Goal: Task Accomplishment & Management: Manage account settings

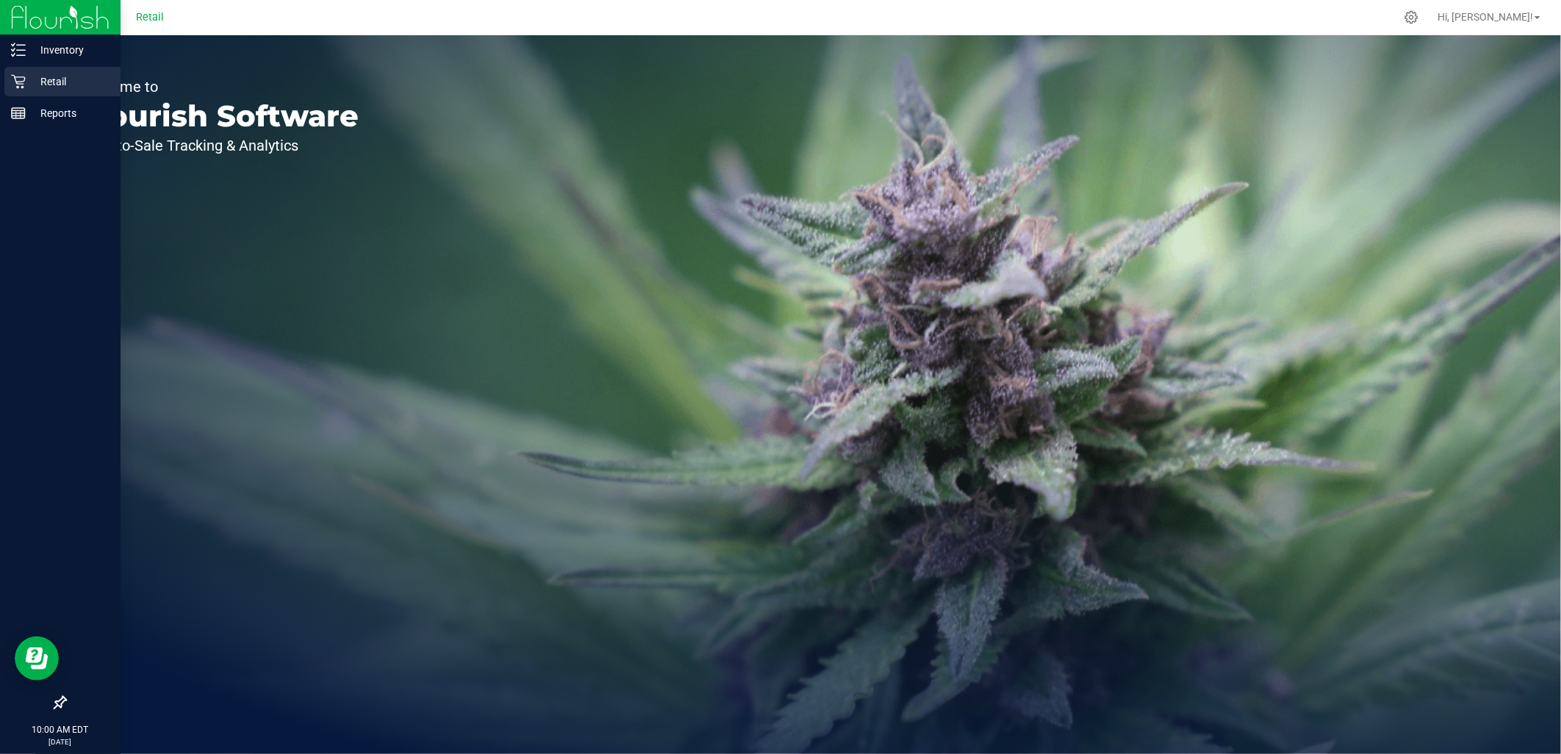
click at [22, 82] on icon at bounding box center [18, 82] width 14 height 14
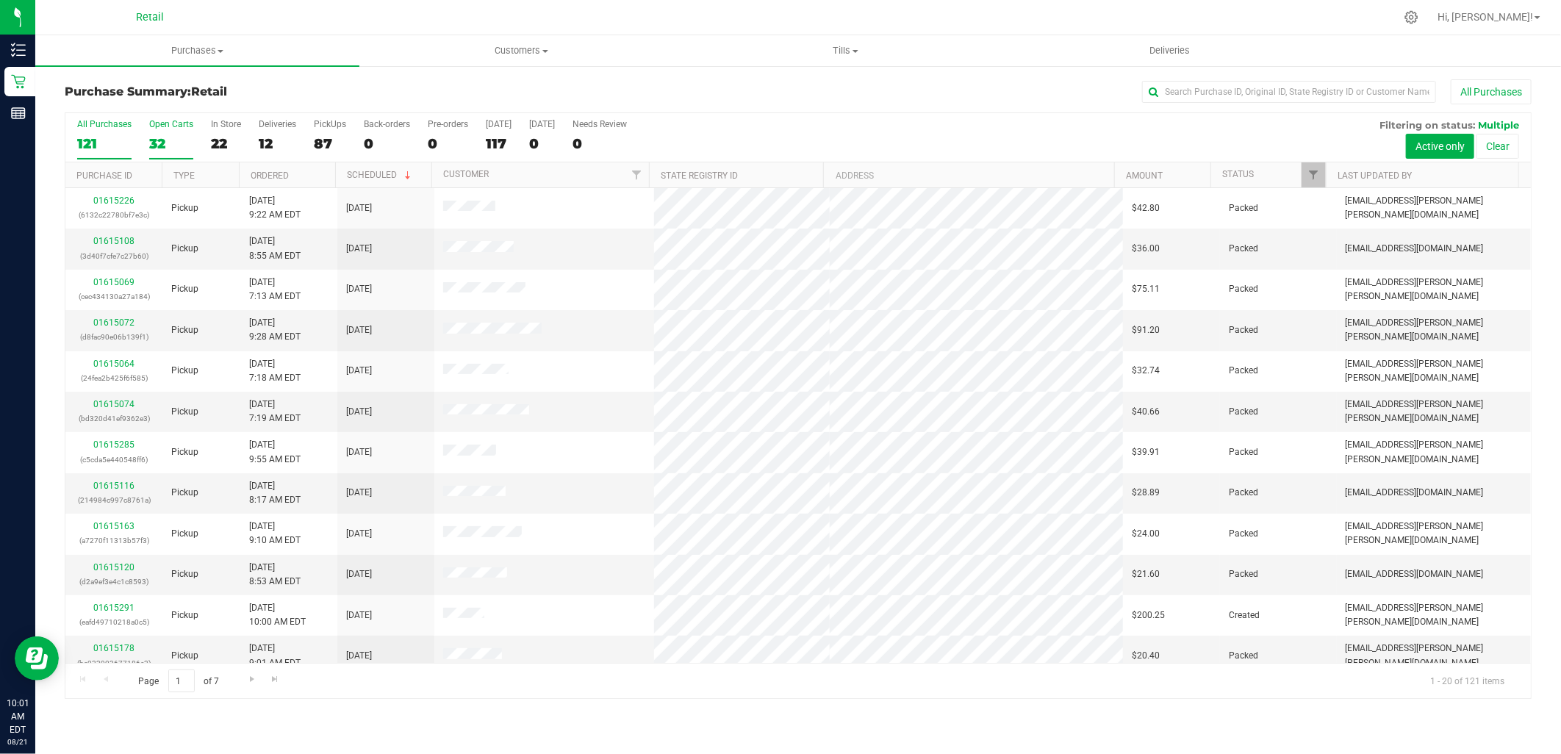
click at [179, 136] on div "32" at bounding box center [171, 143] width 44 height 17
click at [0, 0] on input "Open Carts 32" at bounding box center [0, 0] width 0 height 0
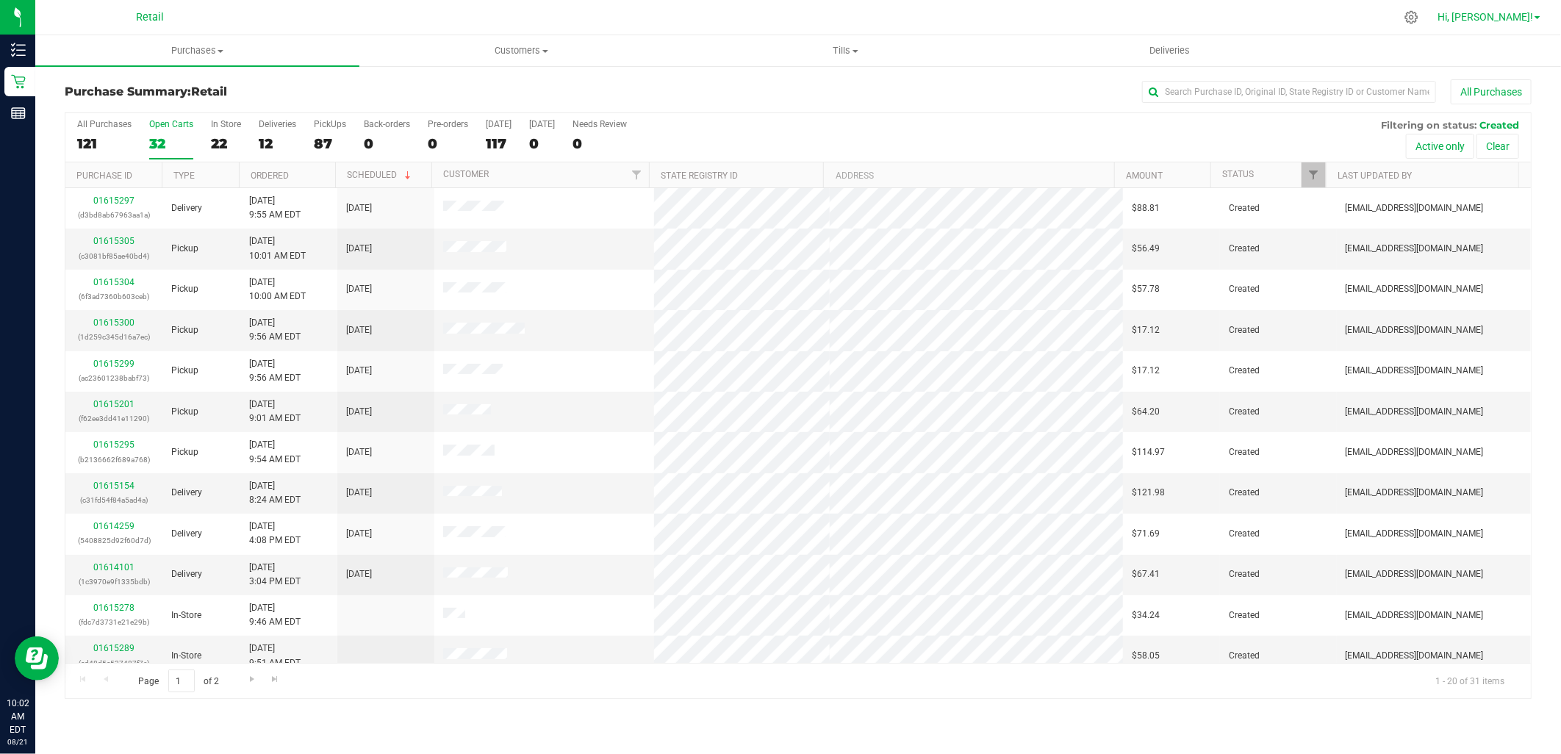
click at [1523, 19] on span "Hi, [PERSON_NAME]!" at bounding box center [1485, 17] width 96 height 12
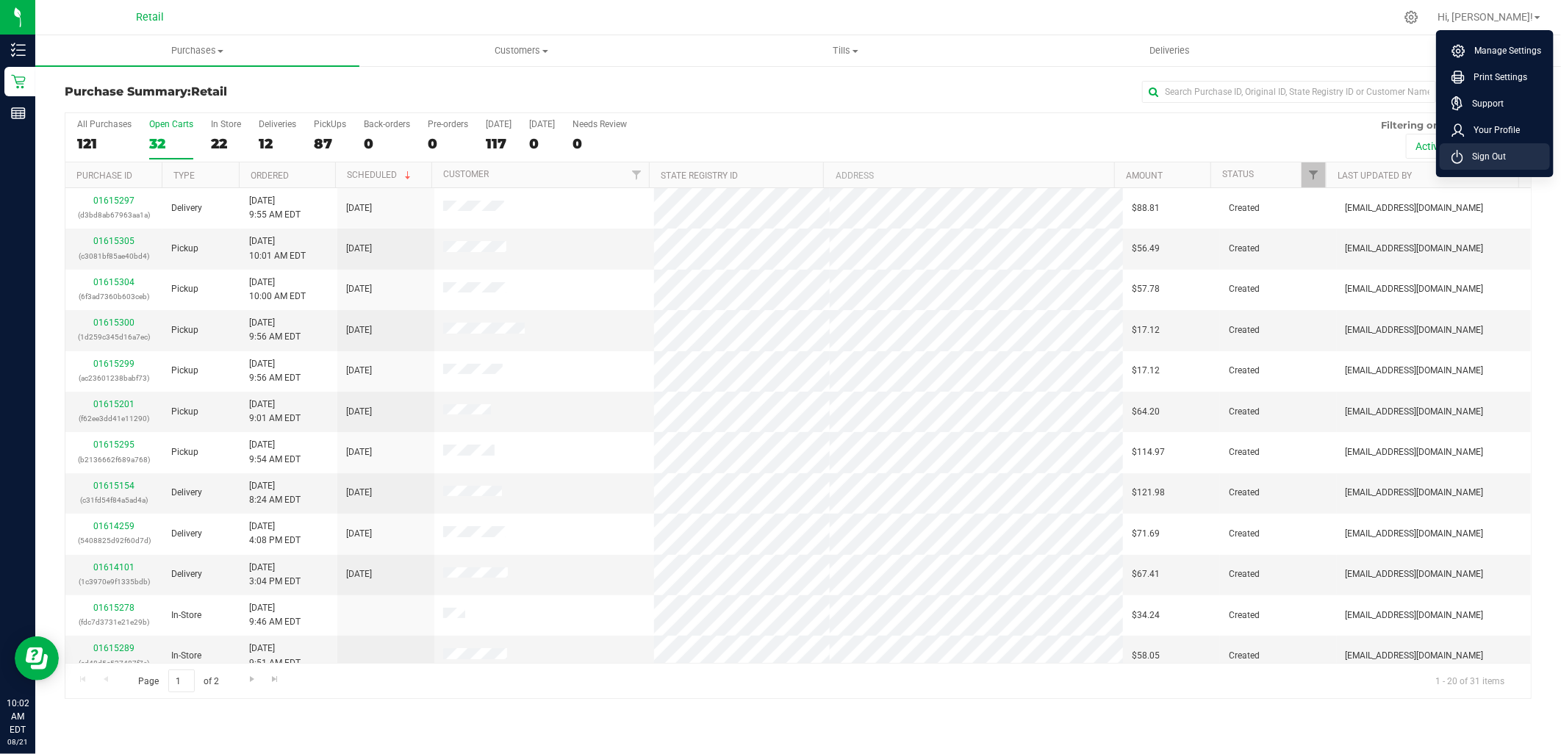
click at [1503, 156] on span "Sign Out" at bounding box center [1484, 156] width 43 height 15
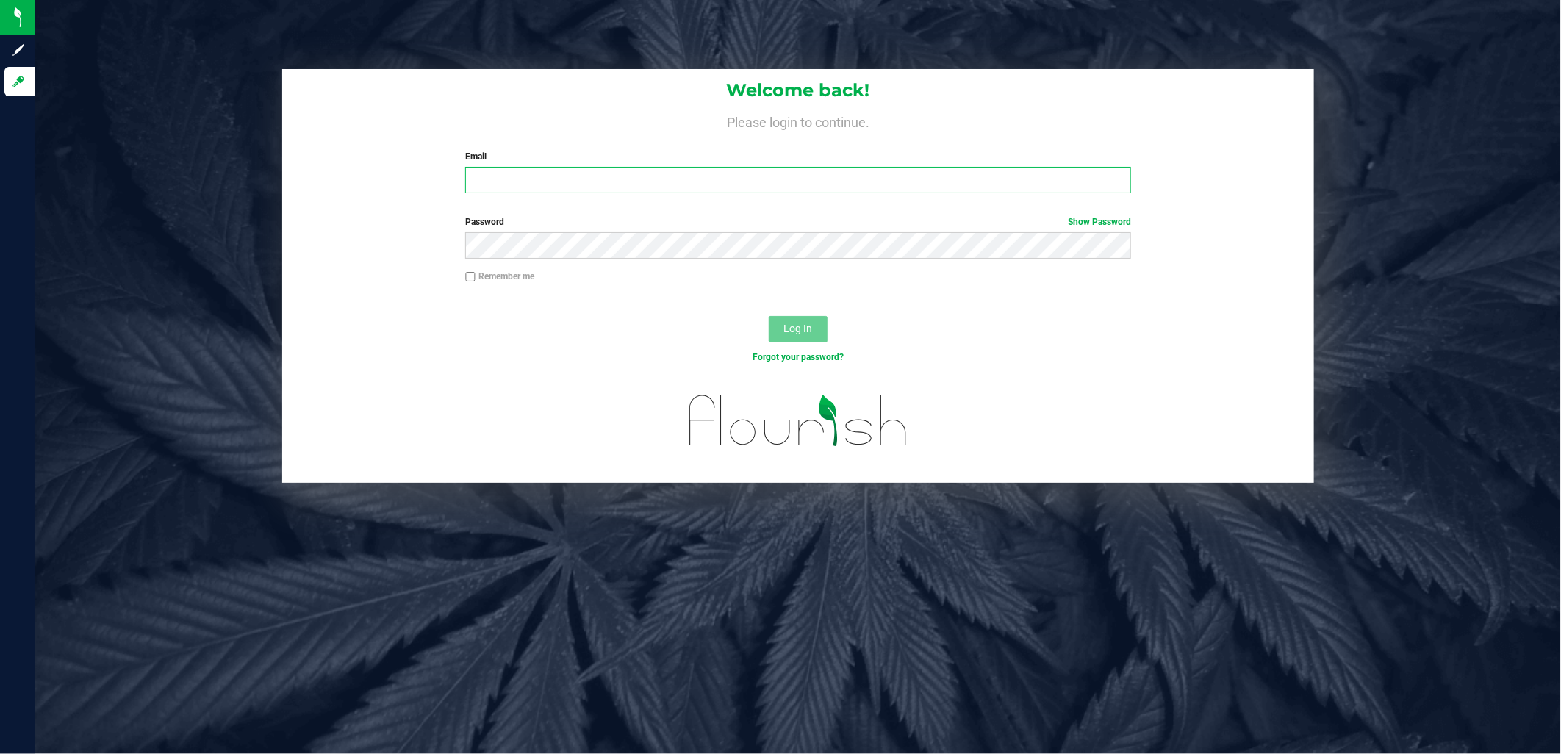
type input "[EMAIL_ADDRESS][DOMAIN_NAME]"
drag, startPoint x: 662, startPoint y: 176, endPoint x: -17, endPoint y: 145, distance: 679.7
click at [0, 145] on html "Sign up Log in Welcome back! Please login to continue. Email ibianchi@slatercen…" at bounding box center [780, 377] width 1561 height 754
type input "[EMAIL_ADDRESS][DOMAIN_NAME]"
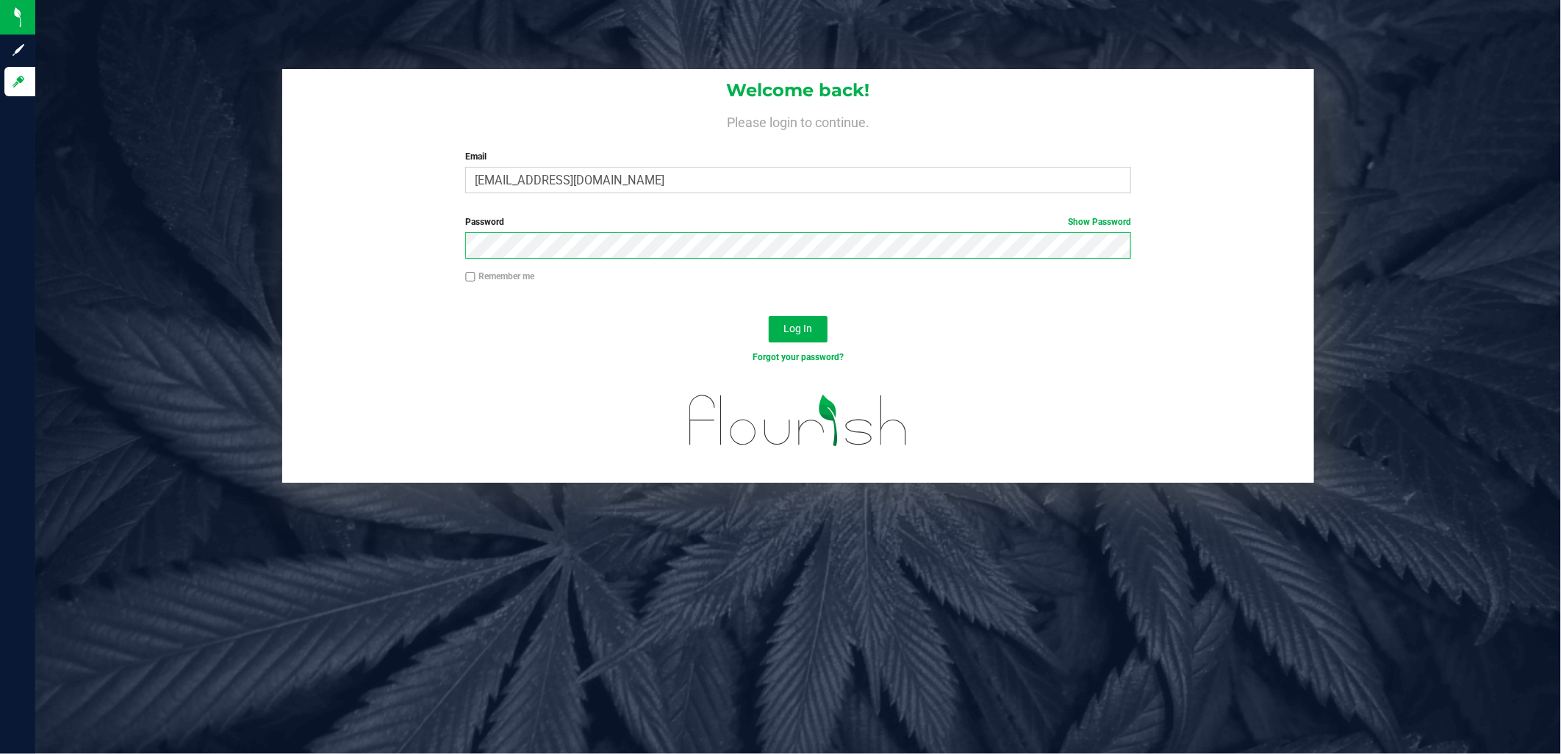
click at [769, 316] on button "Log In" at bounding box center [798, 329] width 59 height 26
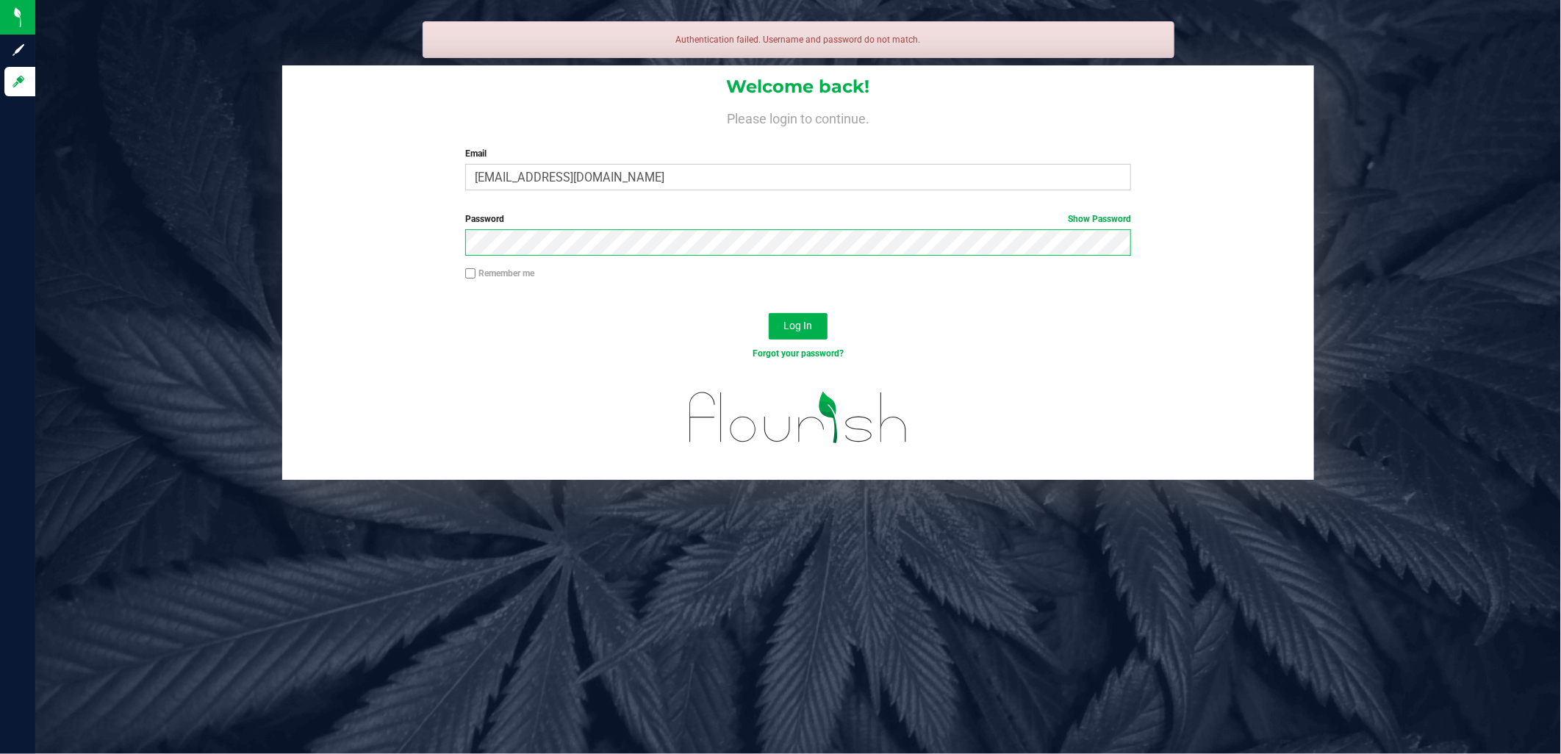
click at [769, 313] on button "Log In" at bounding box center [798, 326] width 59 height 26
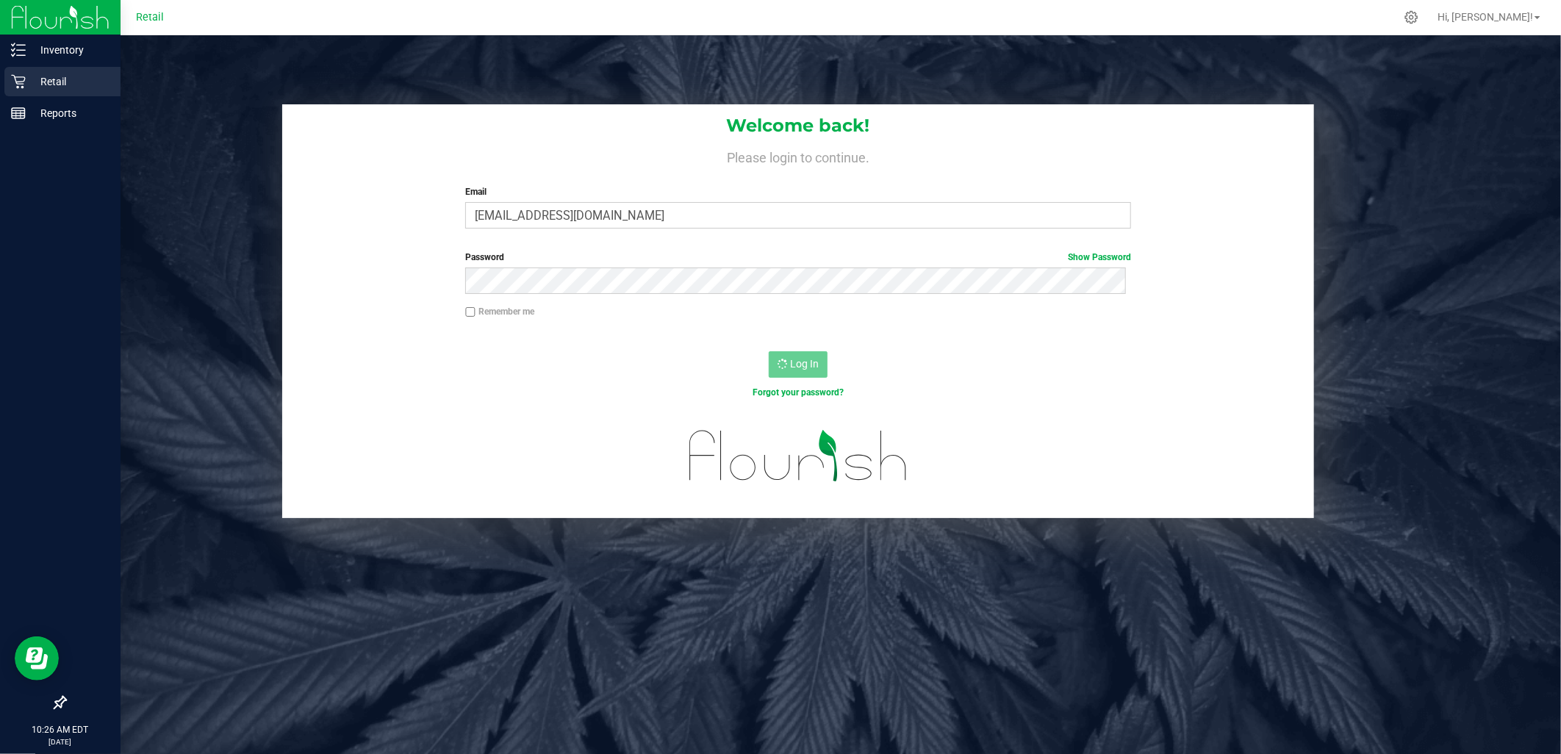
click at [27, 94] on div "Retail" at bounding box center [62, 81] width 116 height 29
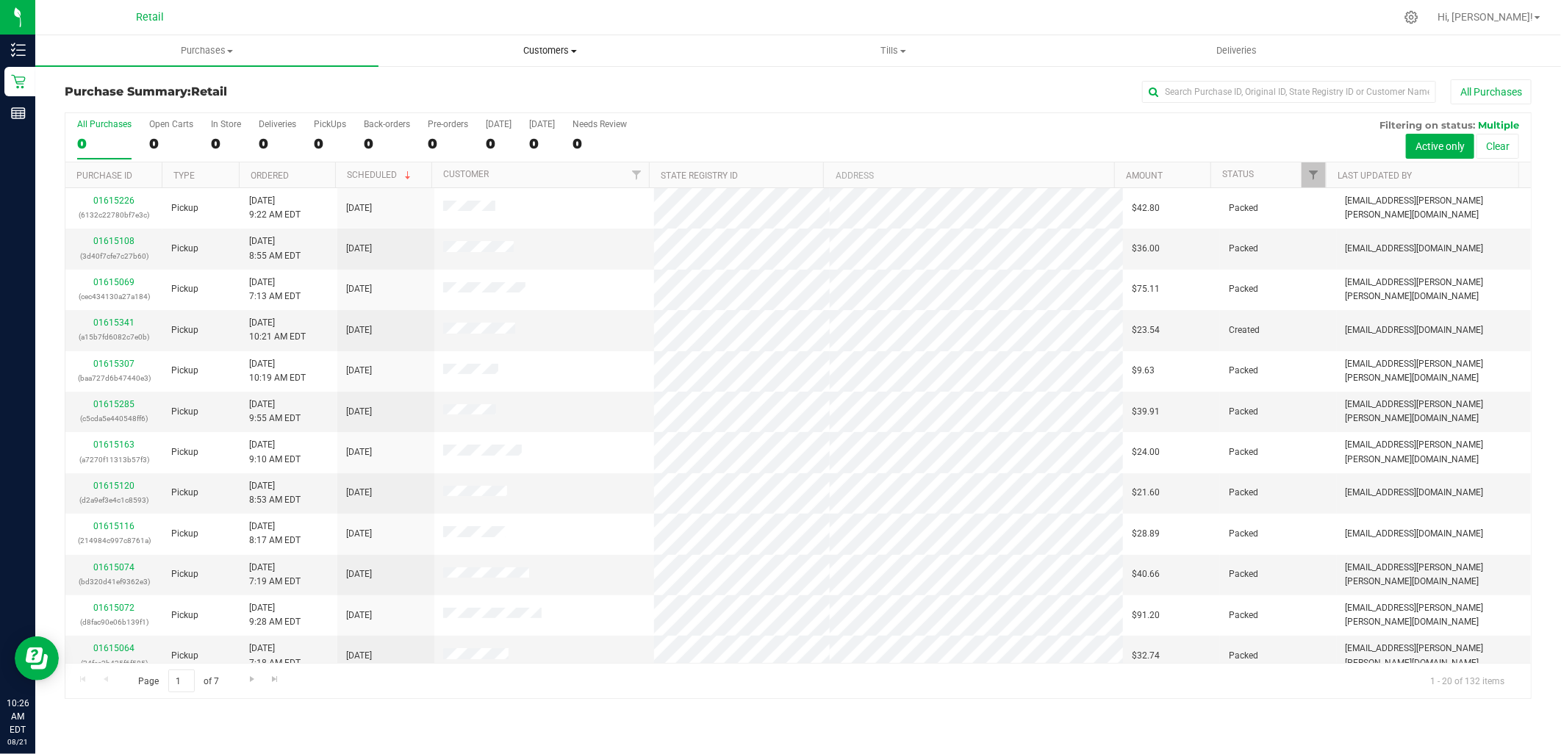
click at [566, 49] on span "Customers" at bounding box center [550, 50] width 342 height 13
click at [485, 88] on li "All customers" at bounding box center [549, 89] width 343 height 18
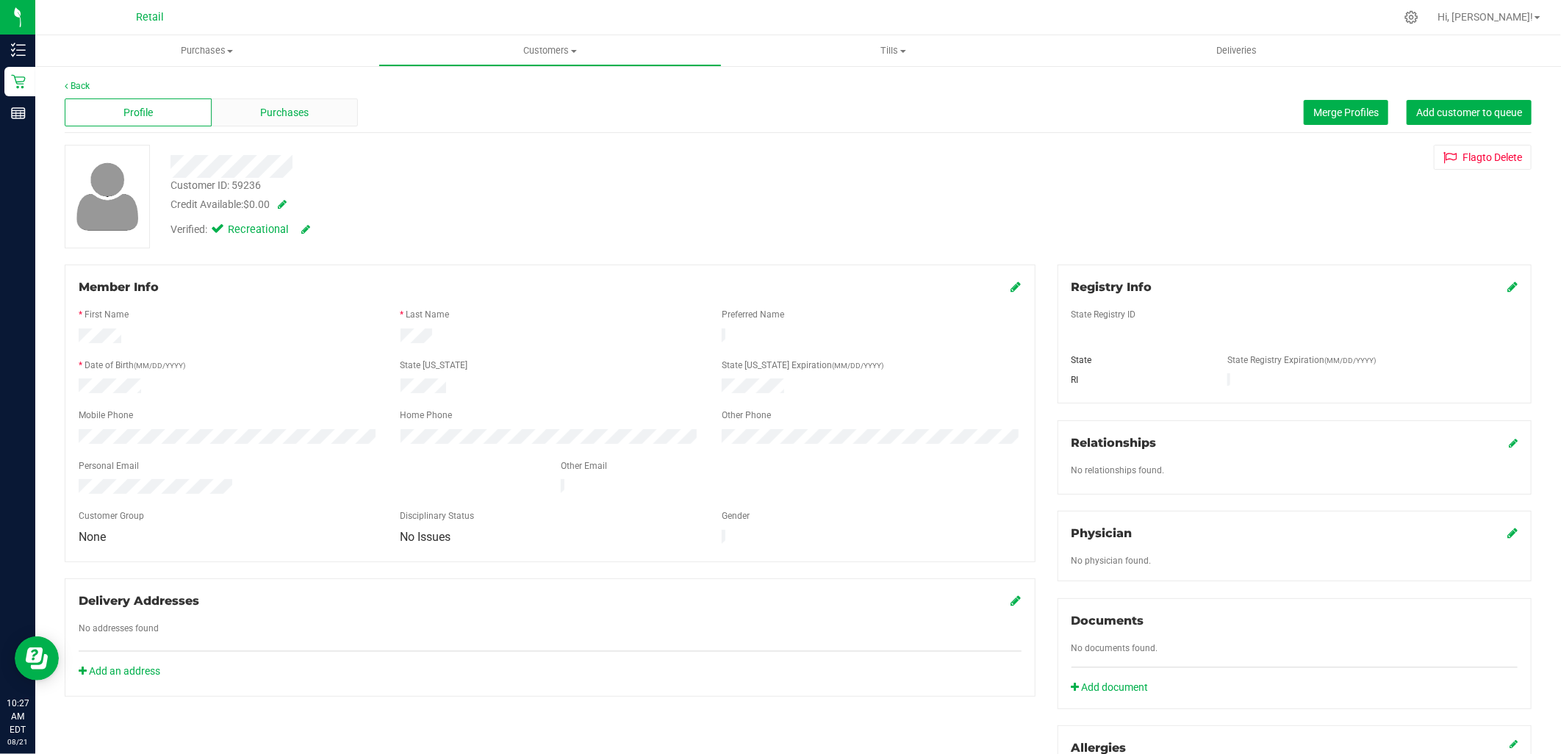
click at [284, 109] on span "Purchases" at bounding box center [284, 112] width 48 height 15
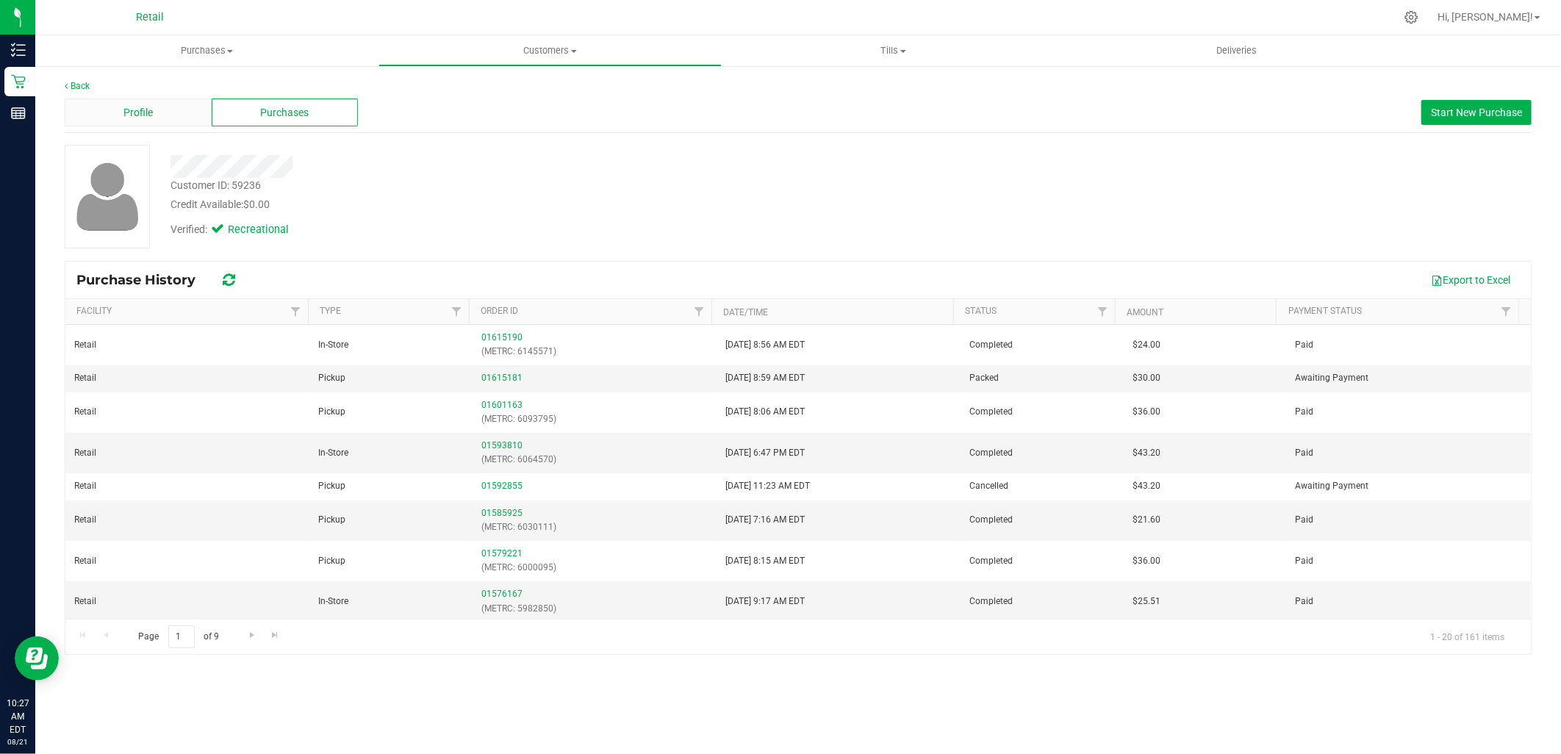
click at [100, 105] on div "Profile" at bounding box center [138, 112] width 147 height 28
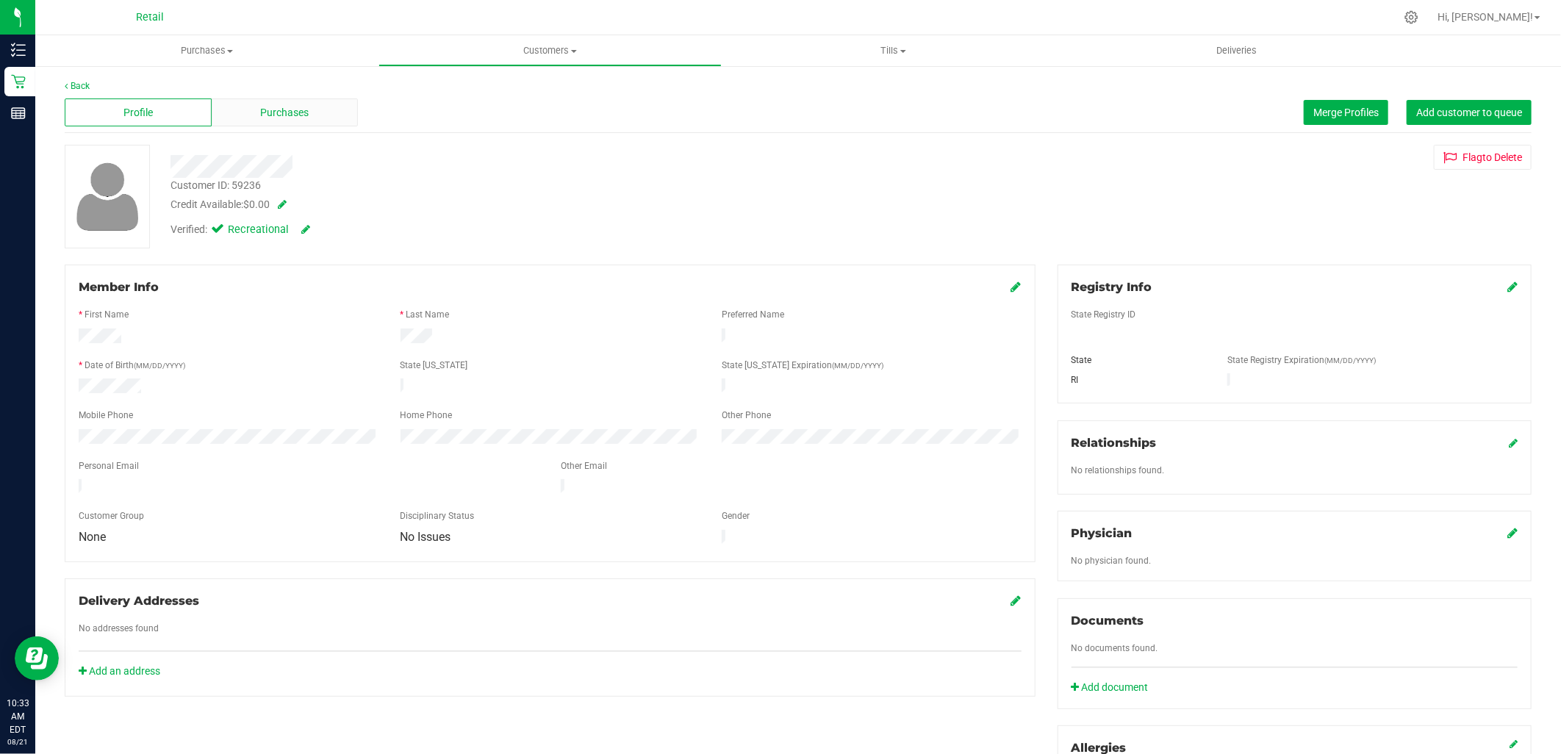
click at [332, 98] on div "Purchases" at bounding box center [285, 112] width 147 height 28
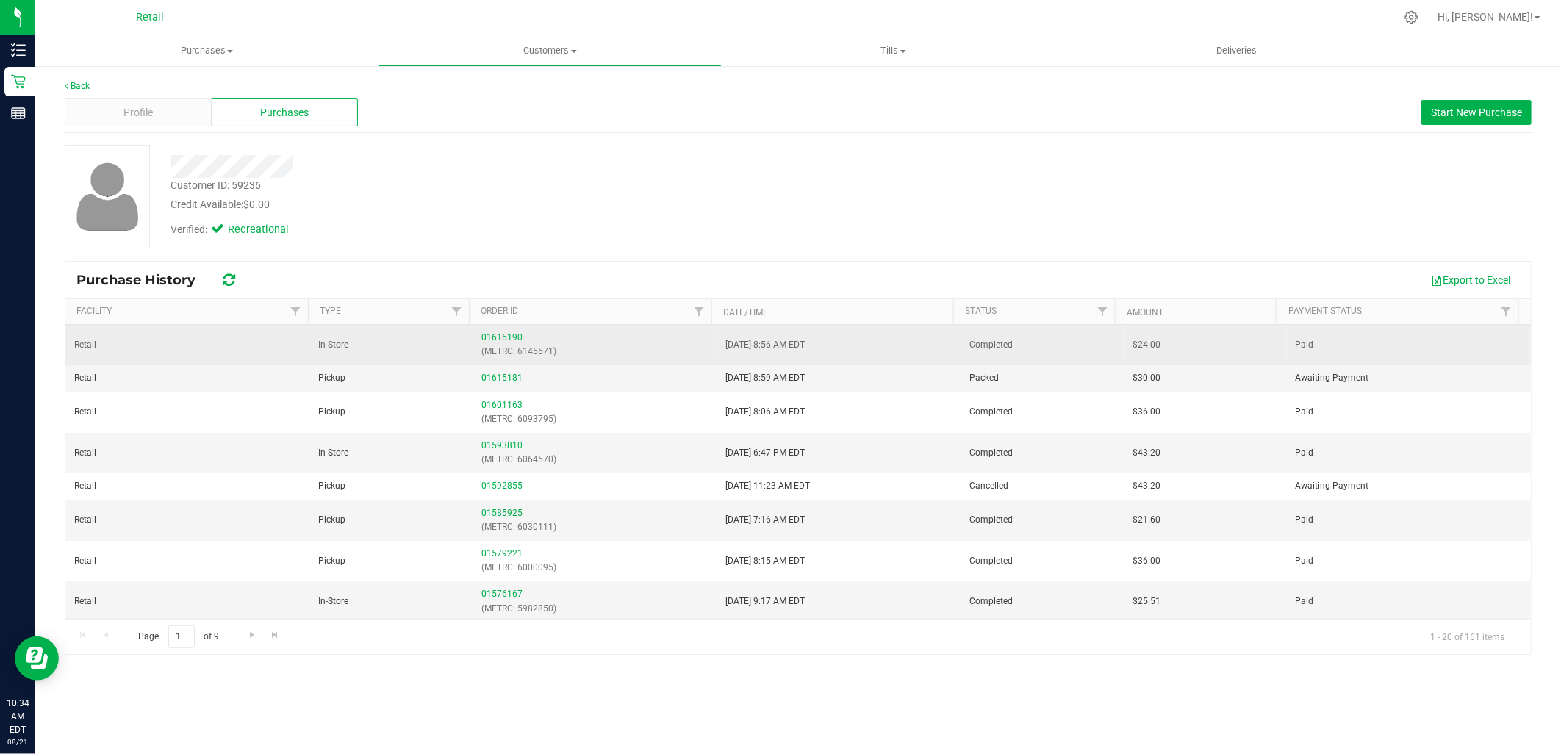
click at [504, 334] on link "01615190" at bounding box center [501, 337] width 41 height 10
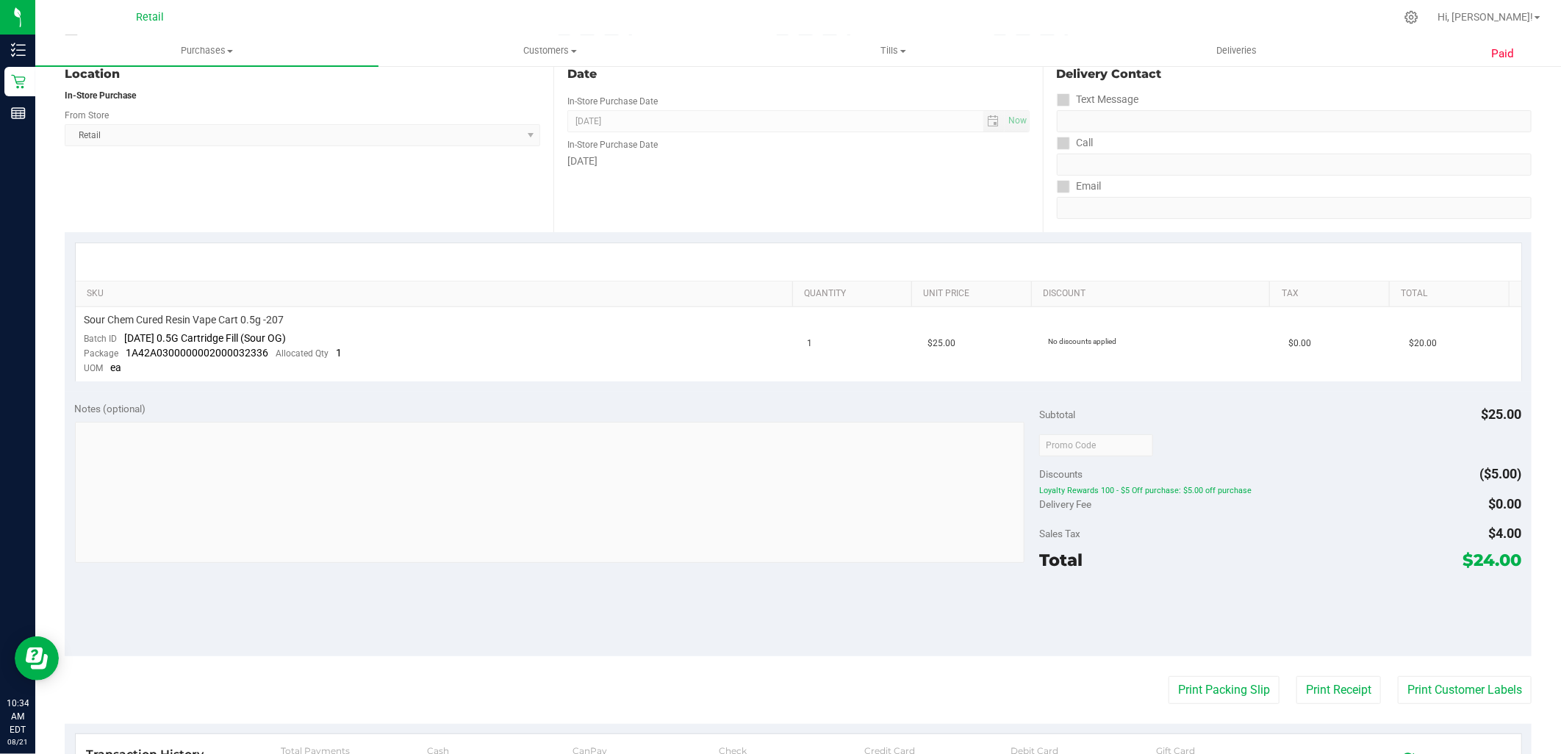
scroll to position [326, 0]
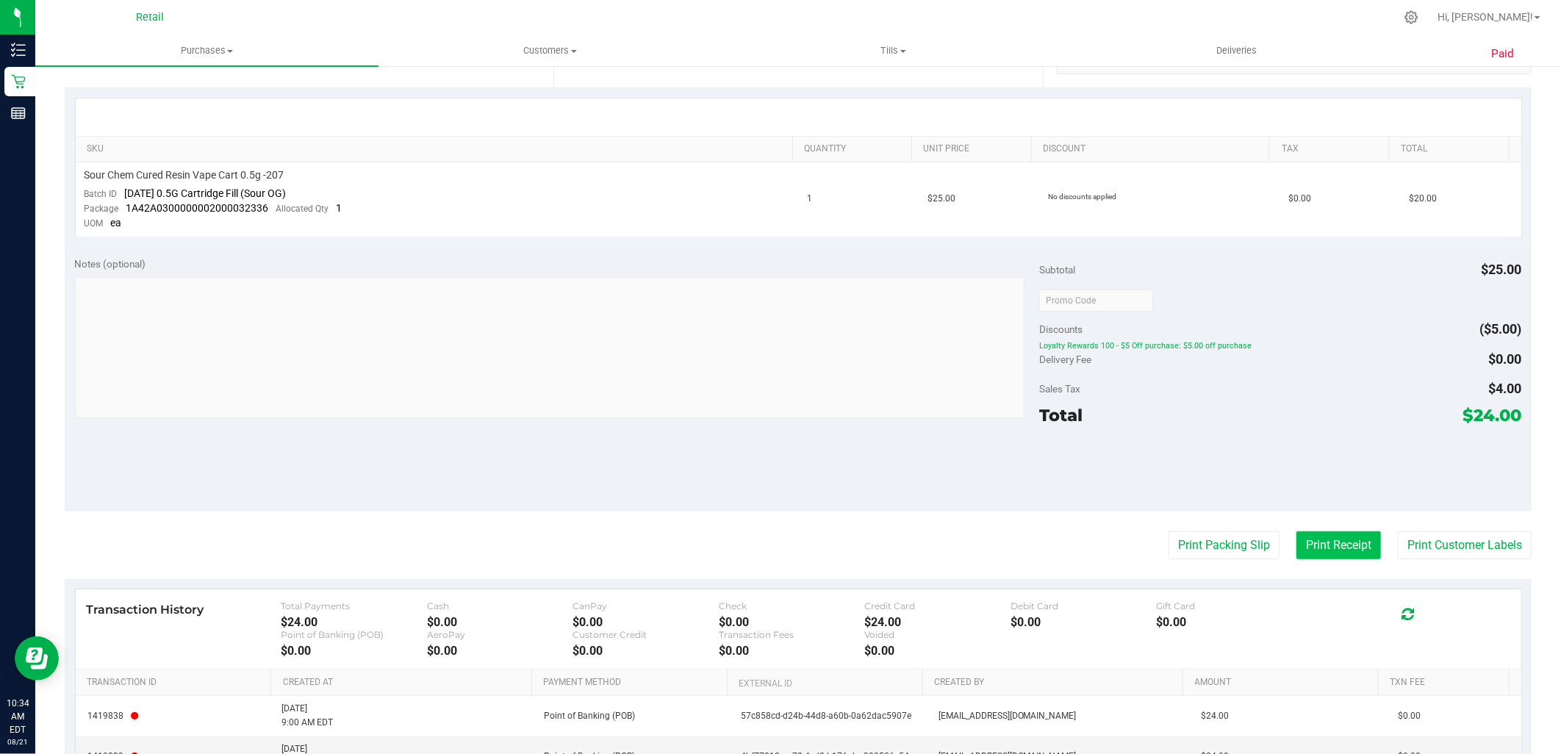
click at [1296, 538] on button "Print Receipt" at bounding box center [1338, 545] width 85 height 28
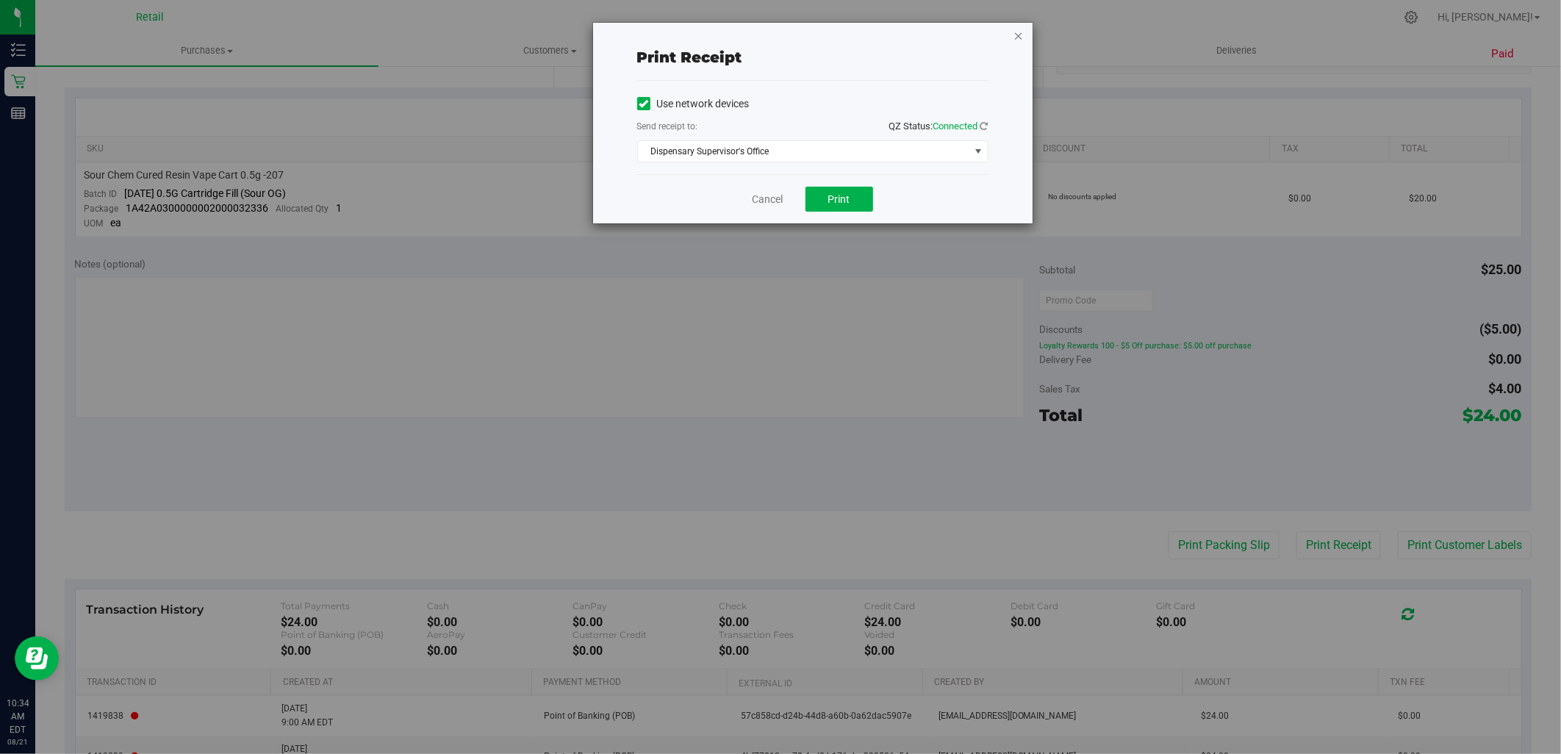
click at [1019, 28] on icon "button" at bounding box center [1018, 35] width 10 height 18
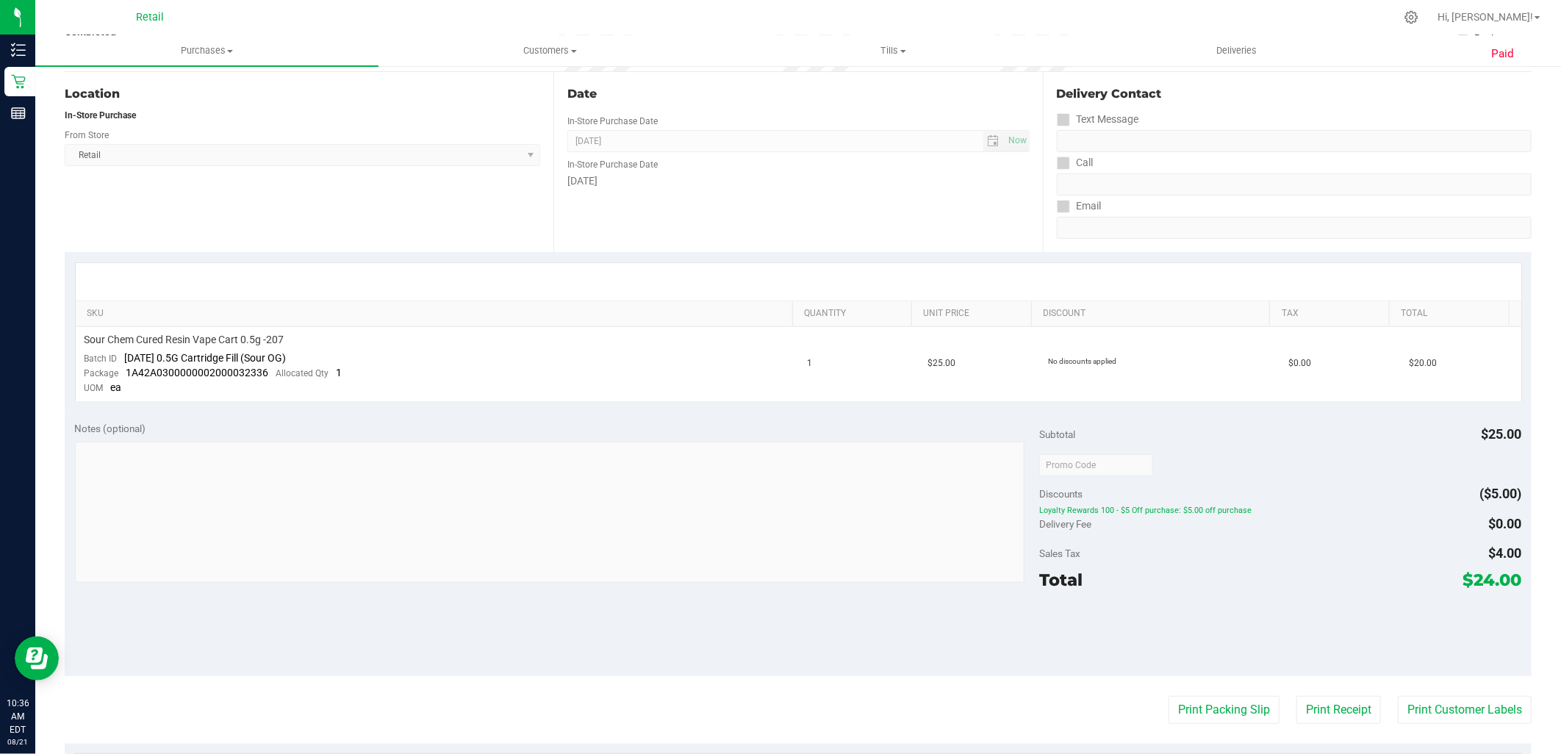
scroll to position [0, 0]
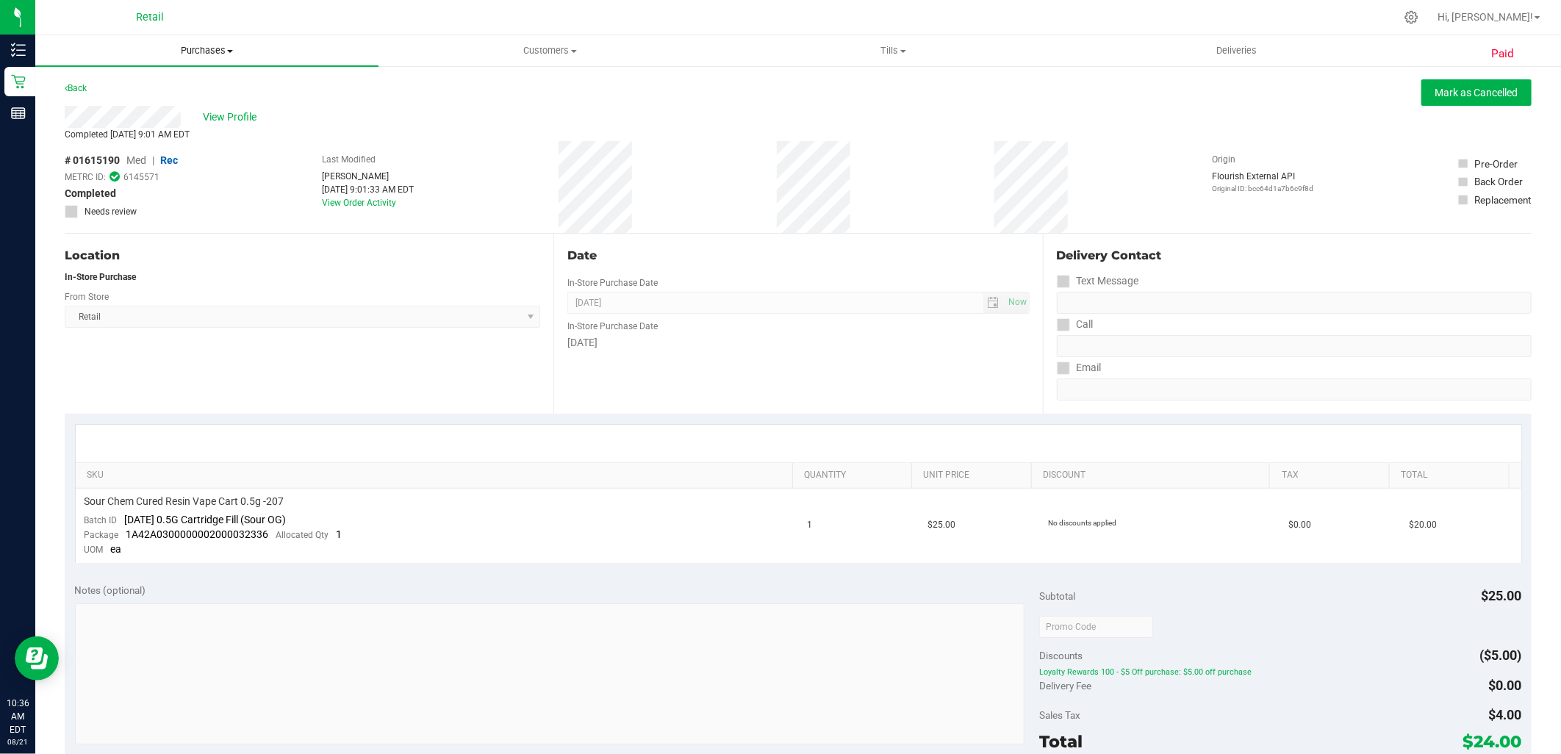
click at [226, 50] on span "Purchases" at bounding box center [206, 50] width 343 height 13
click at [181, 85] on span "Summary of purchases" at bounding box center [110, 88] width 151 height 12
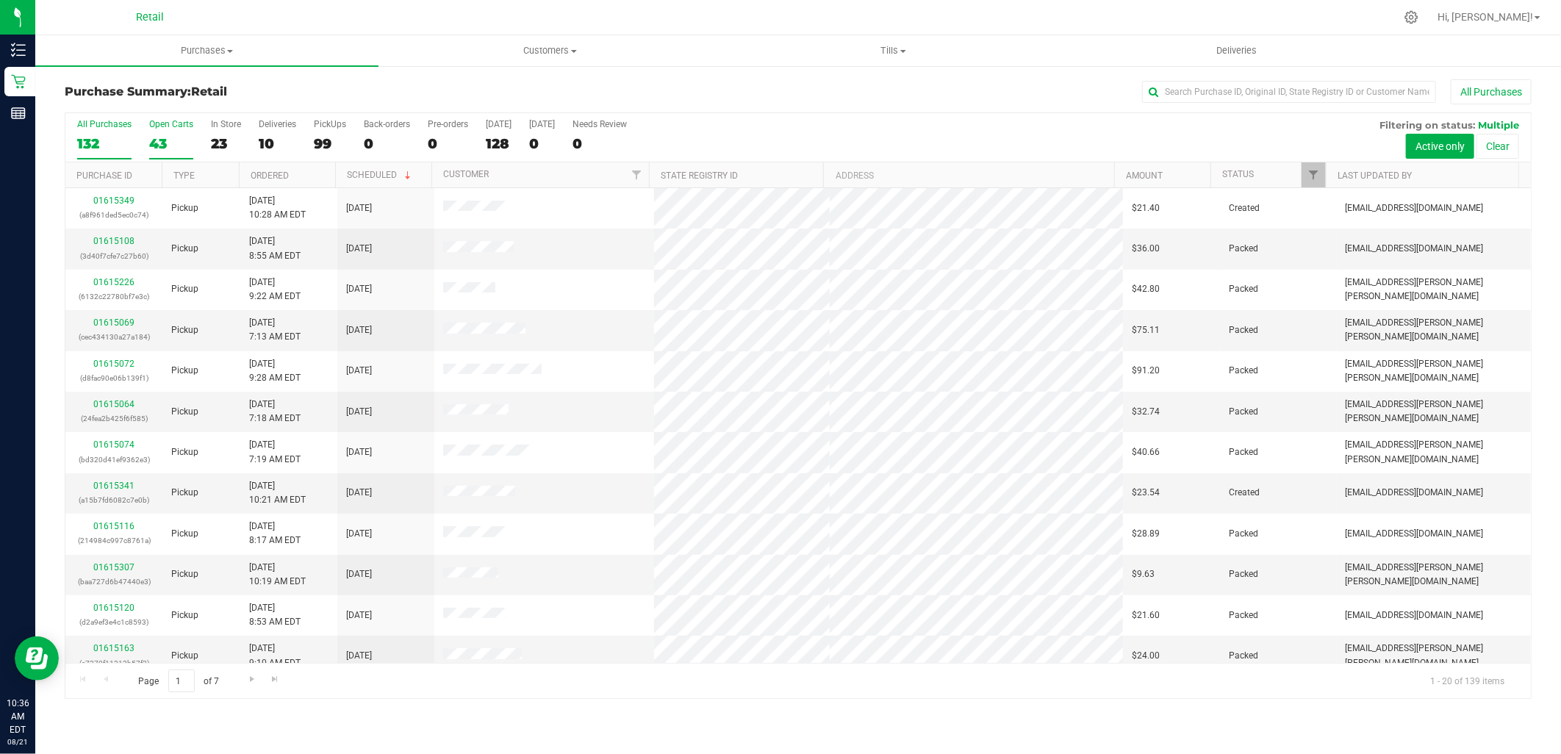
click at [170, 134] on label "Open Carts 43" at bounding box center [171, 139] width 44 height 40
click at [0, 0] on input "Open Carts 43" at bounding box center [0, 0] width 0 height 0
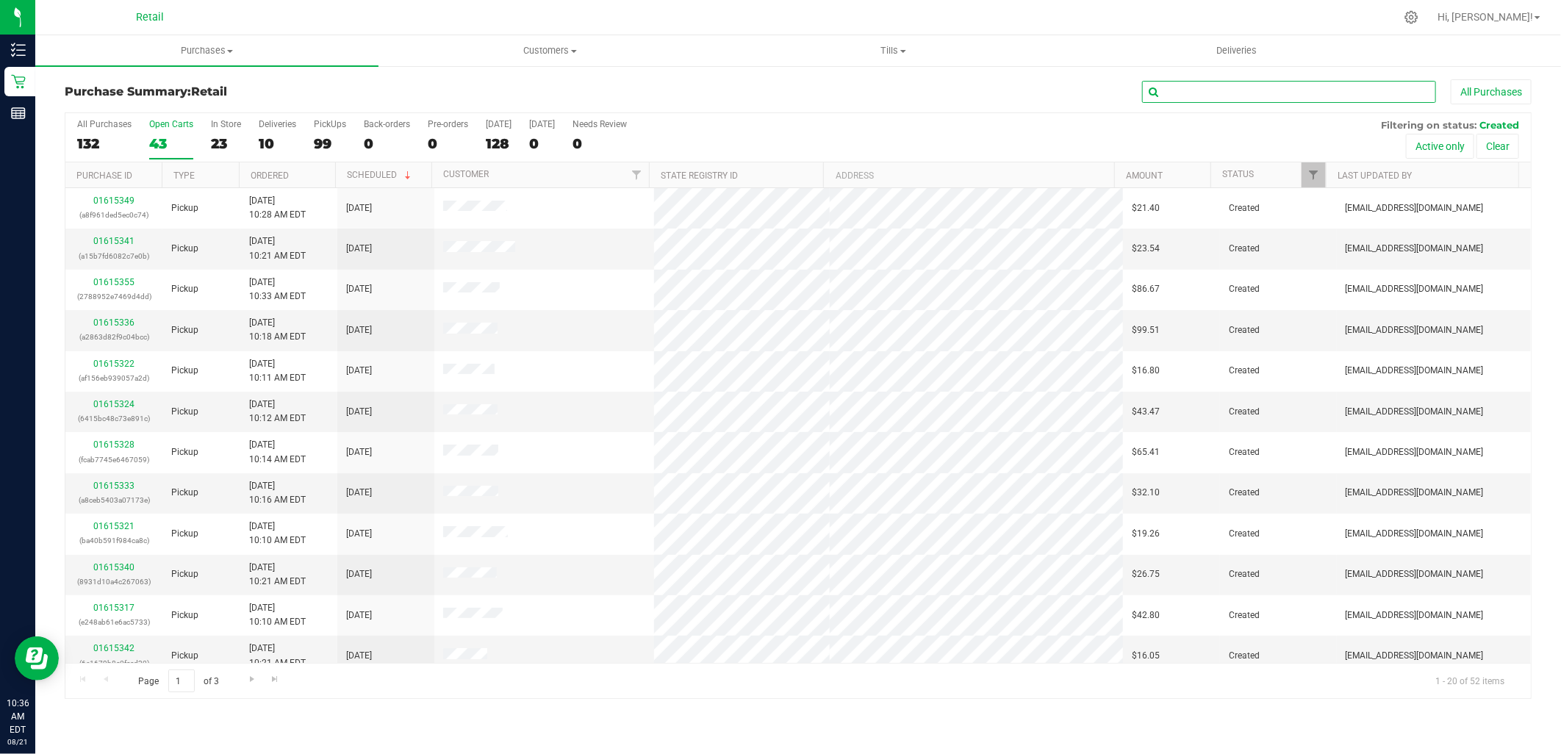
click at [1294, 101] on input "text" at bounding box center [1289, 92] width 294 height 22
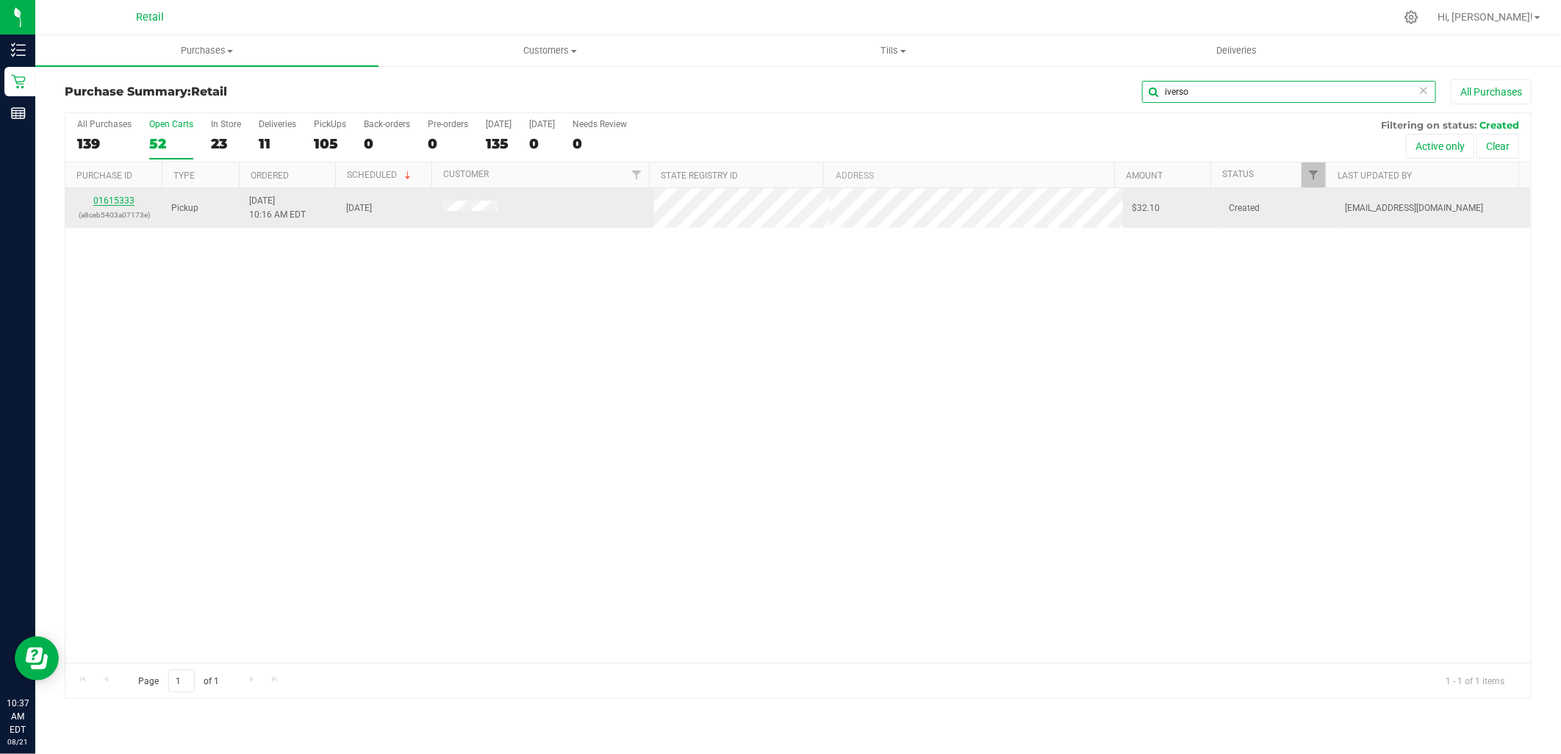
type input "iverso"
click at [115, 198] on link "01615333" at bounding box center [113, 200] width 41 height 10
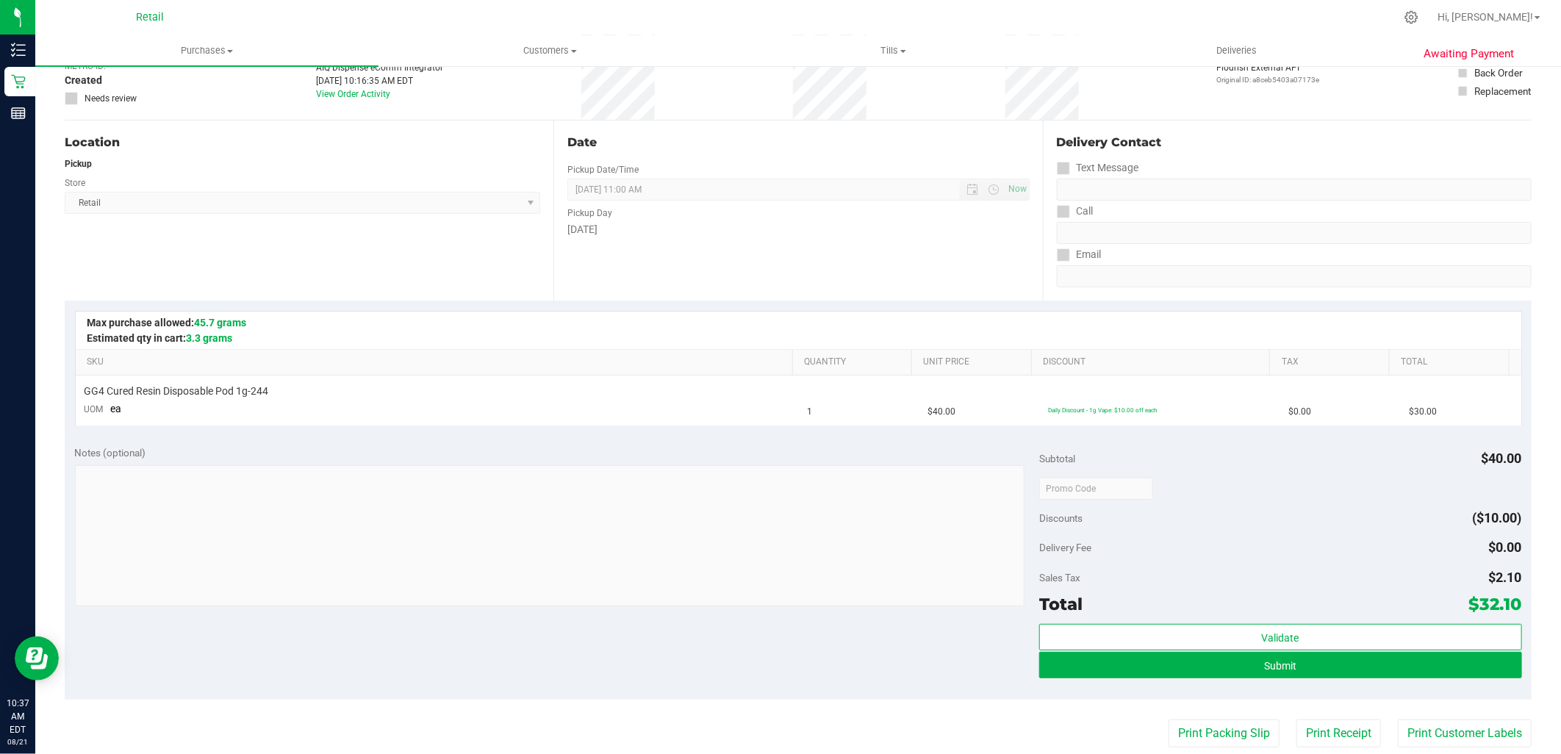
scroll to position [245, 0]
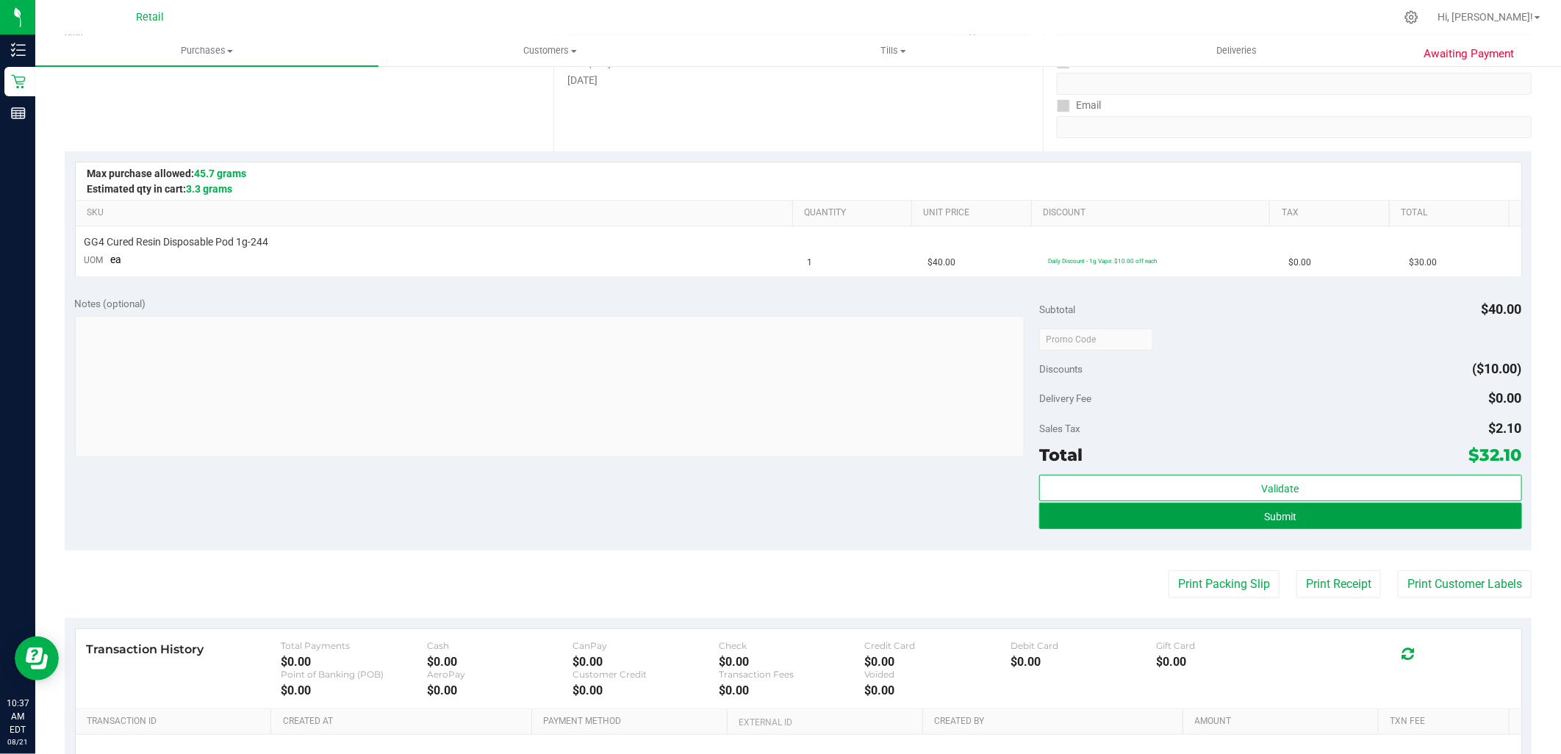
click at [1265, 515] on span "Submit" at bounding box center [1280, 517] width 32 height 12
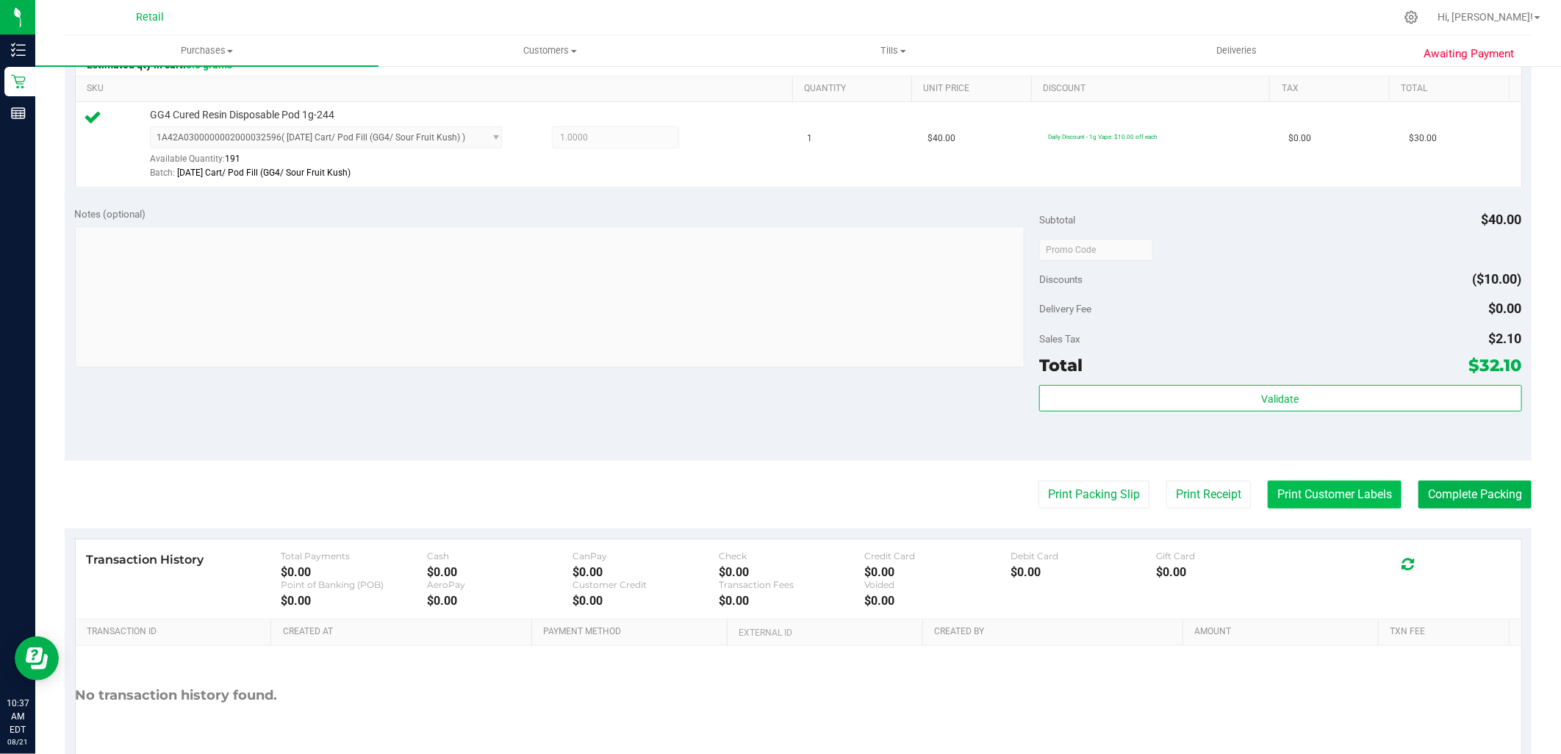
scroll to position [448, 0]
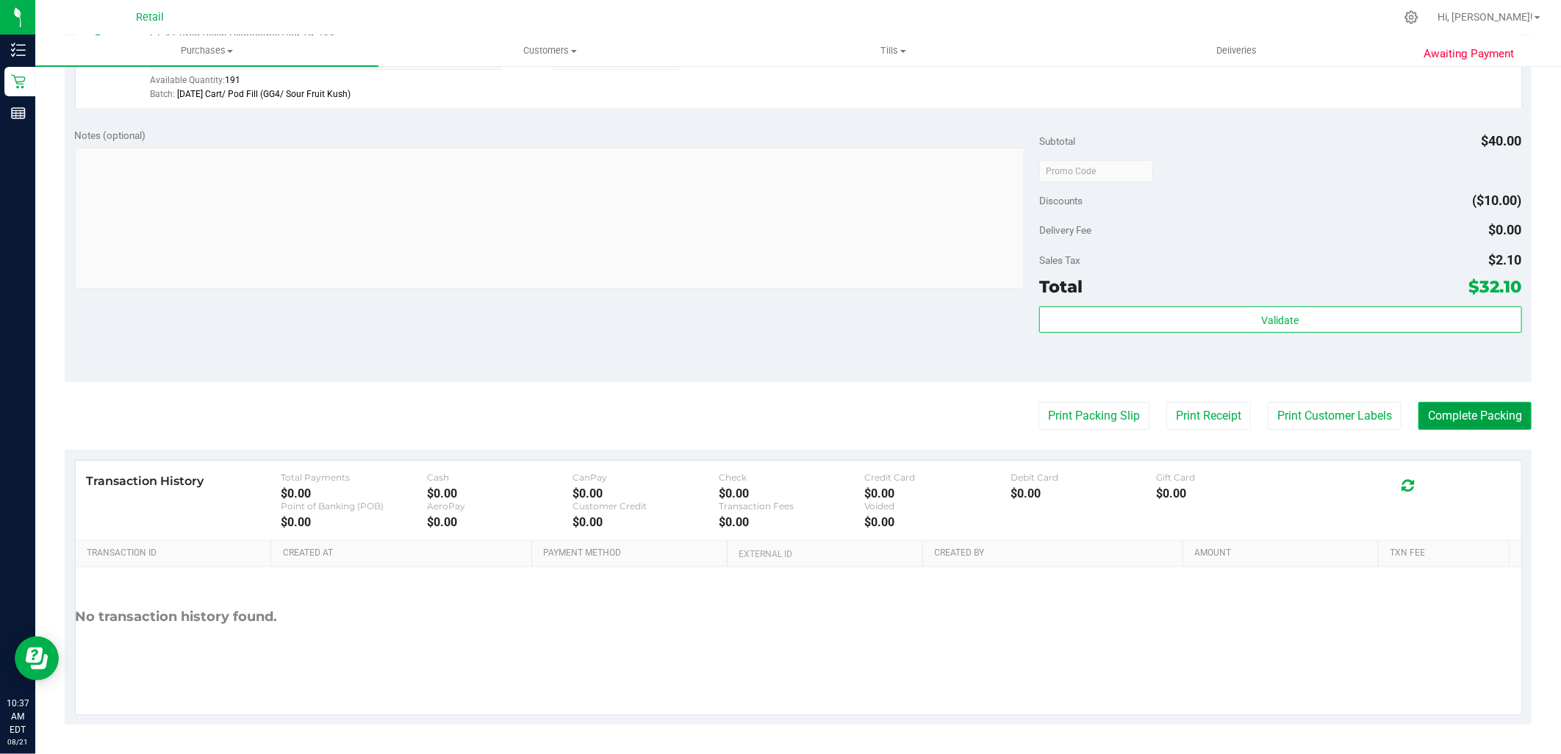
click at [1496, 419] on button "Complete Packing" at bounding box center [1474, 416] width 113 height 28
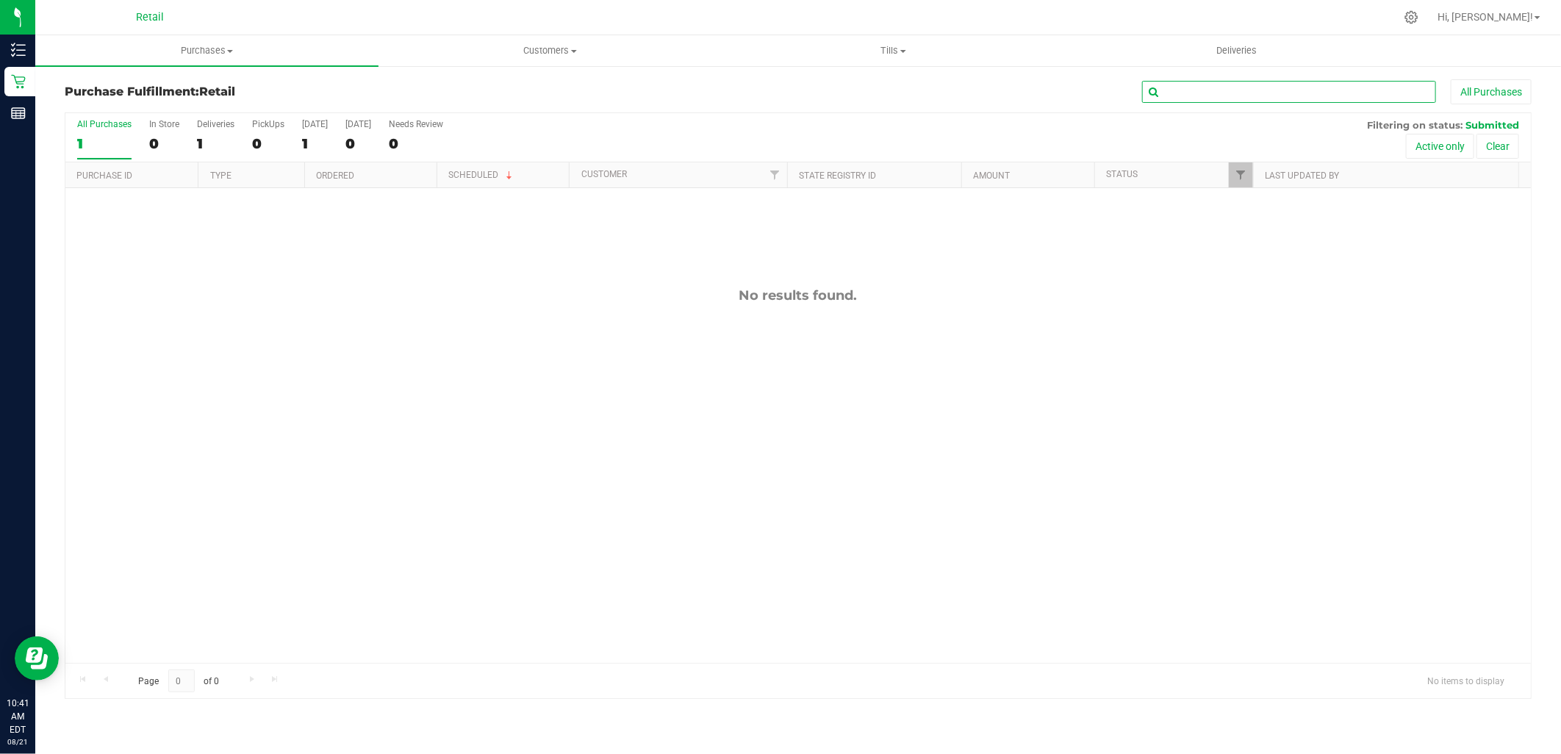
click at [1240, 98] on input "text" at bounding box center [1289, 92] width 294 height 22
click at [228, 57] on span "Purchases" at bounding box center [206, 50] width 343 height 13
click at [167, 86] on span "Summary of purchases" at bounding box center [110, 88] width 151 height 12
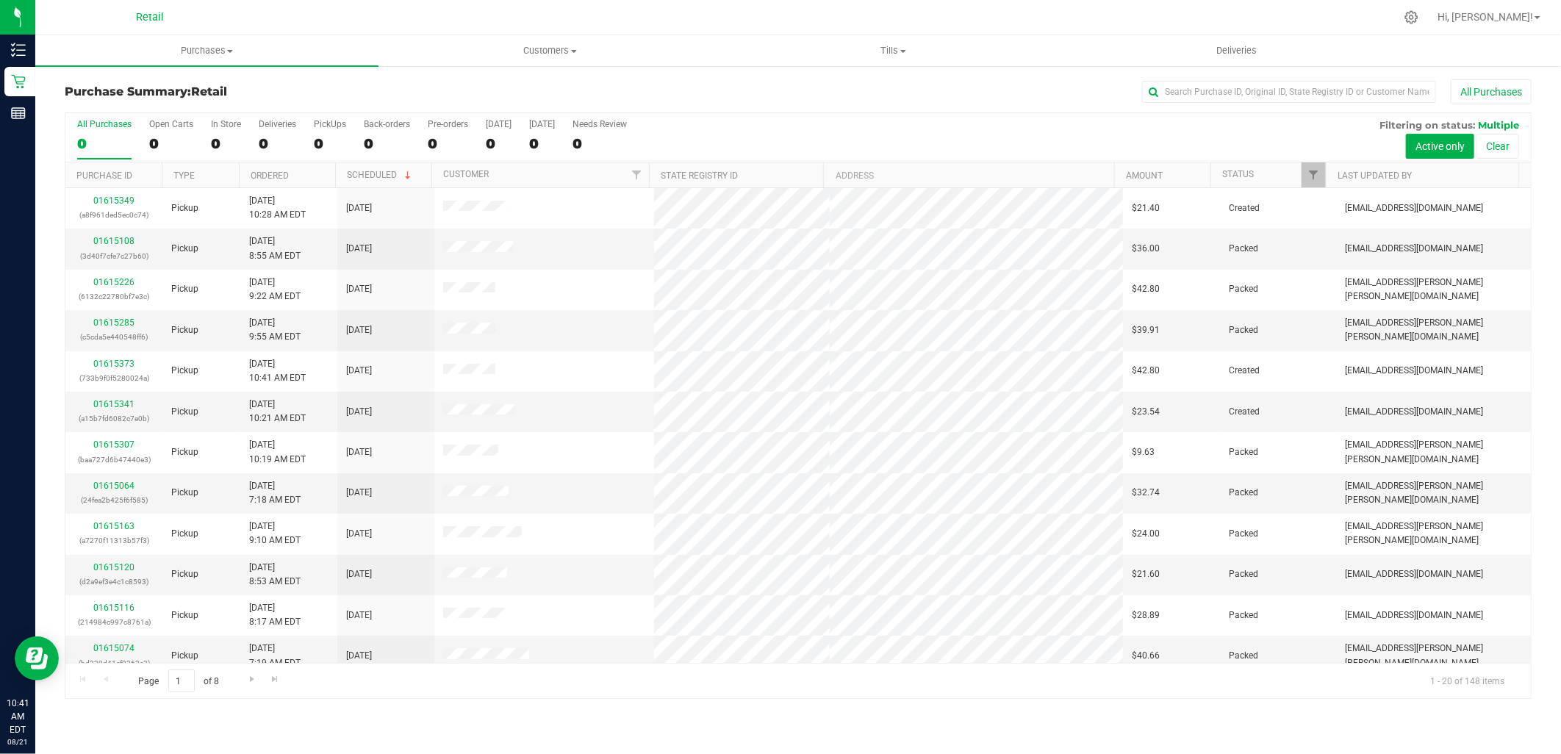
click at [1201, 77] on div "Purchase Summary: Retail All Purchases All Purchases 0 Open Carts 0 In Store 0 …" at bounding box center [797, 389] width 1525 height 649
click at [1196, 86] on input "text" at bounding box center [1289, 92] width 294 height 22
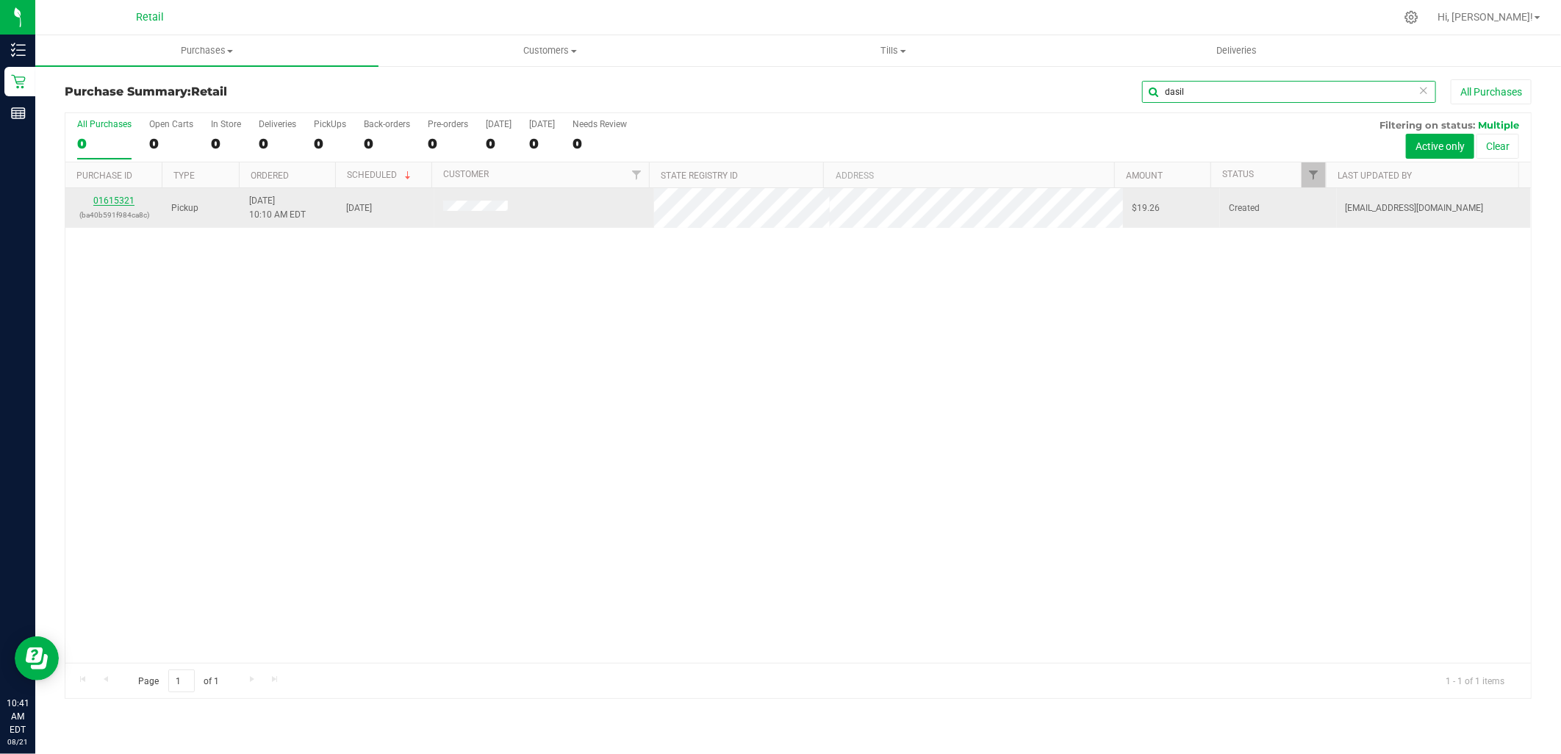
type input "dasil"
click at [96, 201] on link "01615321" at bounding box center [113, 200] width 41 height 10
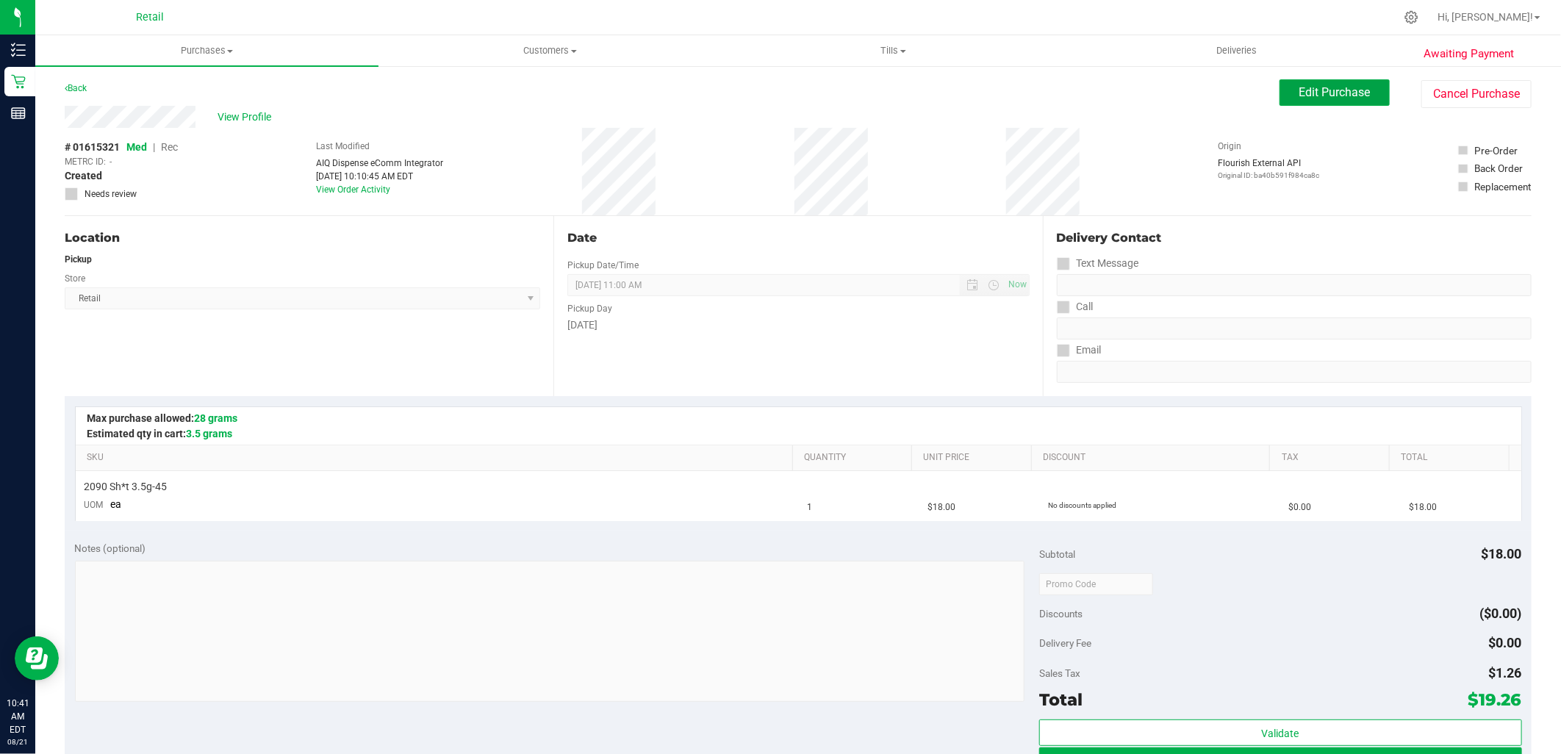
drag, startPoint x: 1362, startPoint y: 79, endPoint x: 1213, endPoint y: 79, distance: 149.2
click at [1362, 79] on button "Edit Purchase" at bounding box center [1334, 92] width 110 height 26
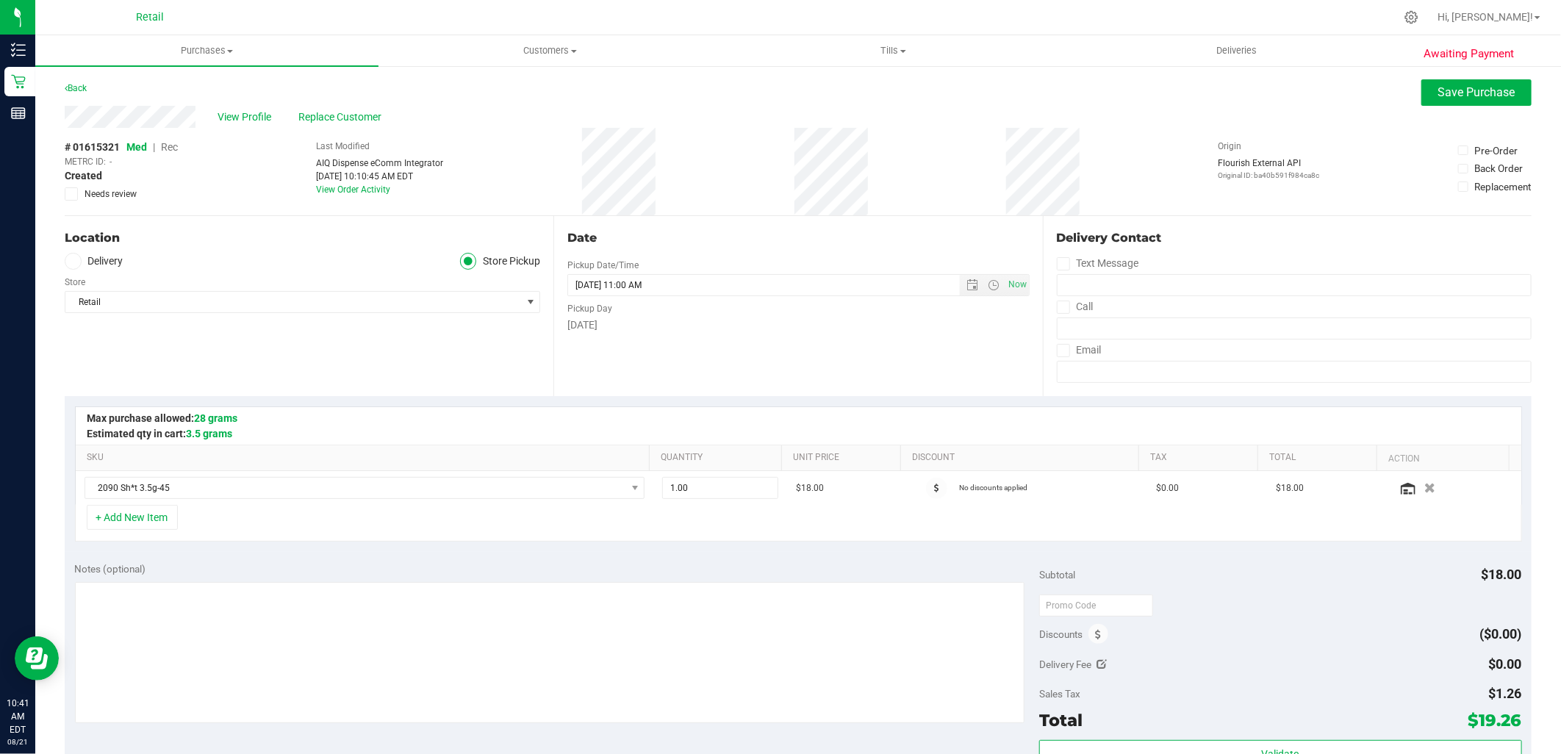
click at [173, 143] on span "Rec" at bounding box center [169, 147] width 17 height 12
click at [1438, 97] on span "Save Purchase" at bounding box center [1476, 92] width 77 height 14
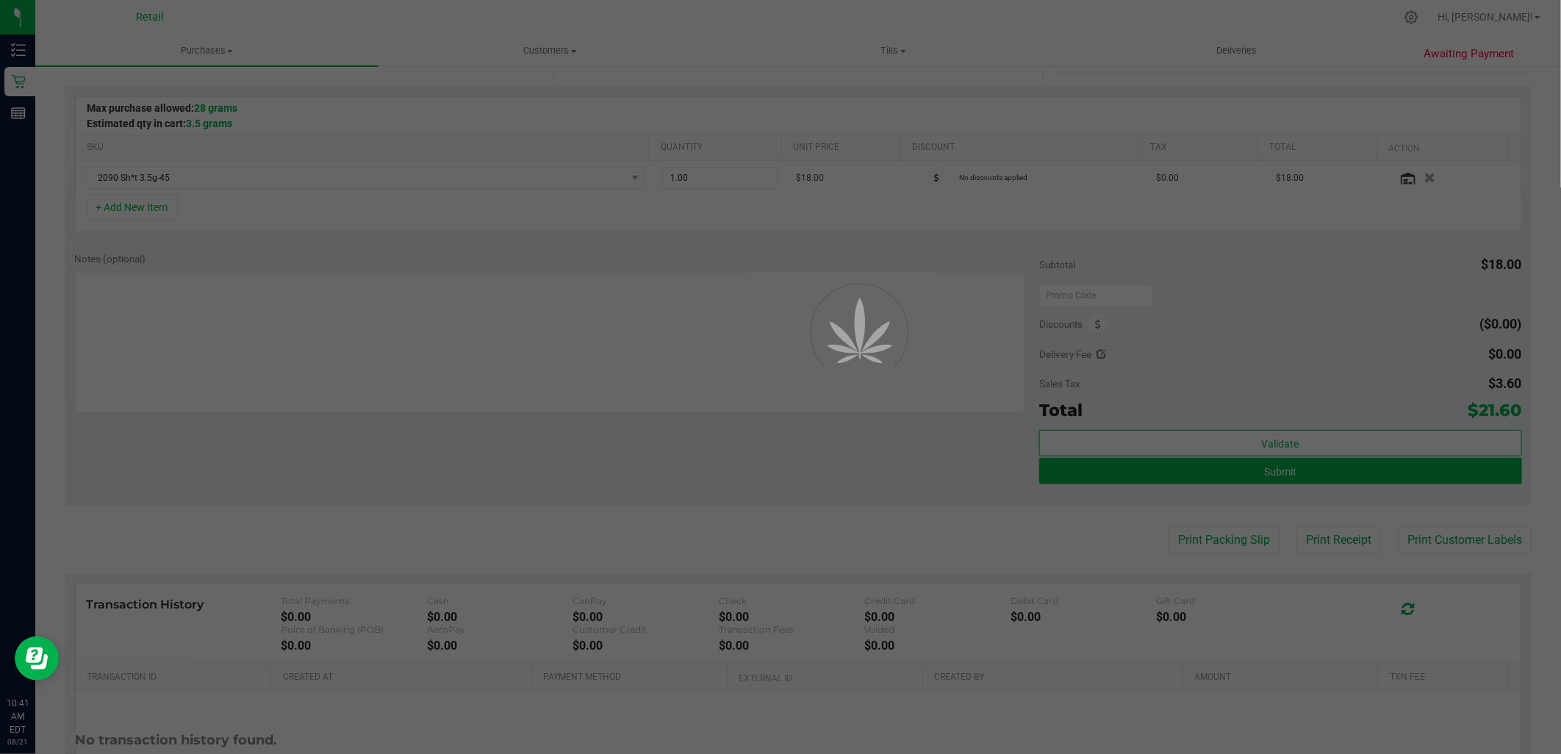
scroll to position [424, 0]
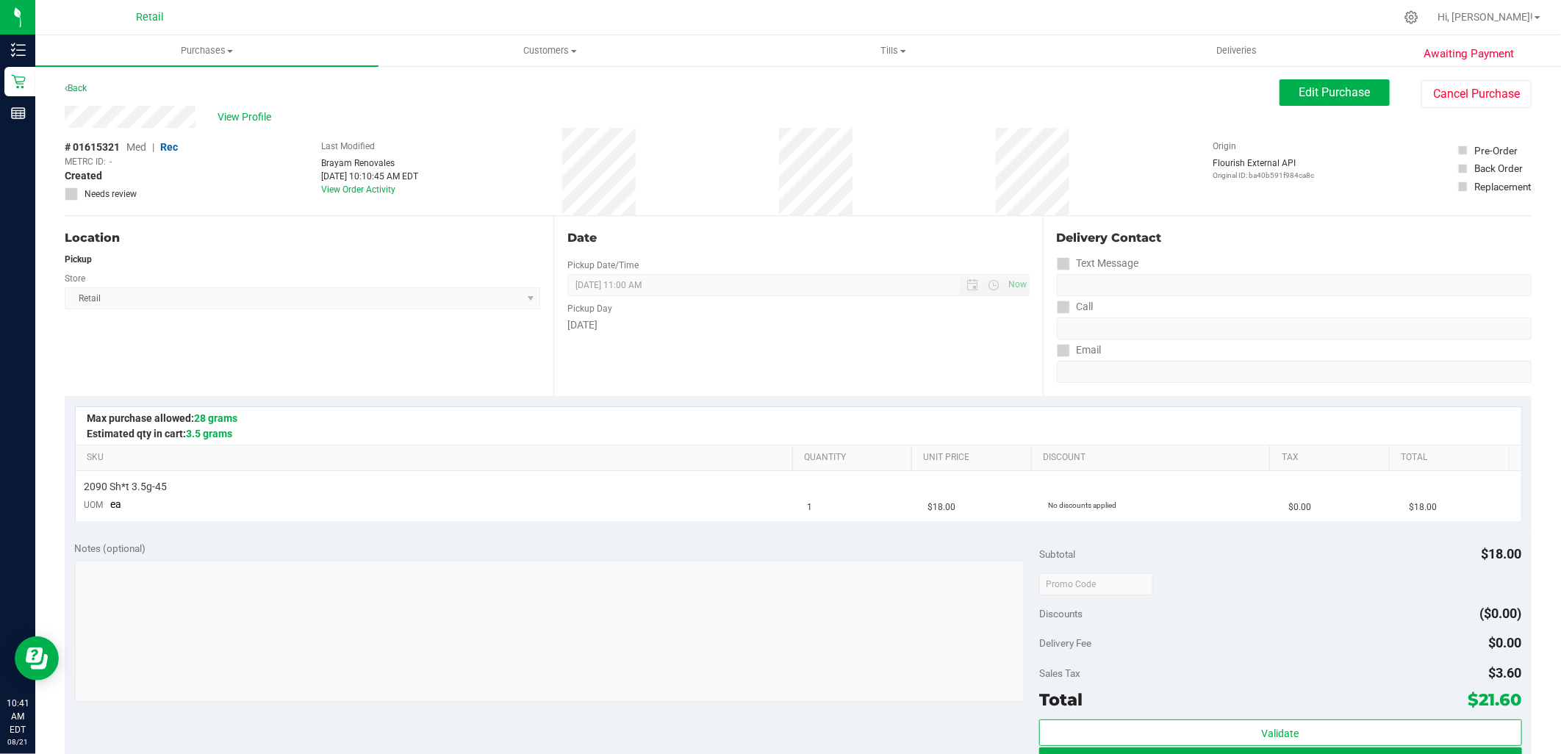
scroll to position [326, 0]
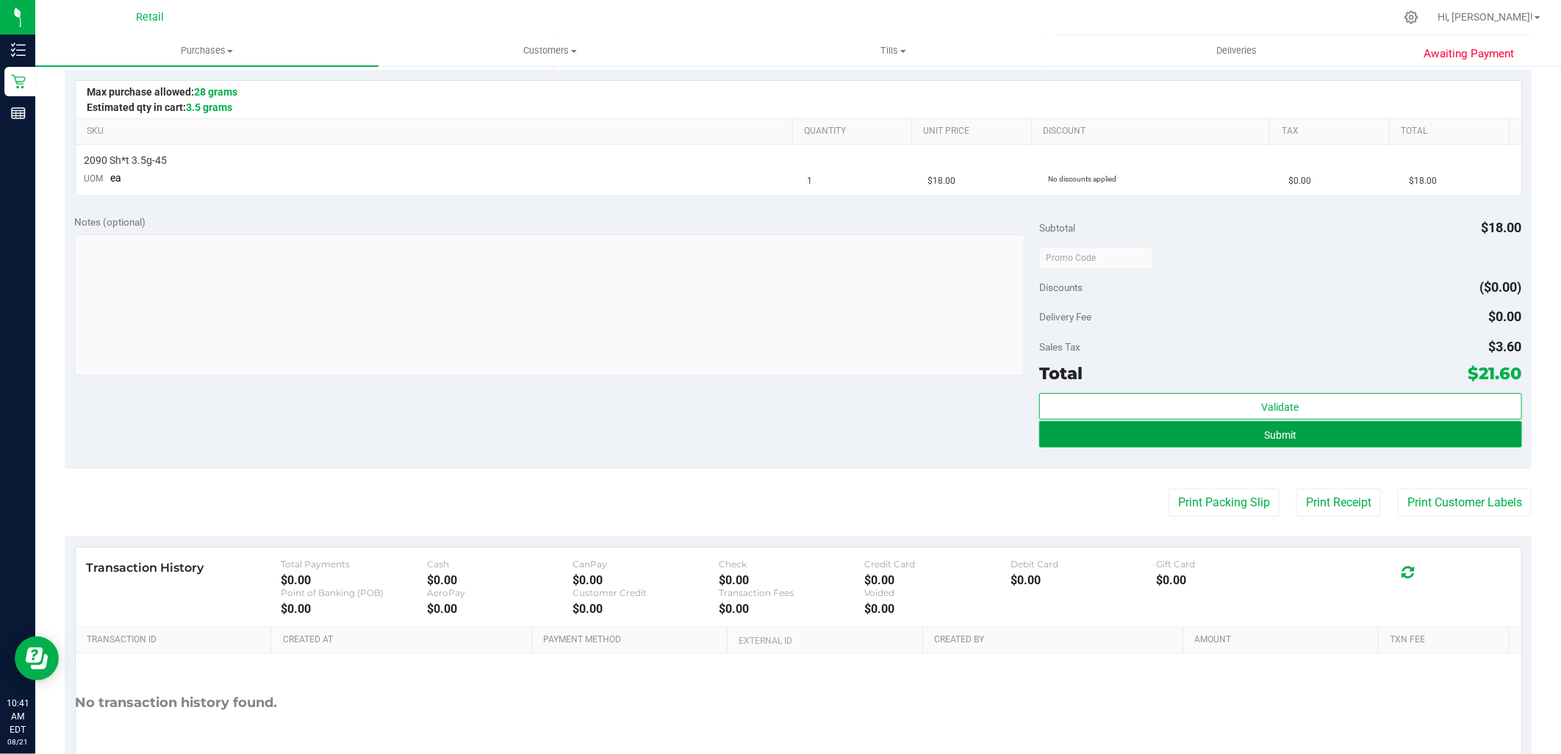
click at [1240, 434] on button "Submit" at bounding box center [1280, 434] width 482 height 26
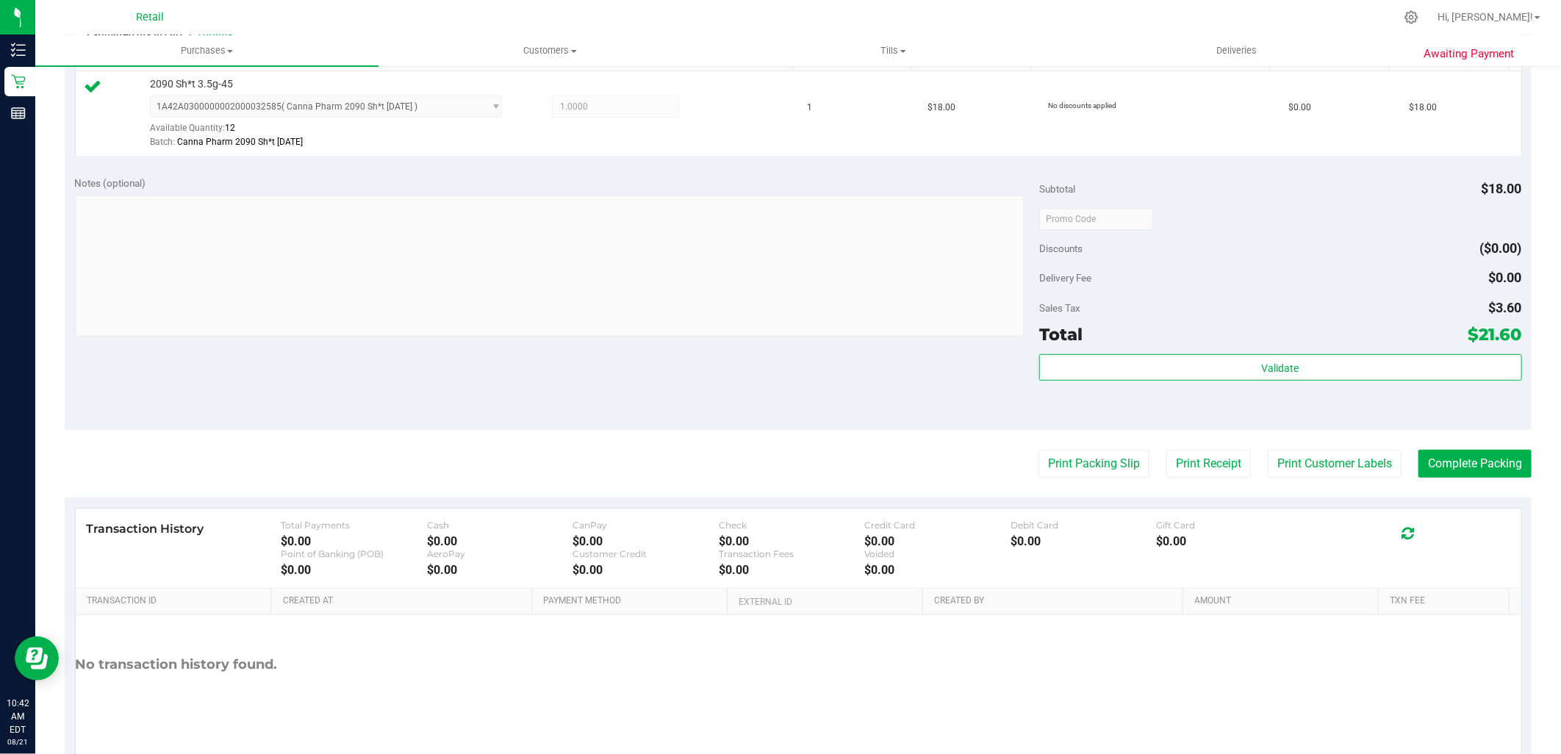
scroll to position [408, 0]
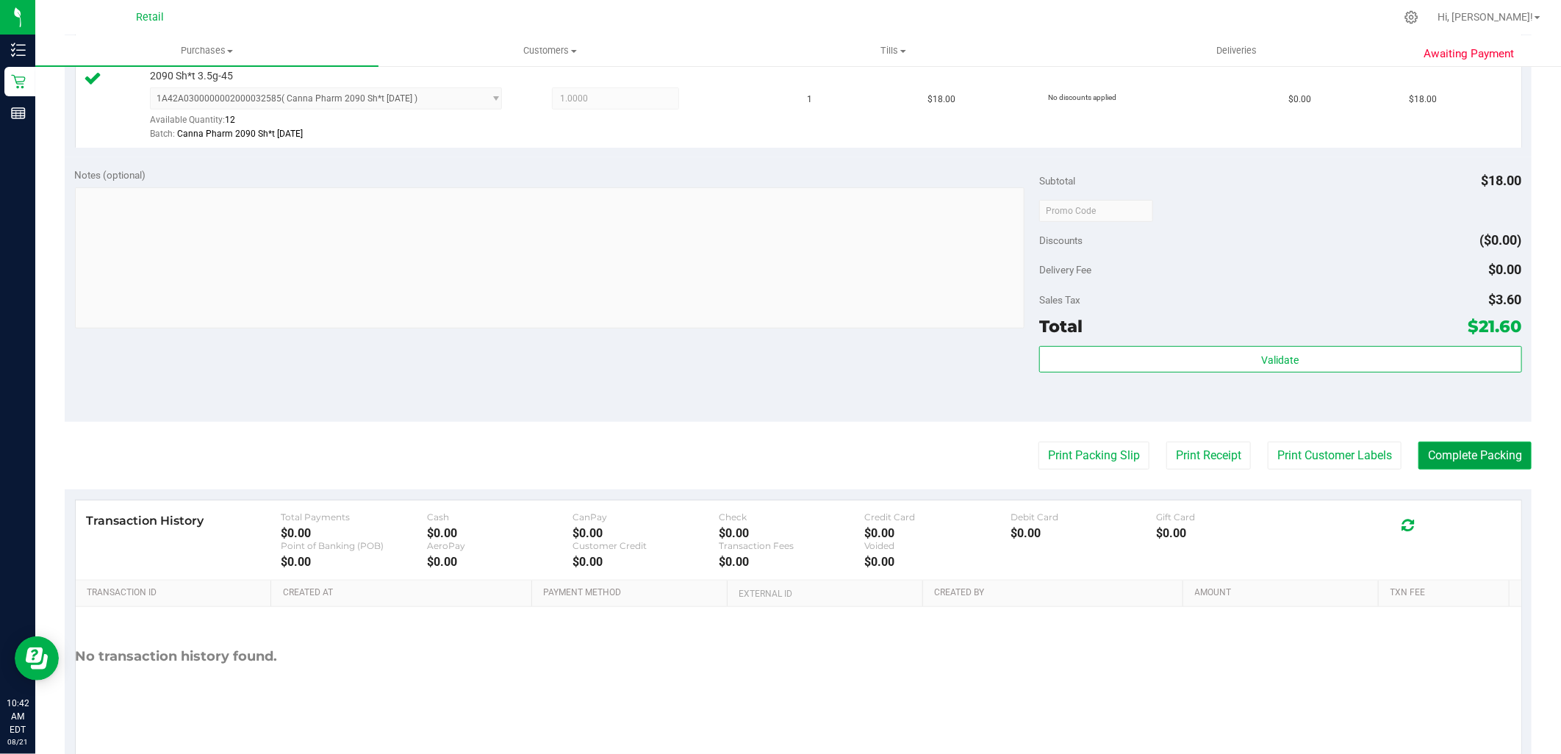
click at [1498, 463] on button "Complete Packing" at bounding box center [1474, 456] width 113 height 28
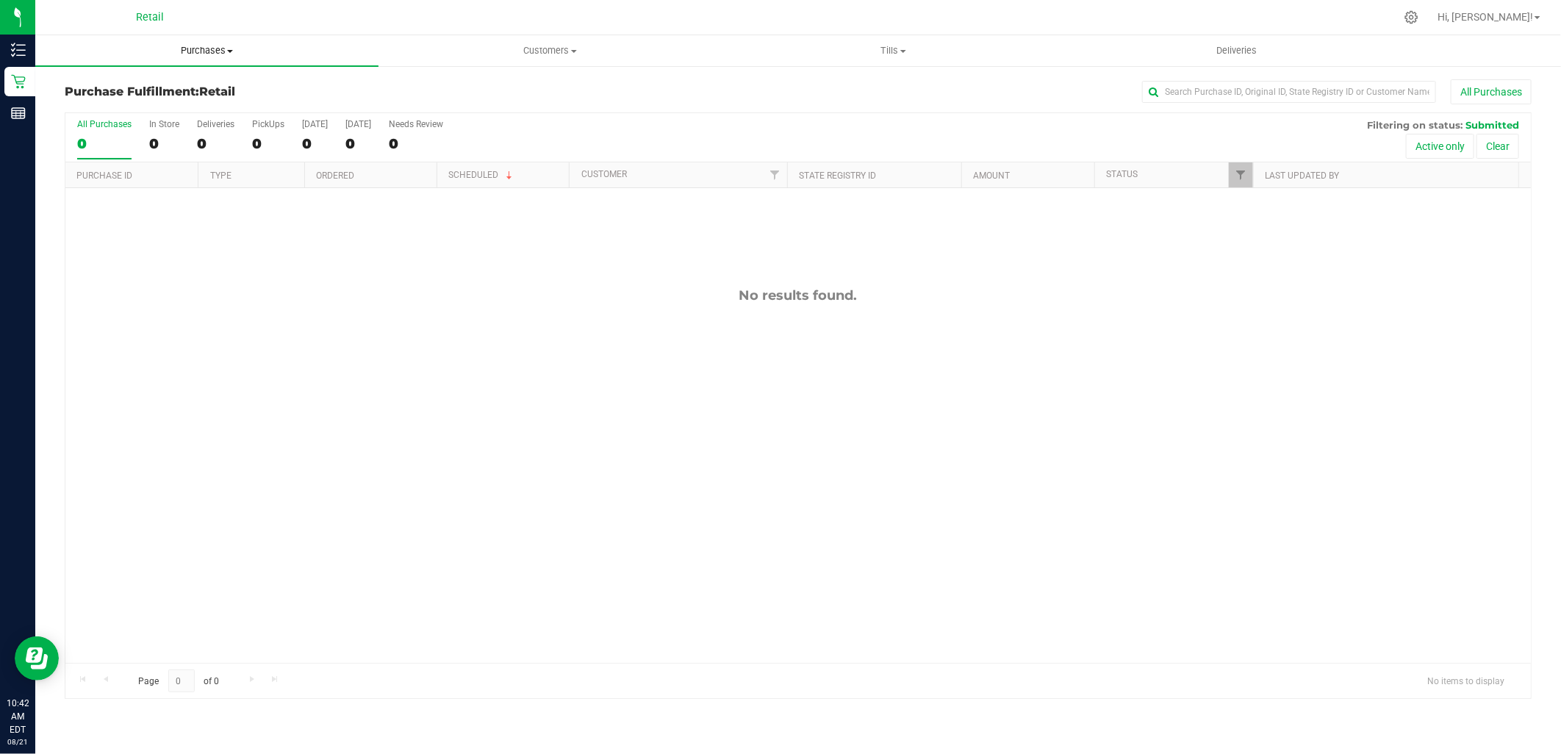
click at [229, 48] on span "Purchases" at bounding box center [206, 50] width 343 height 13
click at [122, 82] on span "Summary of purchases" at bounding box center [110, 88] width 151 height 12
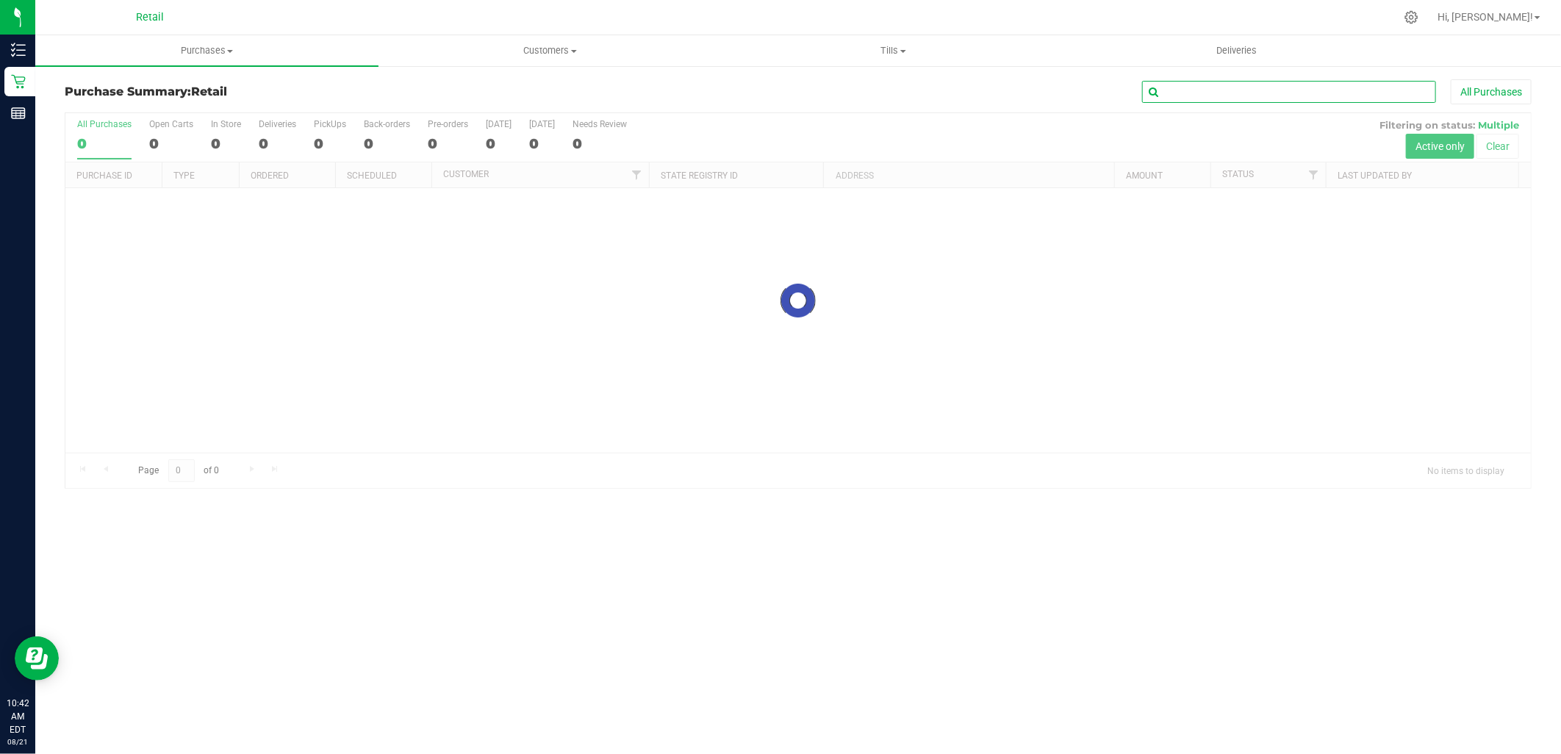
click at [1283, 91] on input "text" at bounding box center [1289, 92] width 294 height 22
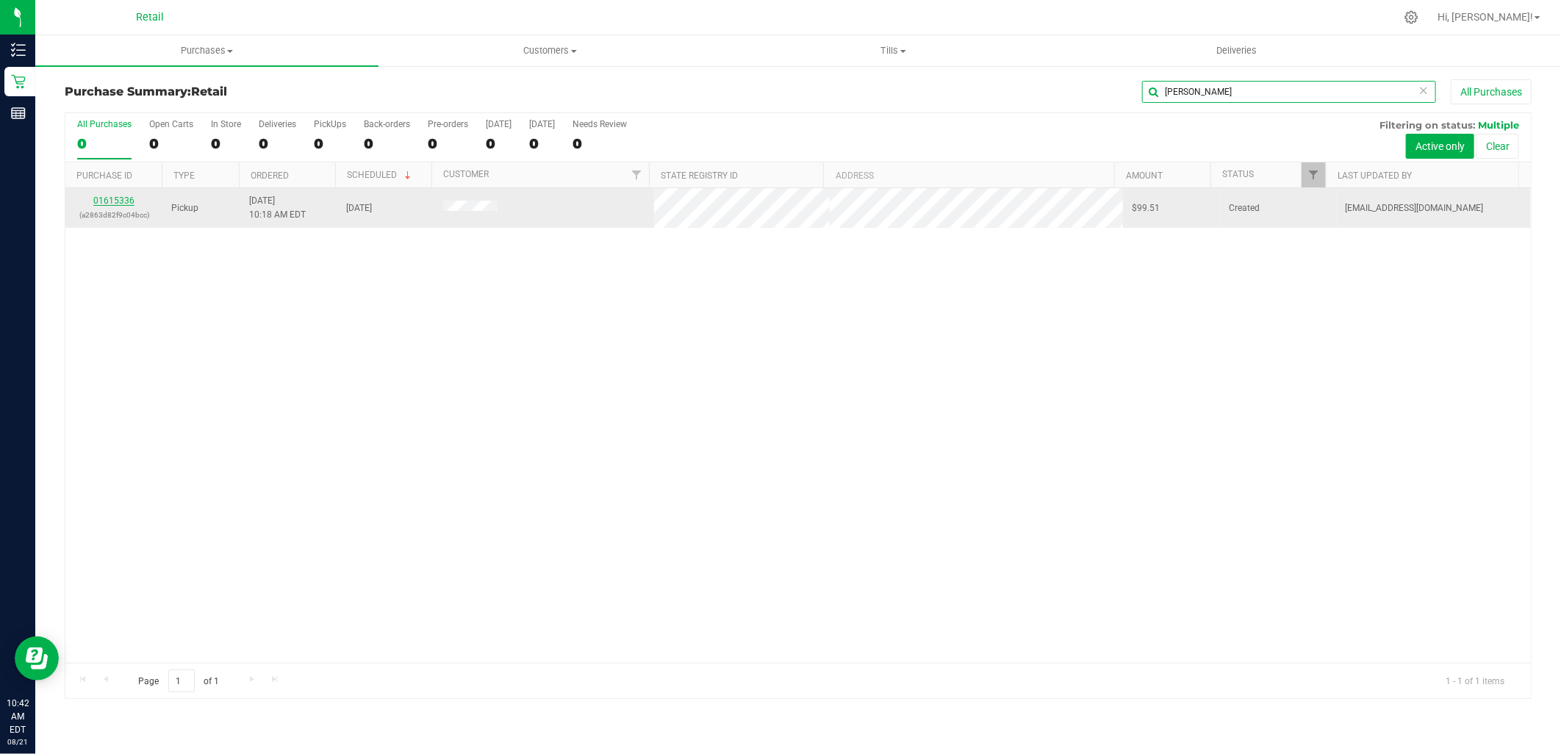
type input "alfred"
click at [123, 199] on link "01615336" at bounding box center [113, 200] width 41 height 10
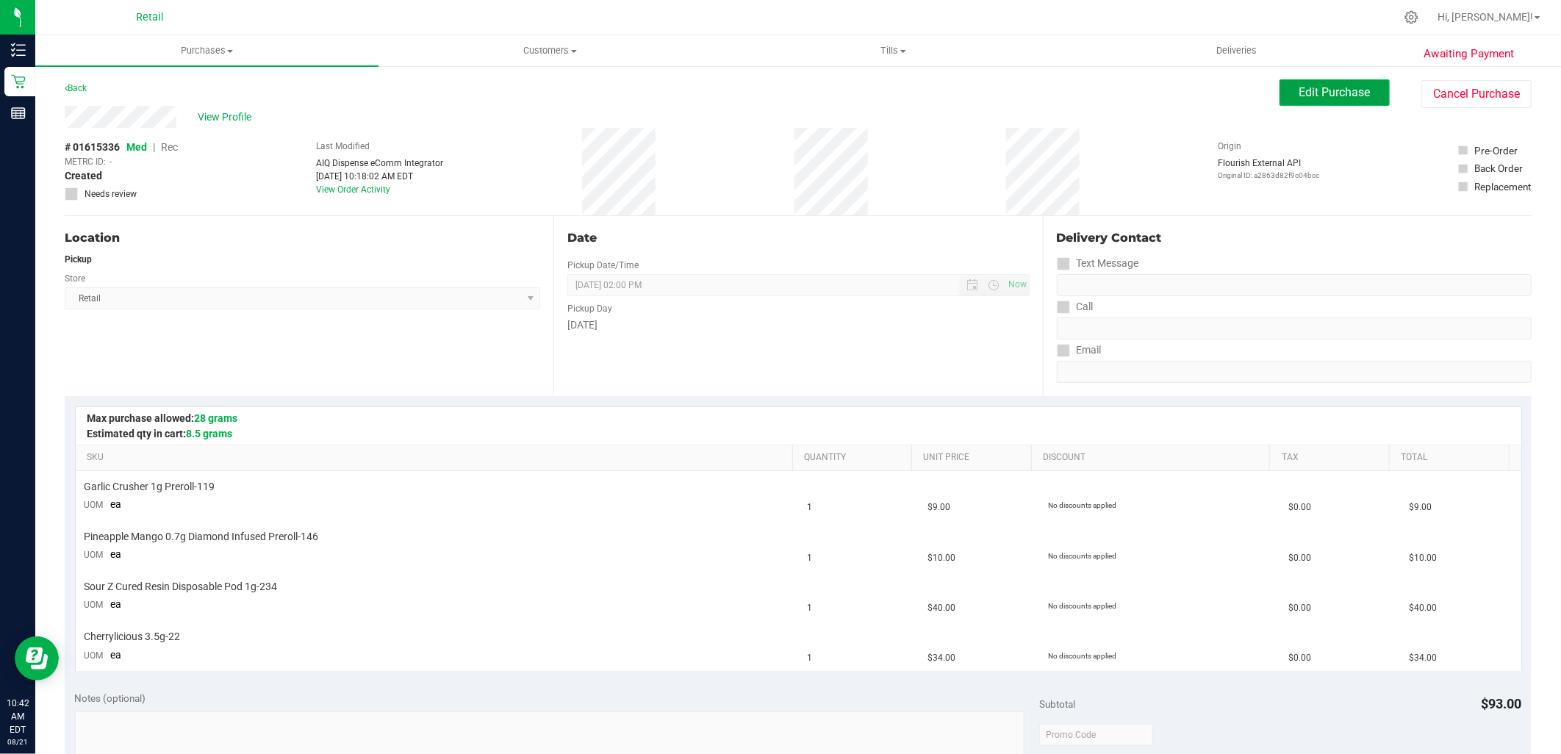
click at [1316, 96] on span "Edit Purchase" at bounding box center [1334, 92] width 71 height 14
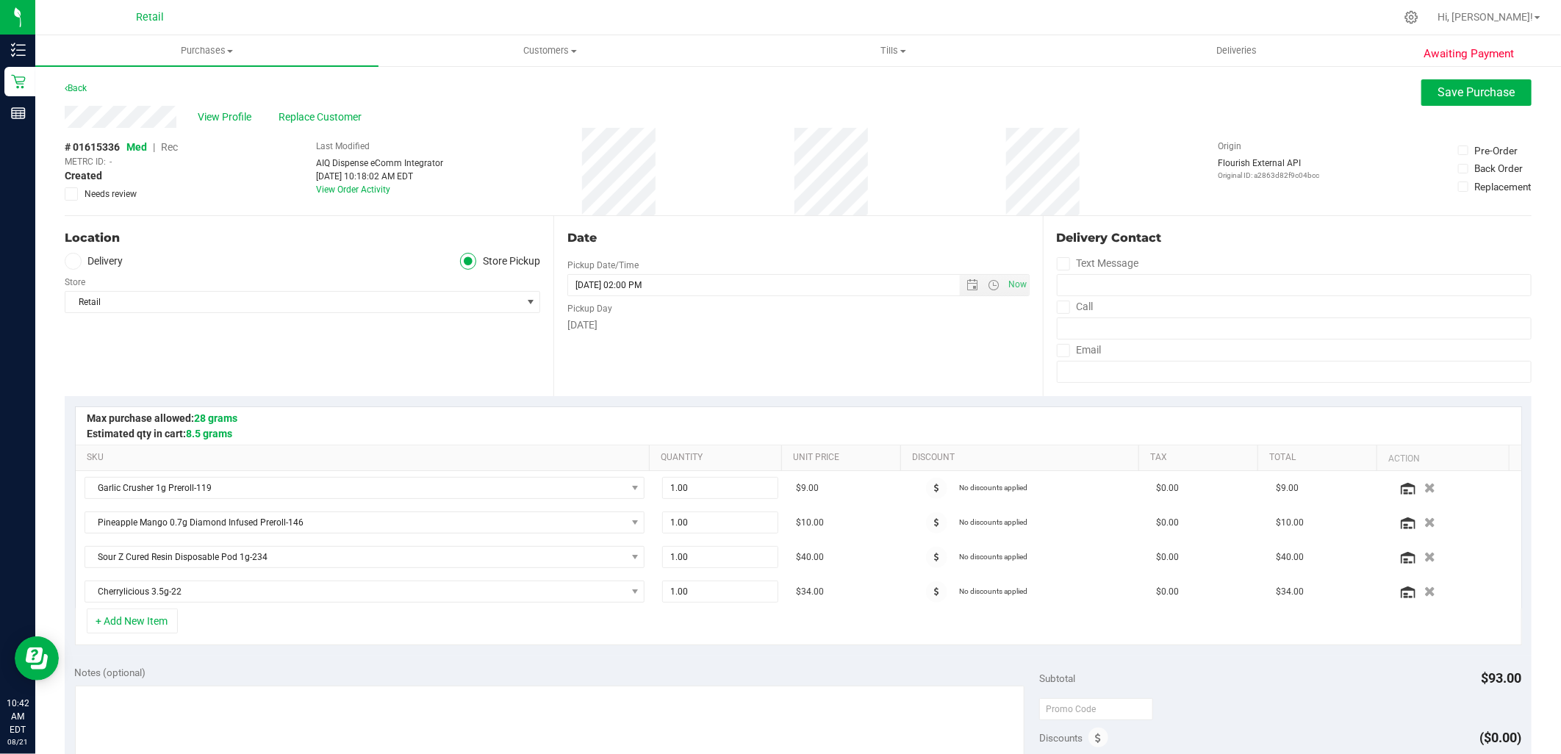
click at [172, 145] on span "Rec" at bounding box center [169, 147] width 17 height 12
click at [1497, 97] on span "Save Purchase" at bounding box center [1476, 92] width 77 height 14
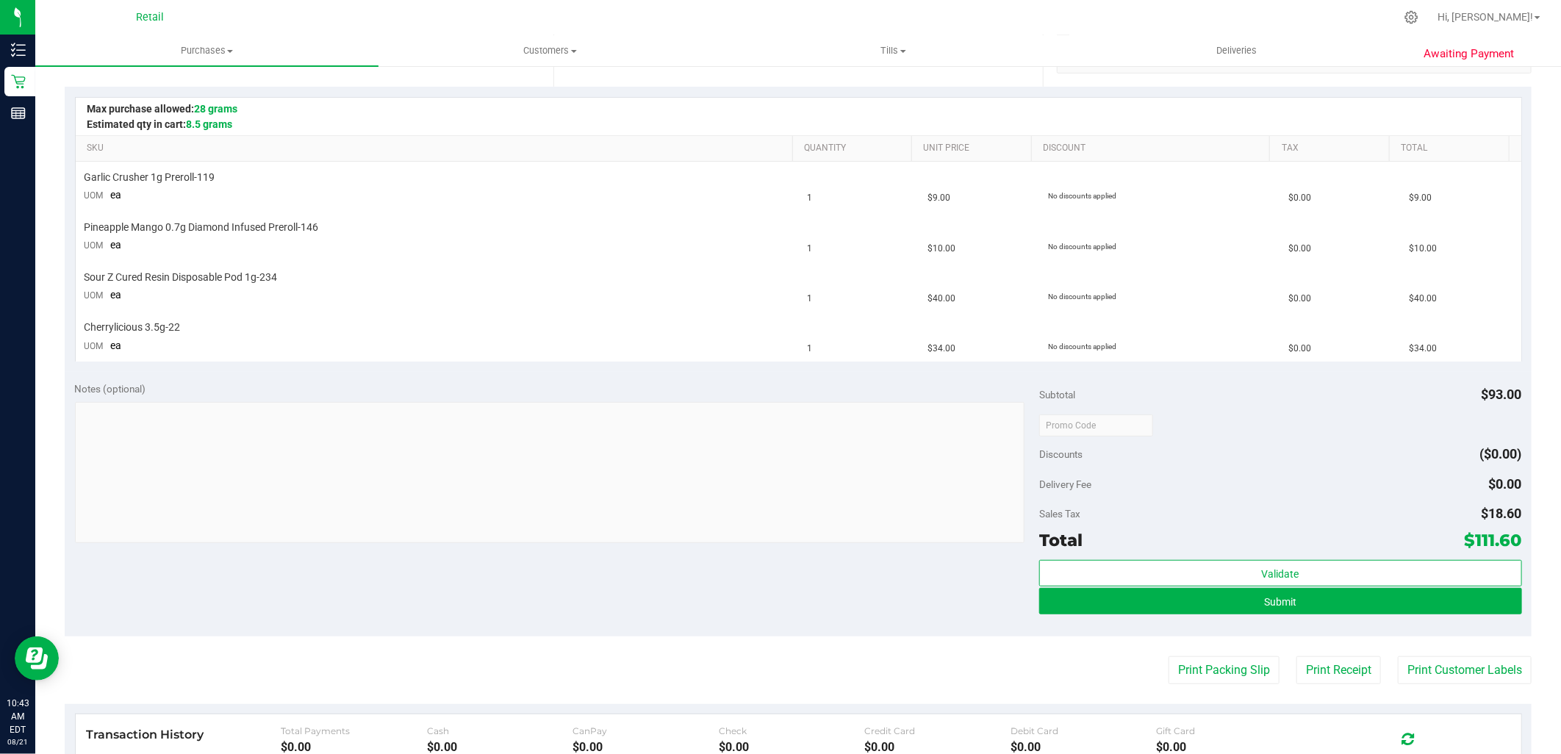
scroll to position [326, 0]
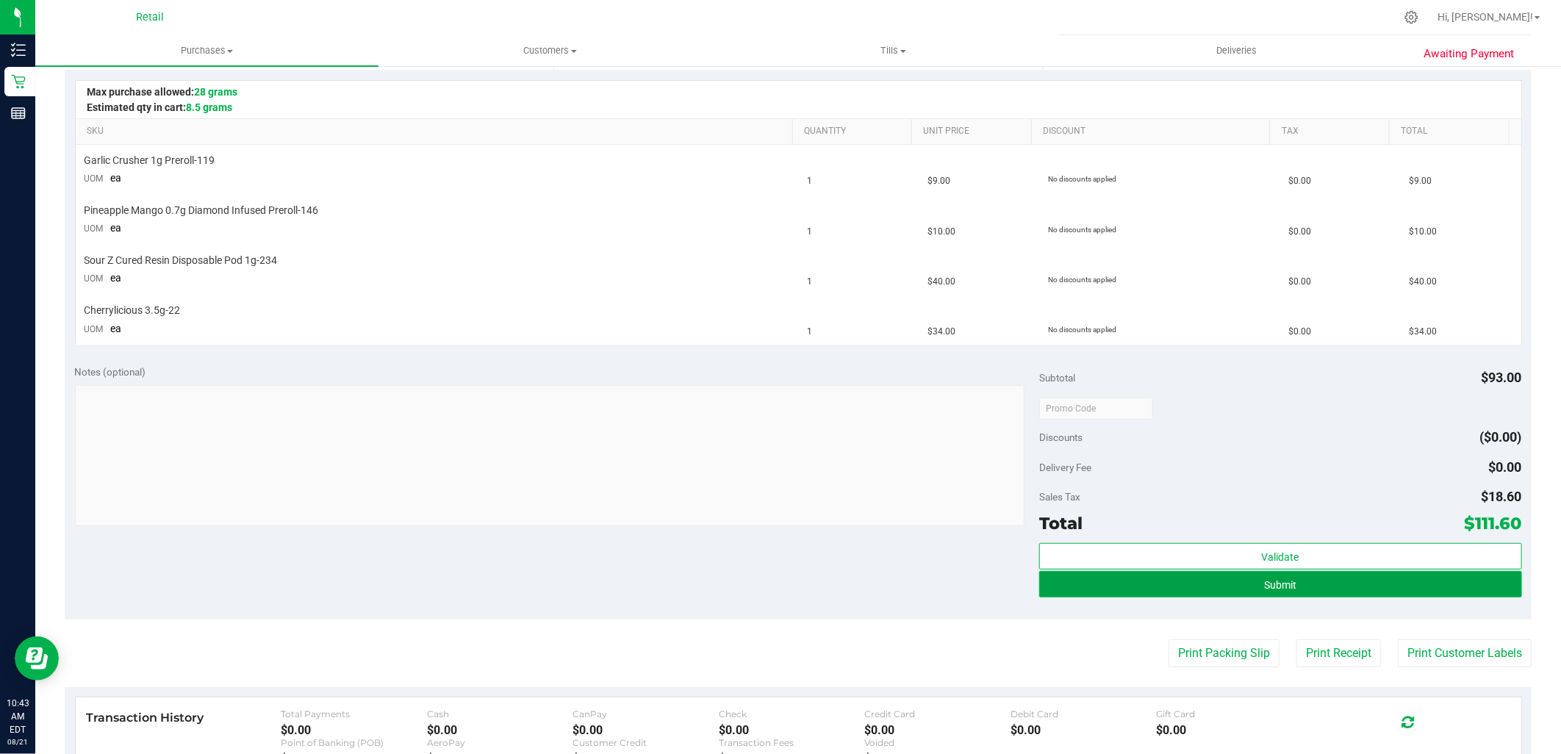
click at [1326, 595] on button "Submit" at bounding box center [1280, 584] width 482 height 26
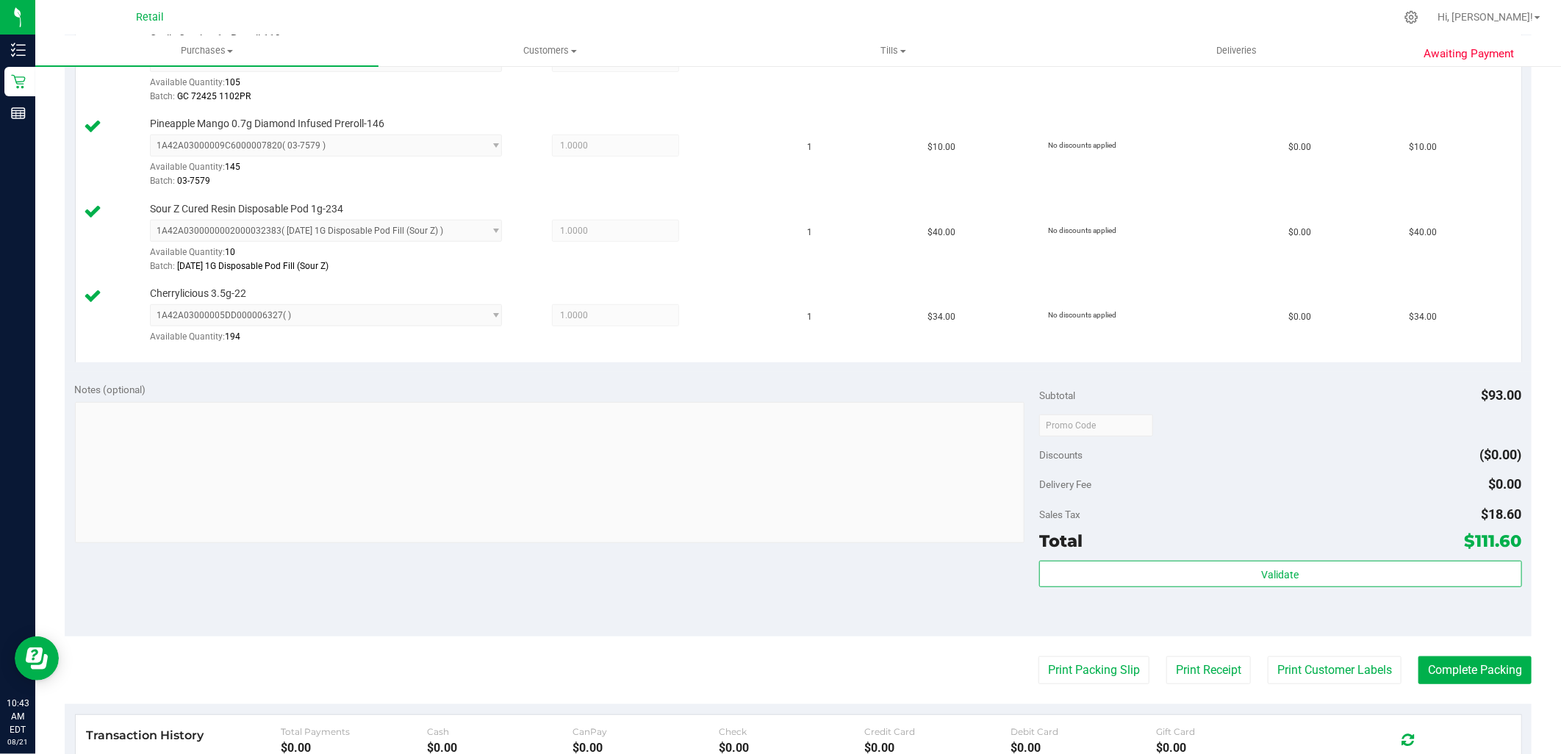
scroll to position [571, 0]
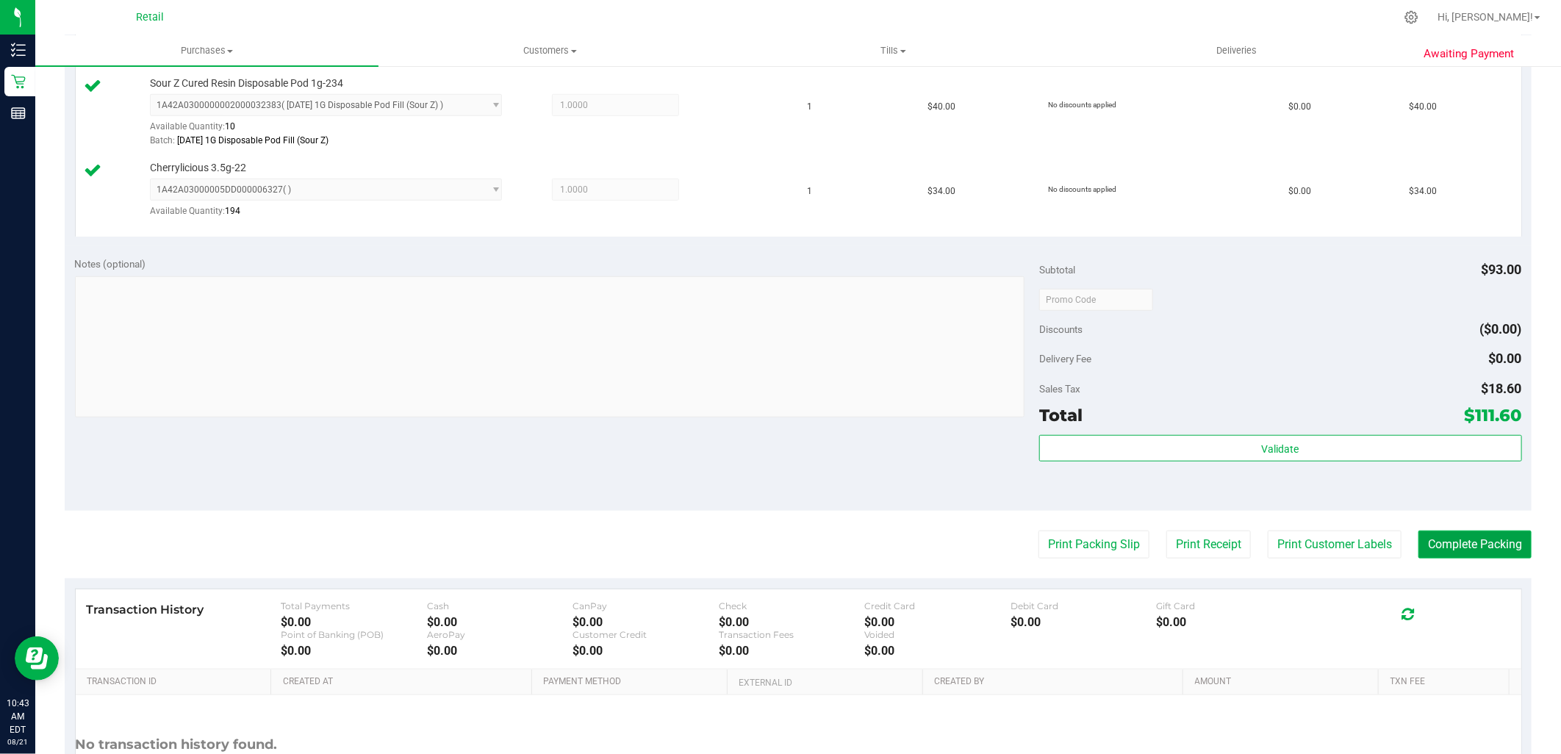
click at [1481, 545] on button "Complete Packing" at bounding box center [1474, 545] width 113 height 28
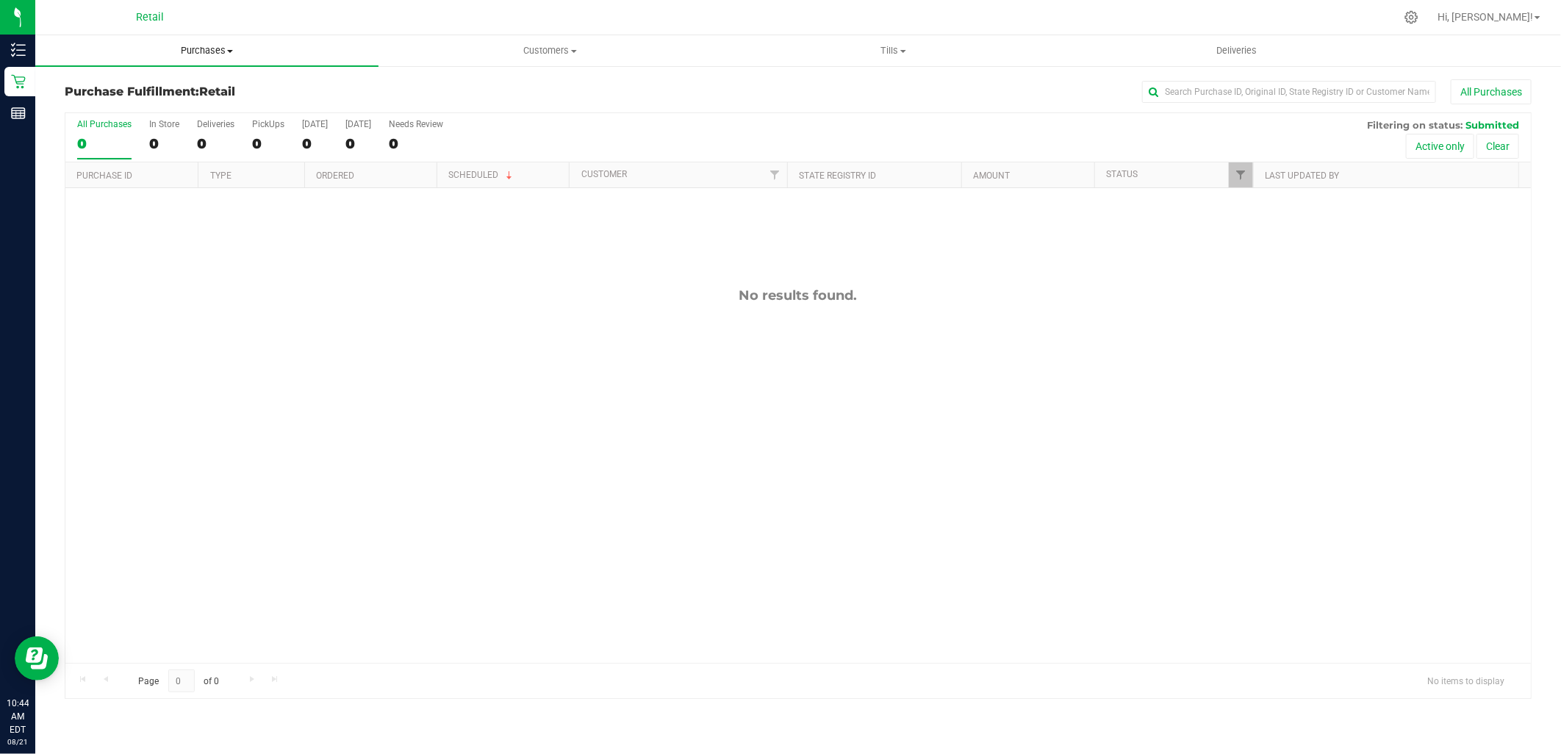
click at [218, 49] on span "Purchases" at bounding box center [206, 50] width 343 height 13
click at [137, 86] on span "Summary of purchases" at bounding box center [110, 88] width 151 height 12
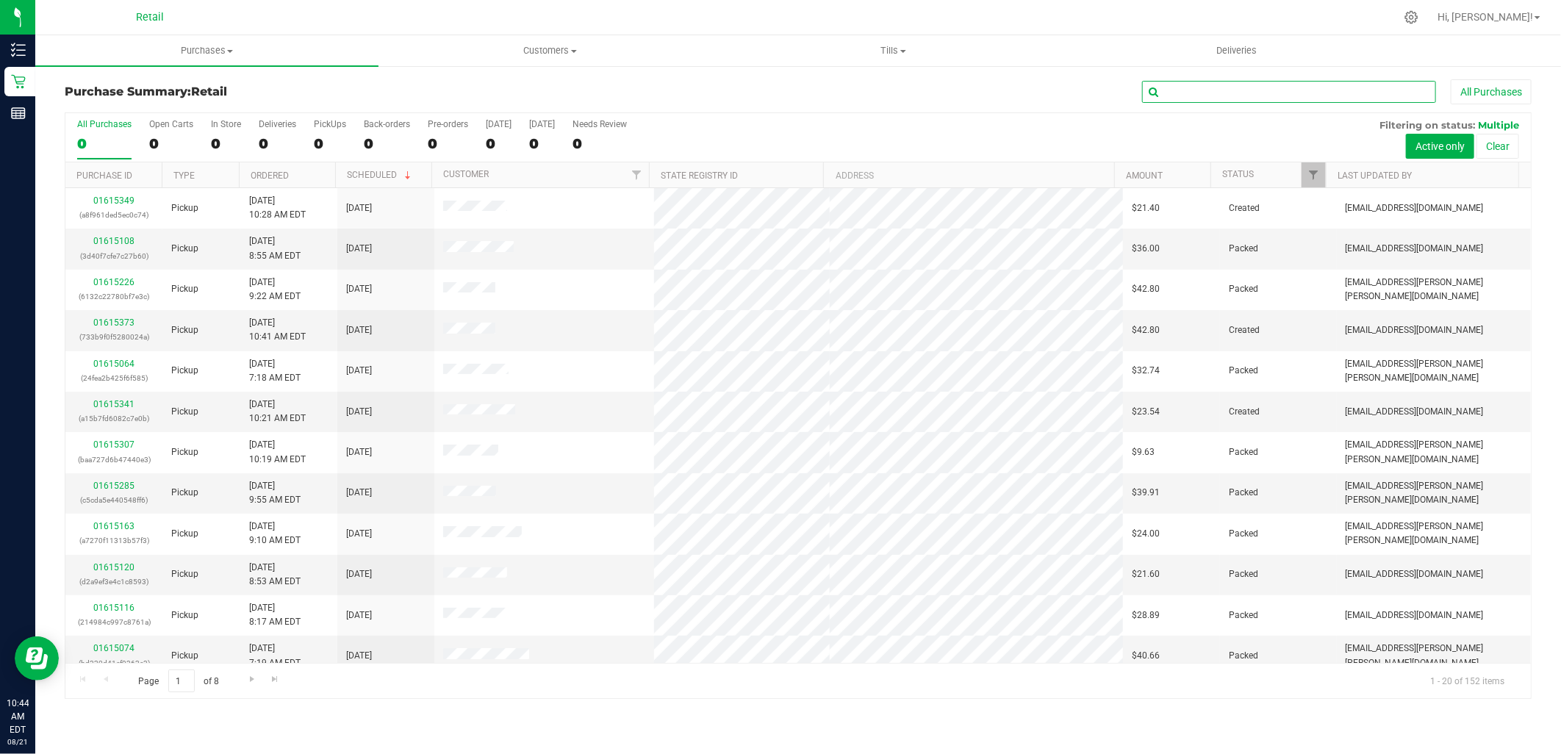
click at [1362, 82] on input "text" at bounding box center [1289, 92] width 294 height 22
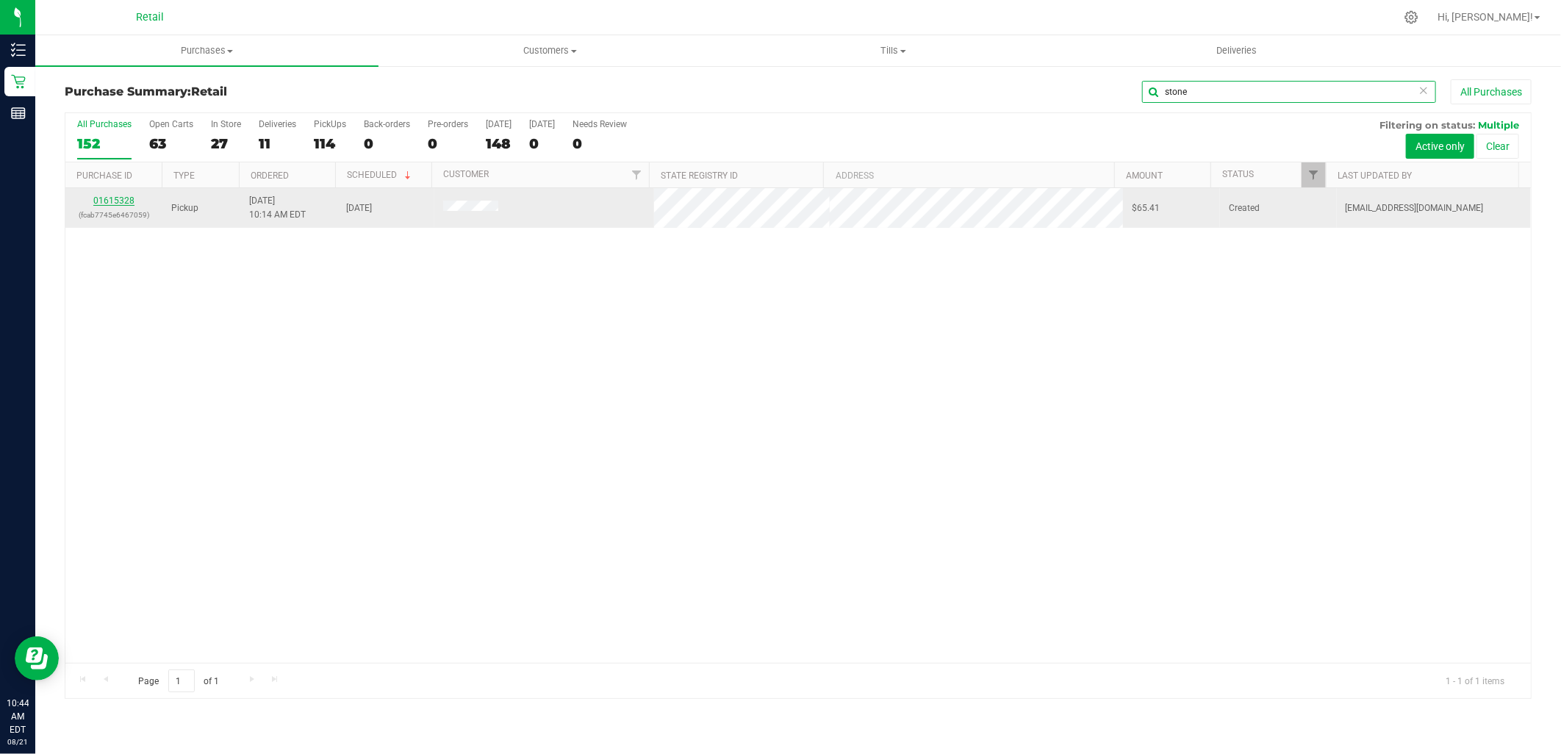
type input "stone"
click at [126, 198] on link "01615328" at bounding box center [113, 200] width 41 height 10
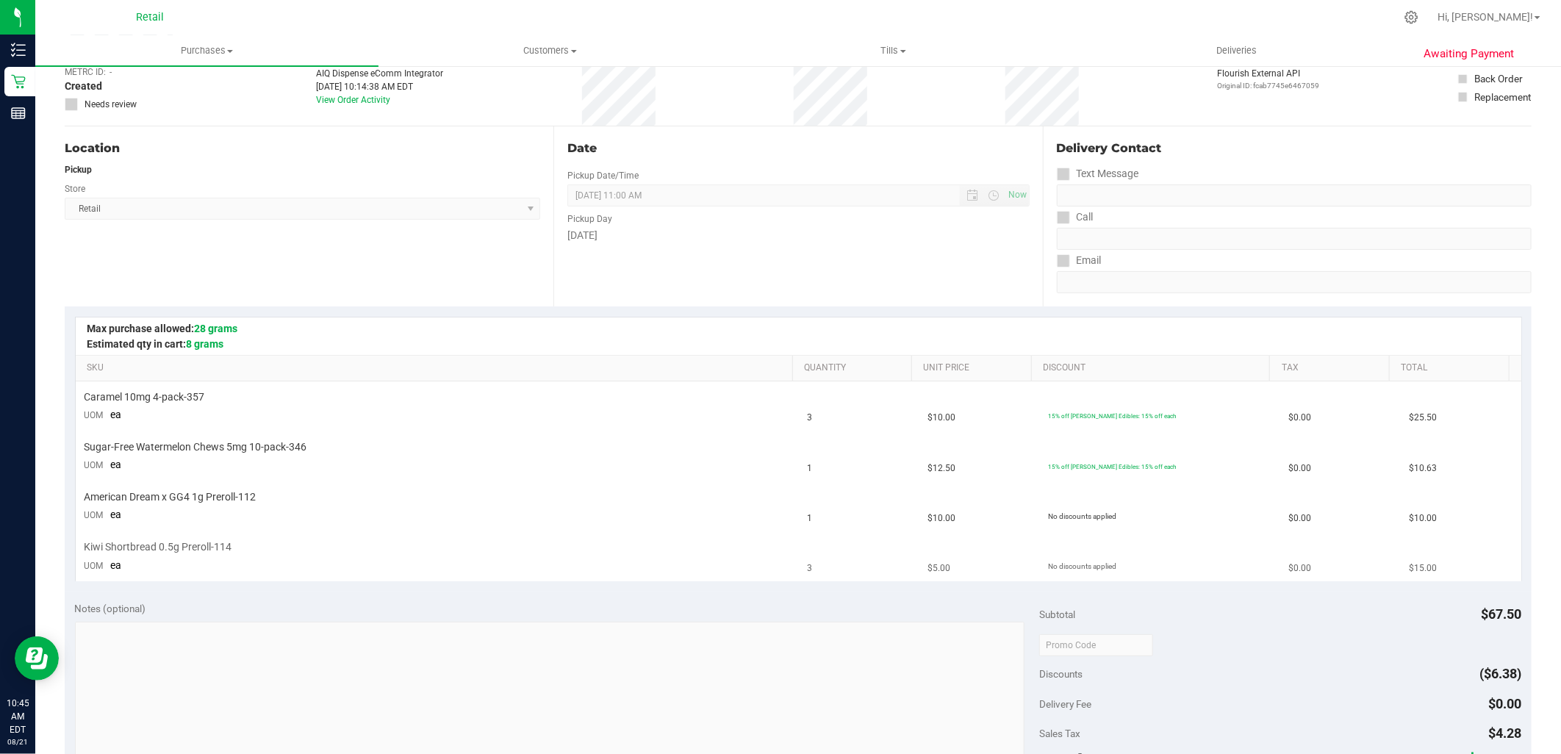
scroll to position [245, 0]
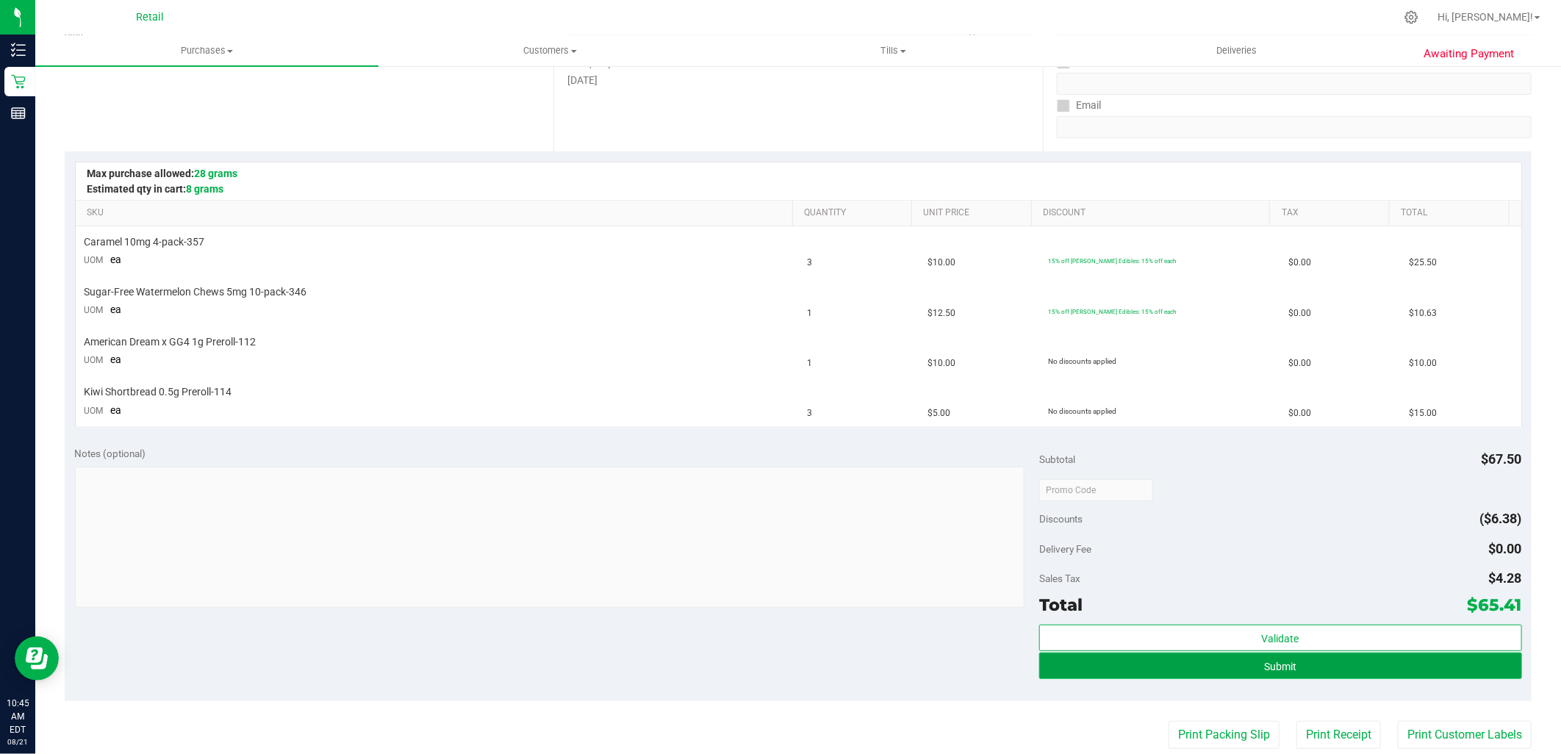
click at [1384, 669] on button "Submit" at bounding box center [1280, 666] width 482 height 26
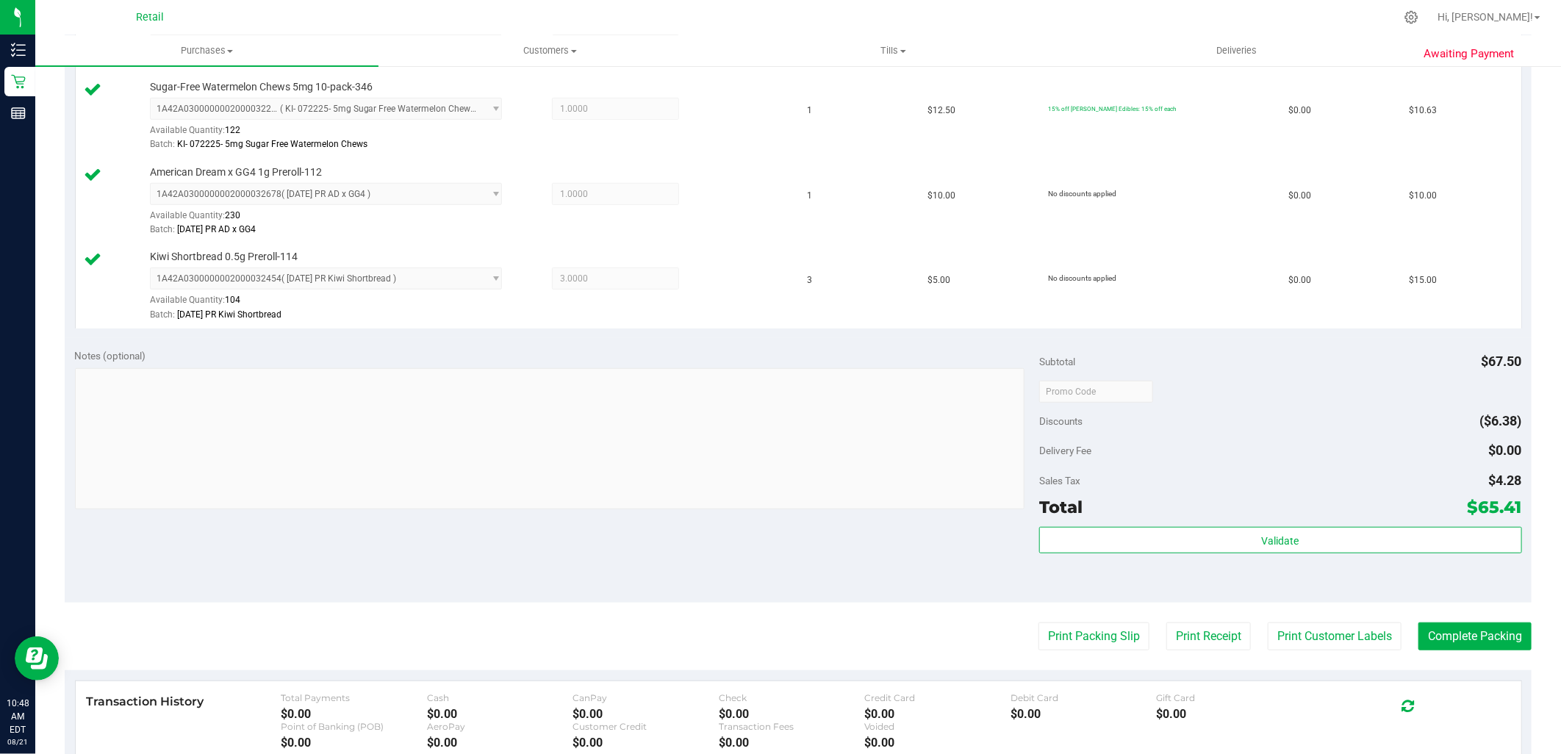
scroll to position [489, 0]
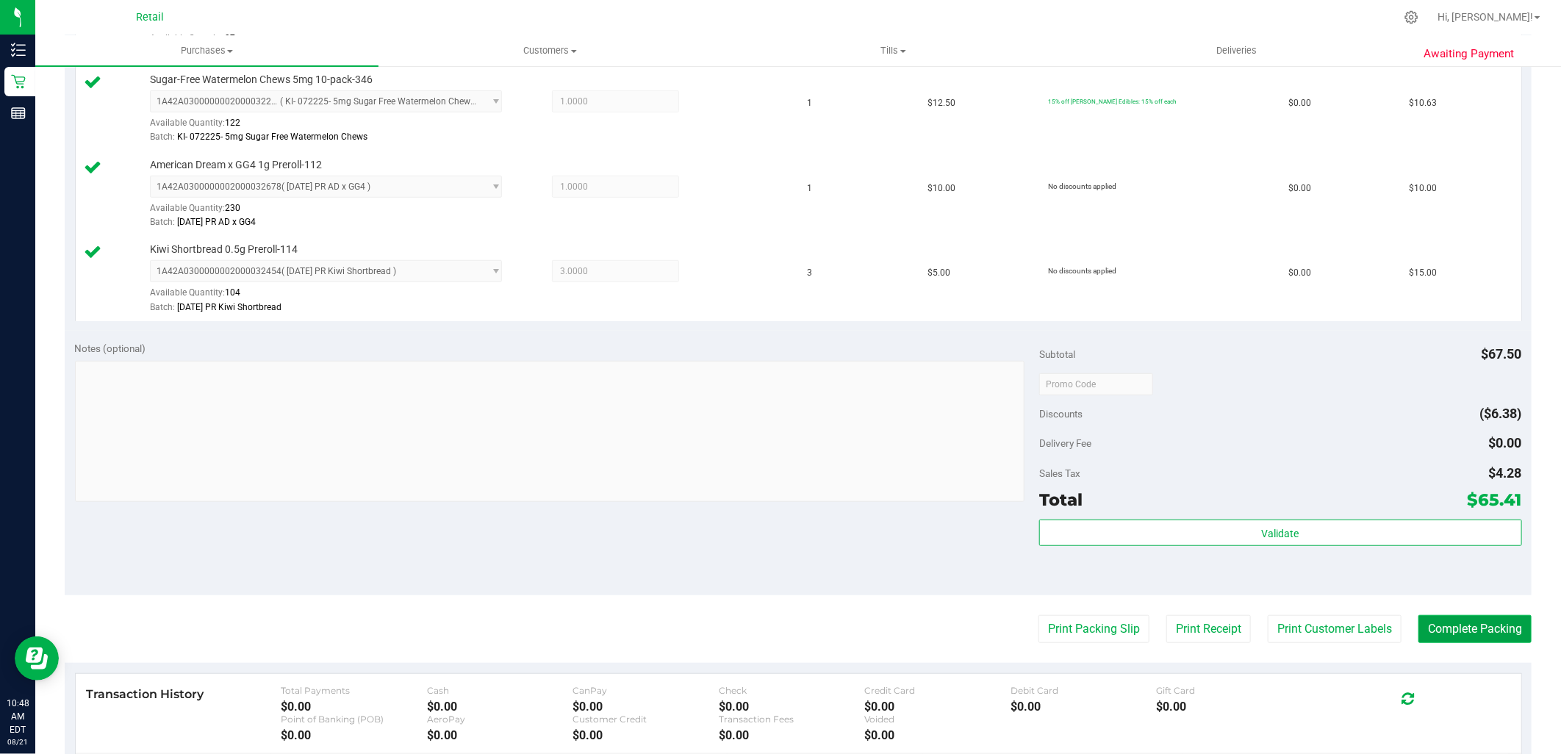
click at [1463, 632] on button "Complete Packing" at bounding box center [1474, 629] width 113 height 28
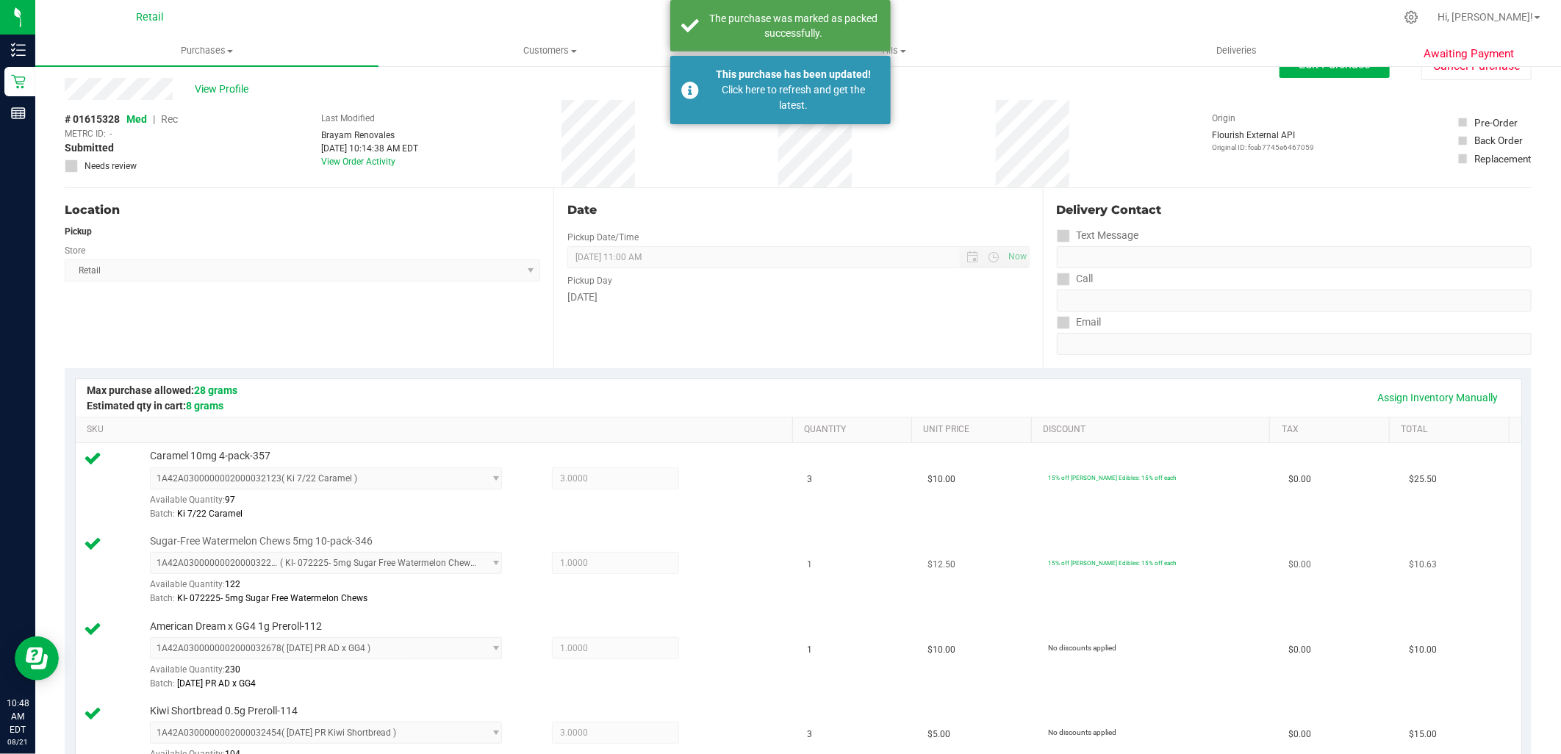
scroll to position [0, 0]
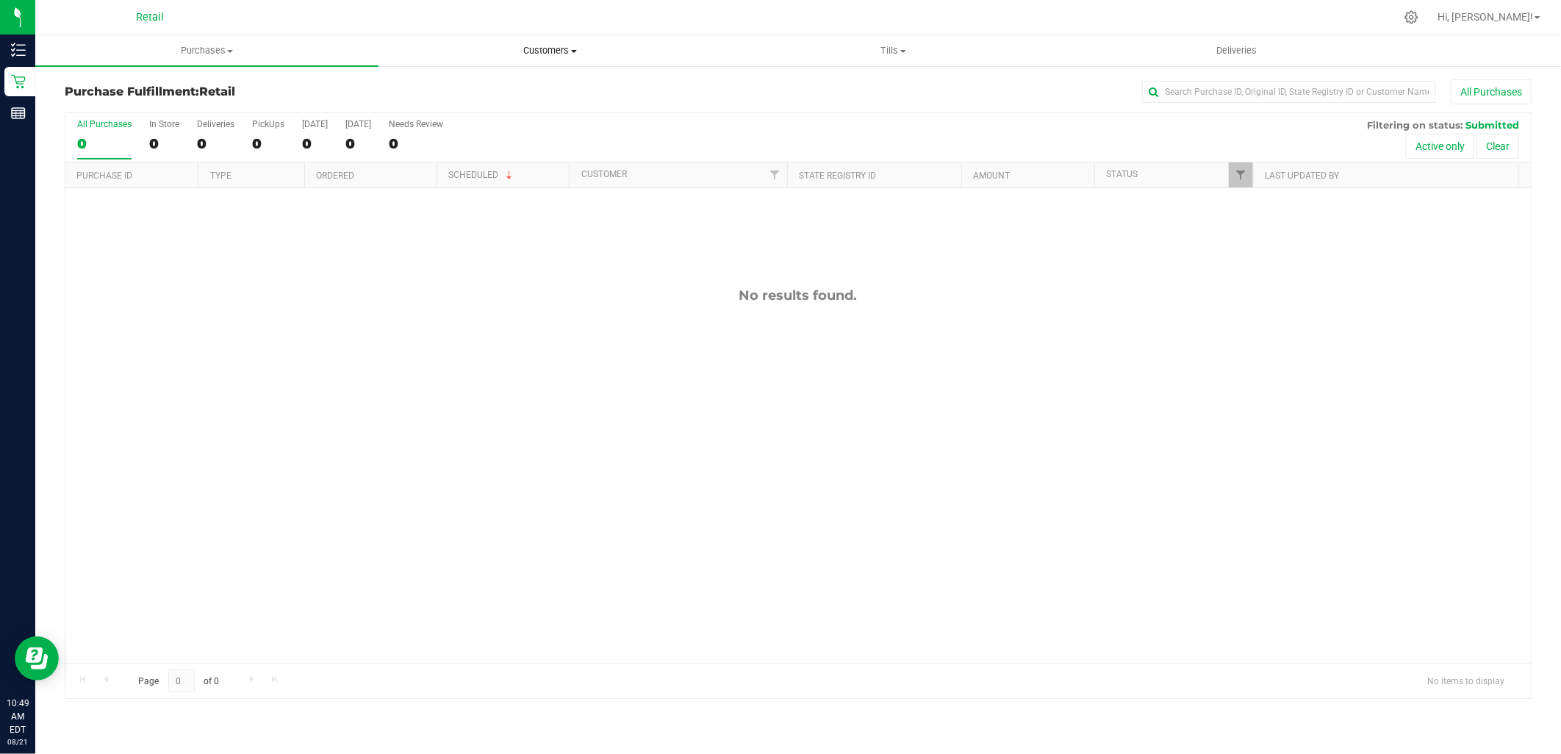
click at [555, 55] on span "Customers" at bounding box center [550, 50] width 342 height 13
click at [428, 89] on span "All customers" at bounding box center [431, 88] width 106 height 12
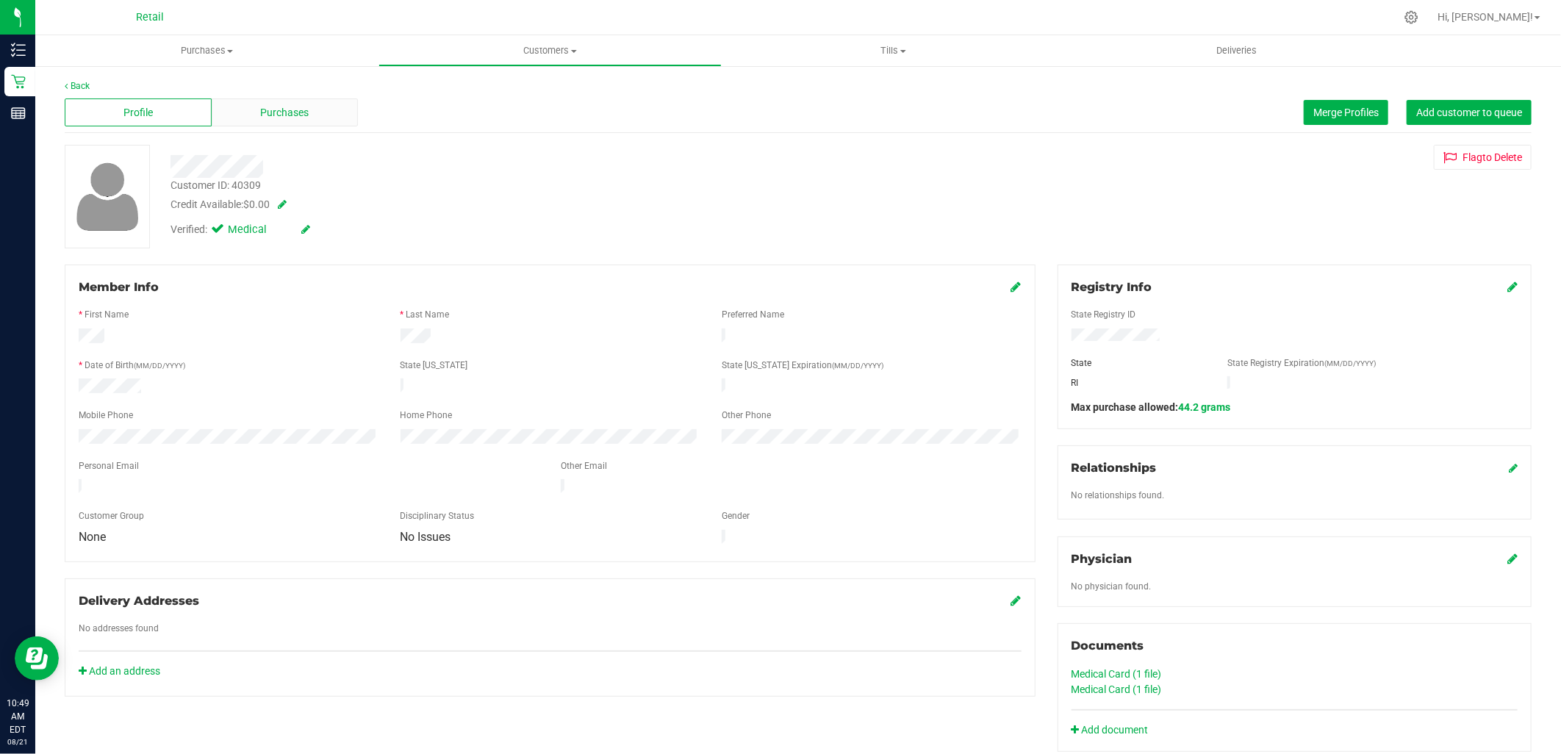
drag, startPoint x: 332, startPoint y: 130, endPoint x: 329, endPoint y: 121, distance: 9.3
click at [332, 129] on div "Profile Purchases Merge Profiles Add customer to queue" at bounding box center [798, 113] width 1467 height 40
click at [326, 109] on div "Purchases" at bounding box center [285, 112] width 147 height 28
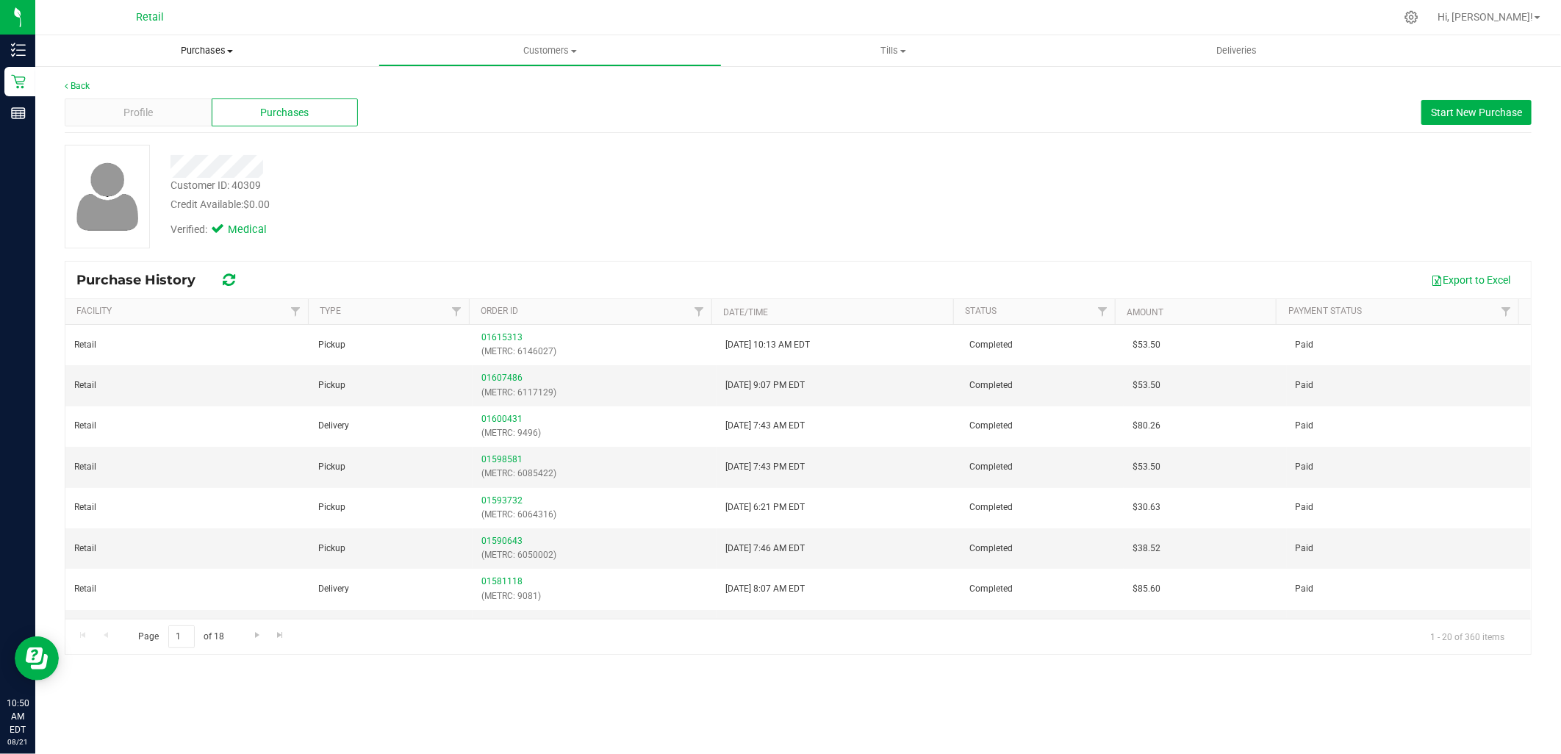
click at [214, 45] on span "Purchases" at bounding box center [206, 50] width 343 height 13
click at [94, 85] on span "Summary of purchases" at bounding box center [110, 88] width 151 height 12
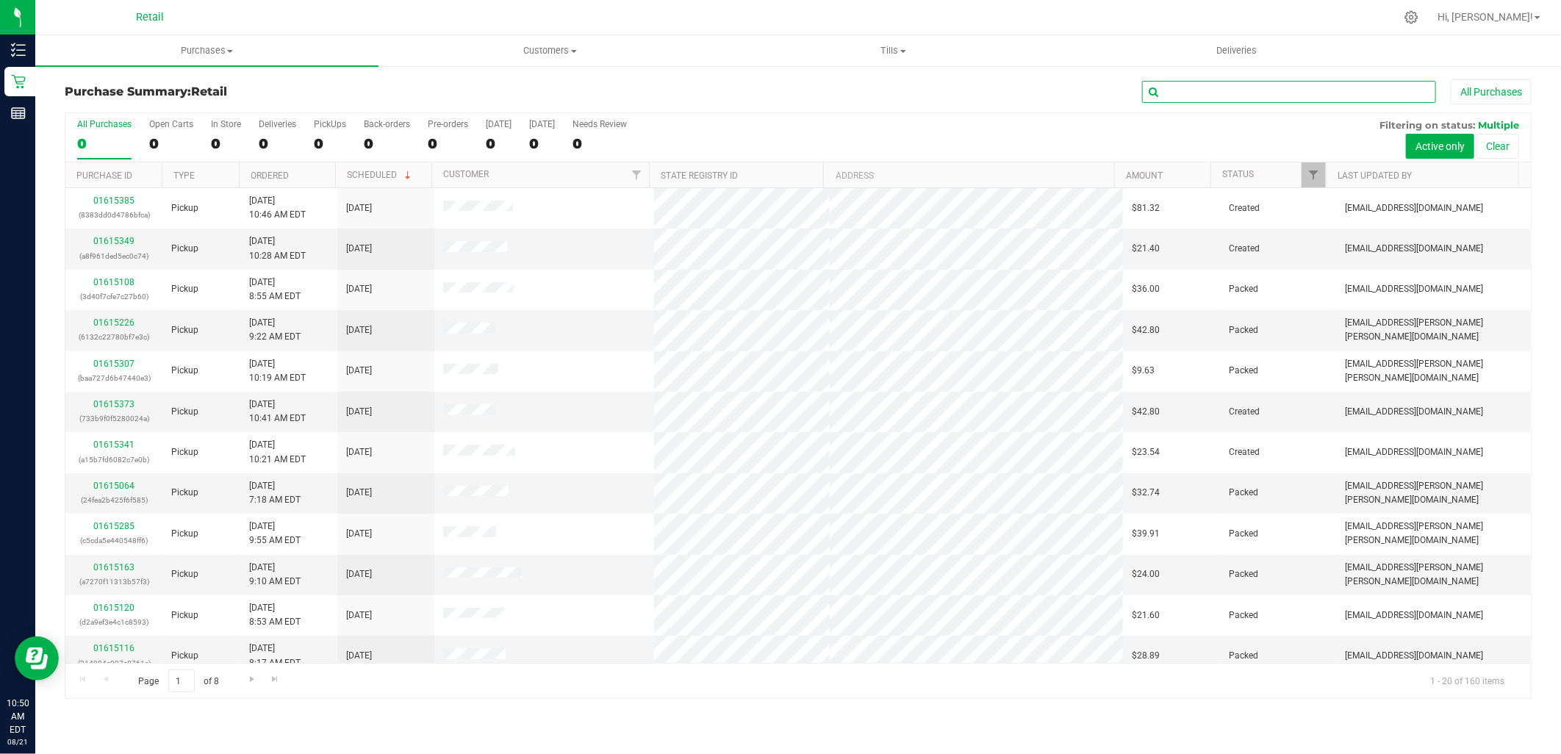
click at [1296, 81] on input "text" at bounding box center [1289, 92] width 294 height 22
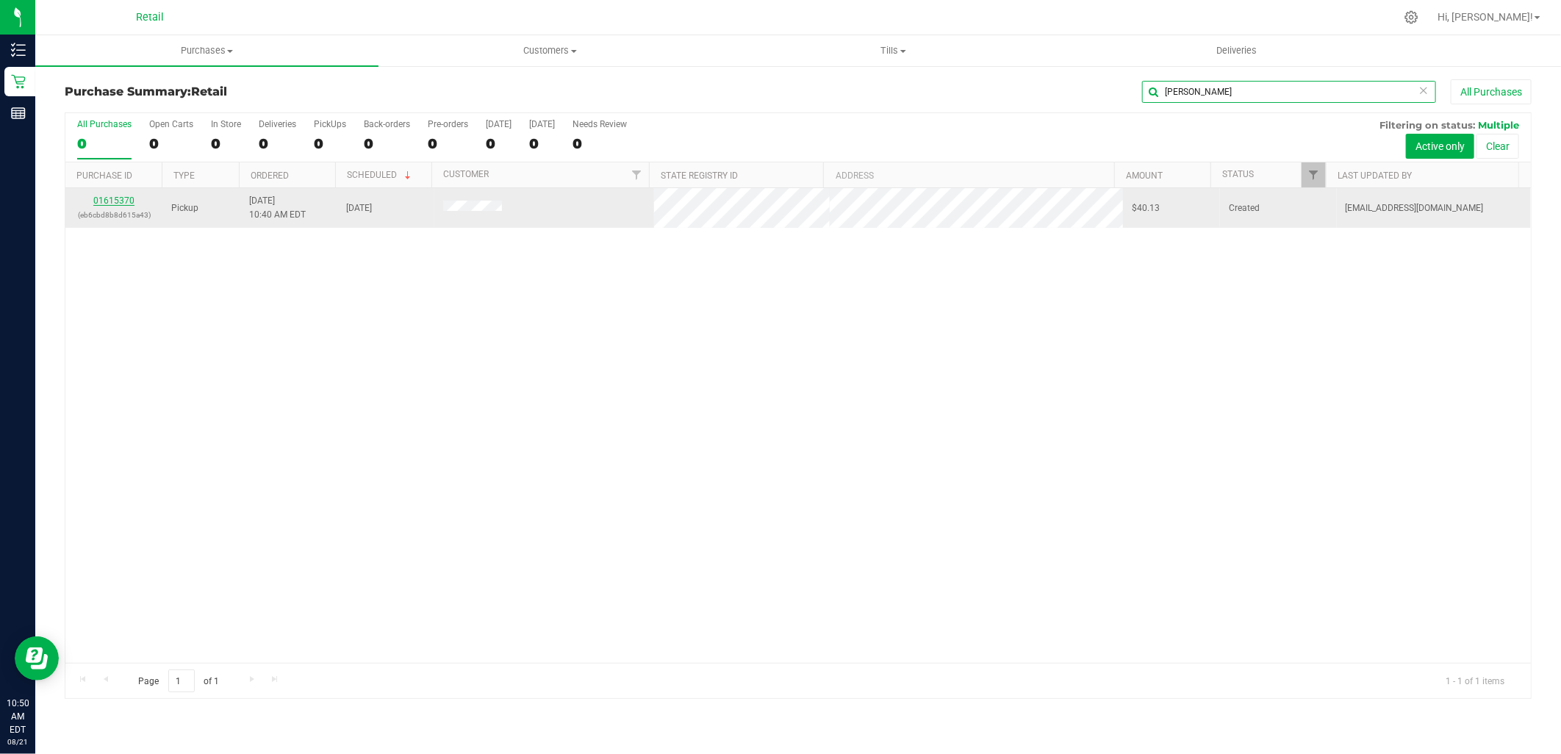
type input "parmenter"
click at [105, 202] on link "01615370" at bounding box center [113, 200] width 41 height 10
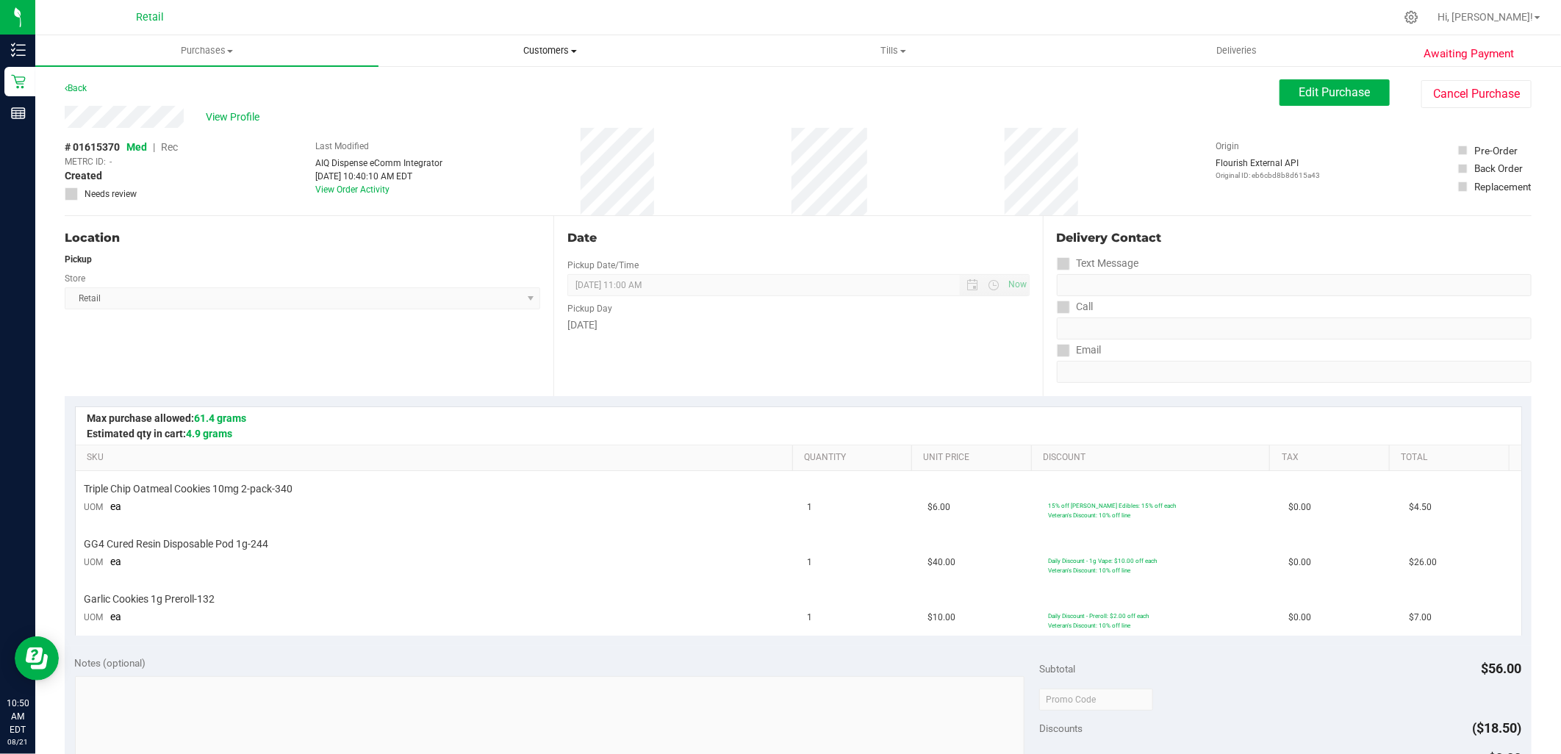
click at [562, 44] on span "Customers" at bounding box center [550, 50] width 342 height 13
click at [237, 47] on span "Purchases" at bounding box center [207, 50] width 342 height 13
click at [186, 81] on li "Summary of purchases" at bounding box center [206, 89] width 343 height 18
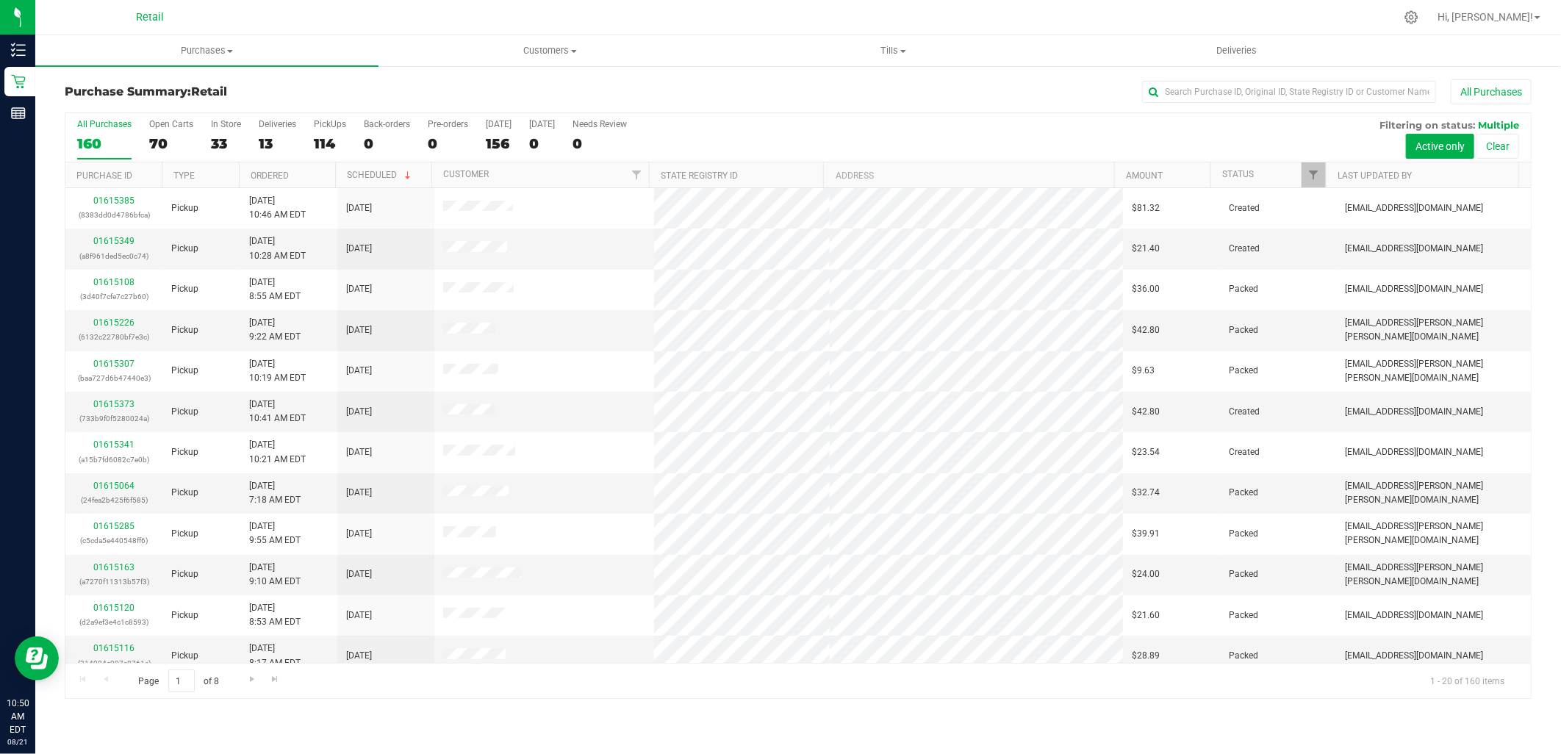
click at [1392, 76] on div "Purchase Summary: Retail All Purchases All Purchases 160 Open Carts 70 In Store…" at bounding box center [797, 389] width 1525 height 649
click at [1376, 88] on input "text" at bounding box center [1289, 92] width 294 height 22
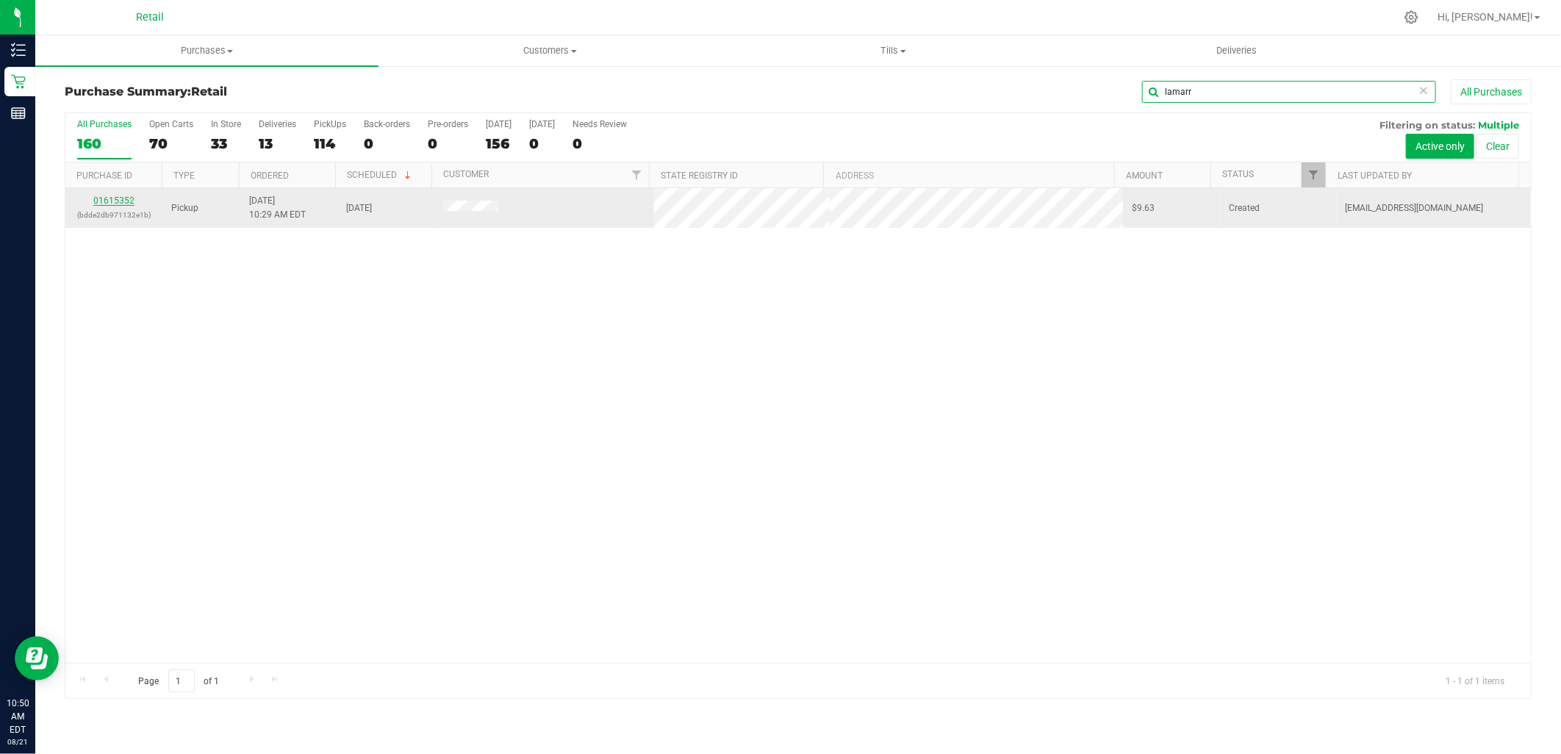
type input "lamarr"
click at [93, 197] on link "01615352" at bounding box center [113, 200] width 41 height 10
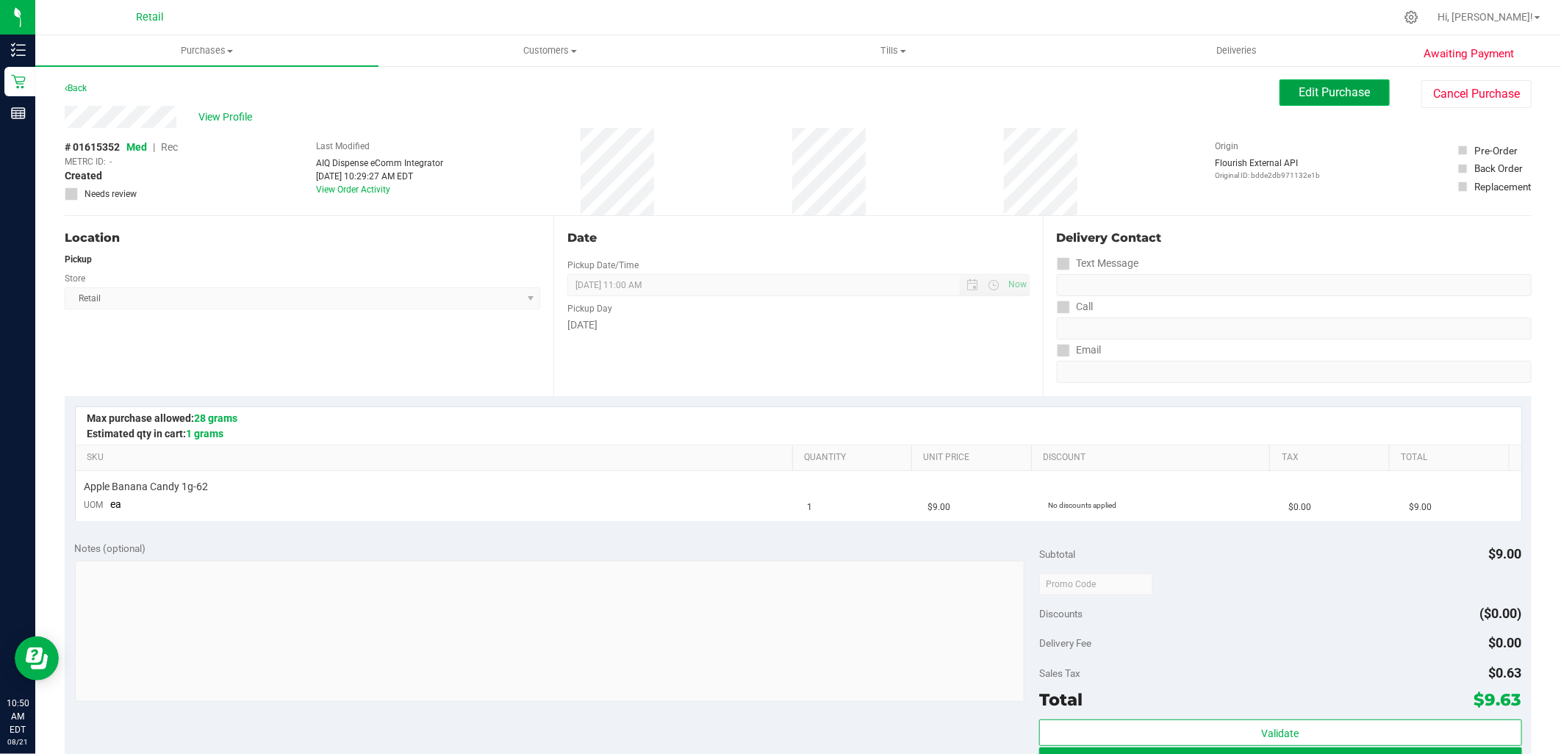
click at [1367, 84] on button "Edit Purchase" at bounding box center [1334, 92] width 110 height 26
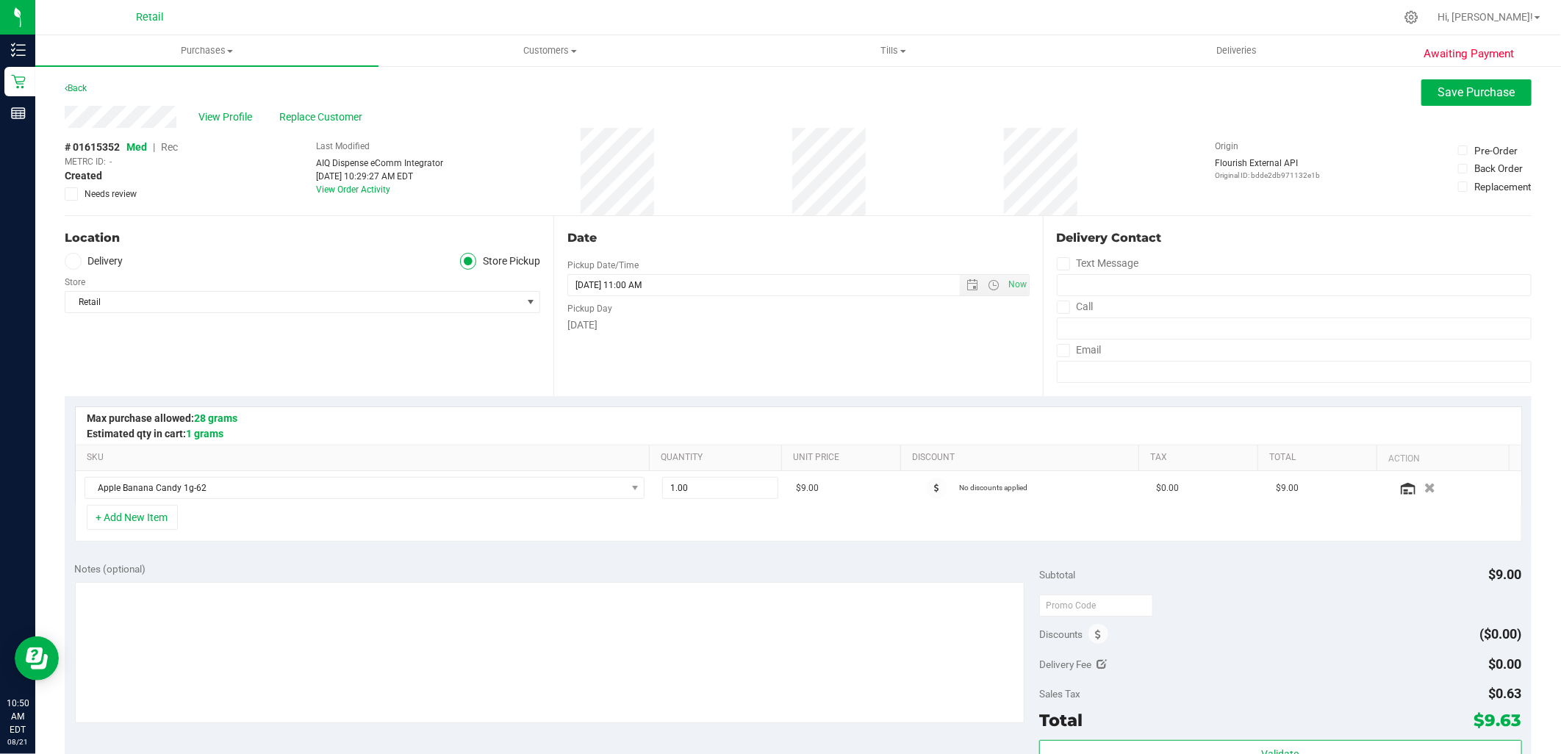
click at [172, 151] on span "Rec" at bounding box center [169, 147] width 17 height 12
click at [1438, 85] on span "Save Purchase" at bounding box center [1476, 92] width 77 height 14
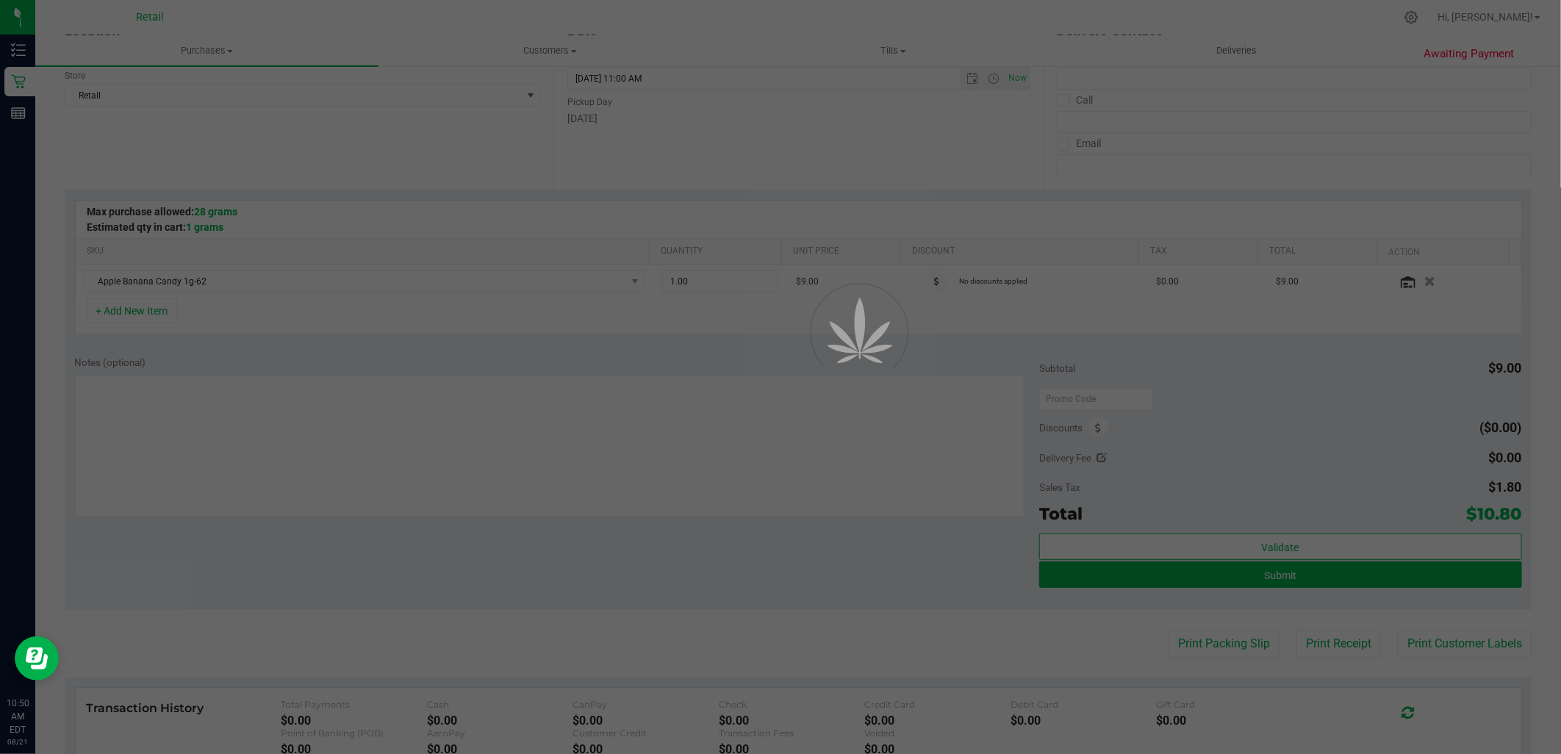
scroll to position [245, 0]
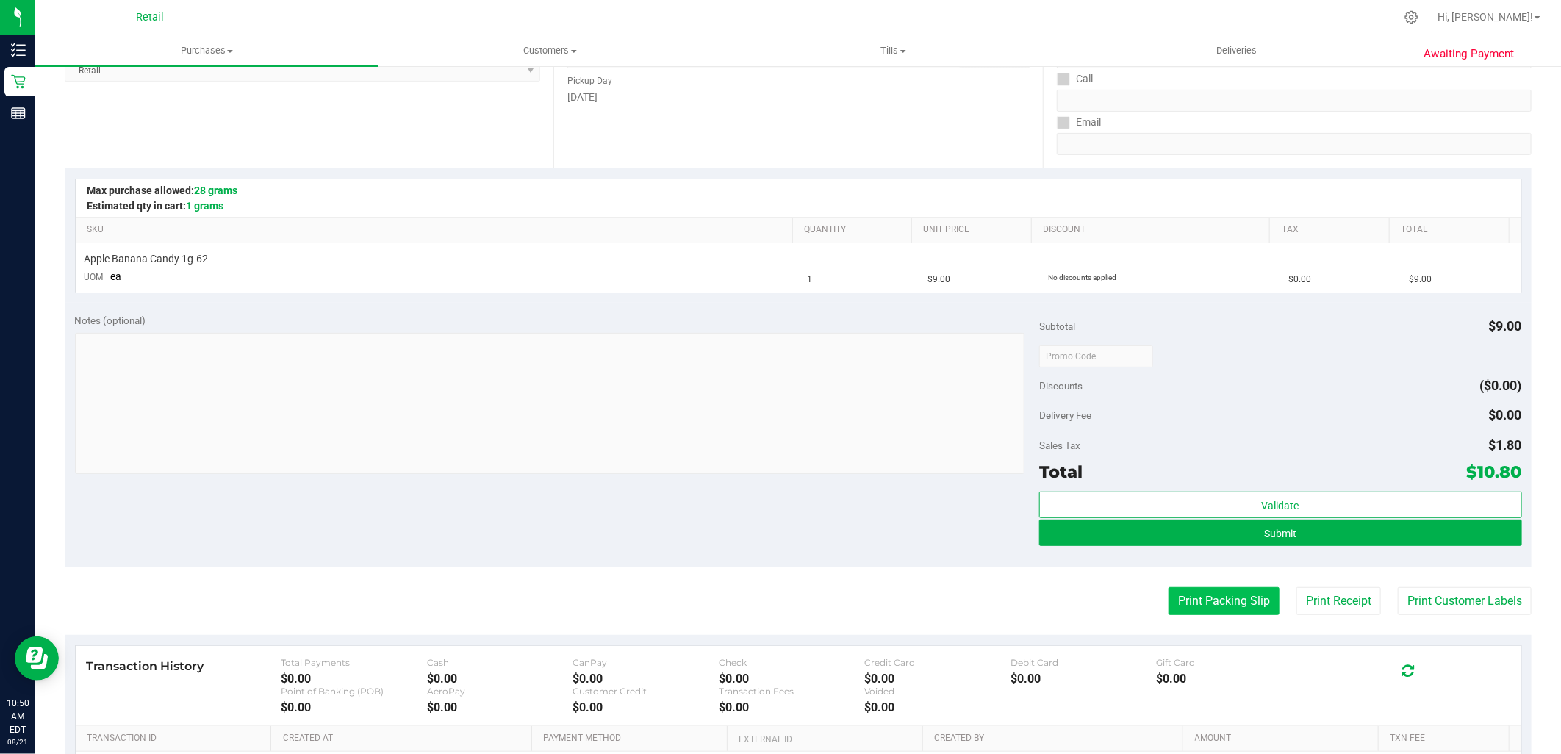
scroll to position [245, 0]
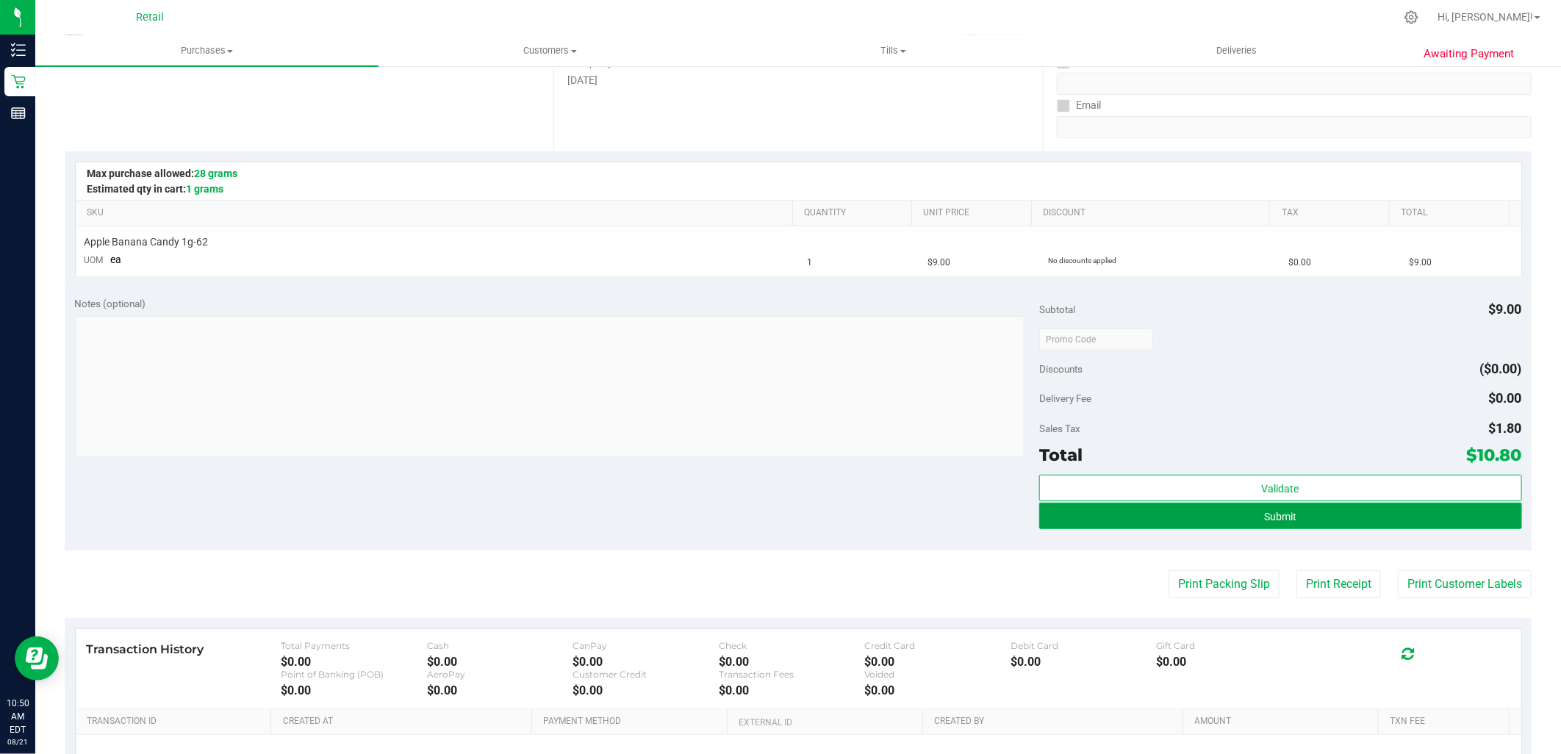
click at [1273, 513] on span "Submit" at bounding box center [1280, 517] width 32 height 12
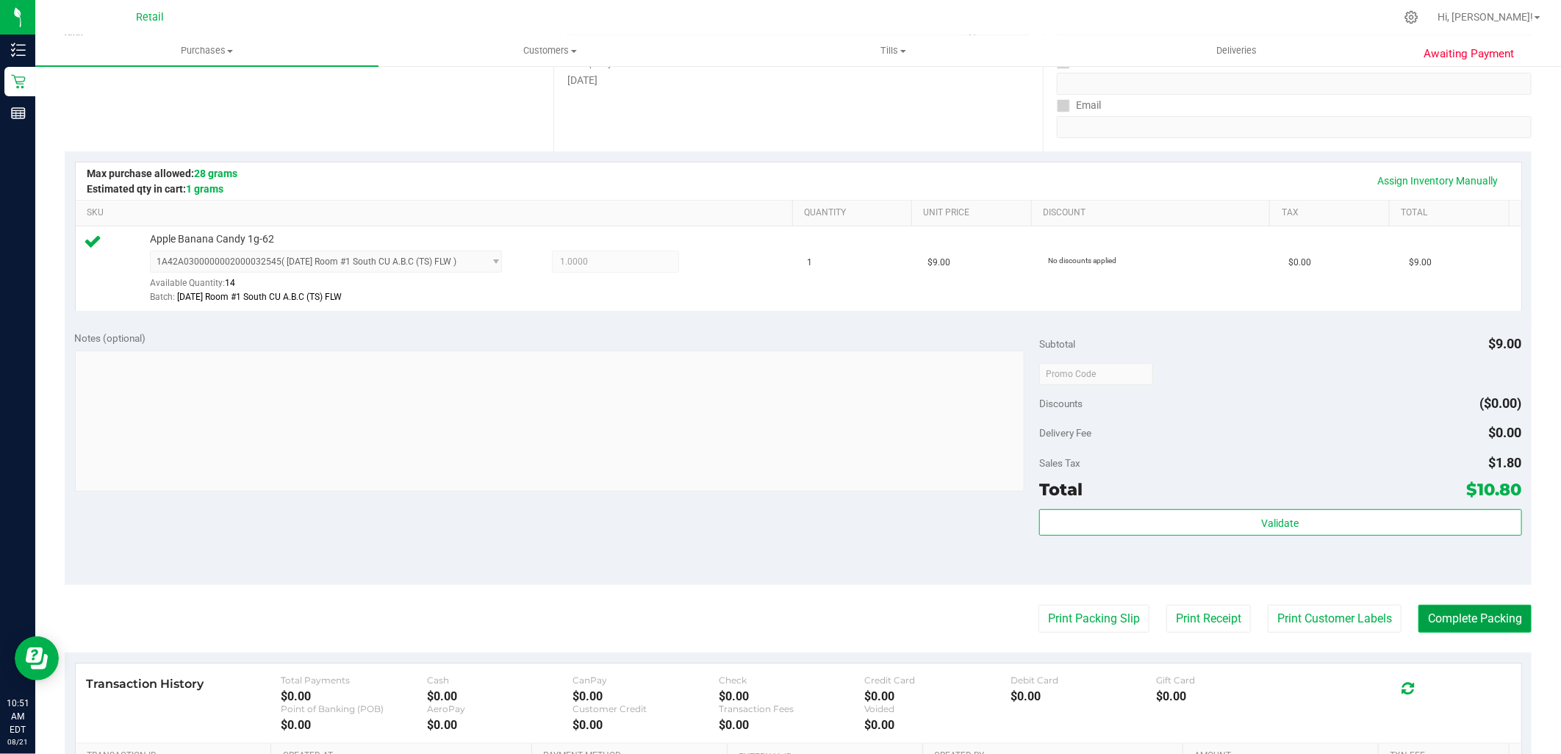
click at [1499, 605] on button "Complete Packing" at bounding box center [1474, 619] width 113 height 28
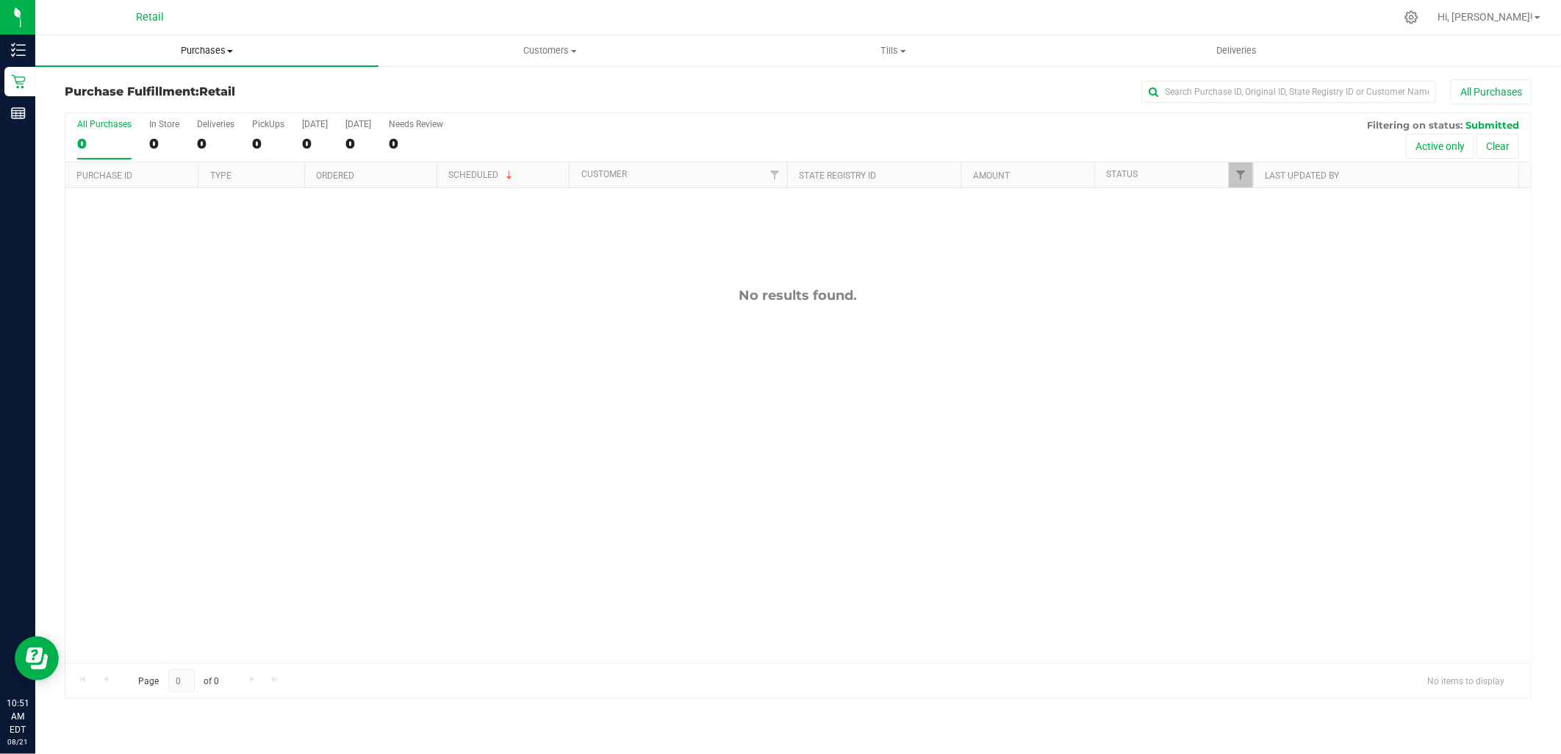
click at [214, 53] on span "Purchases" at bounding box center [206, 50] width 343 height 13
click at [151, 87] on span "Summary of purchases" at bounding box center [110, 88] width 151 height 12
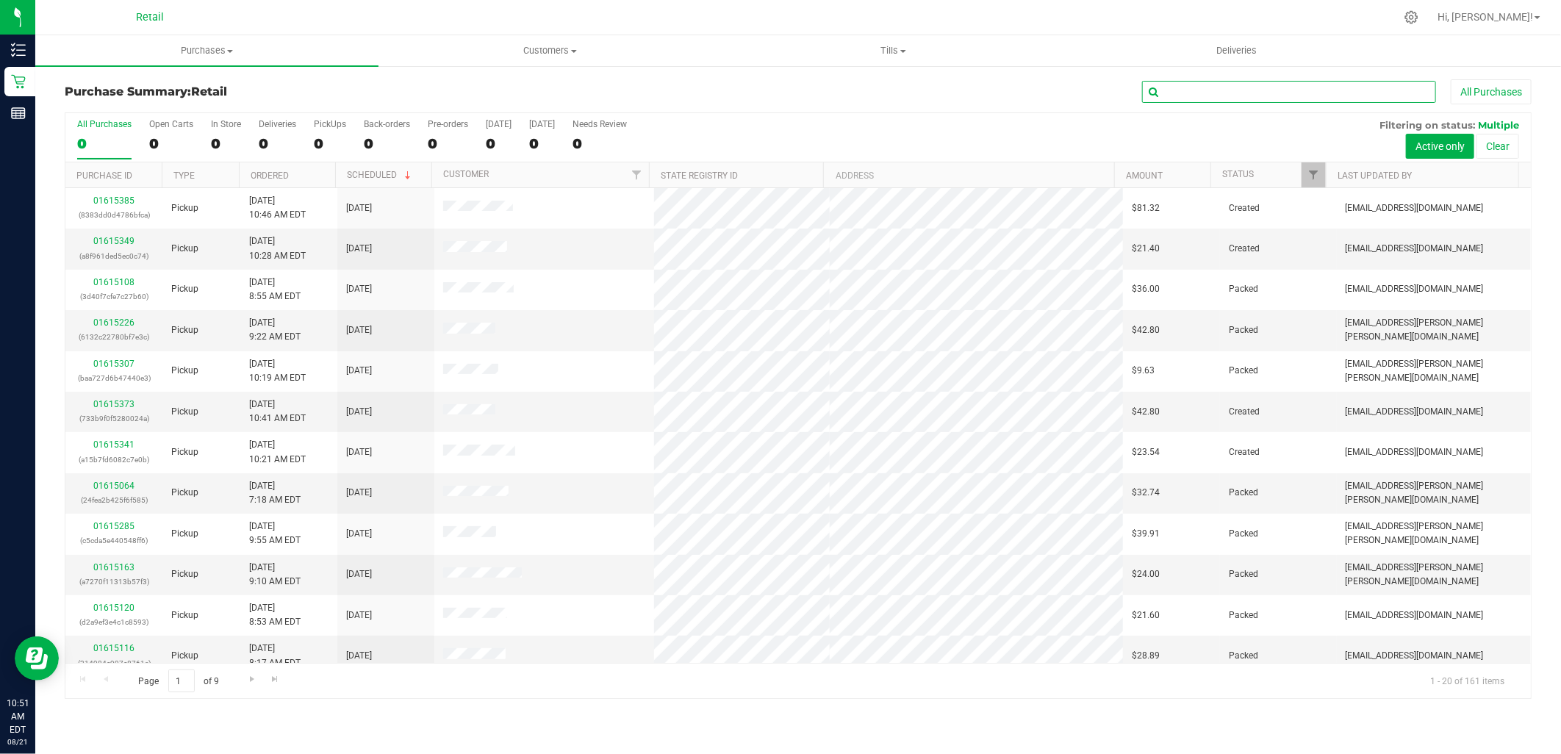
click at [1249, 91] on input "text" at bounding box center [1289, 92] width 294 height 22
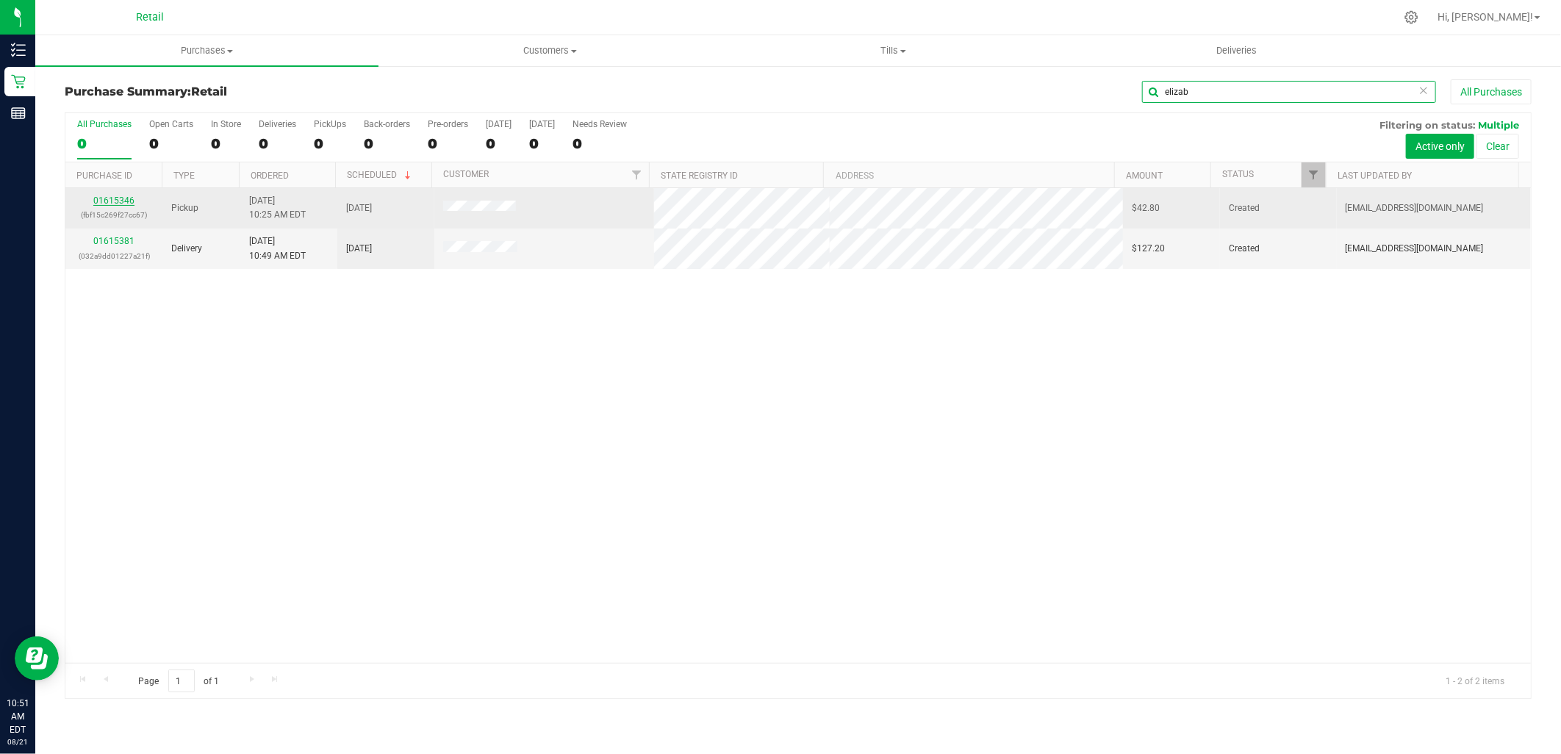
type input "elizab"
click at [115, 201] on link "01615346" at bounding box center [113, 200] width 41 height 10
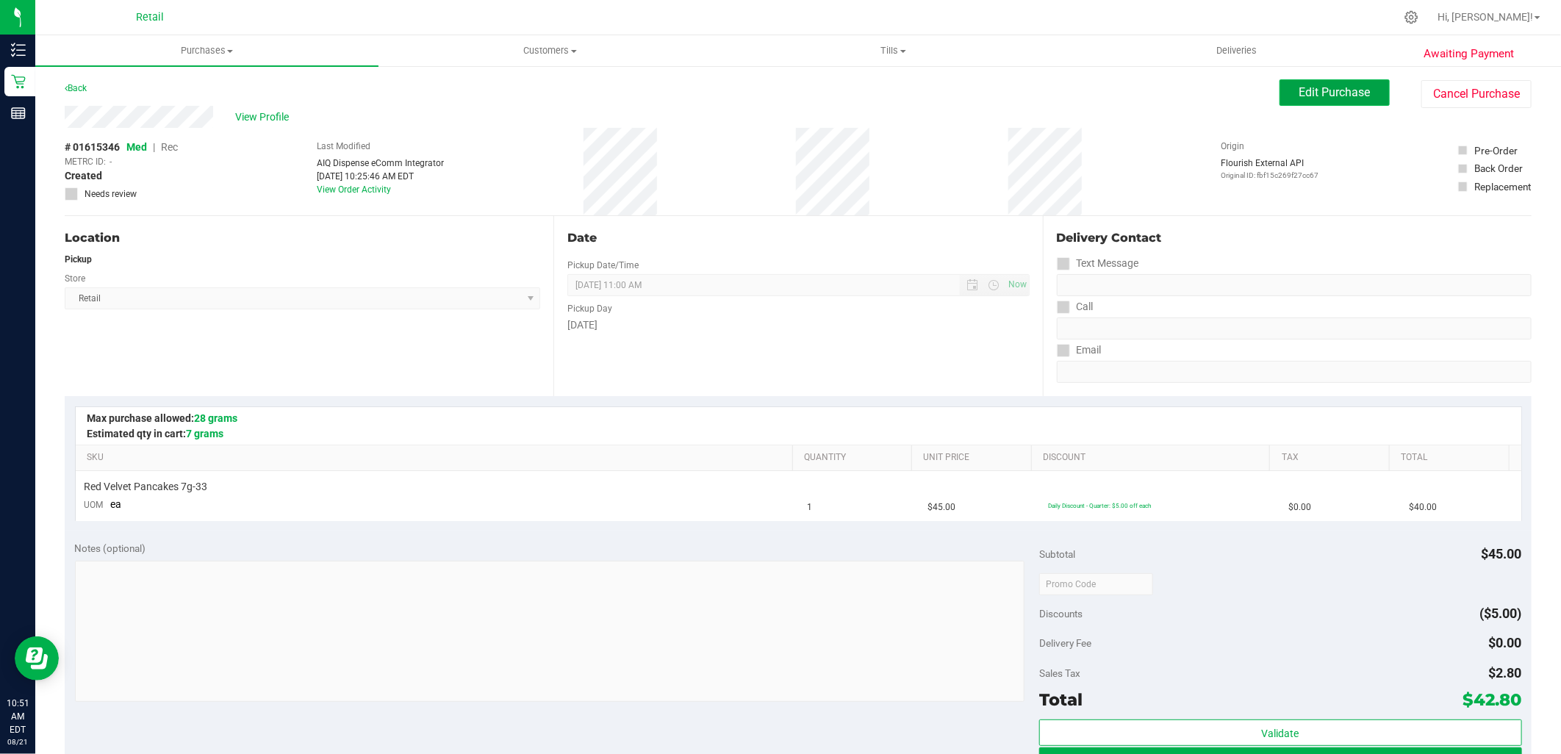
click at [1336, 82] on button "Edit Purchase" at bounding box center [1334, 92] width 110 height 26
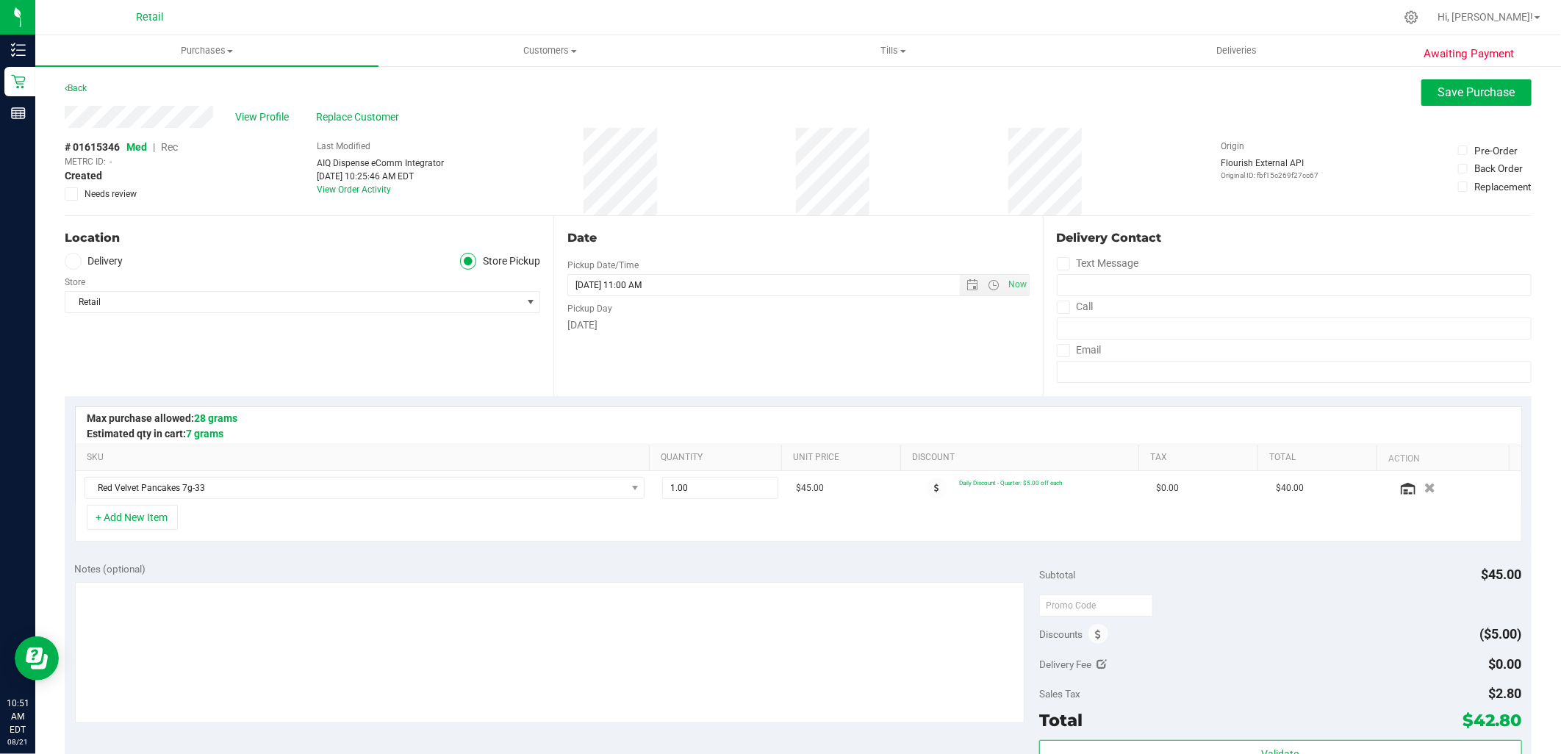
click at [173, 151] on span "Rec" at bounding box center [169, 147] width 17 height 12
click at [1489, 90] on span "Save Purchase" at bounding box center [1476, 92] width 77 height 14
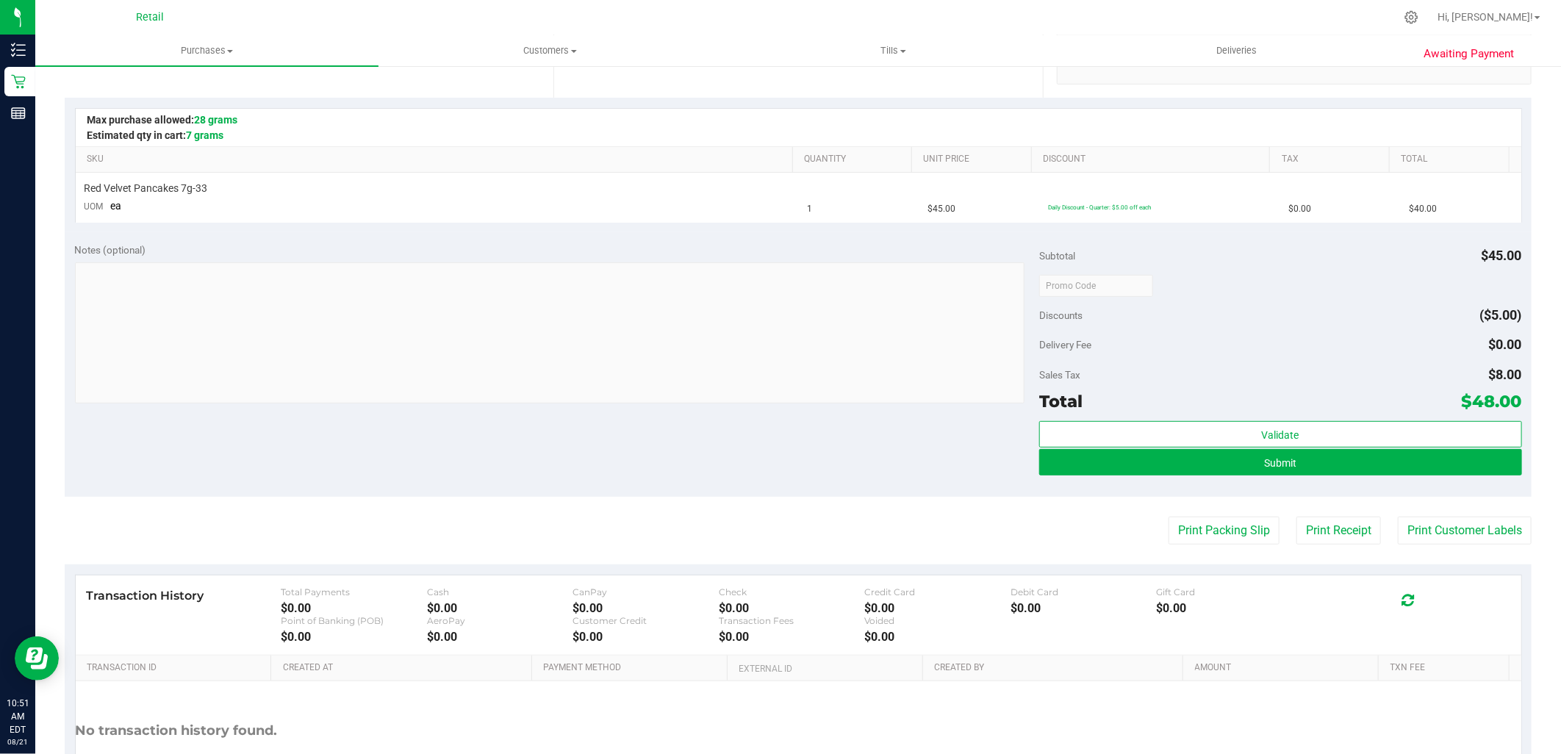
scroll to position [326, 0]
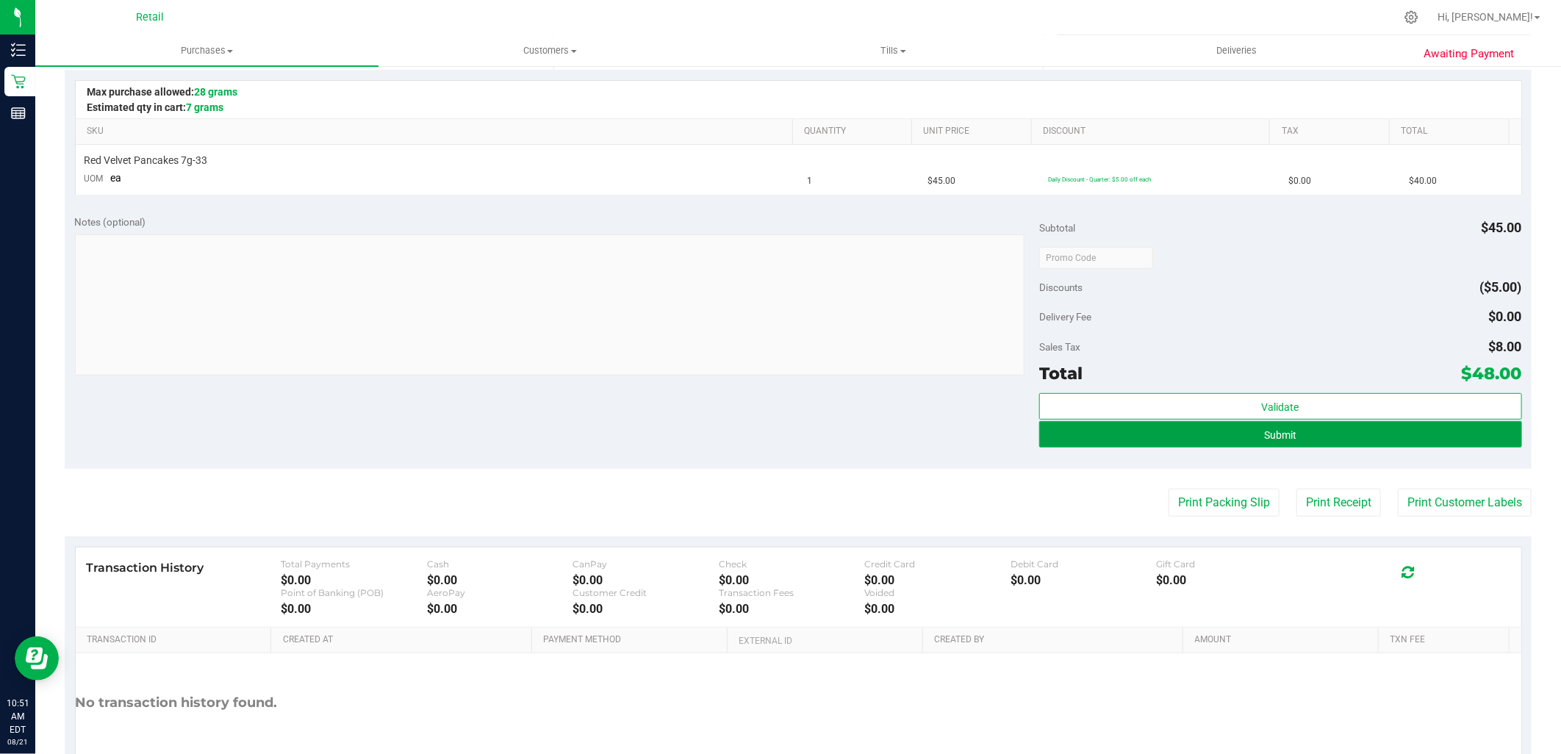
click at [1113, 430] on button "Submit" at bounding box center [1280, 434] width 482 height 26
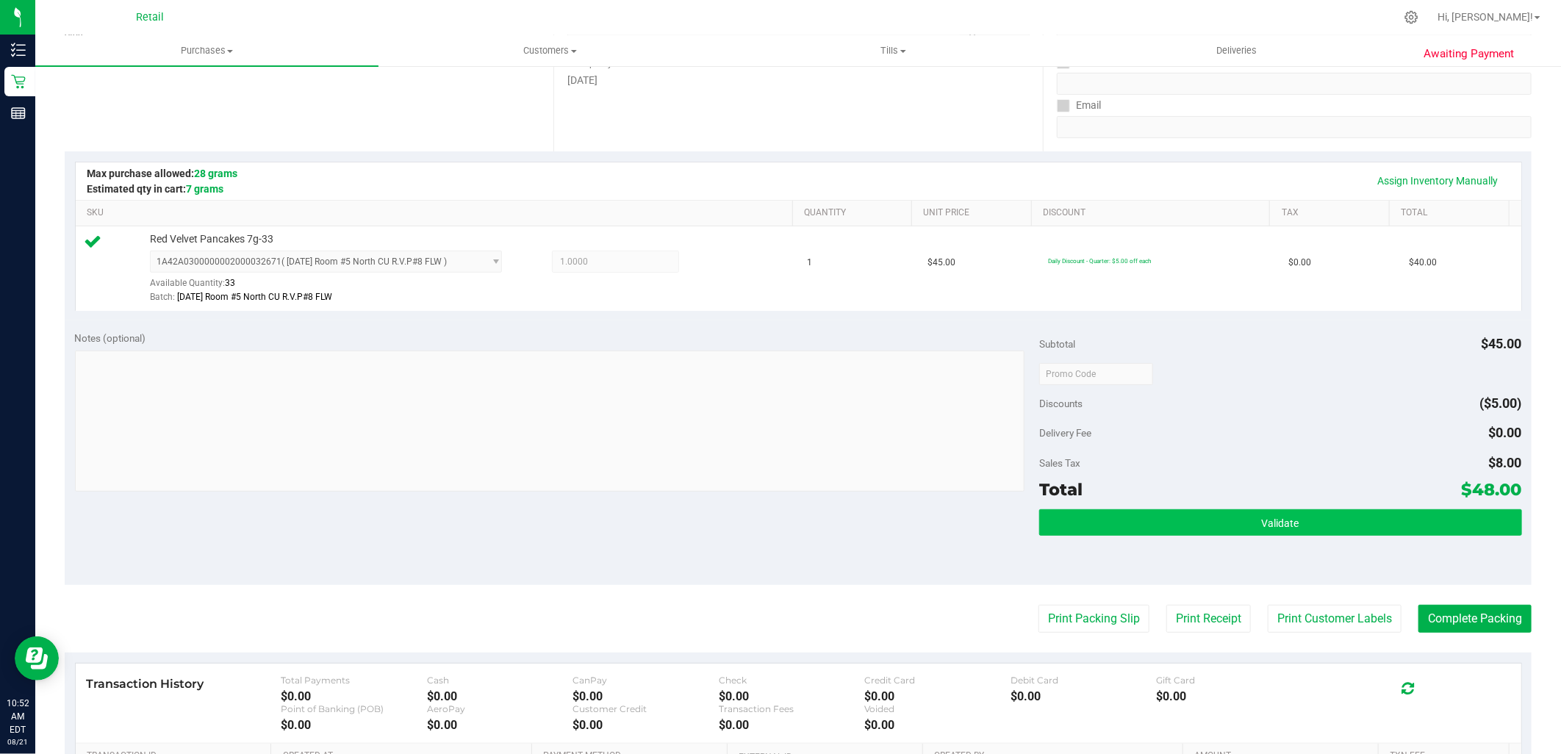
scroll to position [284, 0]
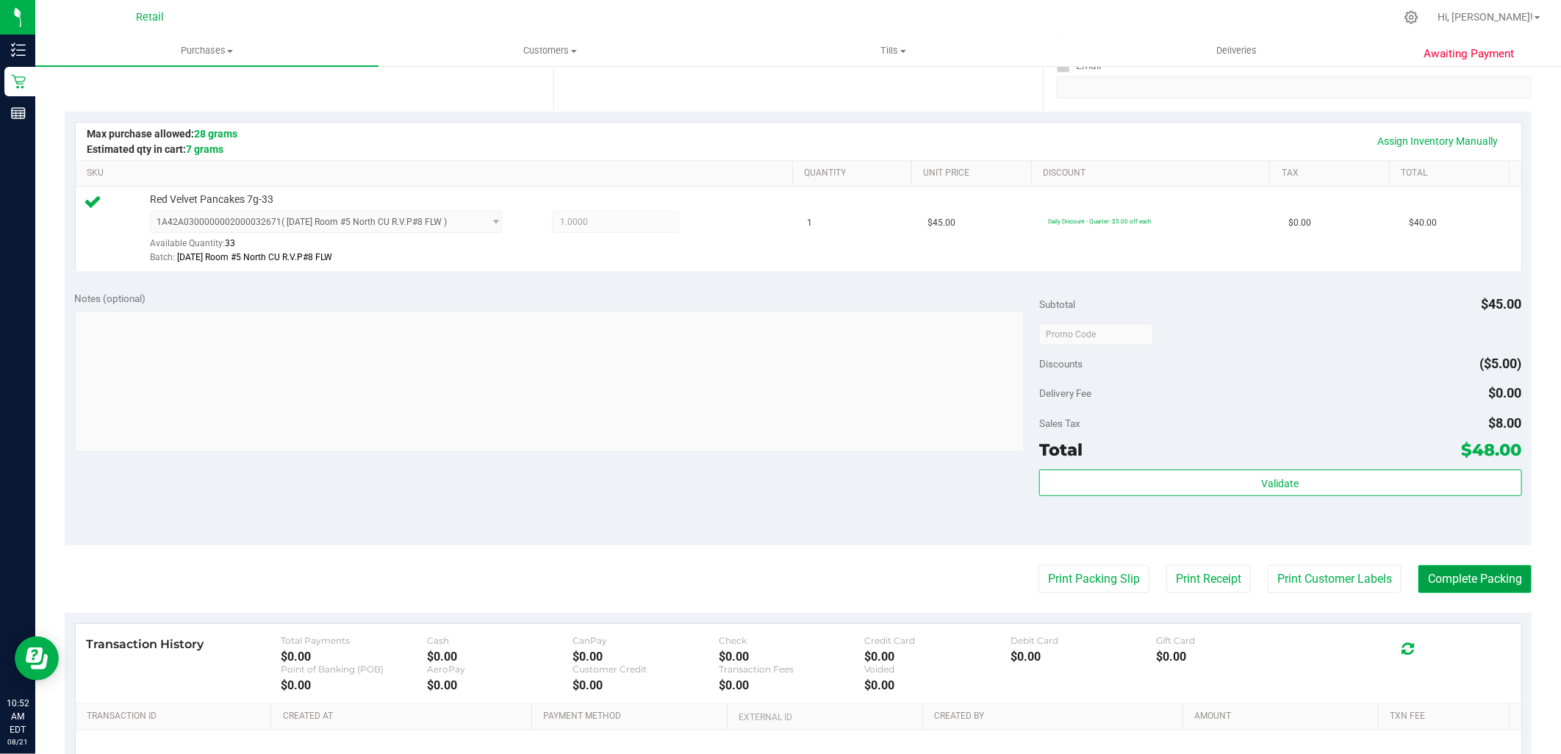
click at [1486, 571] on button "Complete Packing" at bounding box center [1474, 579] width 113 height 28
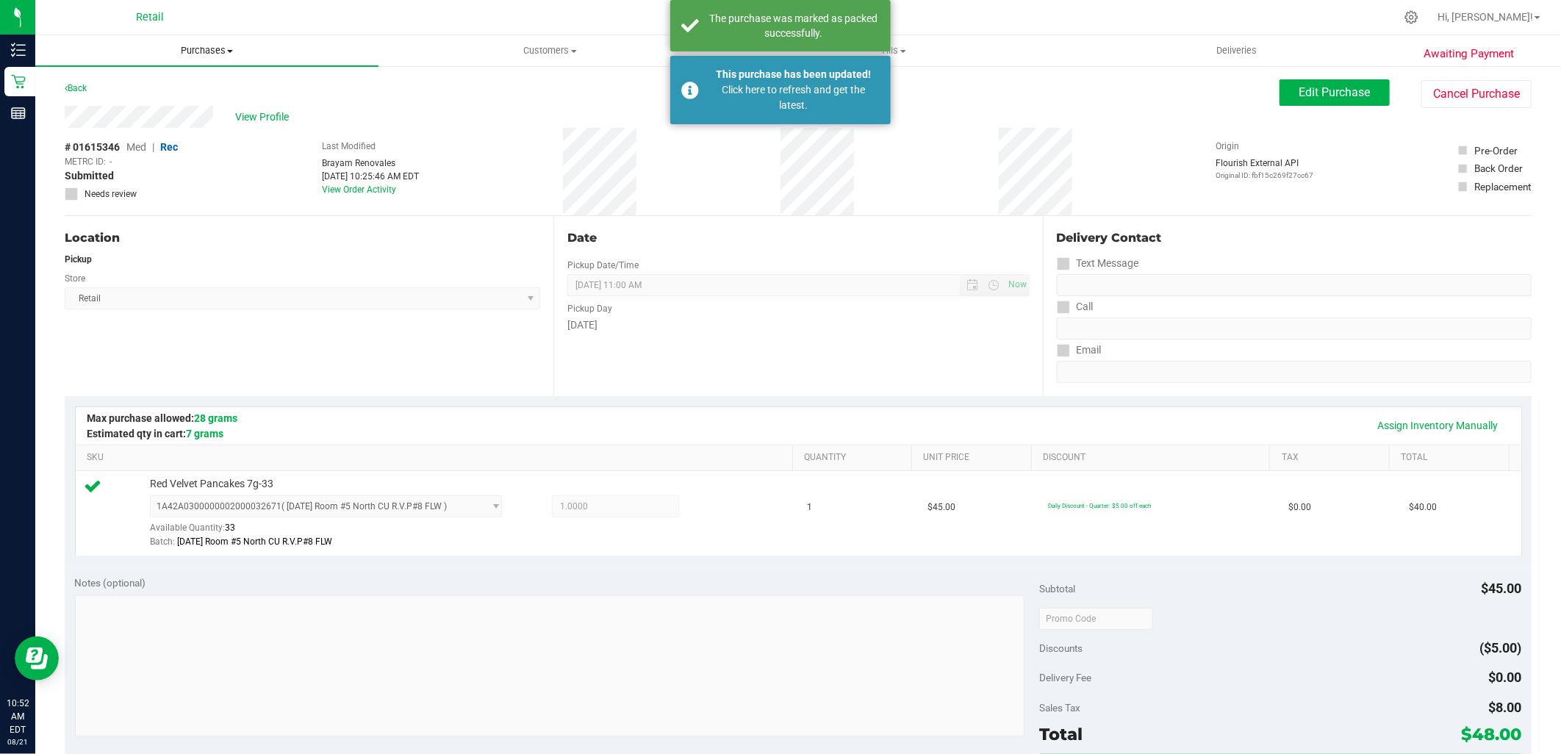
click at [221, 55] on span "Purchases" at bounding box center [206, 50] width 343 height 13
click at [151, 94] on li "Summary of purchases" at bounding box center [206, 89] width 343 height 18
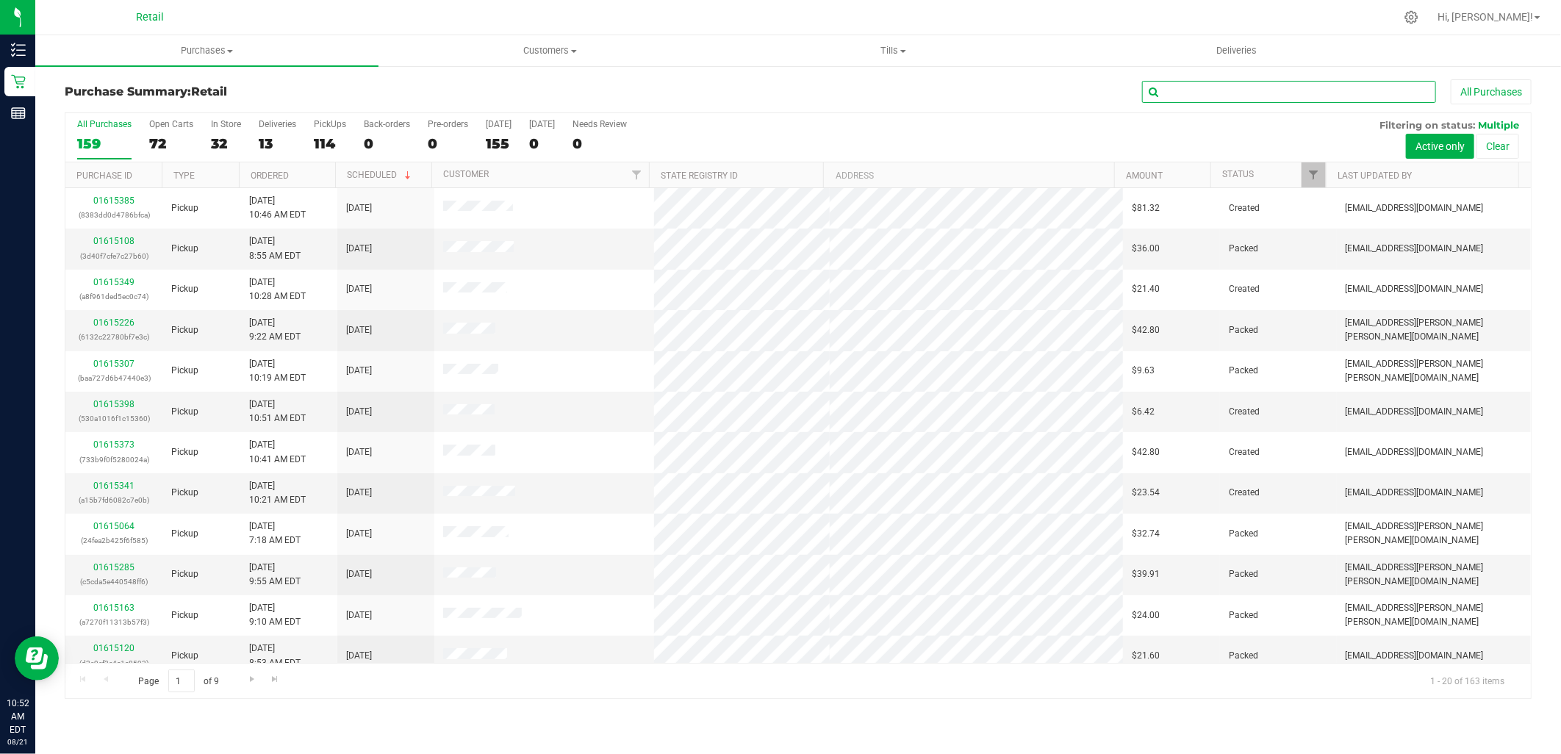
click at [1250, 90] on input "text" at bounding box center [1289, 92] width 294 height 22
type input "b"
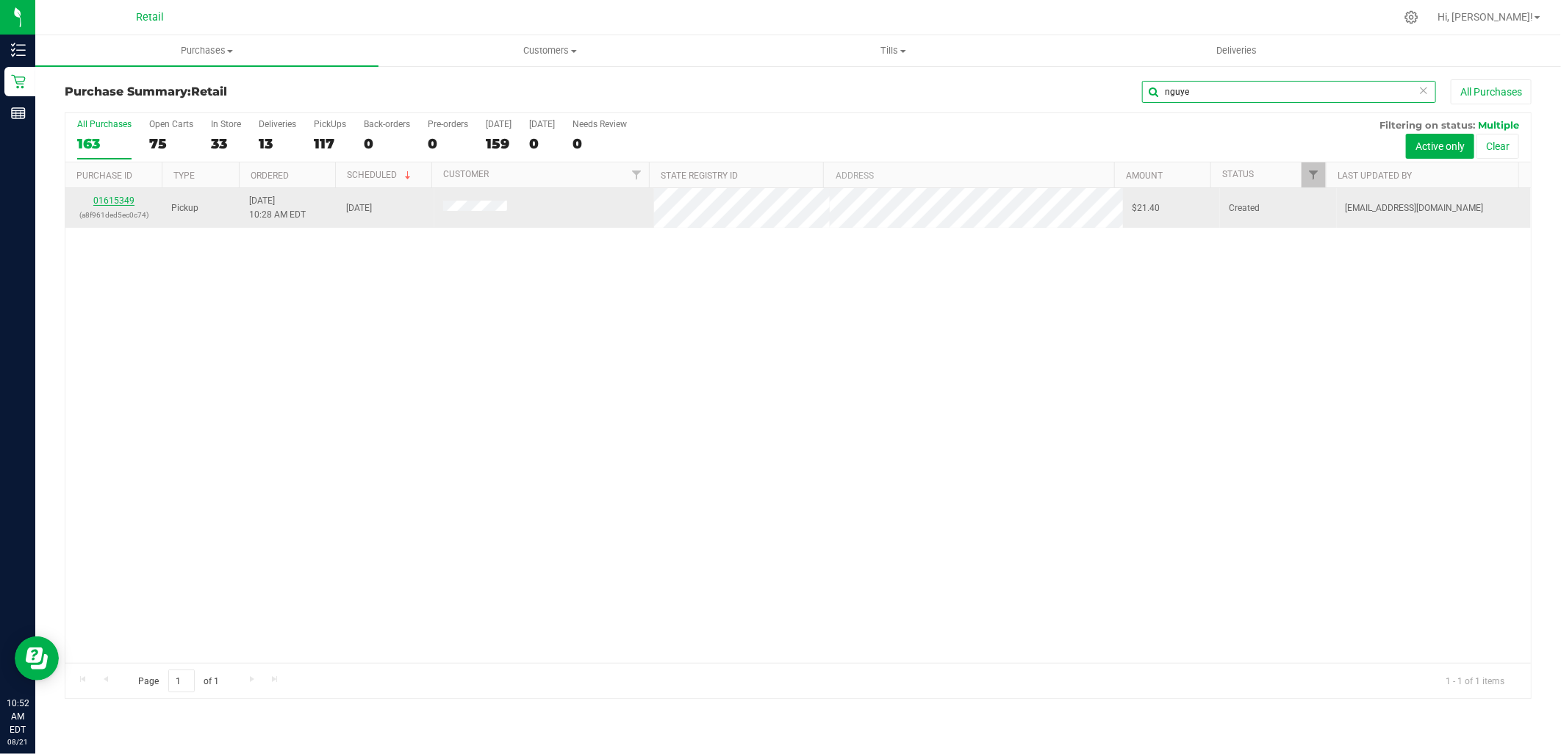
type input "nguye"
click at [126, 196] on link "01615349" at bounding box center [113, 200] width 41 height 10
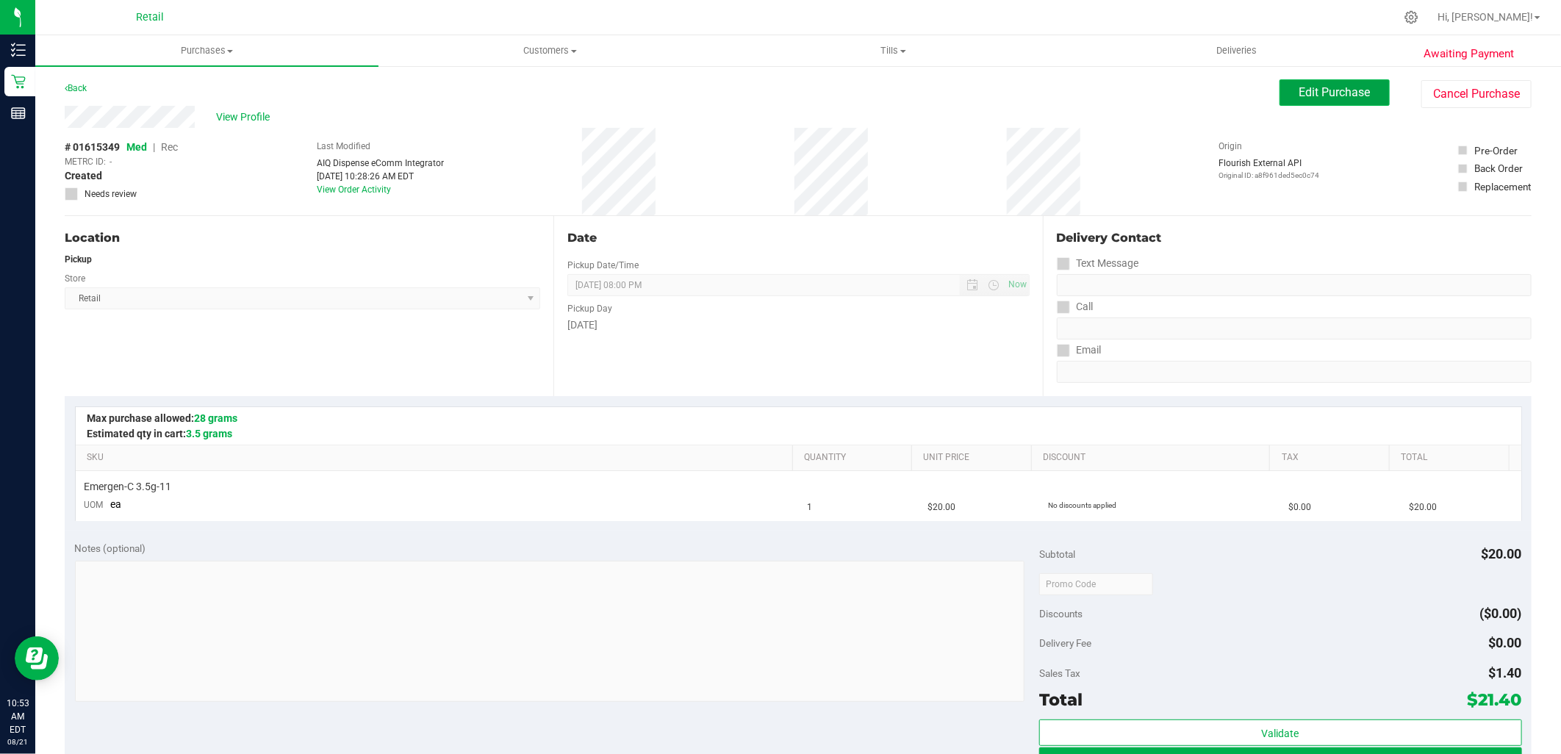
click at [1295, 101] on button "Edit Purchase" at bounding box center [1334, 92] width 110 height 26
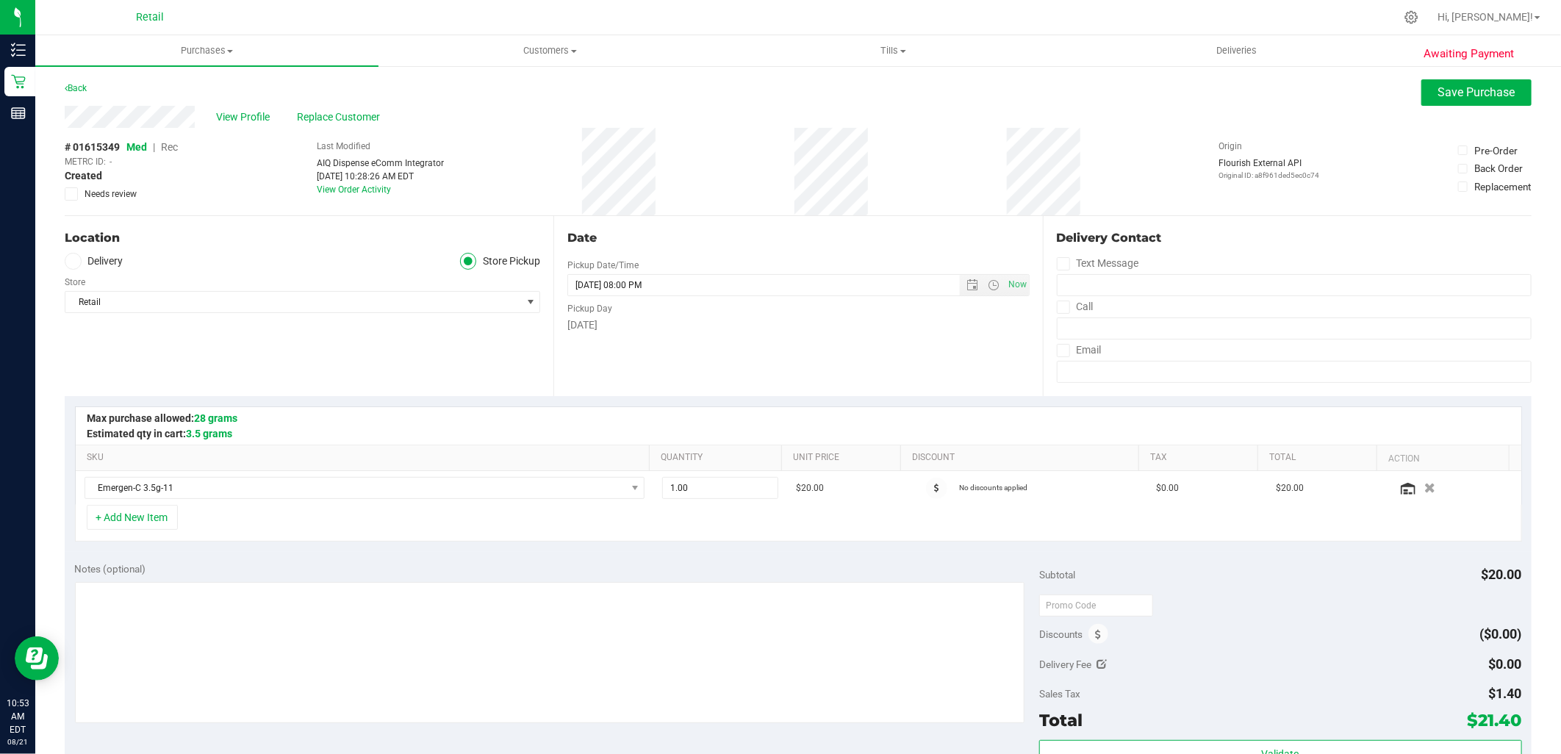
click at [170, 143] on span "Rec" at bounding box center [169, 147] width 17 height 12
click at [1509, 93] on button "Save Purchase" at bounding box center [1476, 92] width 110 height 26
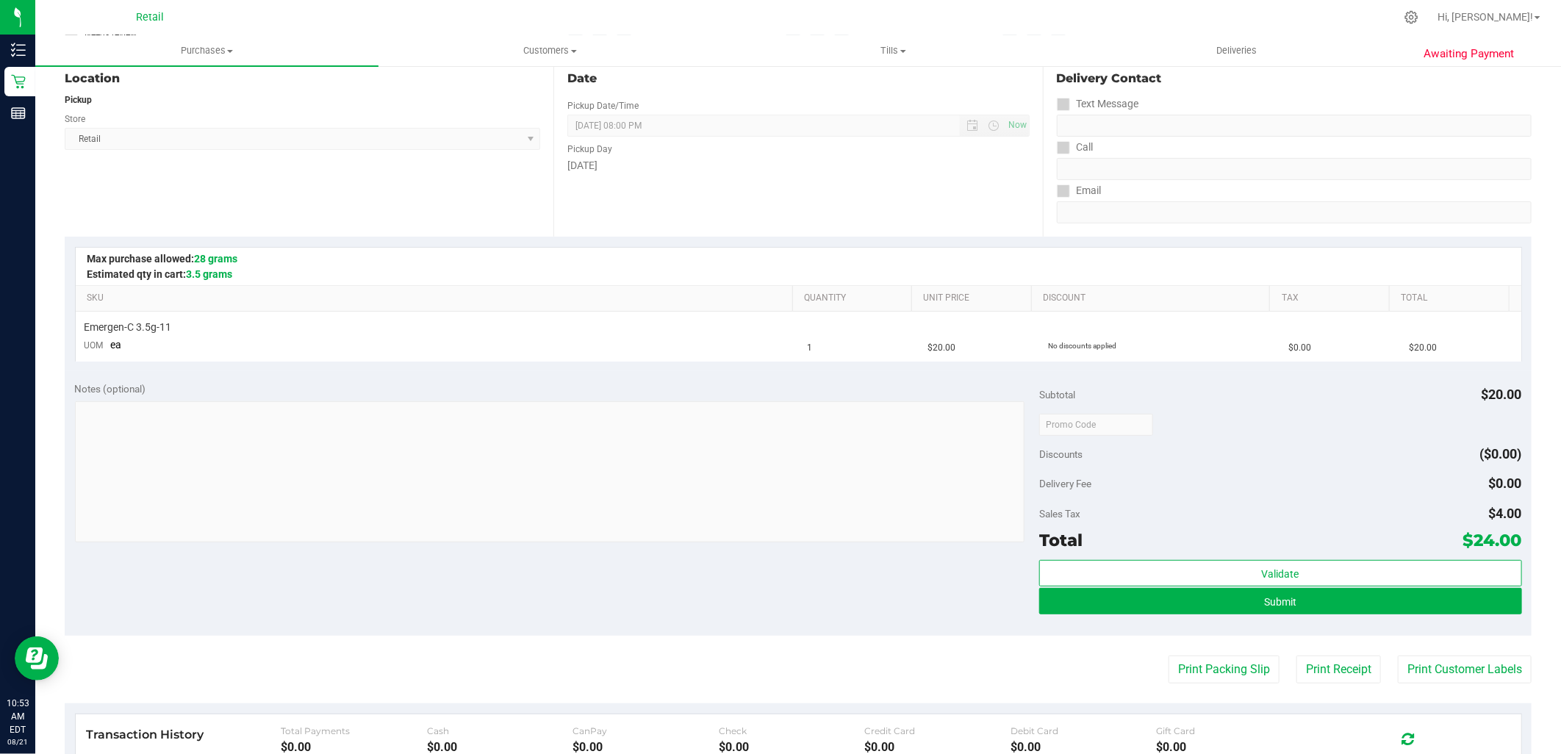
scroll to position [245, 0]
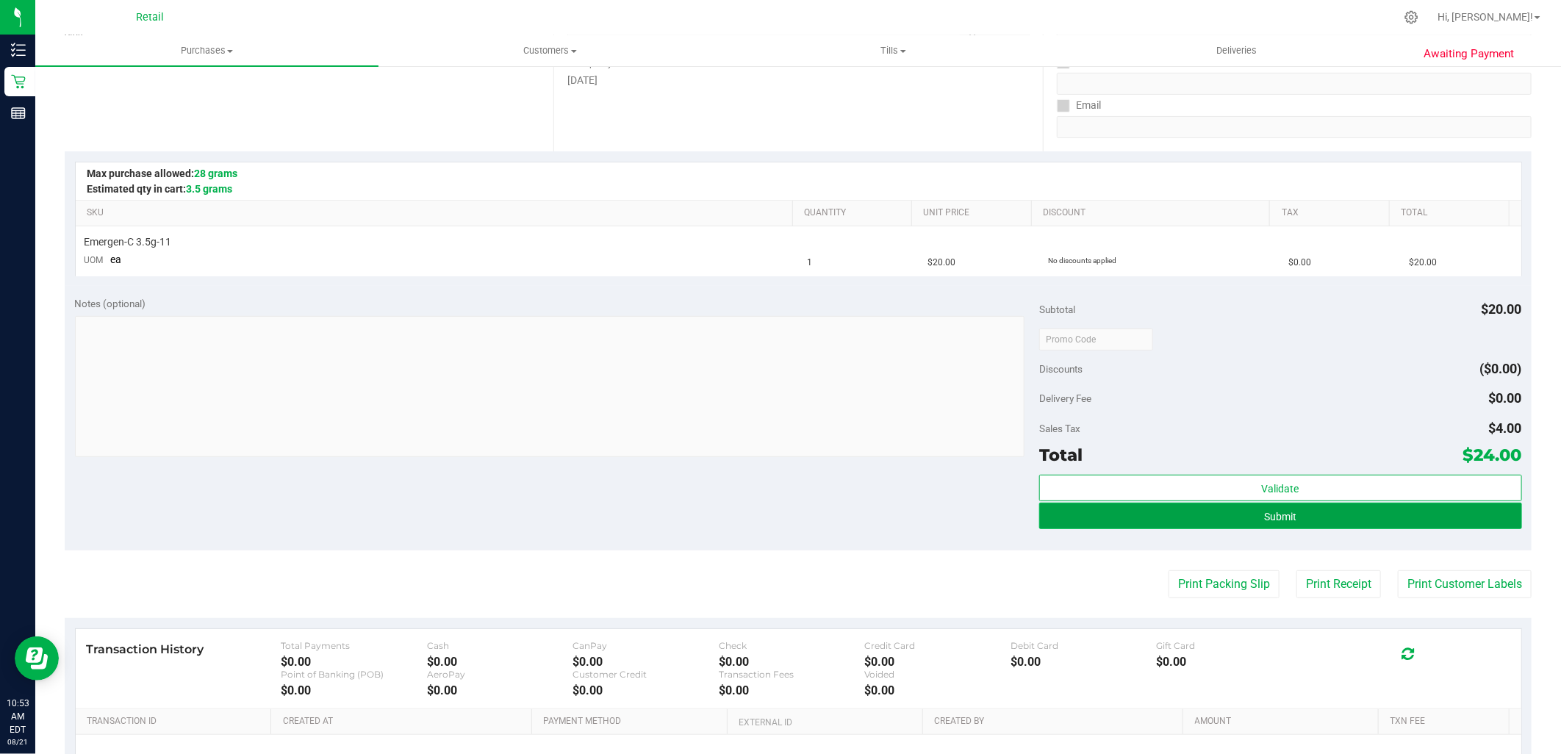
click at [1283, 515] on span "Submit" at bounding box center [1280, 517] width 32 height 12
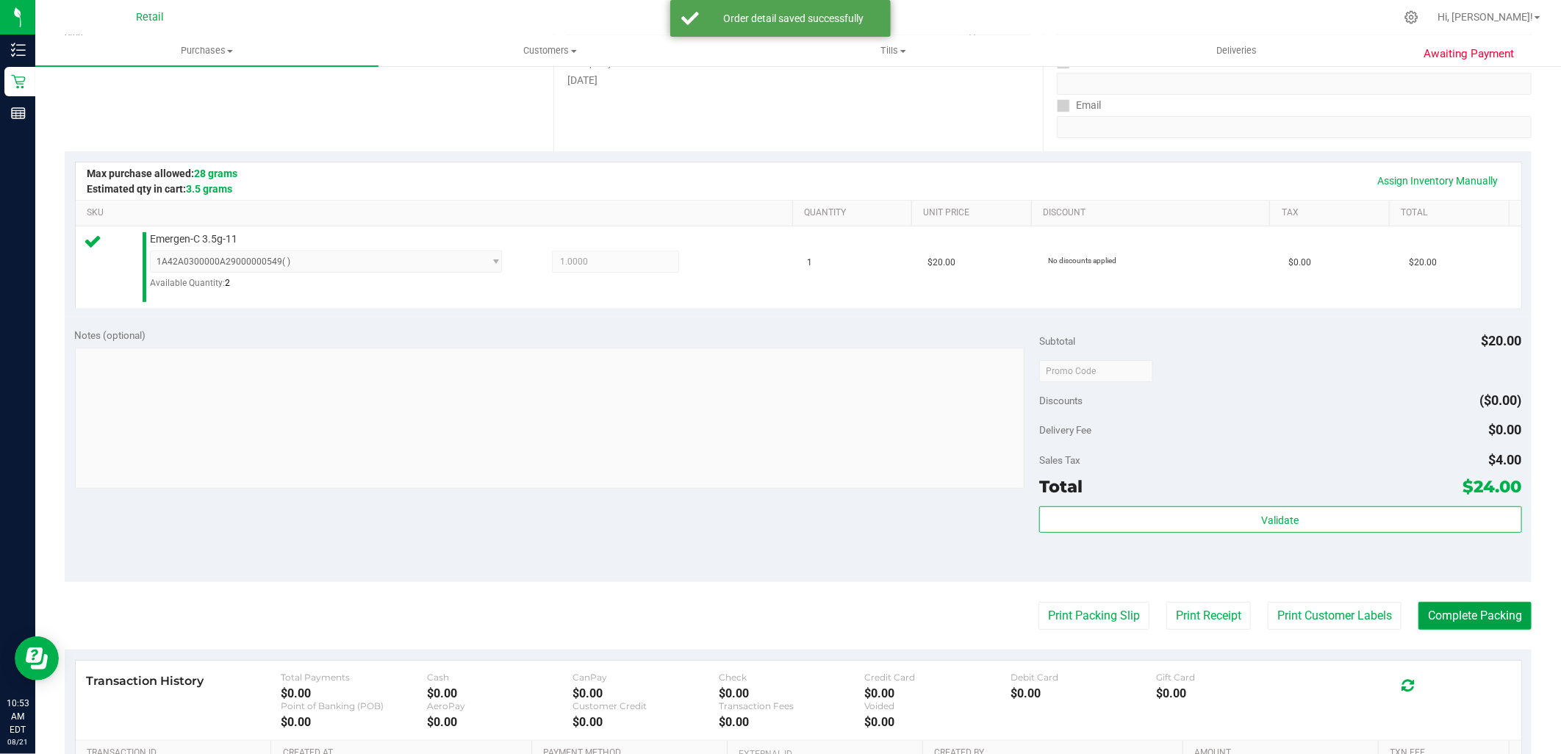
click at [1445, 612] on button "Complete Packing" at bounding box center [1474, 616] width 113 height 28
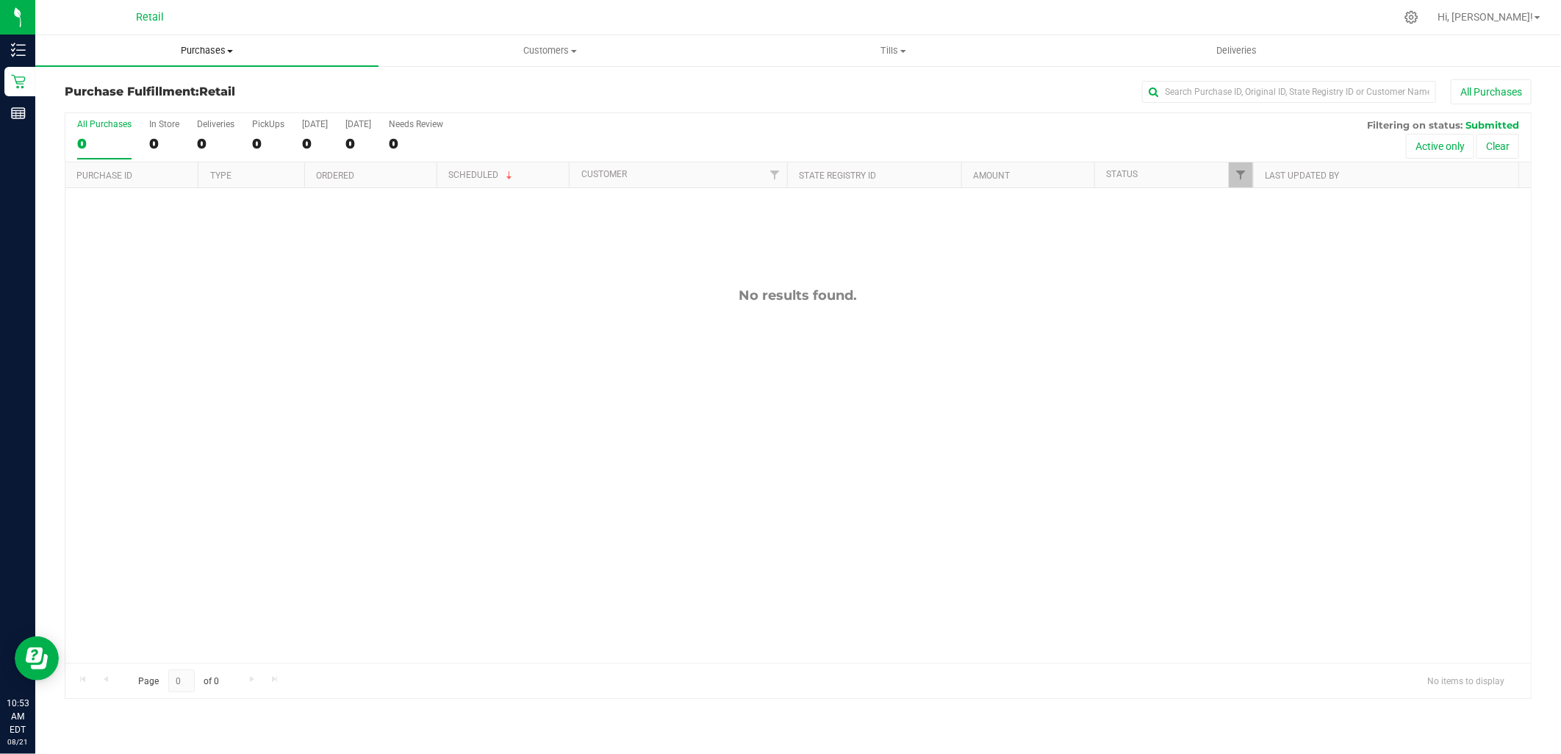
click at [199, 44] on span "Purchases" at bounding box center [206, 50] width 343 height 13
click at [162, 93] on span "Summary of purchases" at bounding box center [110, 88] width 151 height 12
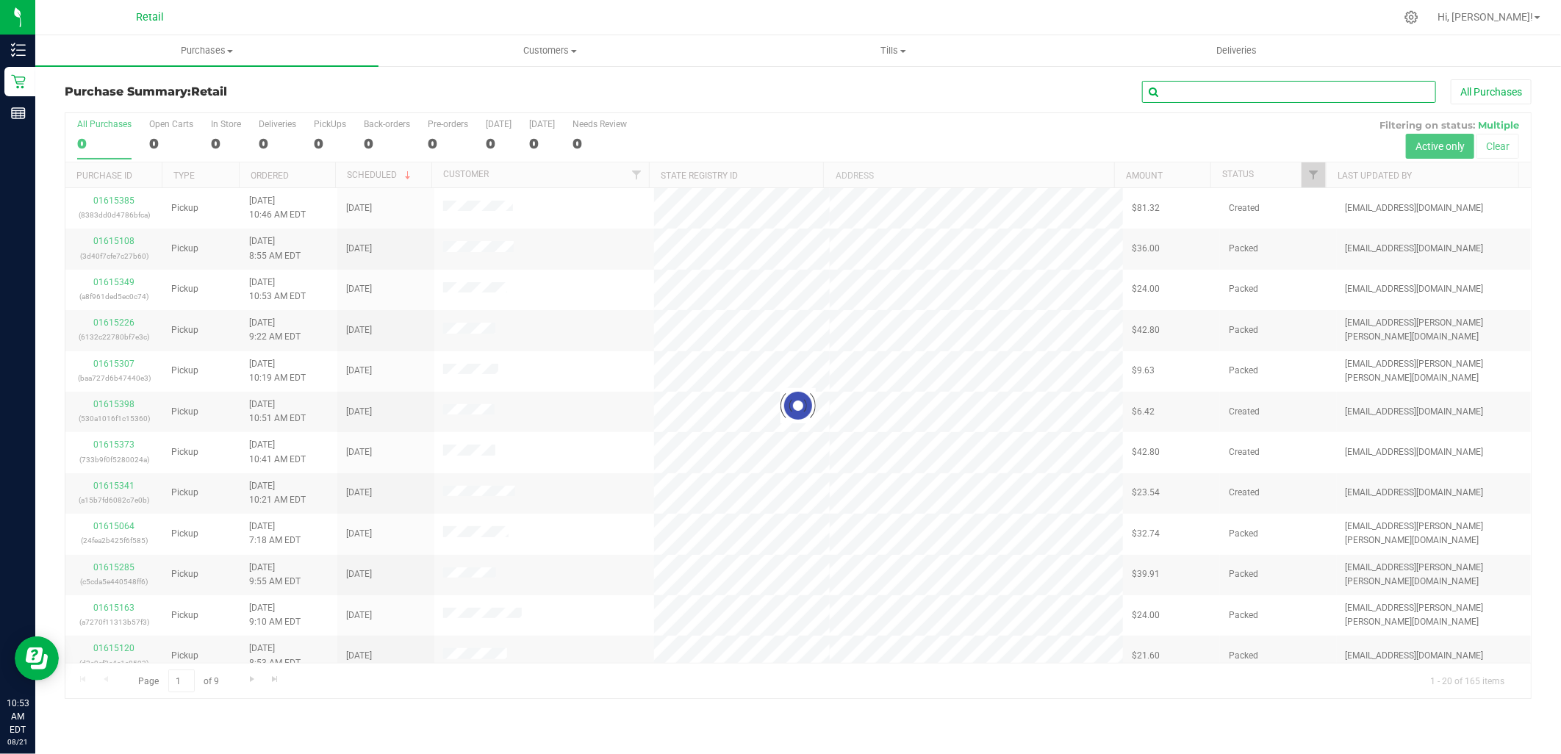
click at [1274, 86] on input "text" at bounding box center [1289, 92] width 294 height 22
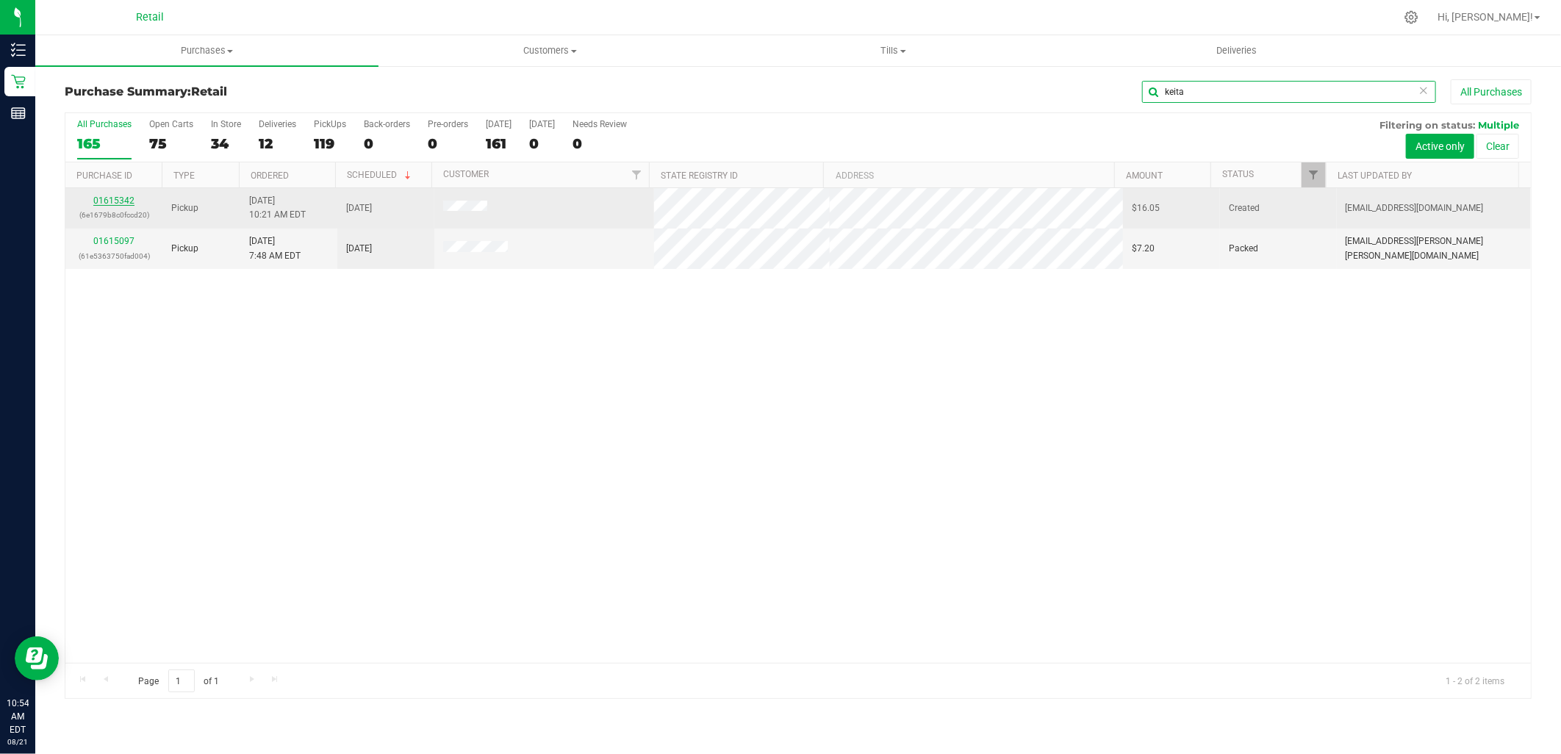
type input "keita"
click at [125, 200] on link "01615342" at bounding box center [113, 200] width 41 height 10
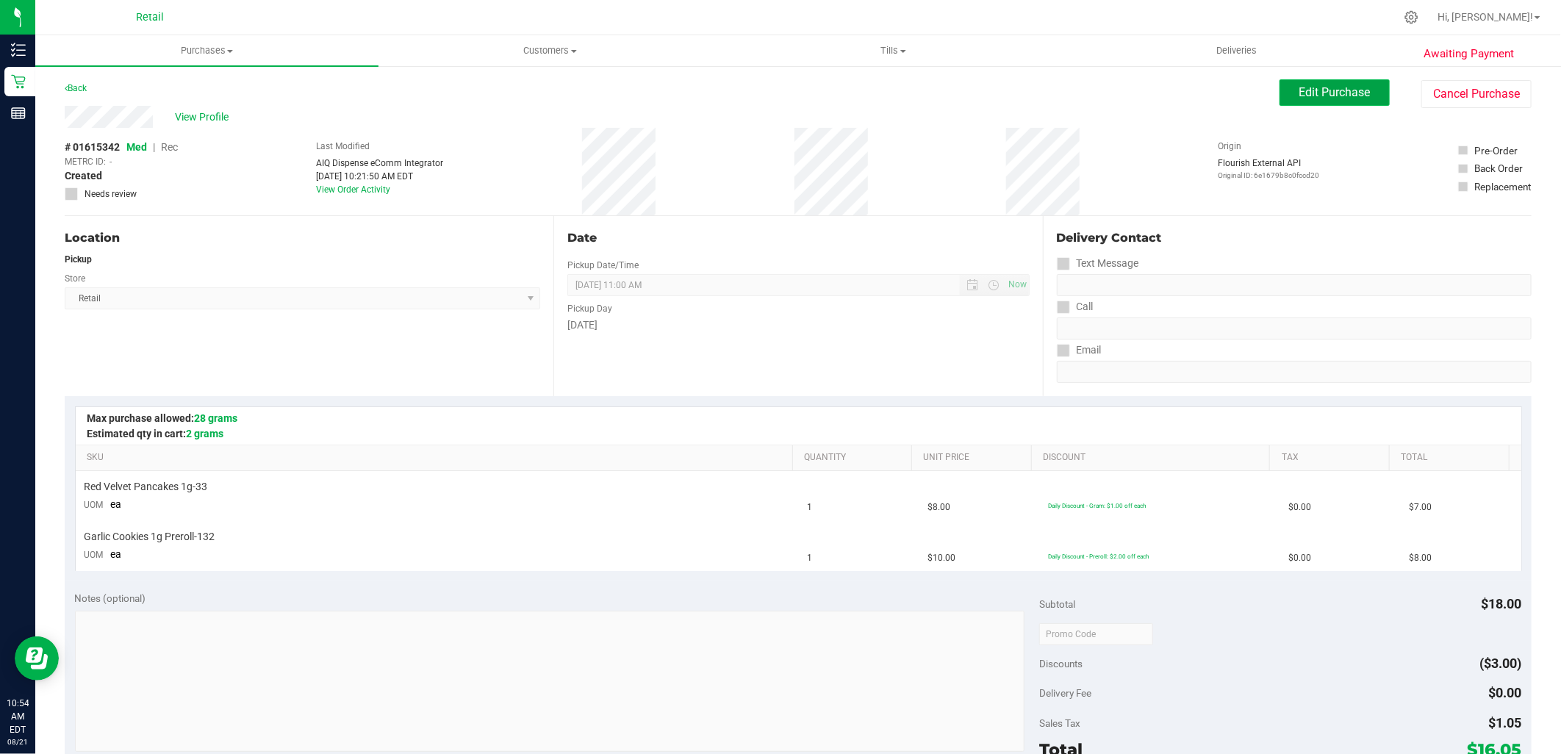
click at [1340, 86] on span "Edit Purchase" at bounding box center [1334, 92] width 71 height 14
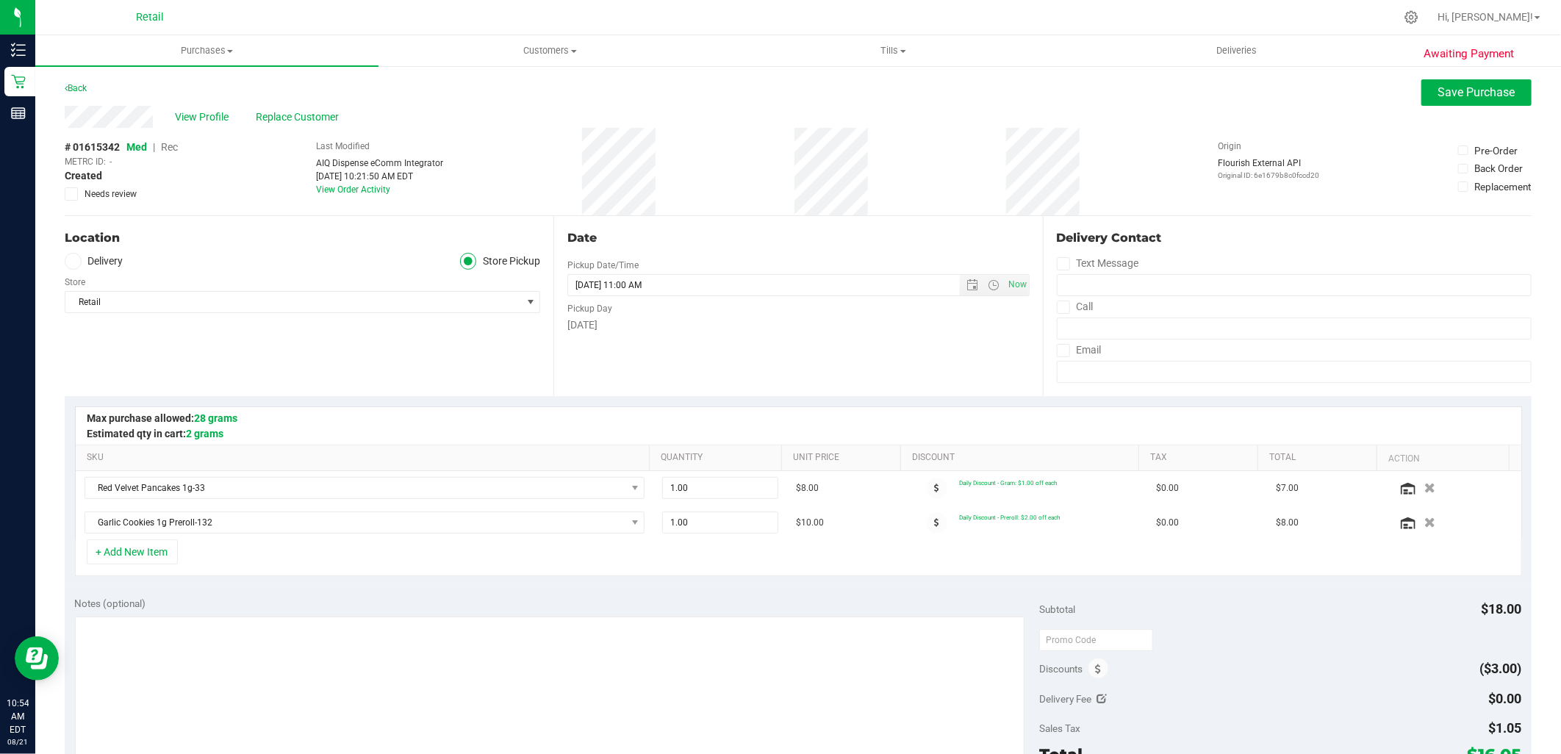
click at [173, 148] on span "Rec" at bounding box center [169, 147] width 17 height 12
click at [1467, 85] on span "Save Purchase" at bounding box center [1476, 92] width 77 height 14
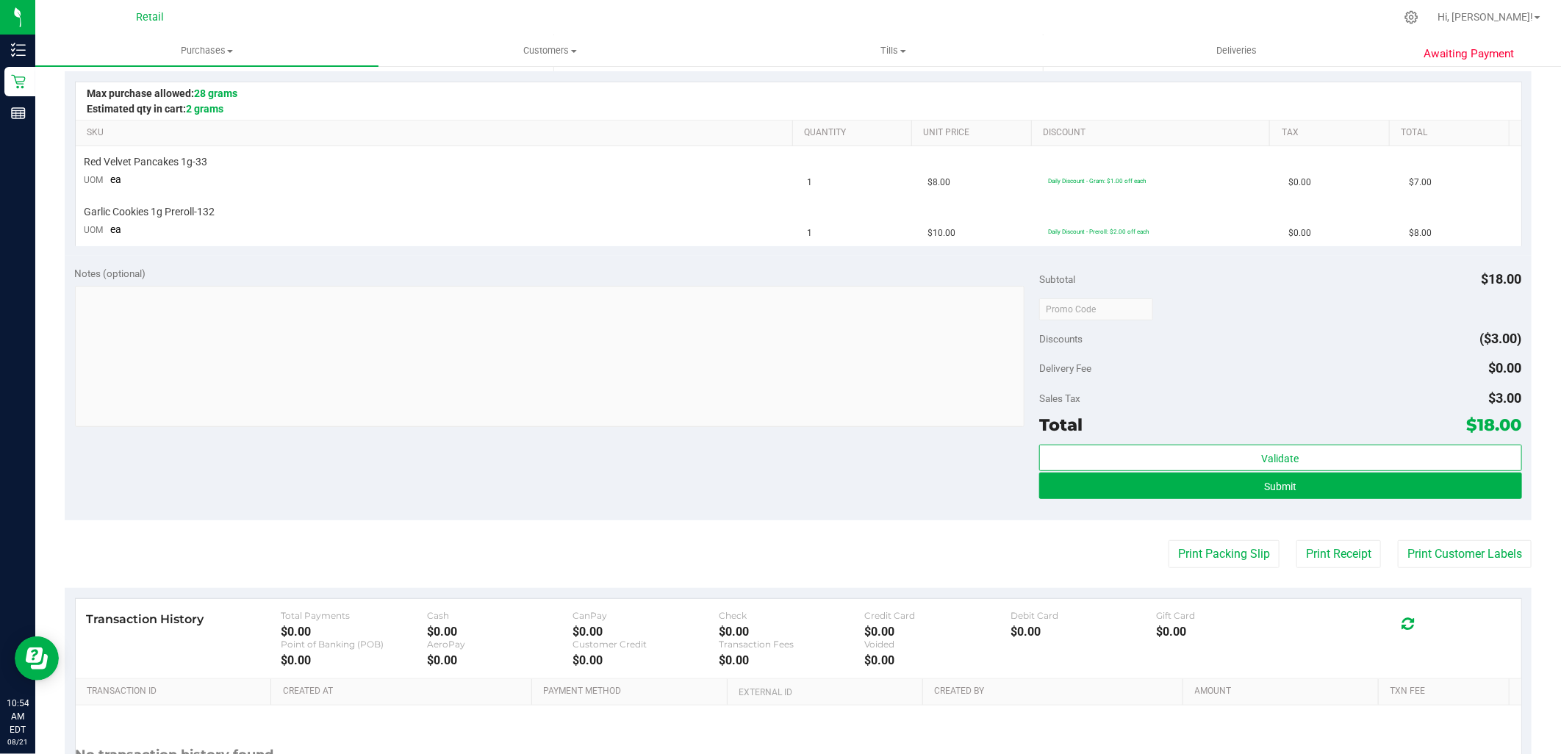
scroll to position [326, 0]
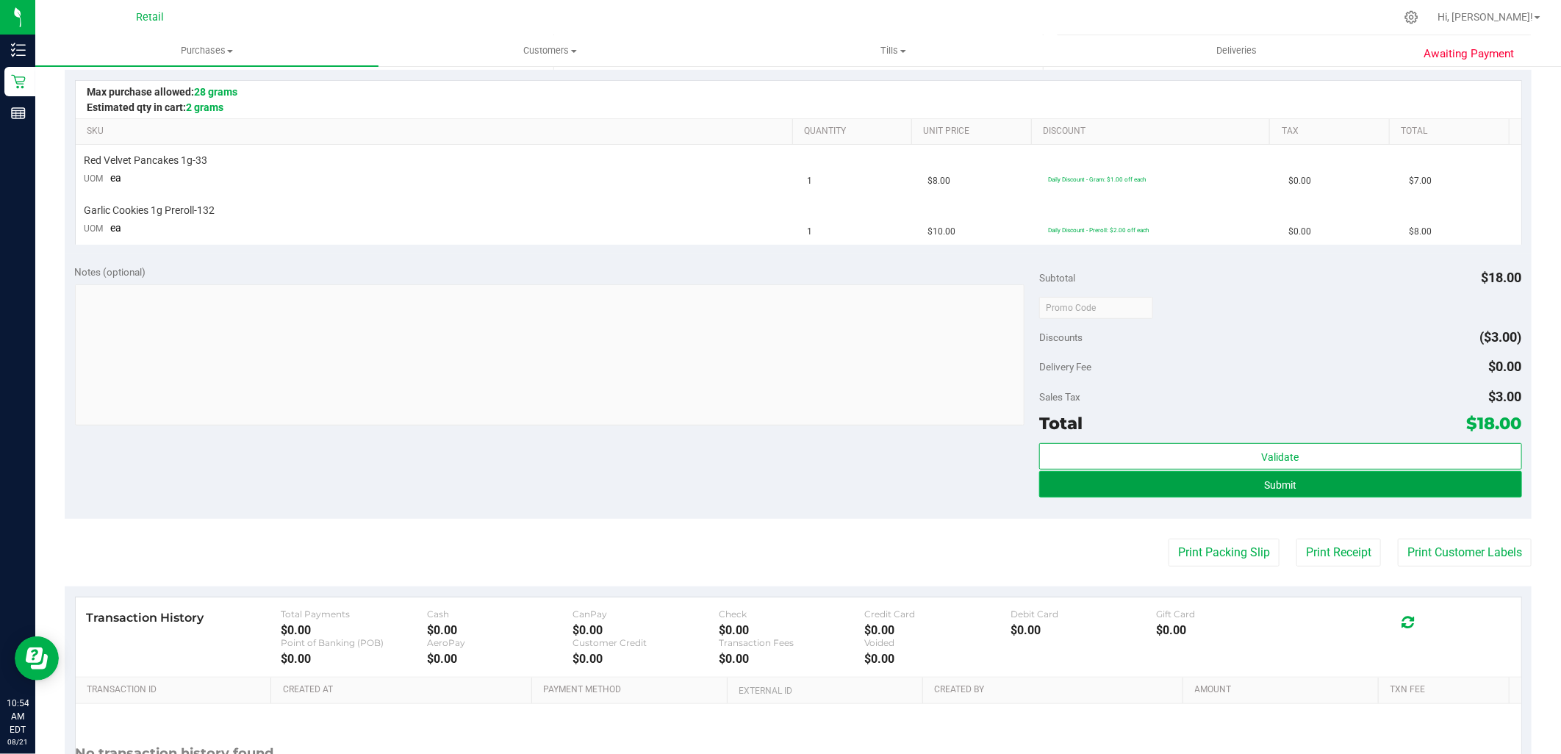
click at [1238, 489] on button "Submit" at bounding box center [1280, 484] width 482 height 26
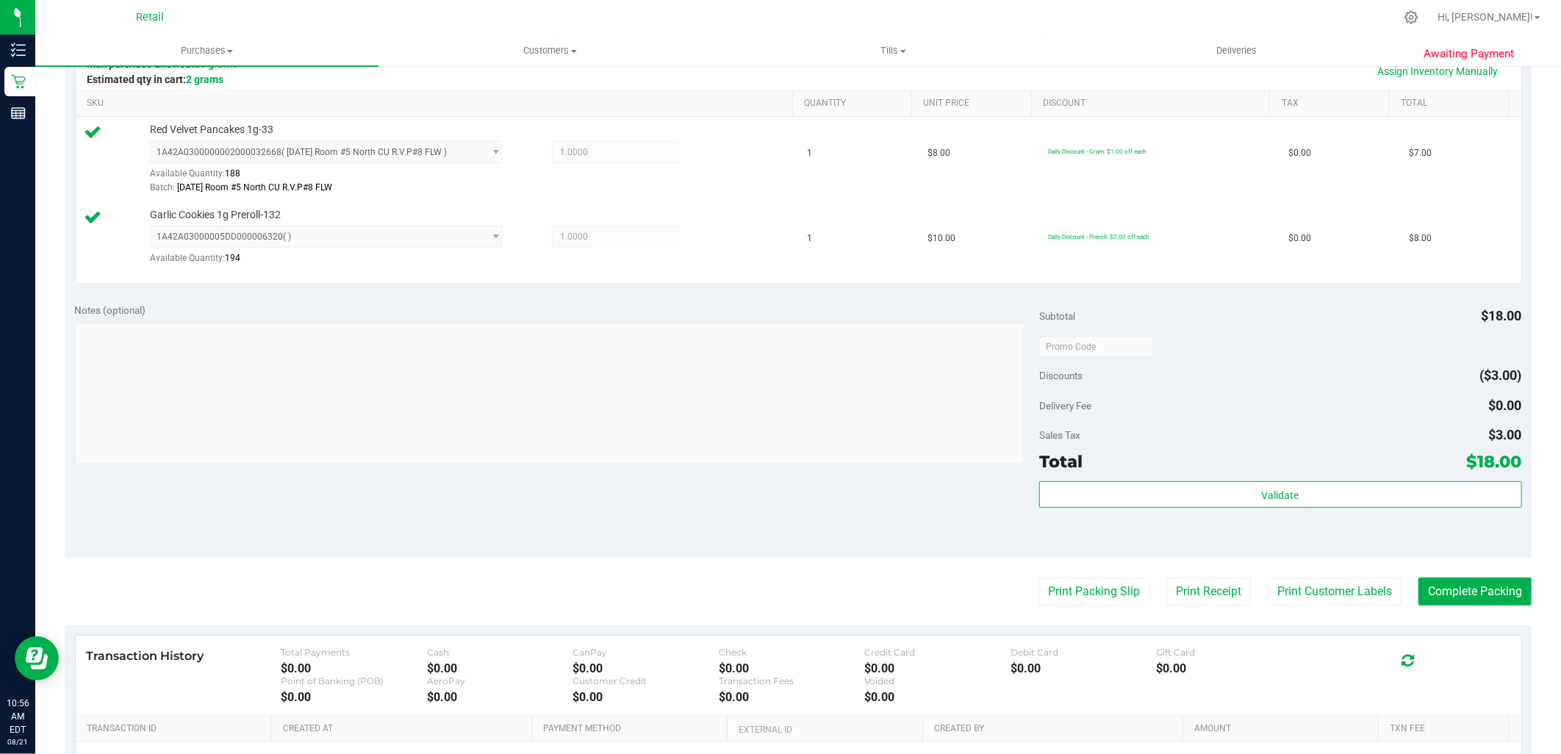
scroll to position [489, 0]
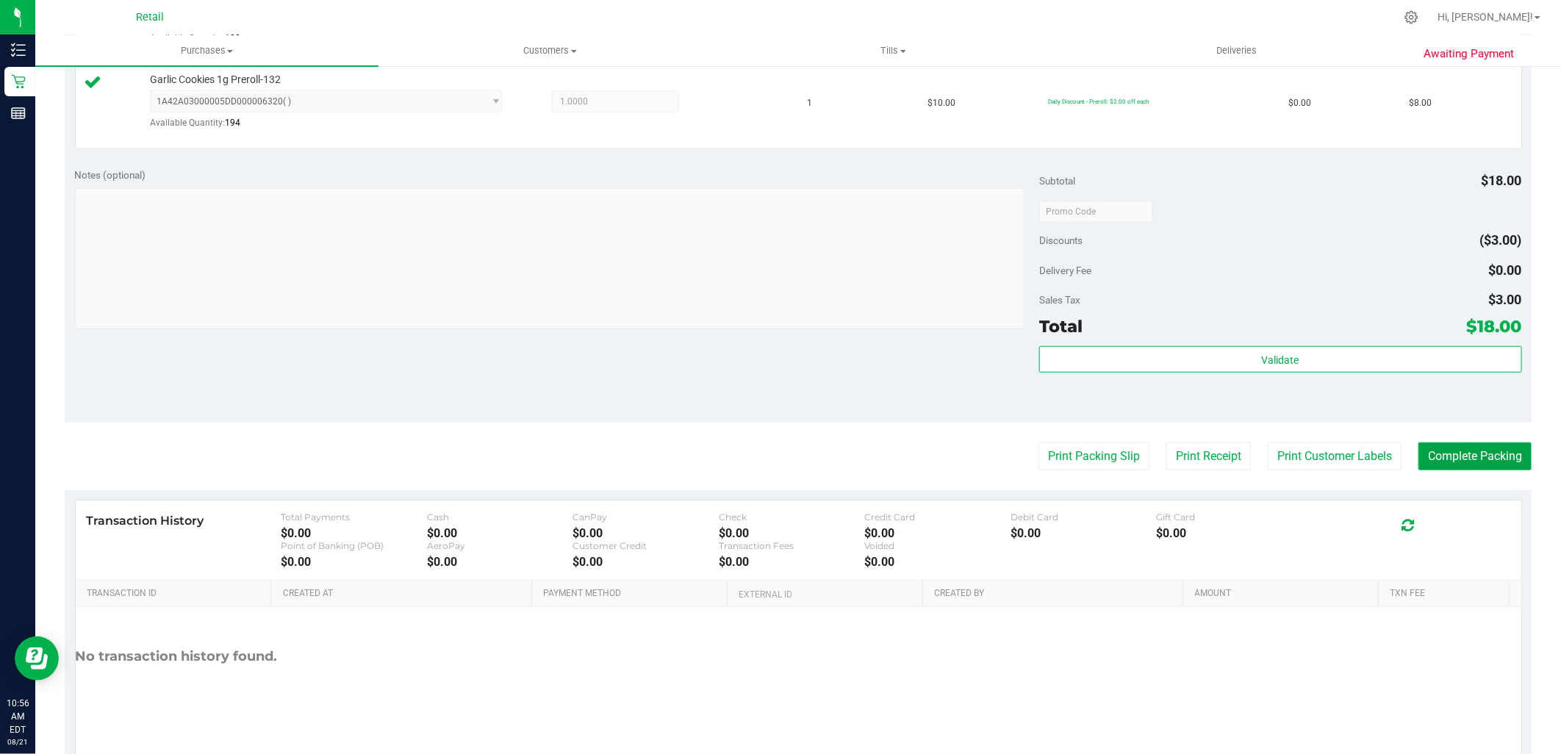
click at [1480, 443] on button "Complete Packing" at bounding box center [1474, 456] width 113 height 28
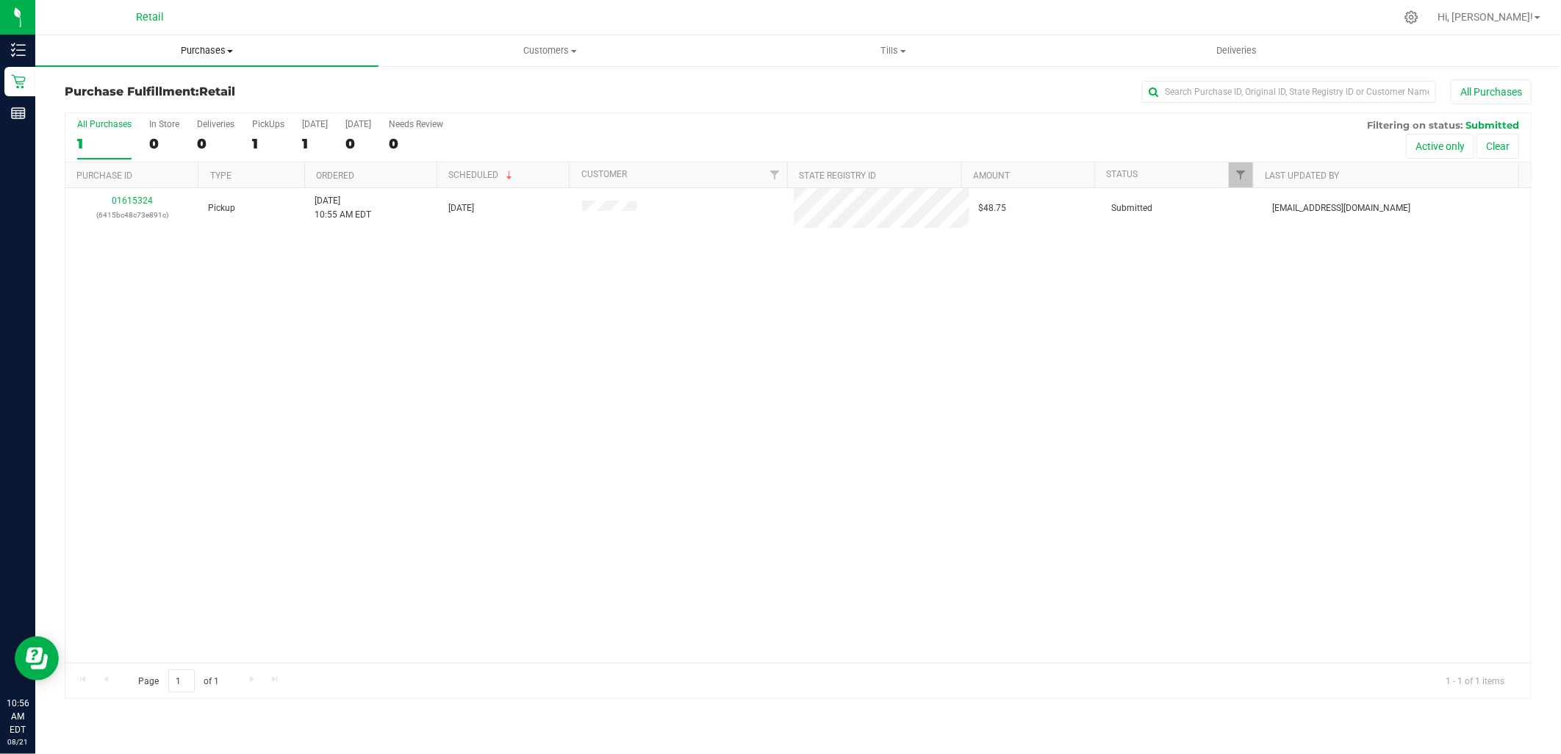
click at [209, 52] on span "Purchases" at bounding box center [206, 50] width 343 height 13
click at [189, 91] on li "Summary of purchases" at bounding box center [206, 89] width 343 height 18
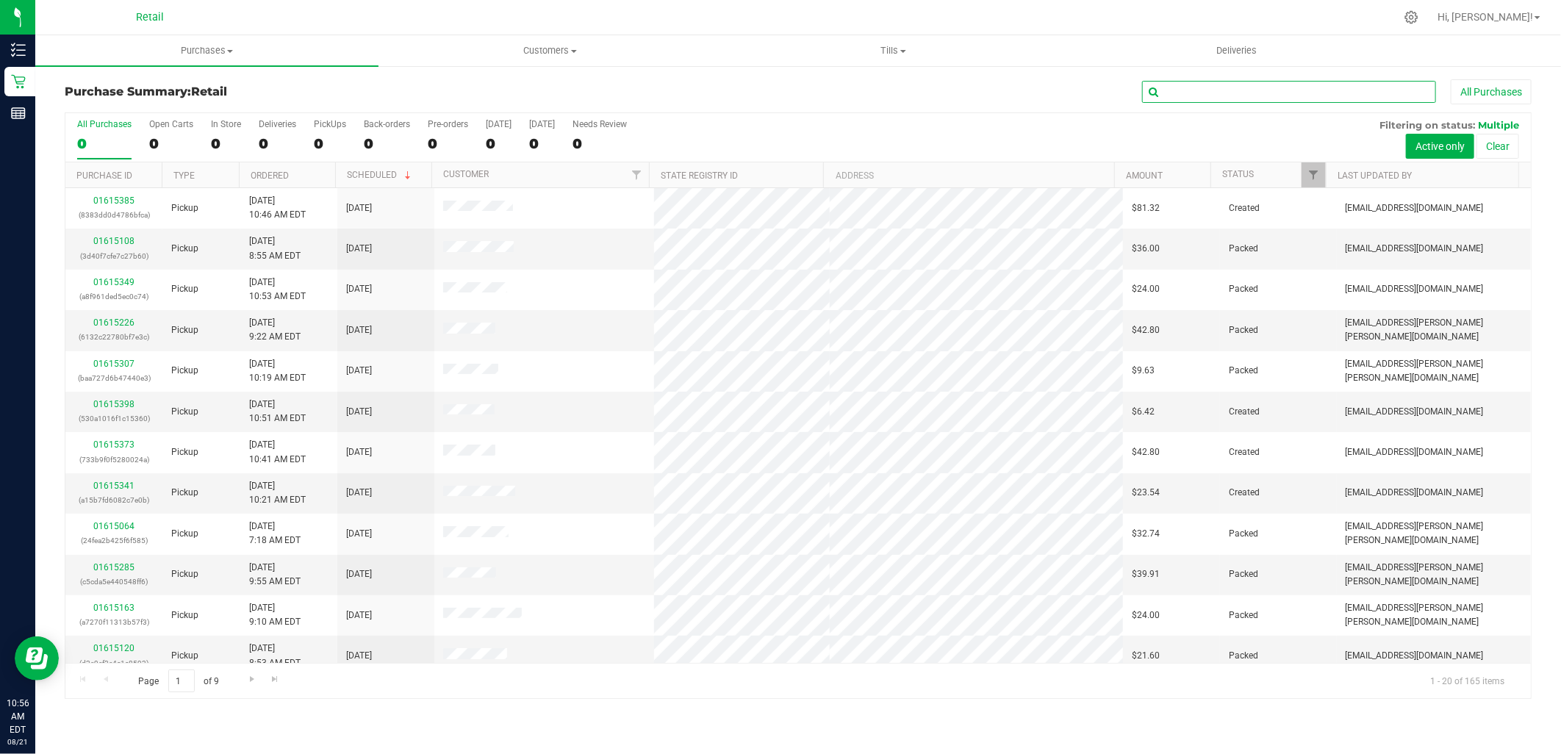
click at [1312, 96] on input "text" at bounding box center [1289, 92] width 294 height 22
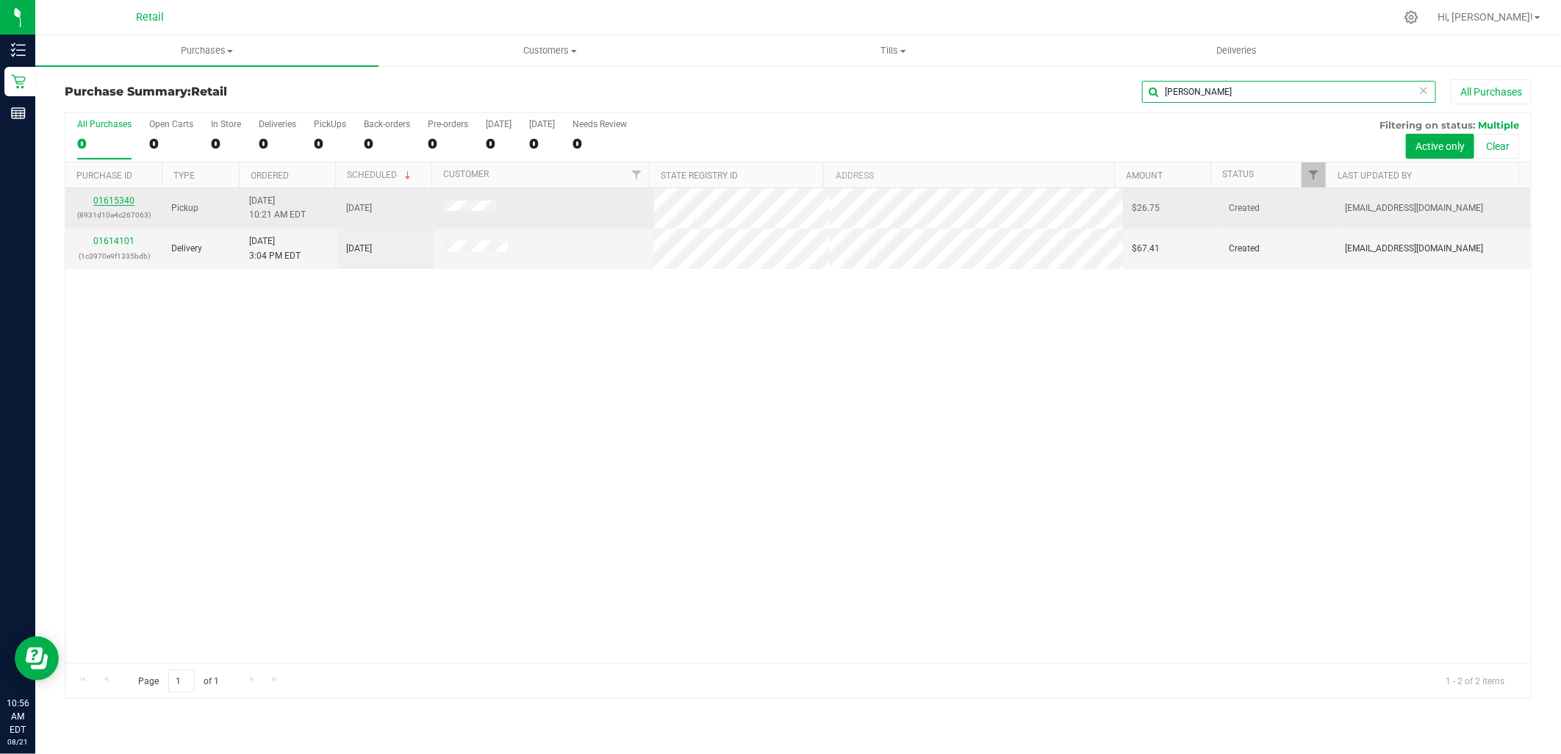
type input "derek"
click at [126, 204] on link "01615340" at bounding box center [113, 200] width 41 height 10
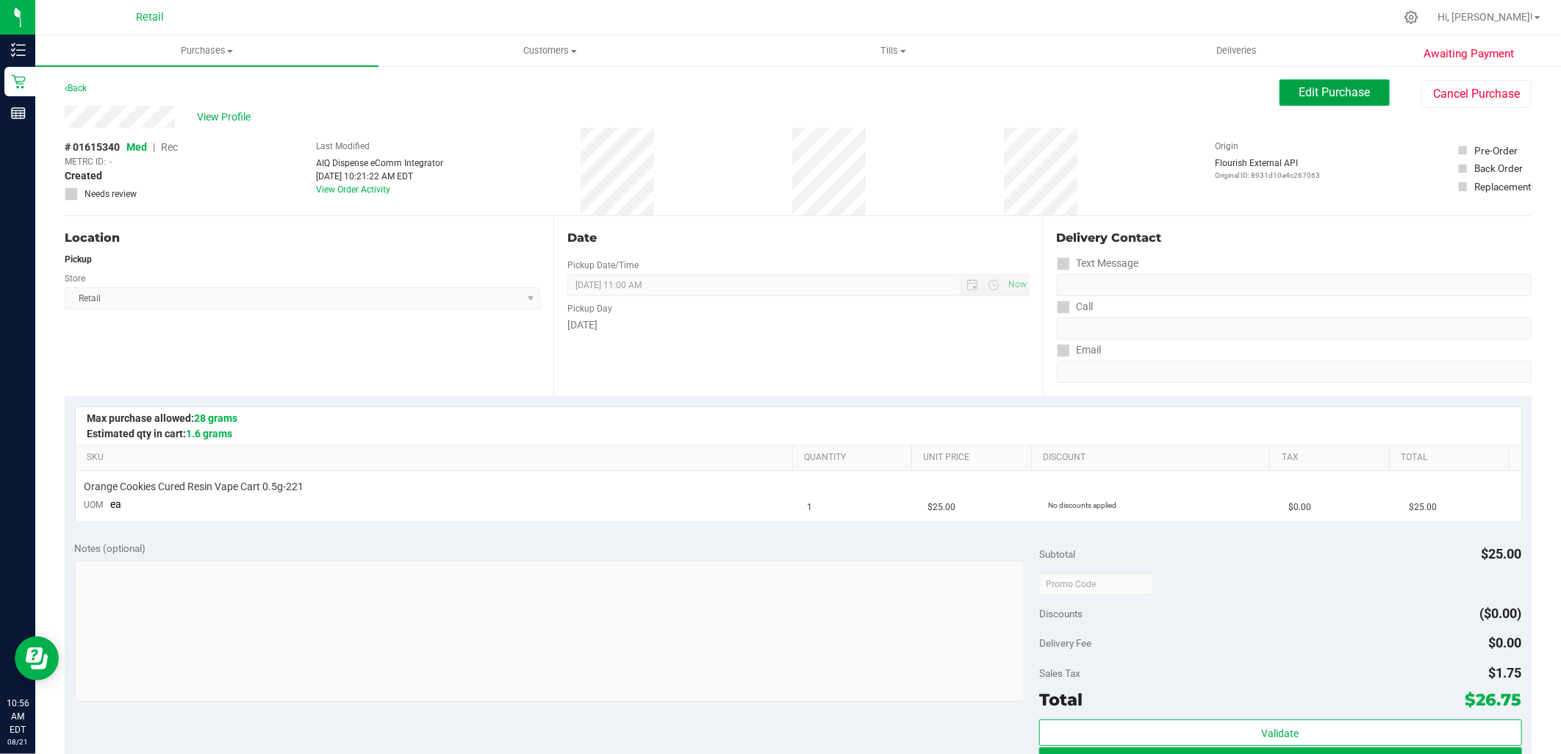
click at [1327, 93] on span "Edit Purchase" at bounding box center [1334, 92] width 71 height 14
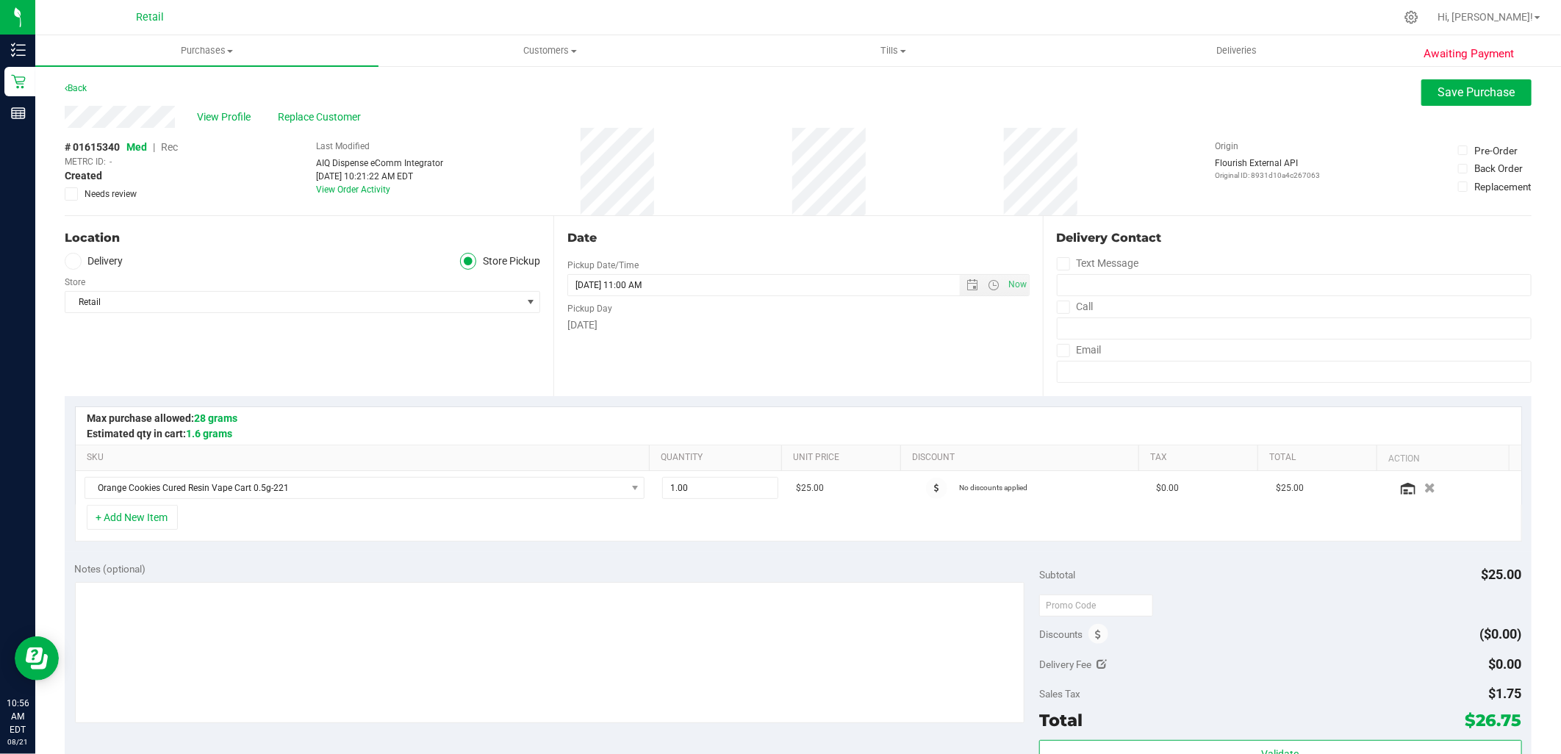
click at [163, 150] on span "Rec" at bounding box center [169, 147] width 17 height 12
click at [1496, 79] on button "Save Purchase" at bounding box center [1476, 92] width 110 height 26
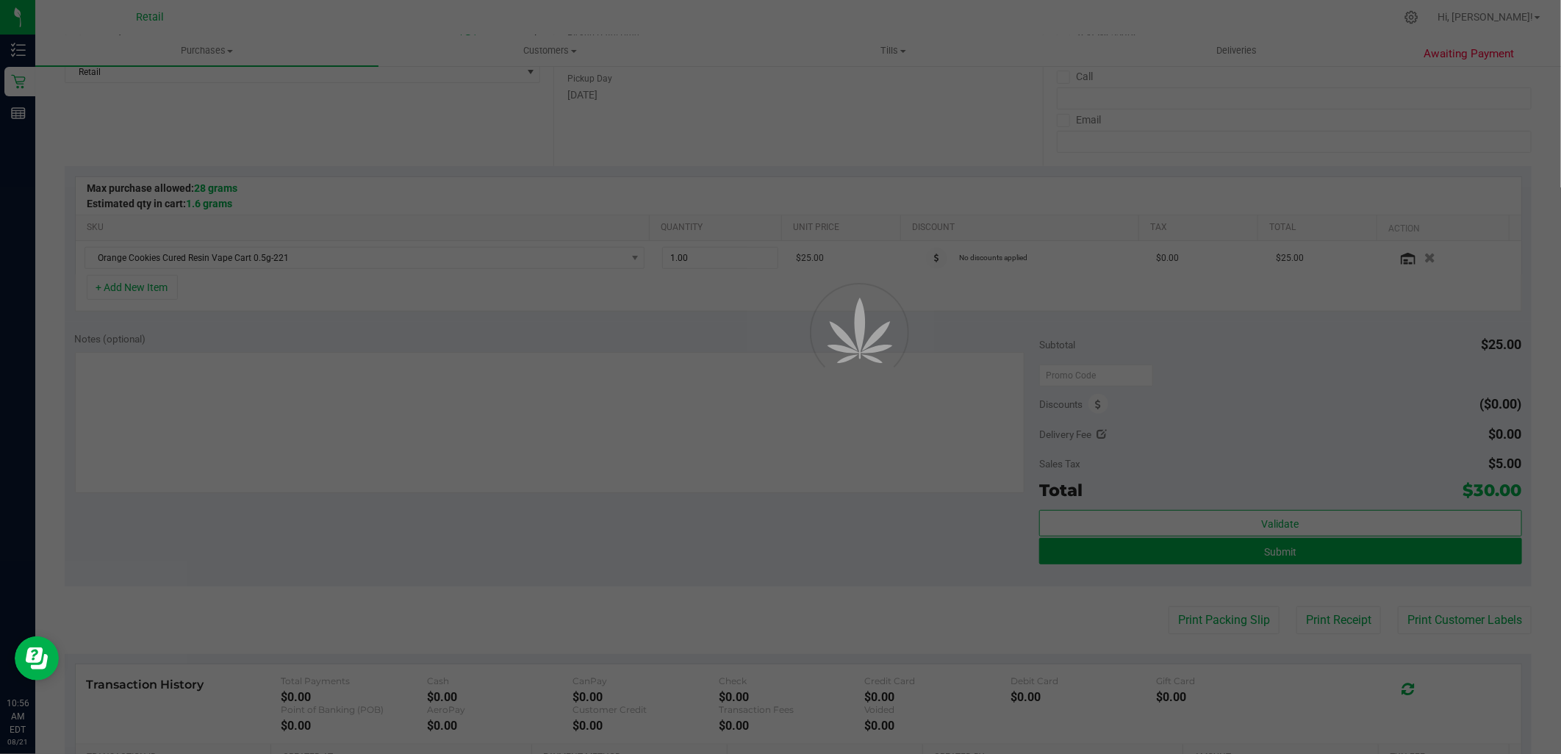
scroll to position [245, 0]
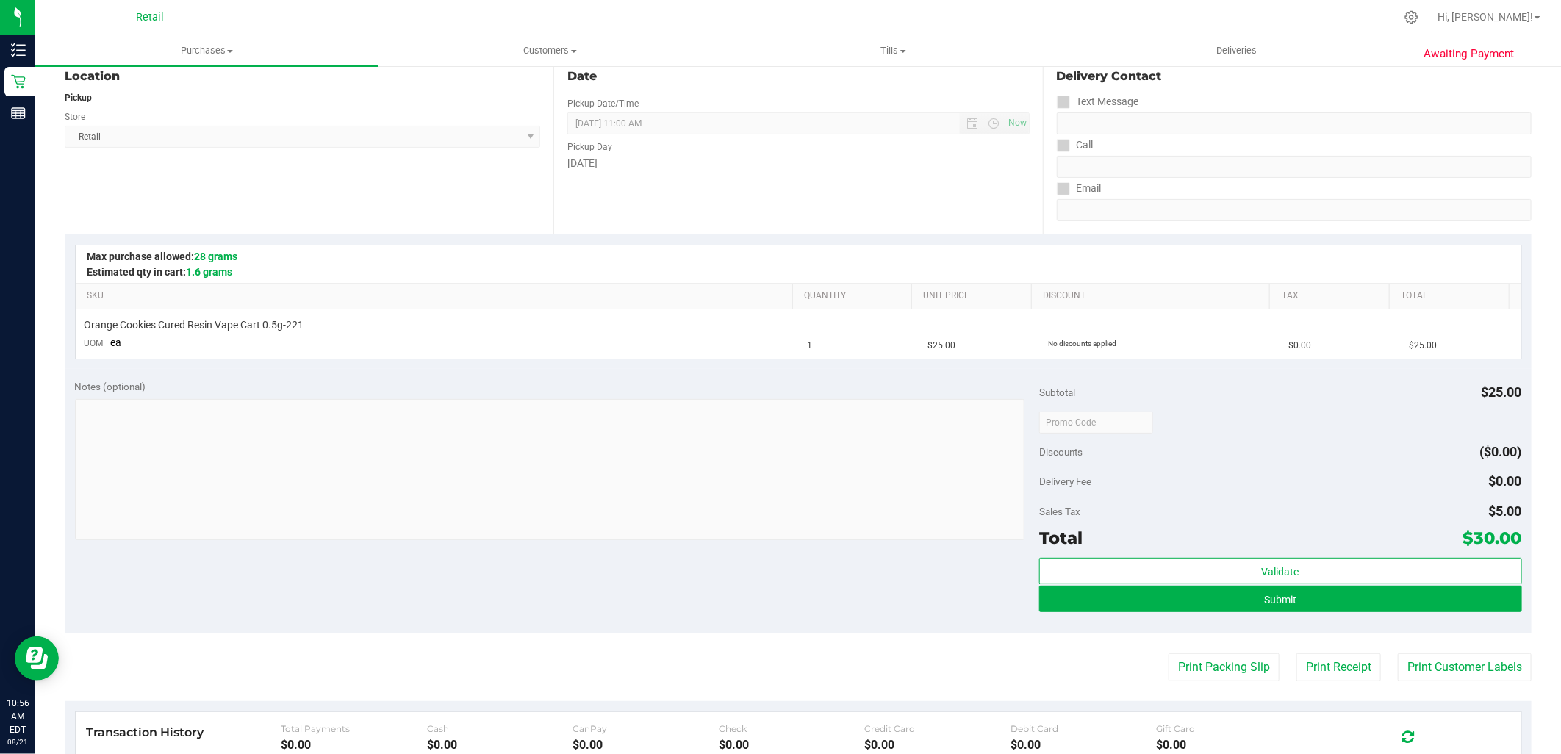
scroll to position [163, 0]
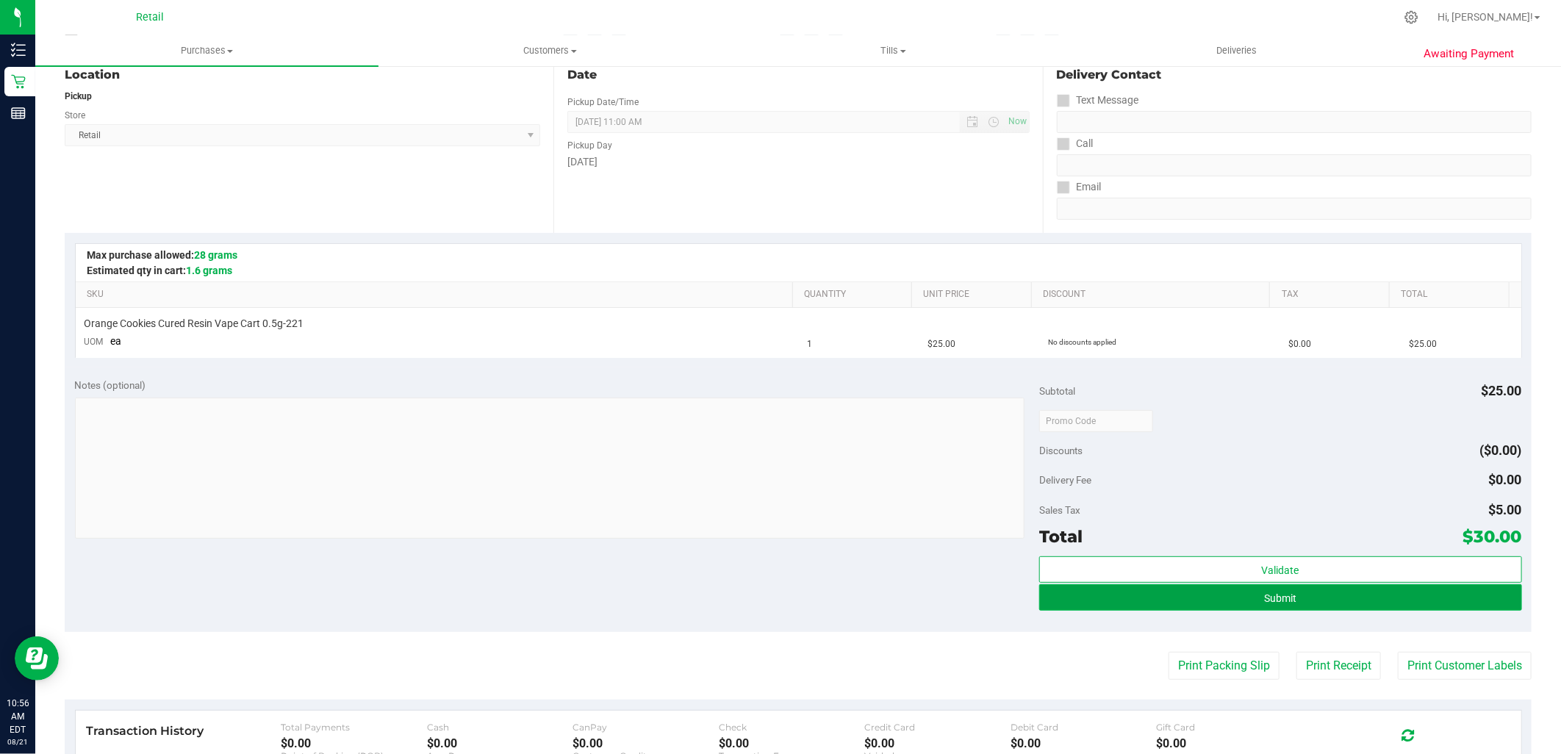
click at [1287, 591] on button "Submit" at bounding box center [1280, 597] width 482 height 26
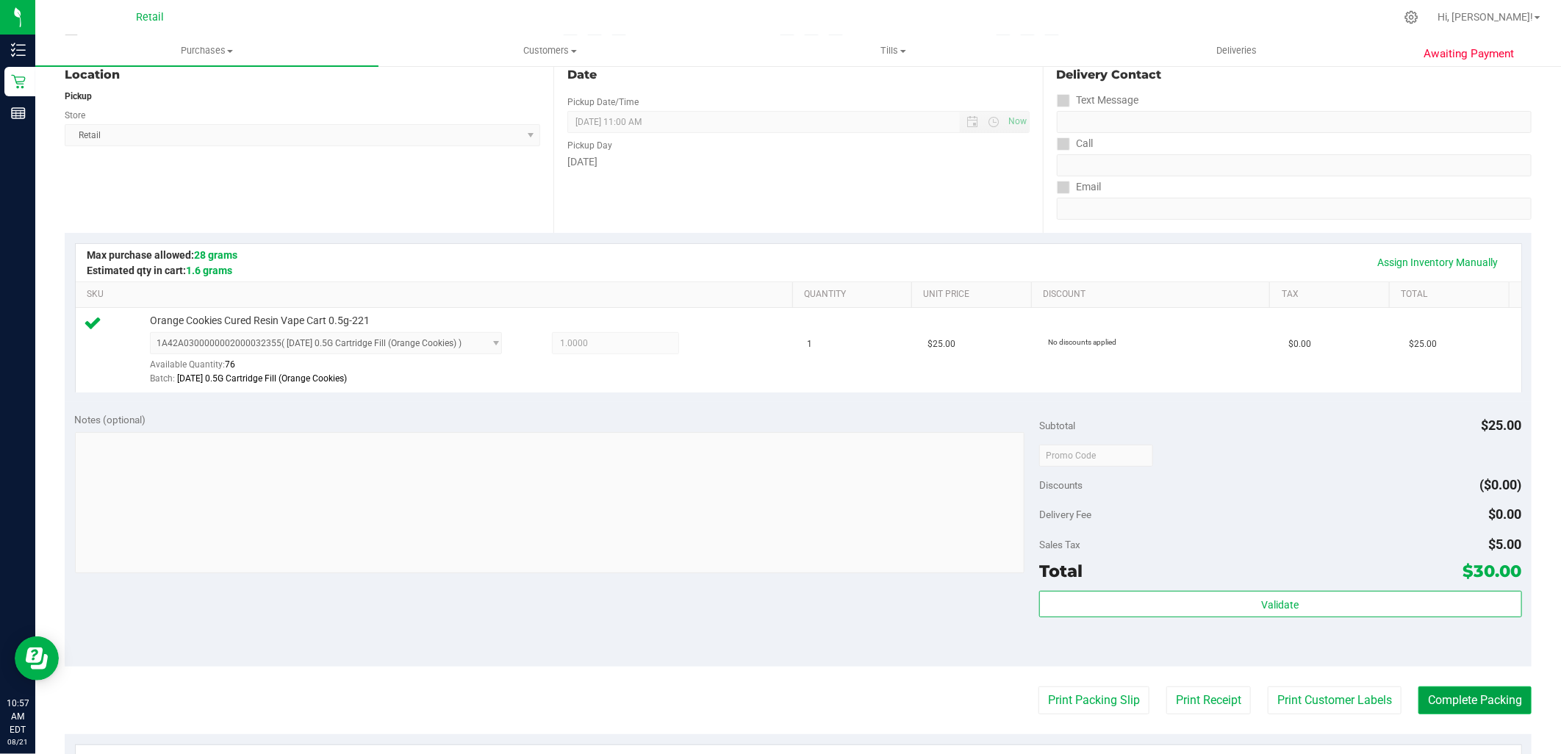
click at [1509, 695] on button "Complete Packing" at bounding box center [1474, 700] width 113 height 28
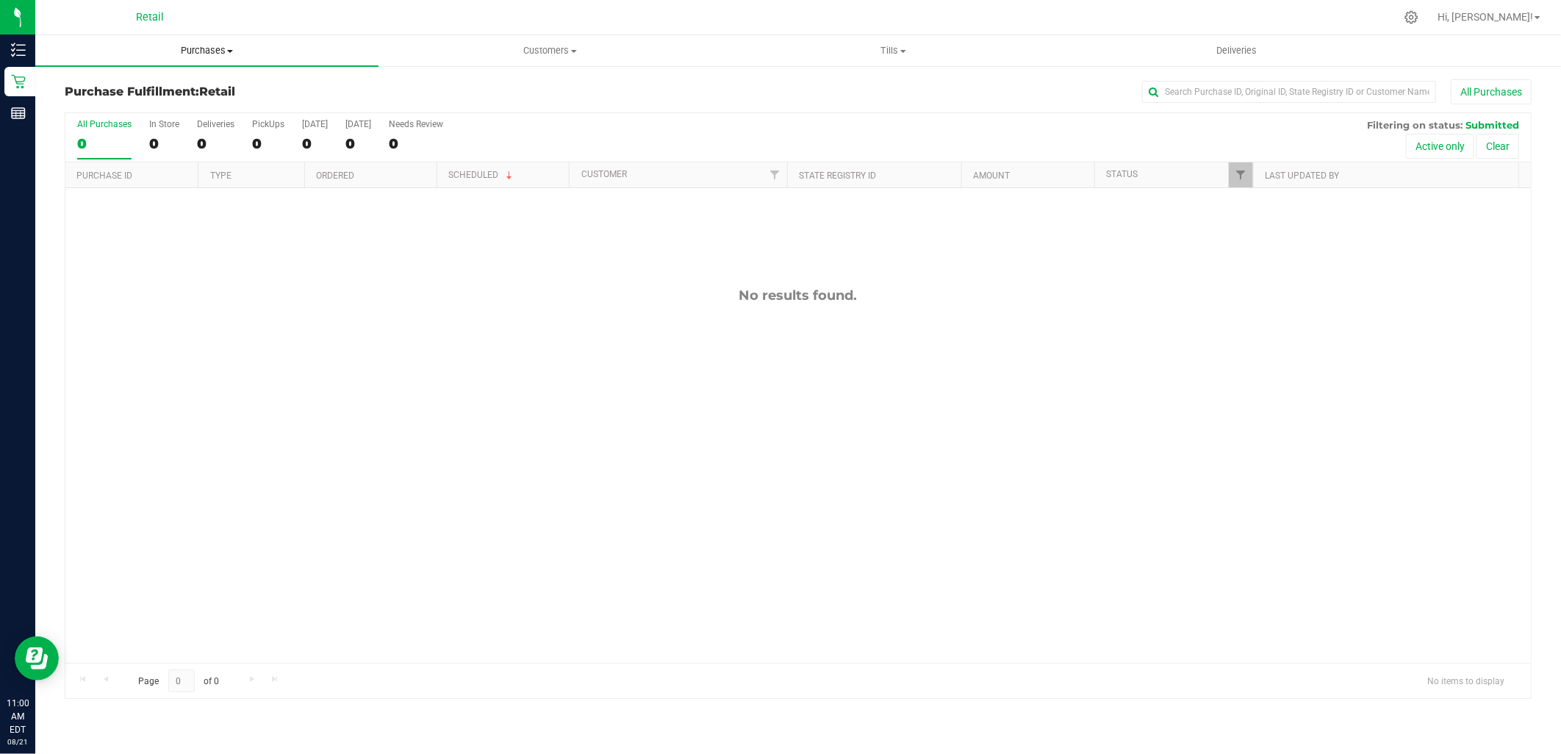
click at [211, 44] on span "Purchases" at bounding box center [206, 50] width 343 height 13
click at [173, 81] on li "Summary of purchases" at bounding box center [206, 89] width 343 height 18
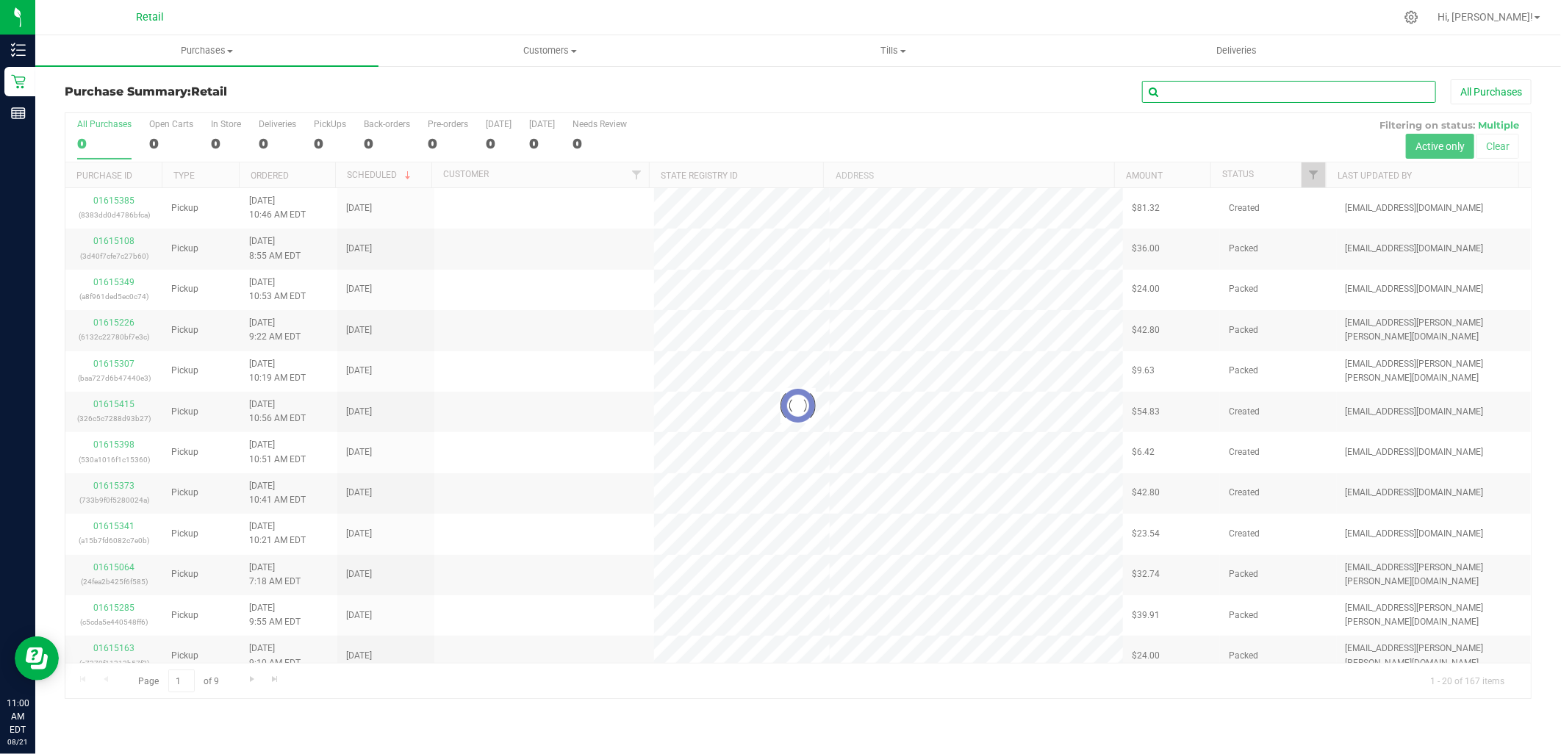
click at [1348, 94] on input "text" at bounding box center [1289, 92] width 294 height 22
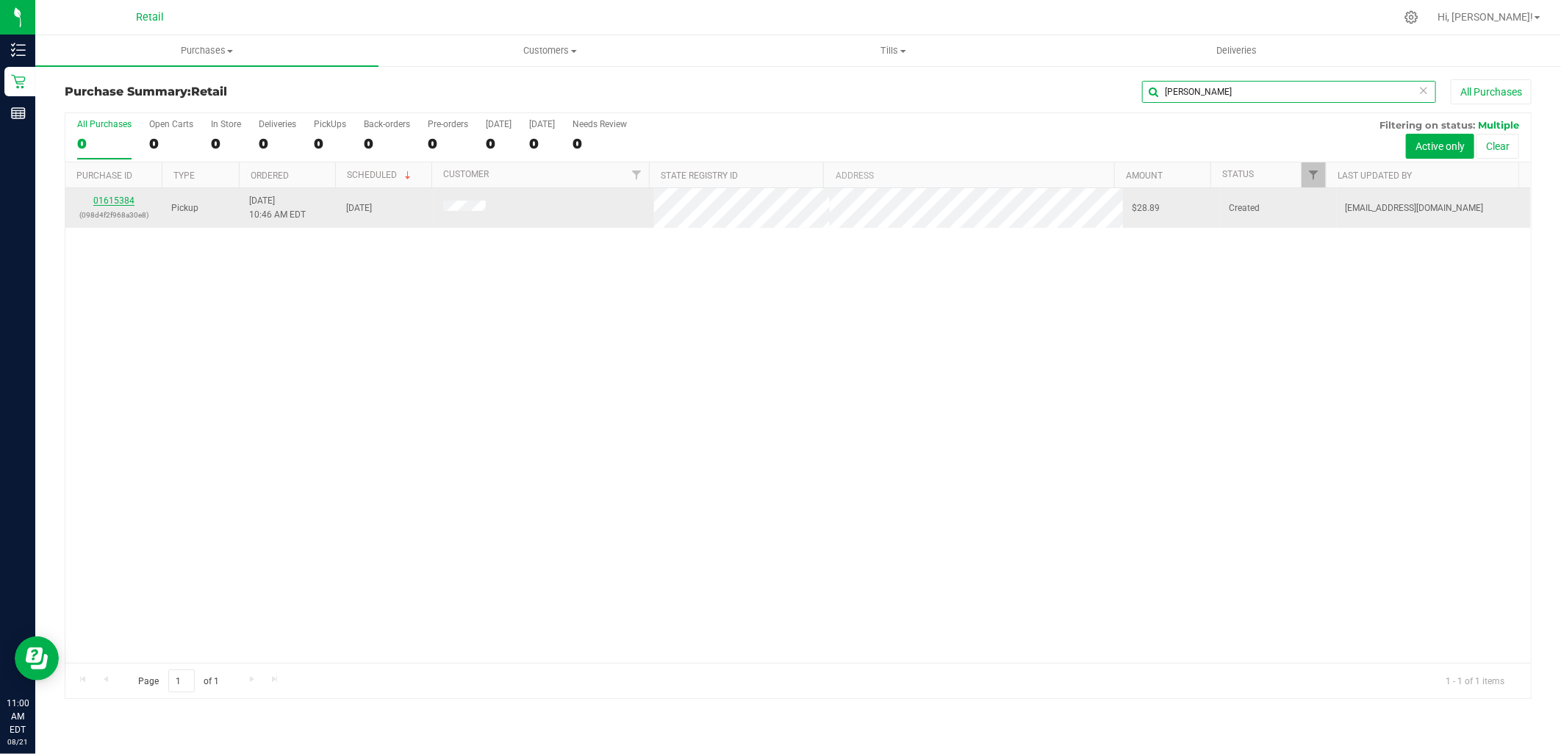
type input "alves"
click at [115, 197] on link "01615384" at bounding box center [113, 200] width 41 height 10
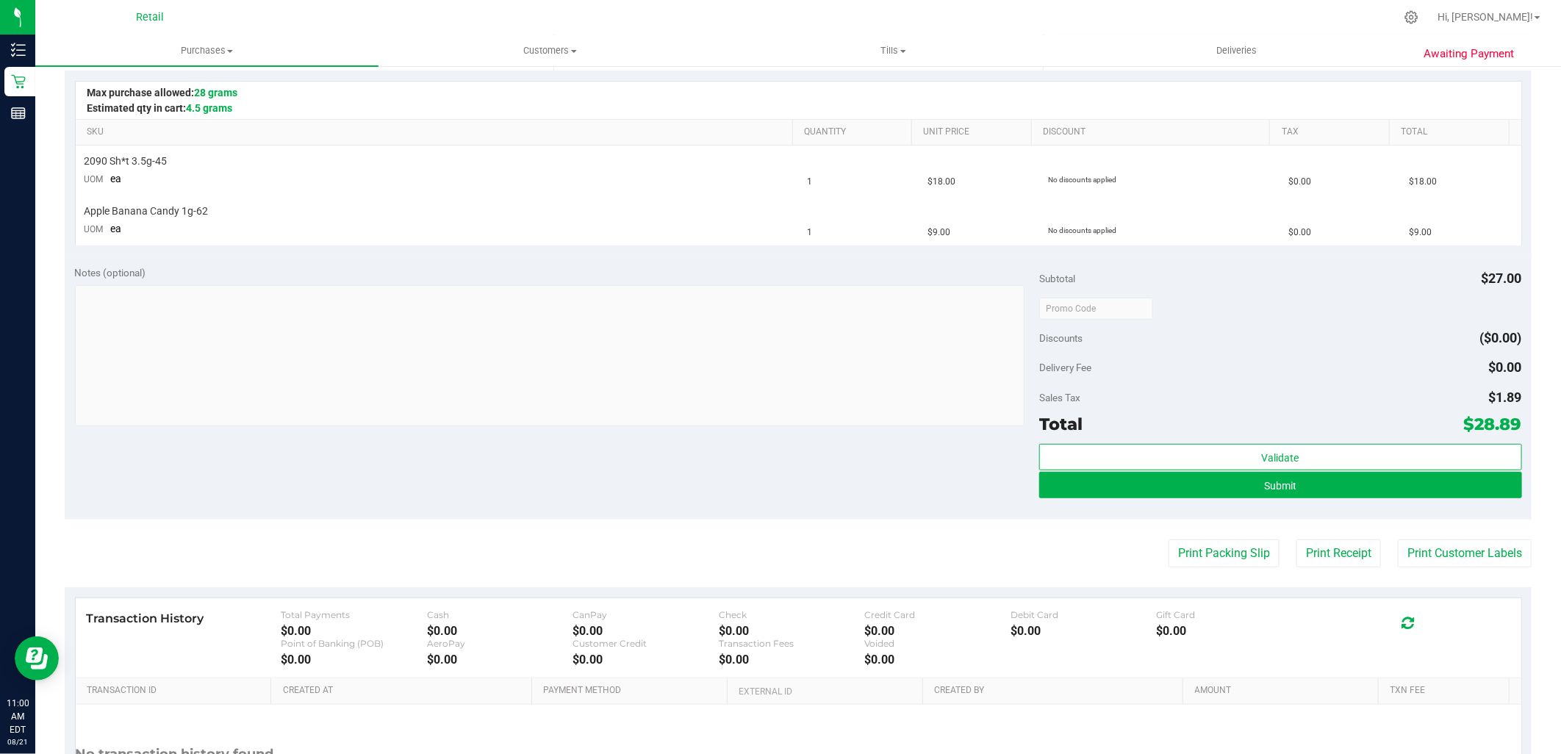
scroll to position [326, 0]
click at [1172, 481] on button "Submit" at bounding box center [1280, 484] width 482 height 26
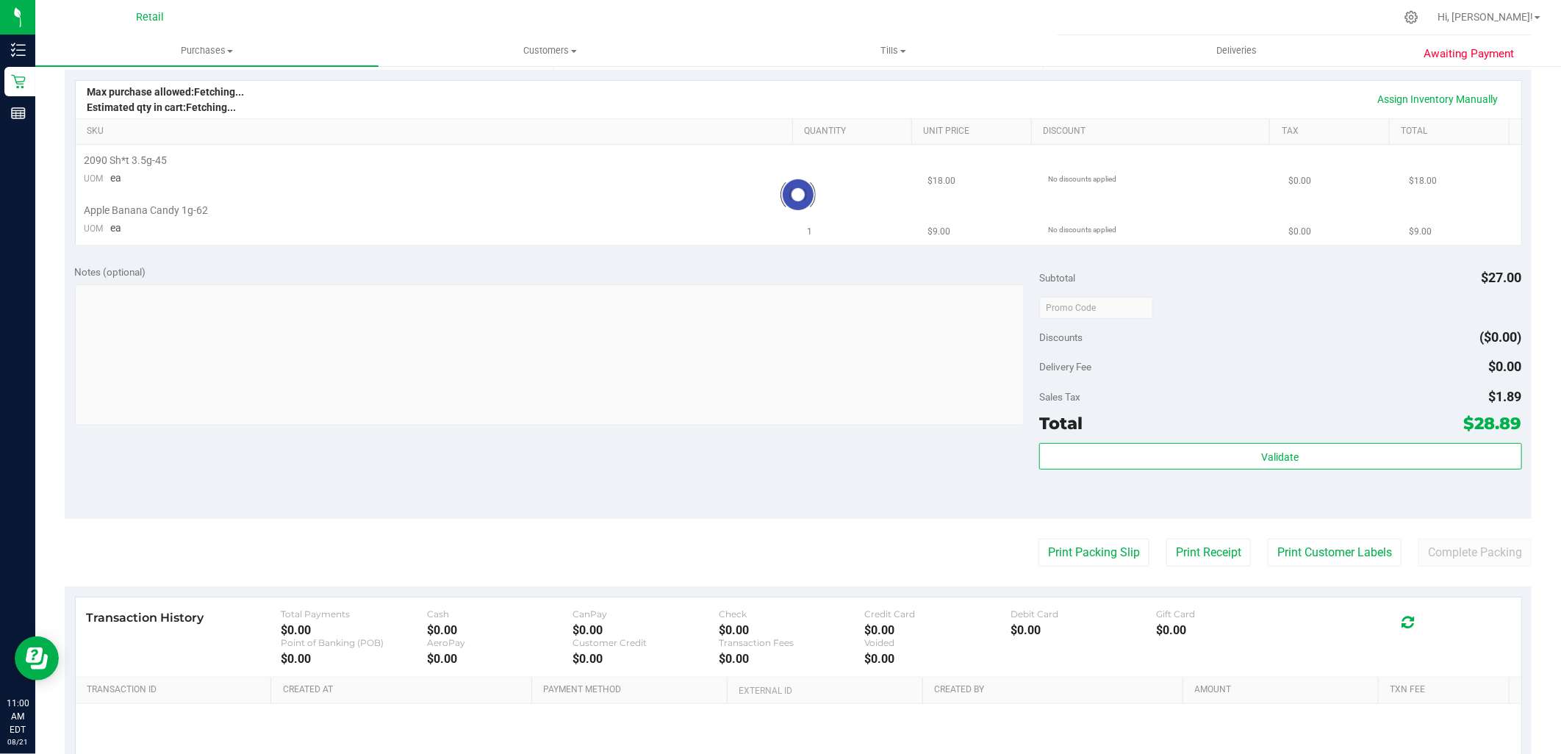
scroll to position [0, 0]
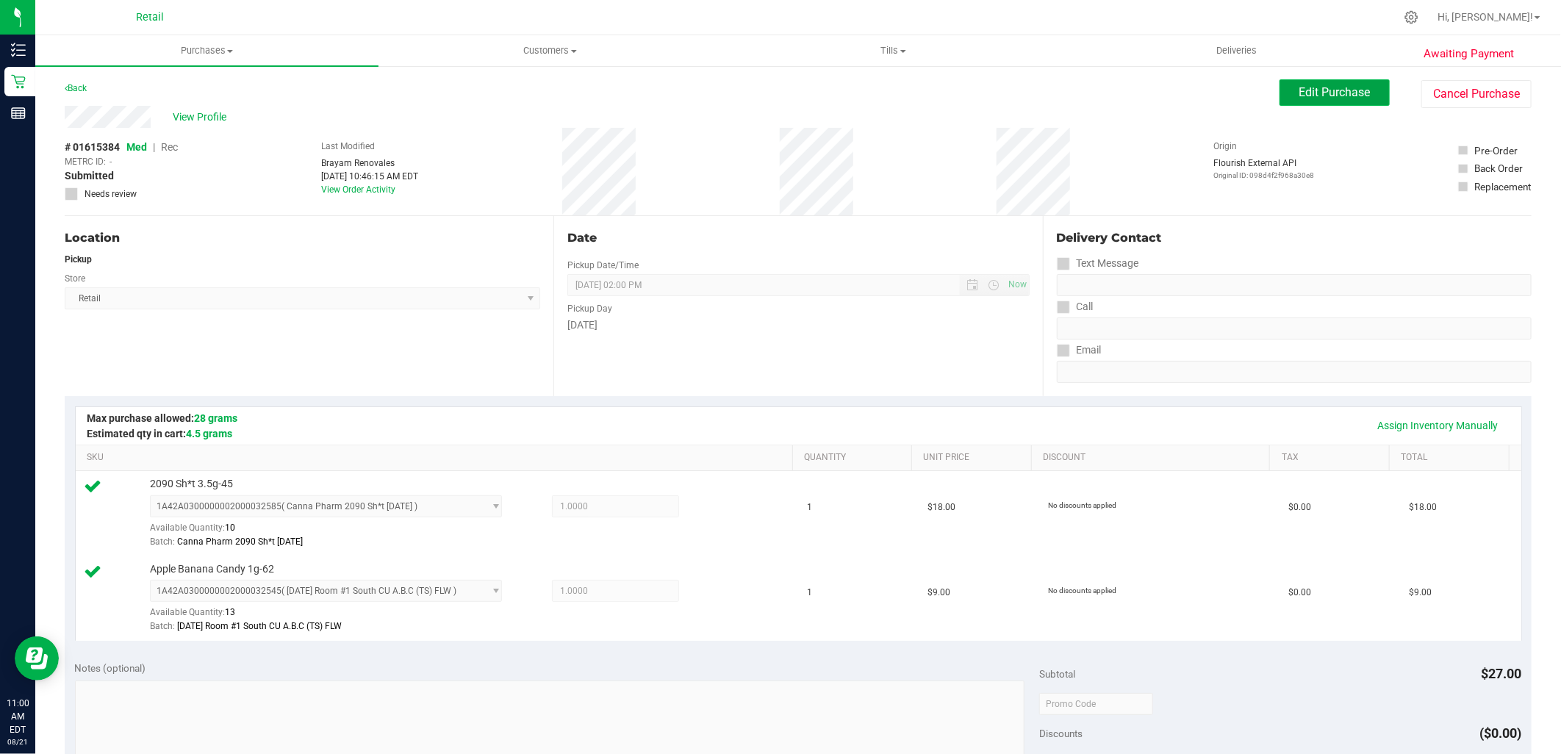
click at [1299, 85] on span "Edit Purchase" at bounding box center [1334, 92] width 71 height 14
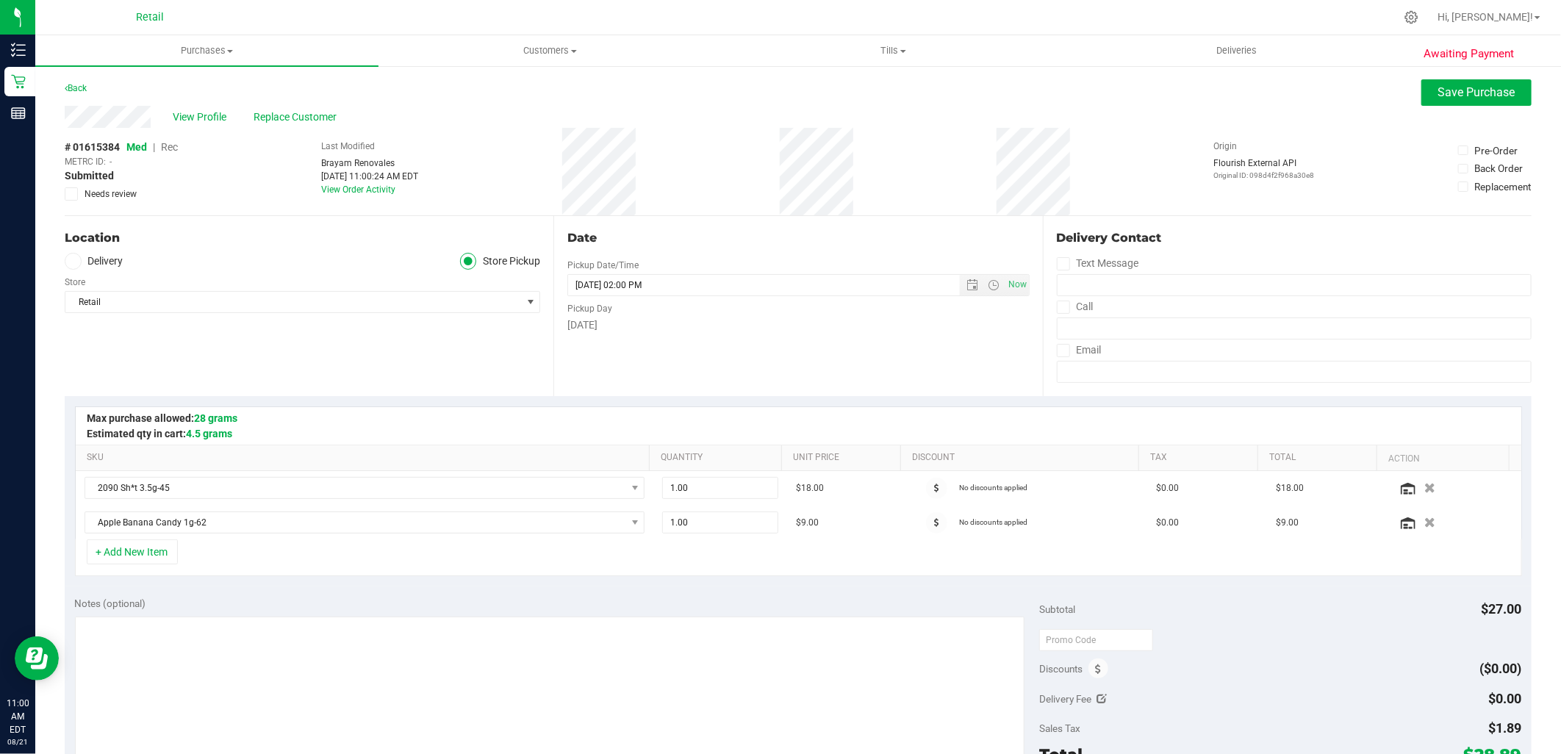
drag, startPoint x: 170, startPoint y: 152, endPoint x: 173, endPoint y: 145, distance: 7.6
click at [173, 145] on span "Rec" at bounding box center [169, 147] width 17 height 12
click at [1481, 82] on button "Save Purchase" at bounding box center [1476, 92] width 110 height 26
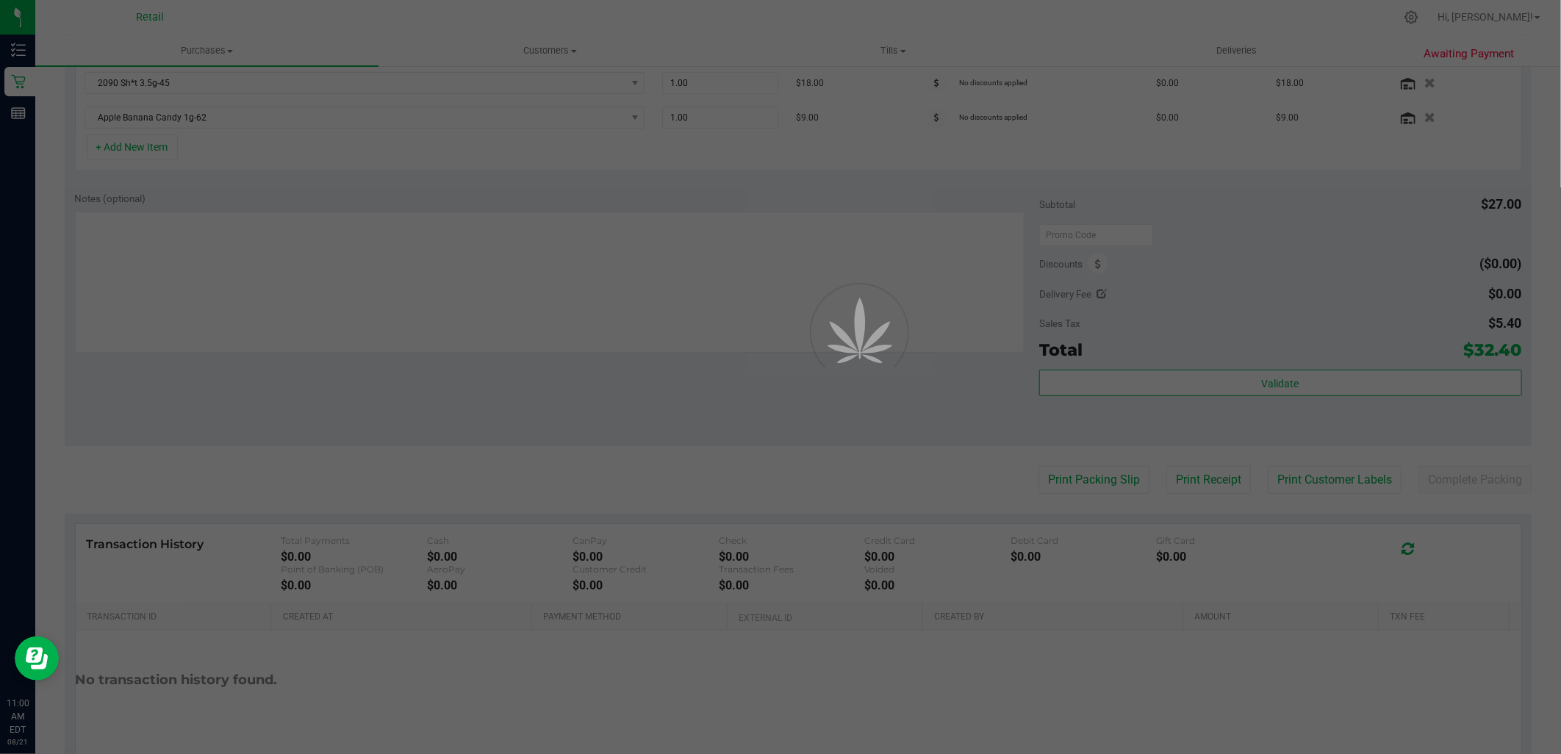
scroll to position [408, 0]
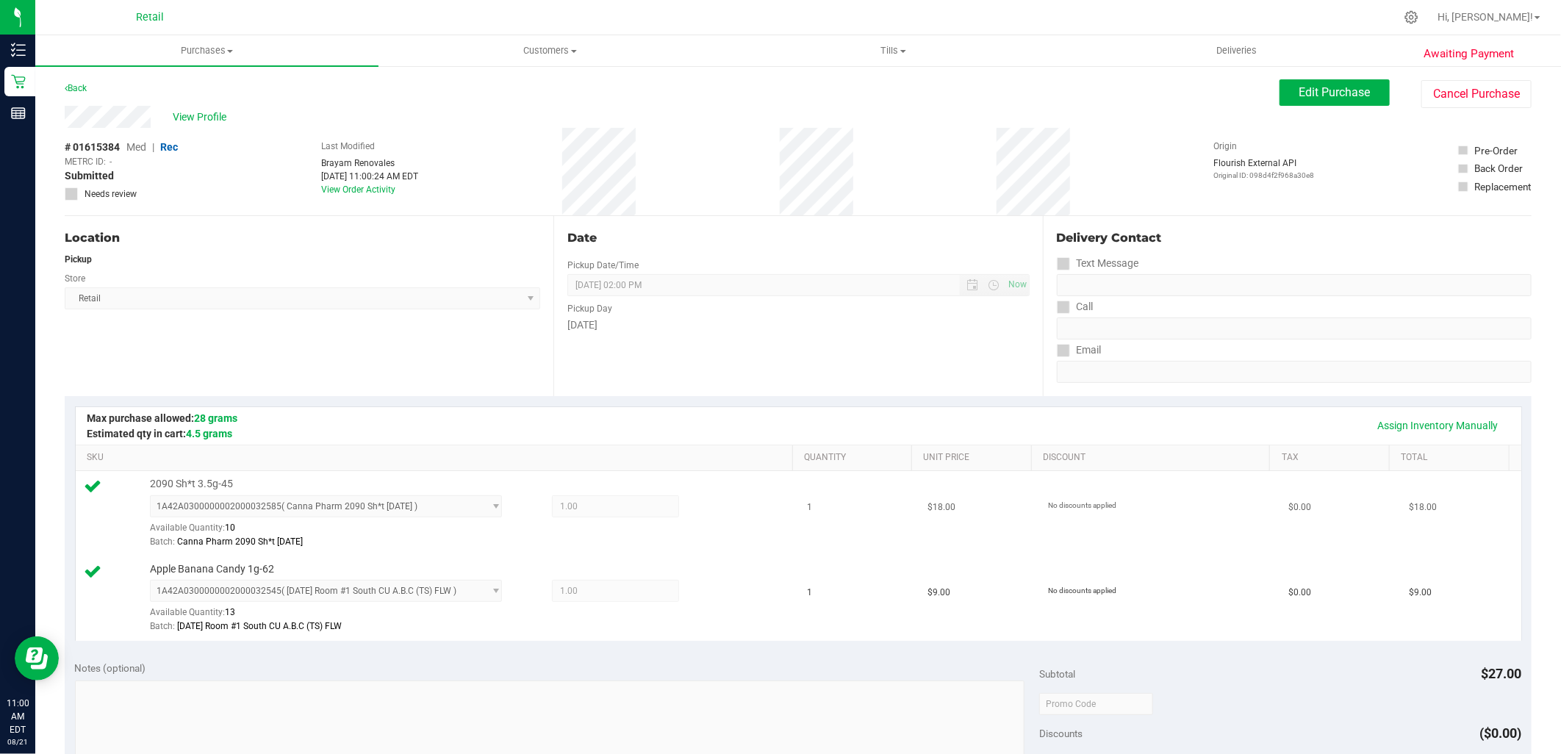
scroll to position [245, 0]
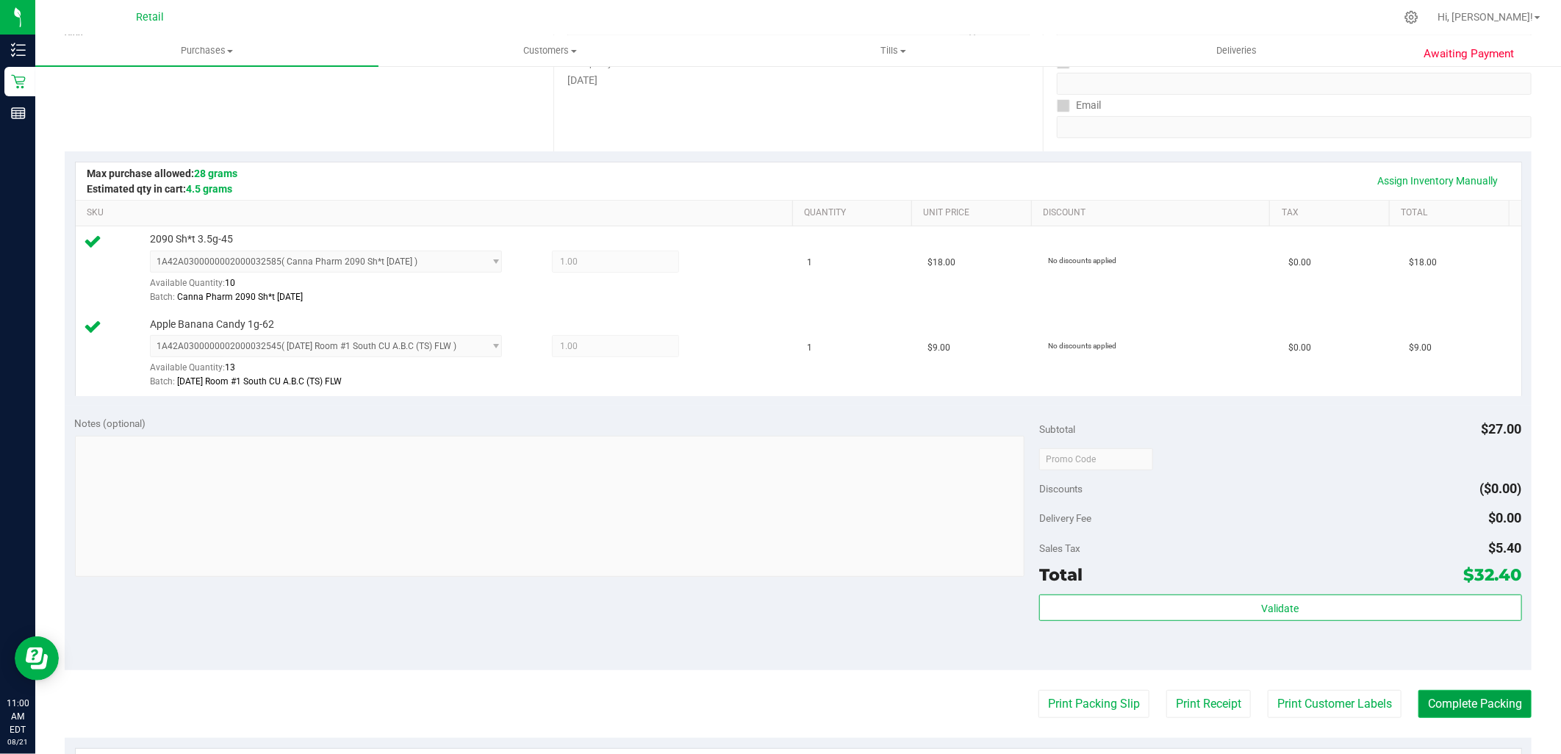
click at [1470, 706] on button "Complete Packing" at bounding box center [1474, 704] width 113 height 28
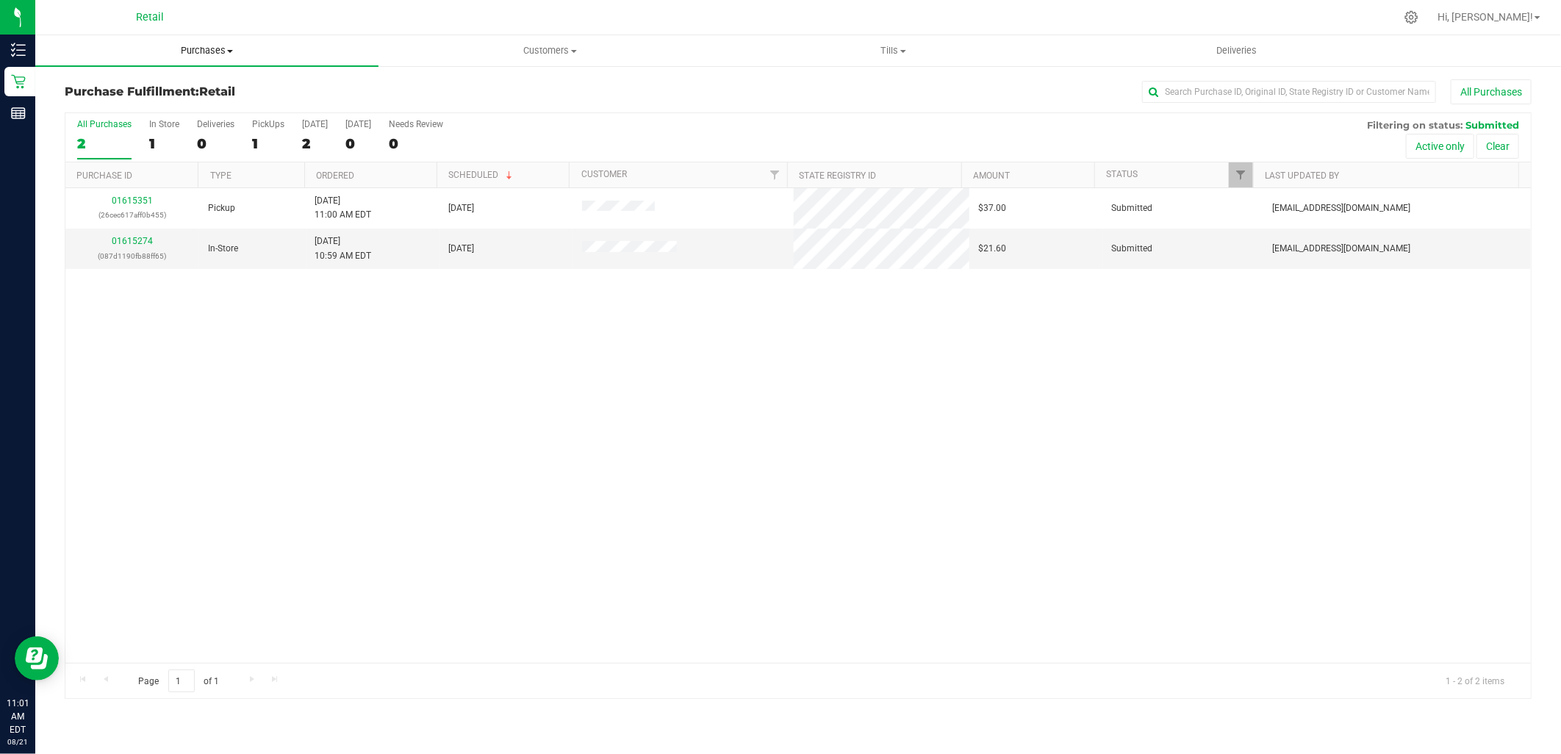
click at [225, 48] on span "Purchases" at bounding box center [206, 50] width 343 height 13
click at [181, 90] on span "Summary of purchases" at bounding box center [110, 88] width 151 height 12
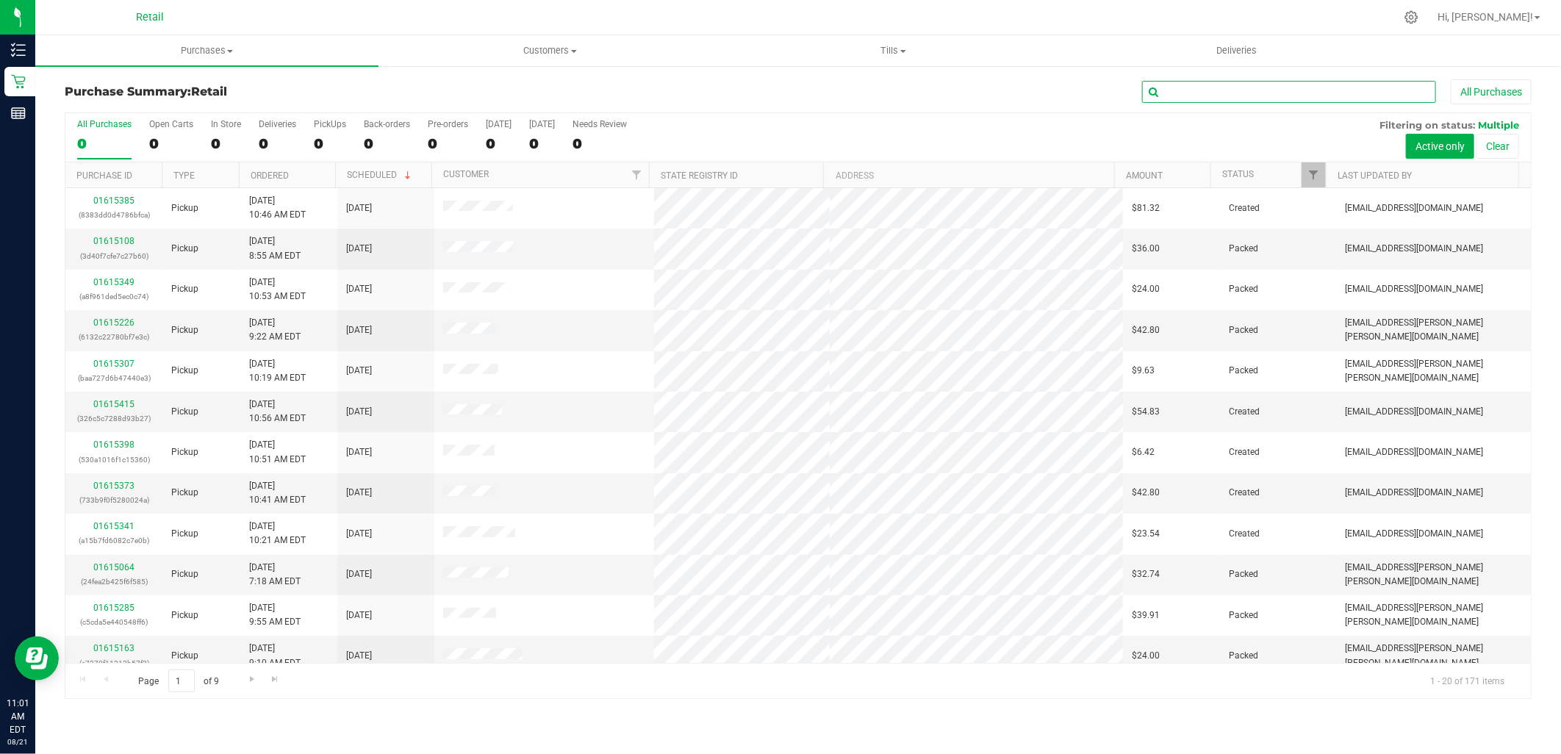
click at [1227, 96] on input "text" at bounding box center [1289, 92] width 294 height 22
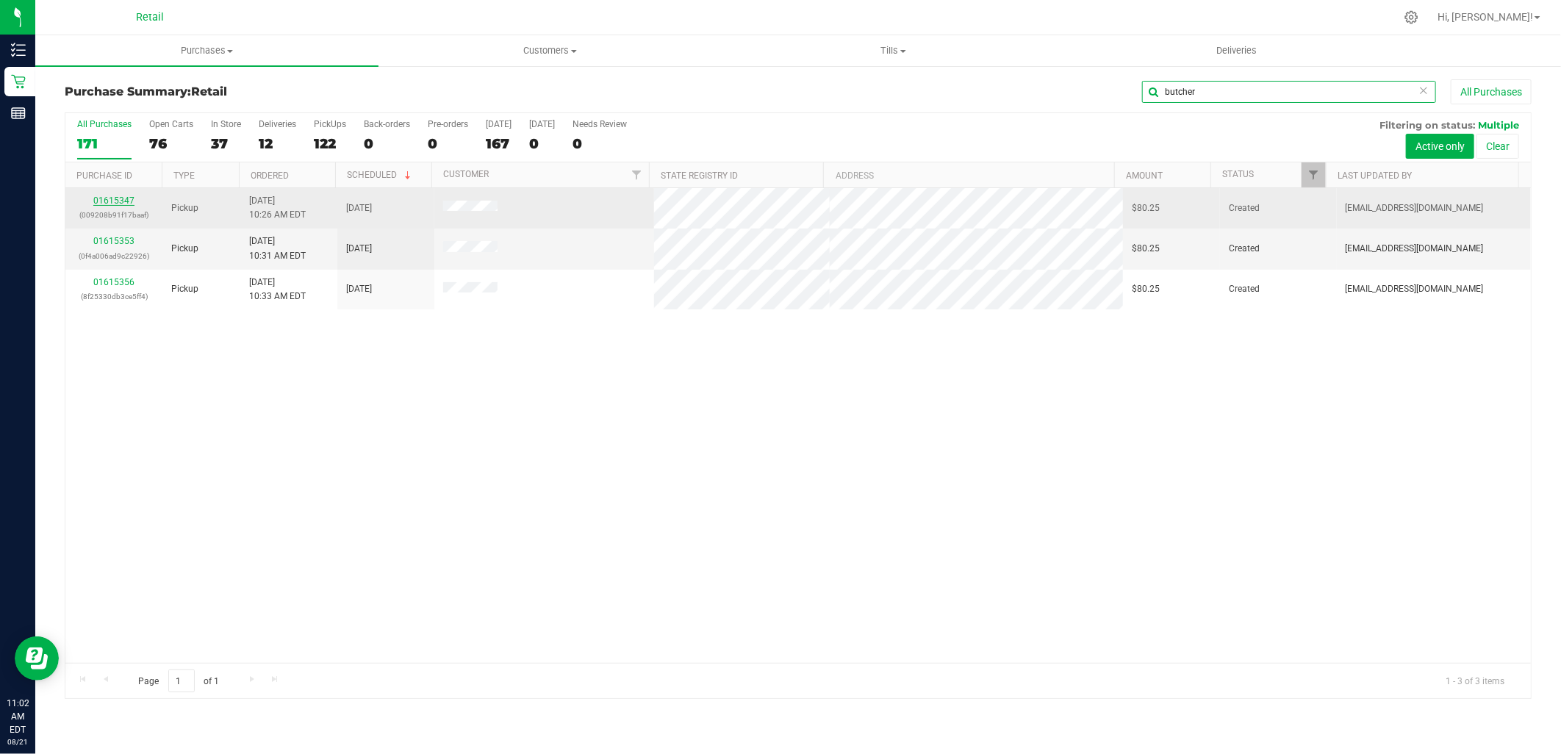
type input "butcher"
click at [119, 200] on link "01615347" at bounding box center [113, 200] width 41 height 10
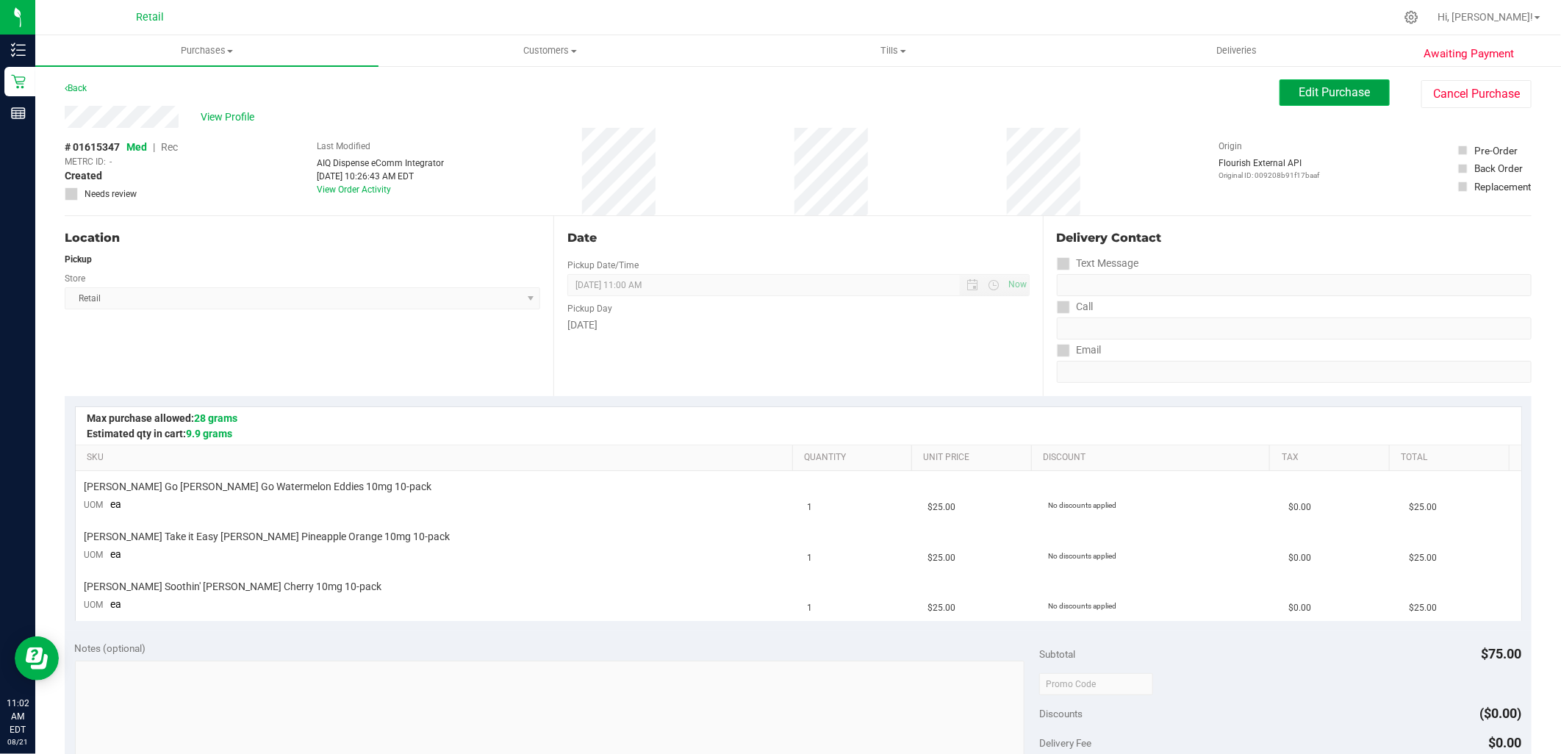
click at [1305, 83] on button "Edit Purchase" at bounding box center [1334, 92] width 110 height 26
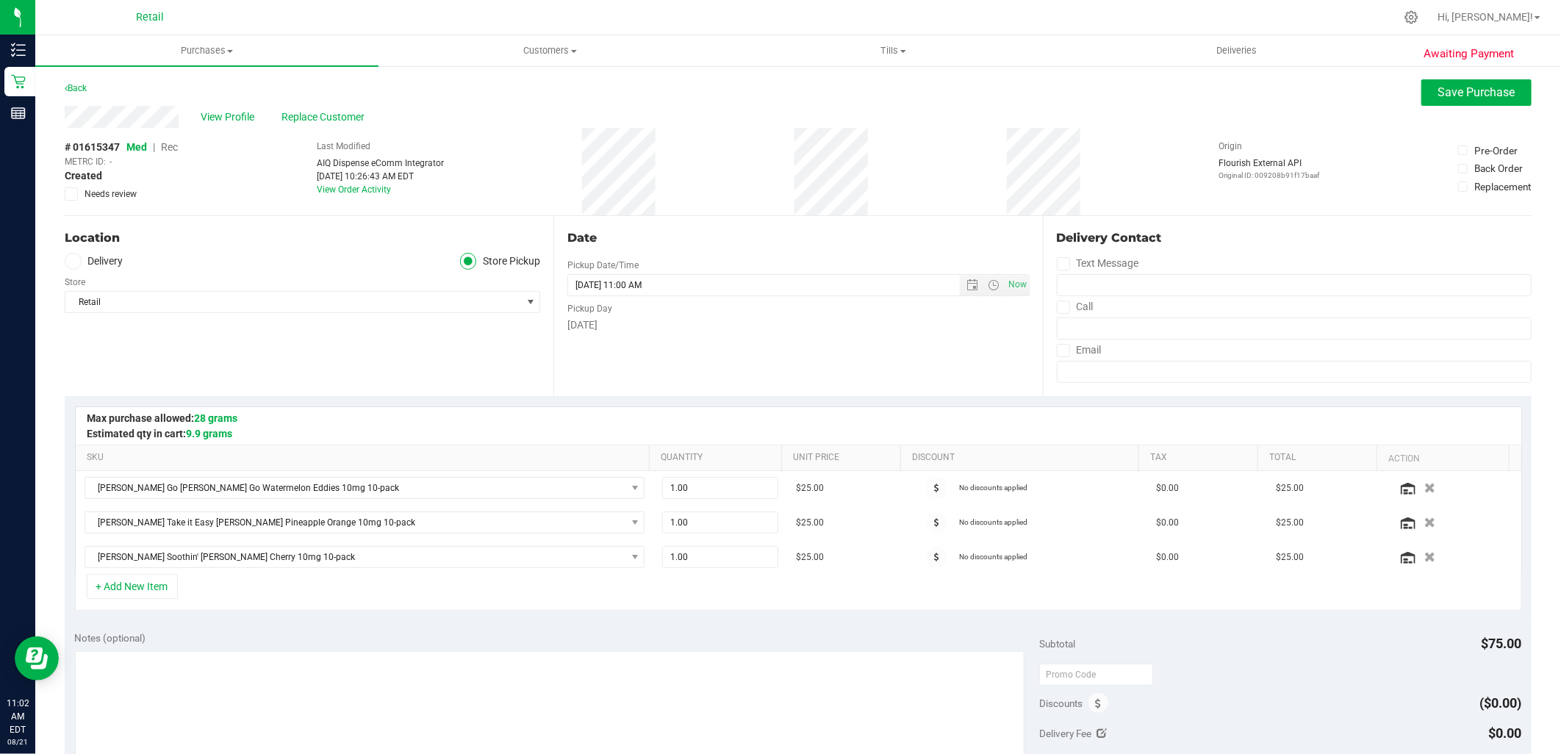
click at [178, 145] on span "Rec" at bounding box center [169, 147] width 17 height 12
click at [1472, 98] on span "Save Purchase" at bounding box center [1476, 92] width 77 height 14
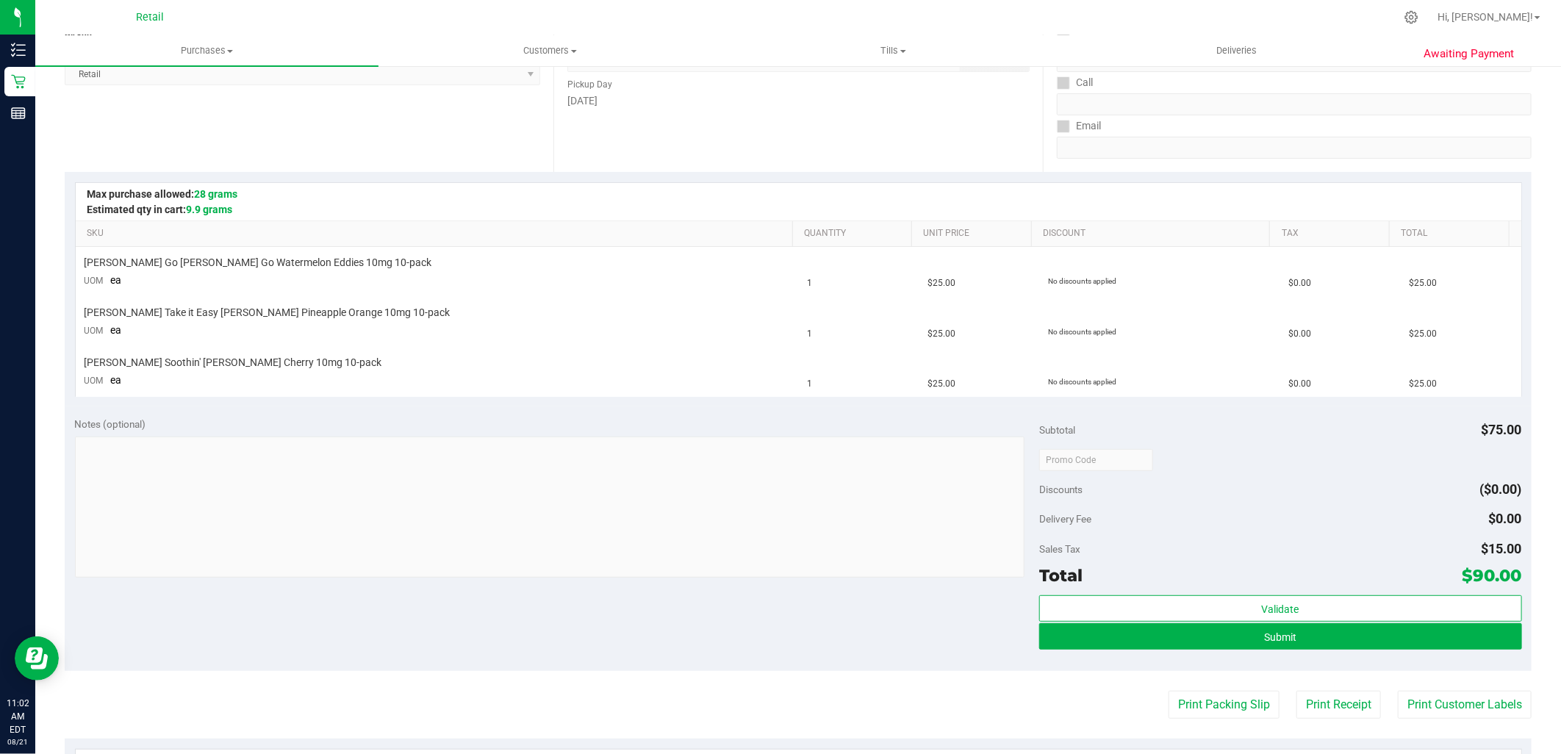
scroll to position [245, 0]
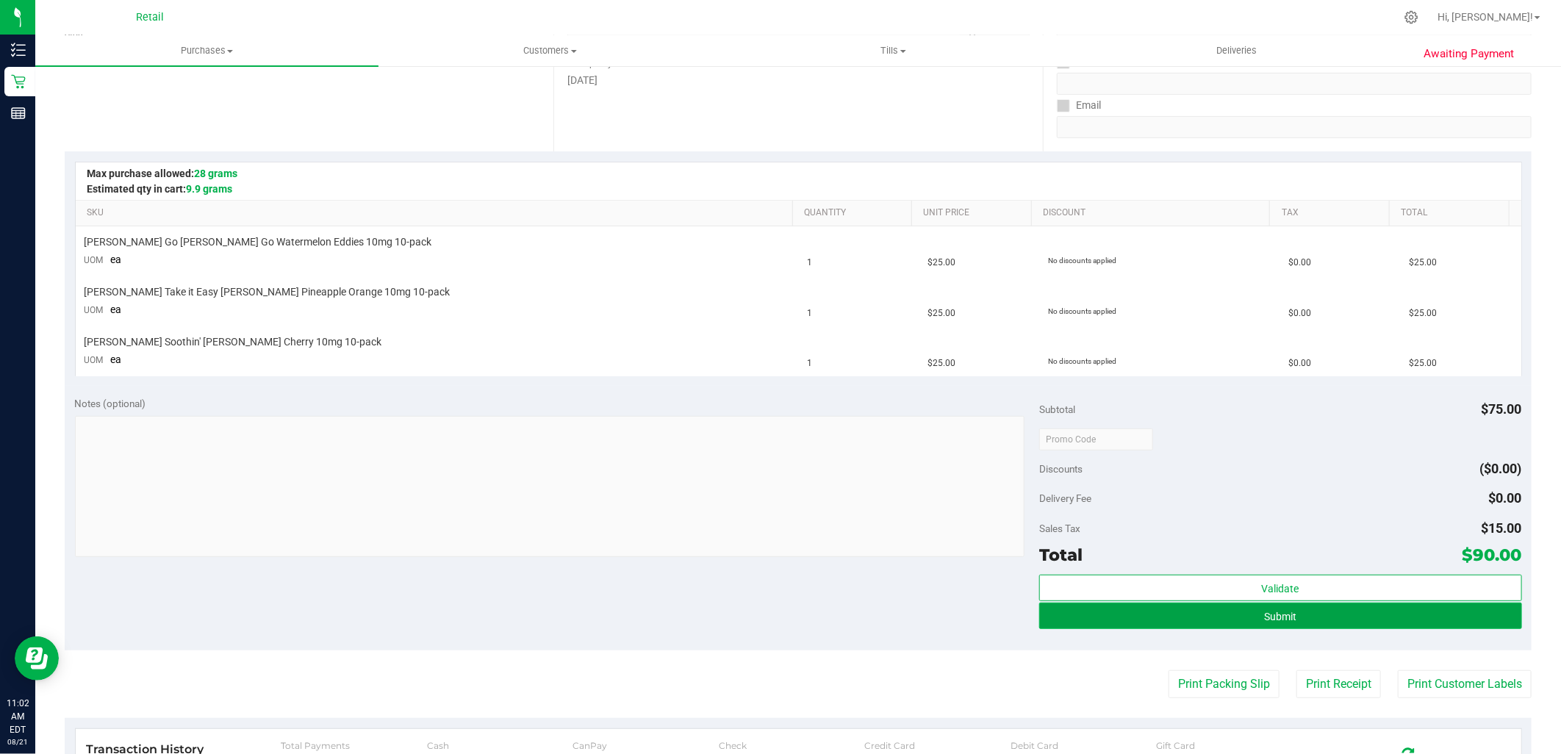
click at [1295, 611] on button "Submit" at bounding box center [1280, 616] width 482 height 26
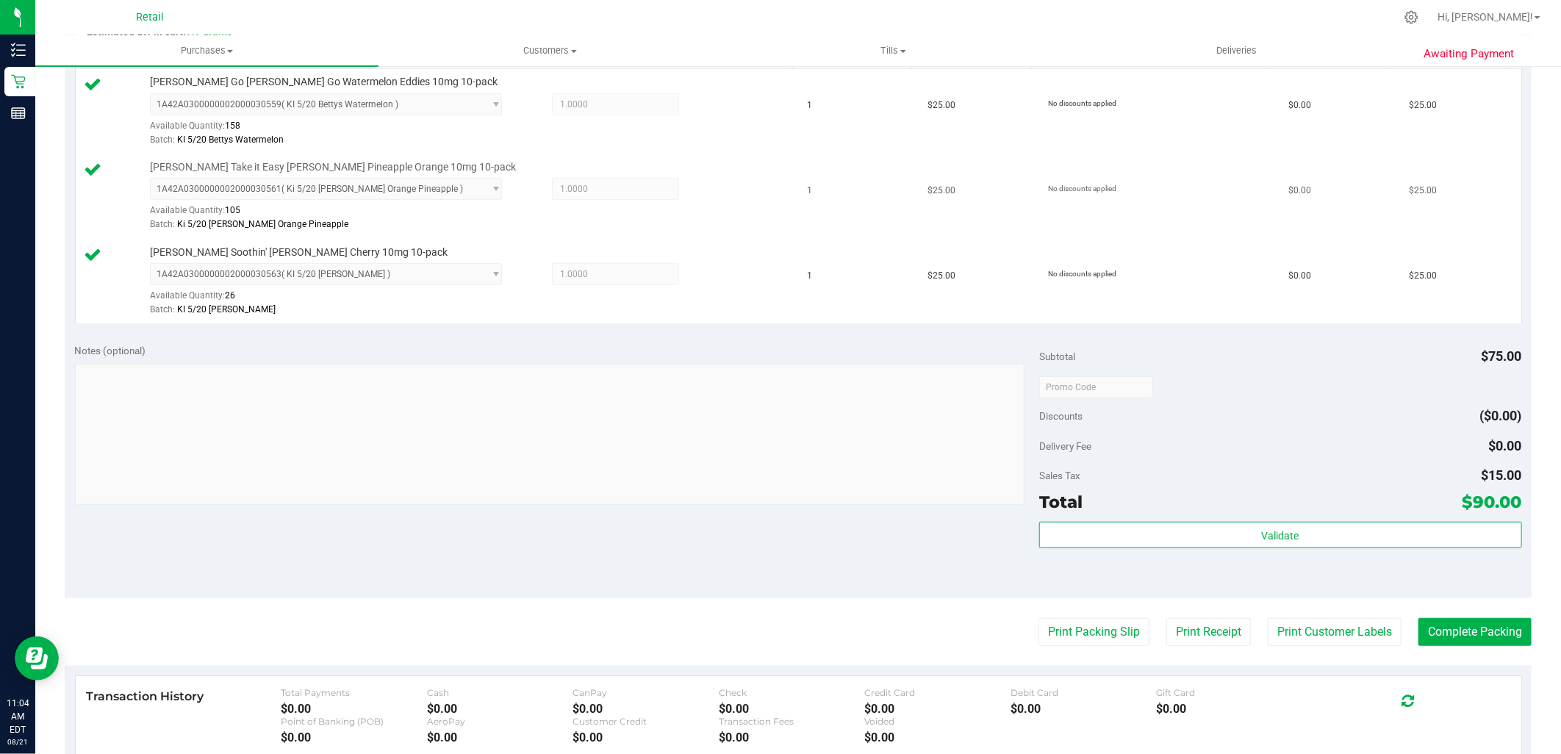
scroll to position [408, 0]
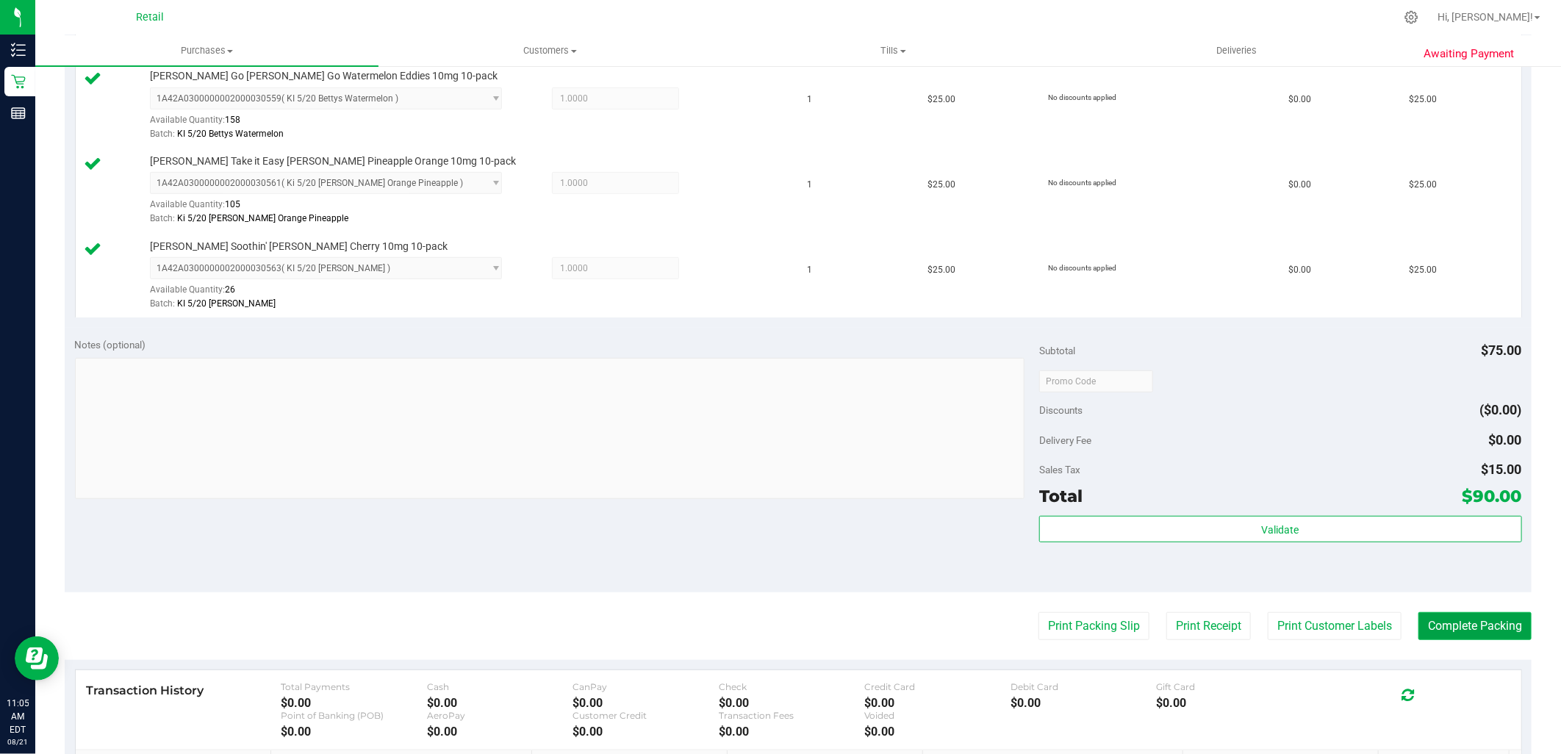
click at [1487, 628] on button "Complete Packing" at bounding box center [1474, 626] width 113 height 28
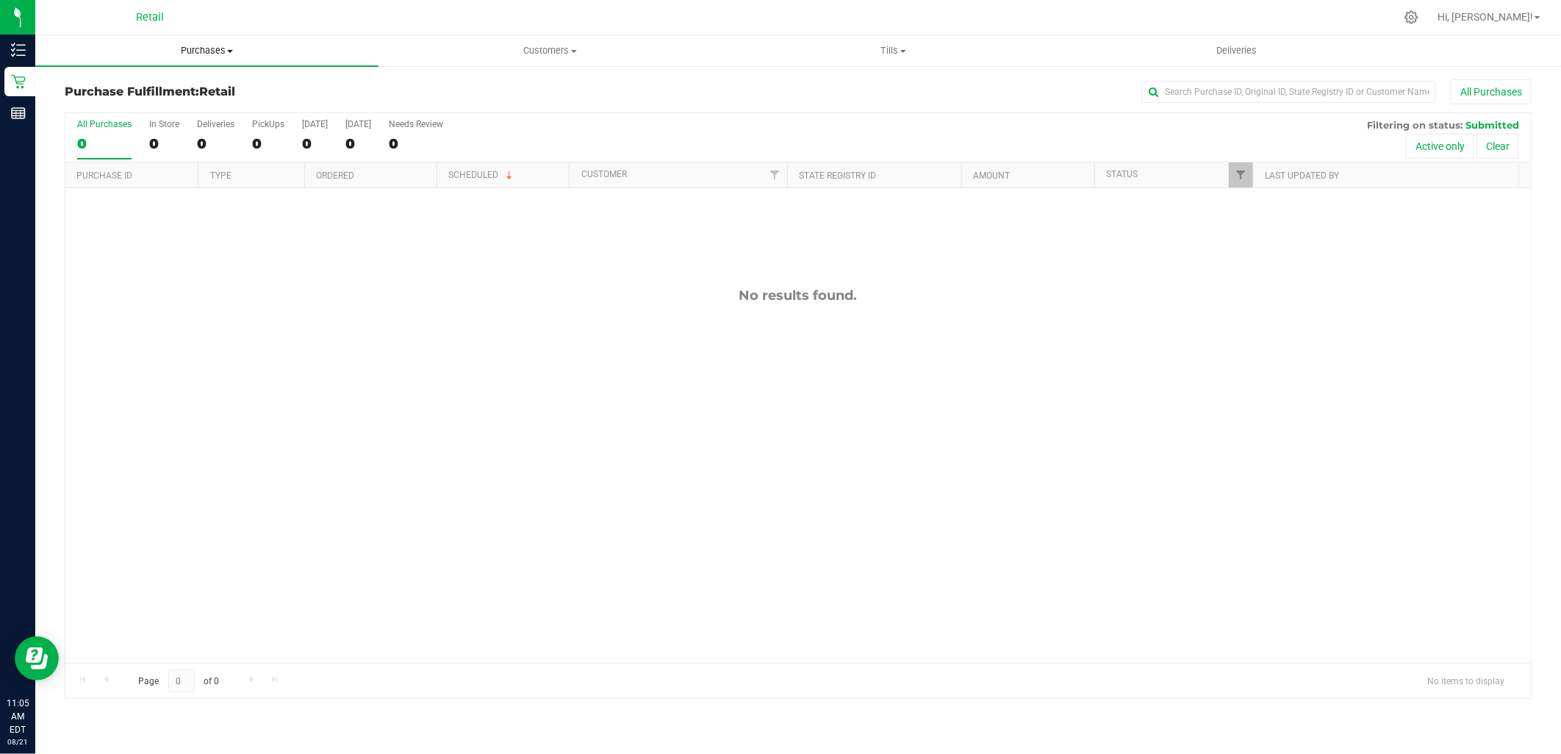
click at [220, 46] on span "Purchases" at bounding box center [206, 50] width 343 height 13
click at [166, 83] on span "Summary of purchases" at bounding box center [110, 88] width 151 height 12
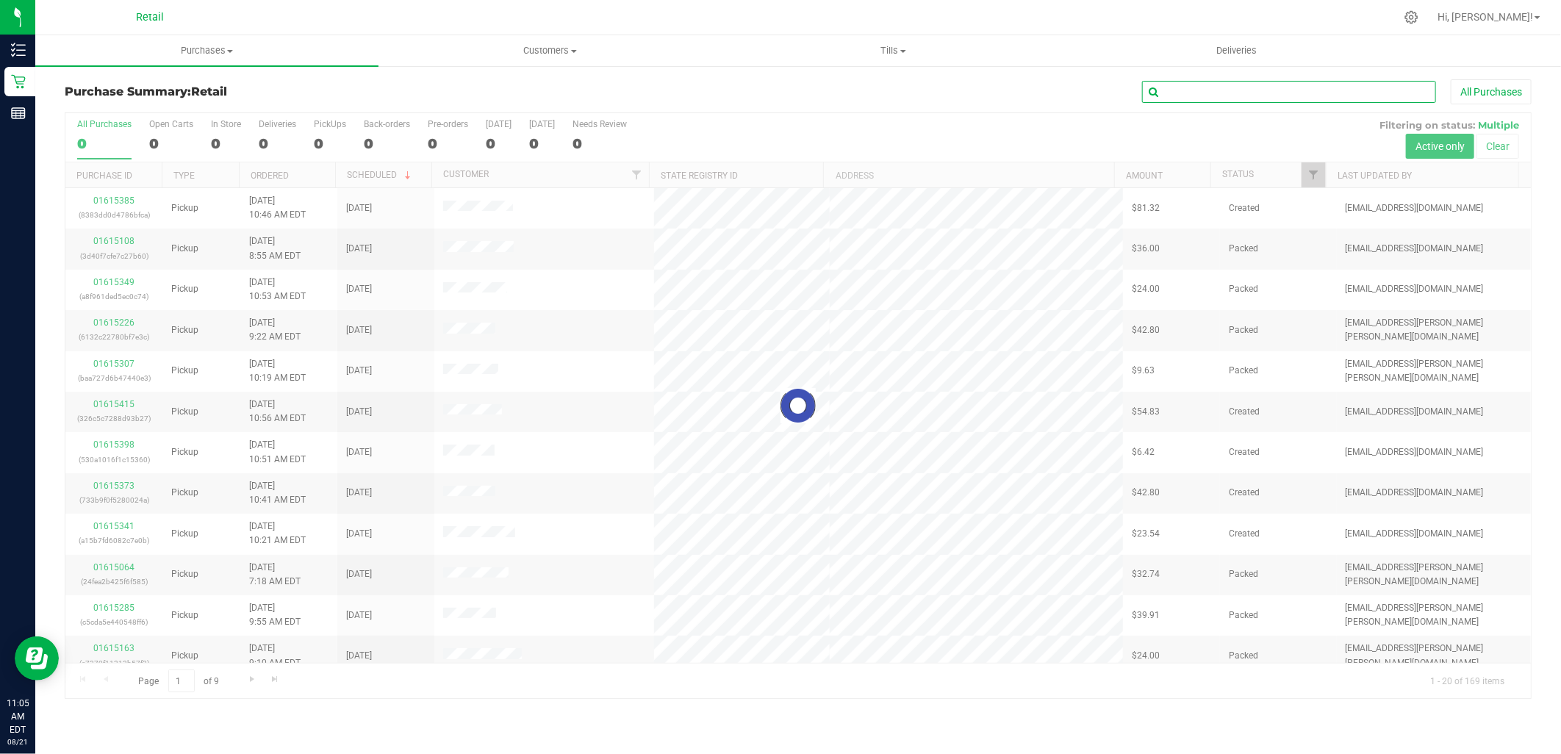
click at [1305, 87] on input "text" at bounding box center [1289, 92] width 294 height 22
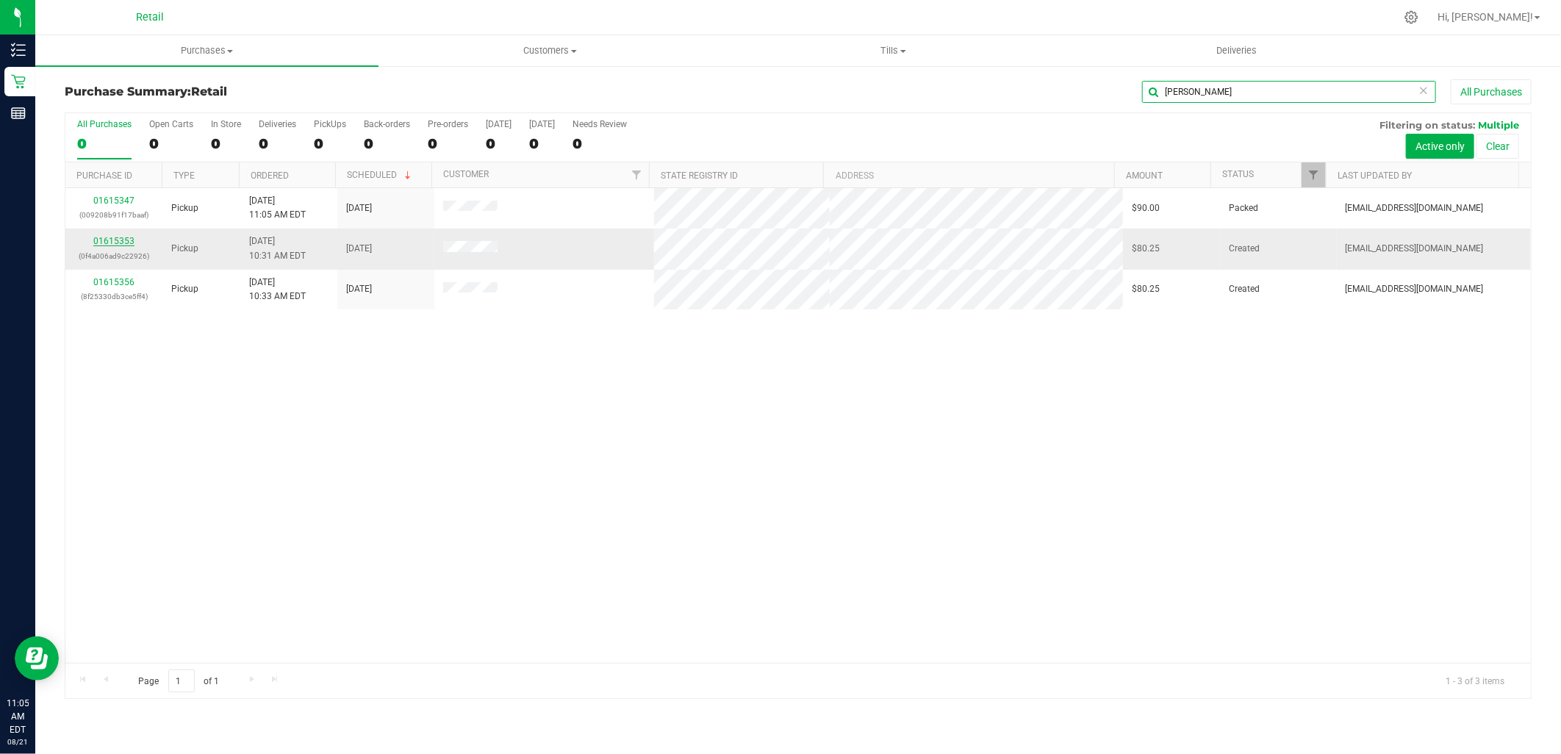
type input "elliot"
click at [106, 240] on link "01615353" at bounding box center [113, 241] width 41 height 10
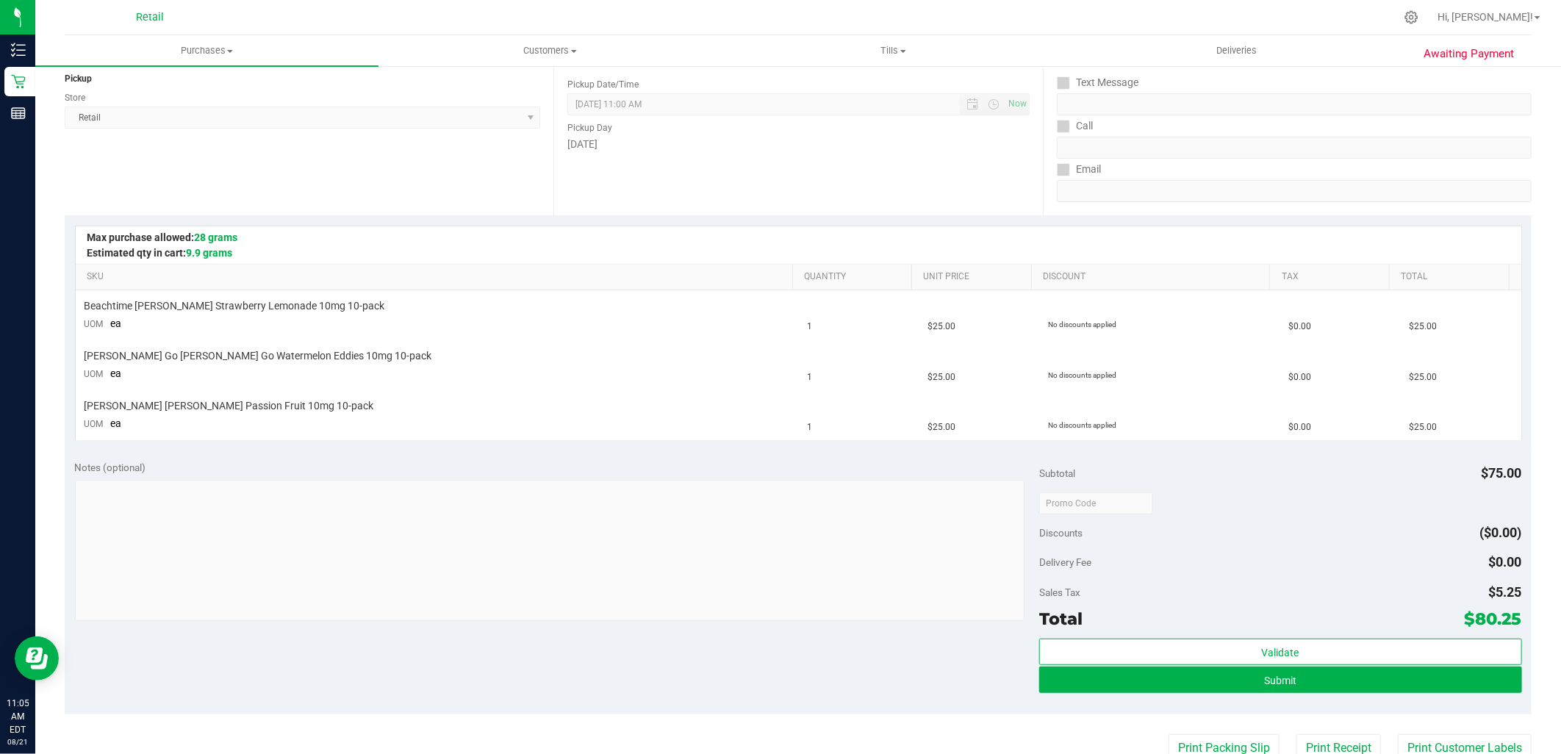
scroll to position [326, 0]
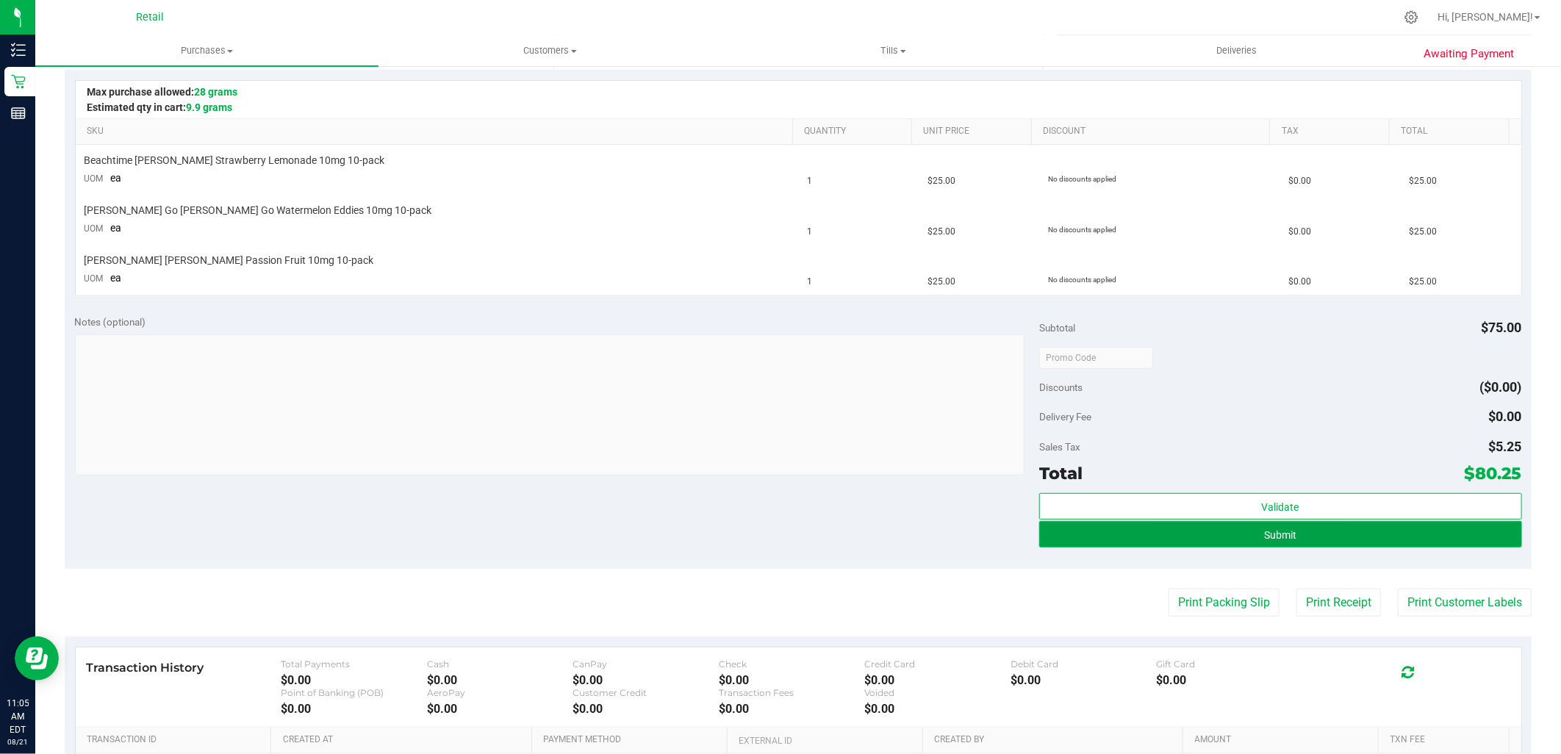
click at [1335, 535] on button "Submit" at bounding box center [1280, 534] width 482 height 26
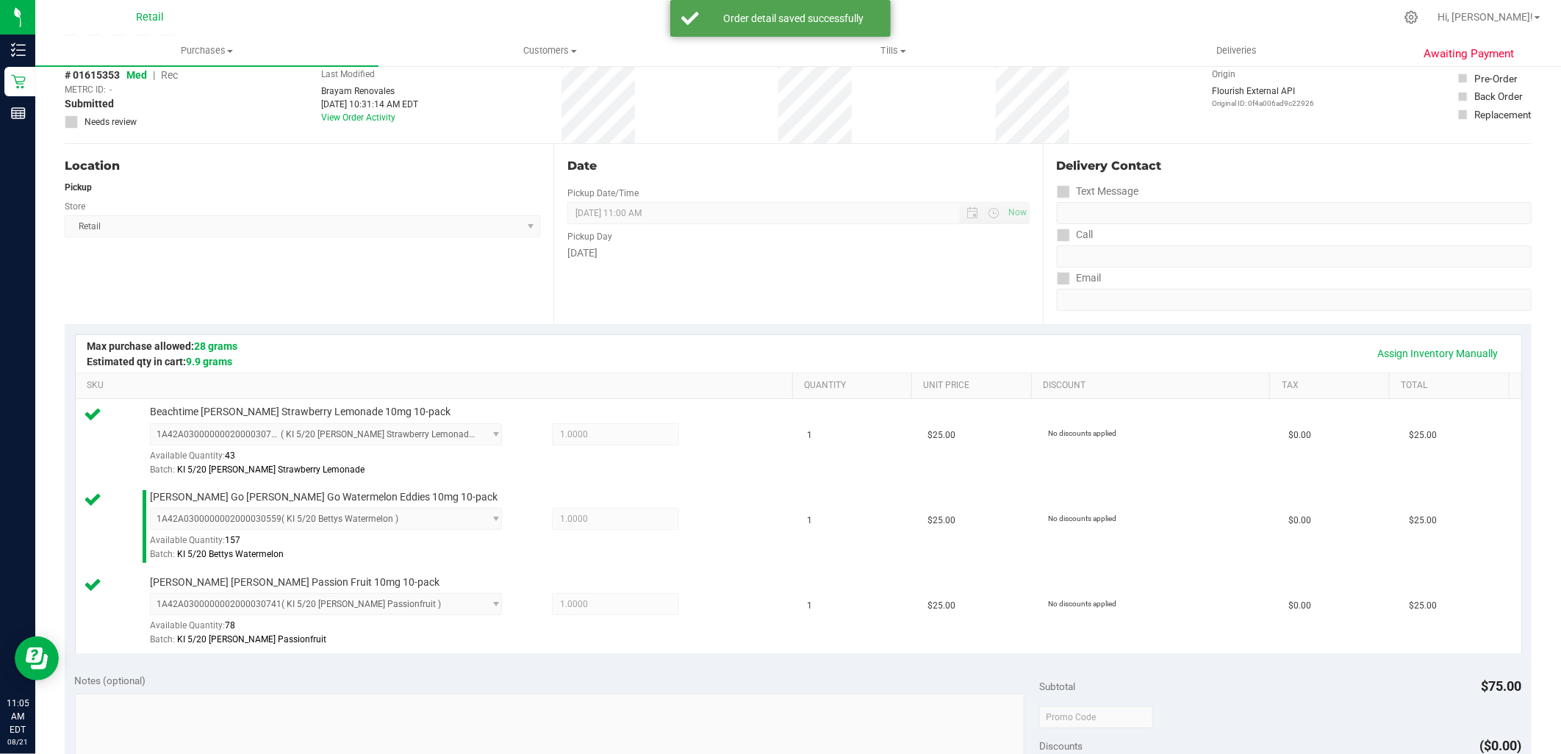
scroll to position [0, 0]
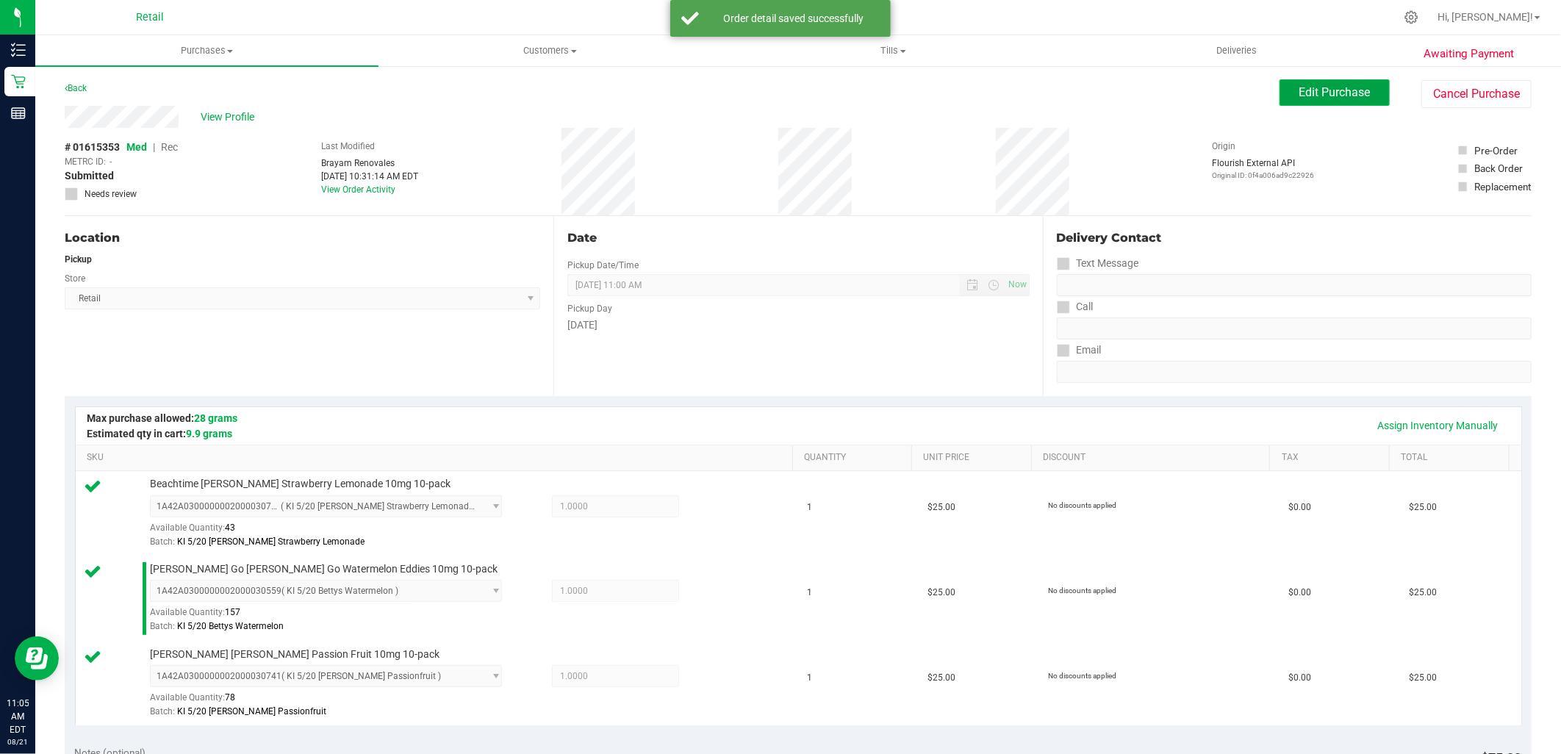
click at [1327, 92] on span "Edit Purchase" at bounding box center [1334, 92] width 71 height 14
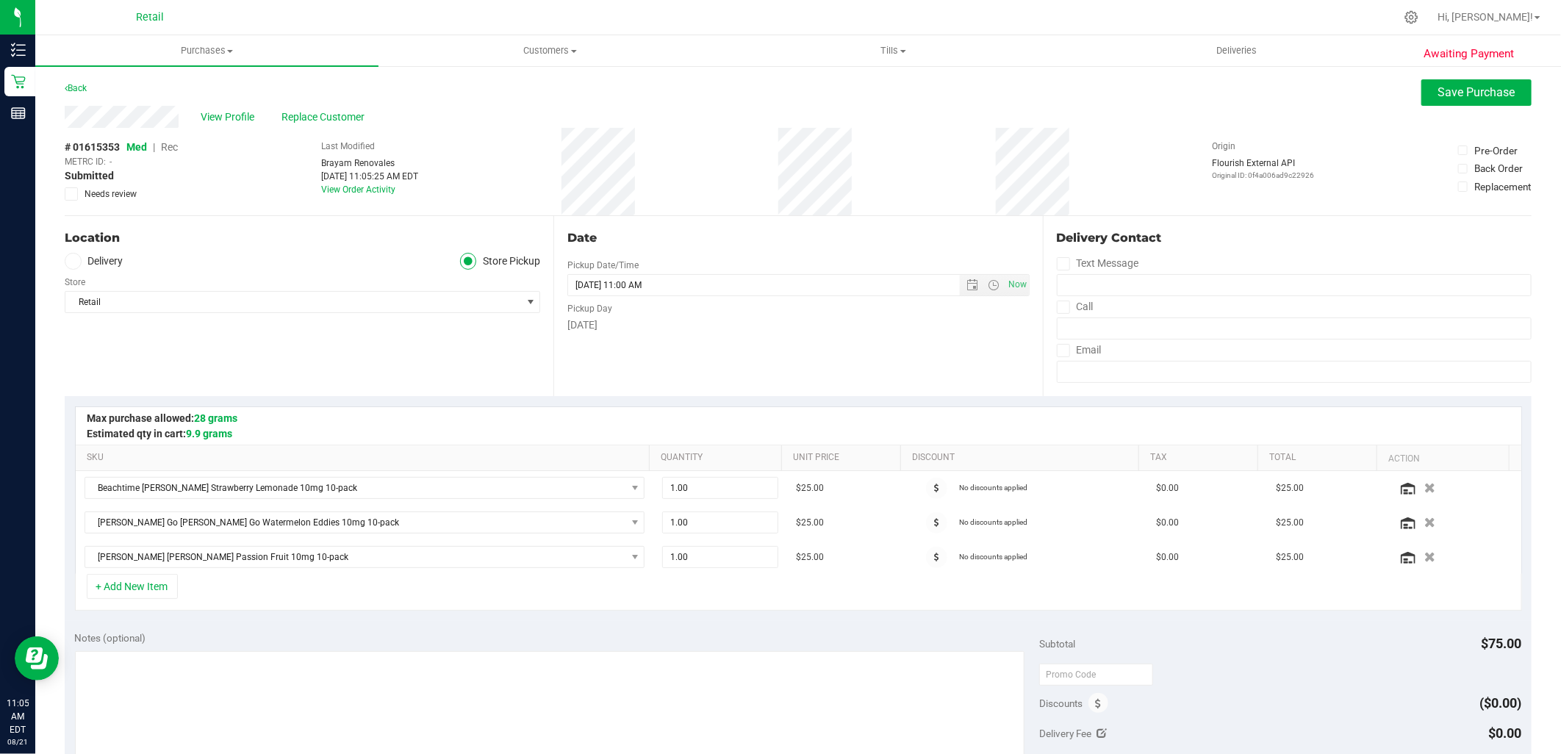
click at [170, 143] on span "Rec" at bounding box center [169, 147] width 17 height 12
click at [1442, 90] on span "Save Purchase" at bounding box center [1476, 92] width 77 height 14
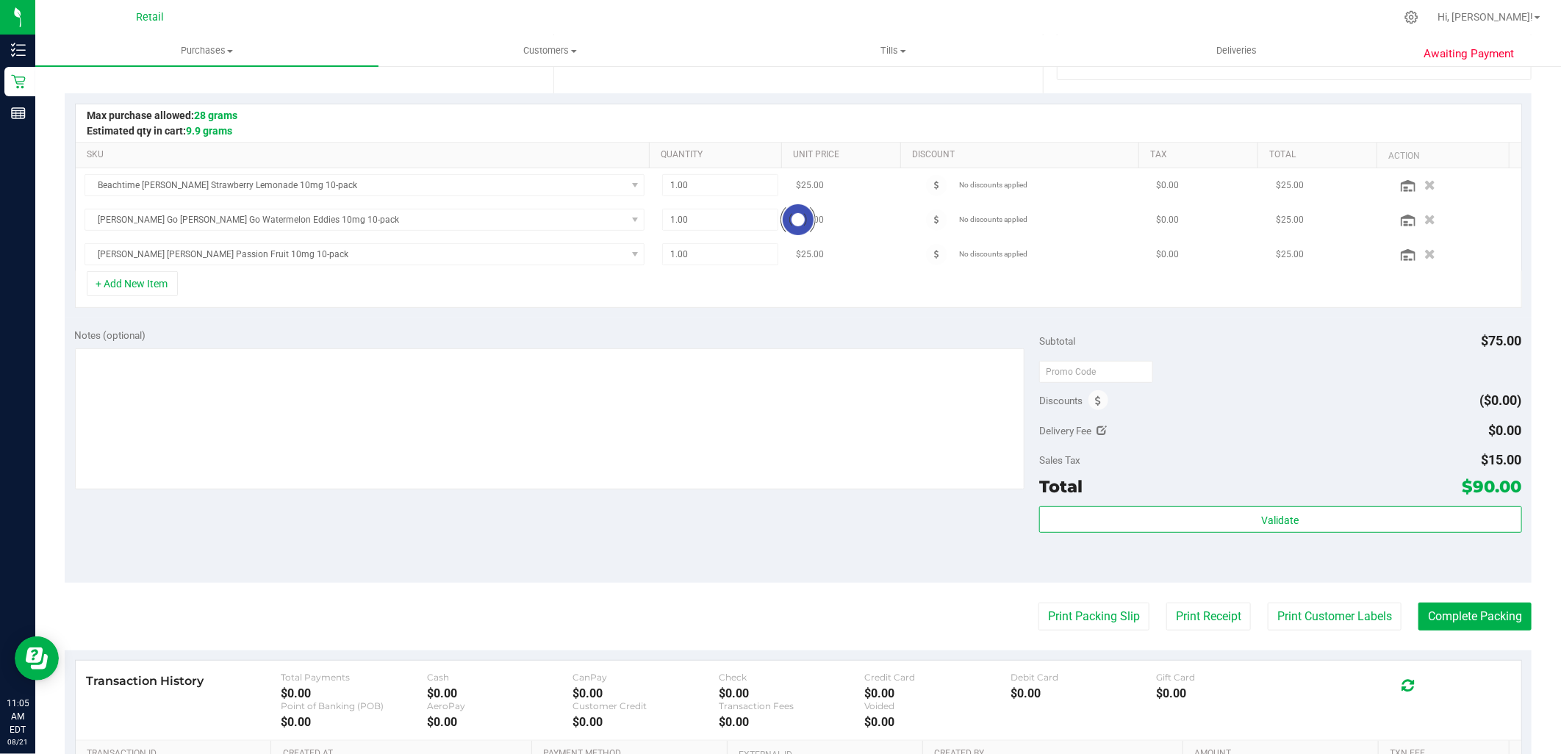
scroll to position [408, 0]
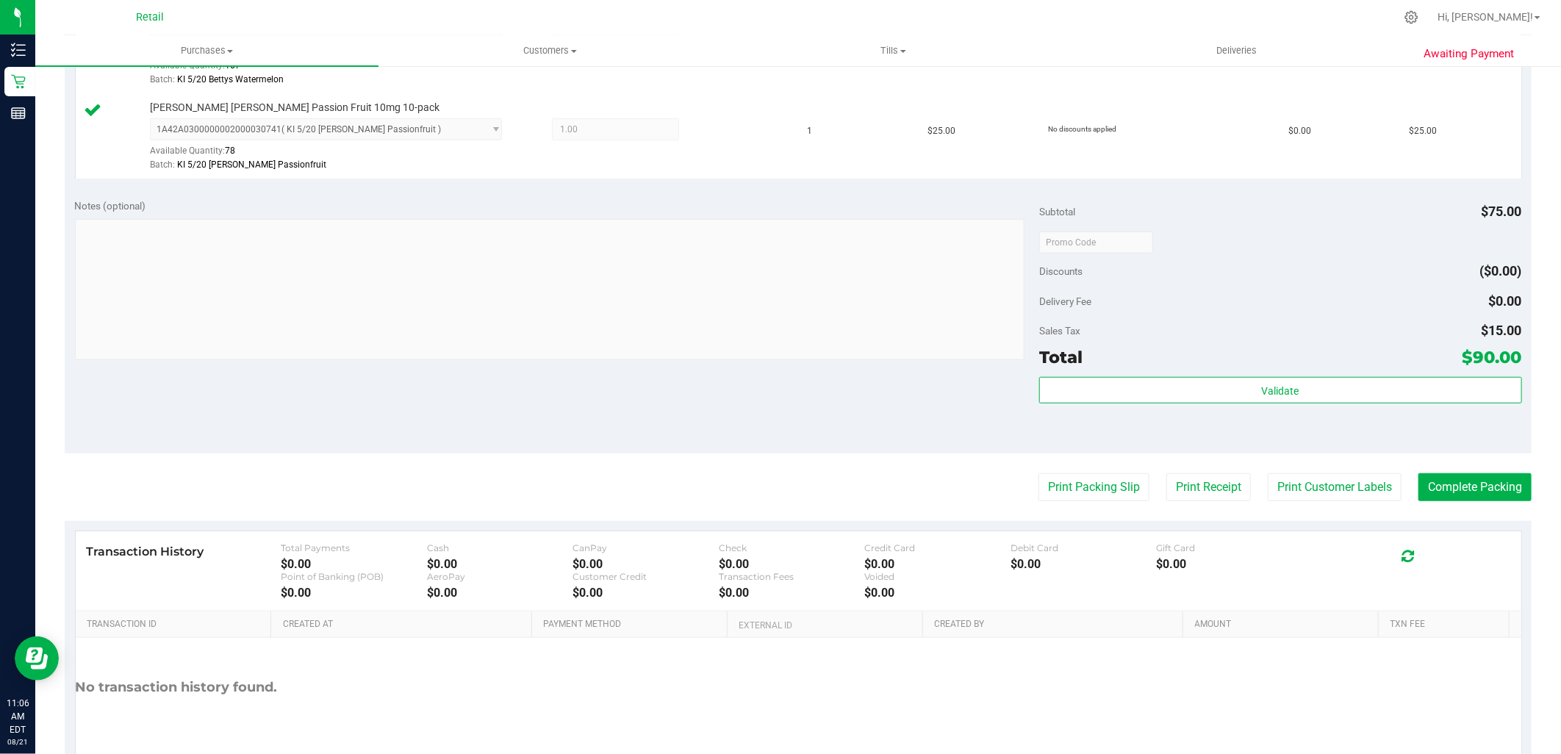
scroll to position [571, 0]
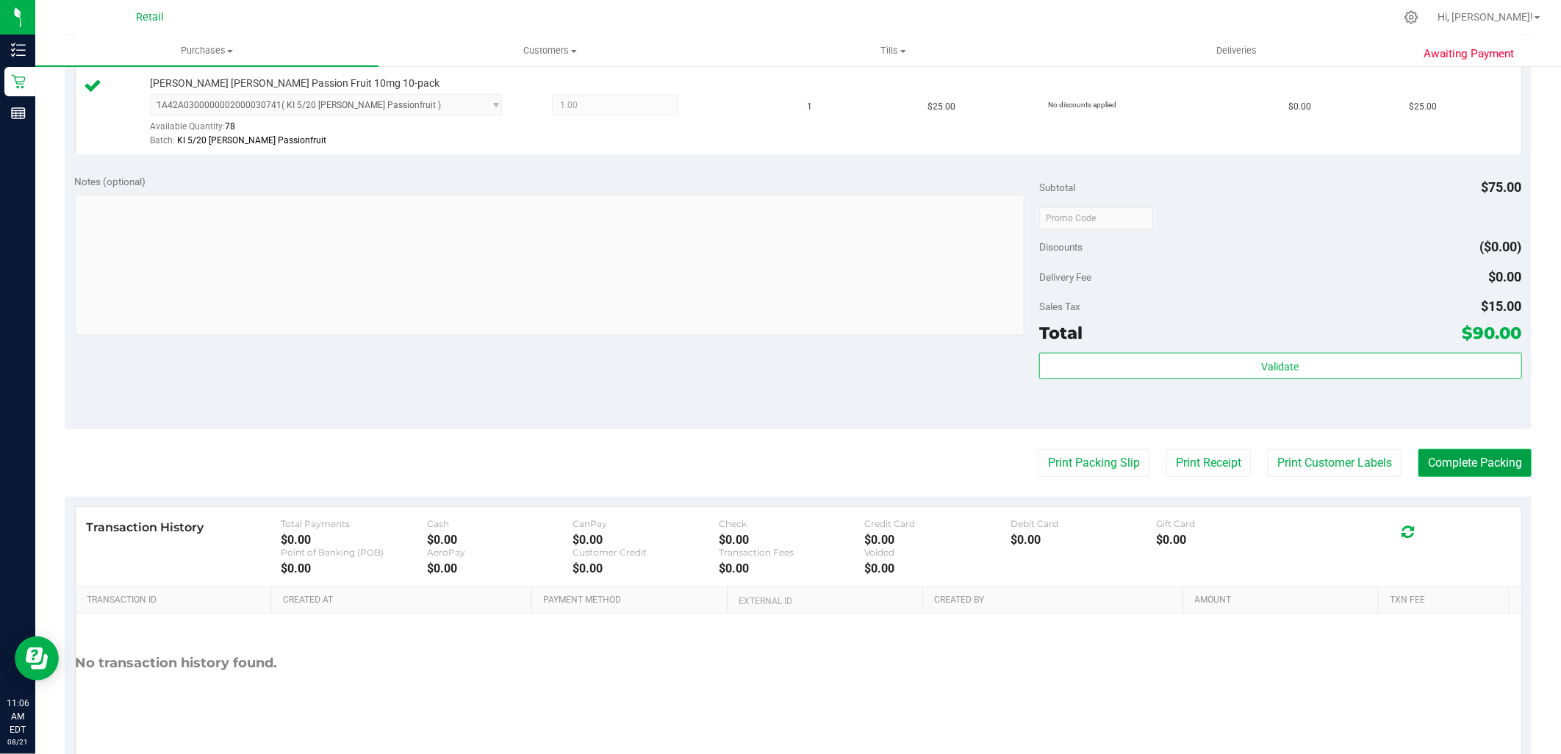
click at [1445, 459] on button "Complete Packing" at bounding box center [1474, 463] width 113 height 28
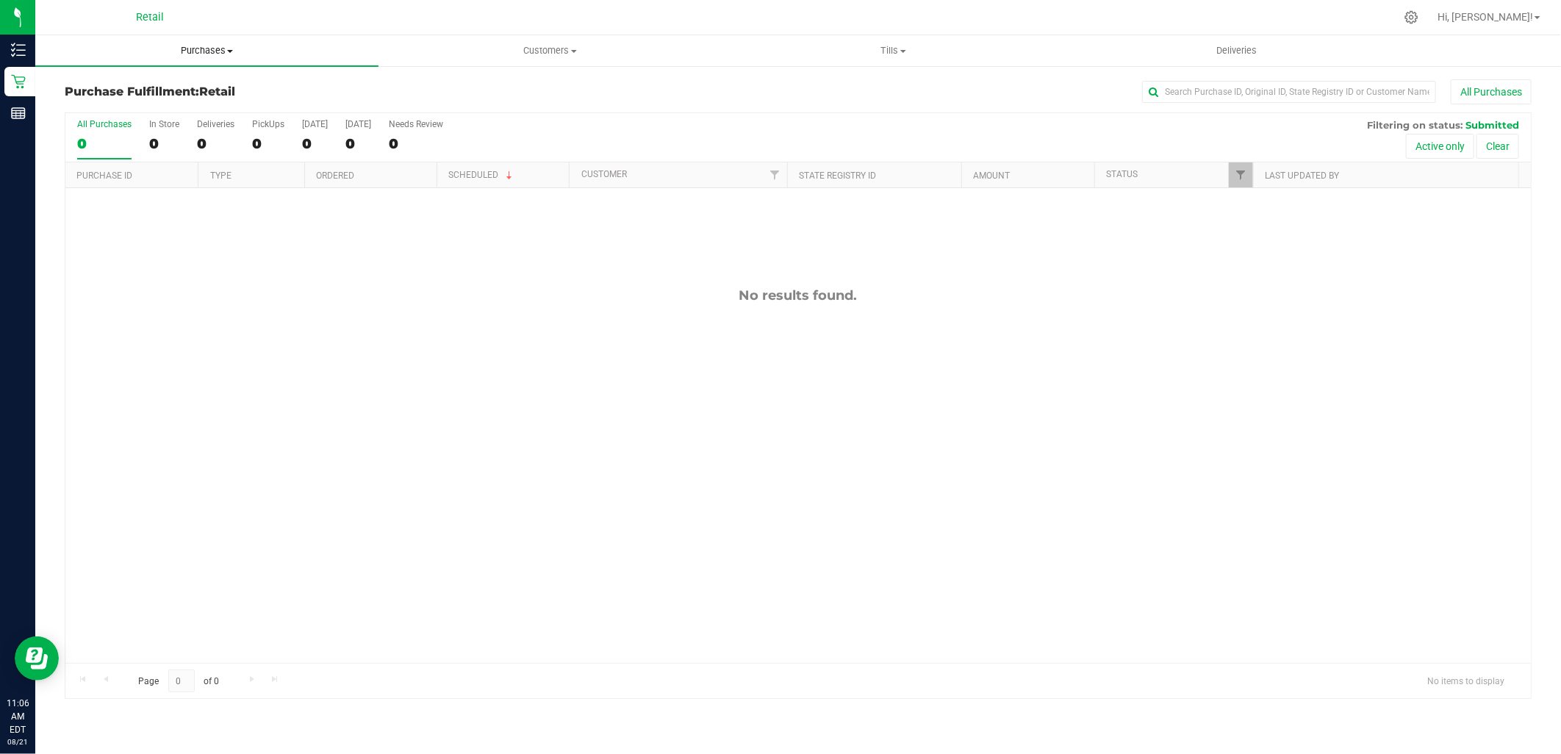
click at [184, 44] on span "Purchases" at bounding box center [206, 50] width 343 height 13
click at [168, 90] on span "Summary of purchases" at bounding box center [110, 88] width 151 height 12
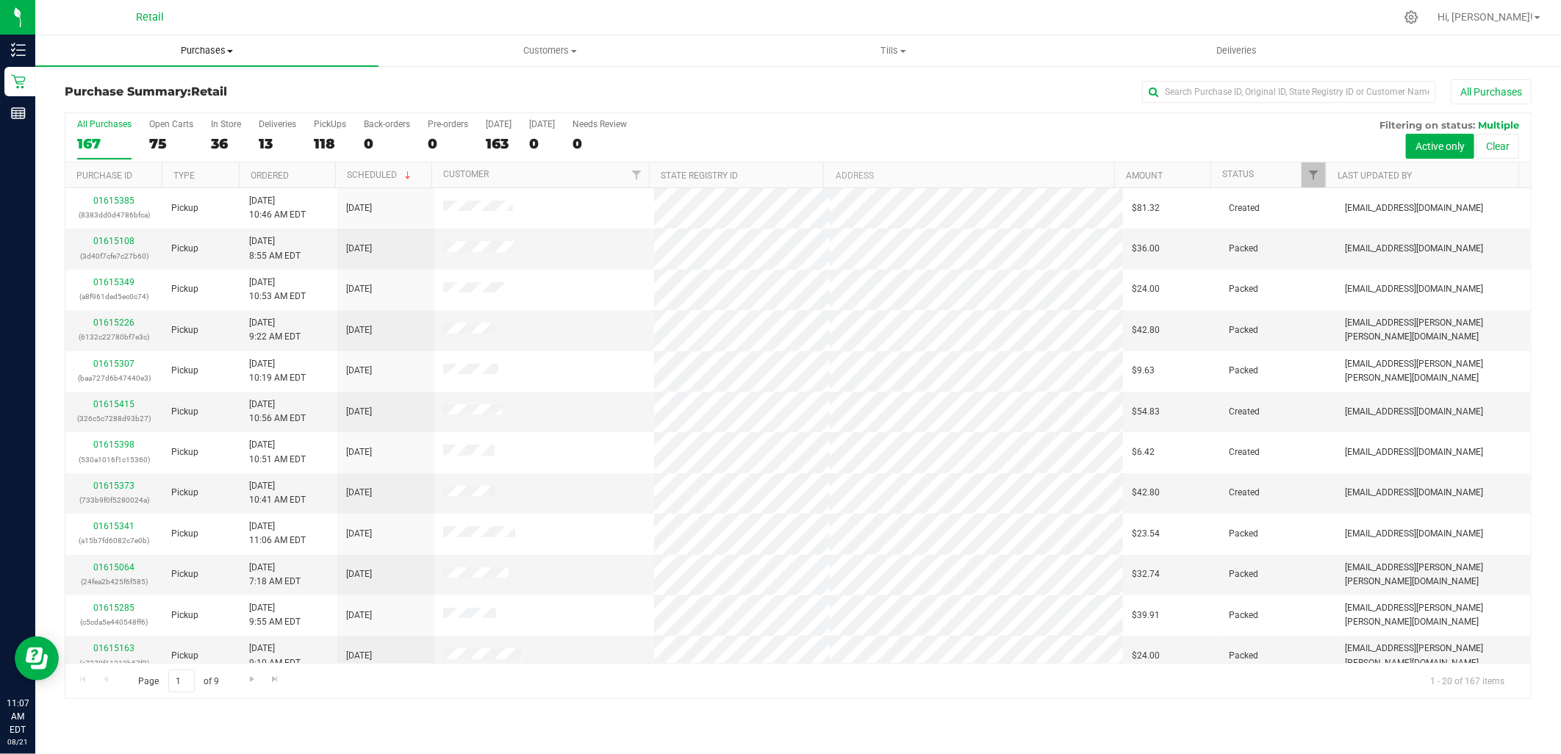
click at [215, 52] on span "Purchases" at bounding box center [206, 50] width 343 height 13
click at [195, 82] on li "Summary of purchases" at bounding box center [206, 89] width 343 height 18
click at [1192, 99] on input "text" at bounding box center [1289, 92] width 294 height 22
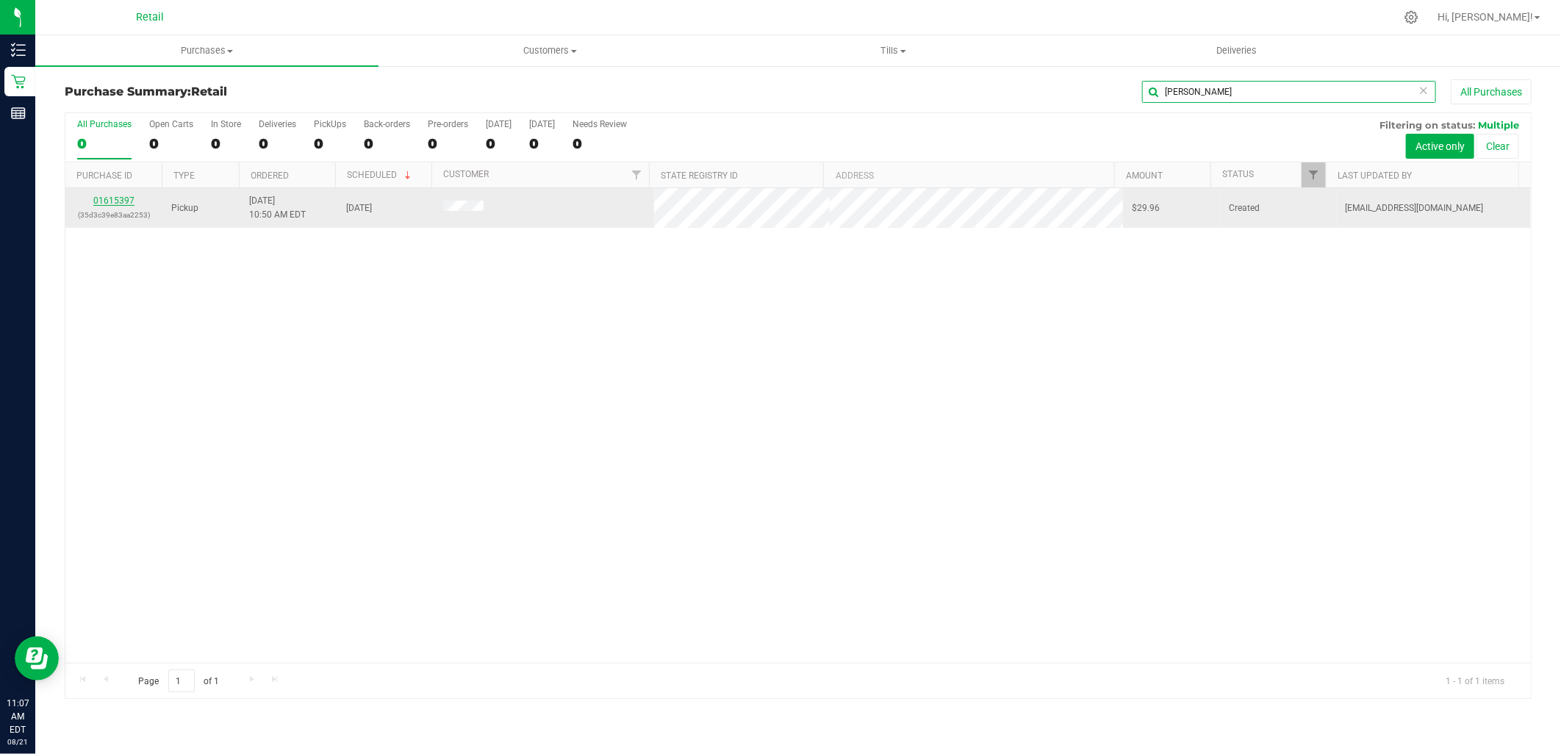
type input "perez"
click at [122, 200] on link "01615397" at bounding box center [113, 200] width 41 height 10
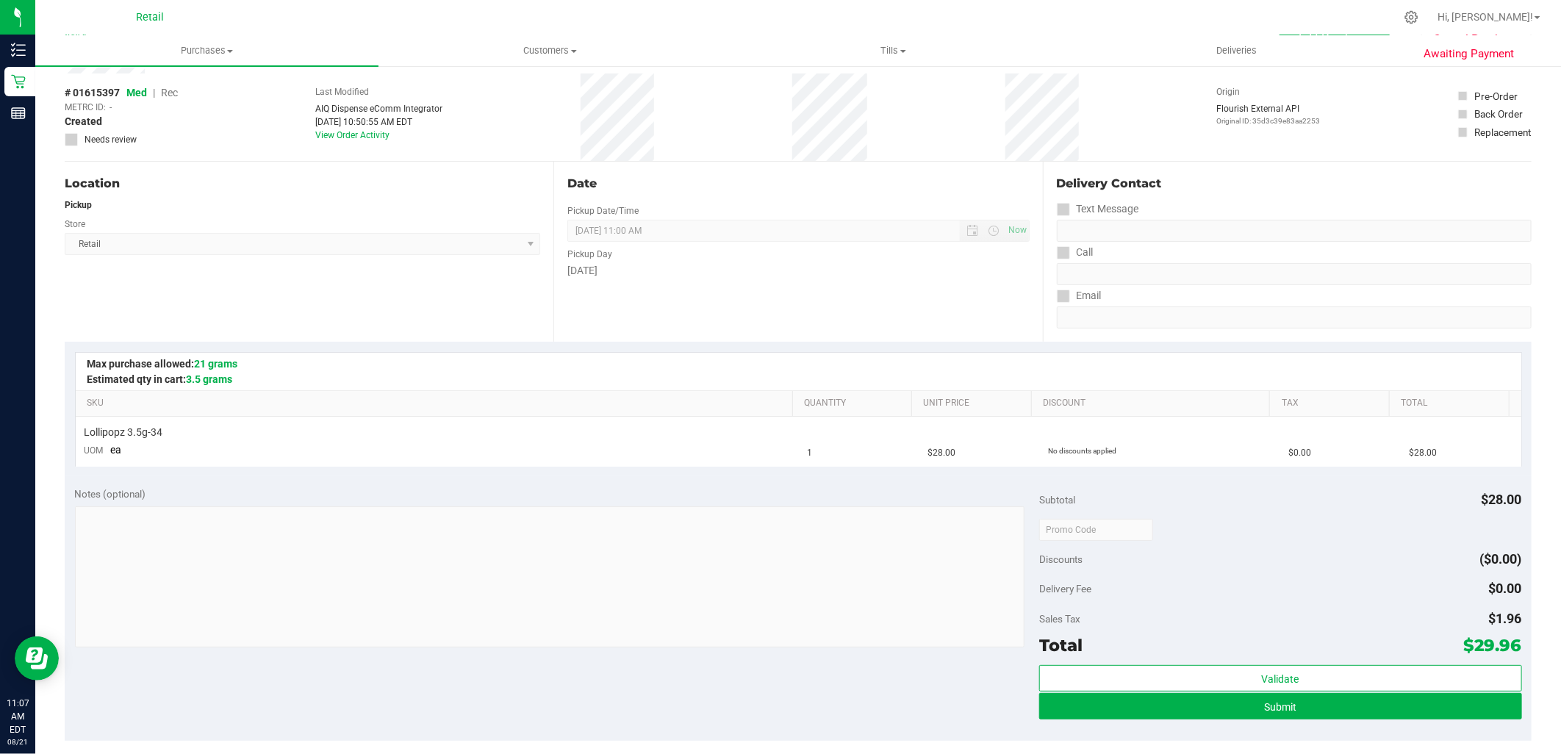
scroll to position [82, 0]
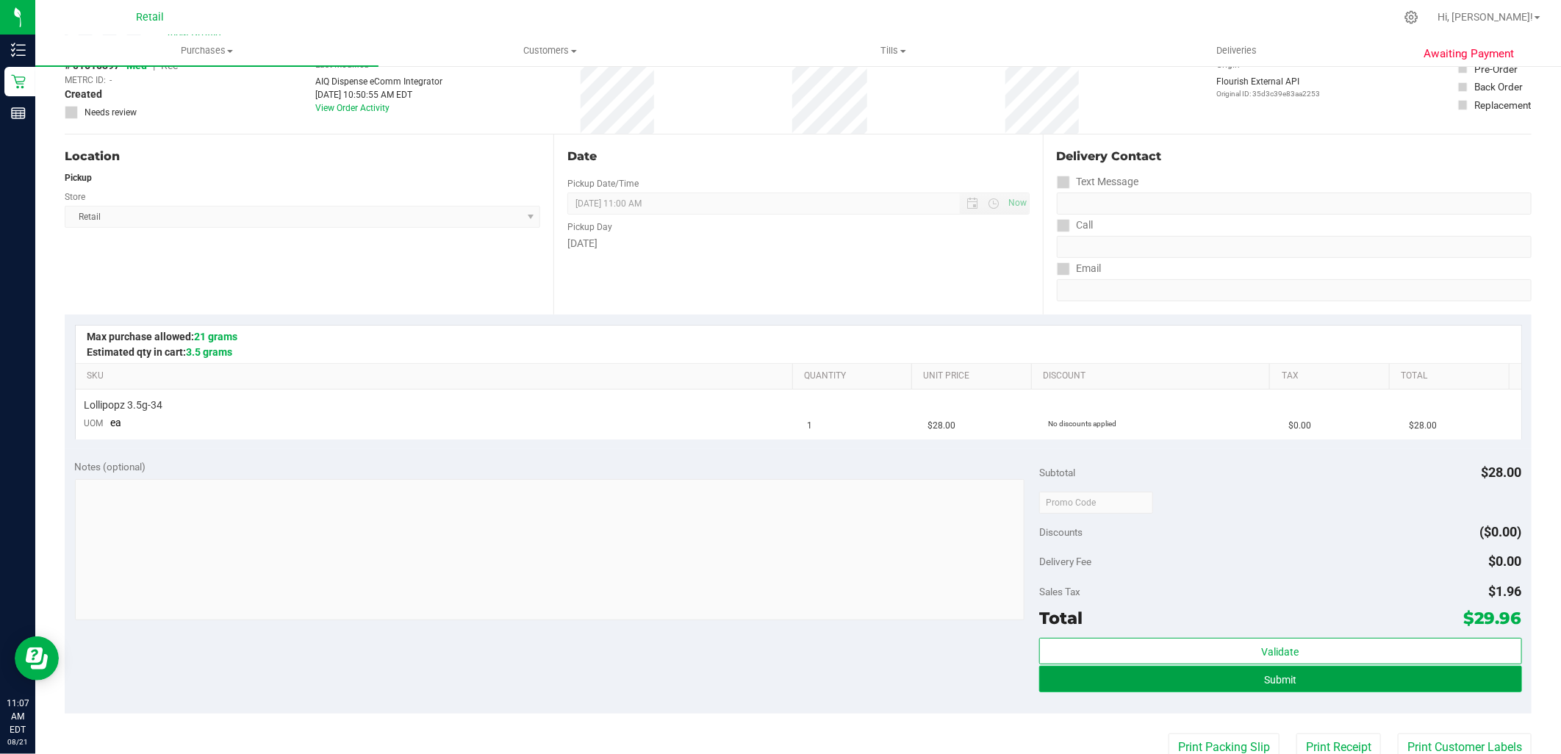
click at [1367, 680] on button "Submit" at bounding box center [1280, 679] width 482 height 26
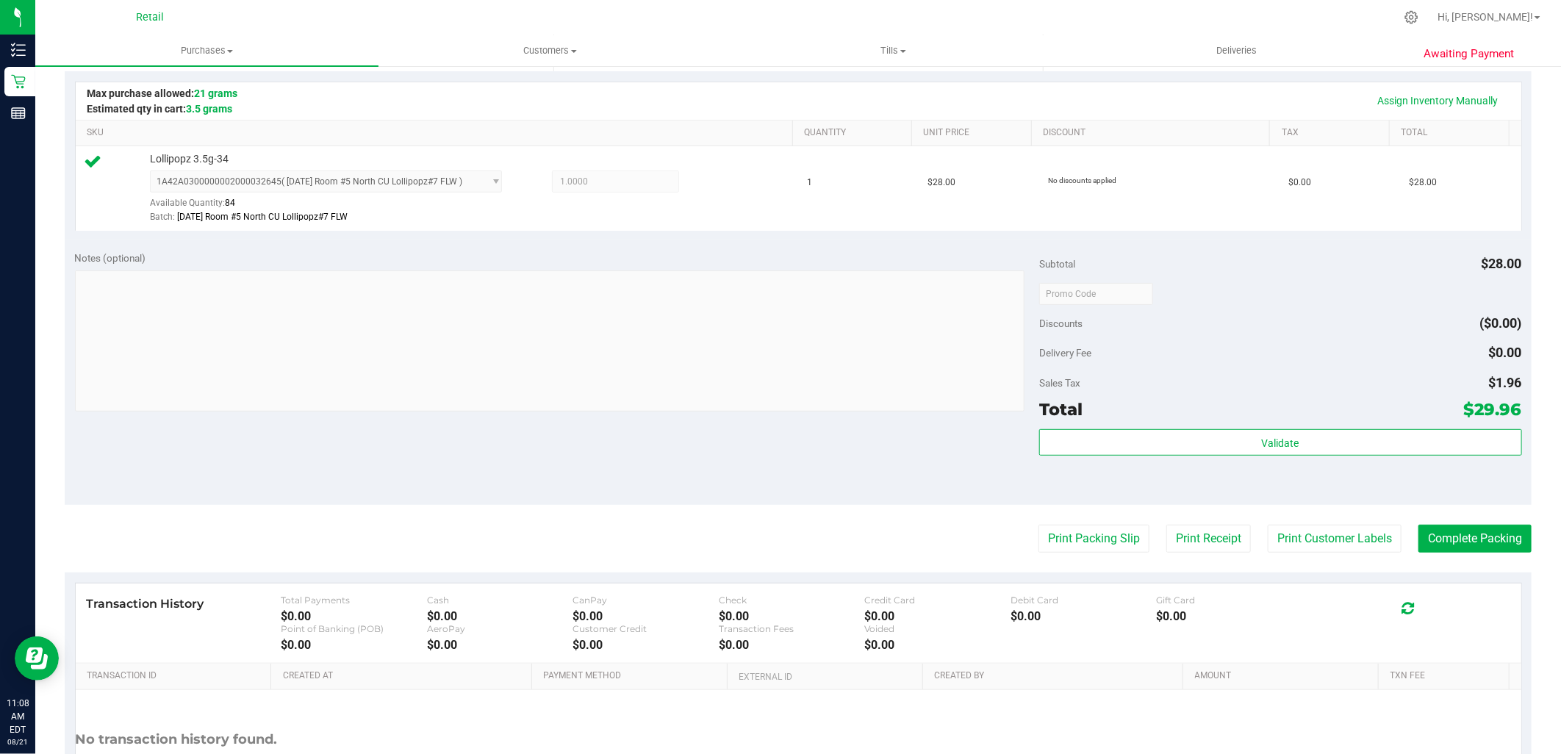
scroll to position [326, 0]
click at [1497, 526] on button "Complete Packing" at bounding box center [1474, 537] width 113 height 28
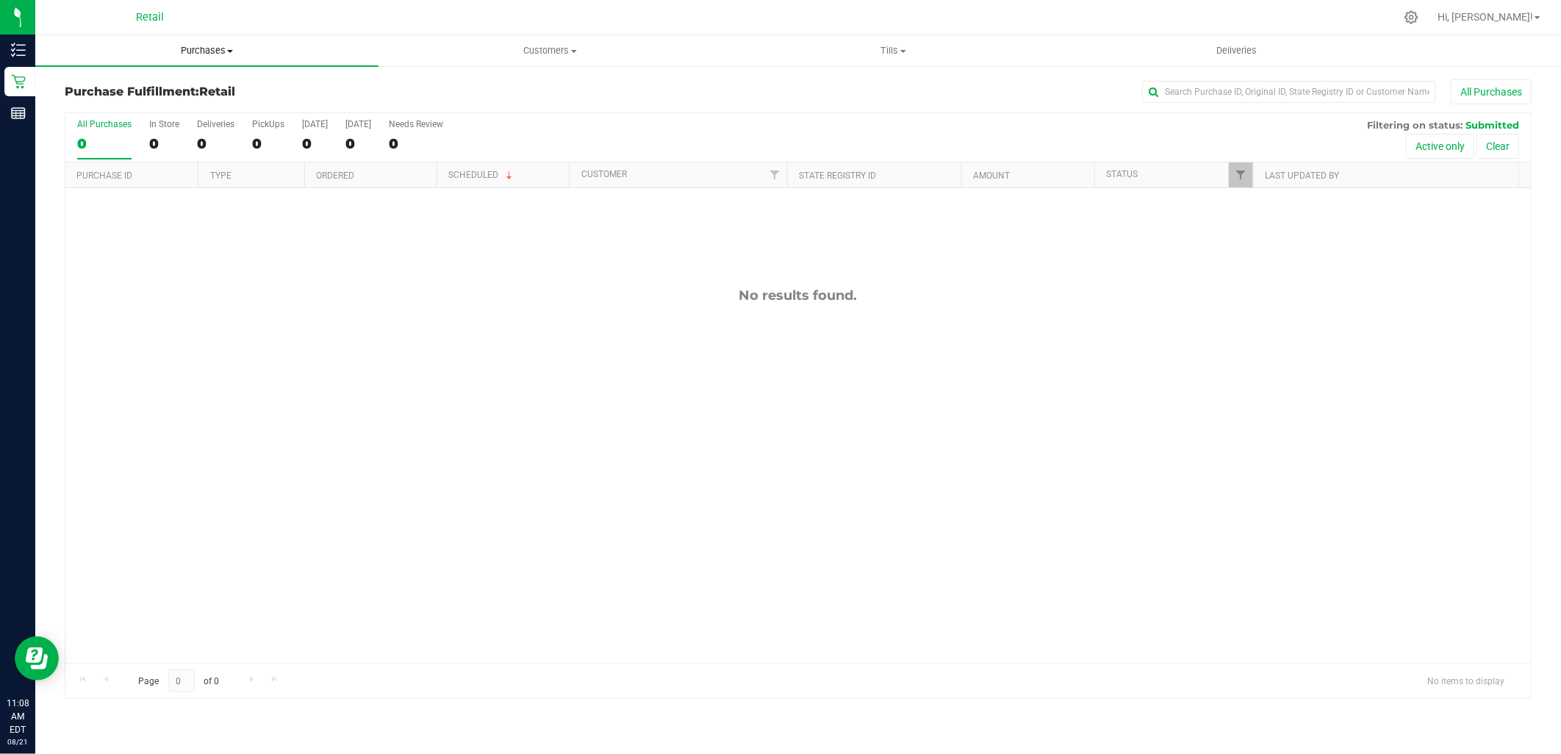
click at [233, 46] on span "Purchases" at bounding box center [206, 50] width 343 height 13
click at [177, 84] on span "Summary of purchases" at bounding box center [110, 88] width 151 height 12
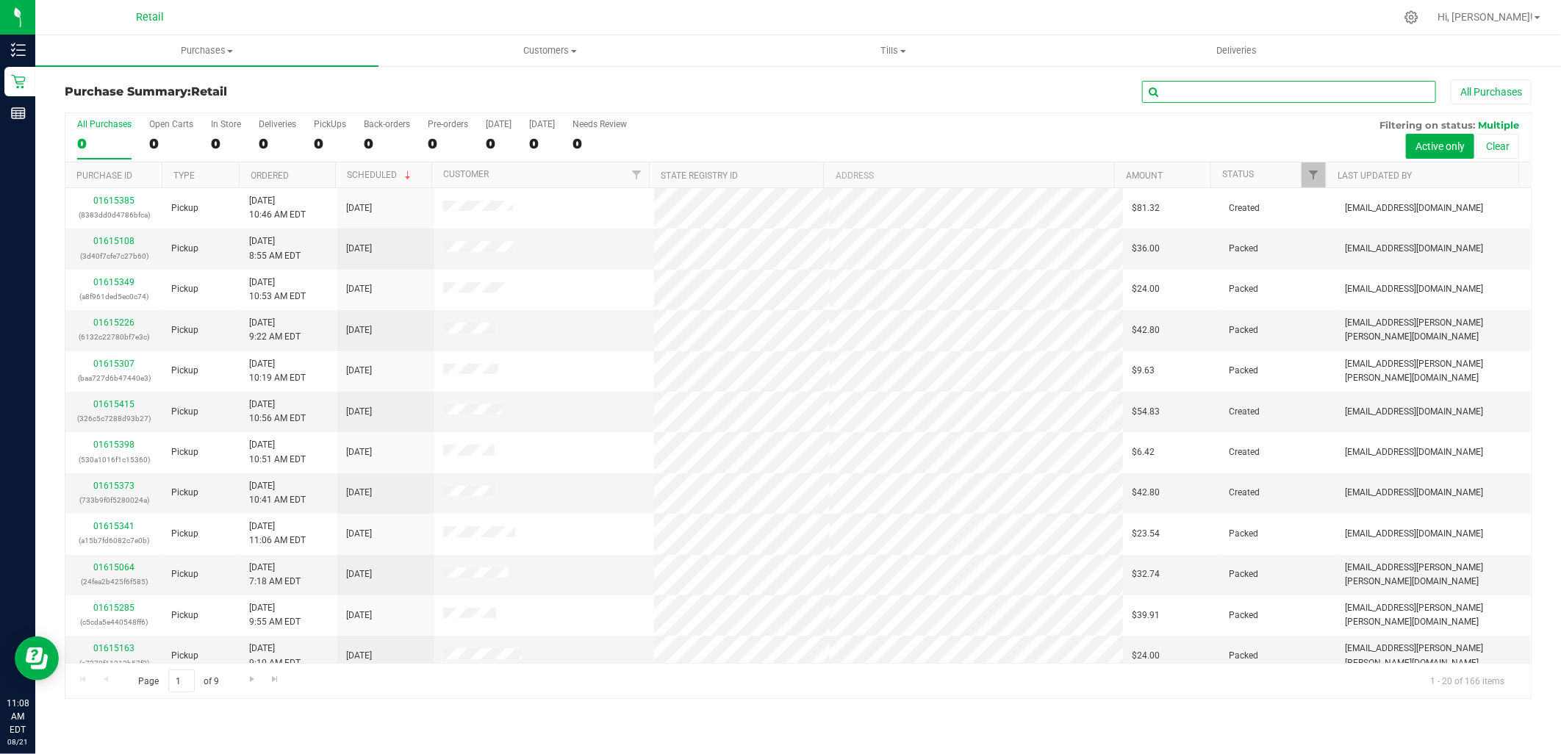
click at [1292, 96] on input "text" at bounding box center [1289, 92] width 294 height 22
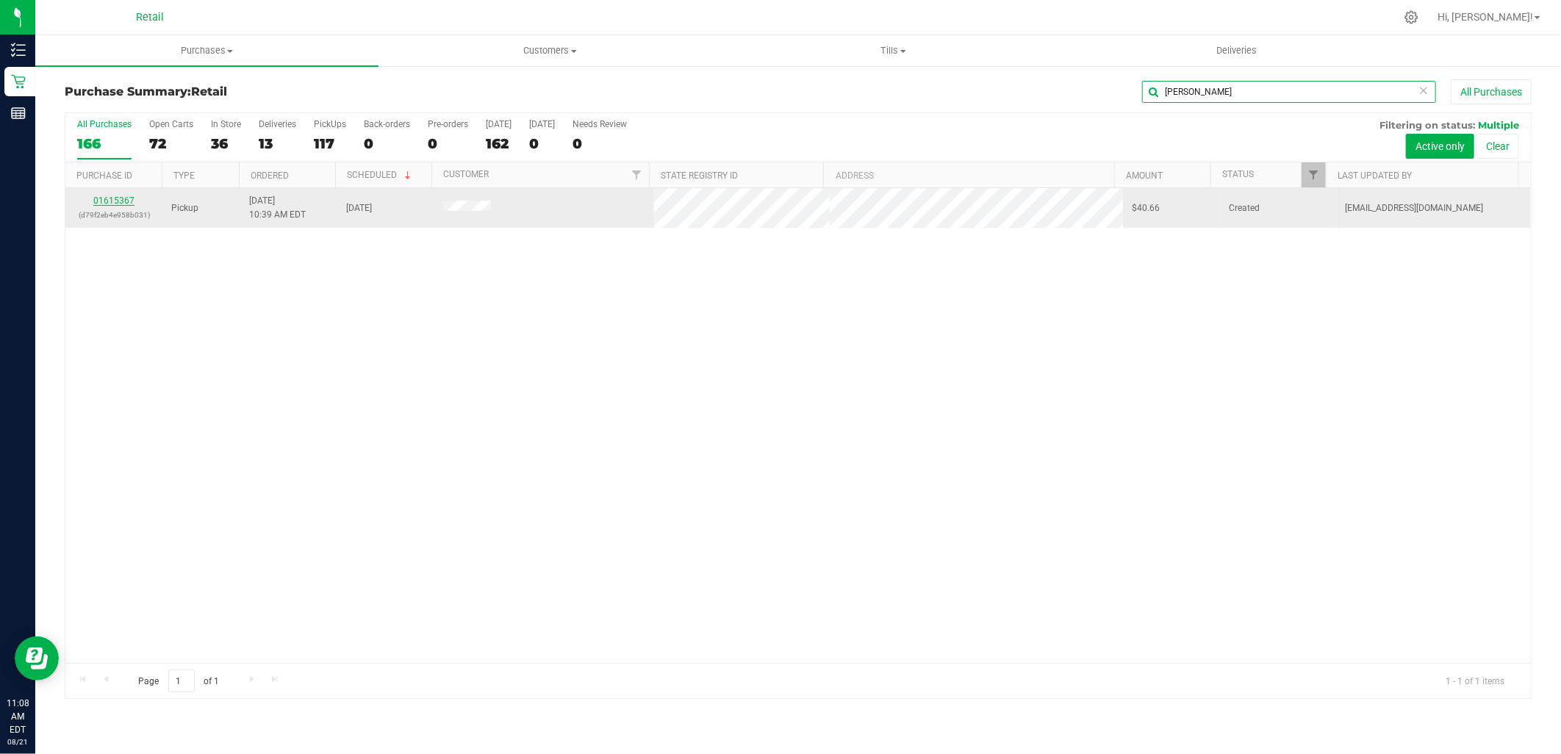
type input "crudale"
click at [101, 204] on link "01615367" at bounding box center [113, 200] width 41 height 10
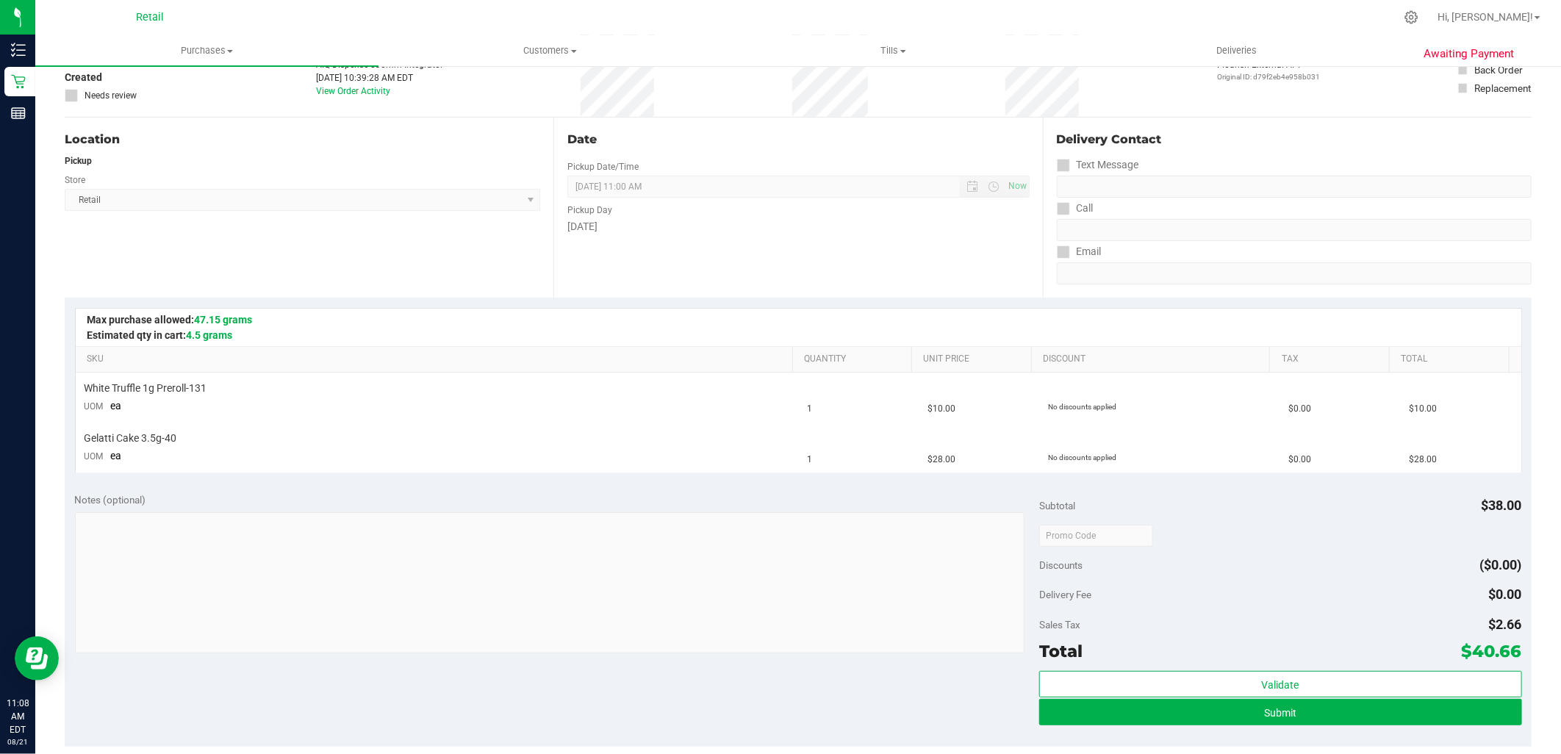
scroll to position [326, 0]
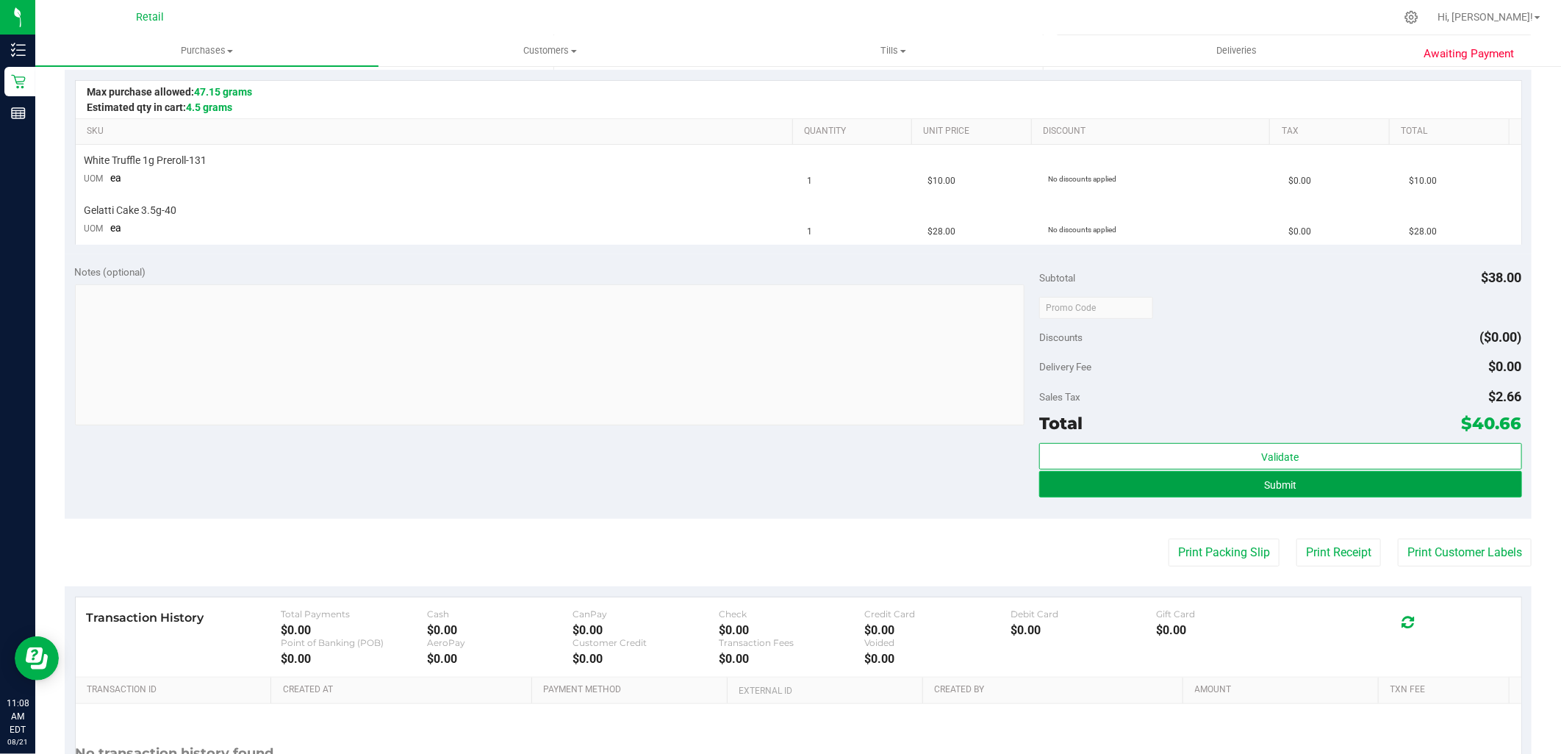
click at [1273, 486] on span "Submit" at bounding box center [1280, 485] width 32 height 12
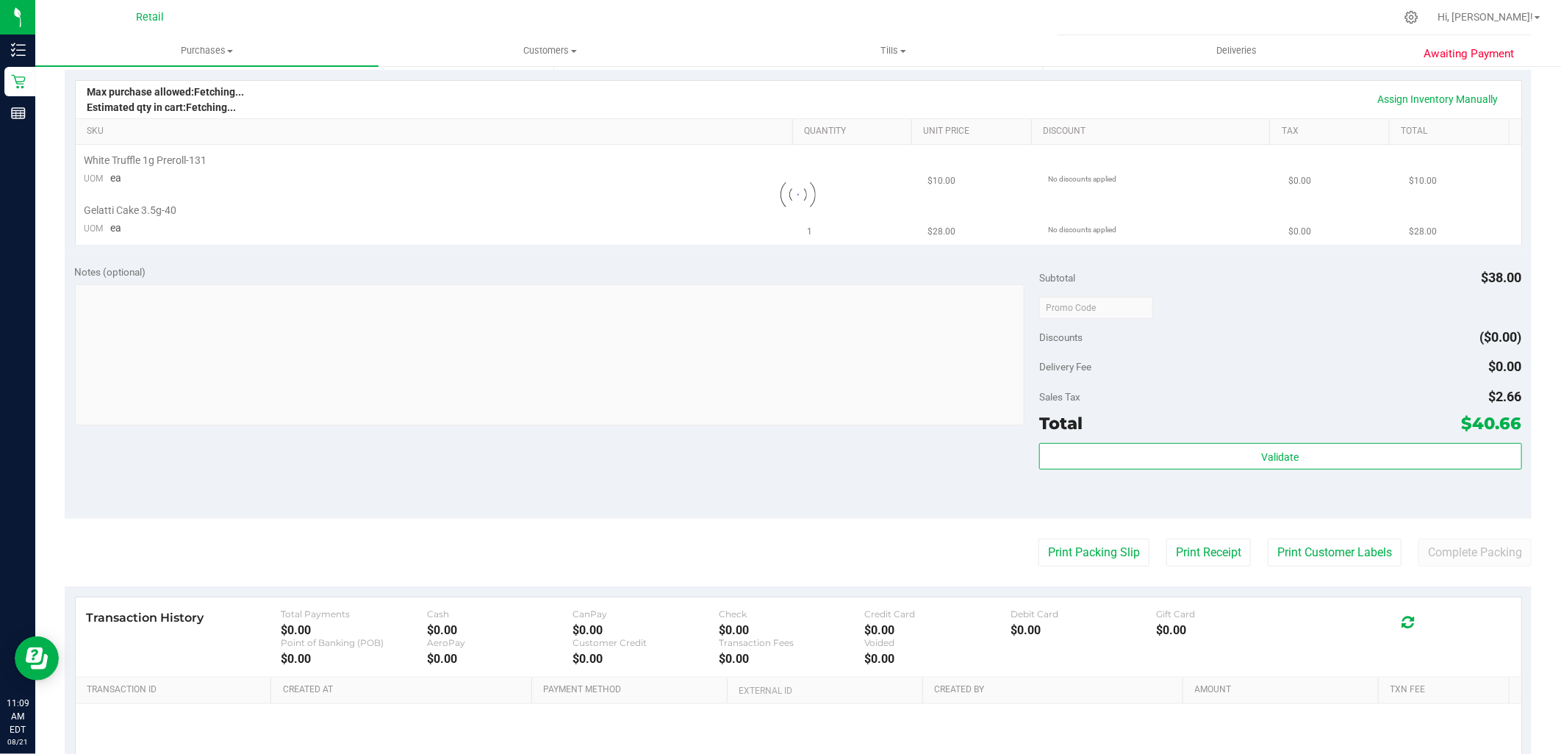
scroll to position [0, 0]
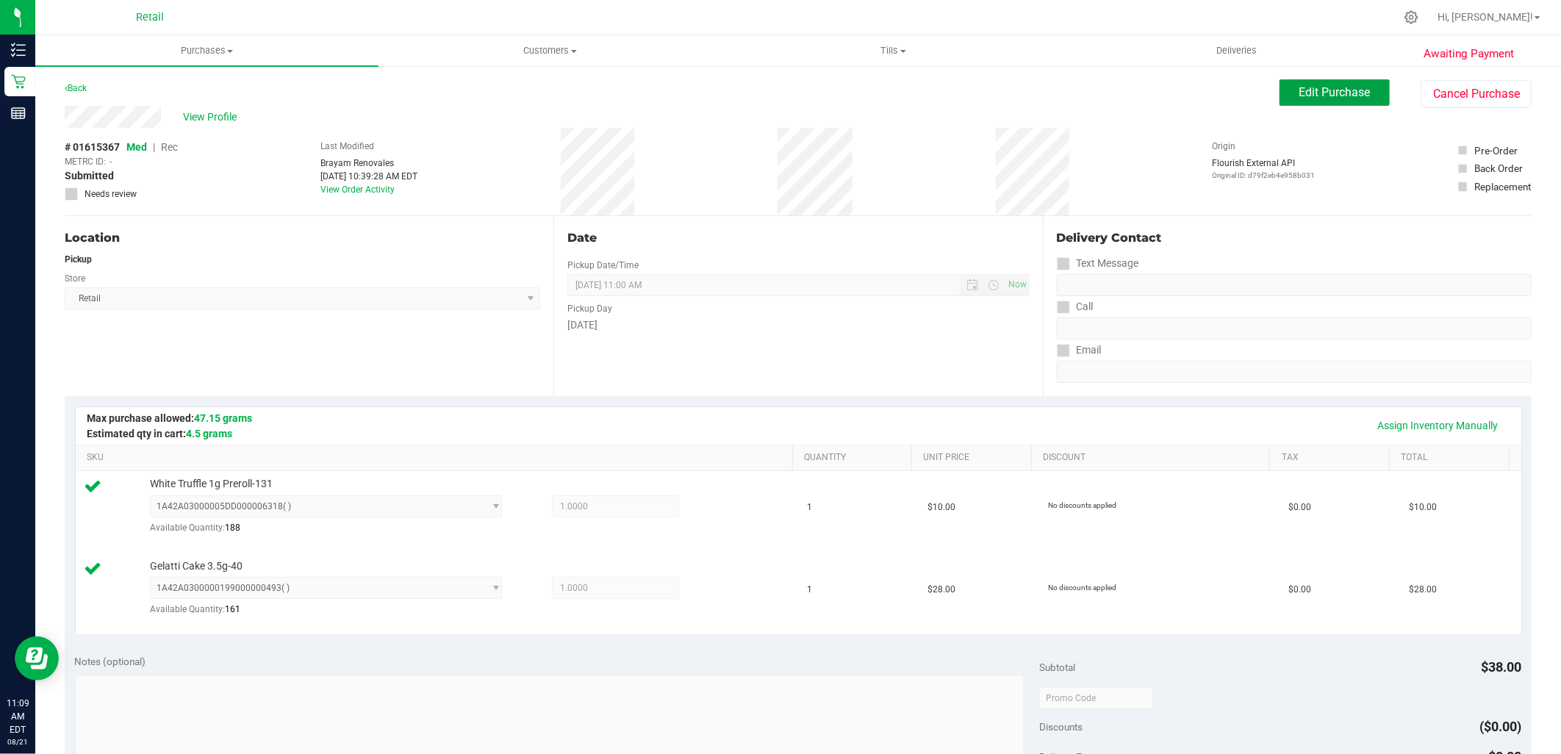
drag, startPoint x: 1356, startPoint y: 96, endPoint x: 908, endPoint y: 104, distance: 447.6
click at [1345, 98] on span "Edit Purchase" at bounding box center [1334, 92] width 71 height 14
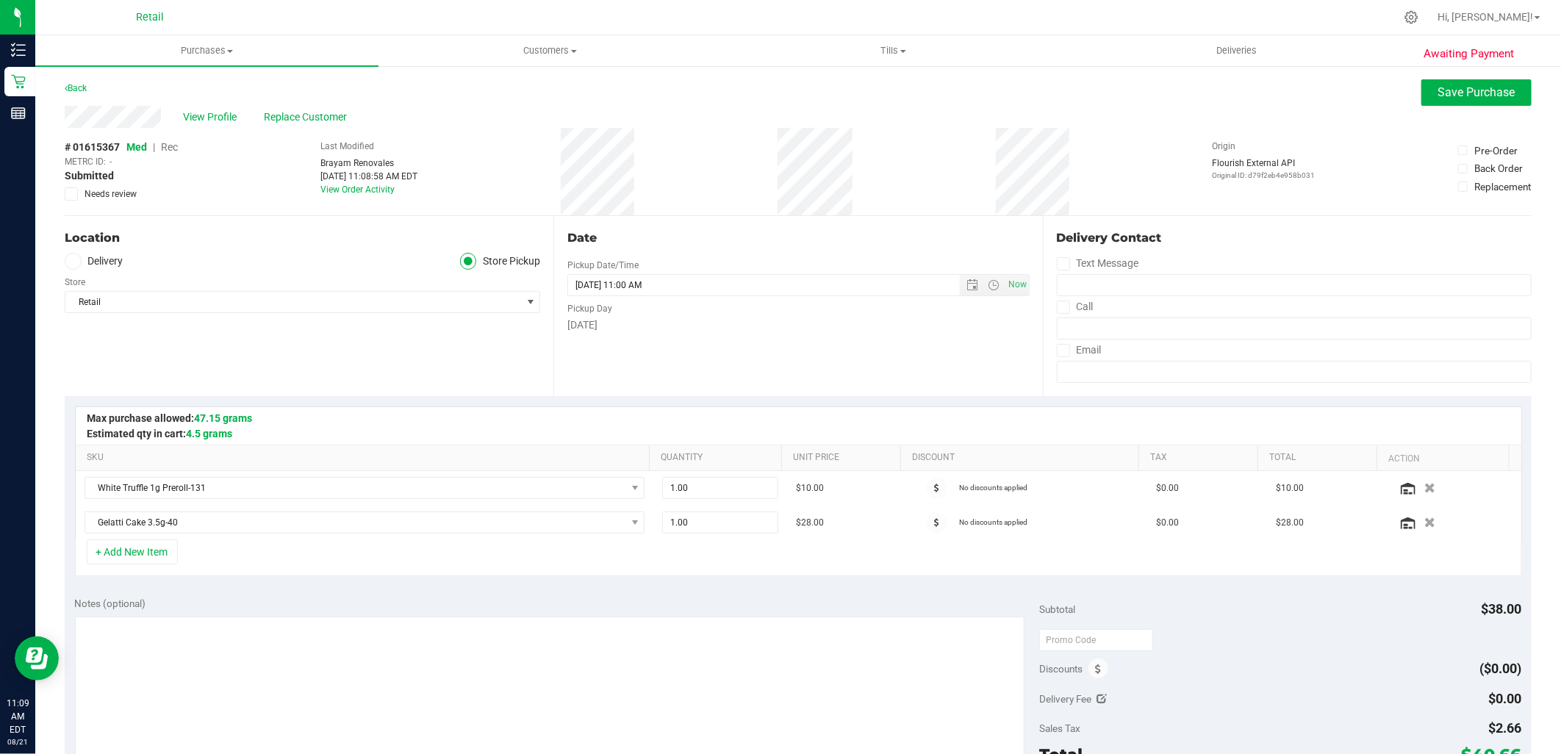
click at [173, 147] on span "Rec" at bounding box center [169, 147] width 17 height 12
click at [1470, 107] on div "View Profile Replace Customer" at bounding box center [798, 117] width 1467 height 22
click at [1467, 93] on span "Save Purchase" at bounding box center [1476, 92] width 77 height 14
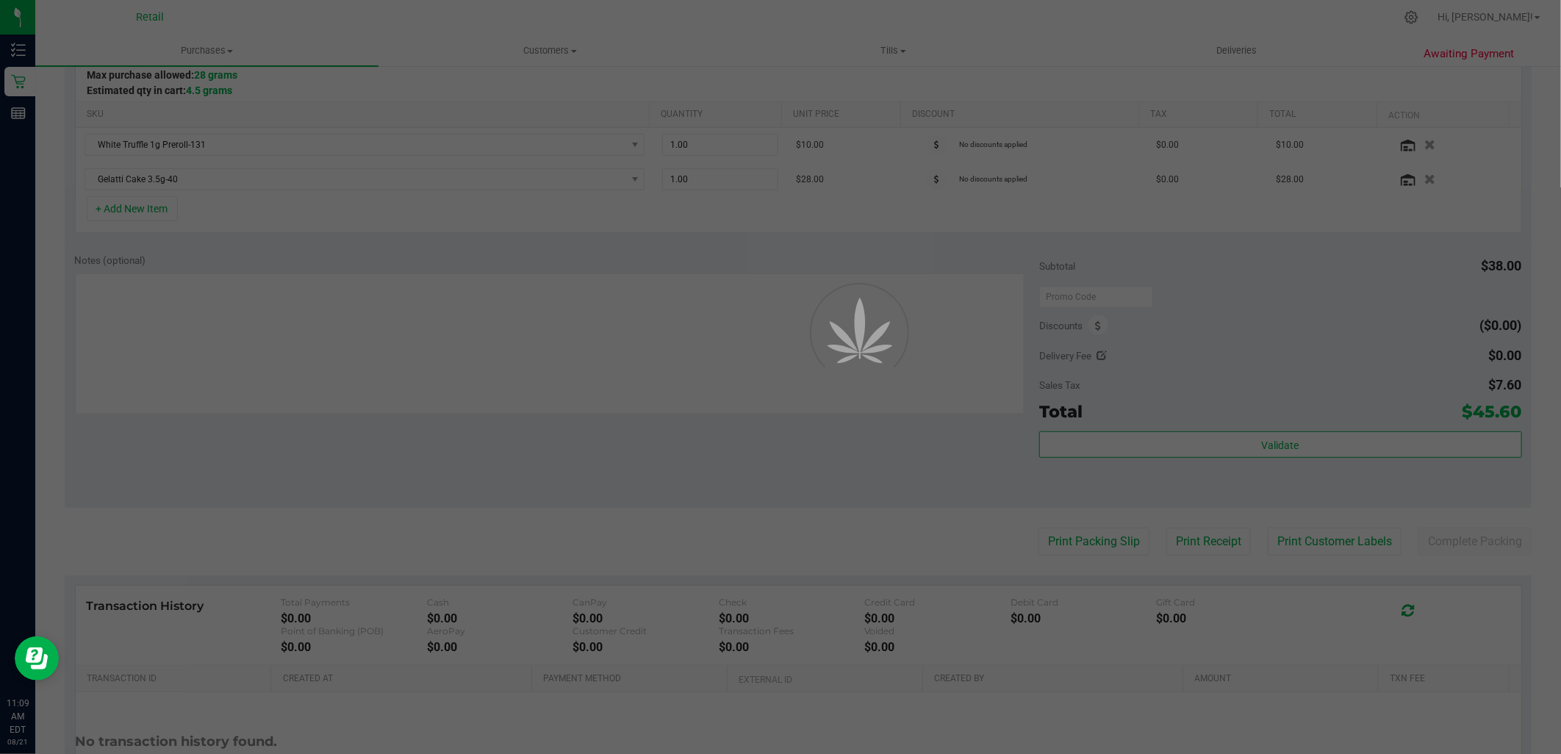
scroll to position [408, 0]
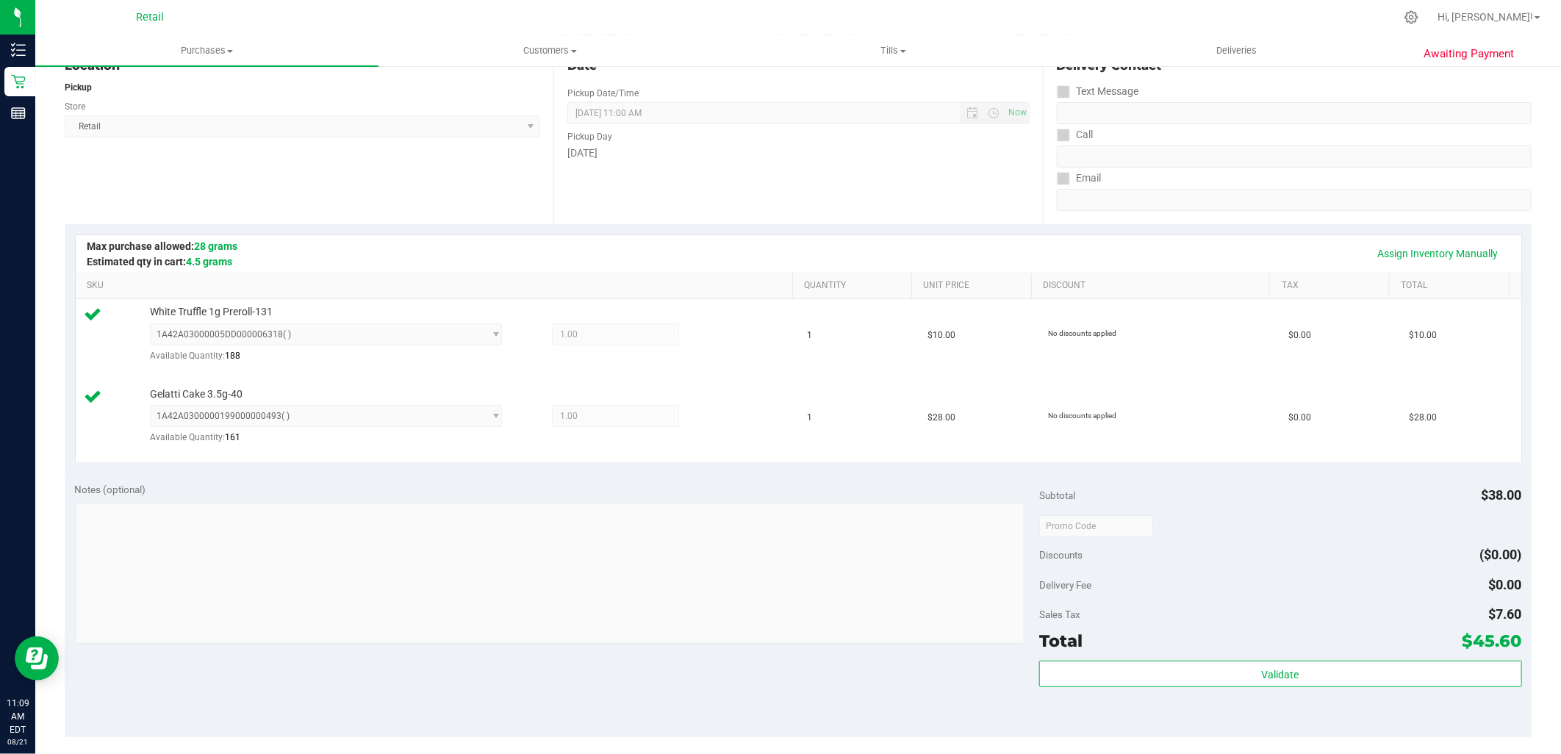
scroll to position [326, 0]
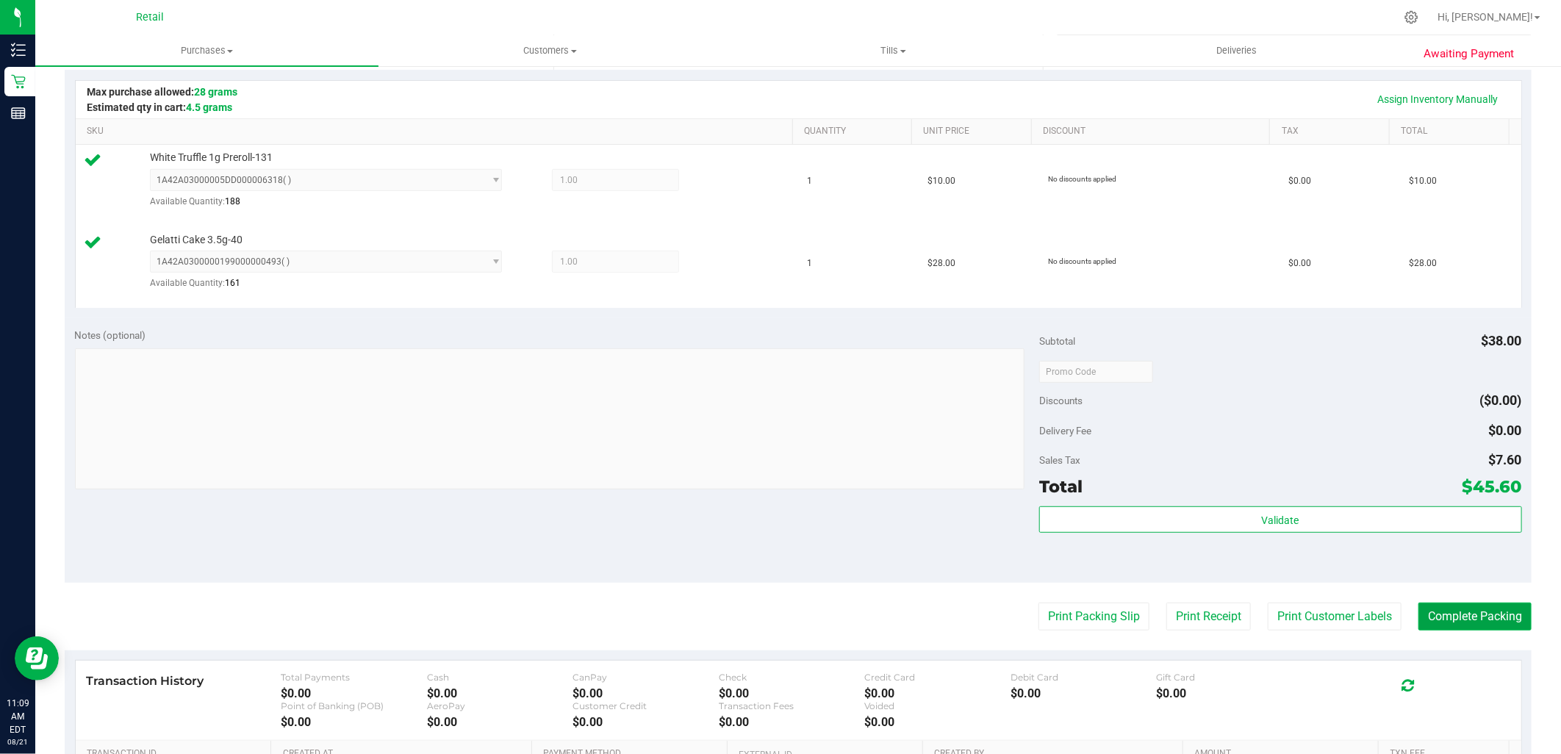
click at [1486, 613] on button "Complete Packing" at bounding box center [1474, 617] width 113 height 28
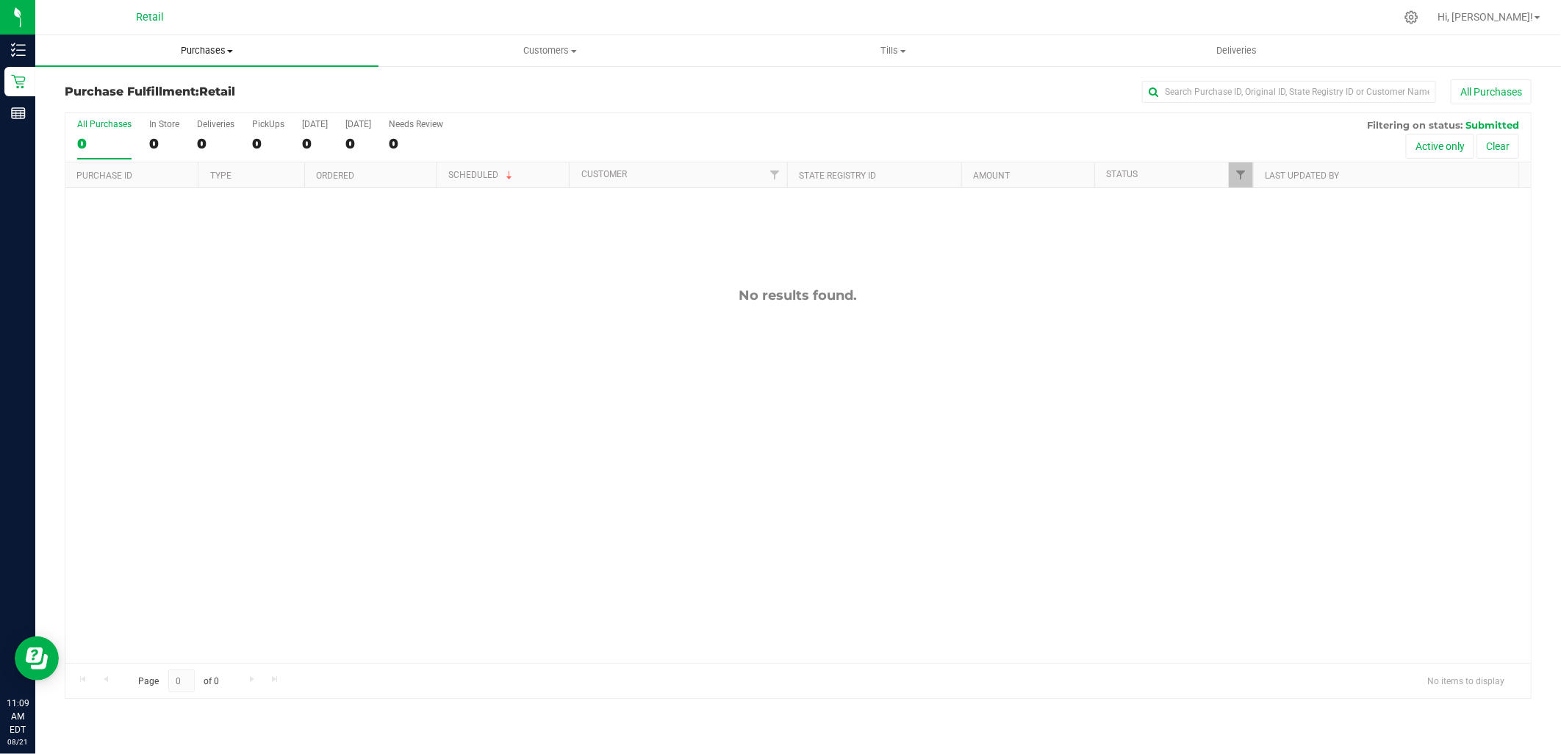
click at [195, 54] on span "Purchases" at bounding box center [206, 50] width 343 height 13
click at [152, 86] on span "Summary of purchases" at bounding box center [110, 88] width 151 height 12
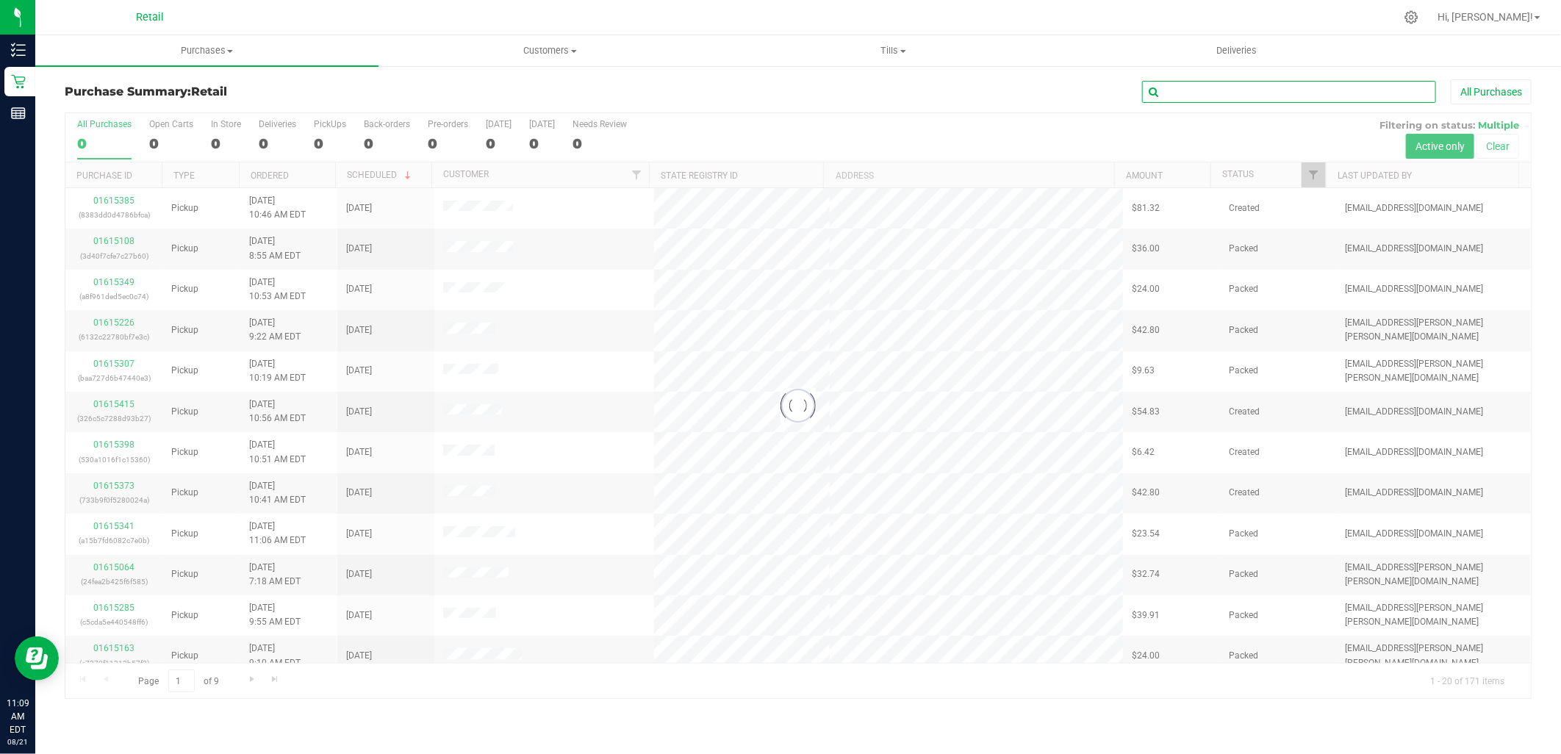
click at [1302, 92] on input "text" at bounding box center [1289, 92] width 294 height 22
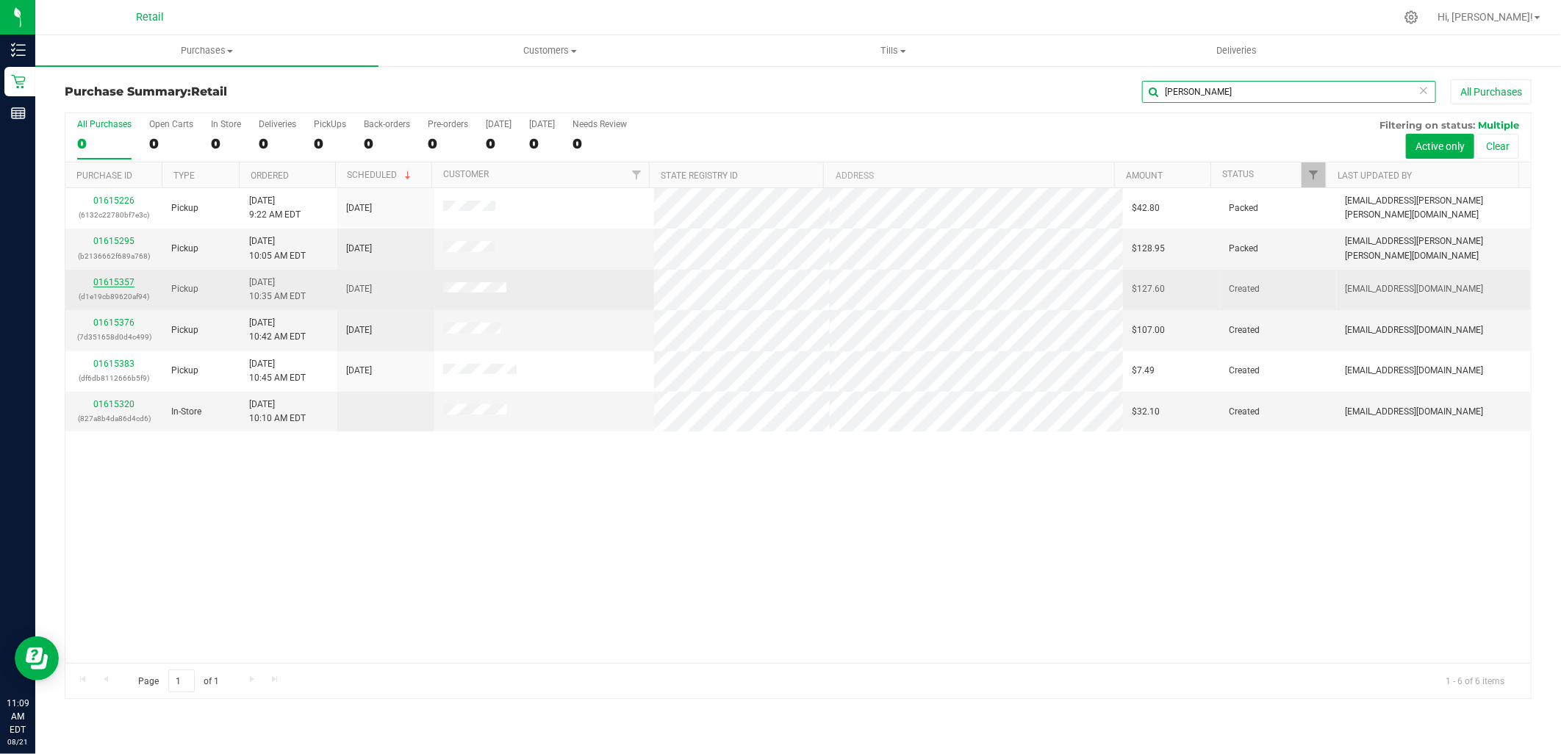
type input "michael"
click at [115, 278] on link "01615357" at bounding box center [113, 282] width 41 height 10
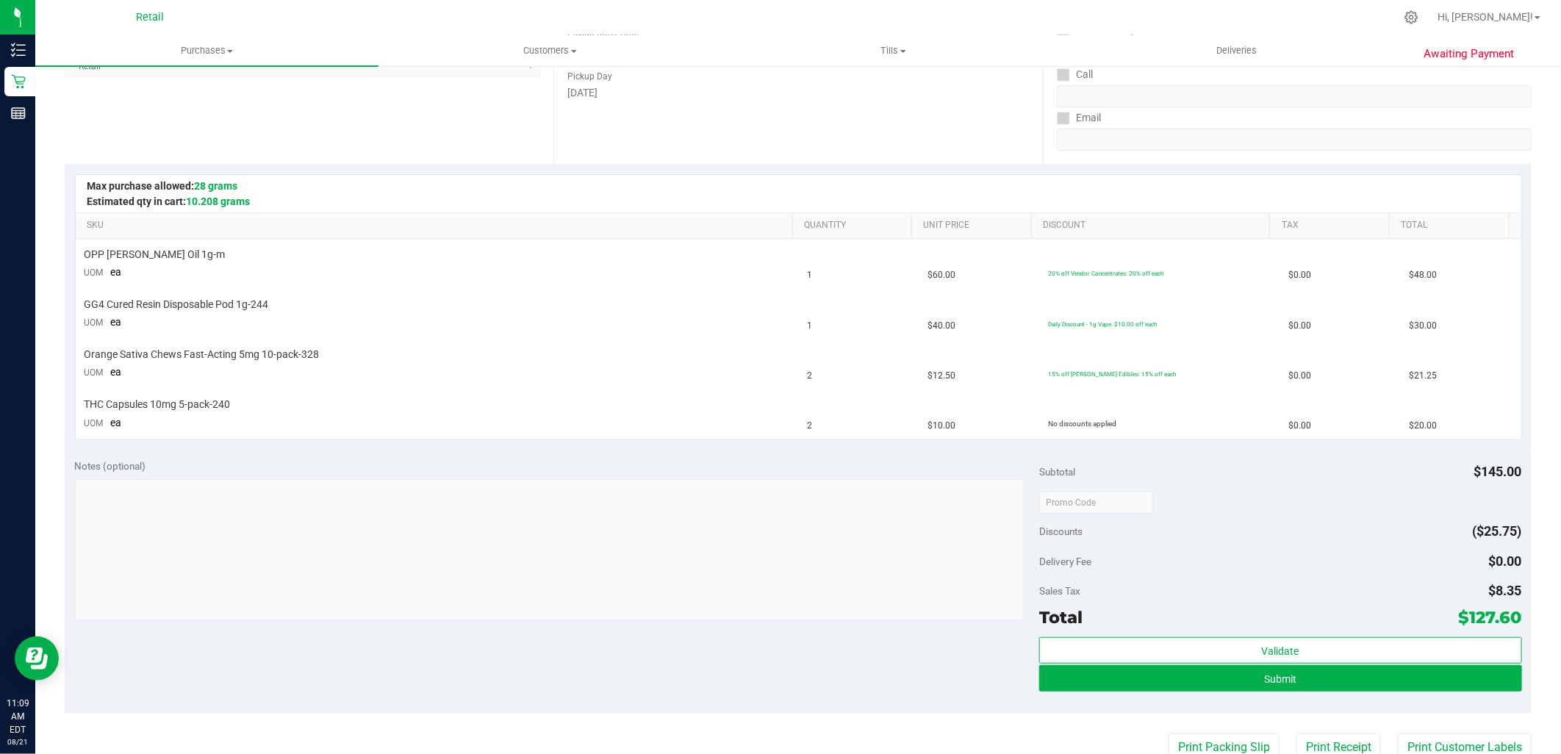
scroll to position [326, 0]
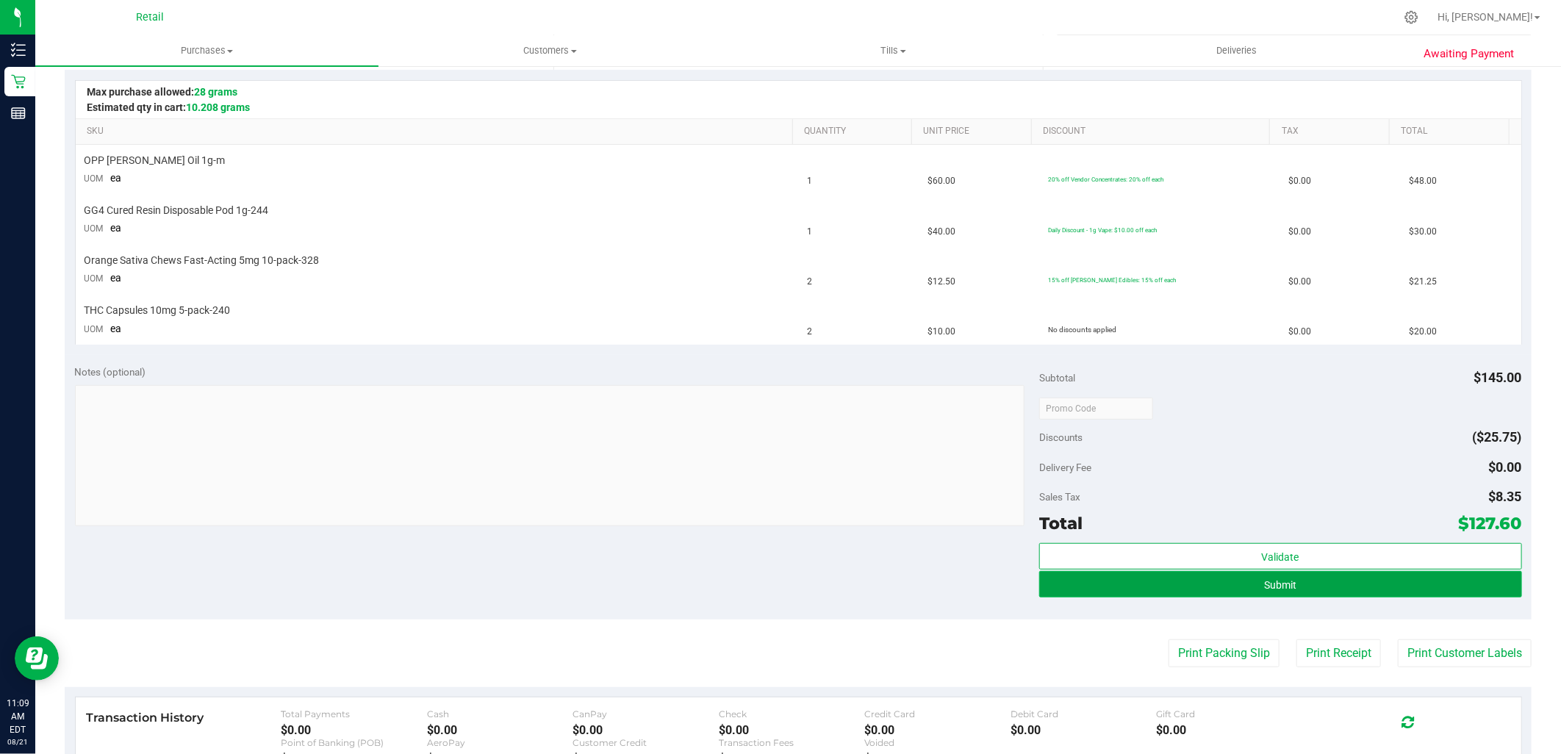
click at [1327, 582] on button "Submit" at bounding box center [1280, 584] width 482 height 26
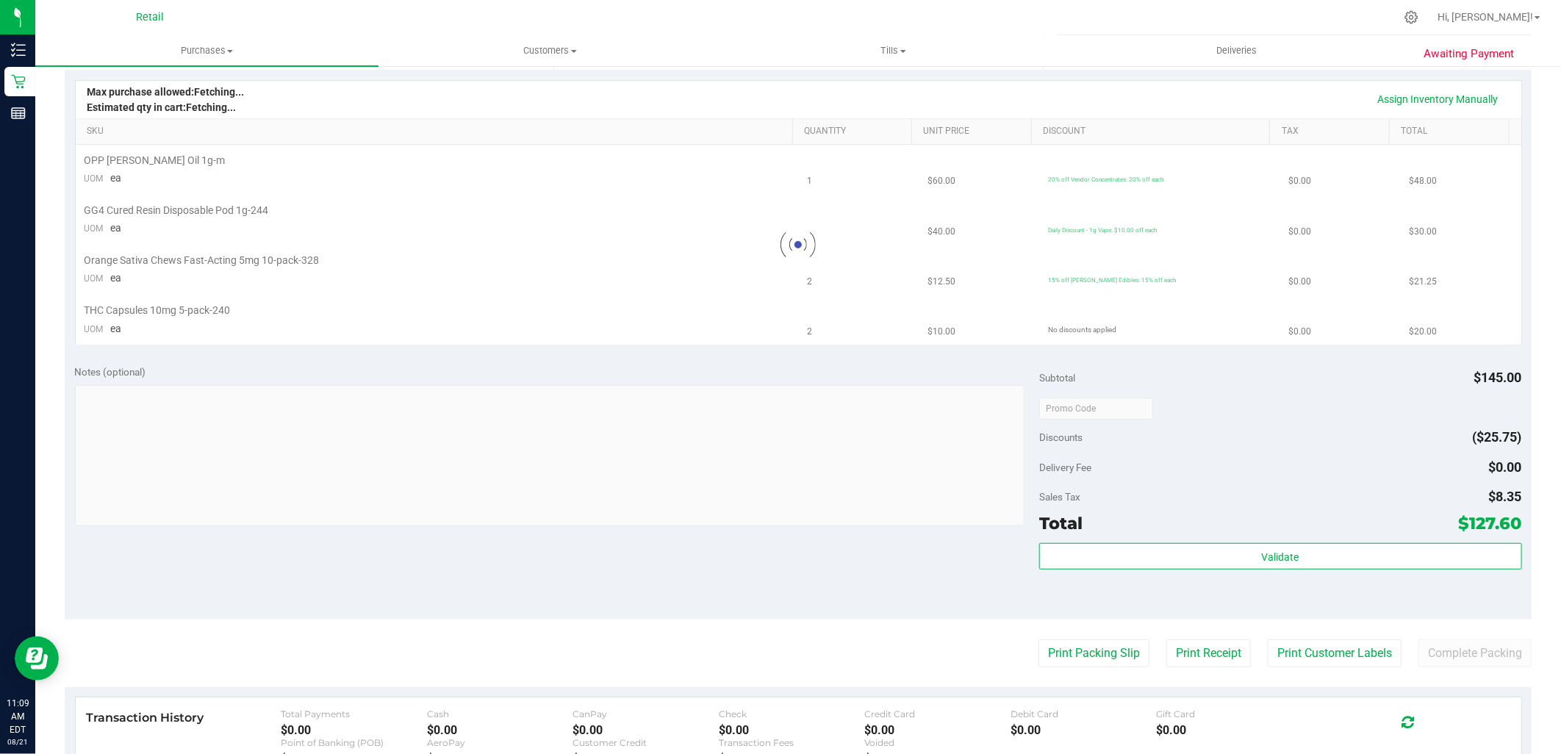
scroll to position [0, 0]
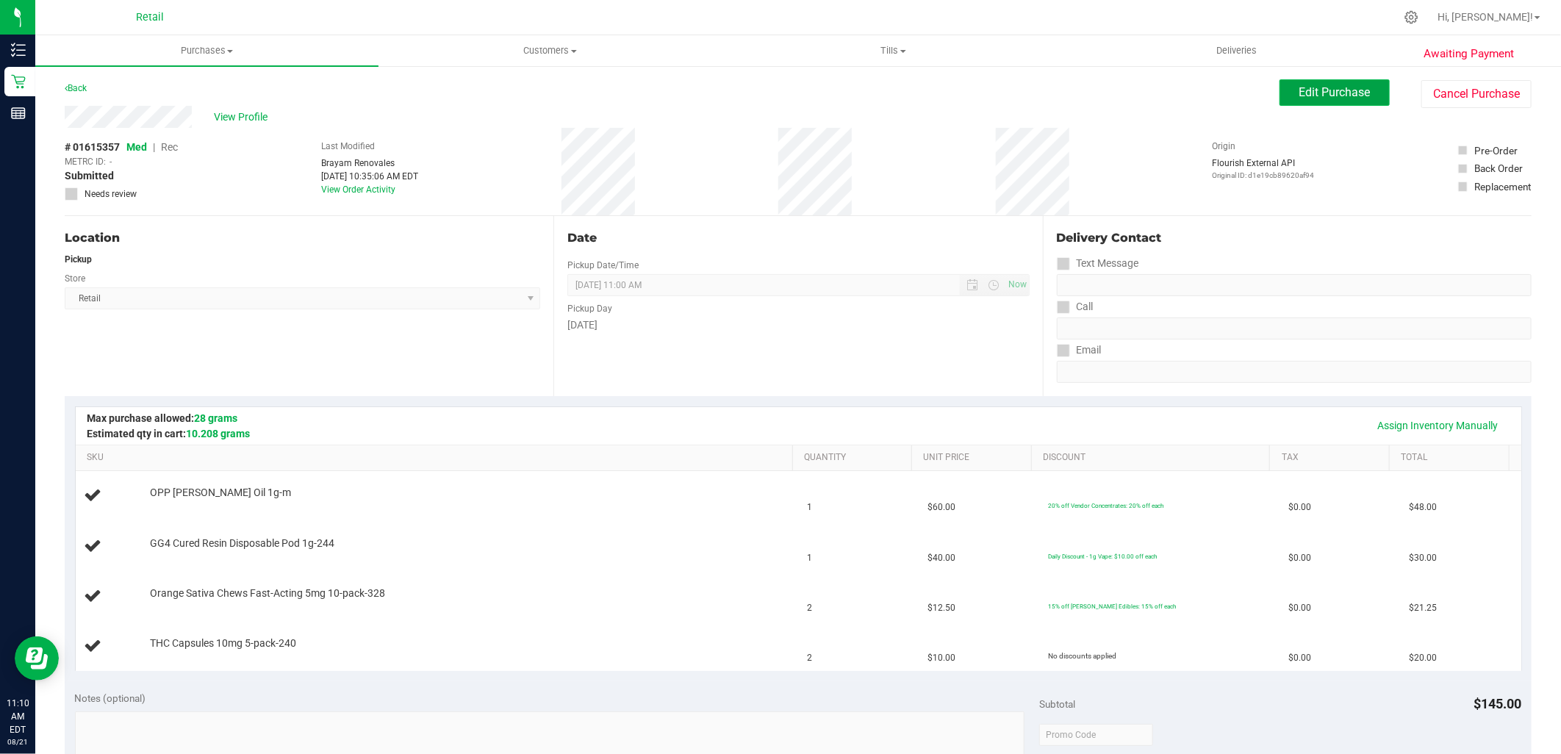
click at [1348, 96] on span "Edit Purchase" at bounding box center [1334, 92] width 71 height 14
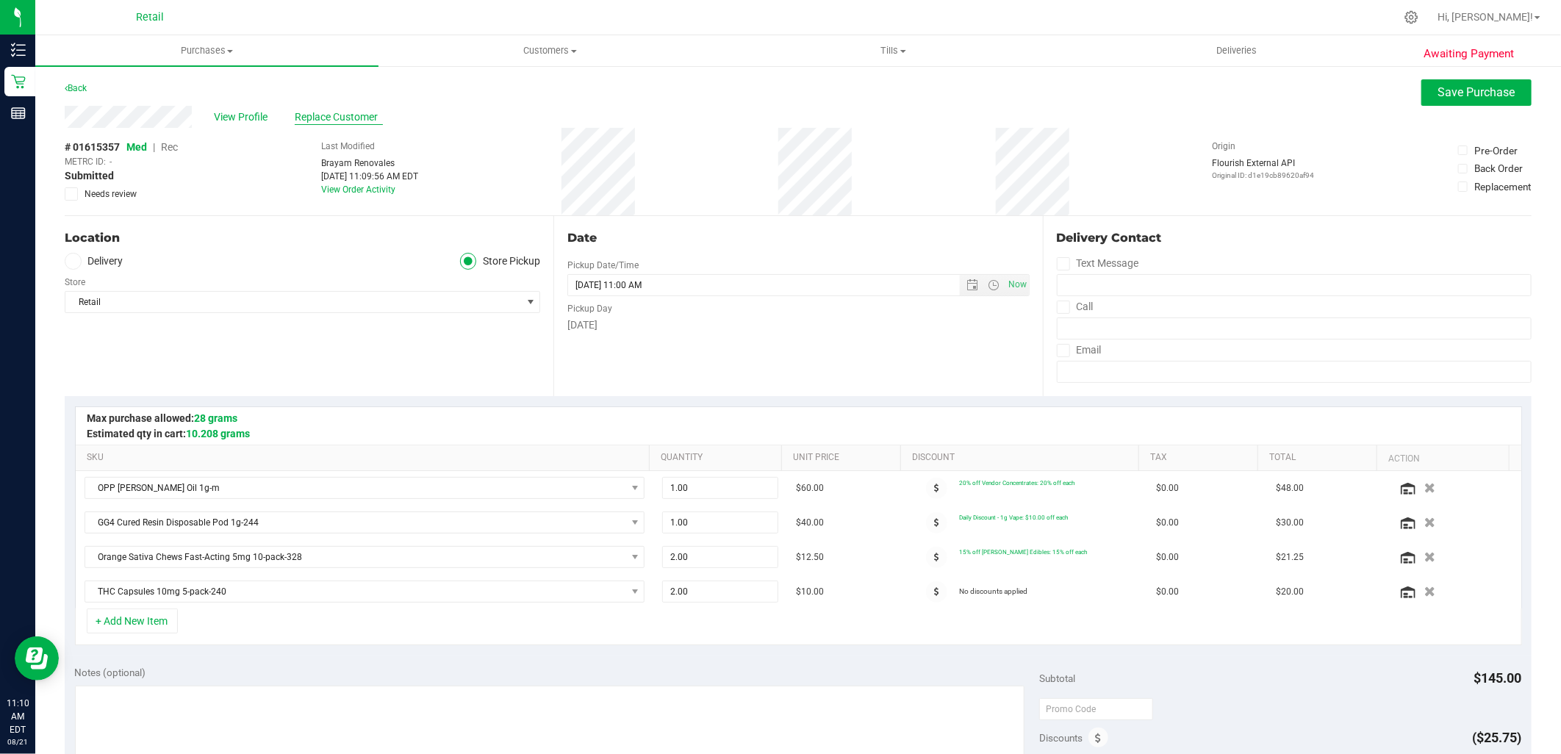
click at [349, 112] on span "Replace Customer" at bounding box center [339, 116] width 88 height 15
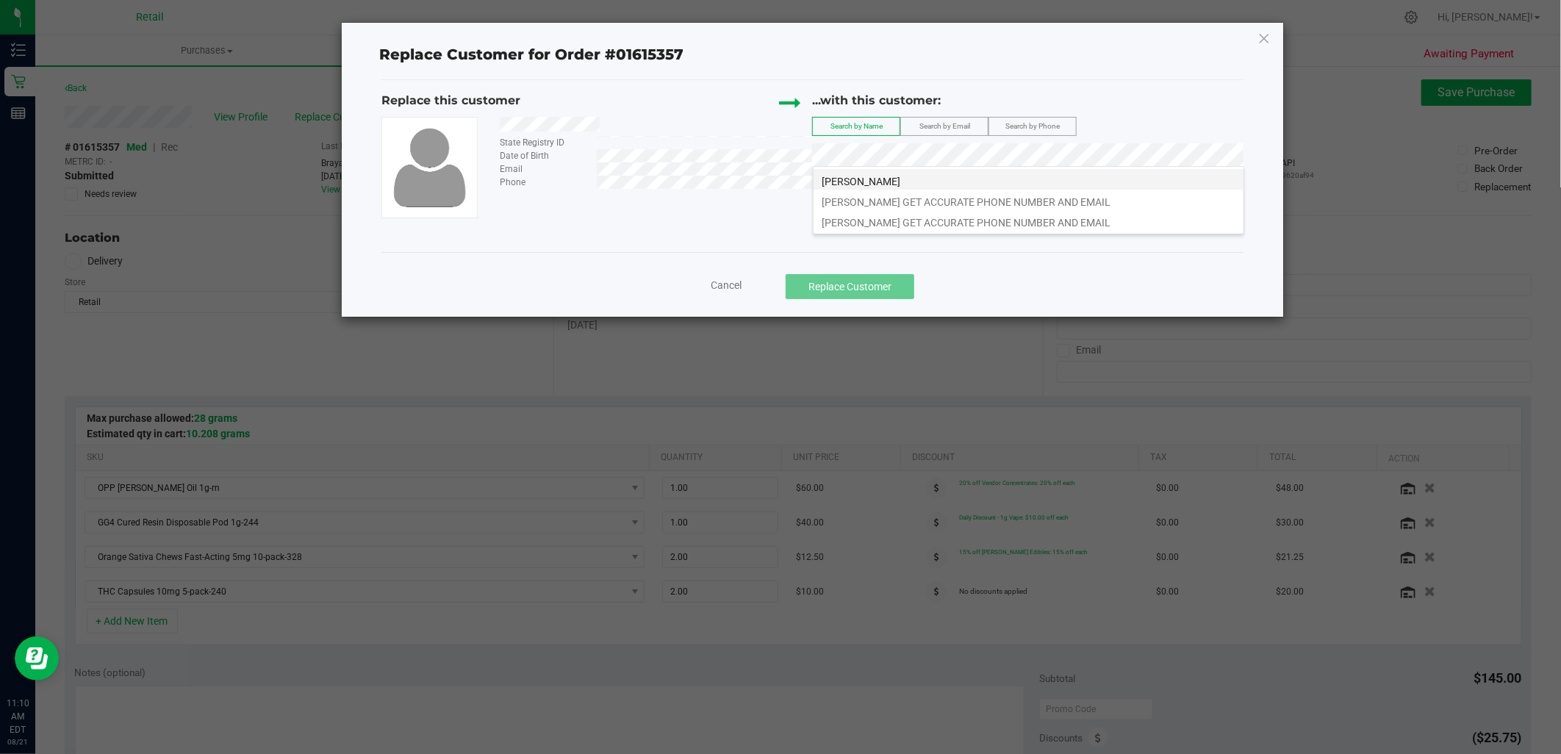
click at [883, 184] on span "Michael Sullivan" at bounding box center [861, 182] width 79 height 12
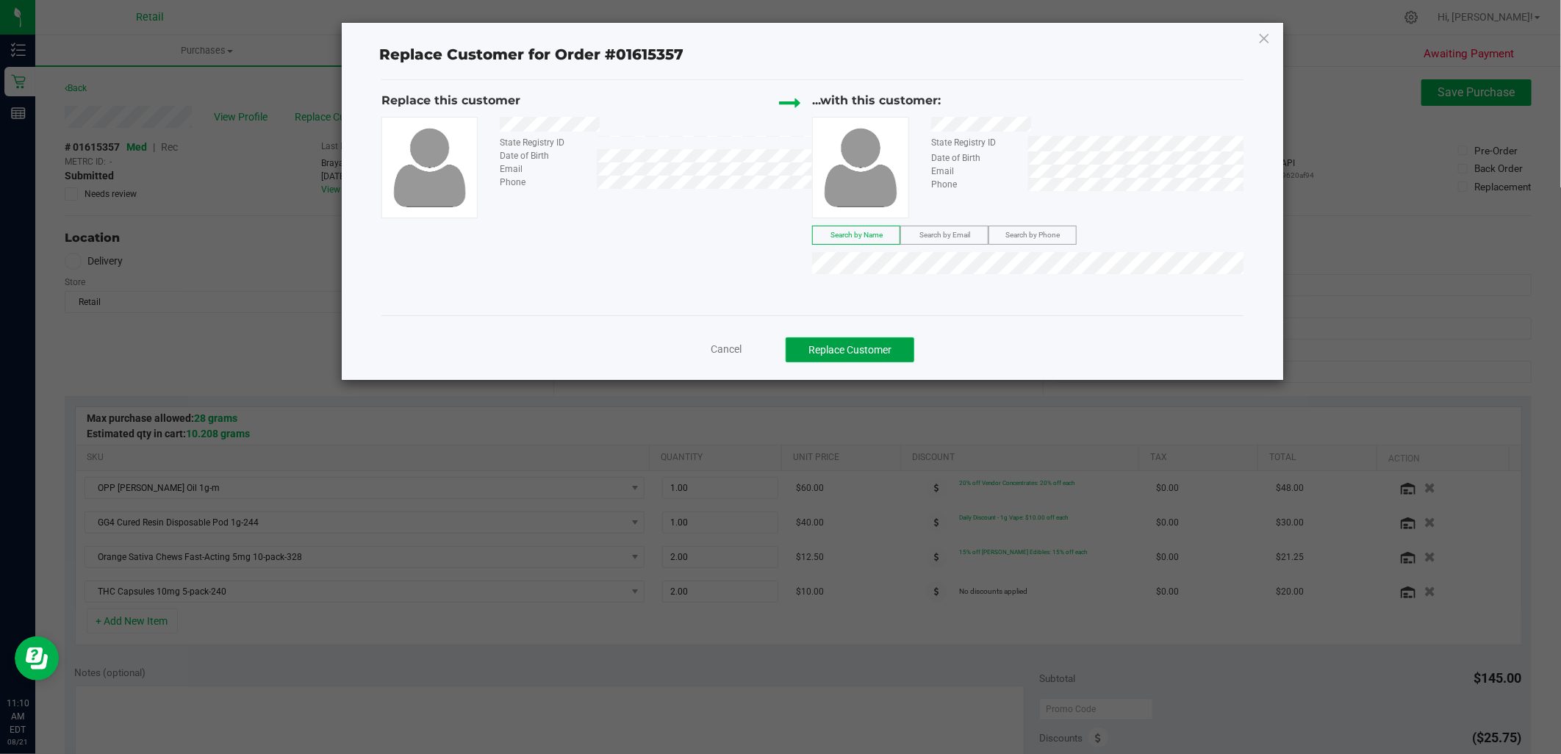
click at [872, 351] on button "Replace Customer" at bounding box center [850, 349] width 129 height 25
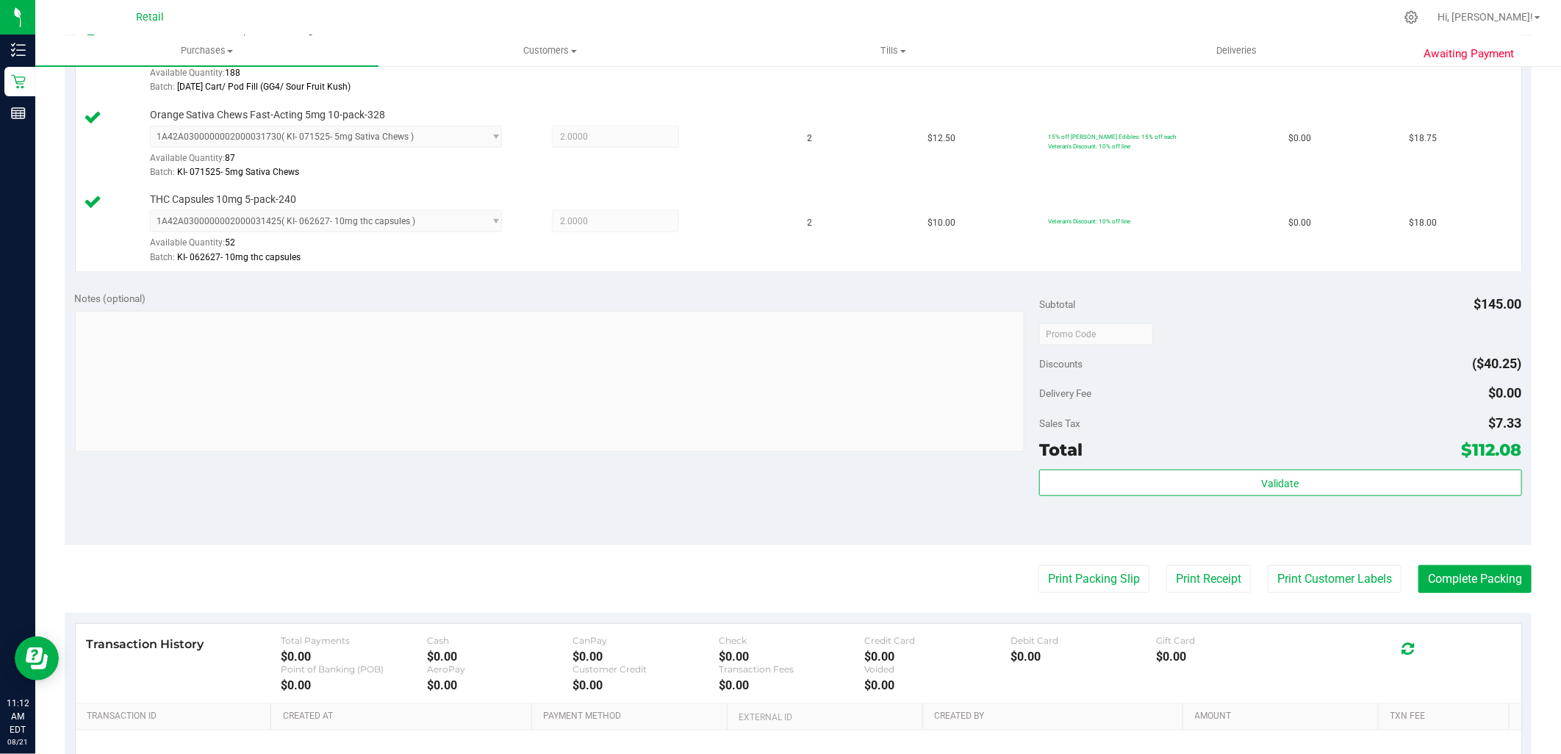
scroll to position [703, 0]
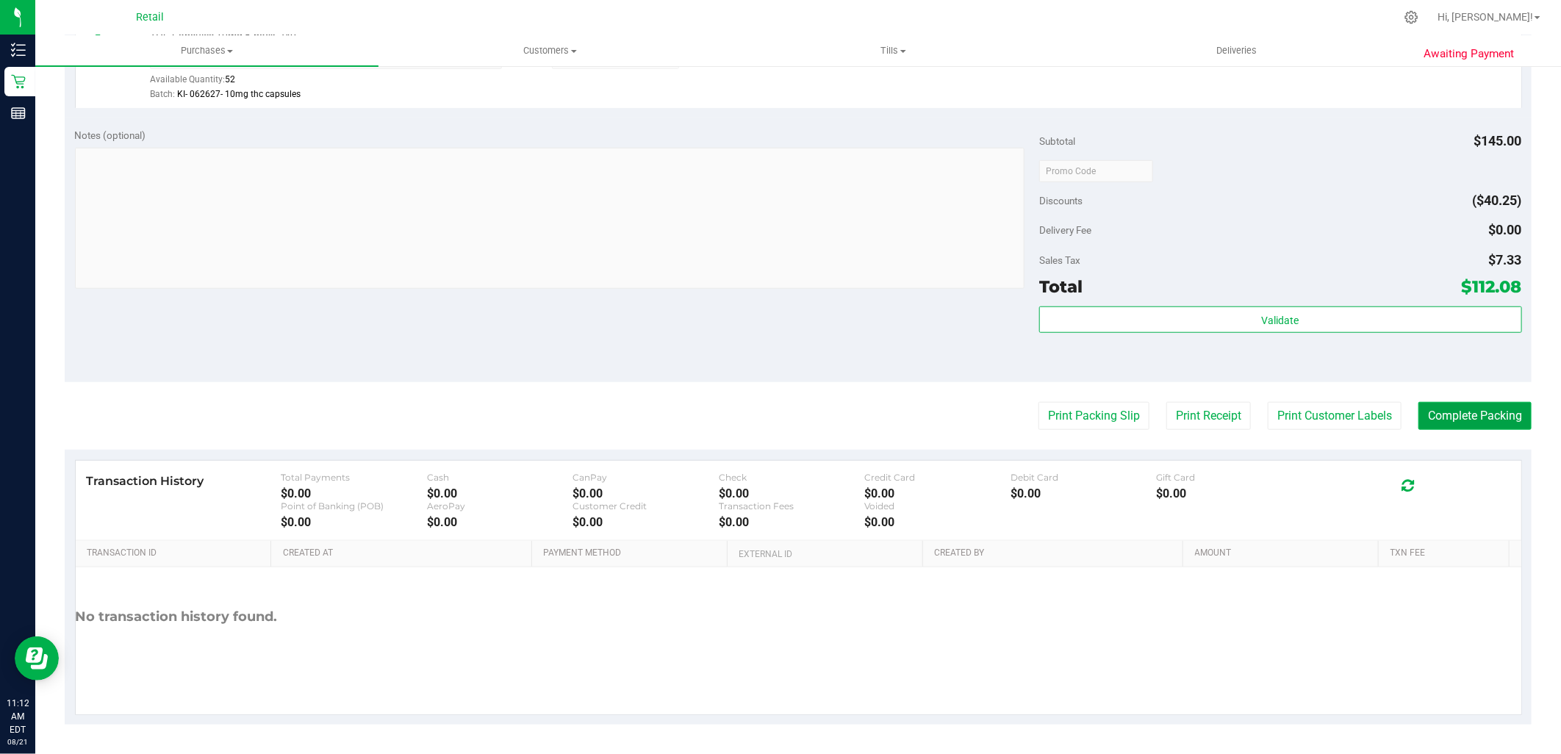
click at [1458, 421] on button "Complete Packing" at bounding box center [1474, 416] width 113 height 28
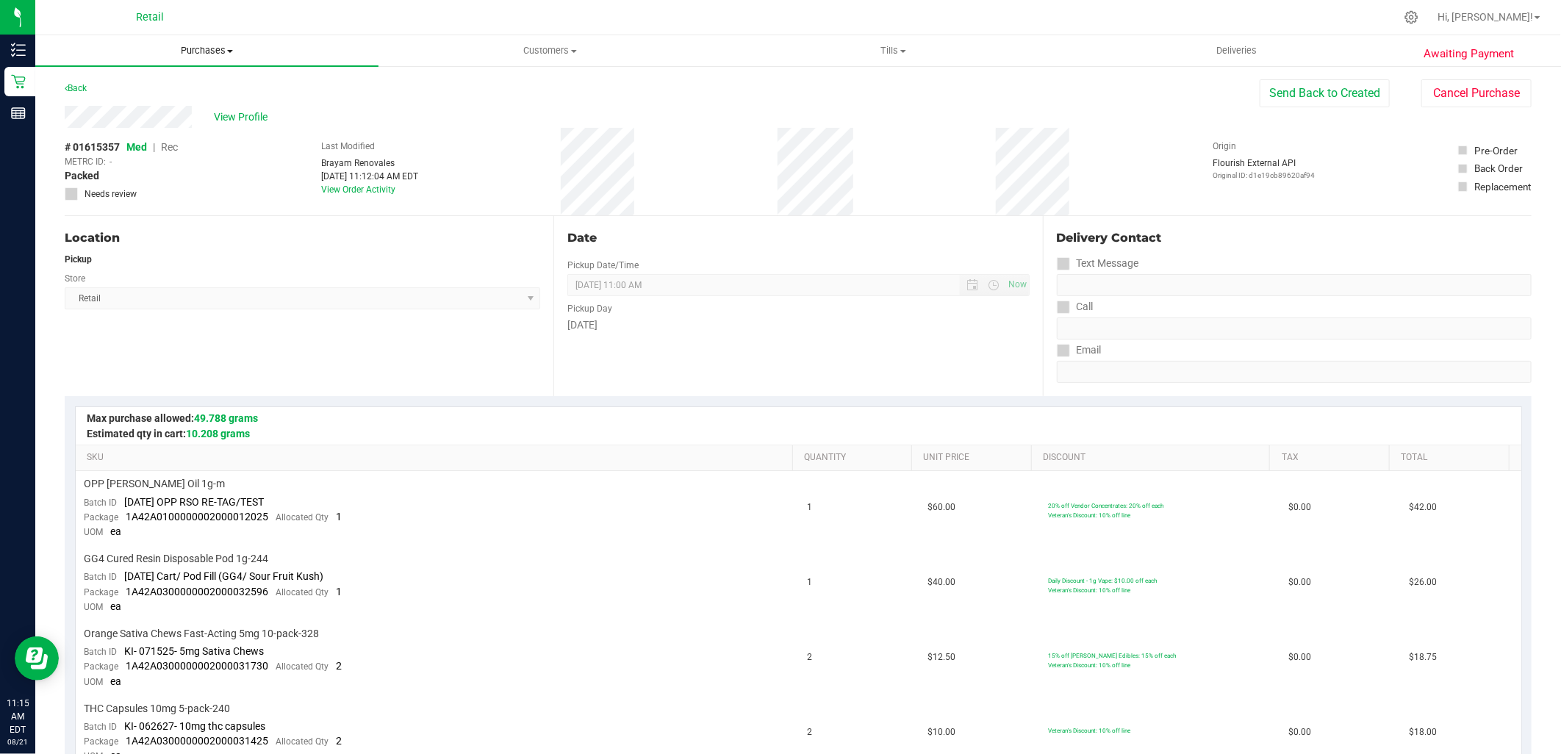
click at [213, 52] on span "Purchases" at bounding box center [206, 50] width 343 height 13
click at [159, 83] on span "Summary of purchases" at bounding box center [110, 88] width 151 height 12
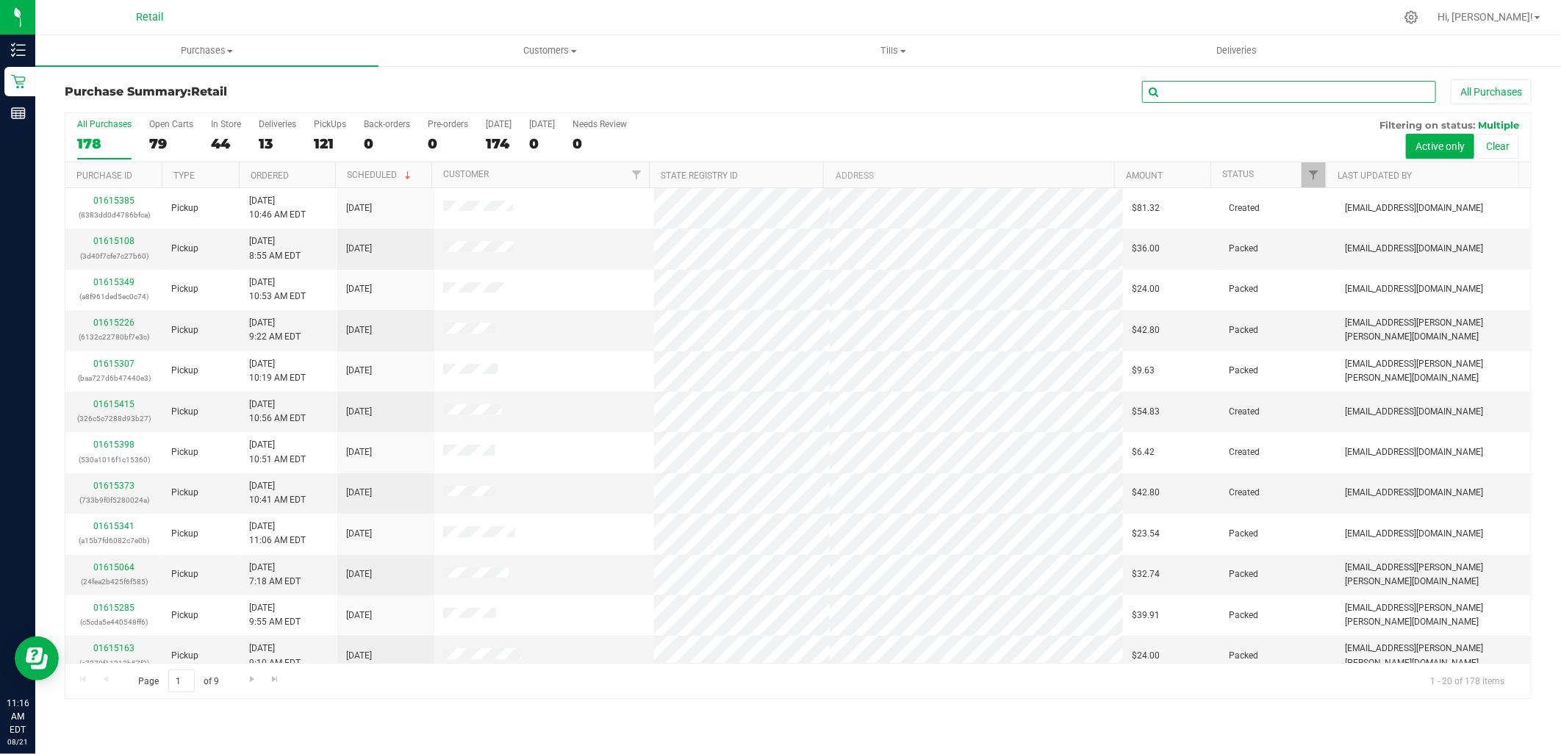
click at [1286, 98] on input "text" at bounding box center [1289, 92] width 294 height 22
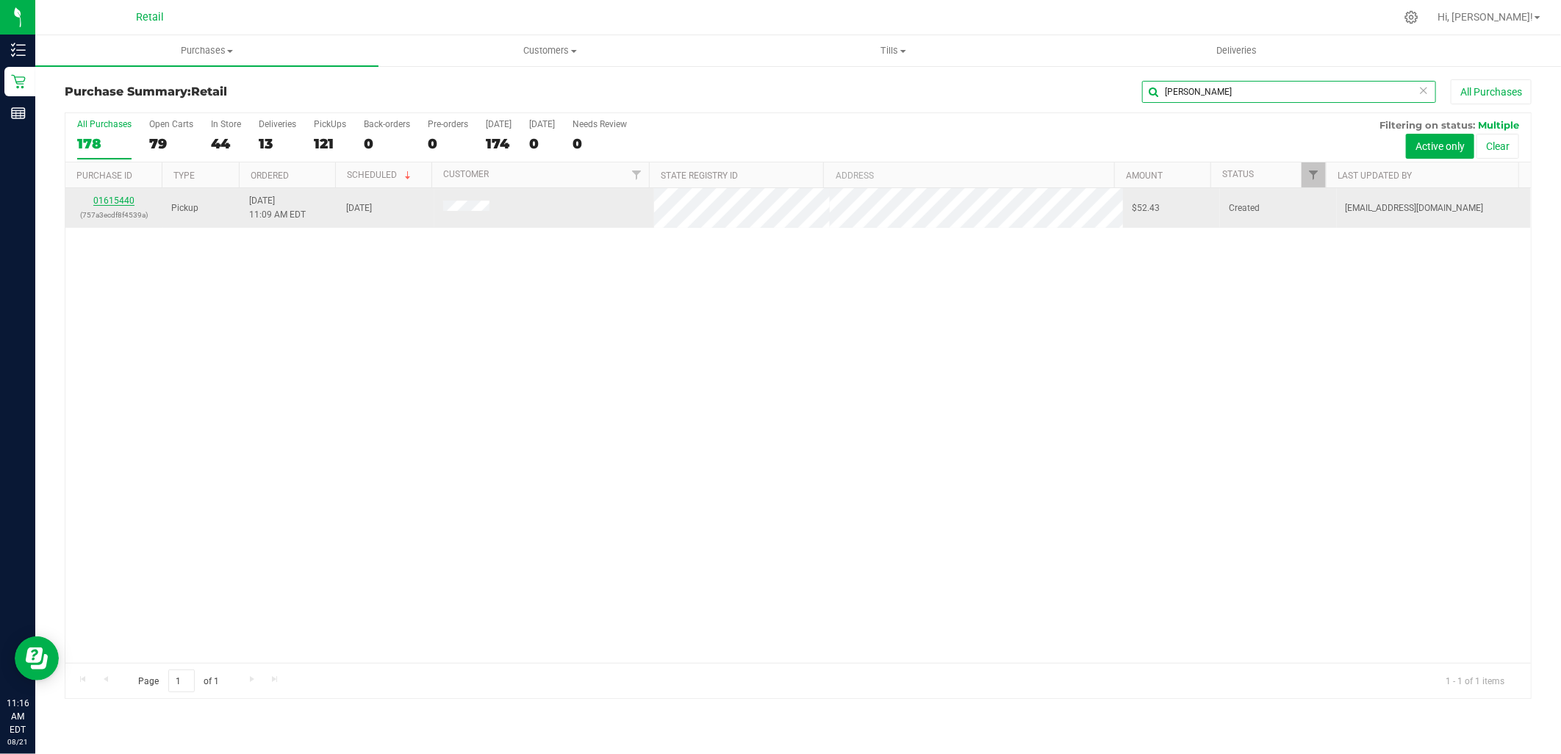
type input "simas"
click at [116, 204] on link "01615440" at bounding box center [113, 200] width 41 height 10
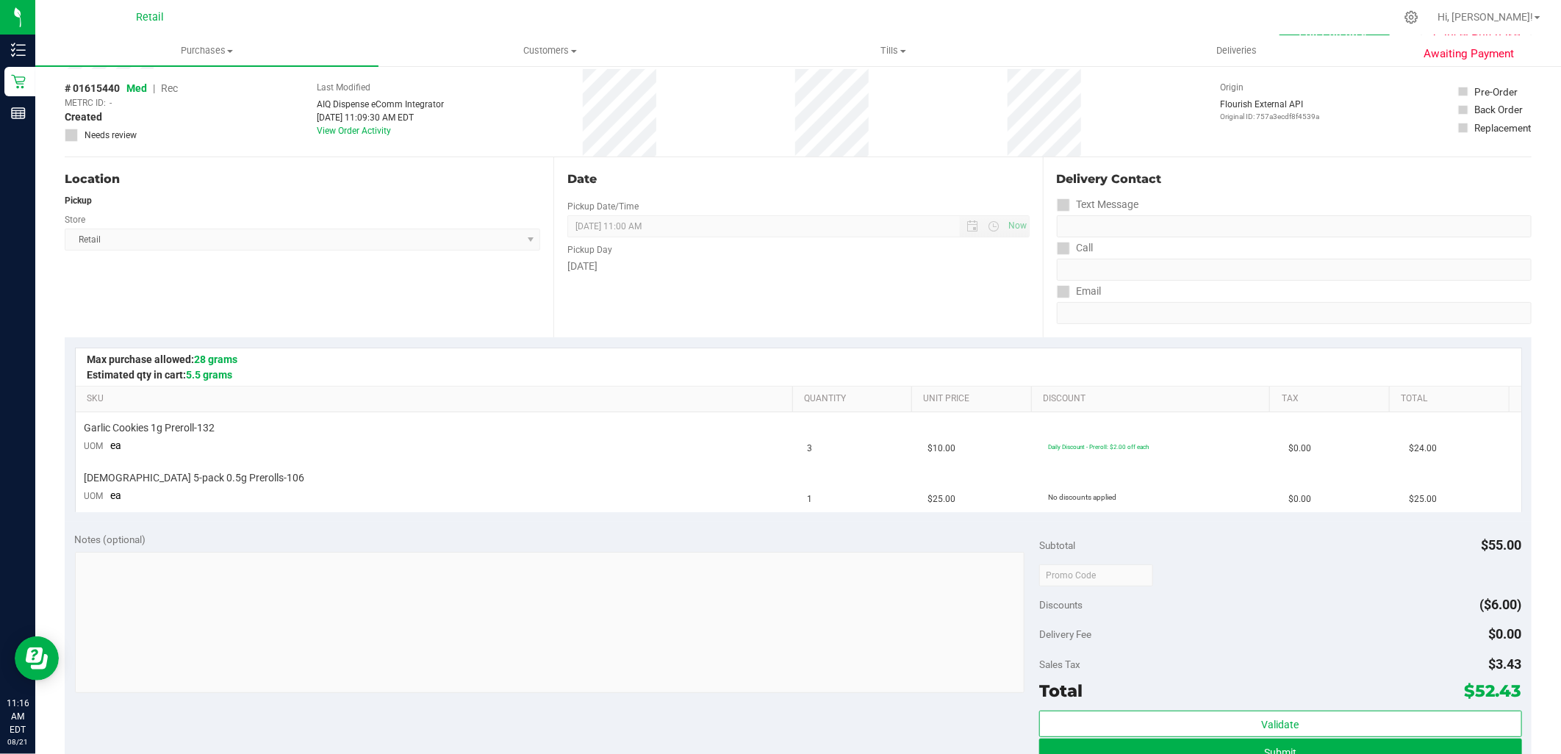
scroll to position [245, 0]
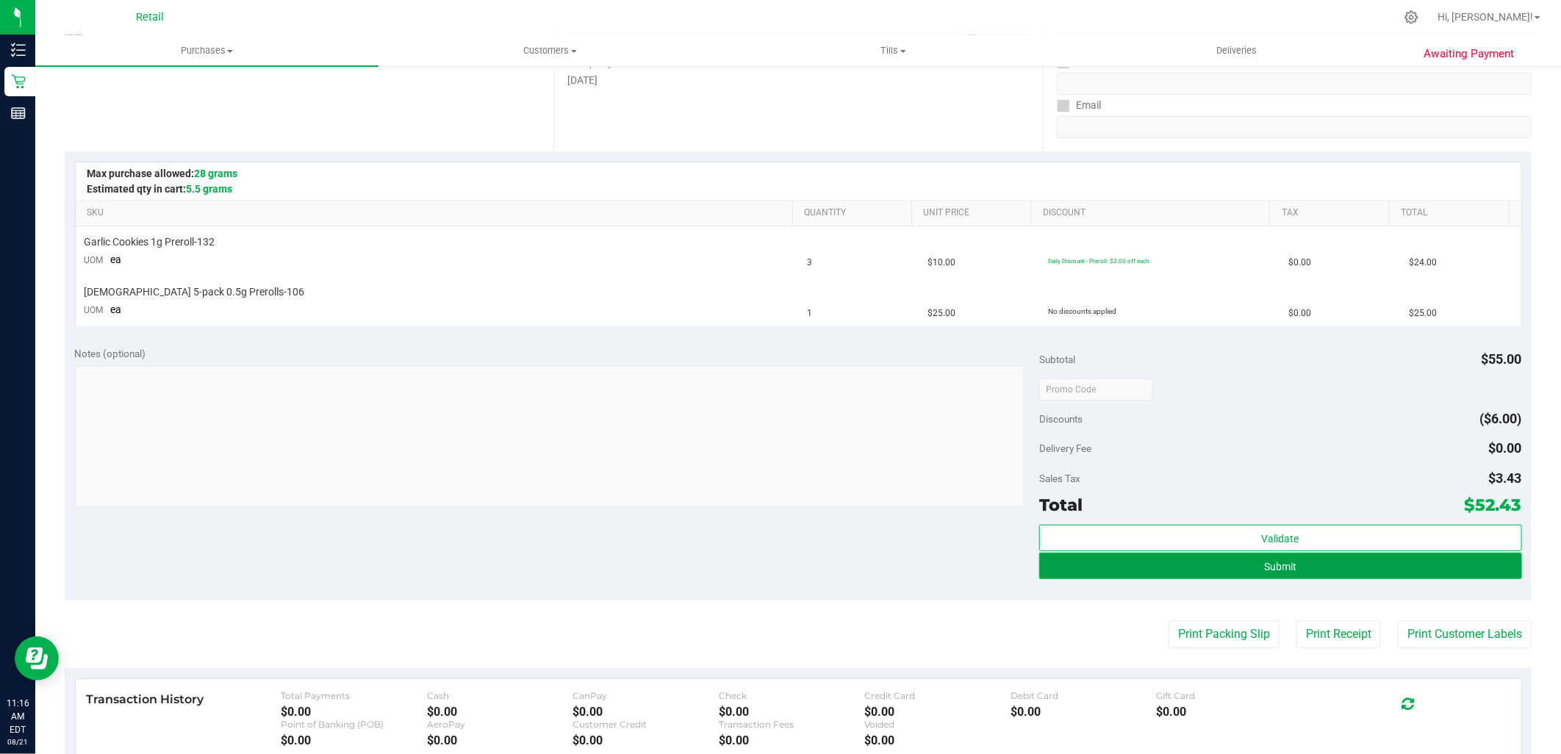
click at [1390, 560] on button "Submit" at bounding box center [1280, 566] width 482 height 26
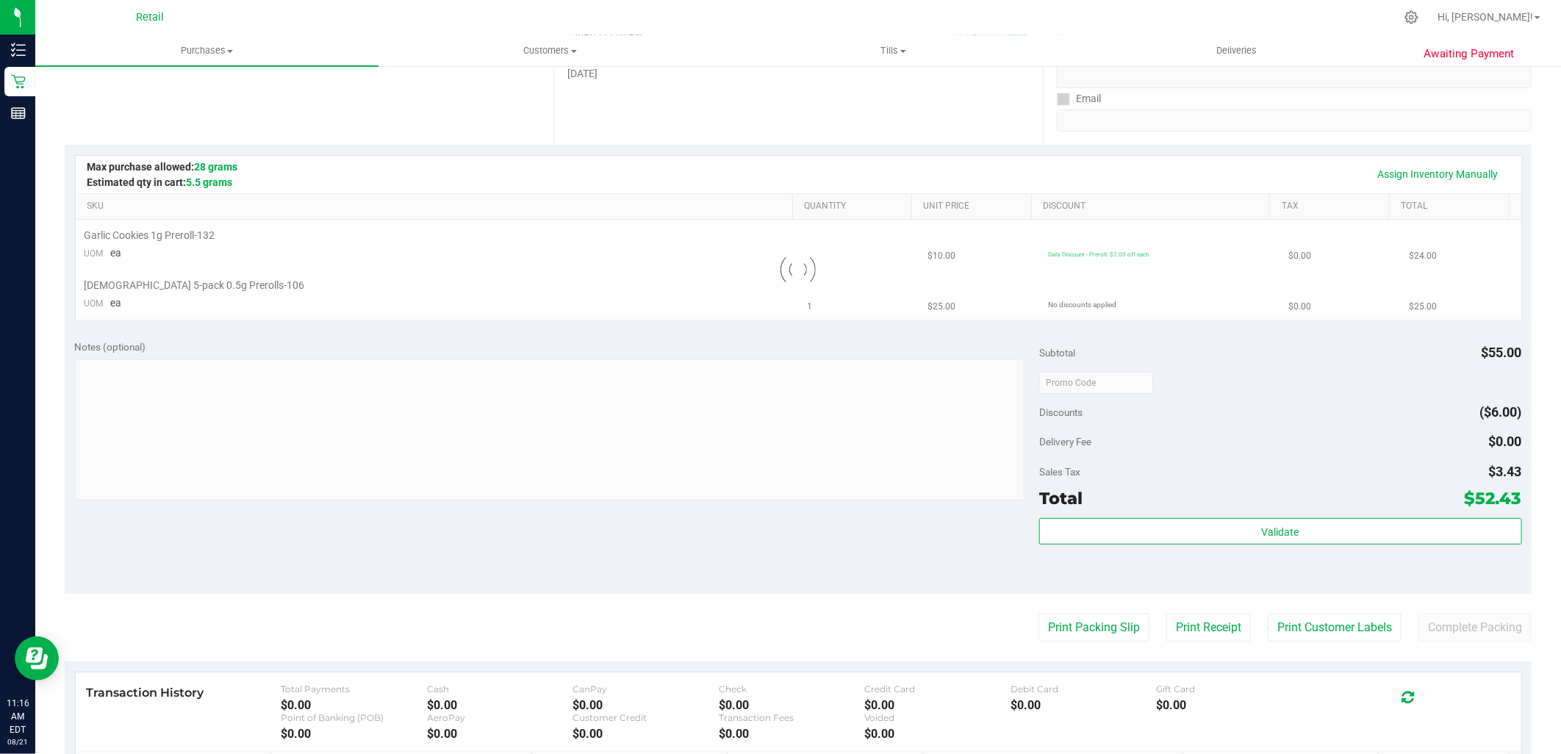
scroll to position [0, 0]
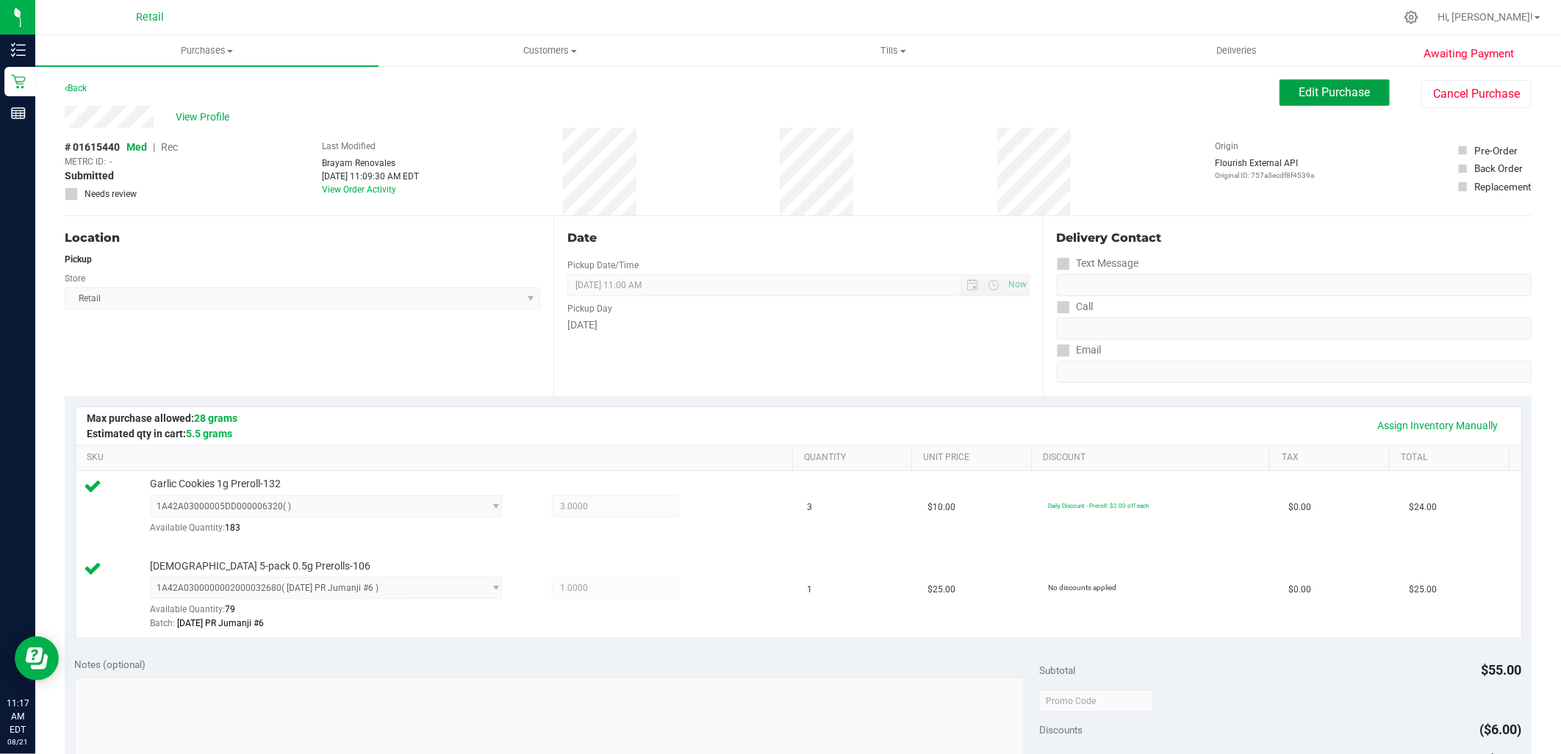
click at [1315, 82] on button "Edit Purchase" at bounding box center [1334, 92] width 110 height 26
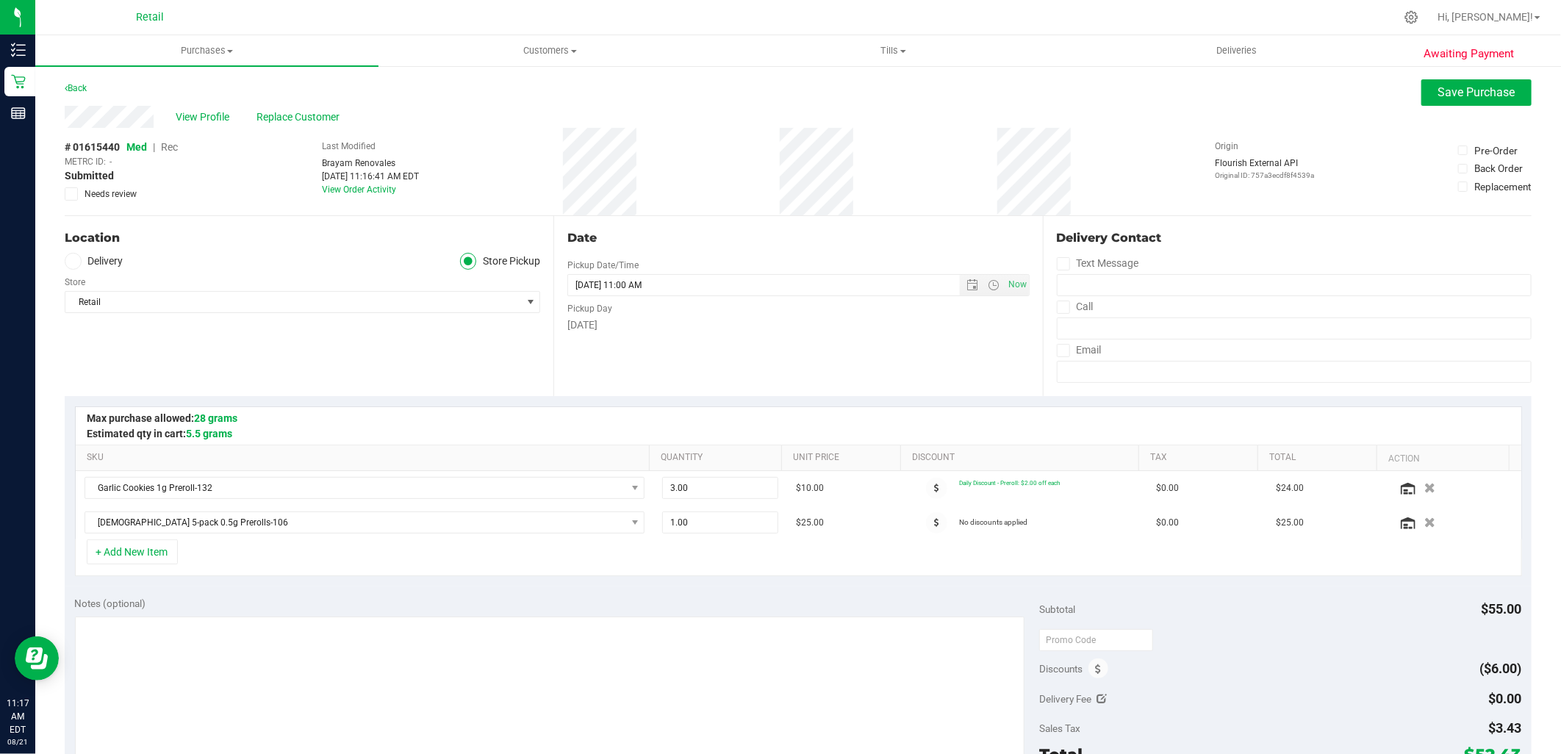
click at [173, 144] on span "Rec" at bounding box center [169, 147] width 17 height 12
click at [1442, 92] on span "Save Purchase" at bounding box center [1476, 92] width 77 height 14
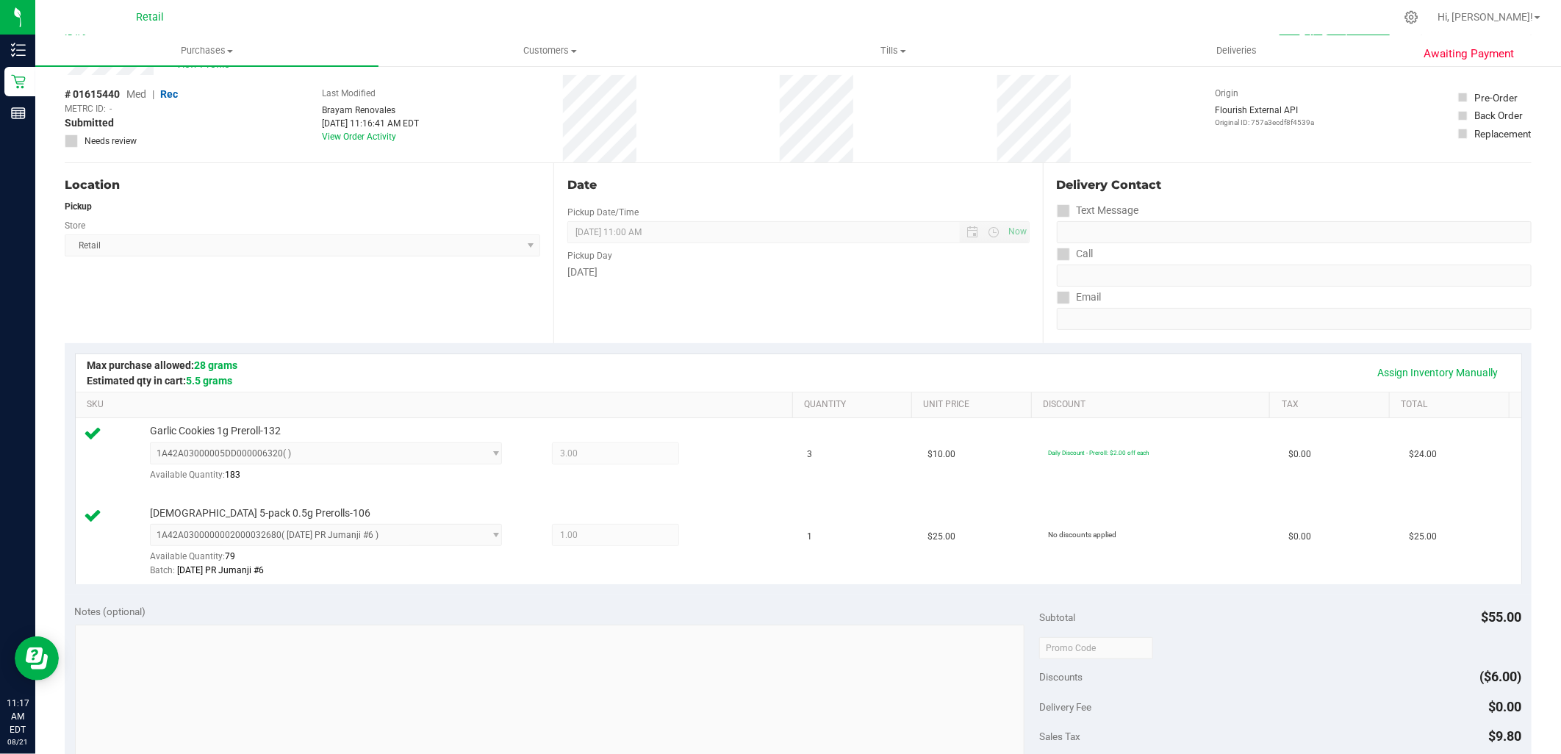
scroll to position [326, 0]
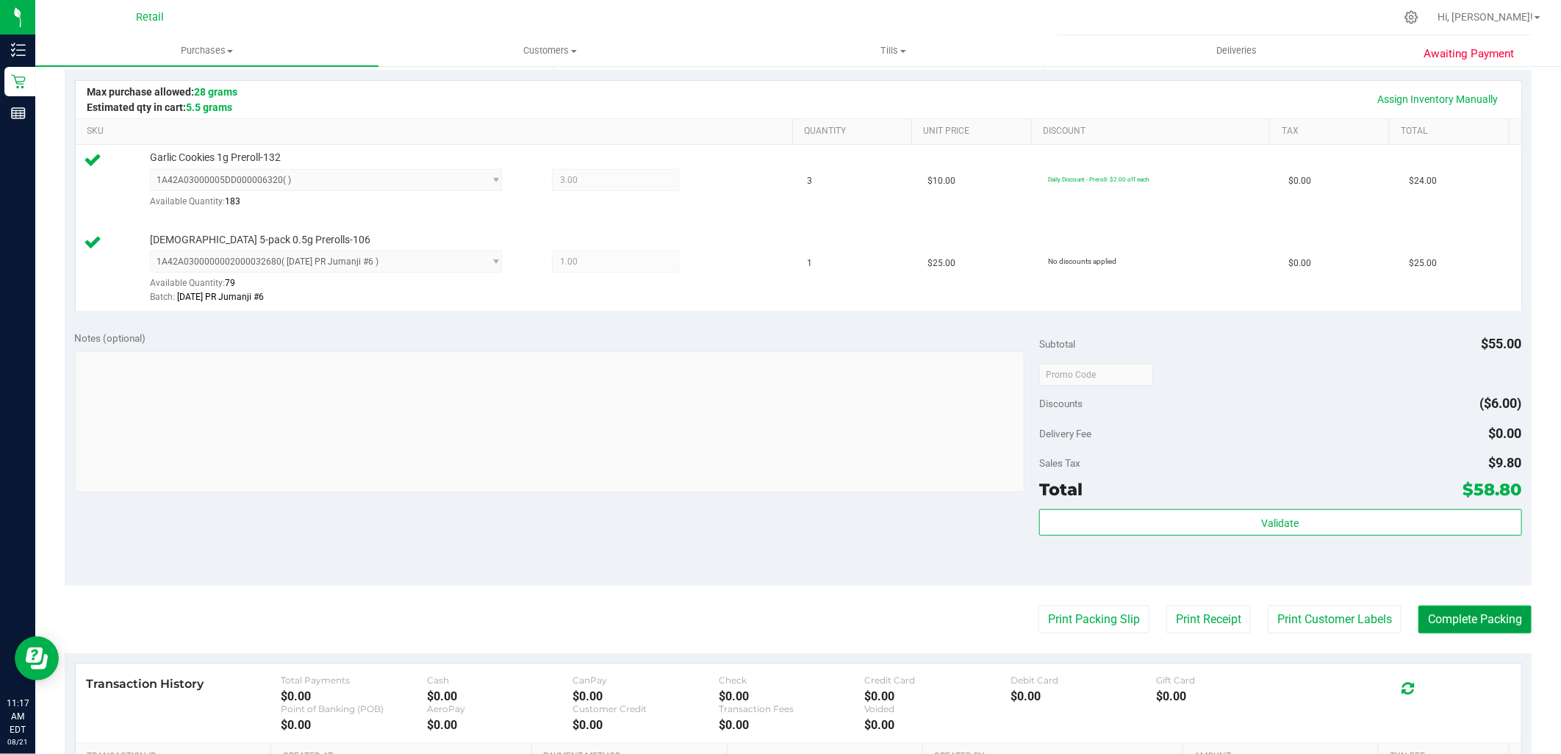
click at [1456, 614] on button "Complete Packing" at bounding box center [1474, 619] width 113 height 28
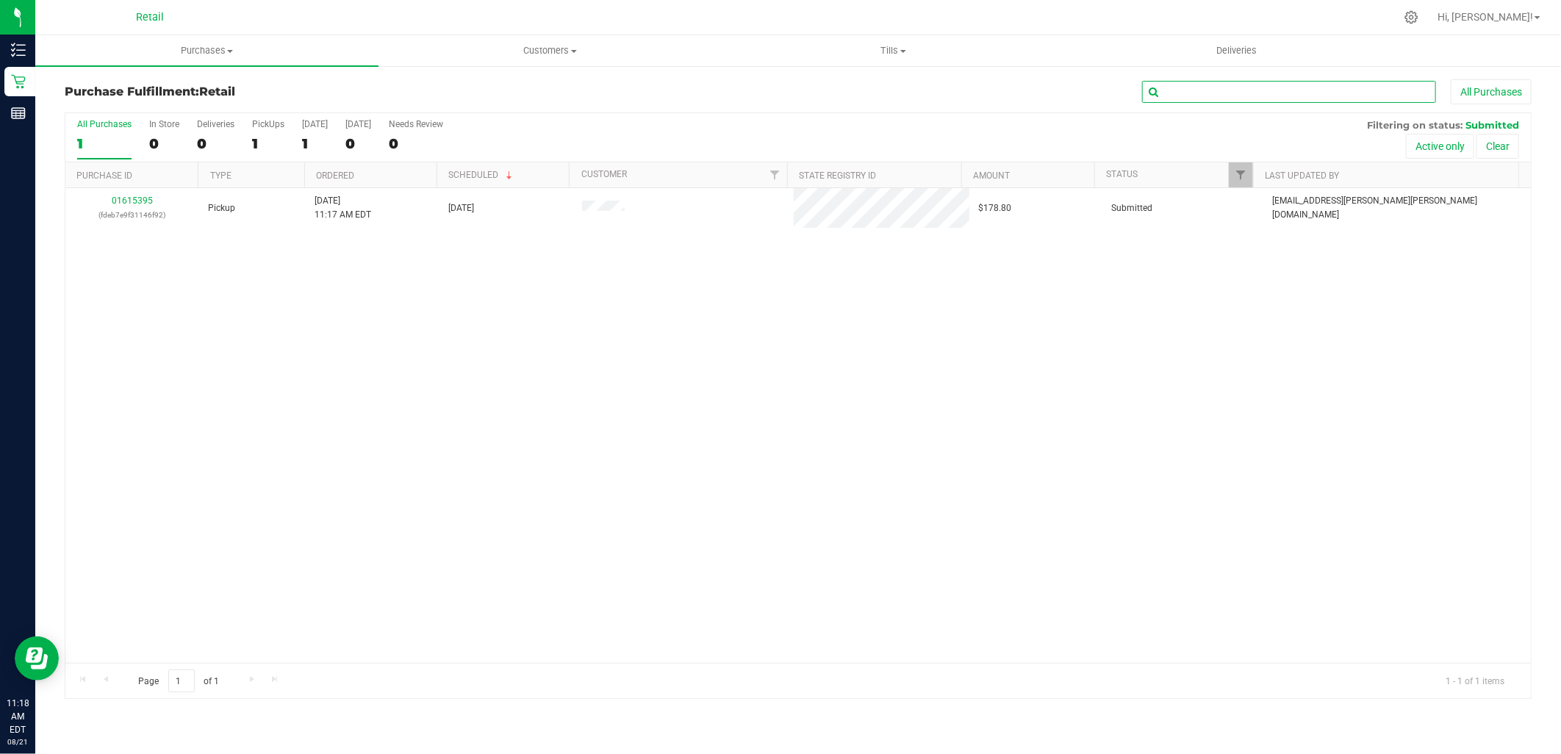
click at [1303, 96] on input "text" at bounding box center [1289, 92] width 294 height 22
click at [193, 39] on uib-tab-heading "Purchases Summary of purchases Fulfillment All purchases" at bounding box center [206, 50] width 343 height 31
click at [134, 84] on span "Summary of purchases" at bounding box center [110, 88] width 151 height 12
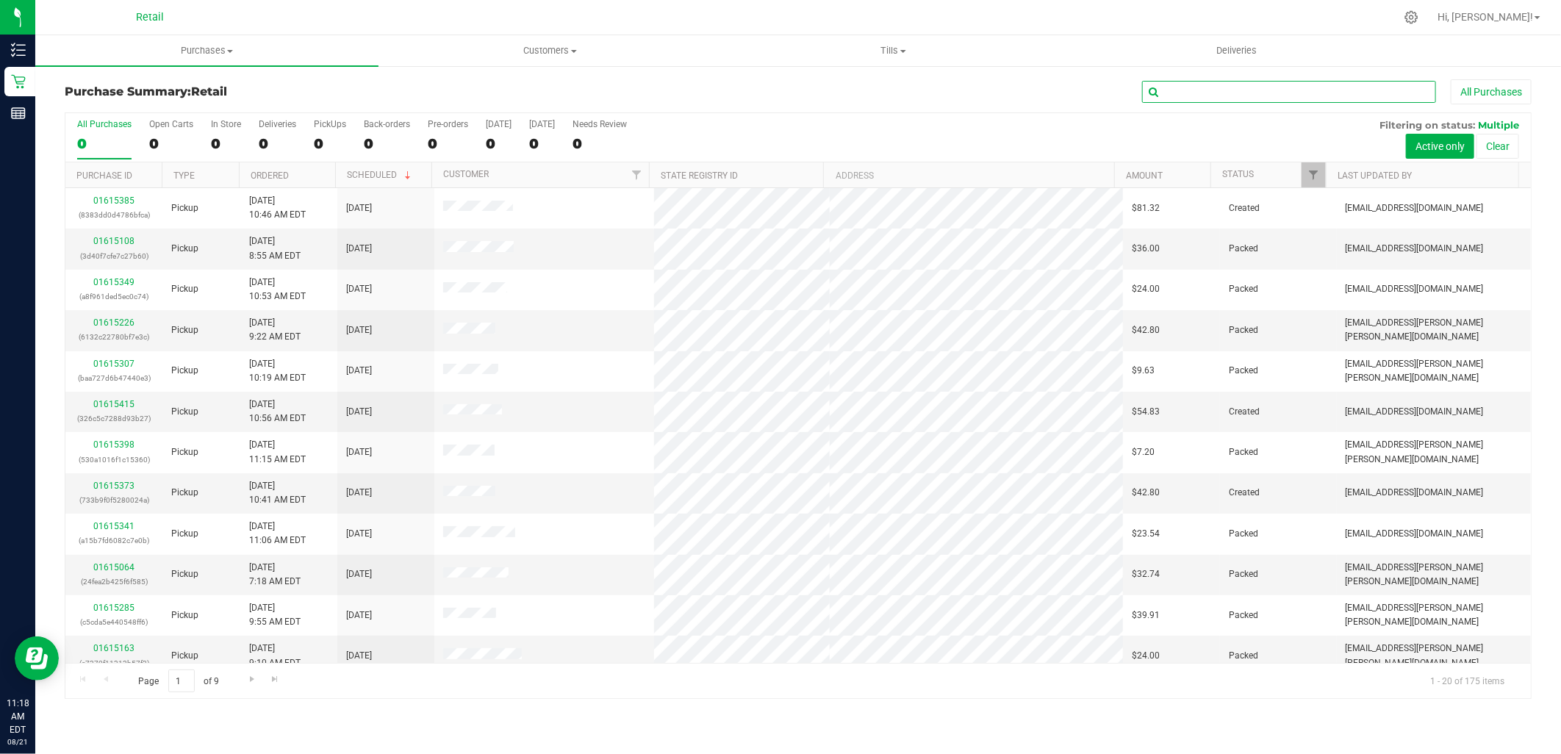
click at [1309, 83] on input "text" at bounding box center [1289, 92] width 294 height 22
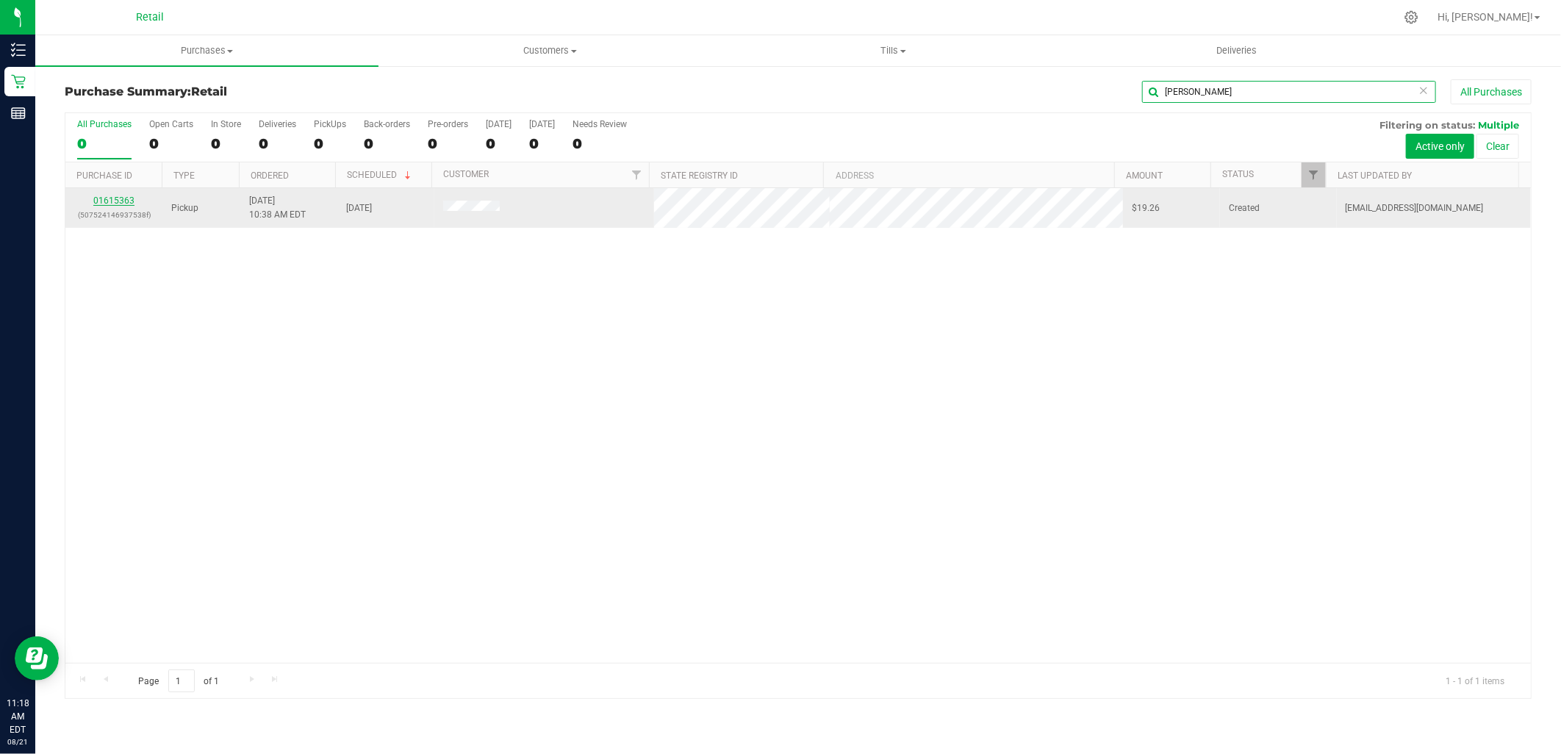
type input "andrade"
click at [106, 204] on link "01615363" at bounding box center [113, 200] width 41 height 10
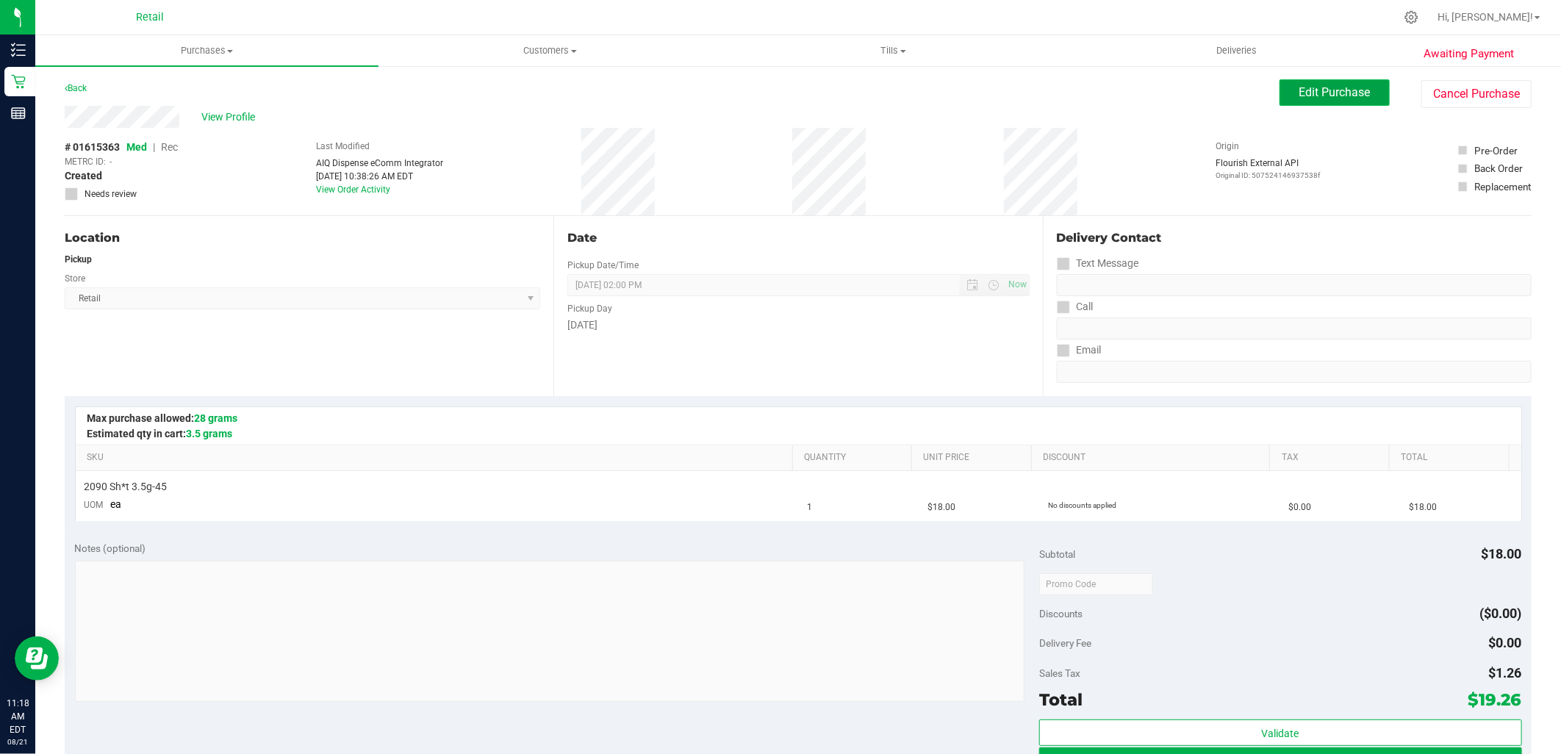
click at [1326, 90] on span "Edit Purchase" at bounding box center [1334, 92] width 71 height 14
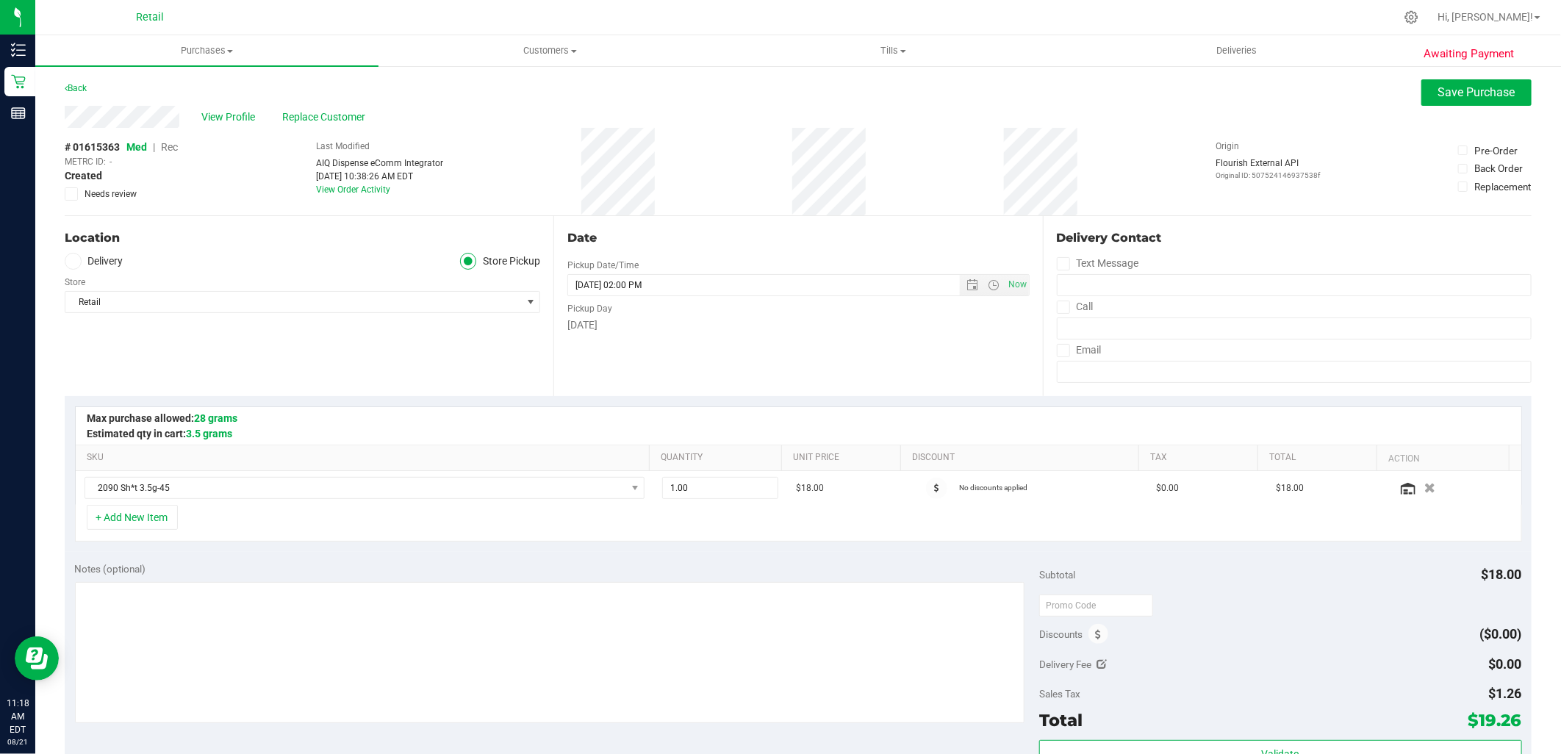
click at [175, 149] on span "Rec" at bounding box center [169, 147] width 17 height 12
click at [1459, 93] on span "Save Purchase" at bounding box center [1476, 92] width 77 height 14
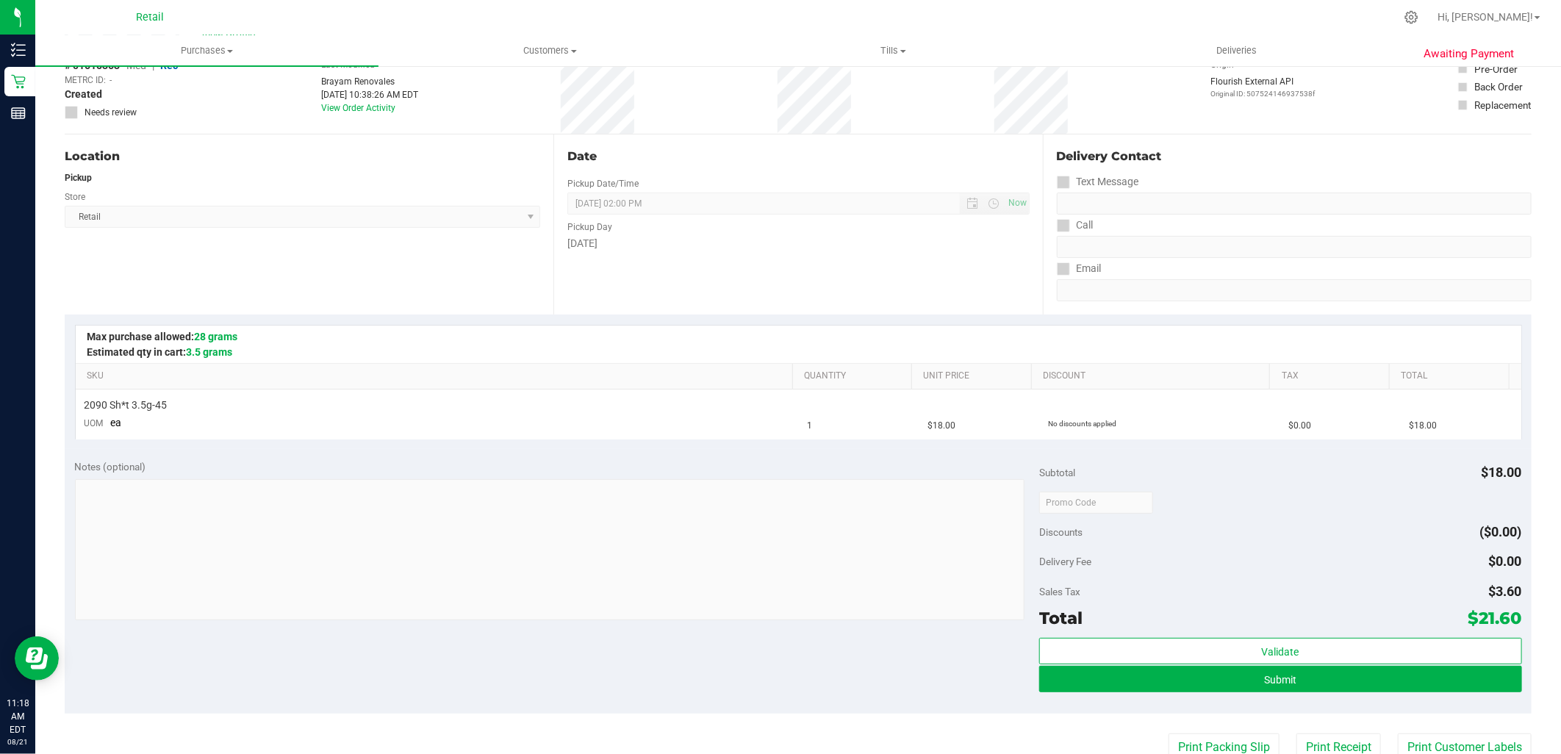
scroll to position [245, 0]
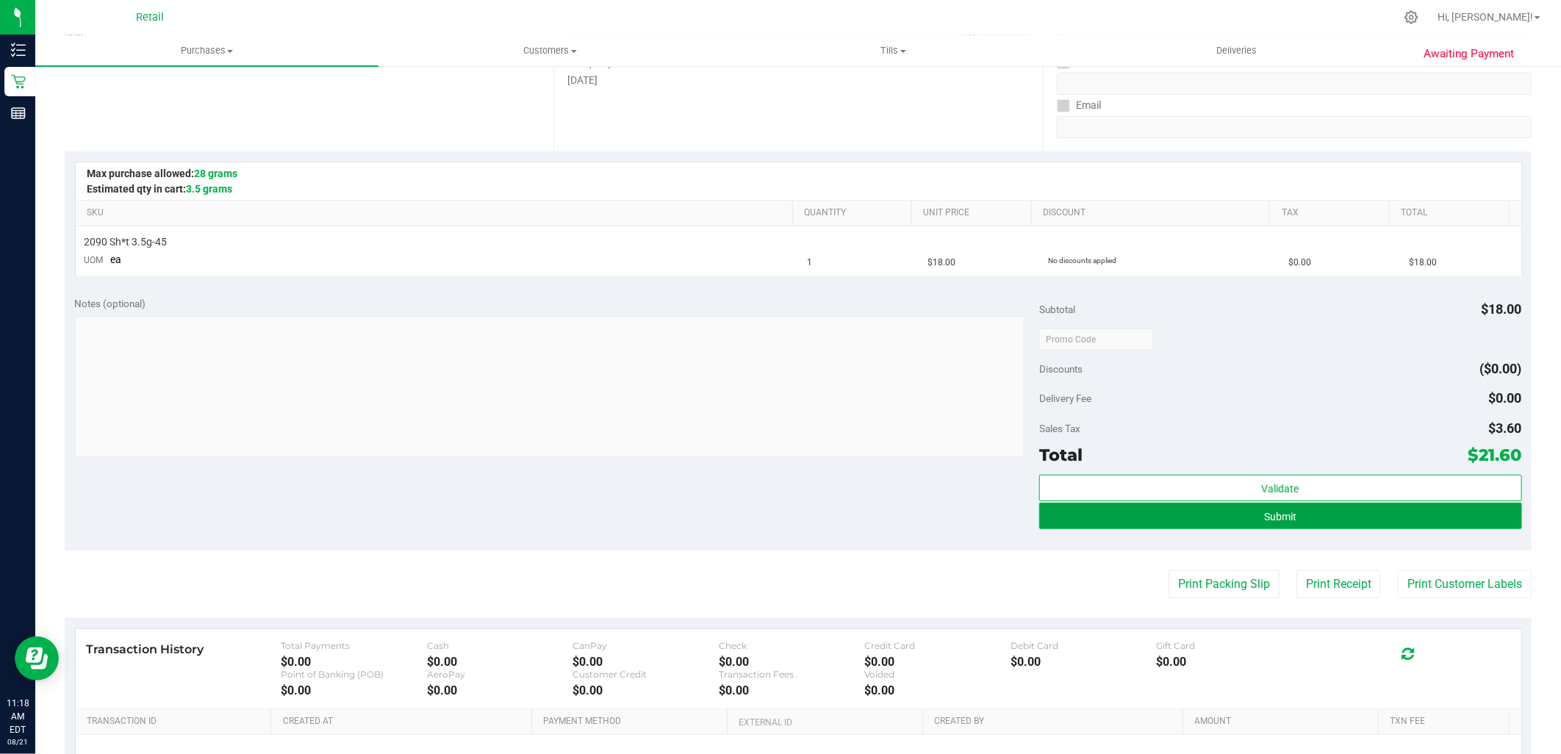
click at [1290, 522] on button "Submit" at bounding box center [1280, 516] width 482 height 26
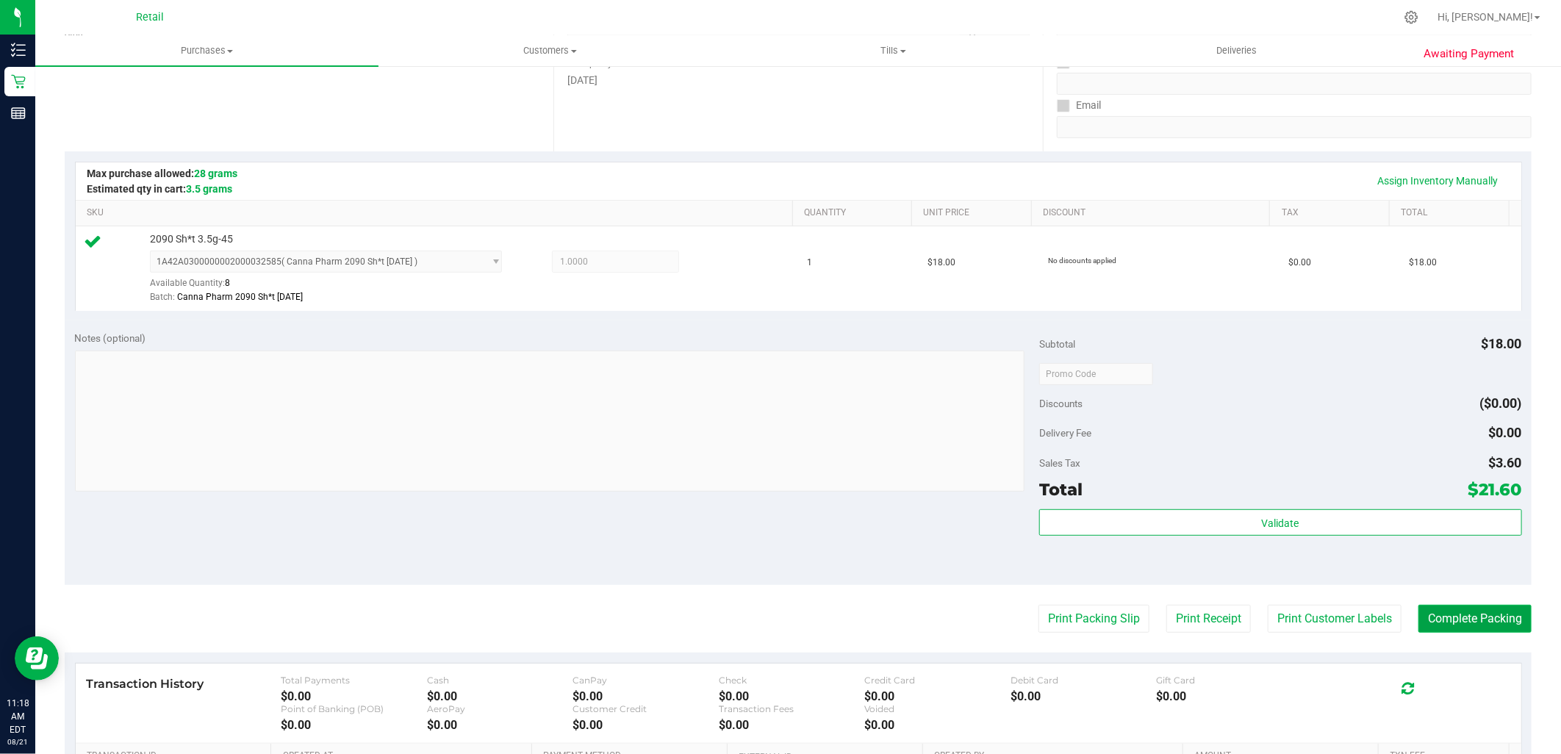
click at [1442, 617] on button "Complete Packing" at bounding box center [1474, 619] width 113 height 28
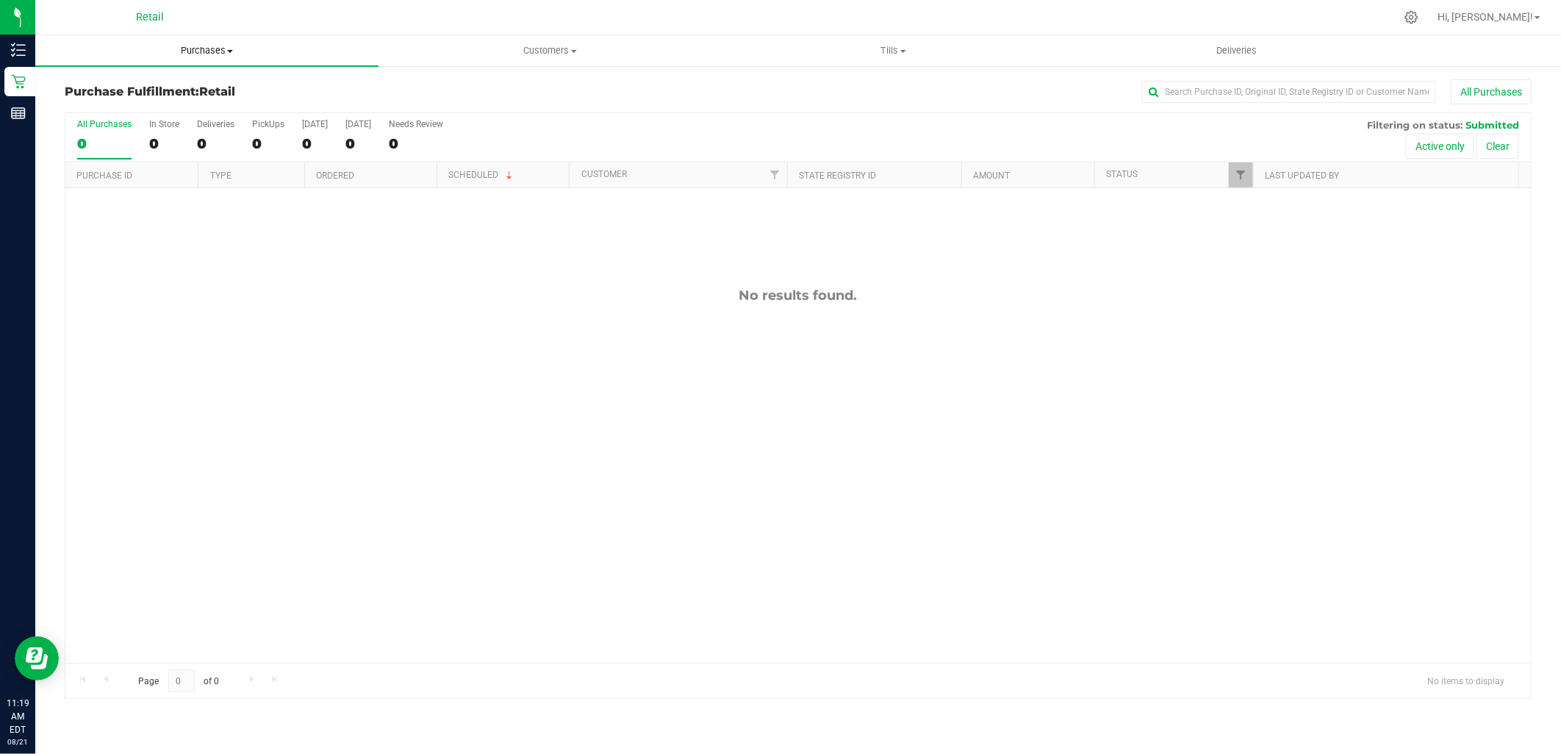
click at [218, 45] on span "Purchases" at bounding box center [206, 50] width 343 height 13
click at [151, 96] on li "Summary of purchases" at bounding box center [206, 89] width 343 height 18
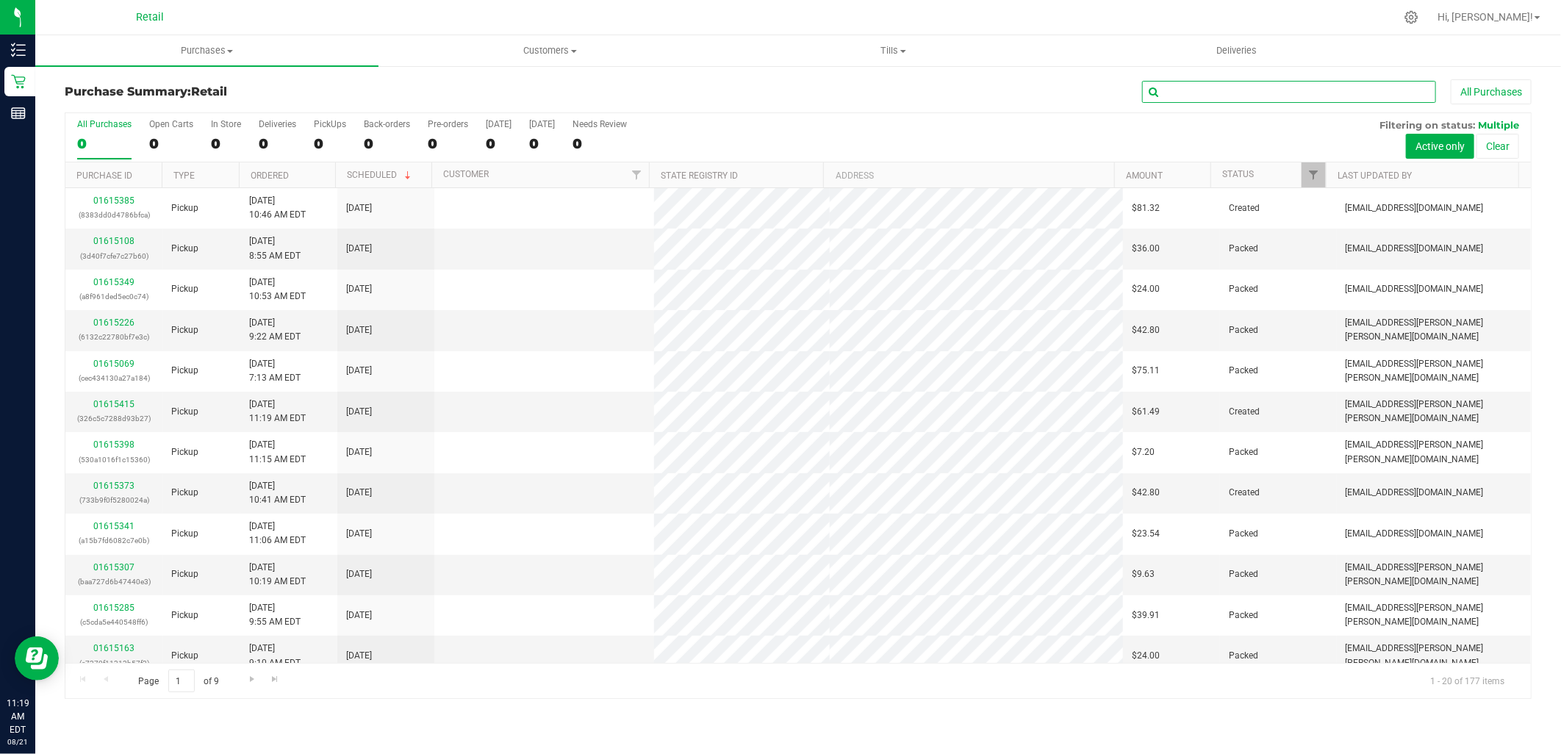
click at [1202, 92] on input "text" at bounding box center [1289, 92] width 294 height 22
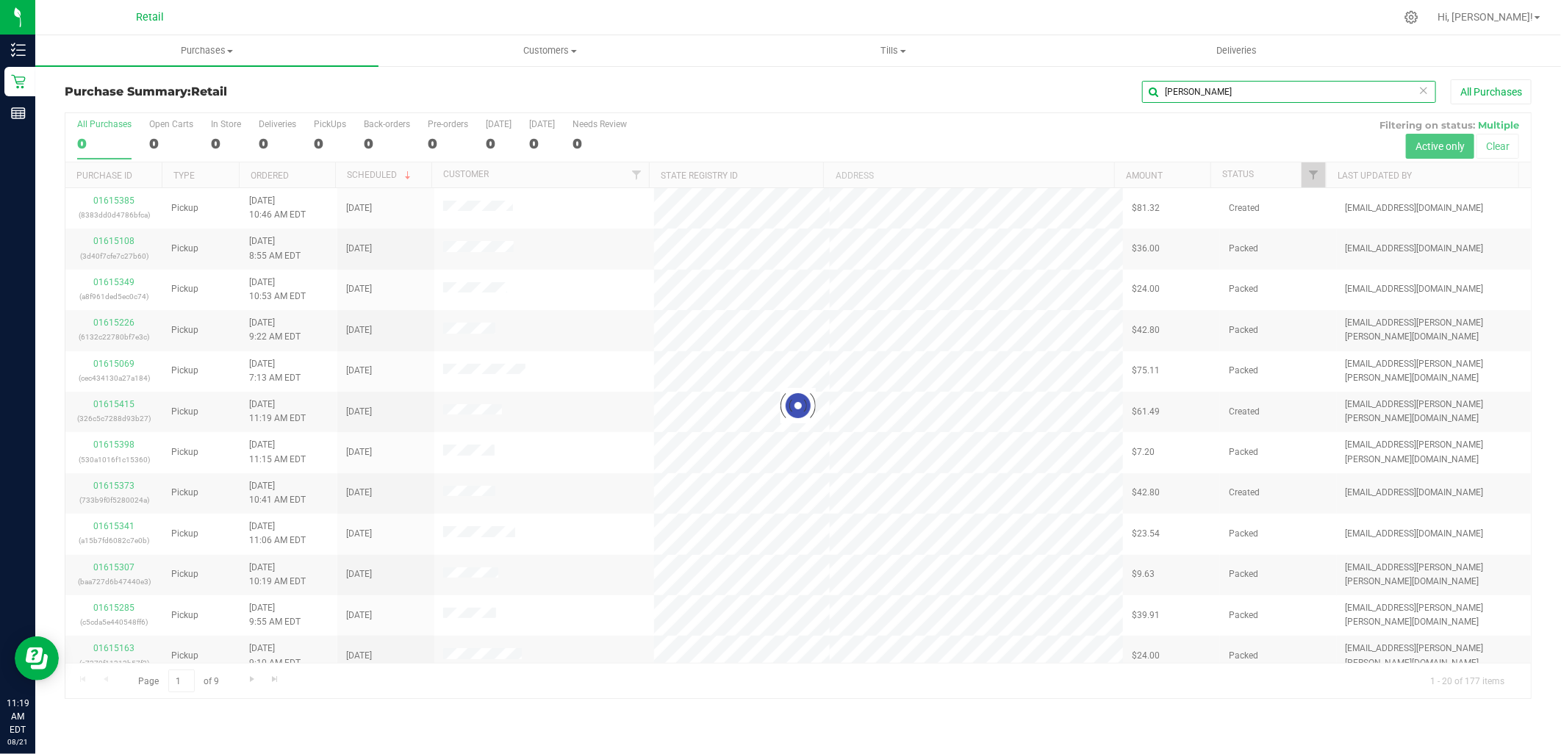
type input "carlos"
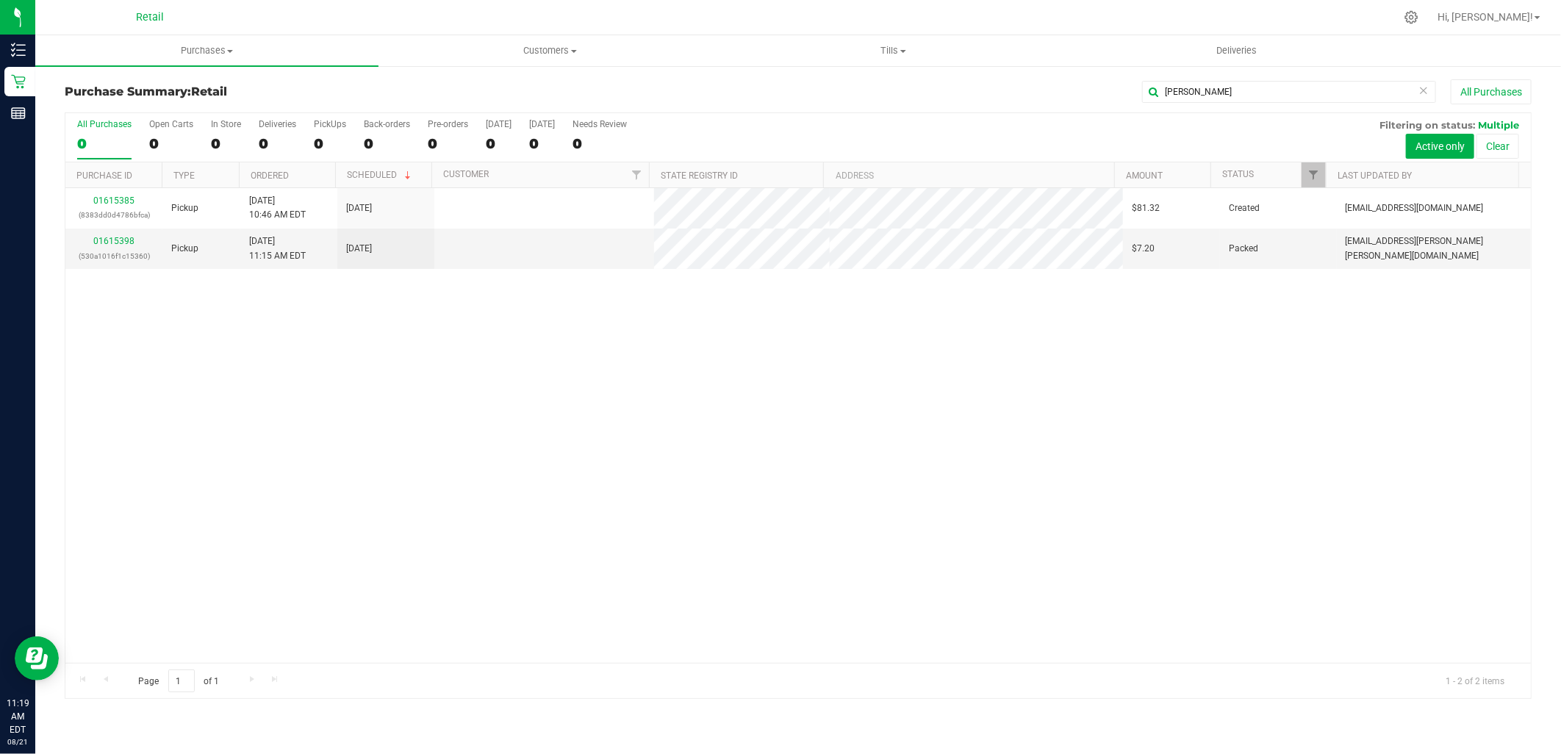
click at [113, 201] on link "01615385" at bounding box center [113, 200] width 41 height 10
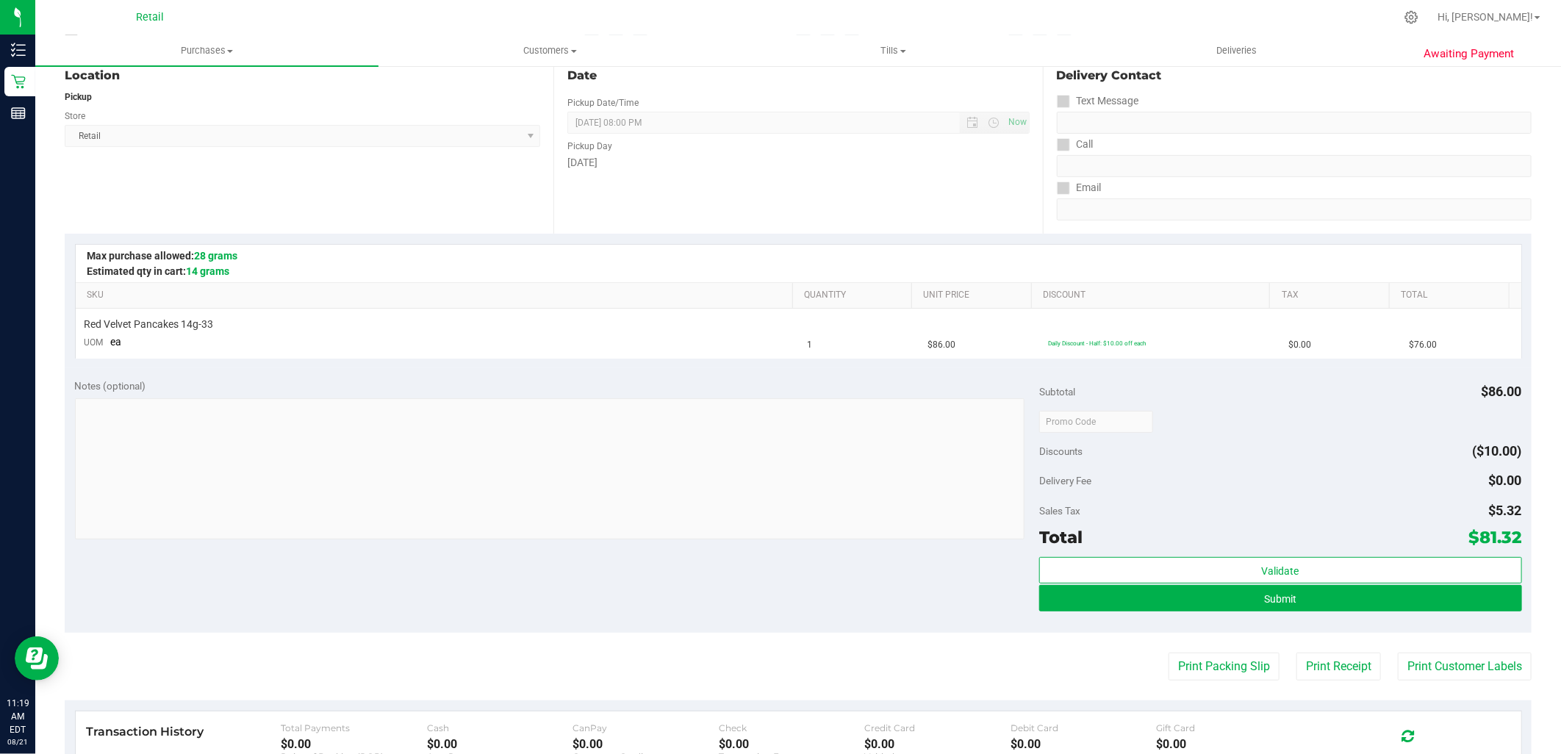
scroll to position [163, 0]
click at [1292, 600] on button "Submit" at bounding box center [1280, 597] width 482 height 26
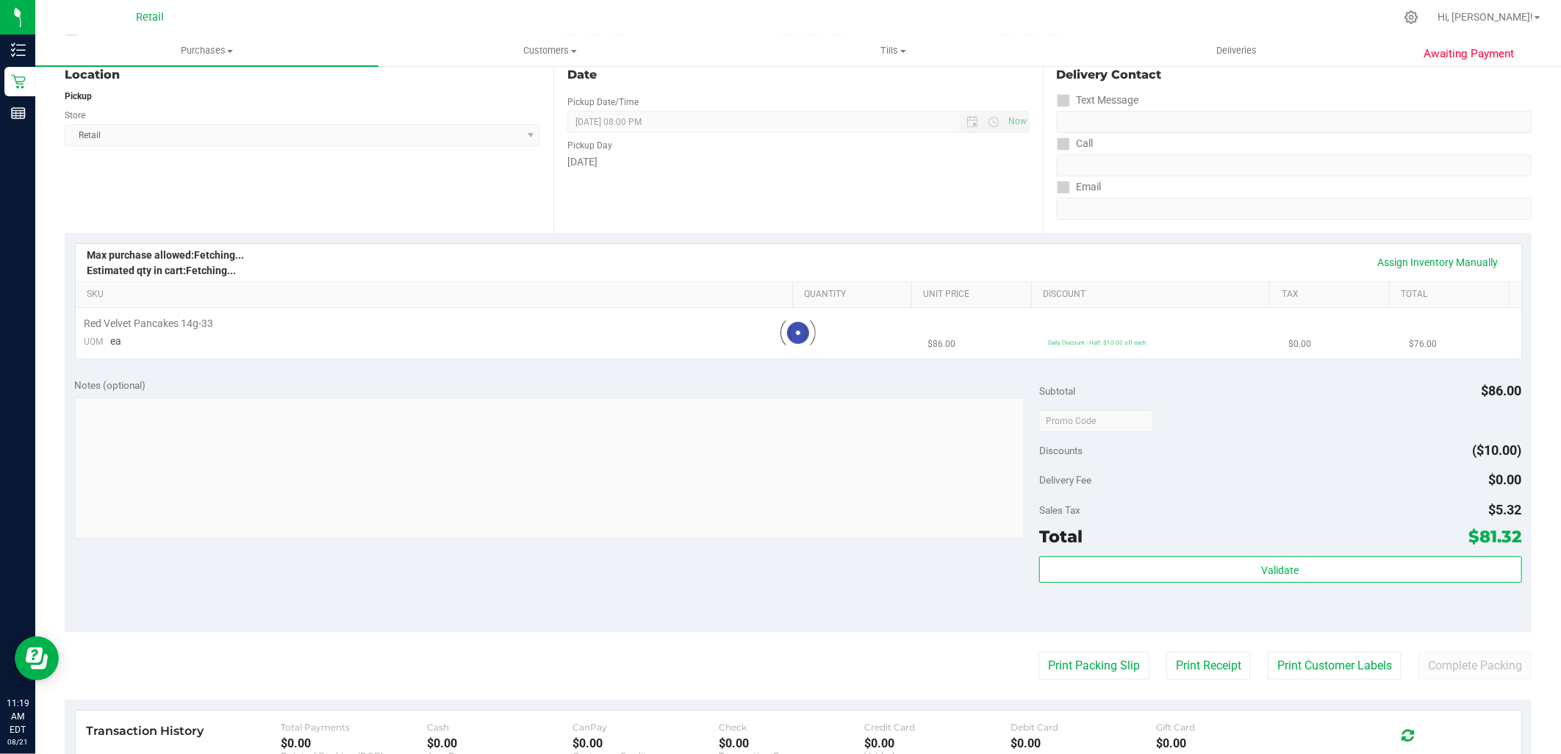
scroll to position [0, 0]
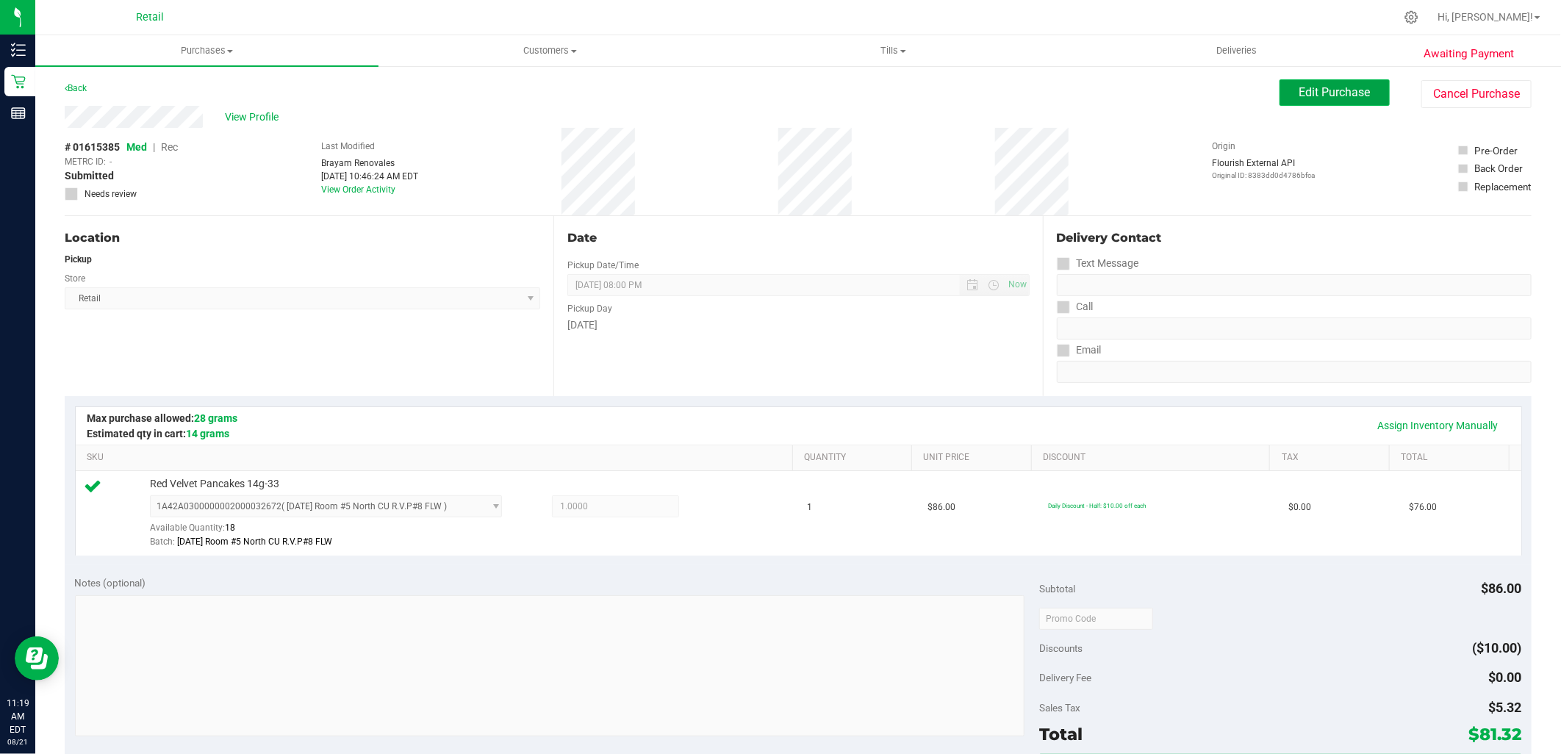
click at [1347, 90] on span "Edit Purchase" at bounding box center [1334, 92] width 71 height 14
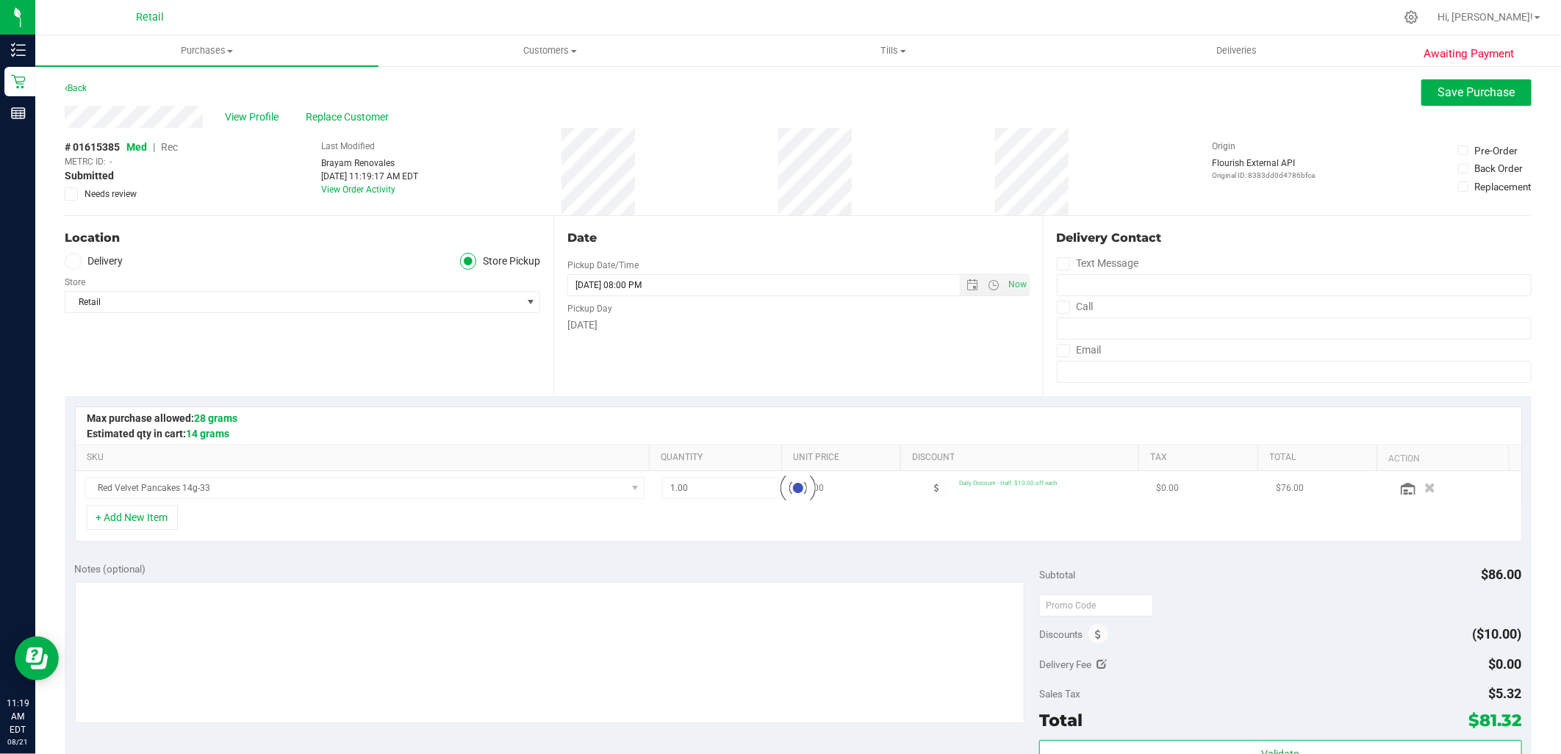
click at [175, 144] on span "Rec" at bounding box center [169, 147] width 17 height 12
click at [1503, 89] on button "Save Purchase" at bounding box center [1476, 92] width 110 height 26
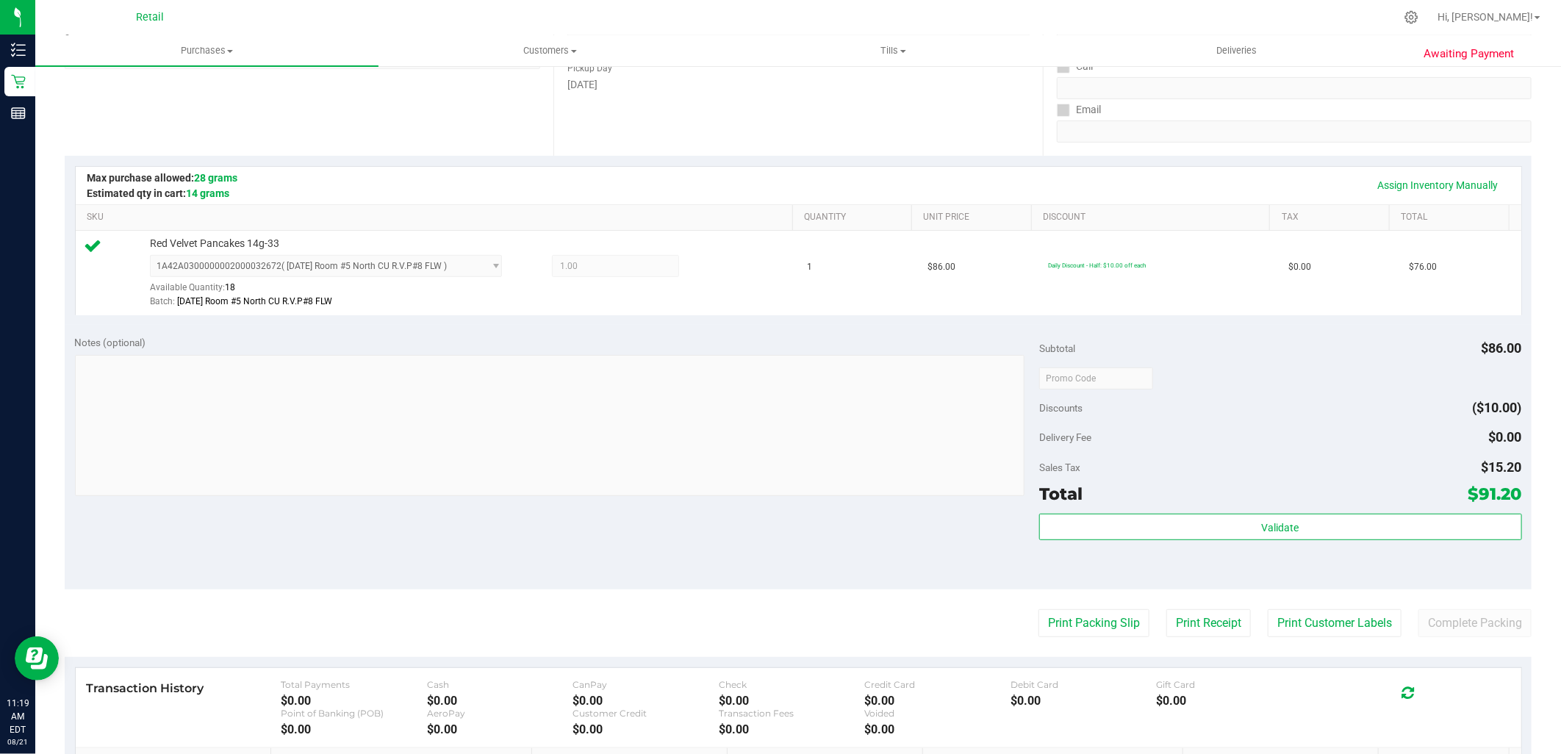
scroll to position [245, 0]
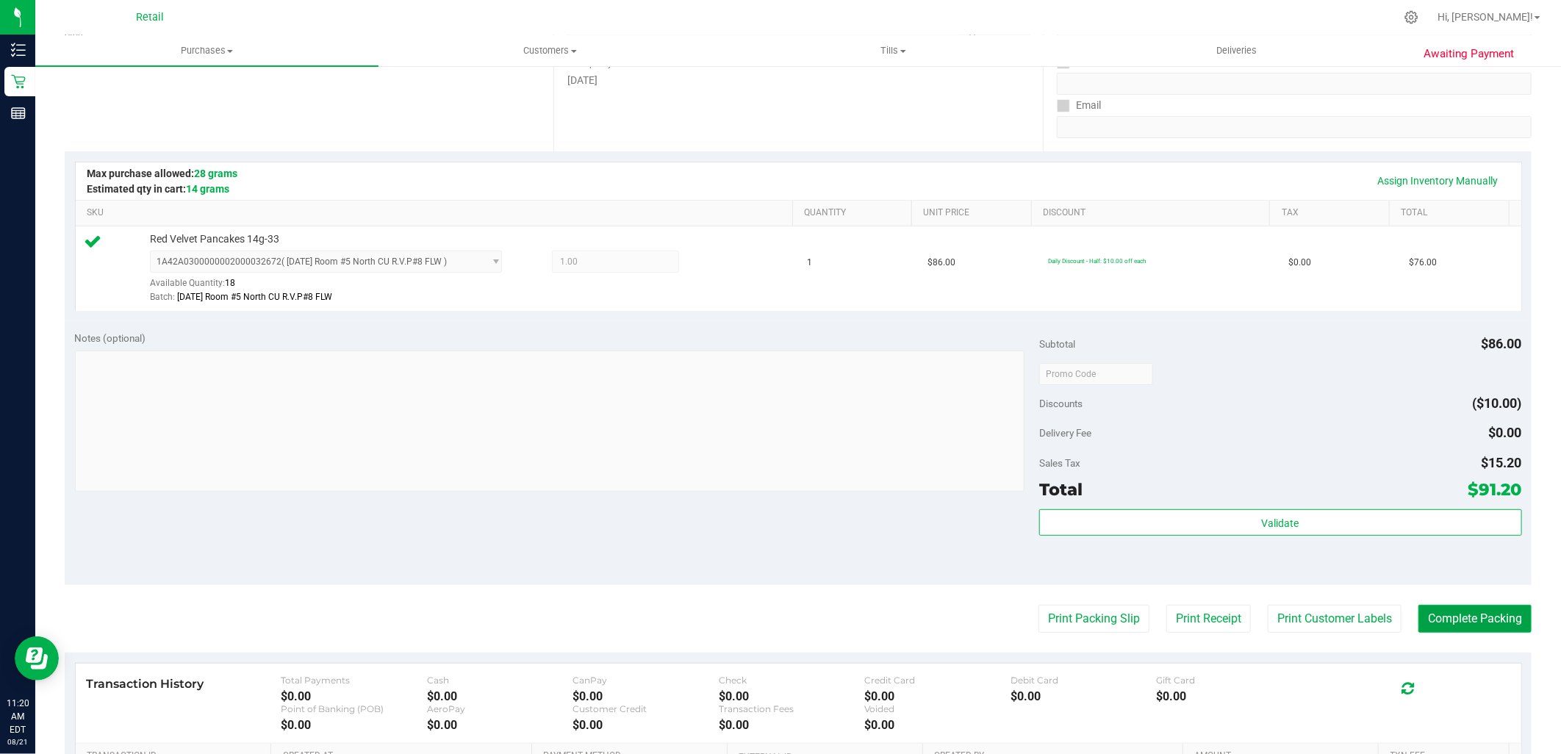
click at [1459, 627] on button "Complete Packing" at bounding box center [1474, 619] width 113 height 28
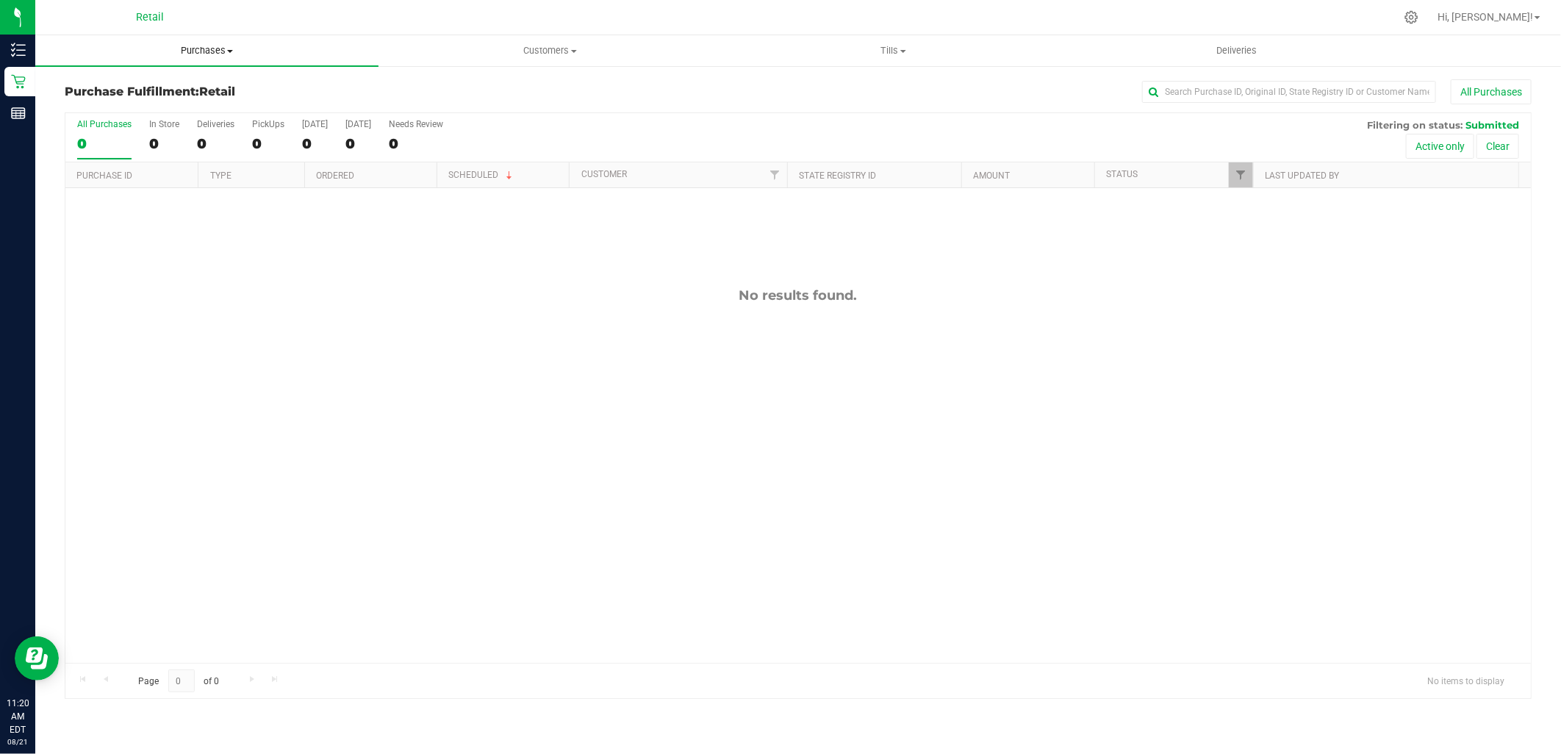
click at [216, 48] on span "Purchases" at bounding box center [206, 50] width 343 height 13
click at [554, 54] on span "Customers" at bounding box center [550, 50] width 342 height 13
click at [479, 85] on span "All customers" at bounding box center [431, 88] width 106 height 12
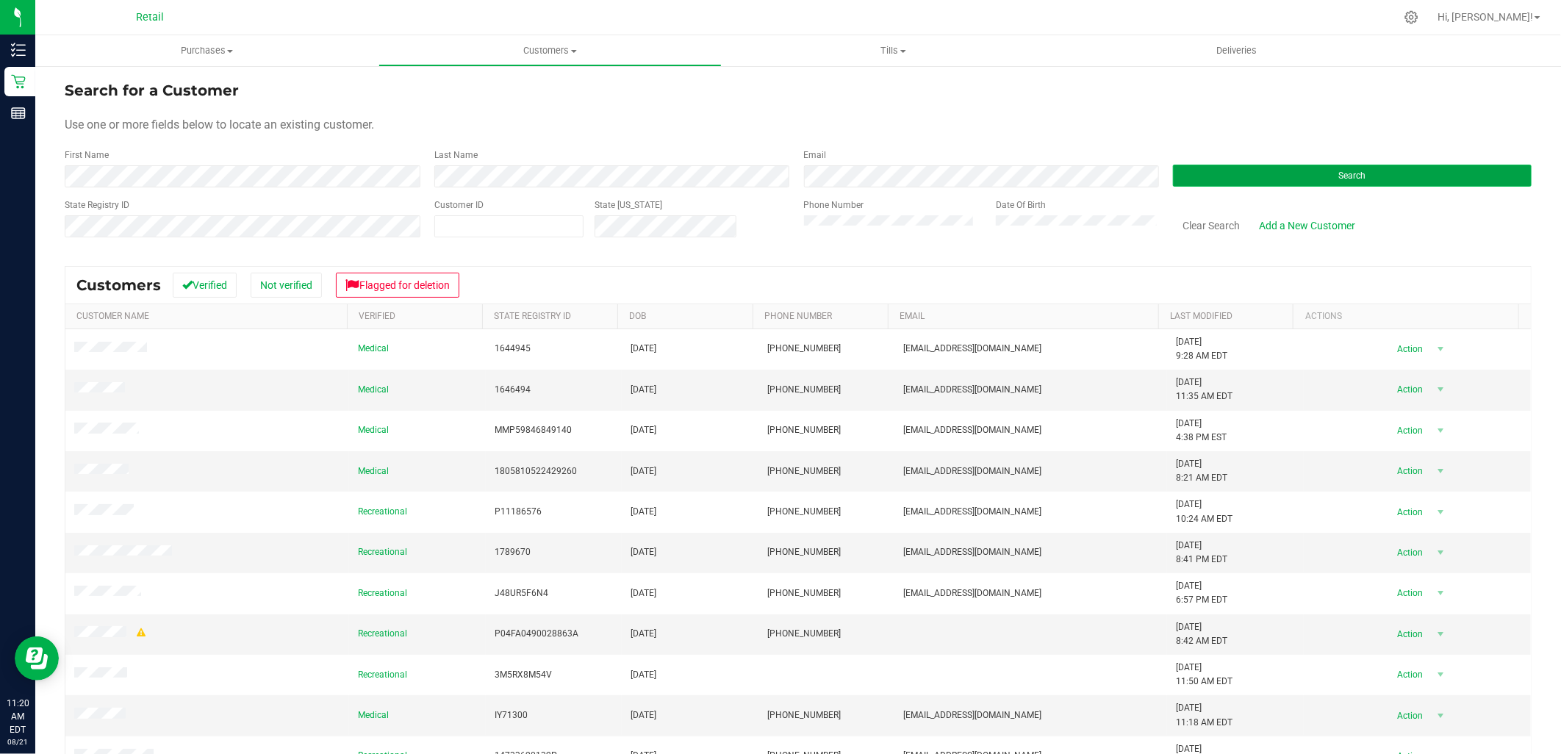
click at [1237, 175] on button "Search" at bounding box center [1352, 176] width 359 height 22
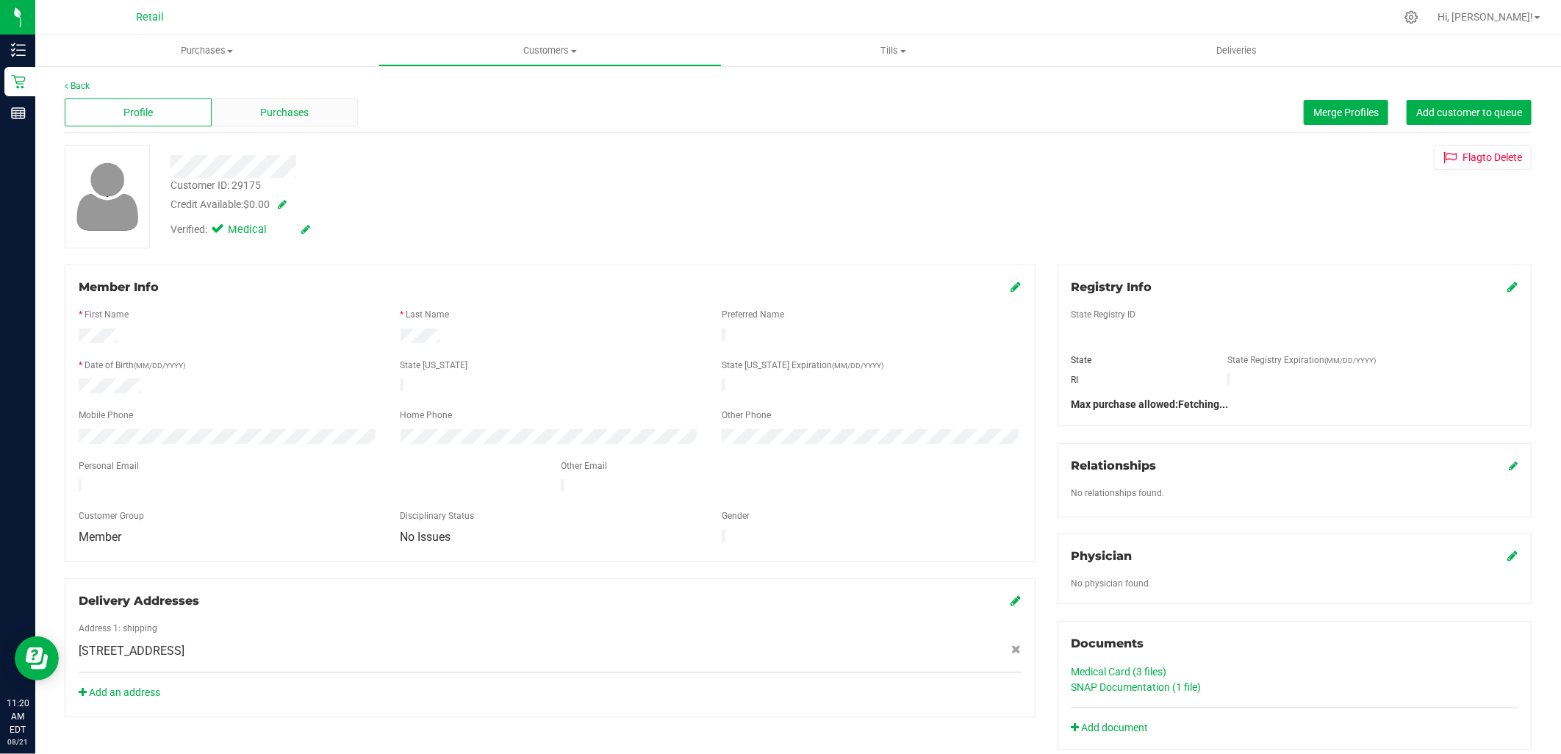
click at [301, 113] on span "Purchases" at bounding box center [284, 112] width 48 height 15
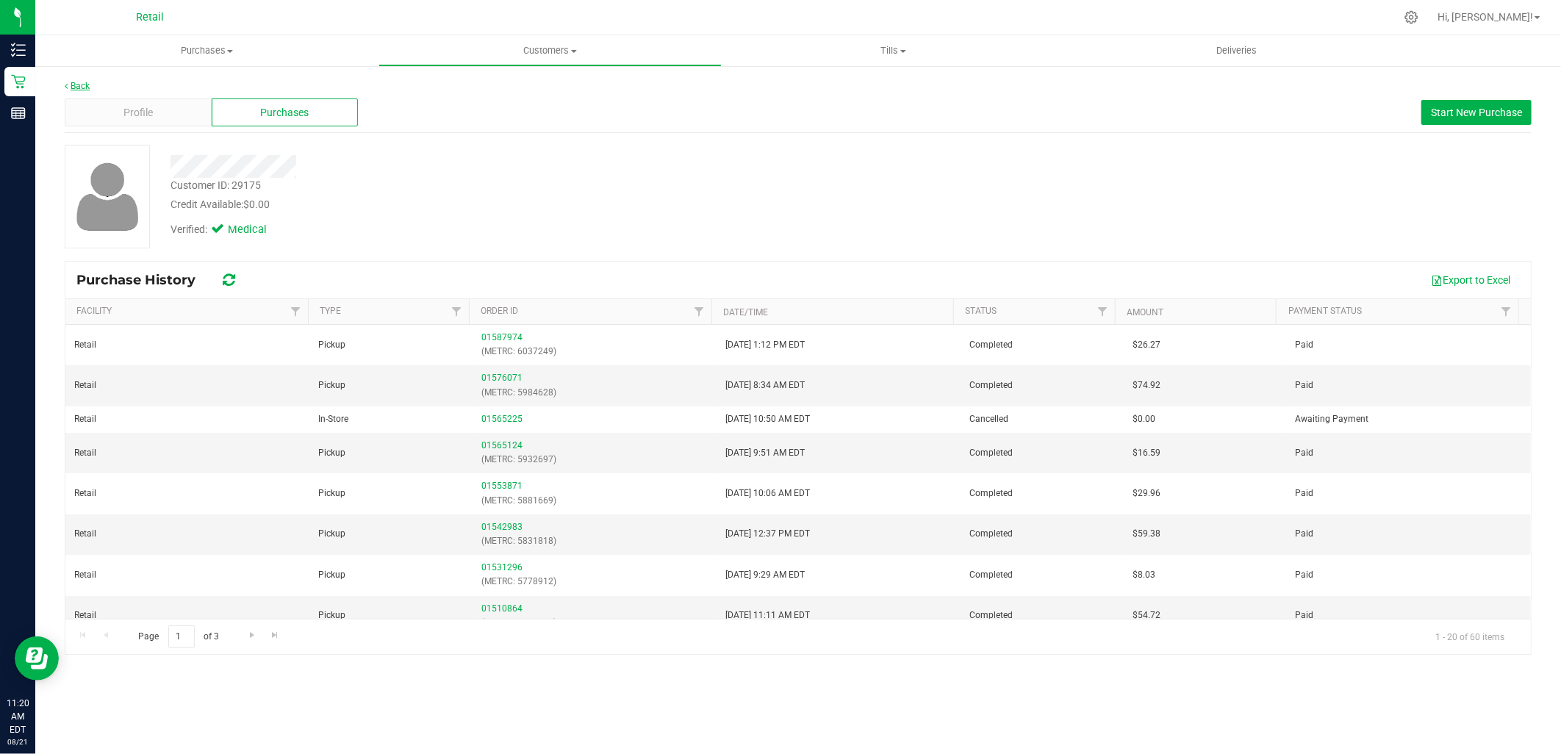
click at [76, 82] on link "Back" at bounding box center [77, 86] width 25 height 10
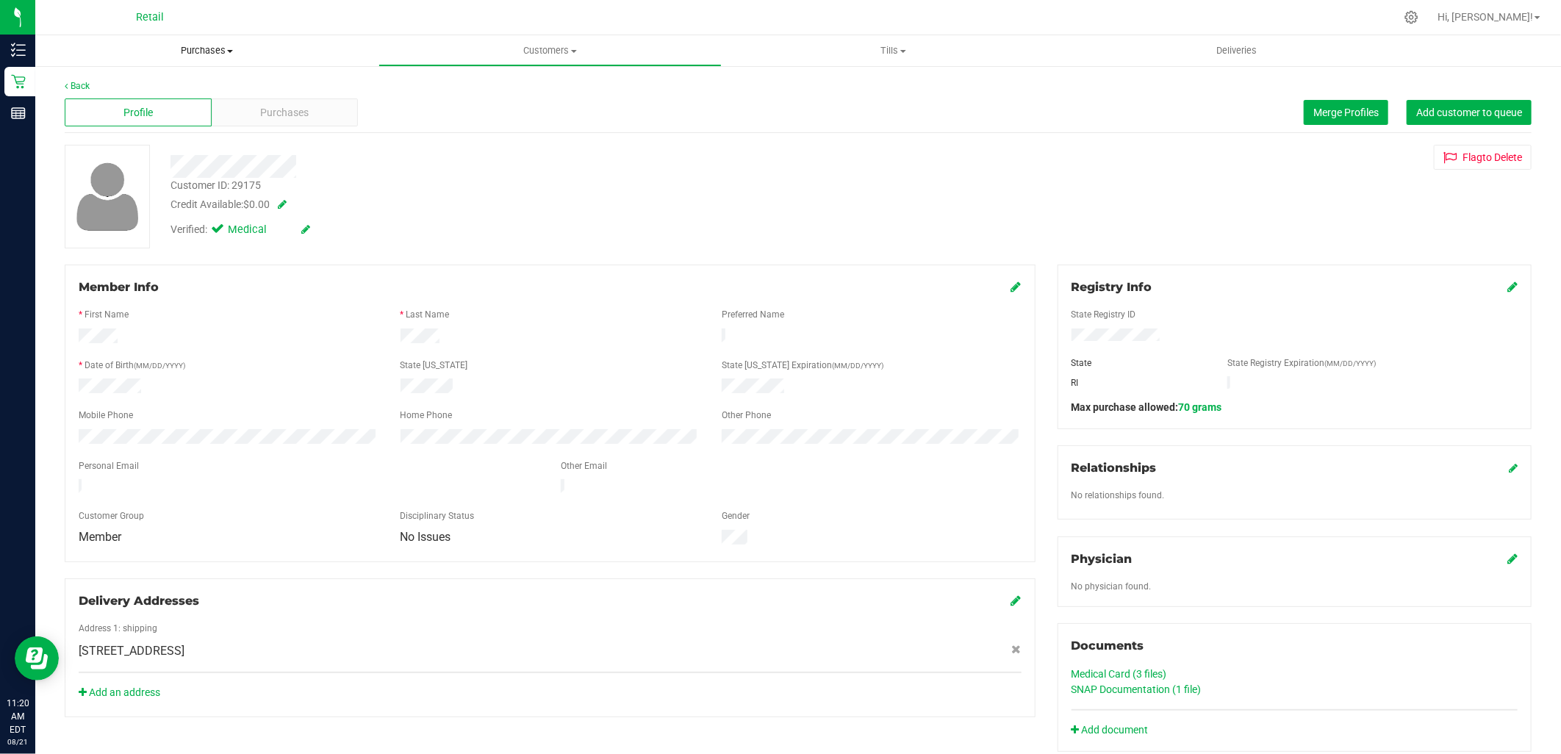
click at [215, 48] on span "Purchases" at bounding box center [206, 50] width 343 height 13
click at [118, 85] on span "Summary of purchases" at bounding box center [110, 88] width 151 height 12
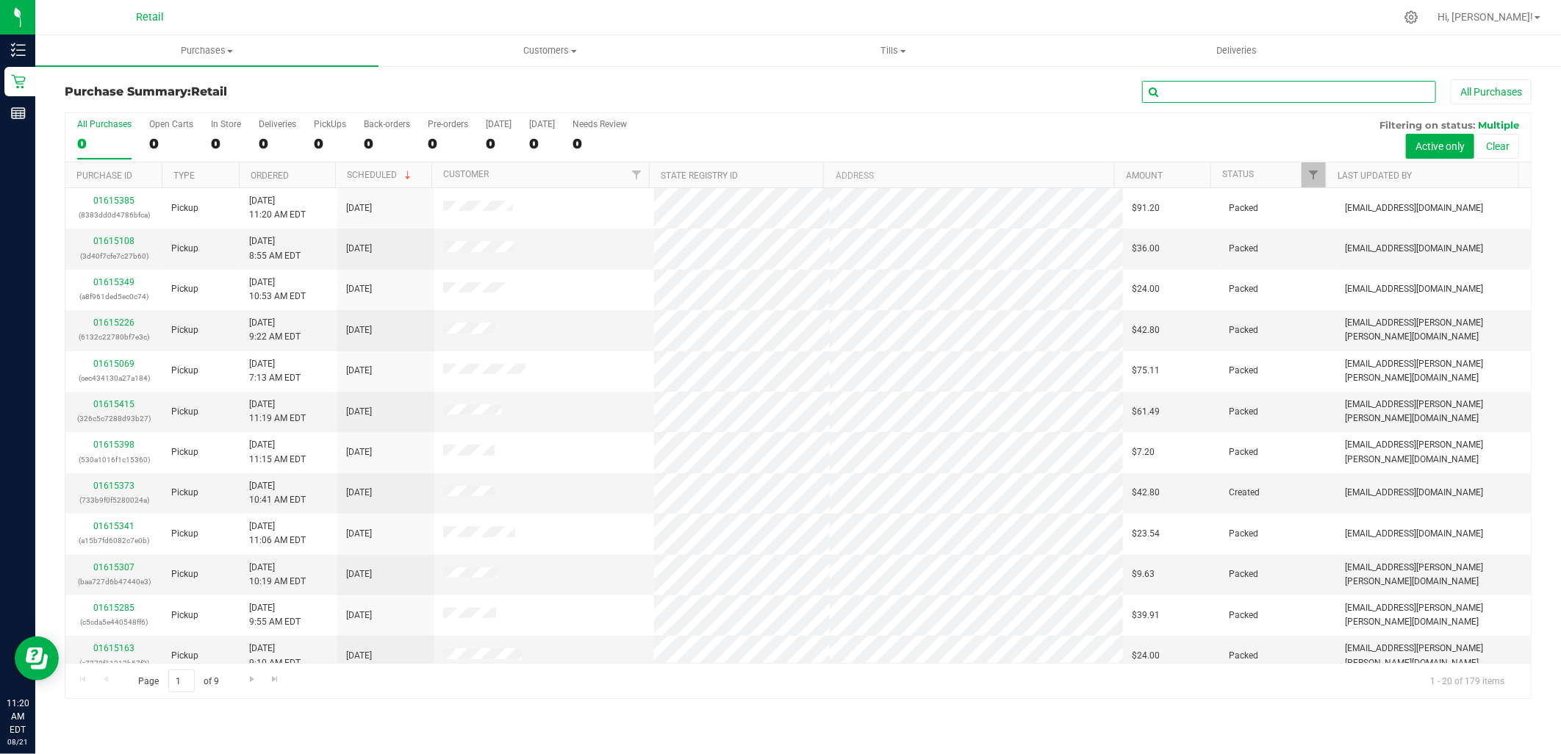
click at [1205, 87] on input "text" at bounding box center [1289, 92] width 294 height 22
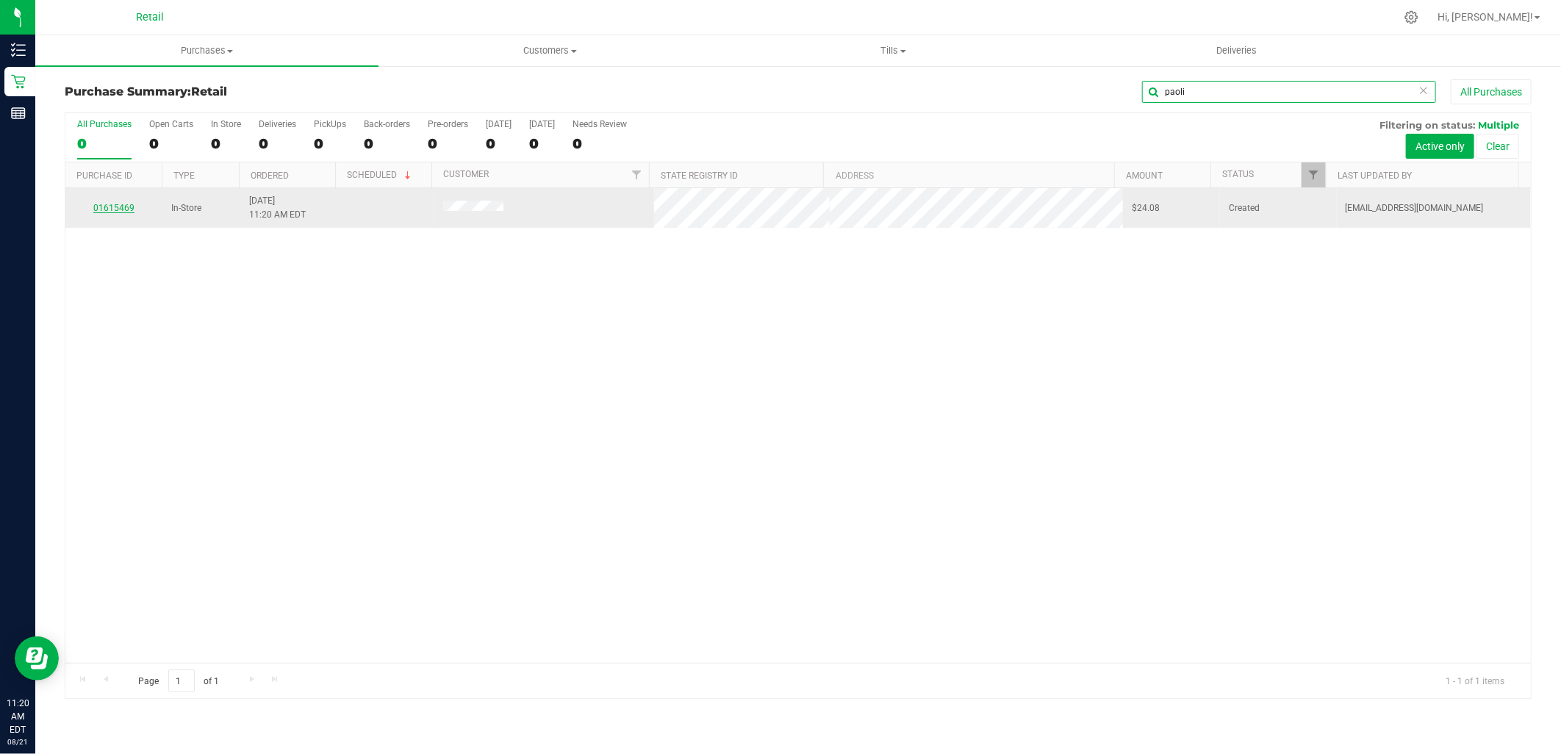
type input "paoli"
click at [114, 206] on link "01615469" at bounding box center [113, 208] width 41 height 10
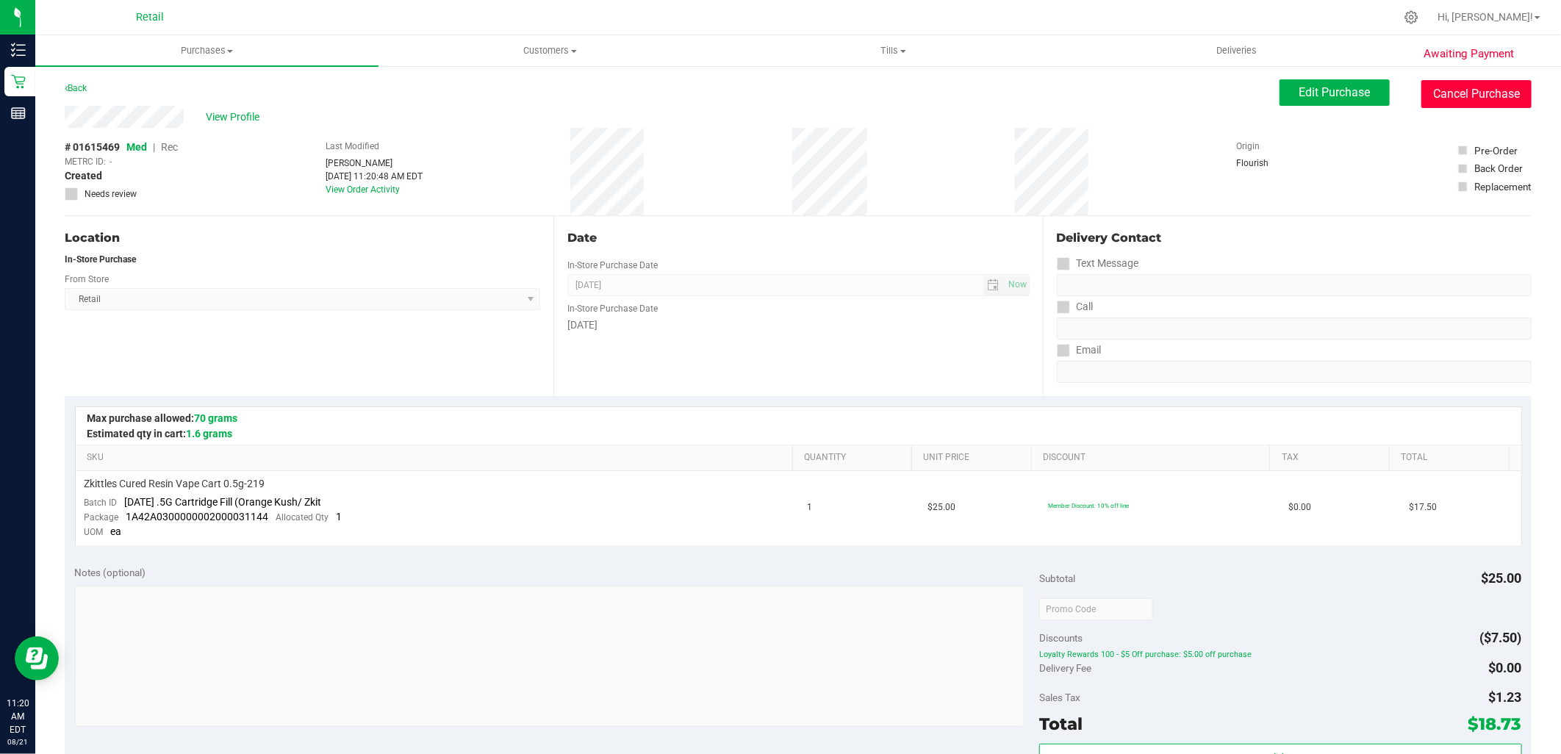
click at [1453, 88] on button "Cancel Purchase" at bounding box center [1476, 94] width 110 height 28
drag, startPoint x: 1436, startPoint y: 85, endPoint x: 855, endPoint y: 77, distance: 580.6
click at [1436, 85] on button "Cancel Purchase" at bounding box center [1476, 94] width 110 height 28
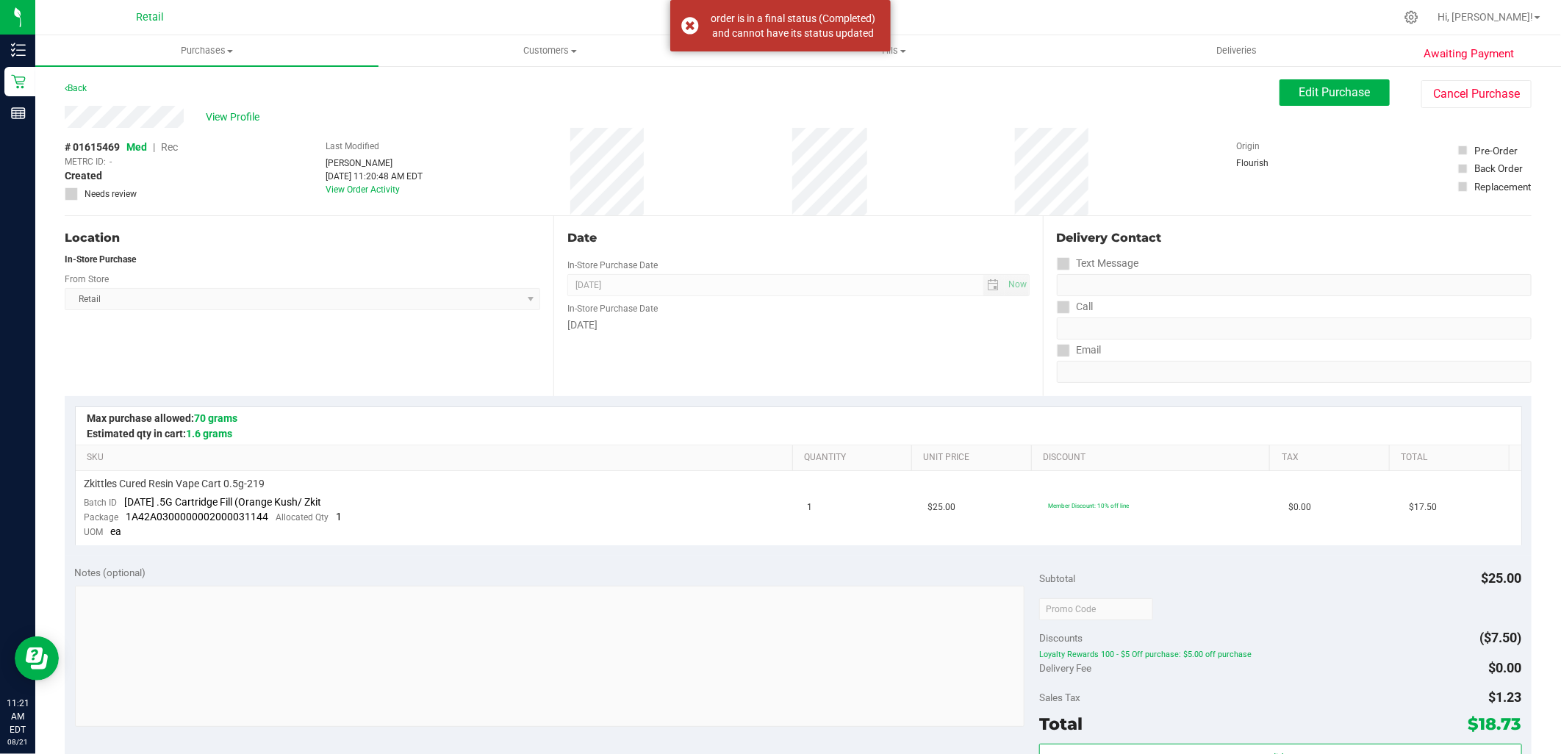
click at [79, 81] on div "Back" at bounding box center [76, 88] width 22 height 18
click at [78, 89] on link "Back" at bounding box center [76, 88] width 22 height 10
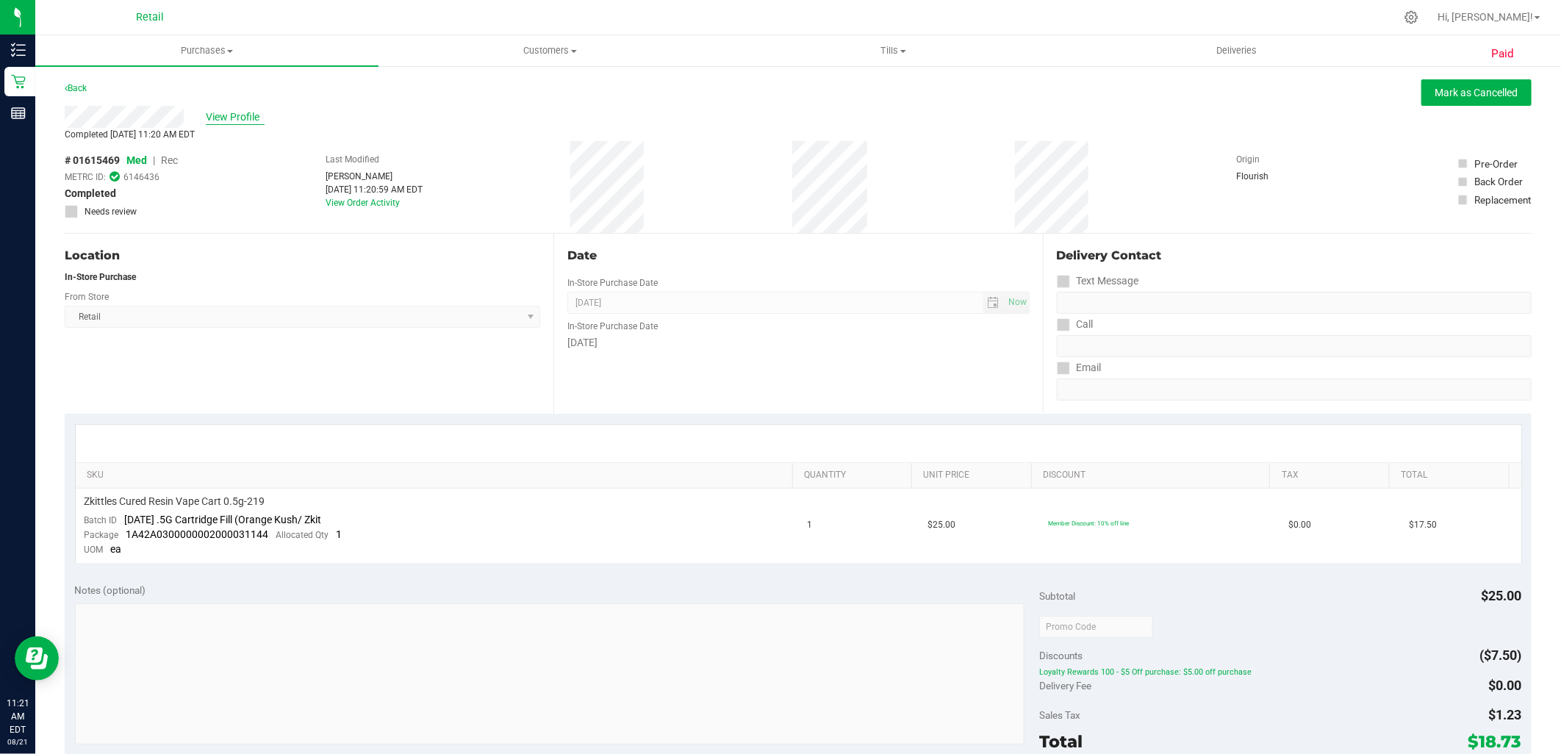
click at [239, 112] on span "View Profile" at bounding box center [235, 116] width 59 height 15
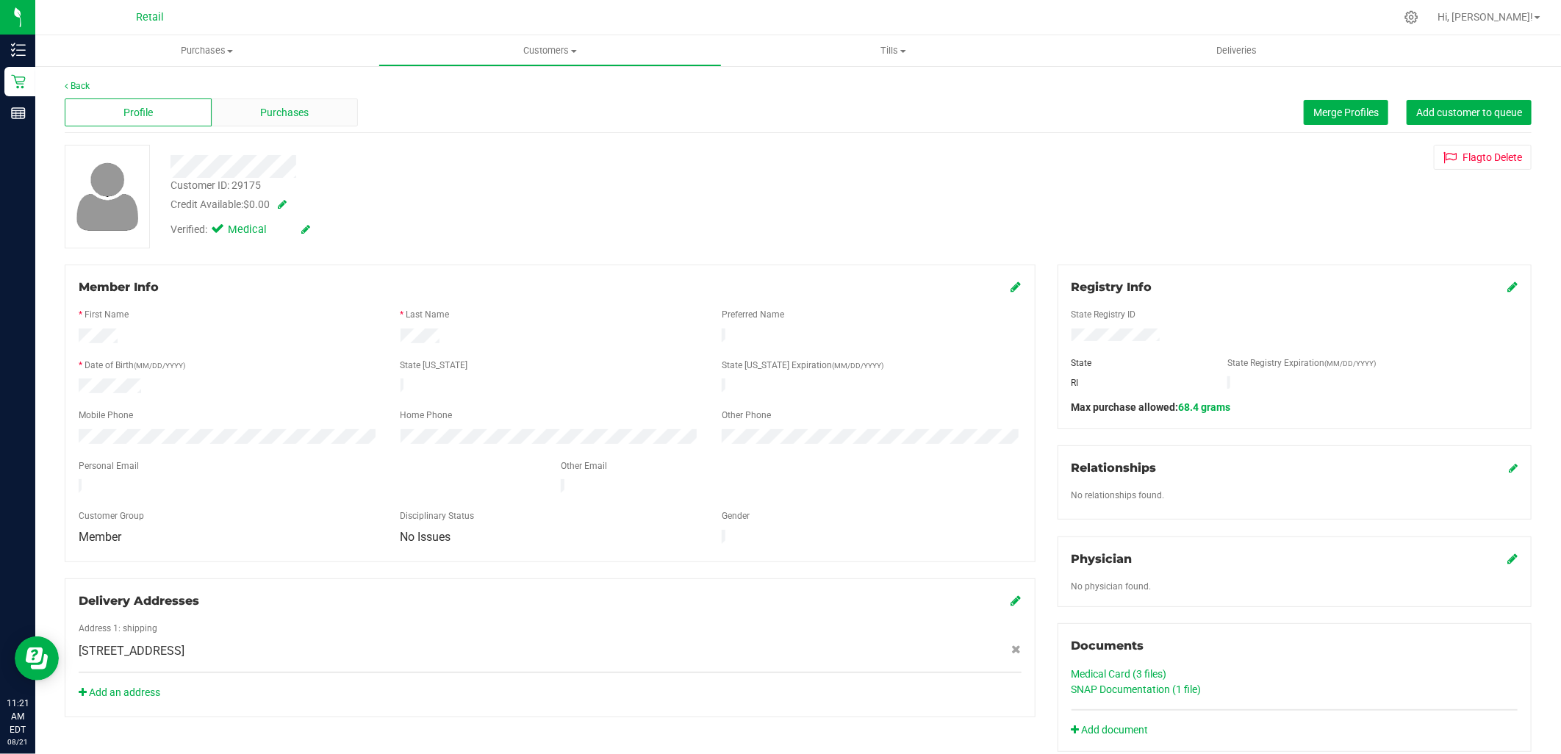
click at [289, 101] on div "Purchases" at bounding box center [285, 112] width 147 height 28
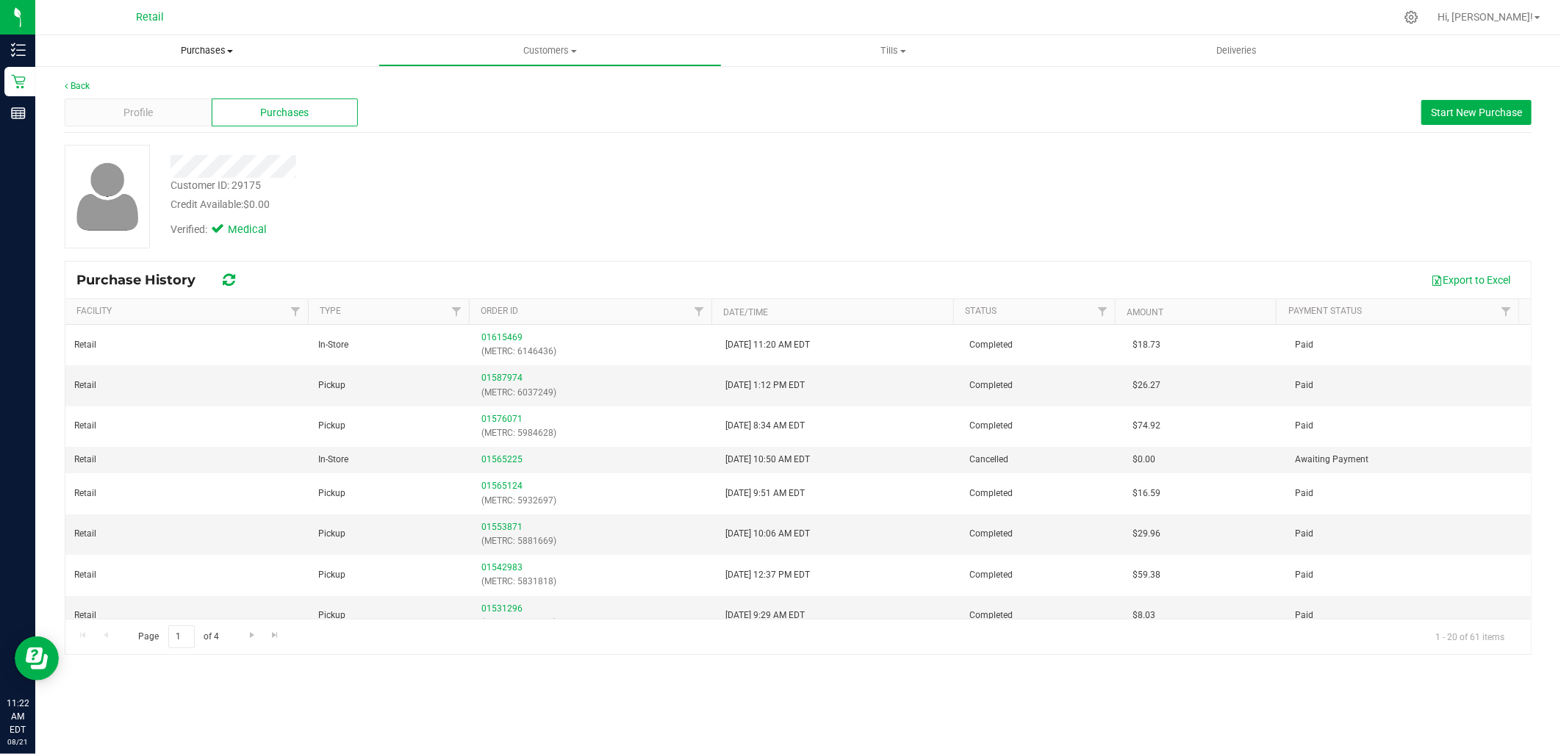
click at [208, 46] on span "Purchases" at bounding box center [206, 50] width 343 height 13
click at [175, 90] on span "Summary of purchases" at bounding box center [110, 88] width 151 height 12
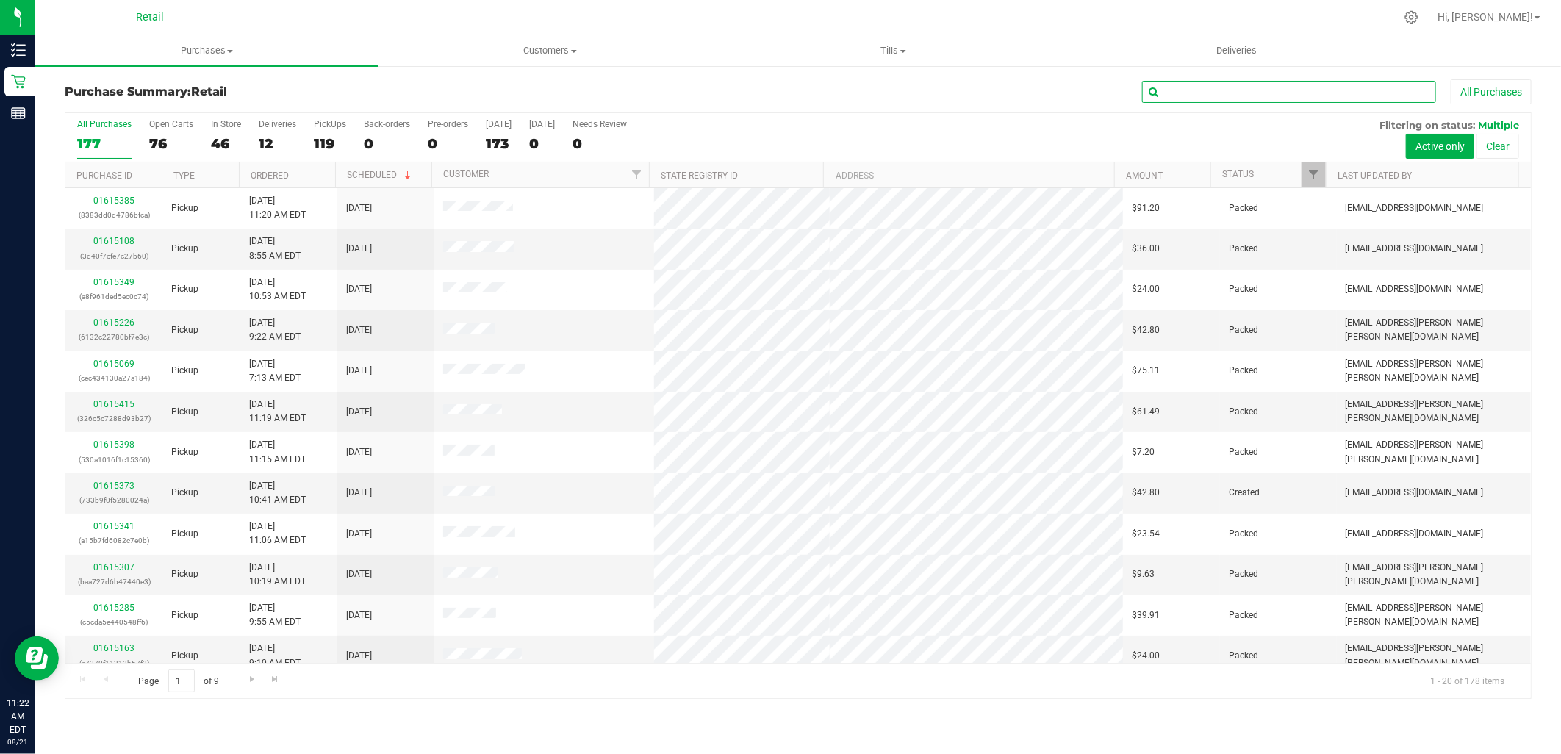
click at [1232, 93] on input "text" at bounding box center [1289, 92] width 294 height 22
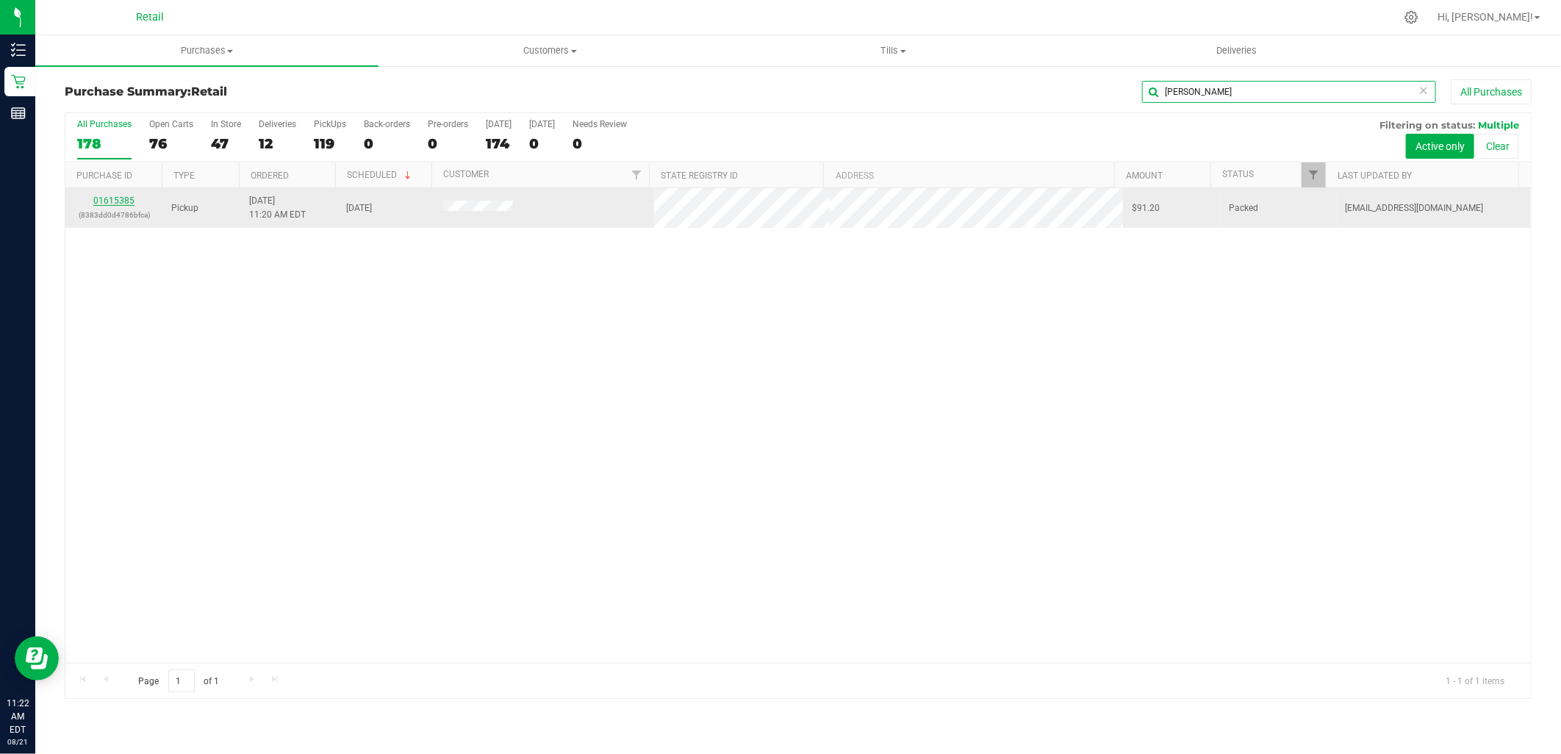
type input "hernan"
click at [128, 199] on link "01615385" at bounding box center [113, 200] width 41 height 10
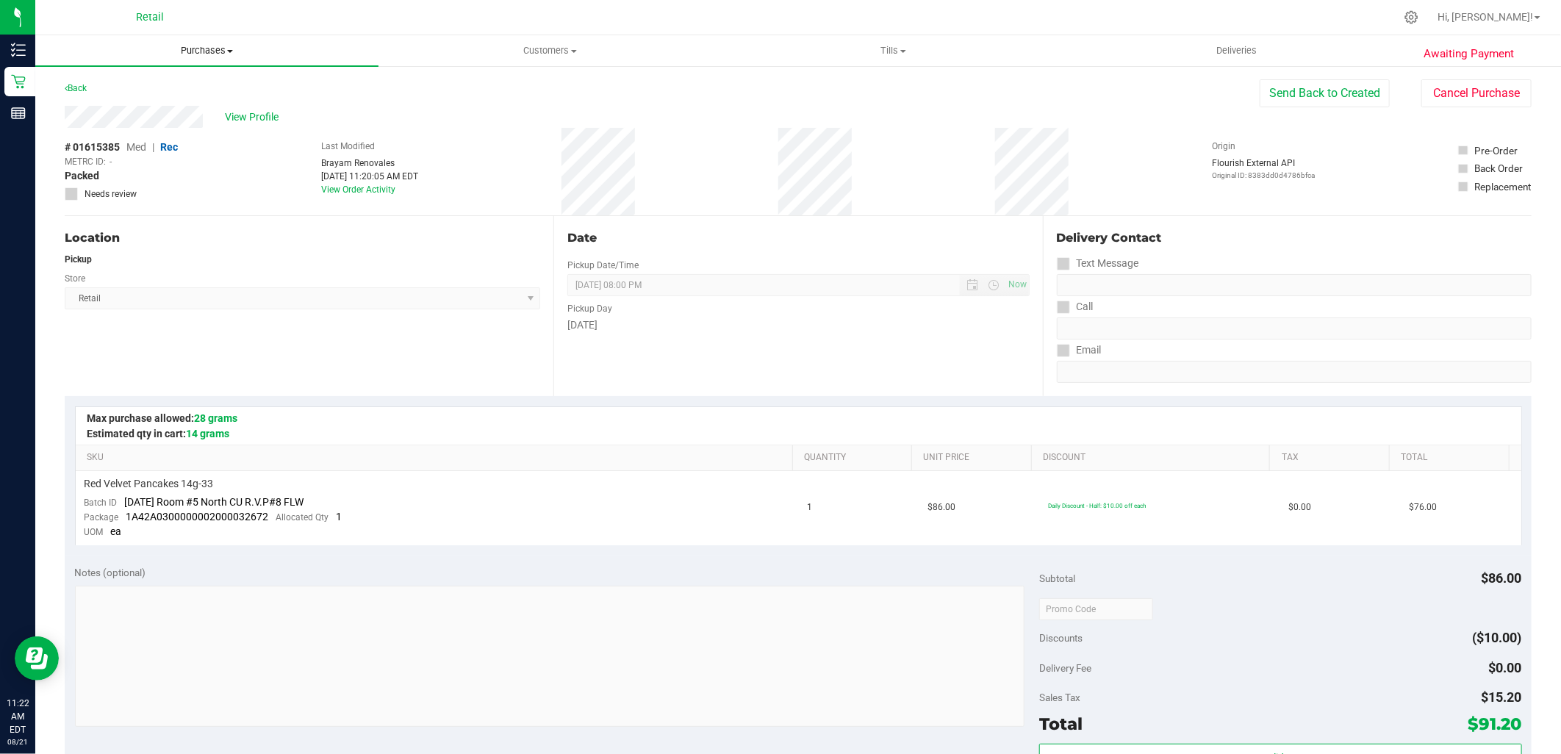
click at [201, 46] on span "Purchases" at bounding box center [206, 50] width 343 height 13
click at [116, 89] on span "Summary of purchases" at bounding box center [110, 88] width 151 height 12
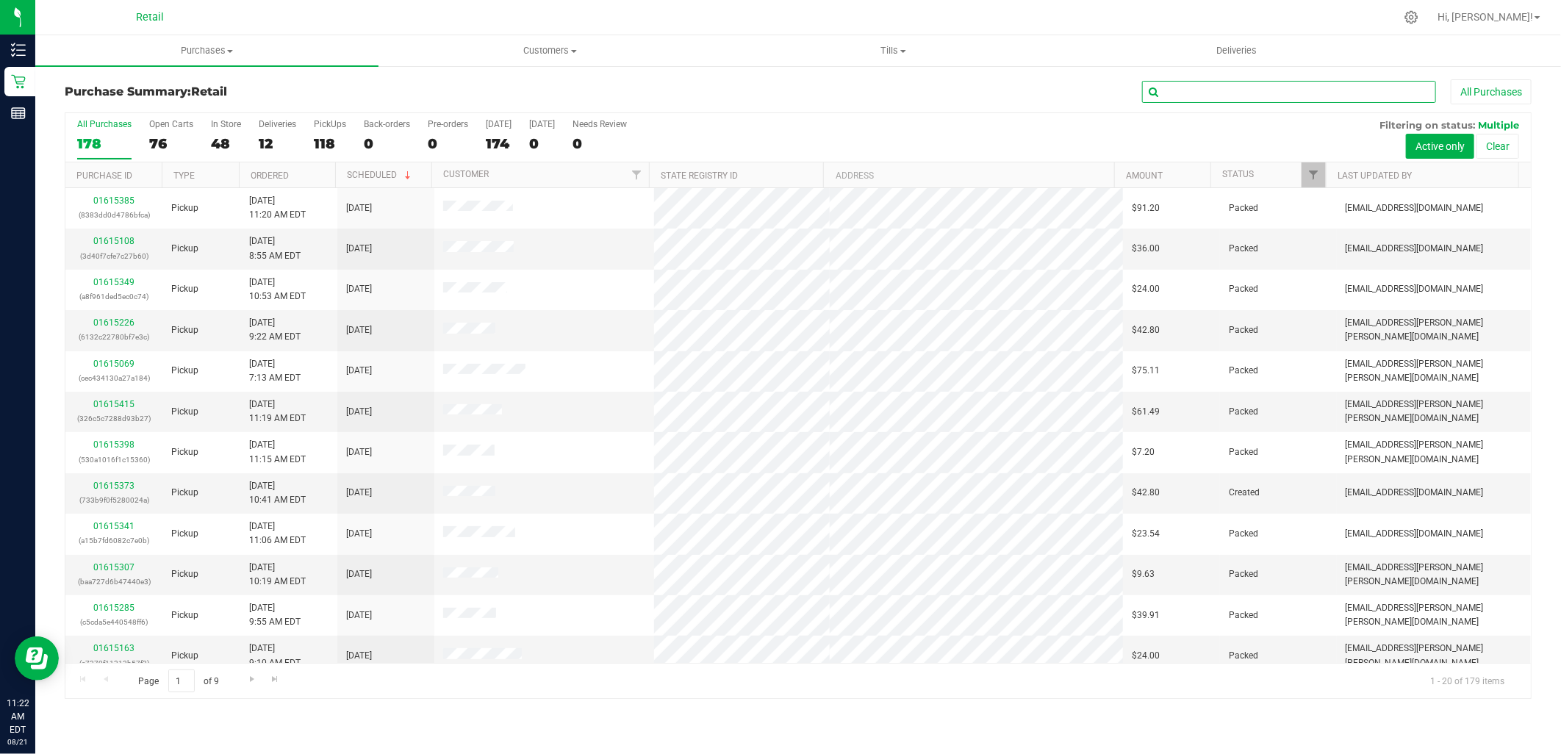
drag, startPoint x: 1268, startPoint y: 101, endPoint x: 1257, endPoint y: 101, distance: 11.8
click at [1268, 101] on input "text" at bounding box center [1289, 92] width 294 height 22
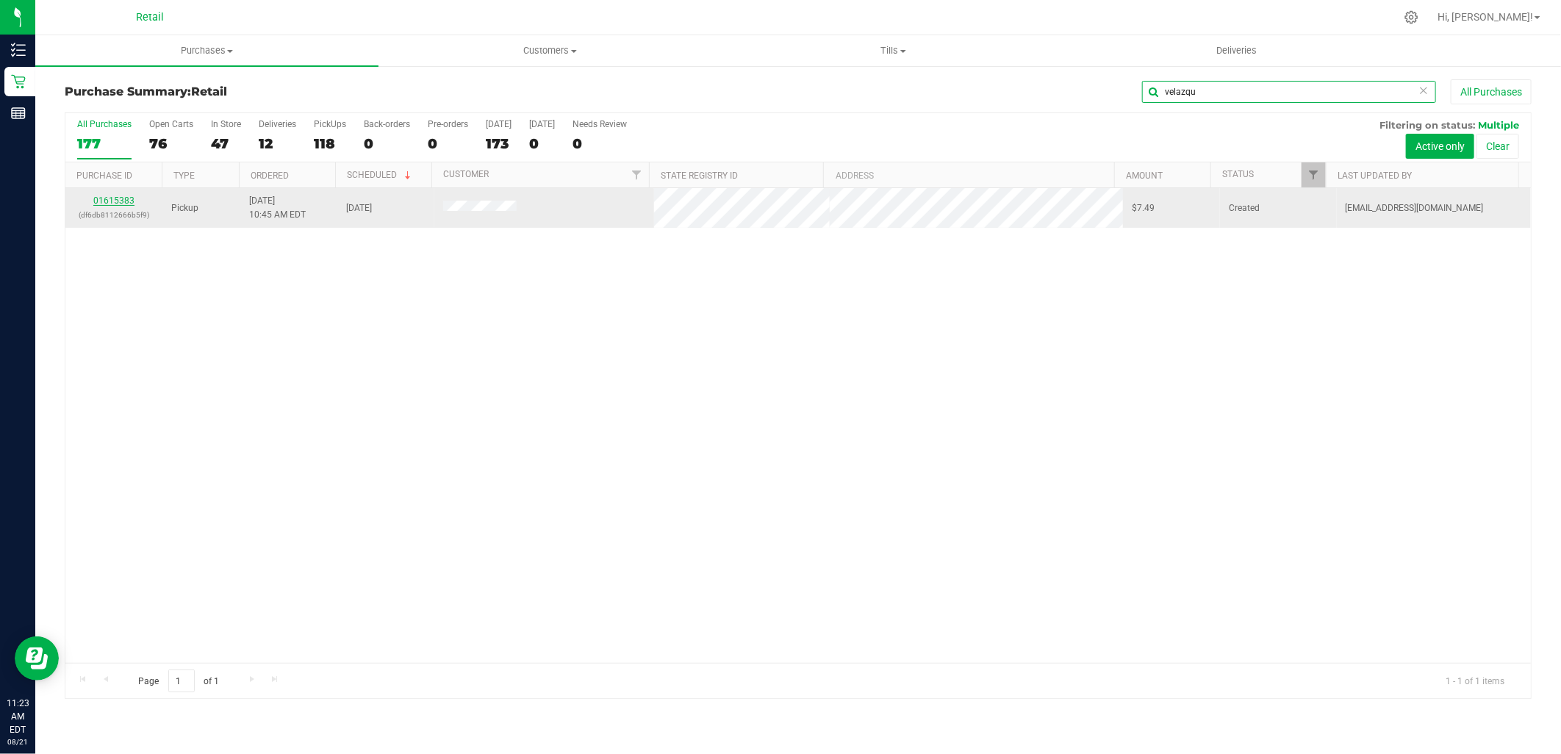
type input "velazqu"
click at [121, 197] on link "01615383" at bounding box center [113, 200] width 41 height 10
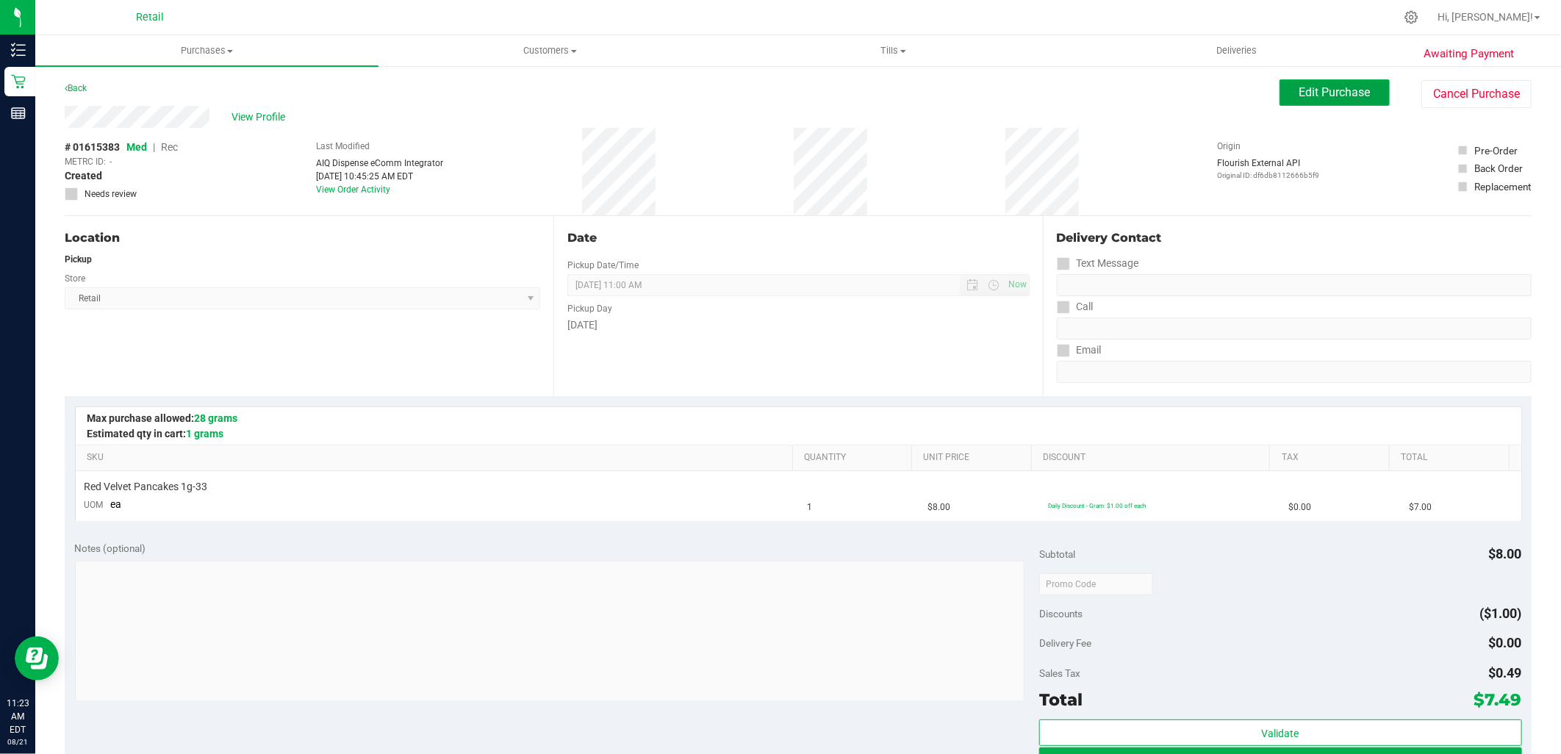
click at [1345, 92] on span "Edit Purchase" at bounding box center [1334, 92] width 71 height 14
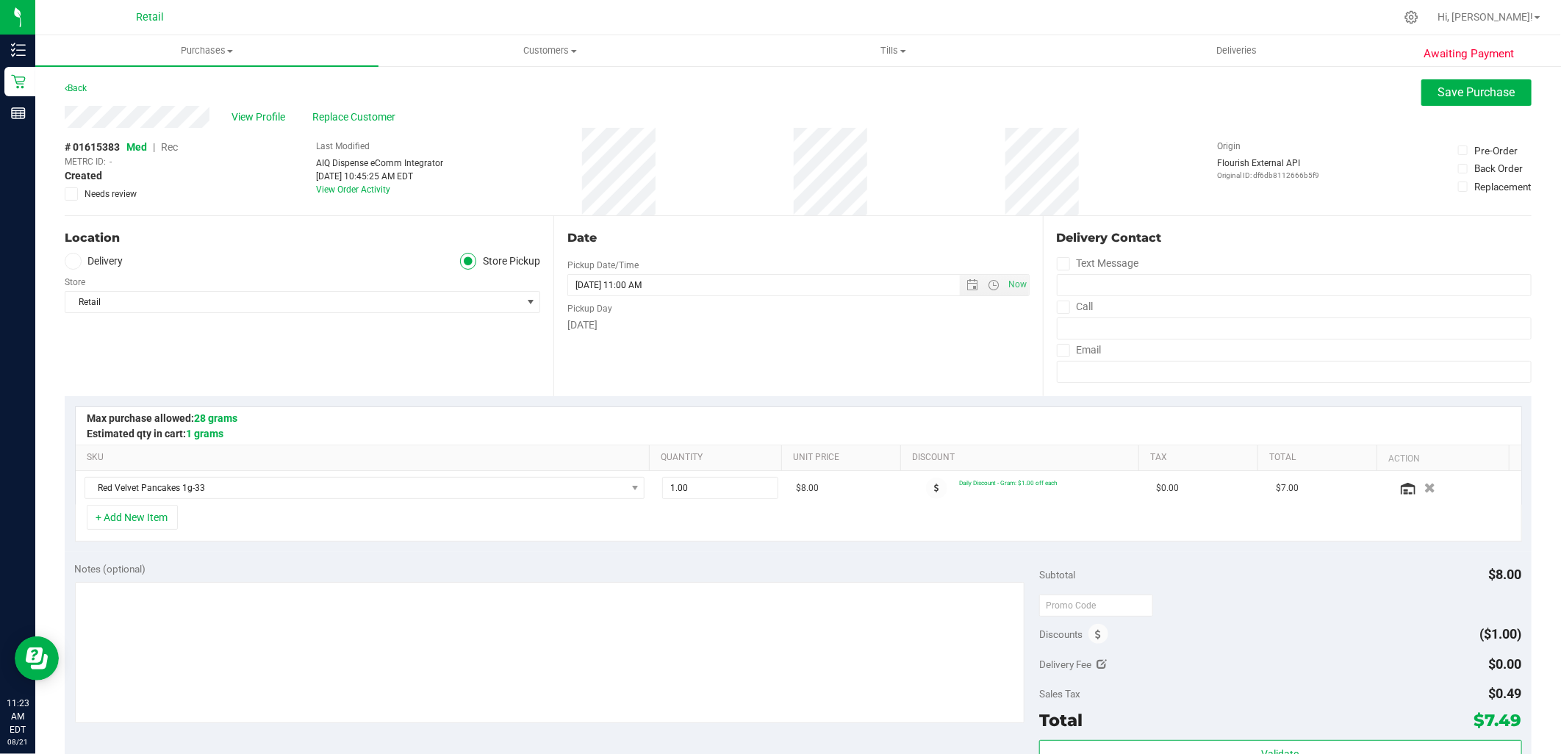
click at [173, 151] on span "Rec" at bounding box center [169, 147] width 17 height 12
click at [1480, 77] on div "Awaiting Payment Back Save Purchase View Profile Replace Customer # 01615383 Me…" at bounding box center [797, 627] width 1525 height 1124
click at [1479, 82] on button "Save Purchase" at bounding box center [1476, 92] width 110 height 26
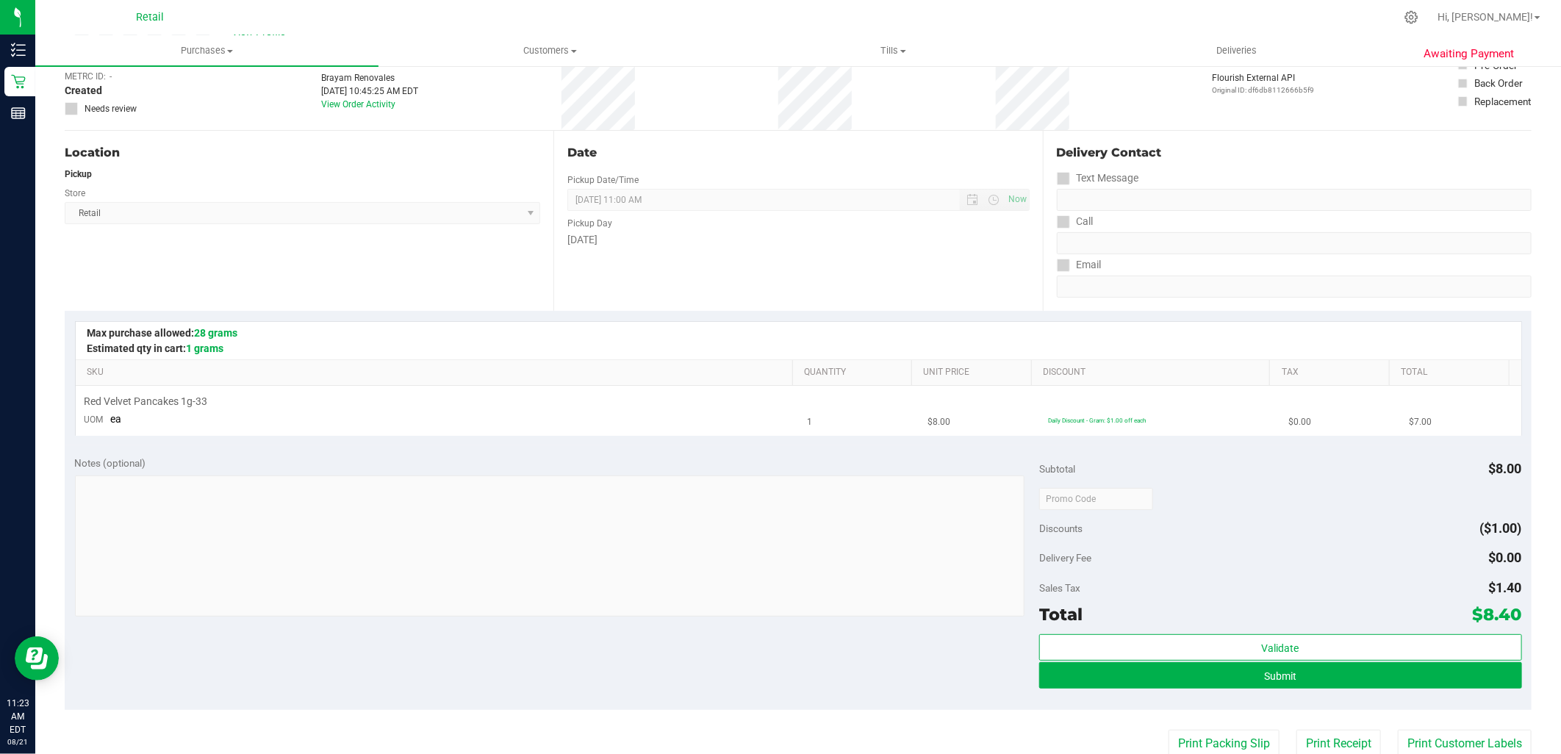
scroll to position [163, 0]
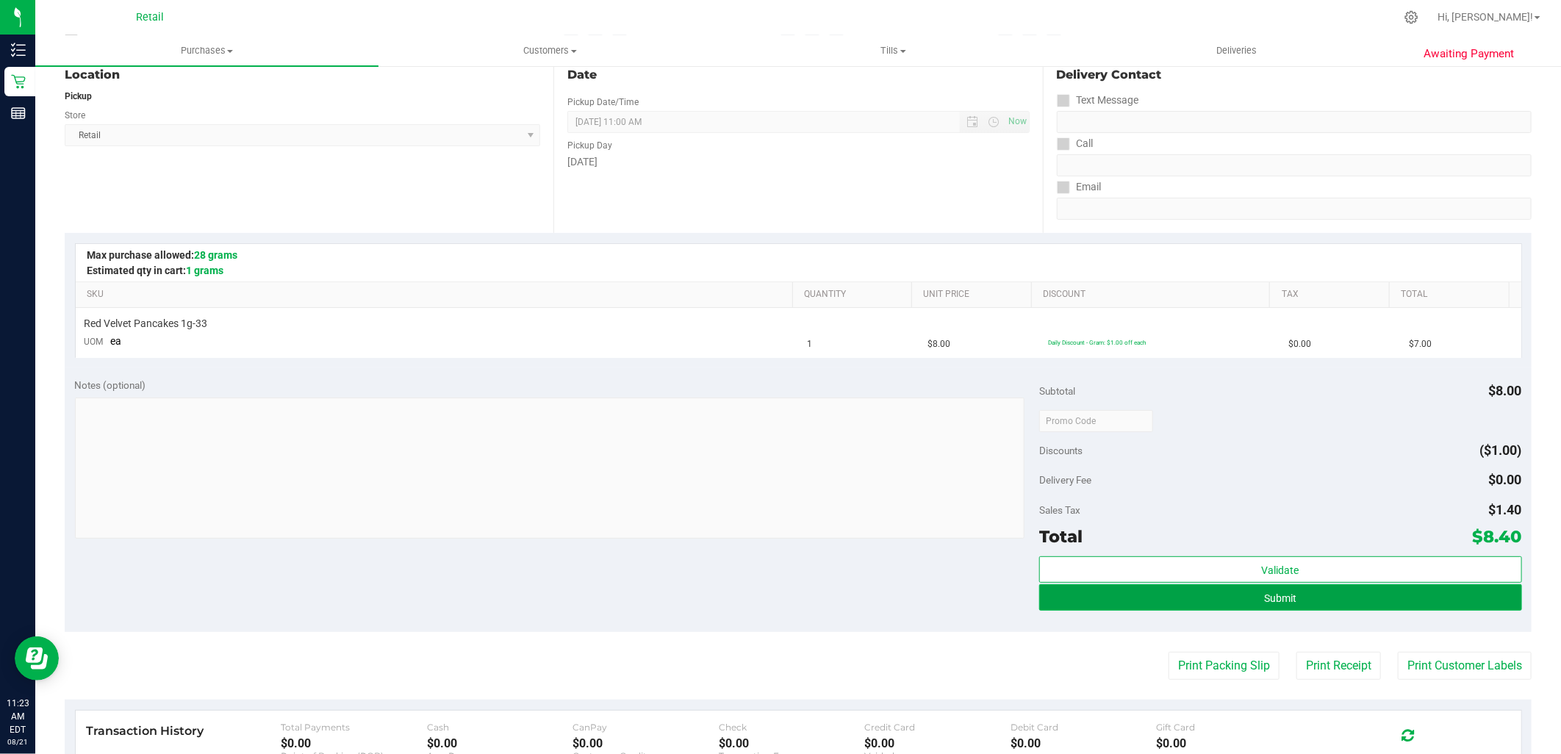
click at [1208, 596] on button "Submit" at bounding box center [1280, 597] width 482 height 26
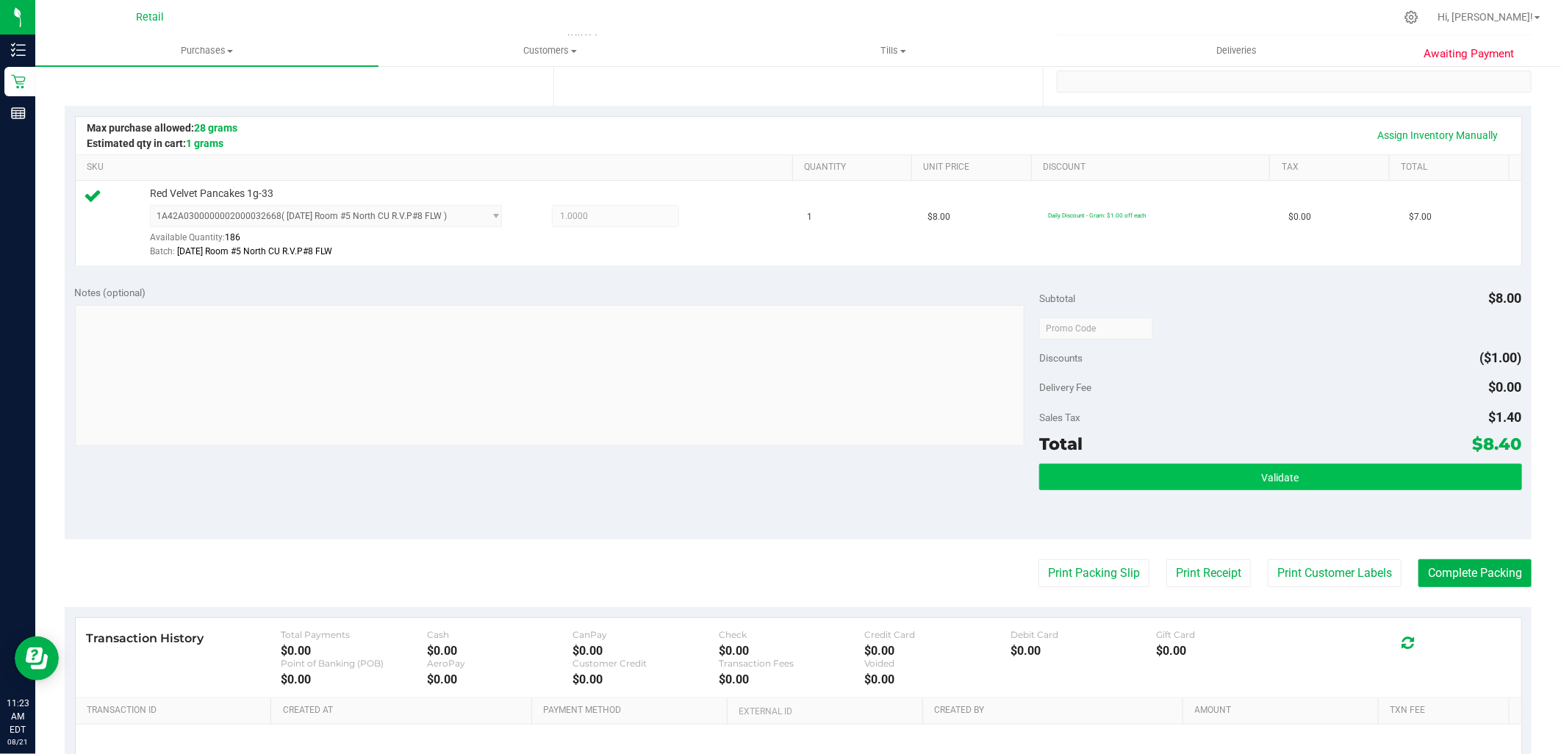
scroll to position [326, 0]
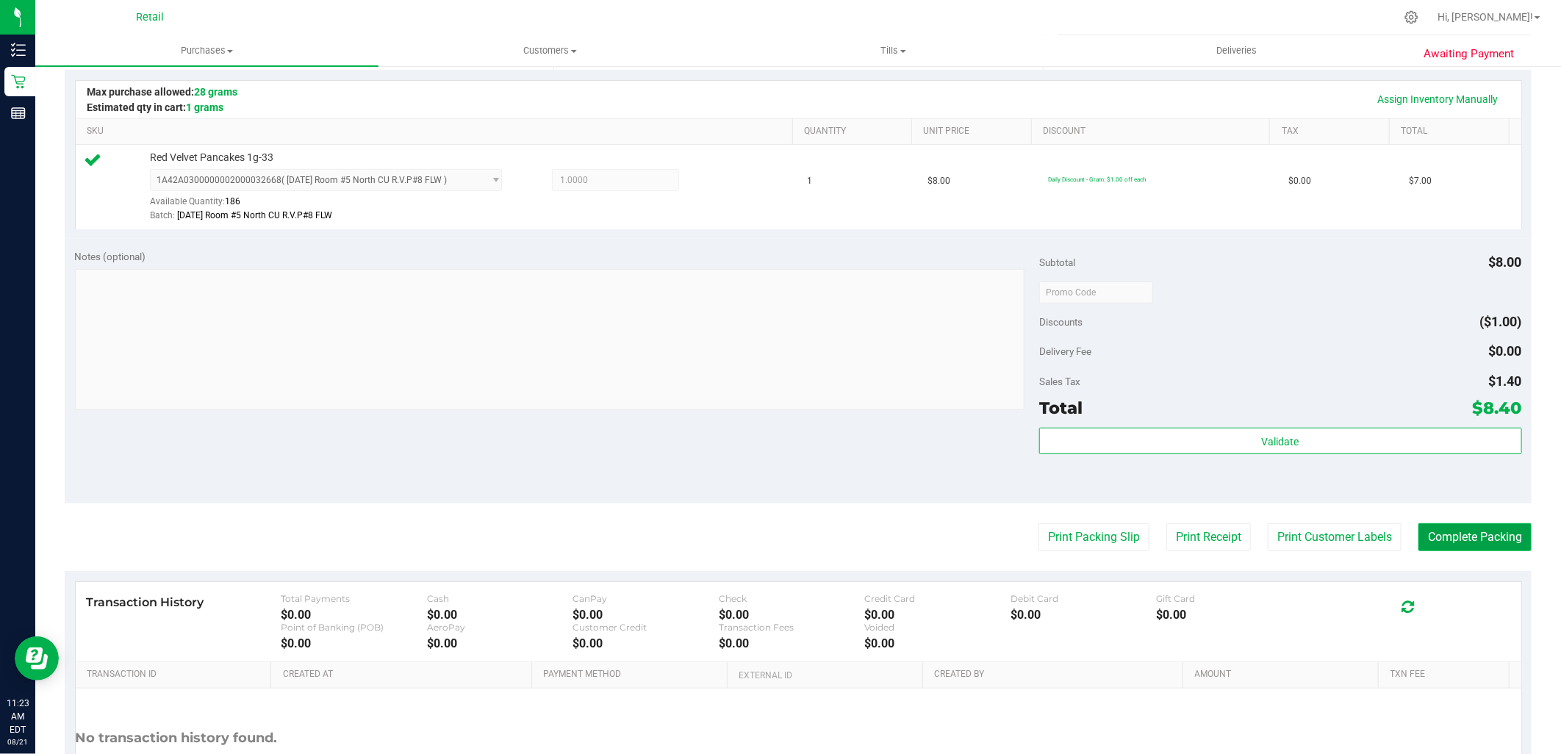
click at [1470, 539] on button "Complete Packing" at bounding box center [1474, 537] width 113 height 28
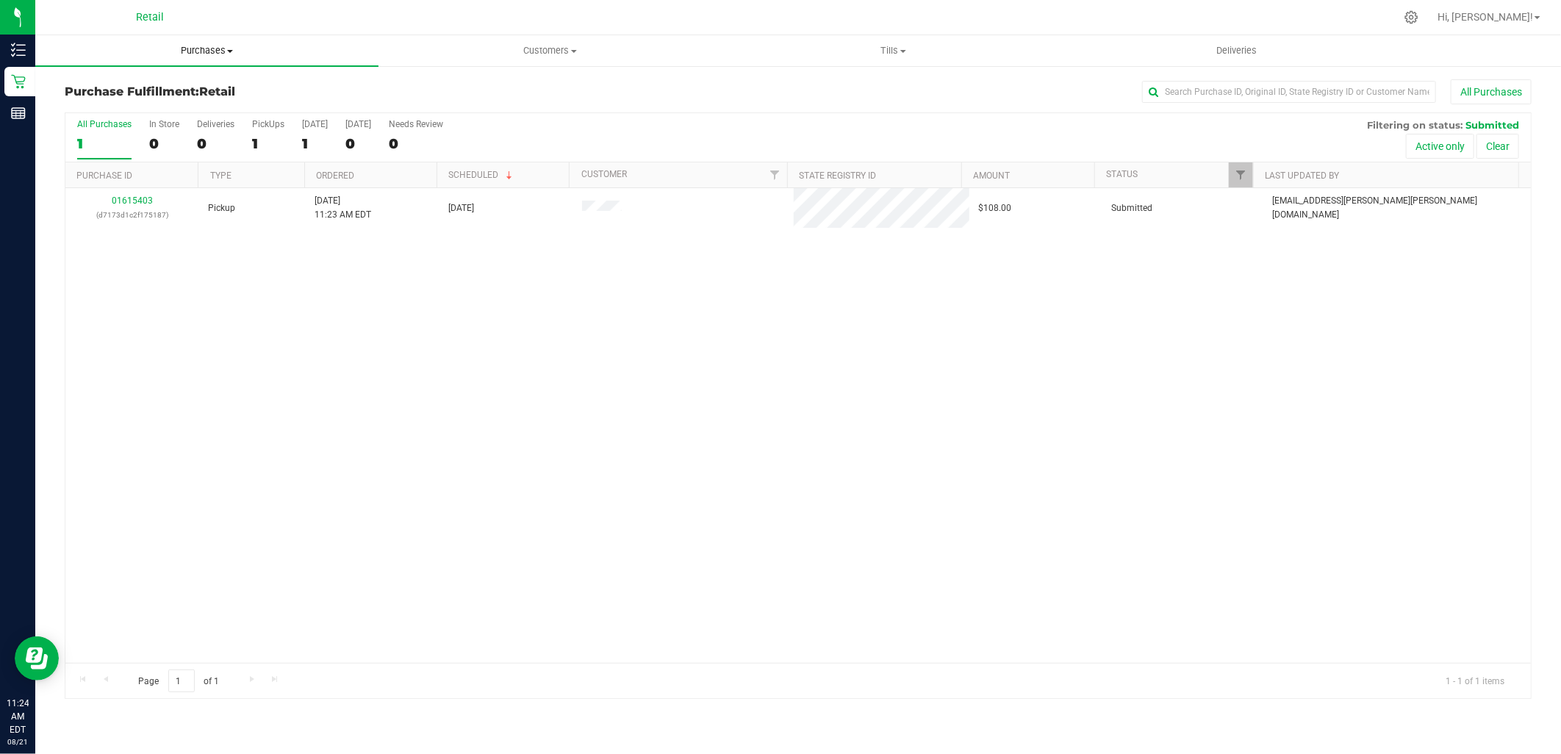
click at [191, 46] on span "Purchases" at bounding box center [206, 50] width 343 height 13
click at [154, 87] on span "Summary of purchases" at bounding box center [110, 88] width 151 height 12
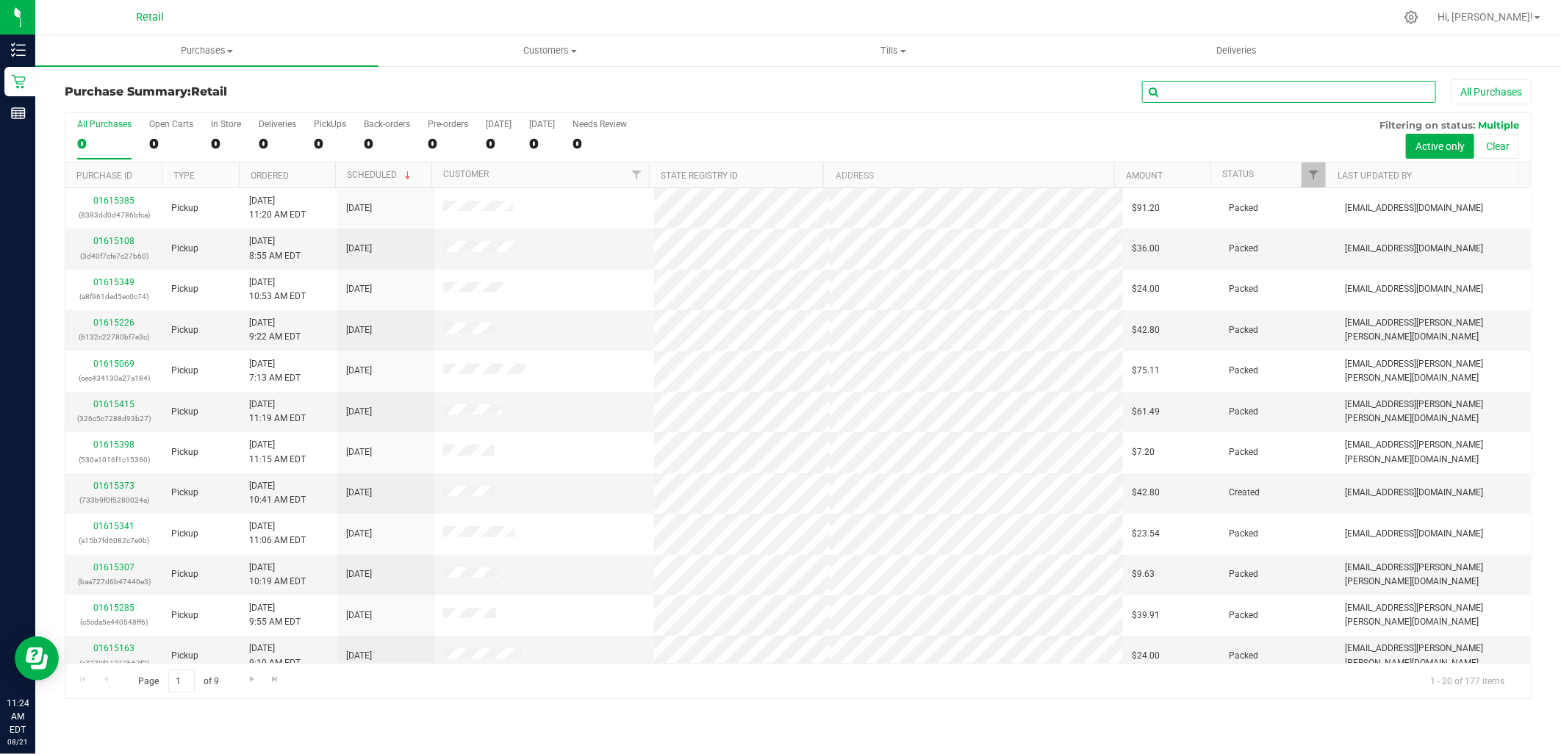
click at [1228, 85] on input "text" at bounding box center [1289, 92] width 294 height 22
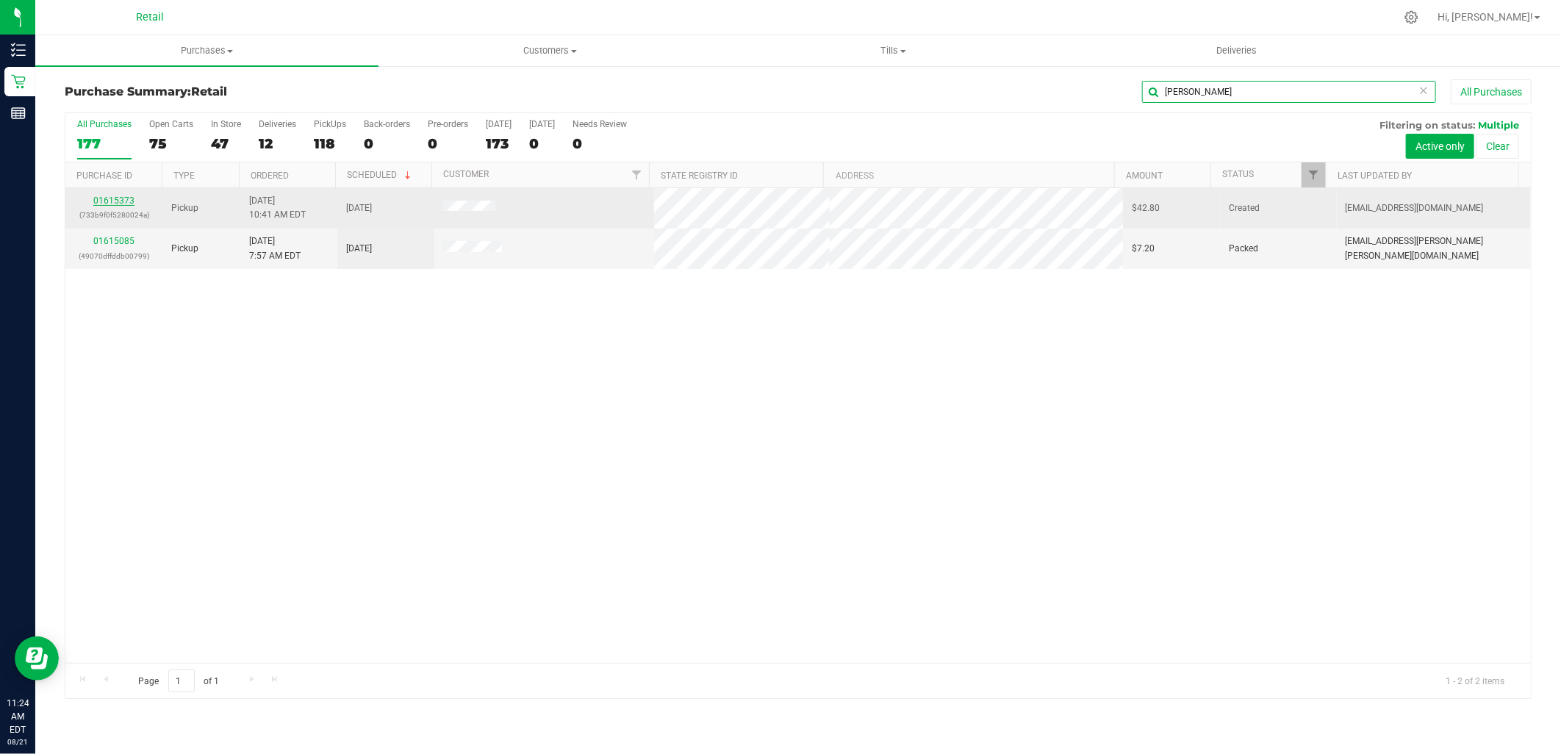
type input "nelson"
click at [107, 201] on link "01615373" at bounding box center [113, 200] width 41 height 10
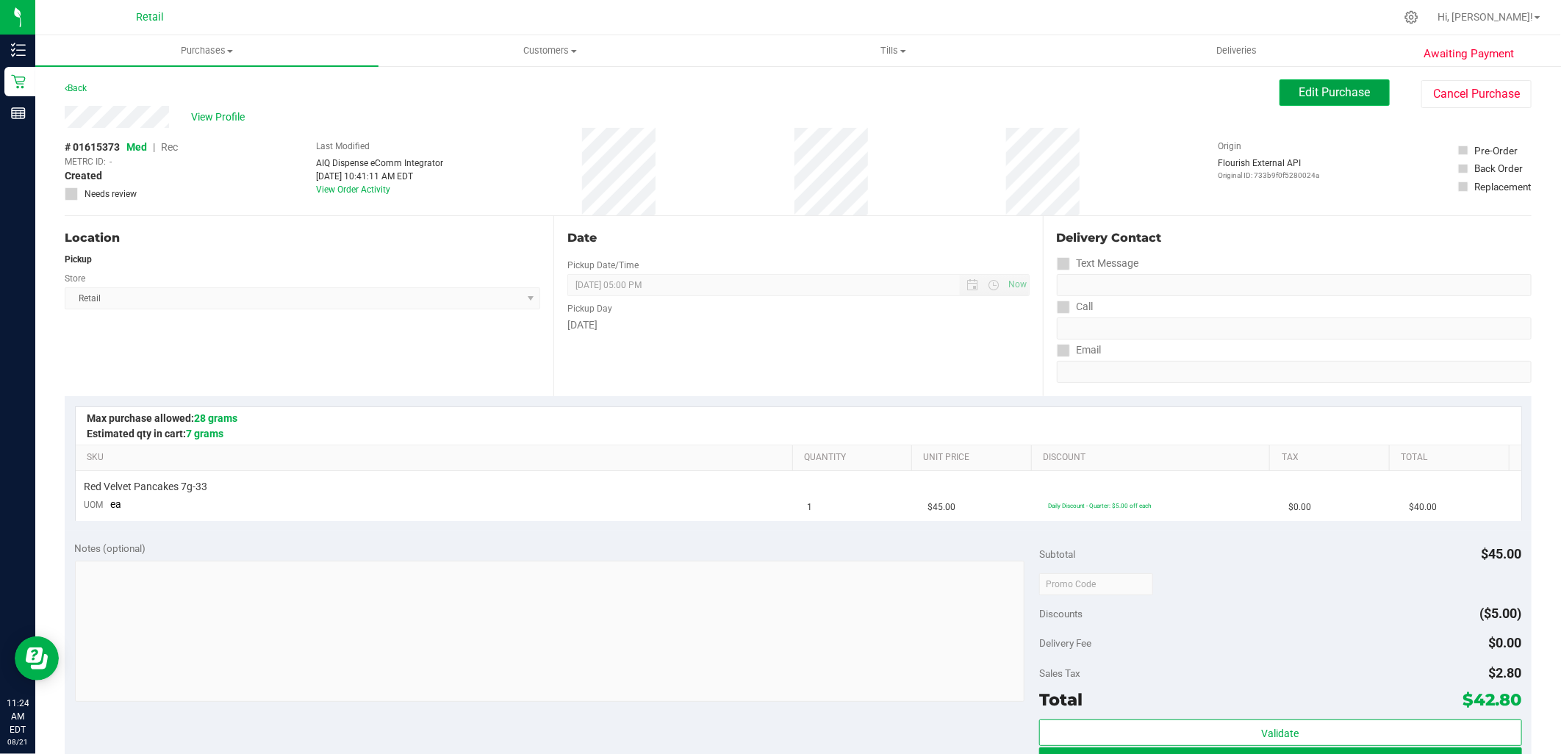
click at [1301, 85] on span "Edit Purchase" at bounding box center [1334, 92] width 71 height 14
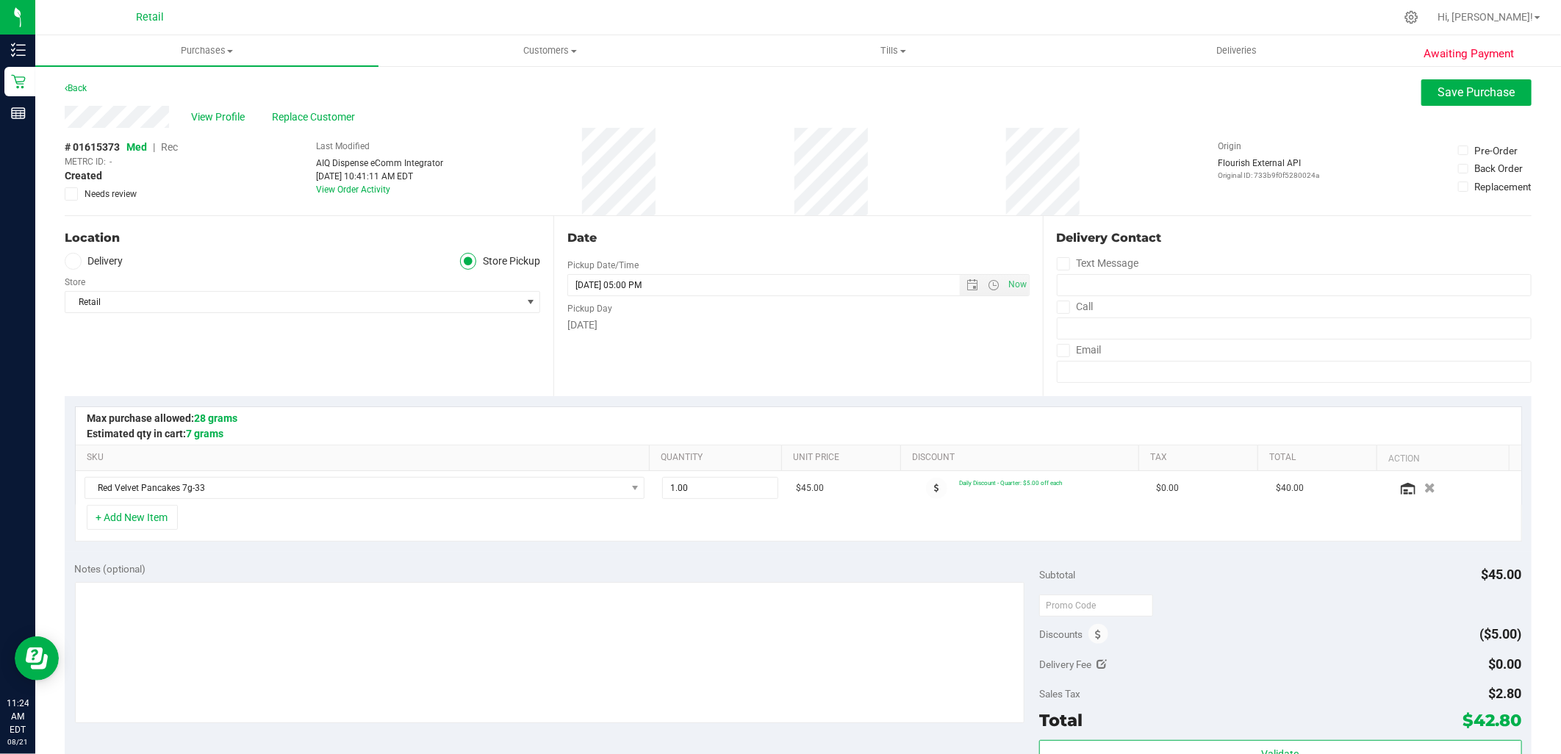
click at [170, 150] on span "Rec" at bounding box center [169, 147] width 17 height 12
click at [1477, 90] on span "Save Purchase" at bounding box center [1476, 92] width 77 height 14
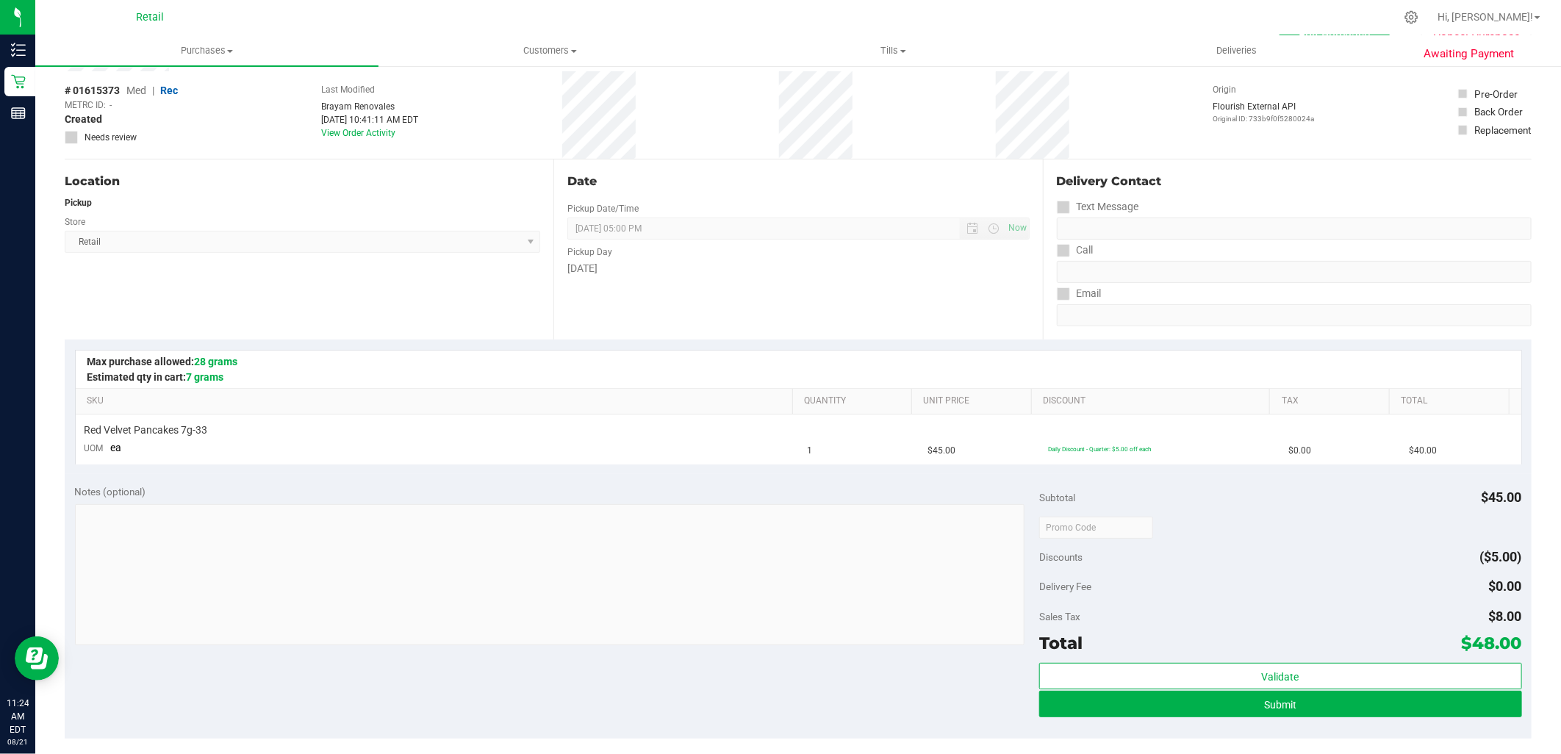
scroll to position [82, 0]
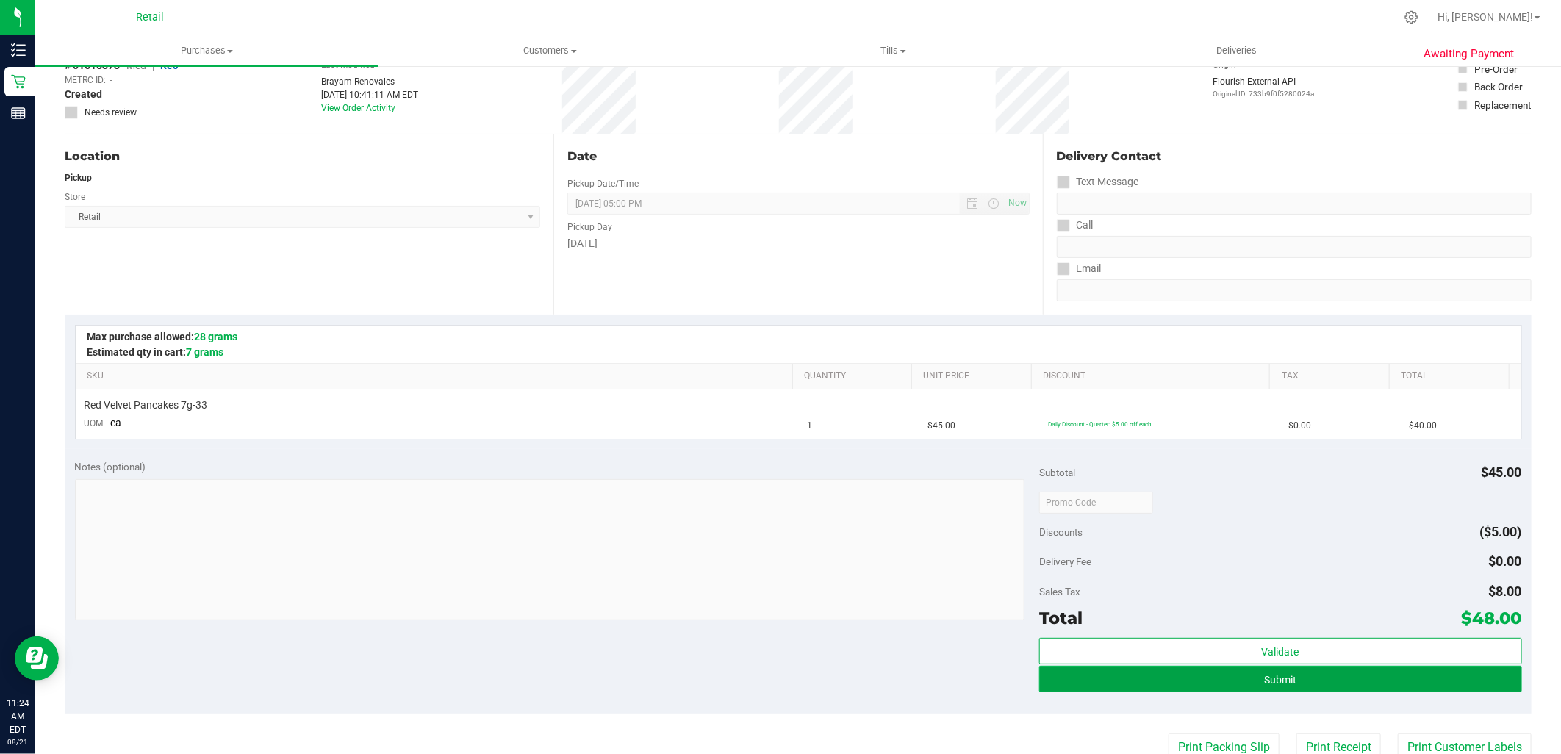
click at [1089, 676] on button "Submit" at bounding box center [1280, 679] width 482 height 26
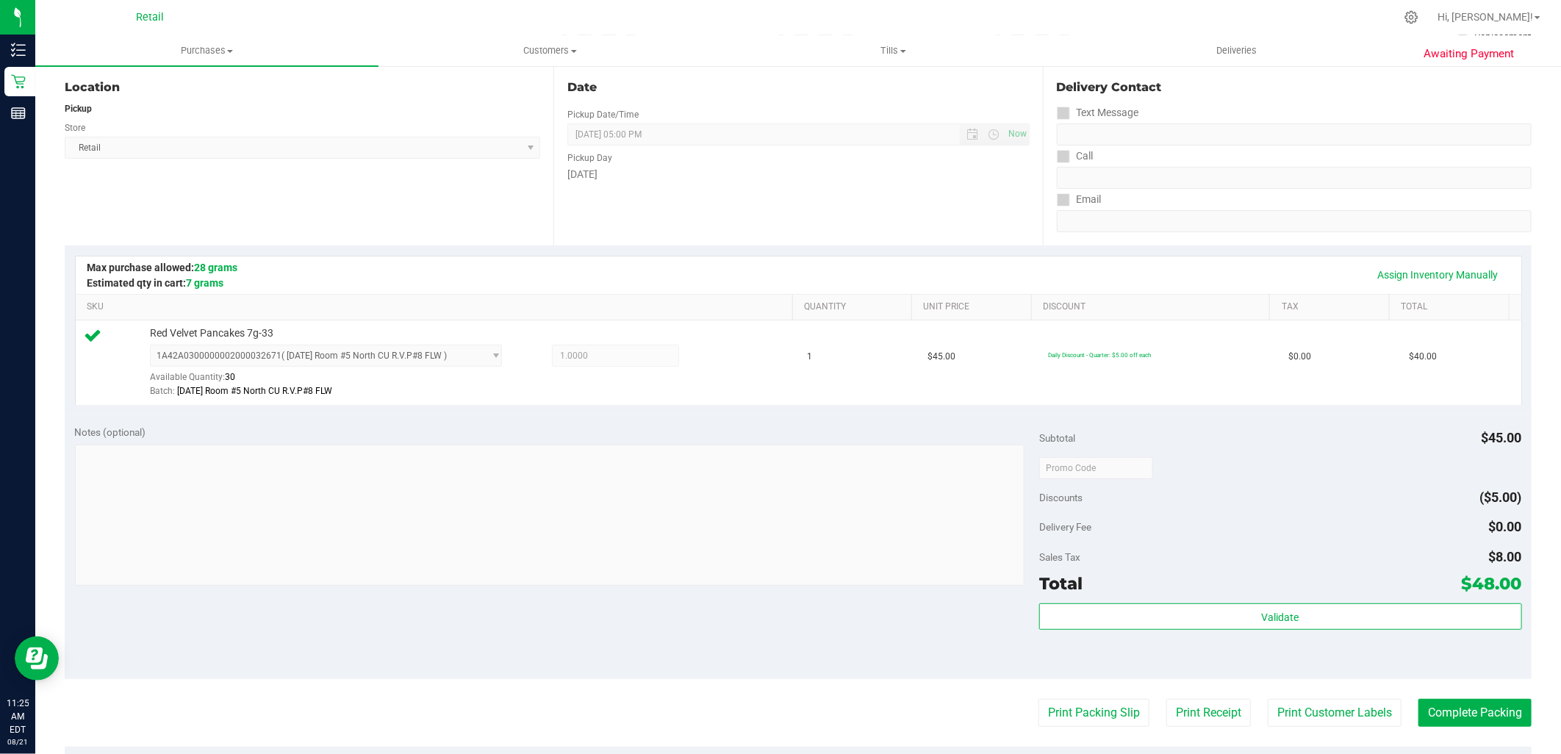
scroll to position [245, 0]
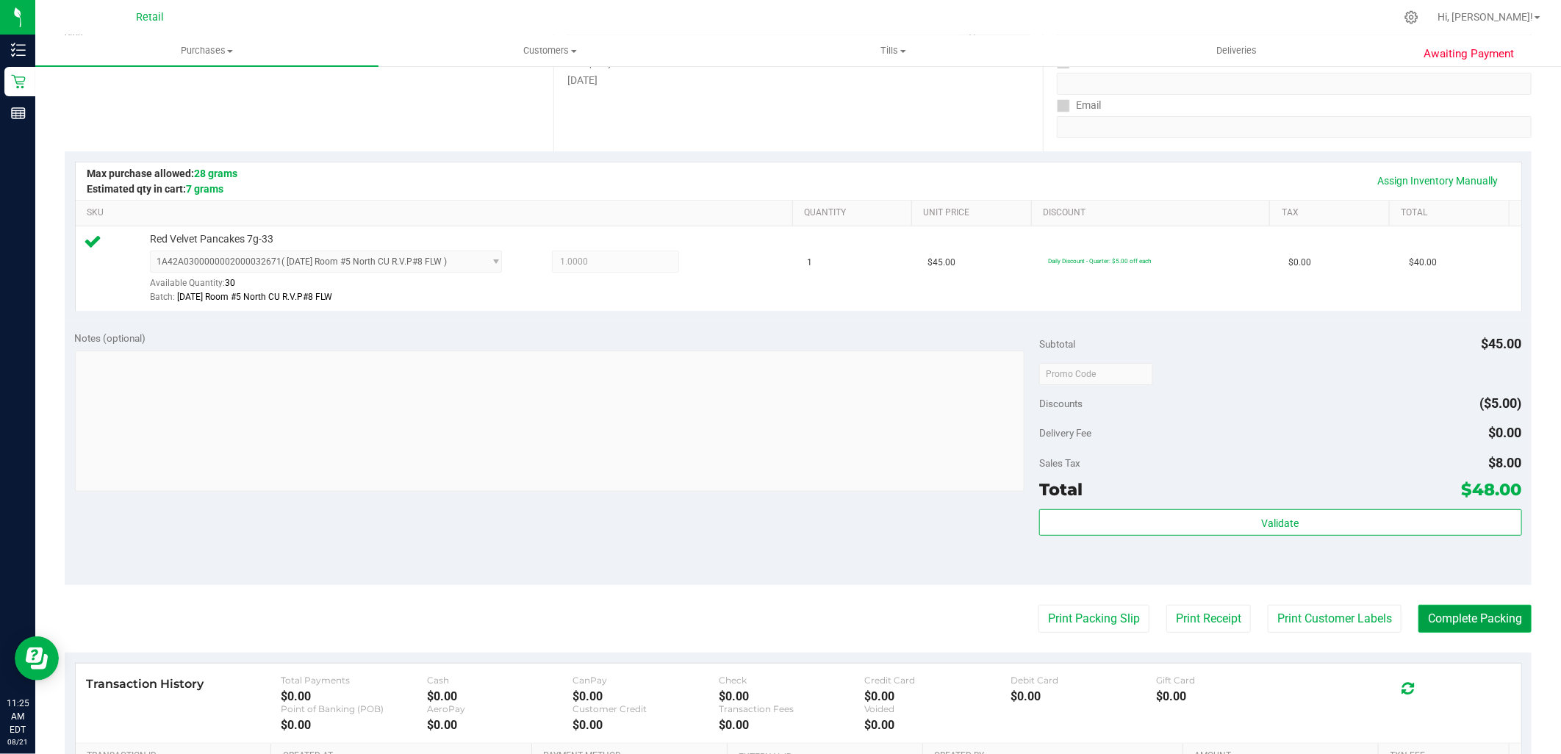
click at [1497, 618] on button "Complete Packing" at bounding box center [1474, 619] width 113 height 28
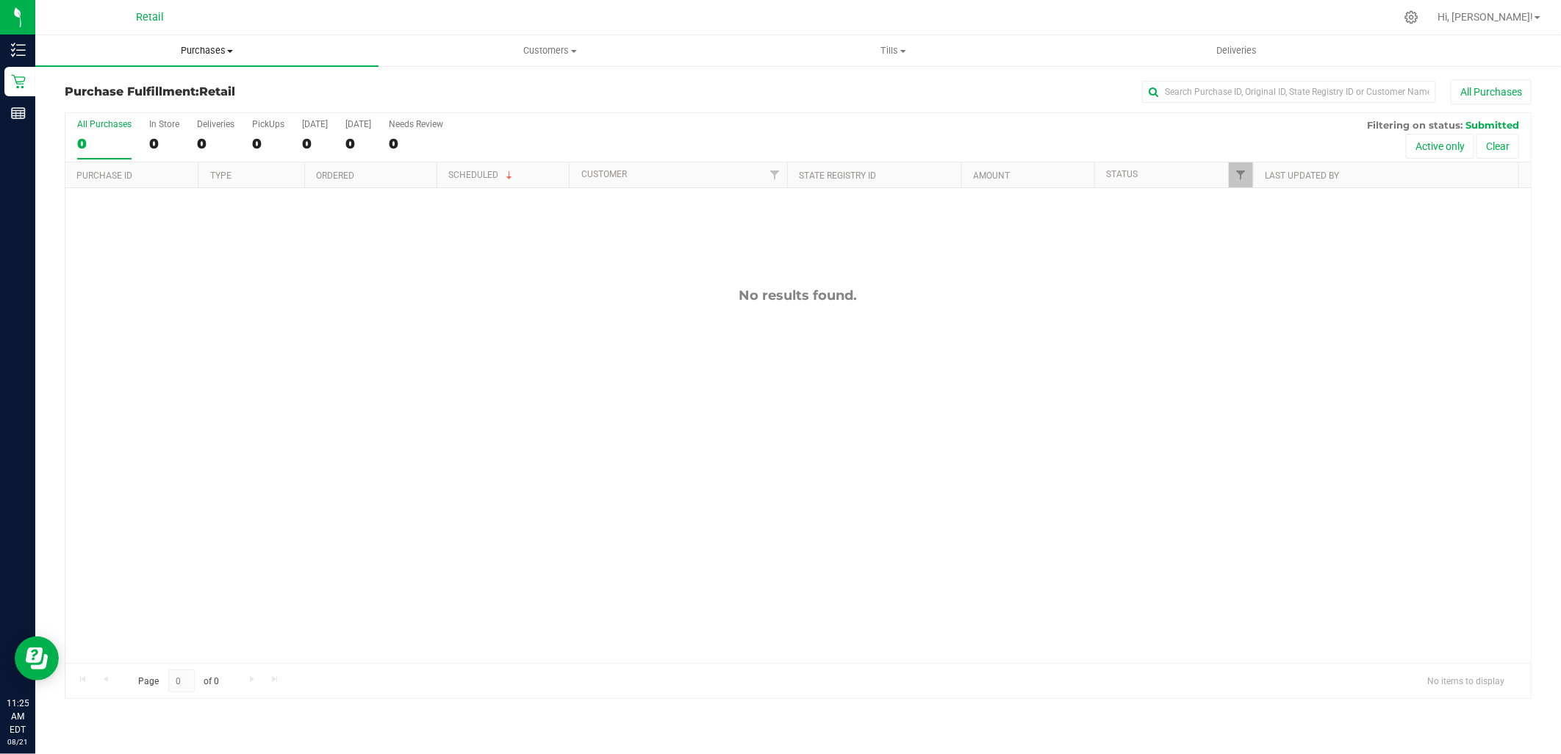
click at [215, 51] on span "Purchases" at bounding box center [206, 50] width 343 height 13
click at [143, 91] on span "Summary of purchases" at bounding box center [110, 88] width 151 height 12
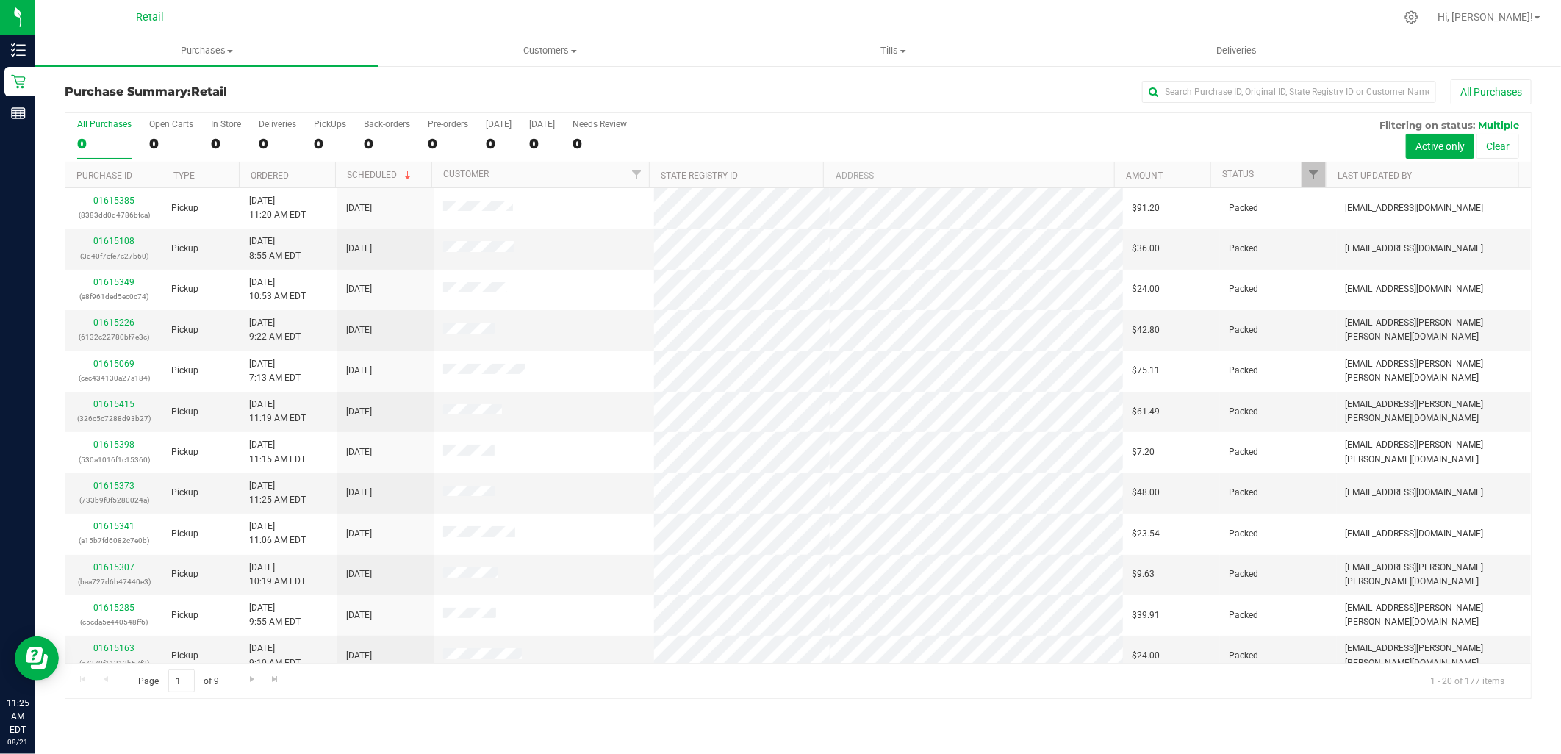
click at [1294, 75] on div "Purchase Summary: Retail All Purchases All Purchases 0 Open Carts 0 In Store 0 …" at bounding box center [797, 389] width 1525 height 649
click at [1275, 92] on input "text" at bounding box center [1289, 92] width 294 height 22
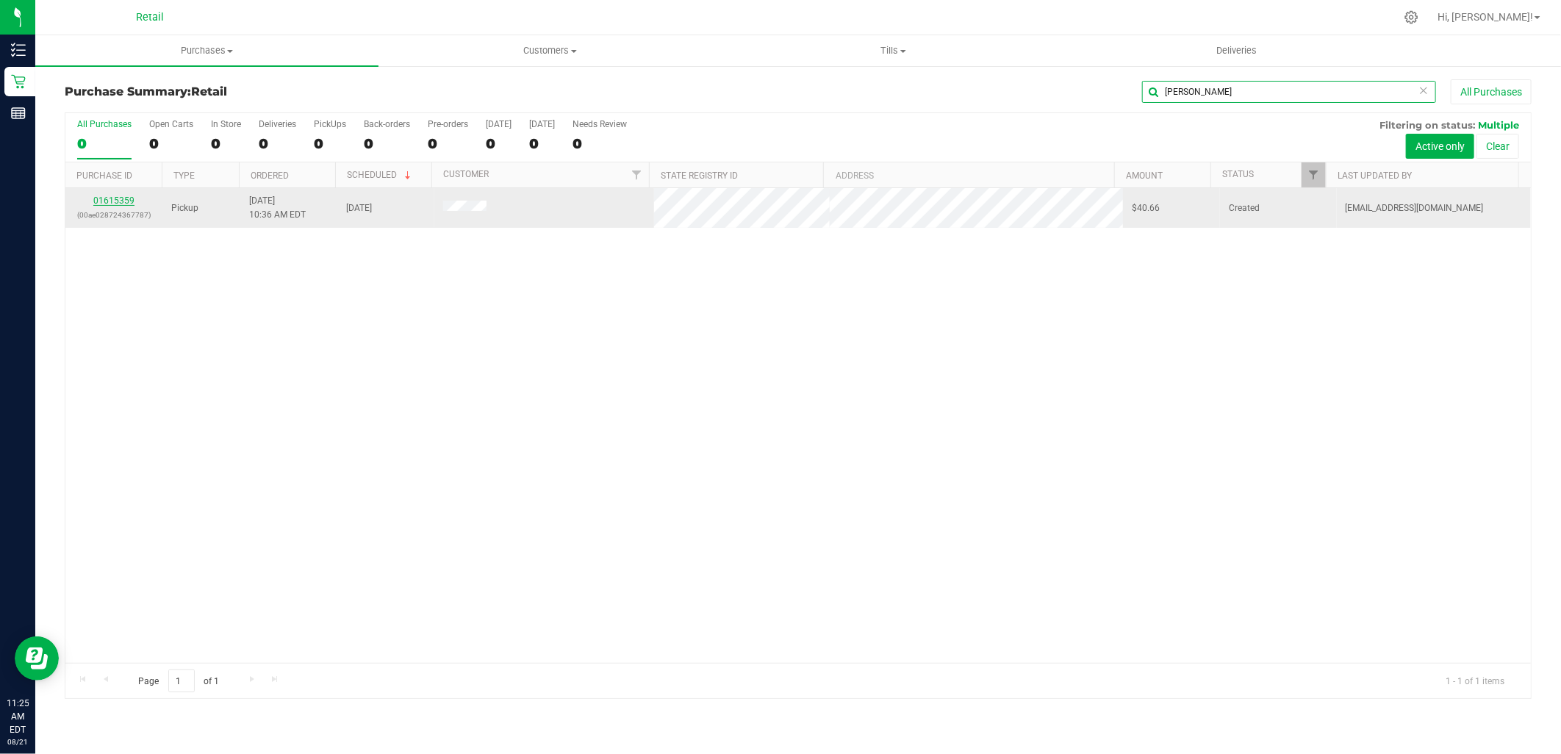
type input "reyes"
click at [121, 204] on link "01615359" at bounding box center [113, 200] width 41 height 10
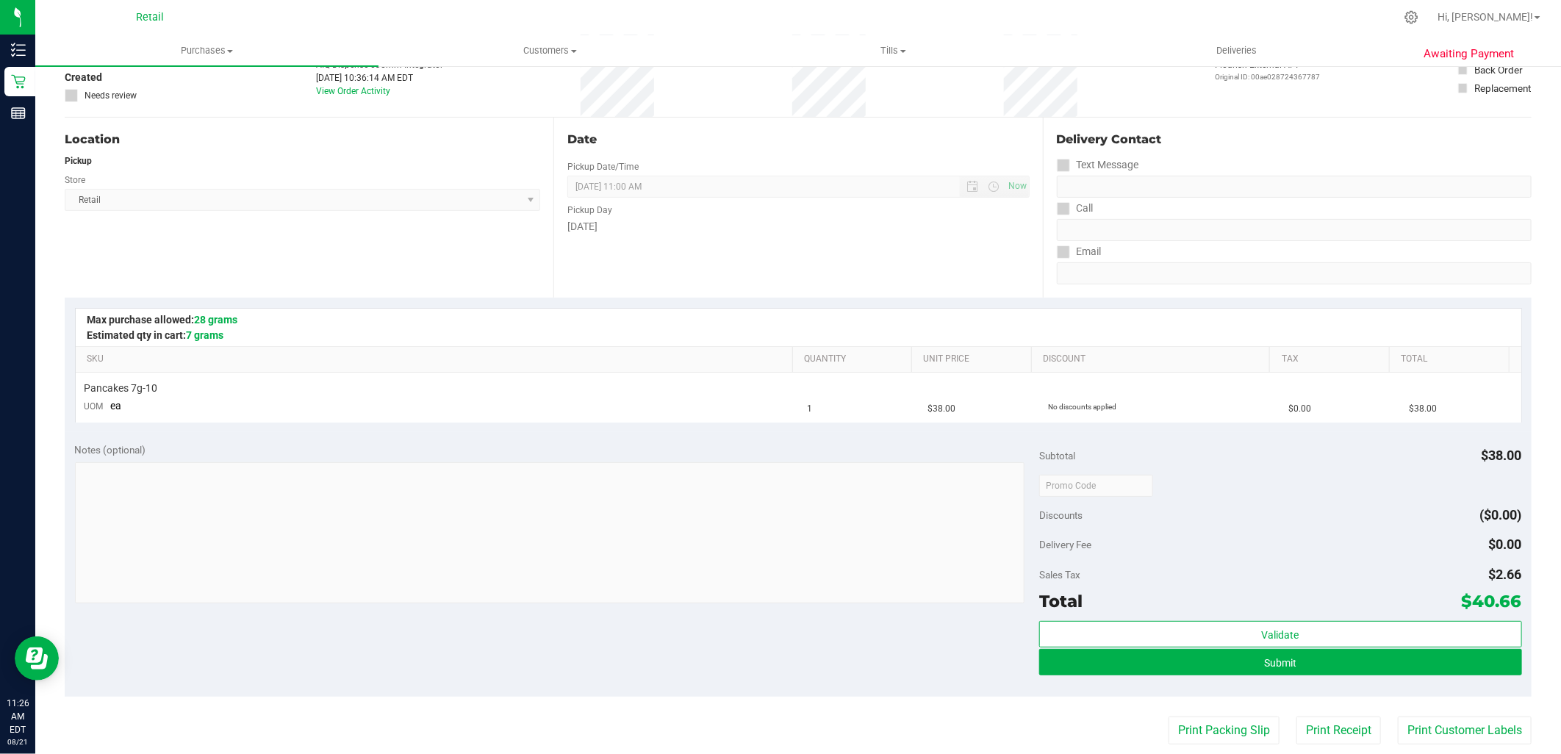
scroll to position [326, 0]
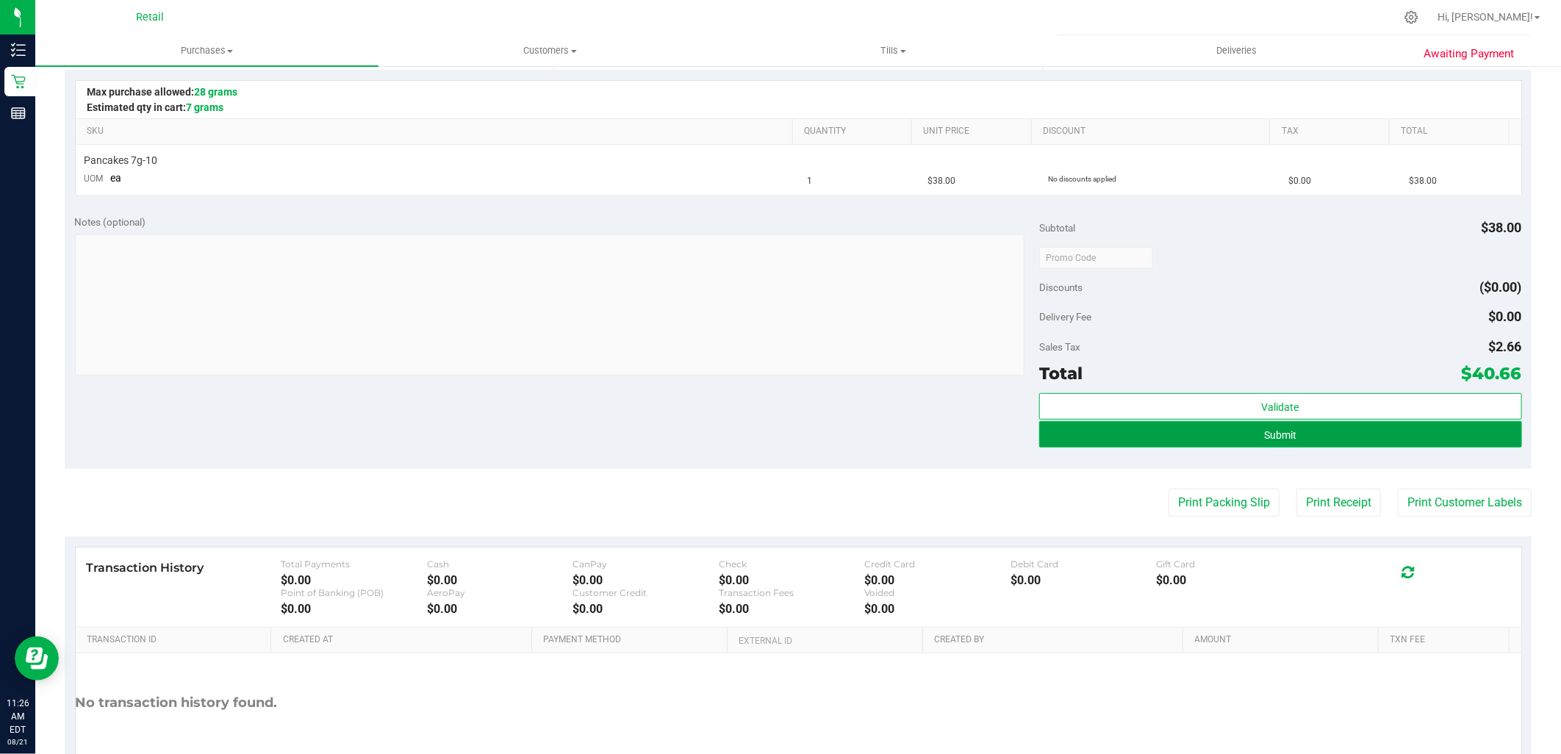
click at [1330, 427] on button "Submit" at bounding box center [1280, 434] width 482 height 26
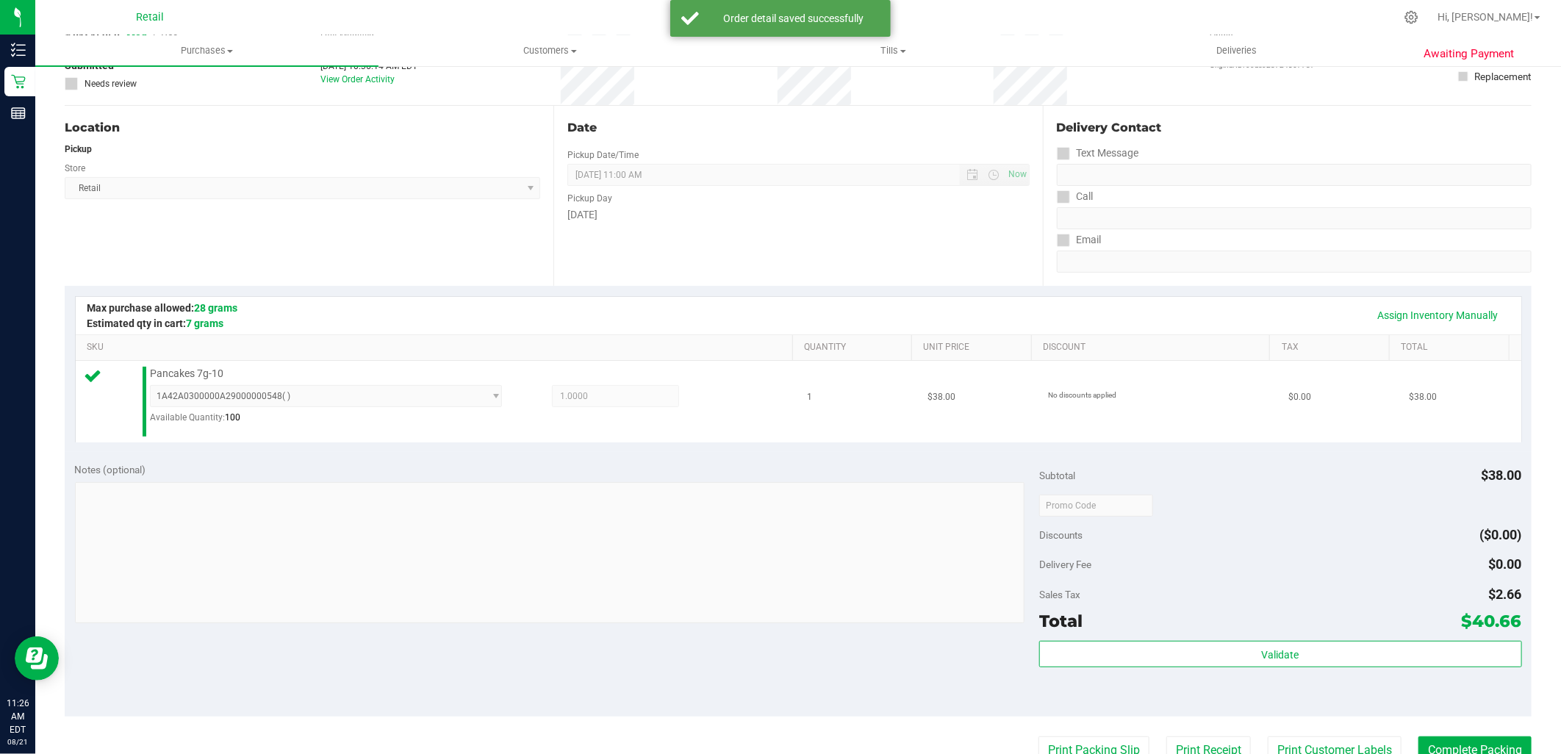
scroll to position [0, 0]
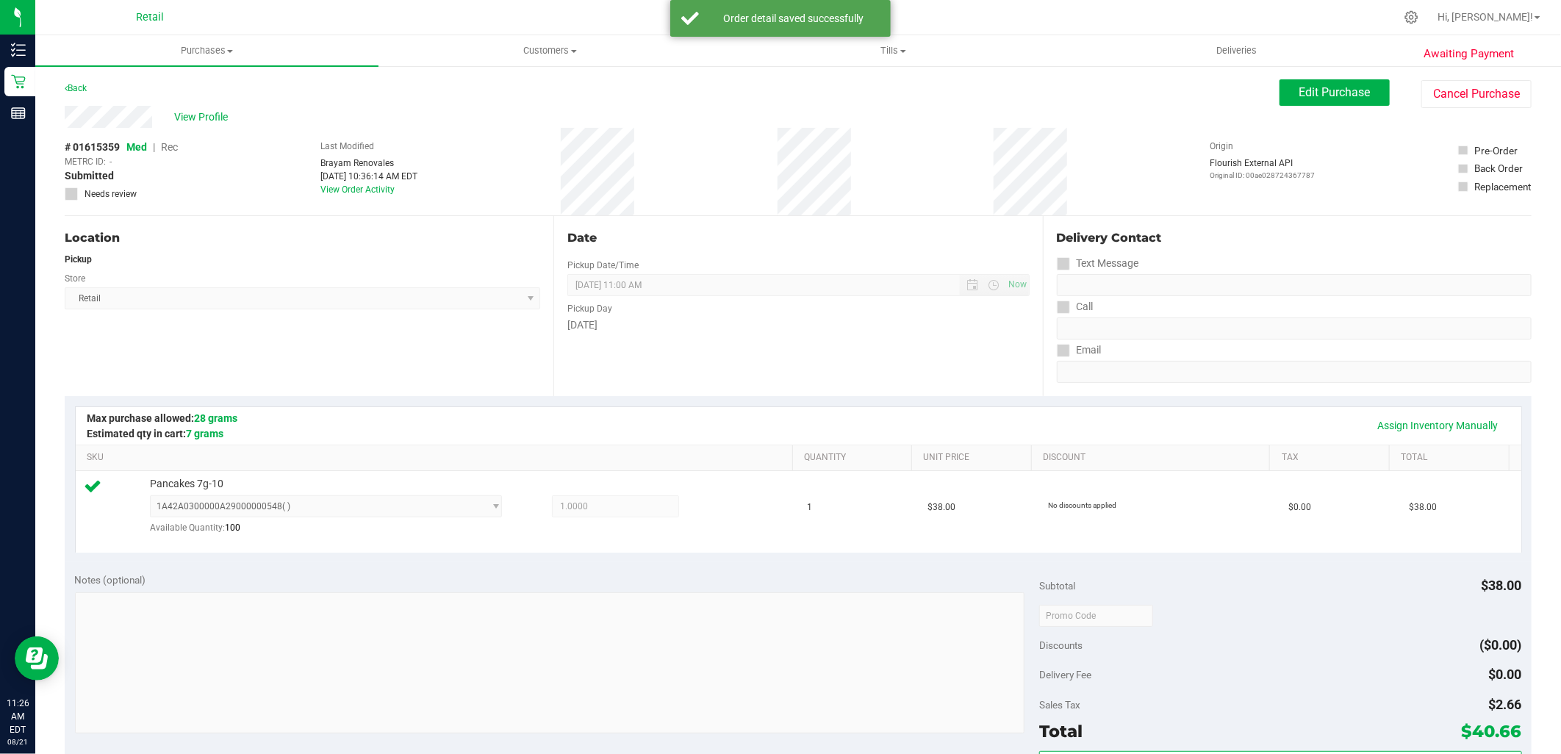
click at [1341, 76] on div "Awaiting Payment Back Edit Purchase Cancel Purchase View Profile # 01615359 Med…" at bounding box center [797, 632] width 1525 height 1134
click at [1337, 82] on button "Edit Purchase" at bounding box center [1334, 92] width 110 height 26
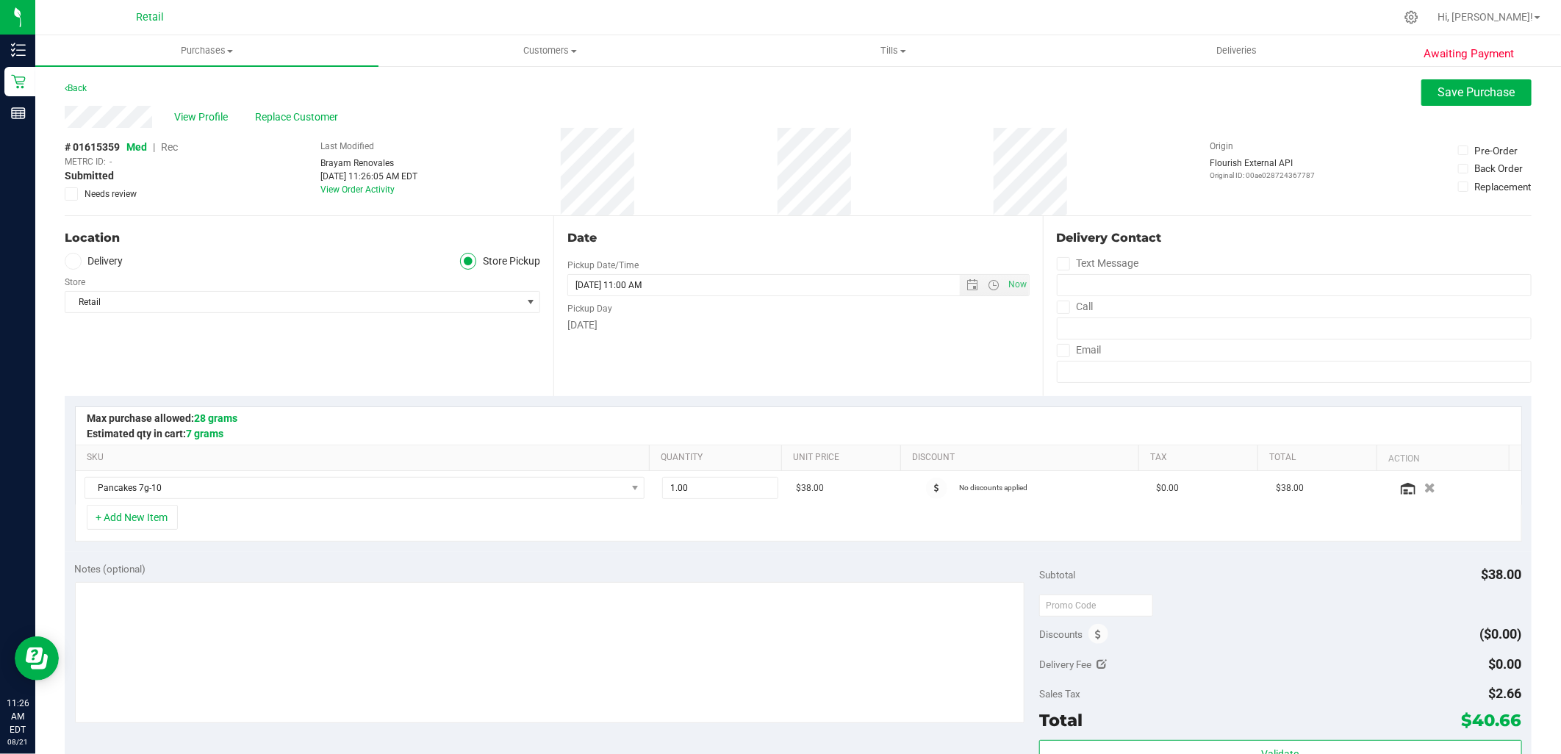
click at [172, 148] on span "Rec" at bounding box center [169, 147] width 17 height 12
click at [1495, 82] on button "Save Purchase" at bounding box center [1476, 92] width 110 height 26
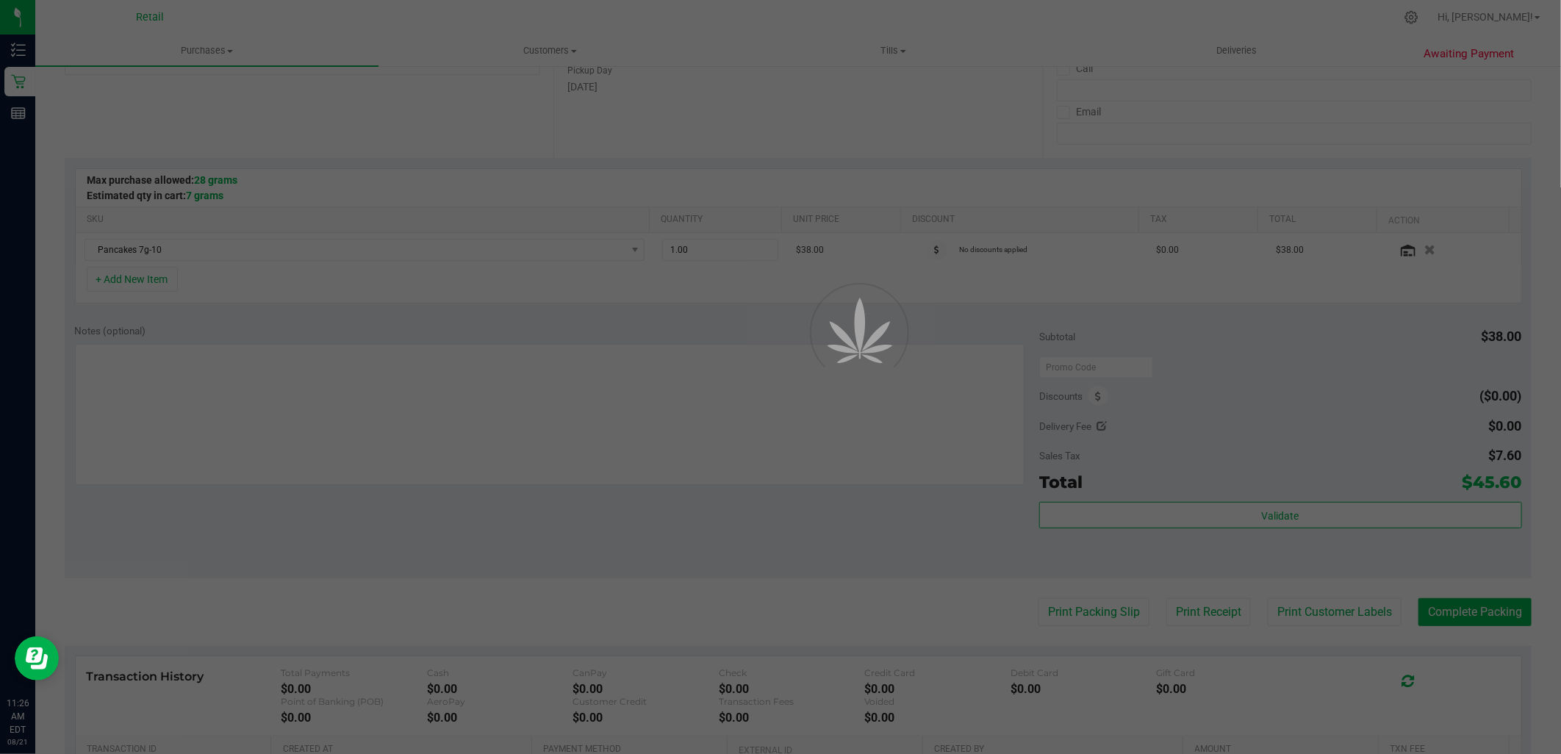
scroll to position [245, 0]
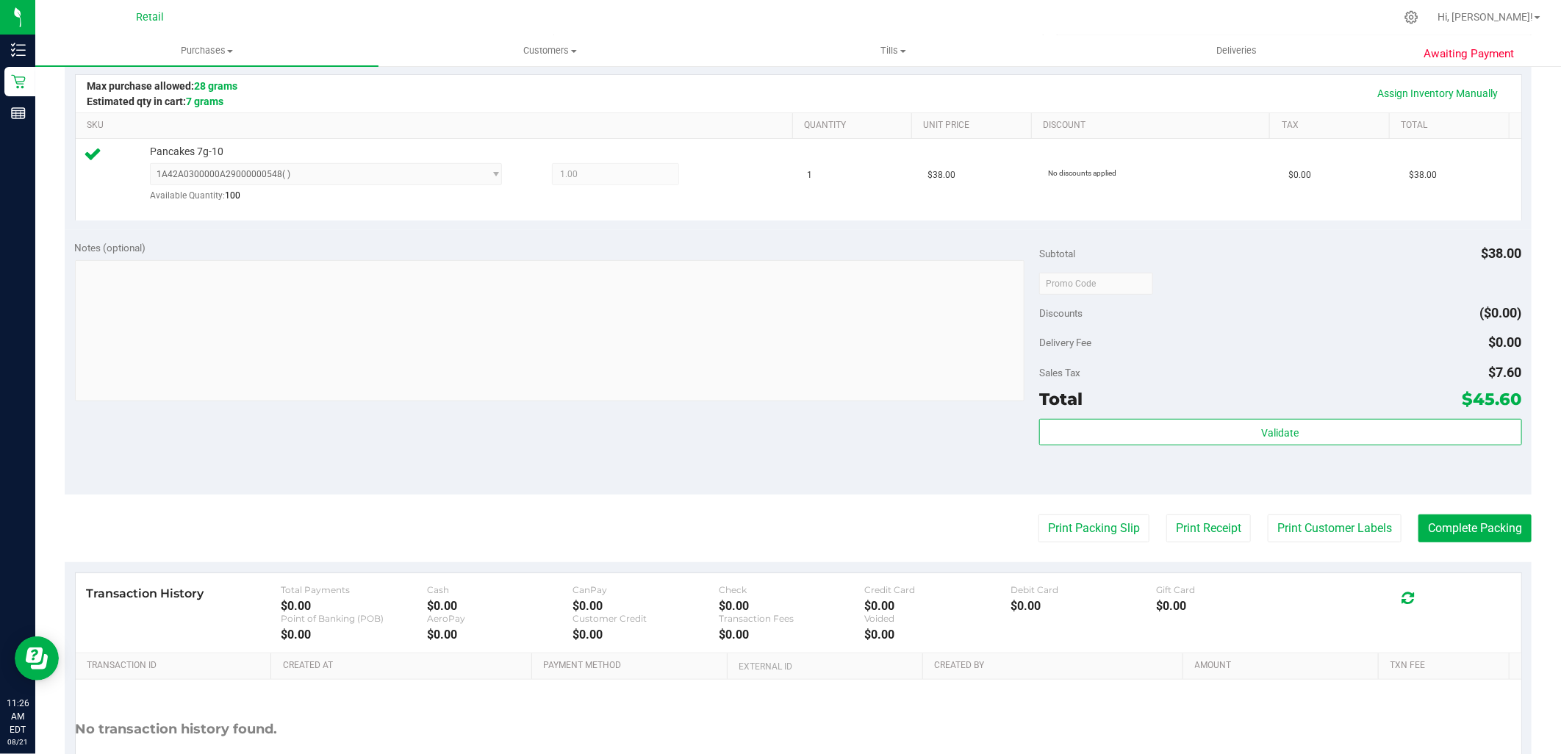
scroll to position [445, 0]
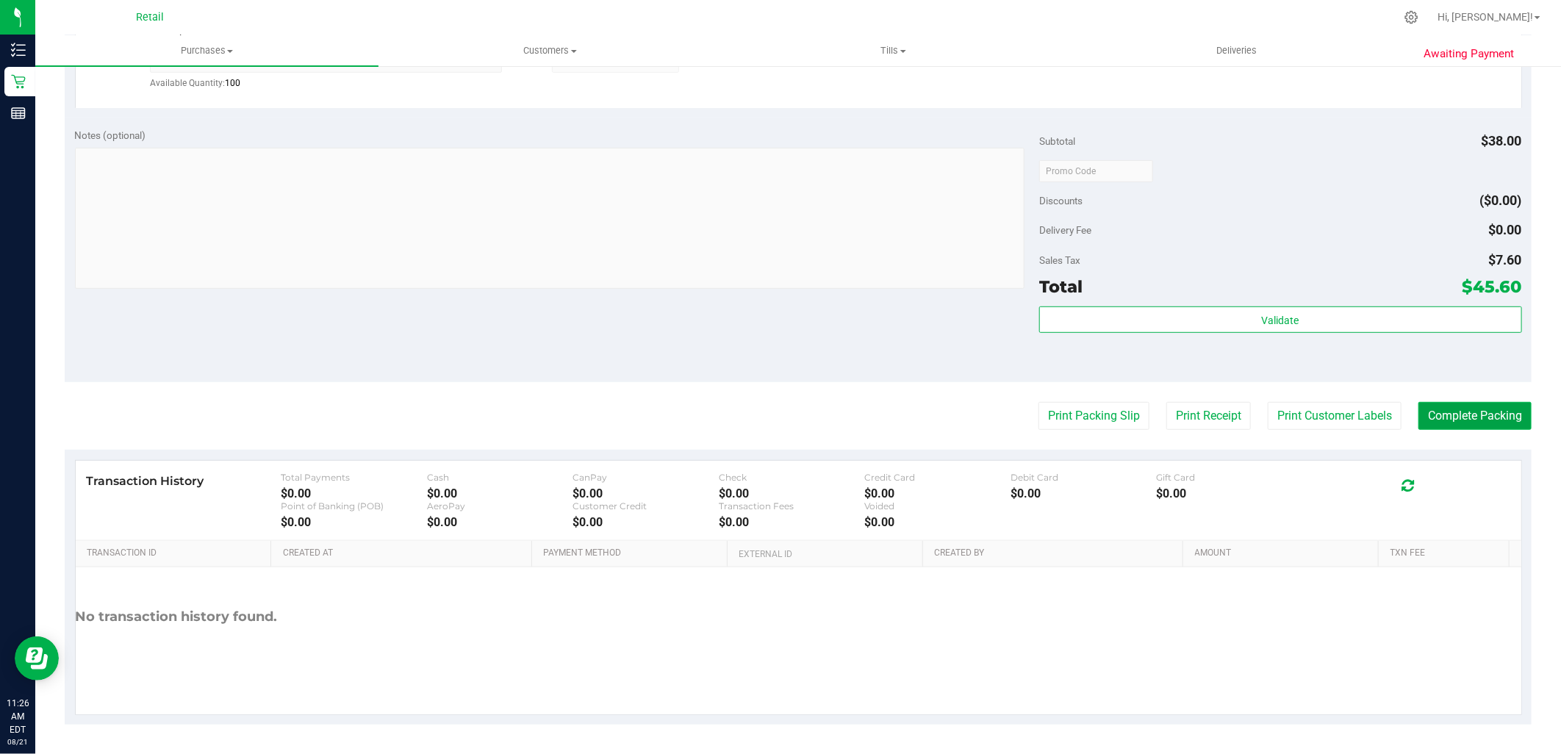
click at [1456, 410] on button "Complete Packing" at bounding box center [1474, 416] width 113 height 28
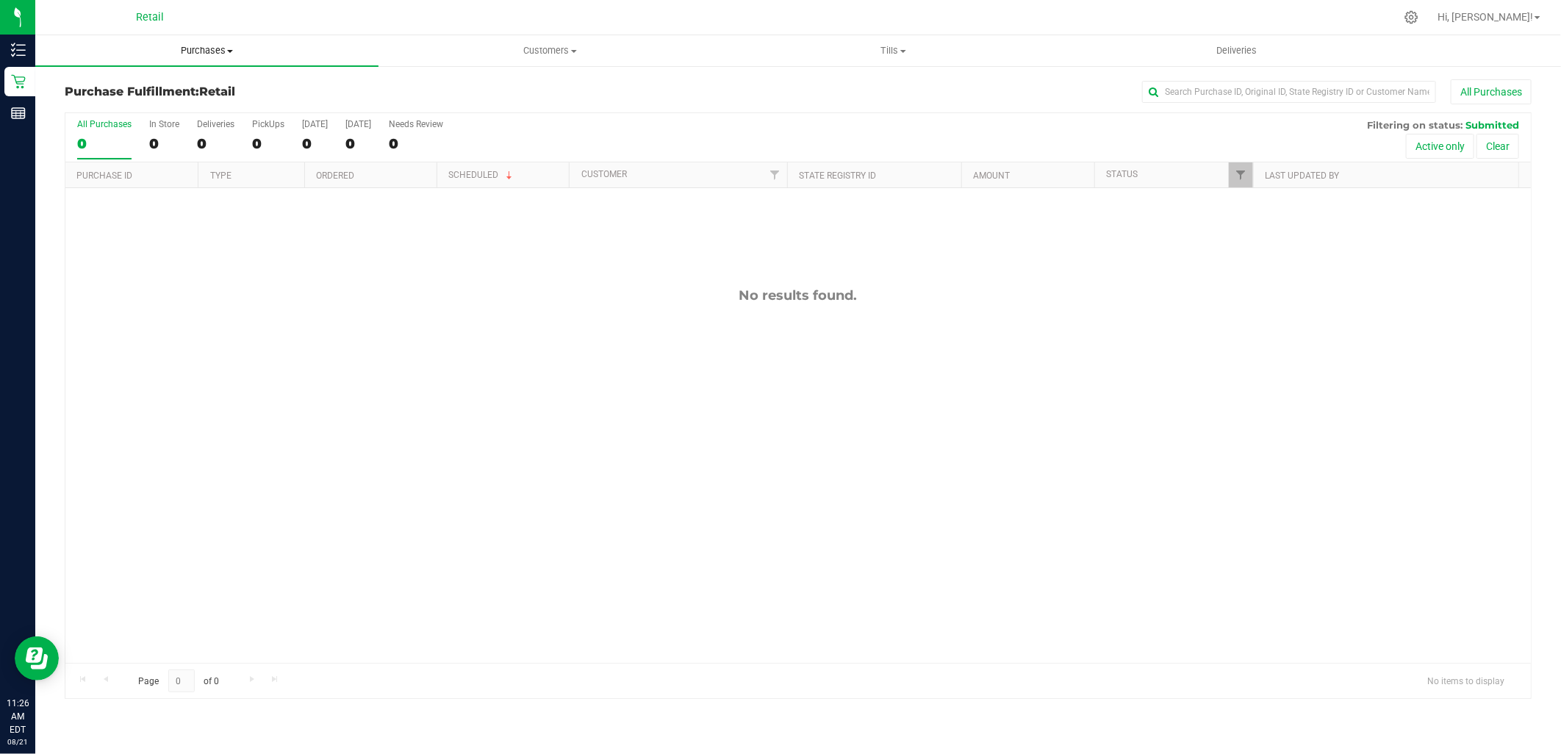
click at [232, 51] on span at bounding box center [230, 51] width 6 height 3
click at [138, 88] on span "Summary of purchases" at bounding box center [110, 88] width 151 height 12
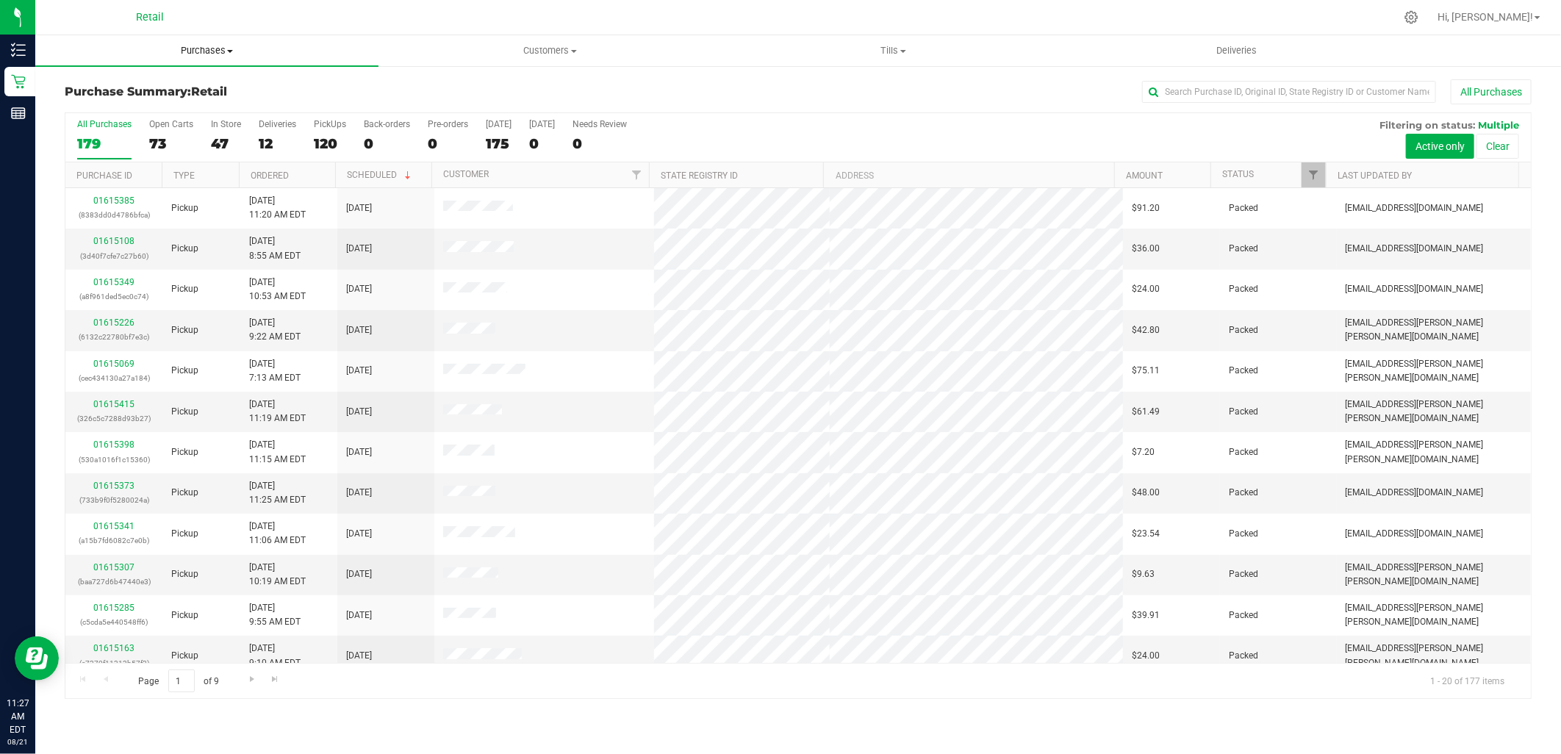
click at [208, 44] on span "Purchases" at bounding box center [206, 50] width 343 height 13
click at [184, 83] on li "Summary of purchases" at bounding box center [206, 89] width 343 height 18
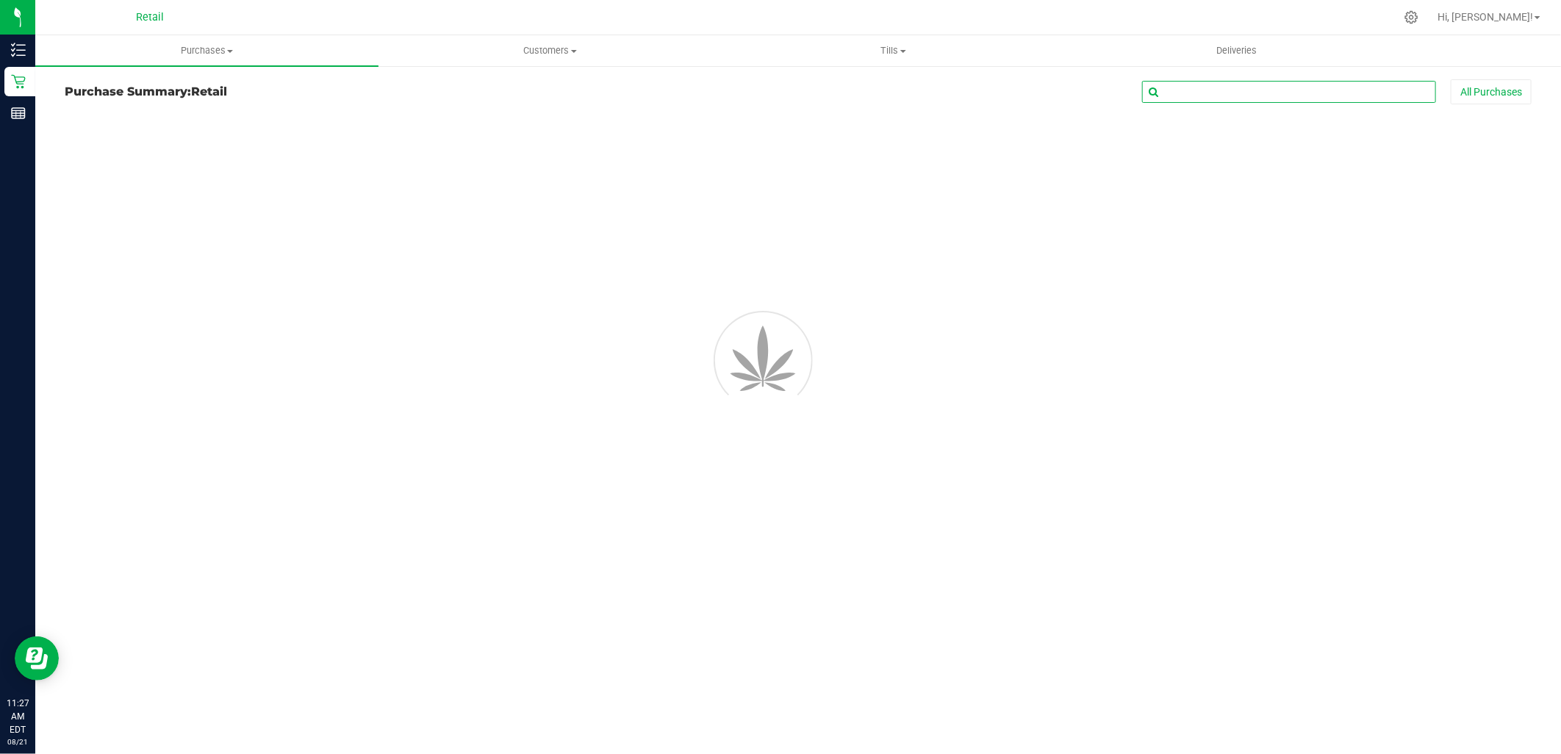
click at [1240, 93] on input "text" at bounding box center [1289, 92] width 294 height 22
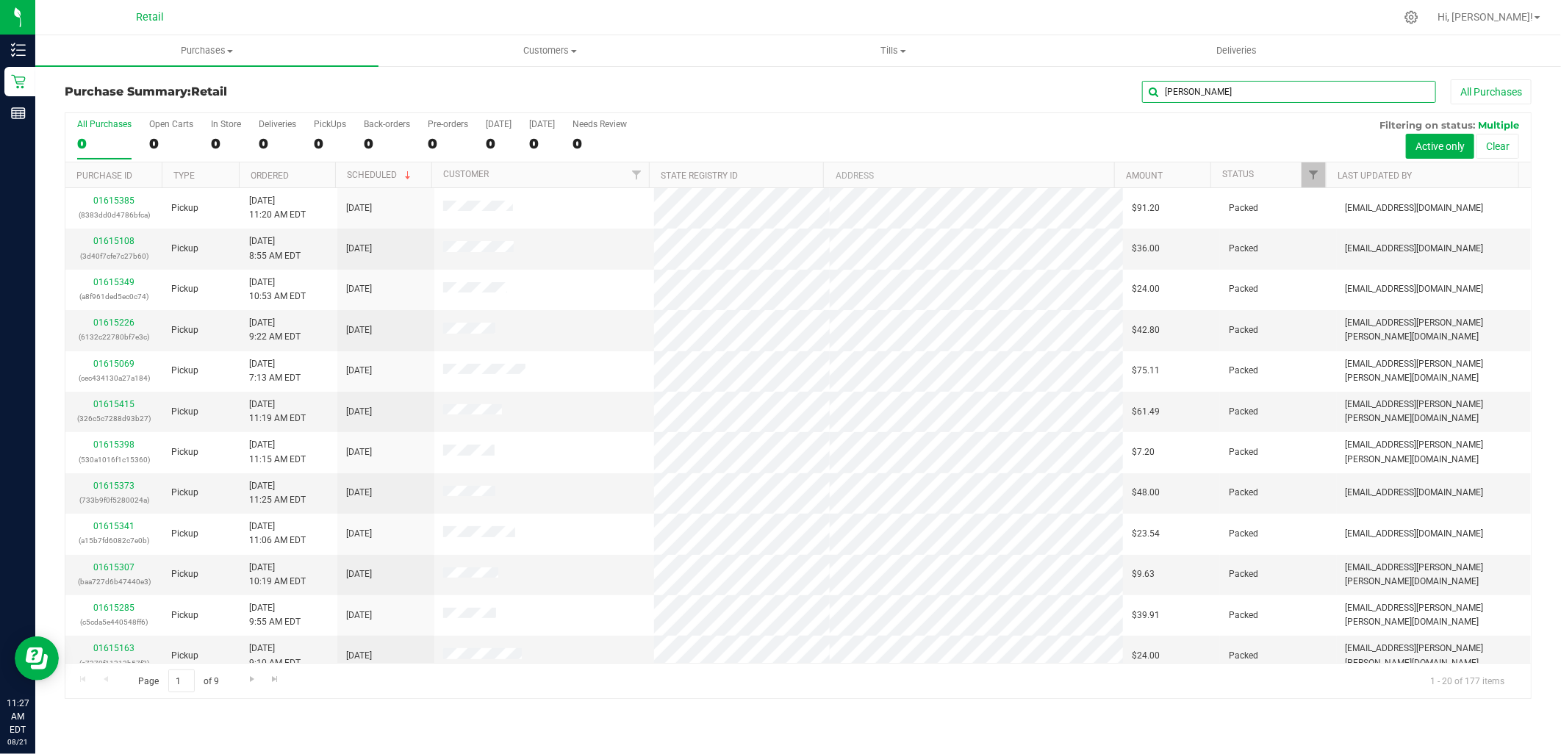
type input "carl"
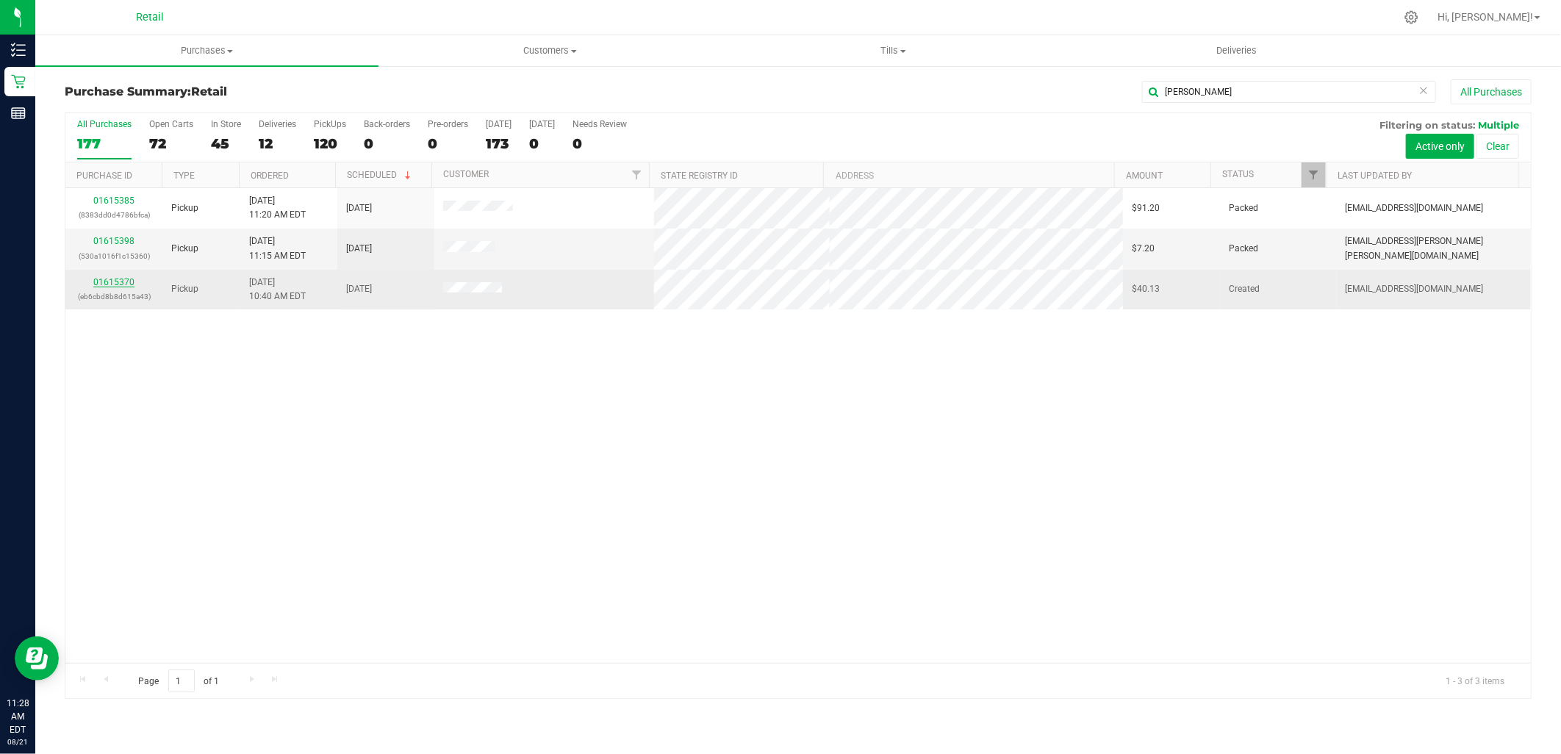
click at [112, 282] on link "01615370" at bounding box center [113, 282] width 41 height 10
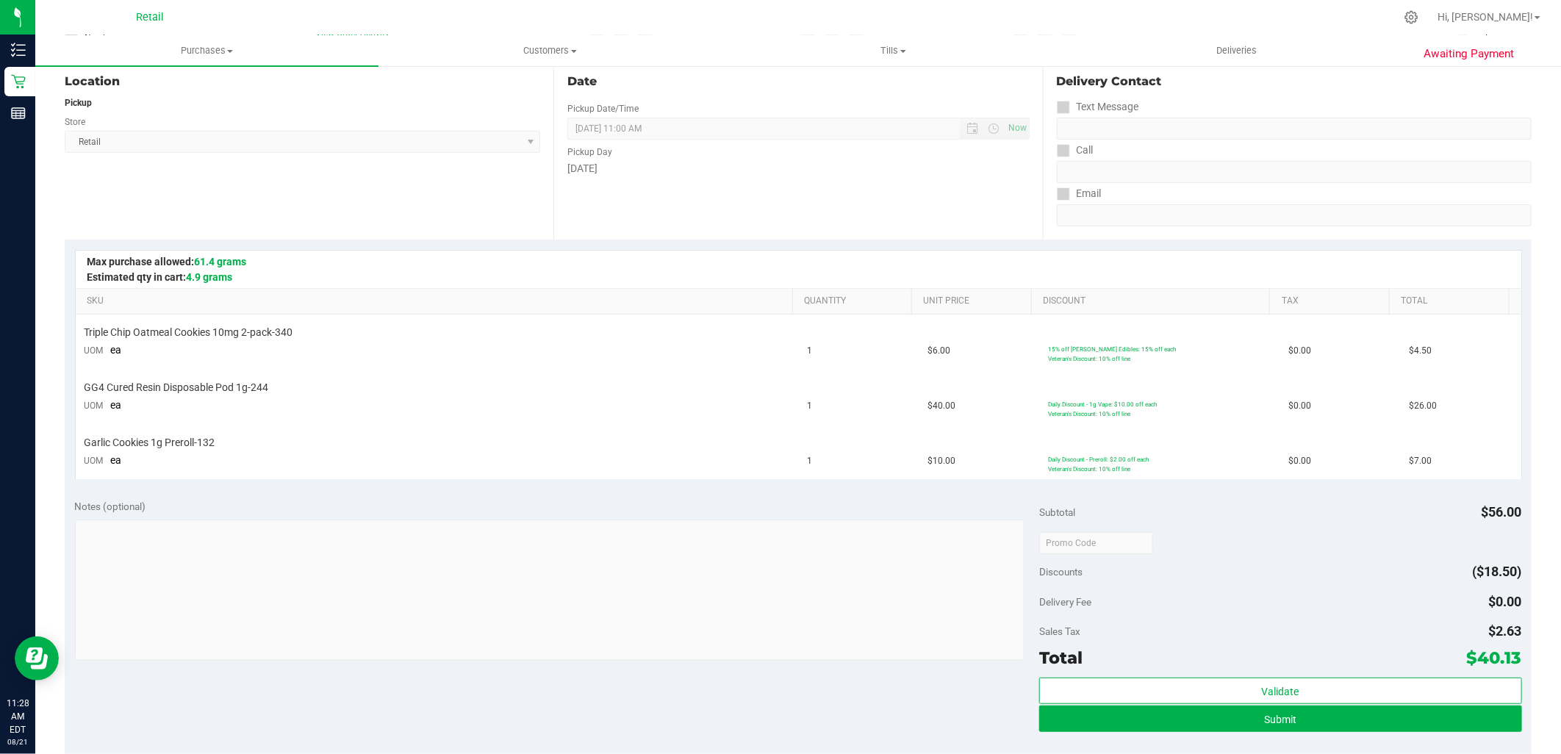
scroll to position [163, 0]
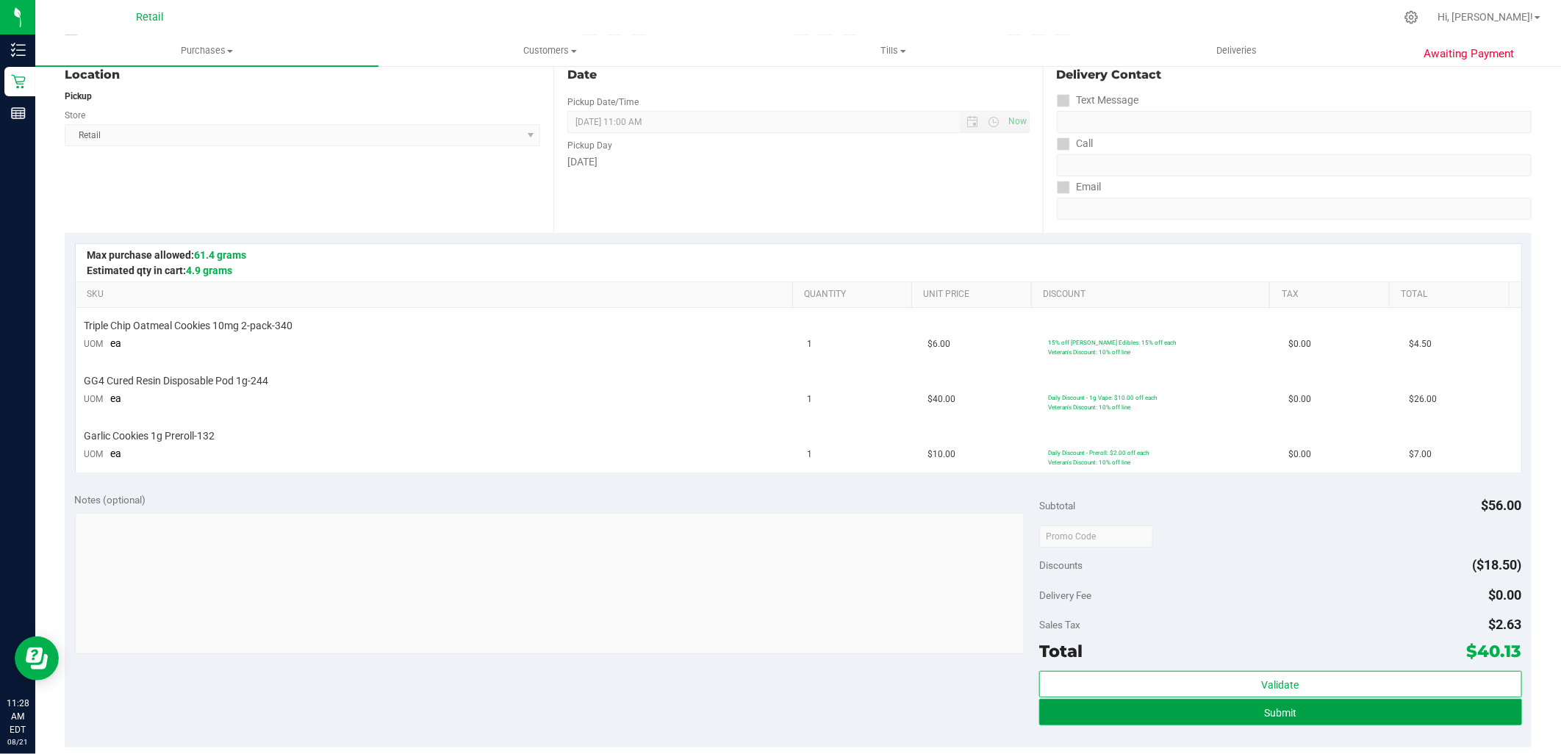
click at [1215, 709] on button "Submit" at bounding box center [1280, 712] width 482 height 26
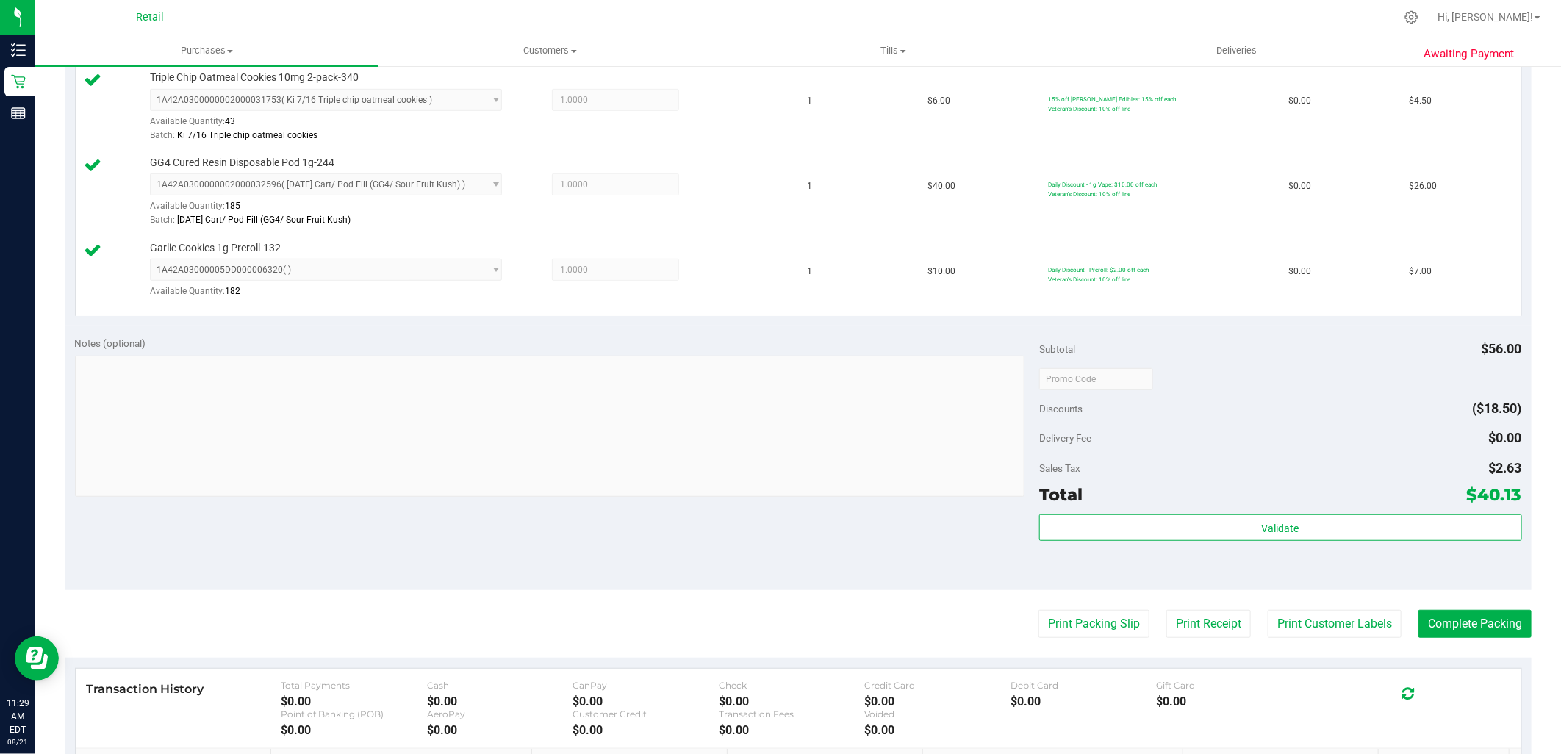
scroll to position [408, 0]
click at [1463, 612] on button "Complete Packing" at bounding box center [1474, 622] width 113 height 28
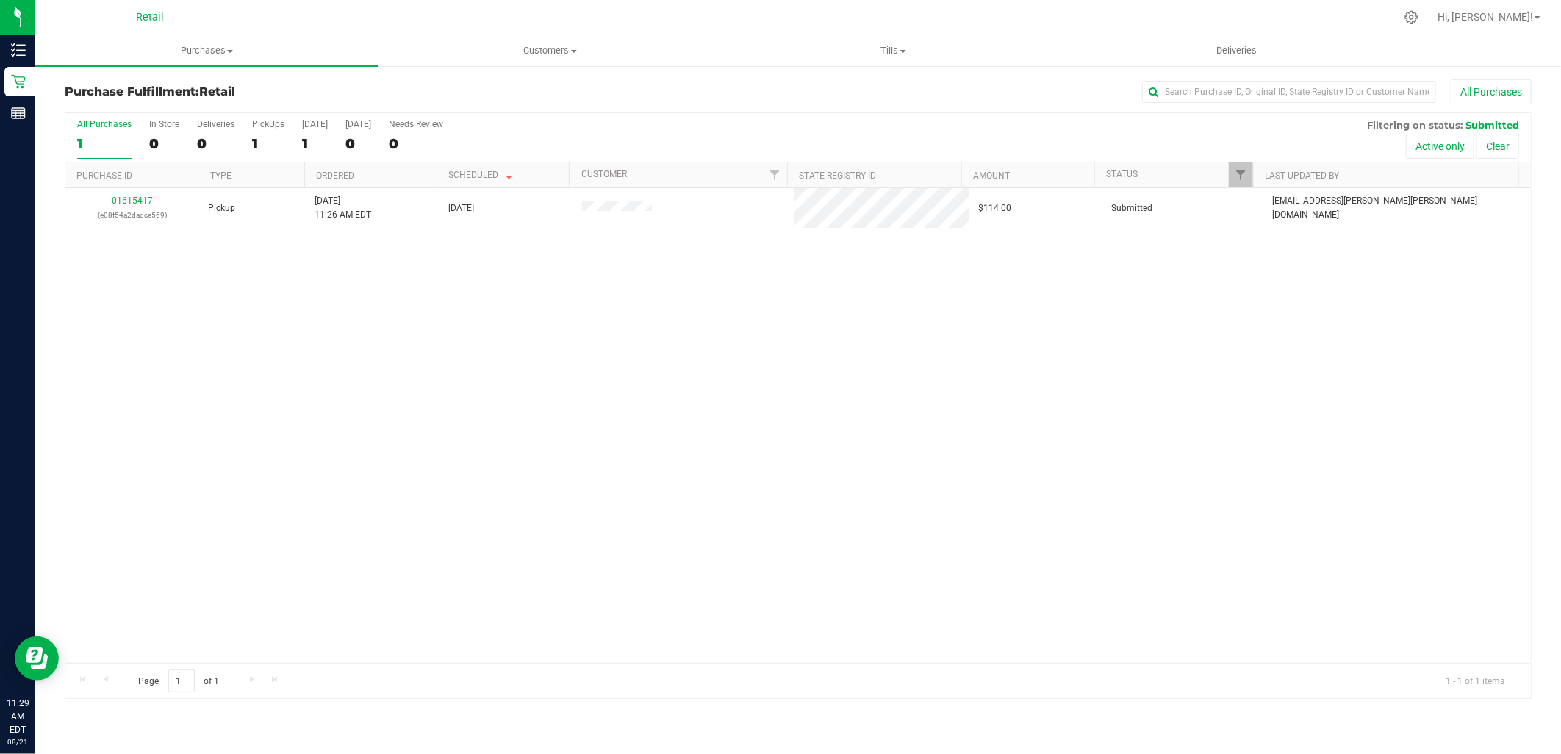
click at [598, 370] on div "01615417 (e08f54a2dadce569) Pickup 8/21/2025 11:26 AM EDT 8/21/2025 $114.00 Sub…" at bounding box center [797, 425] width 1465 height 475
click at [215, 53] on span "Purchases" at bounding box center [206, 50] width 343 height 13
click at [187, 93] on li "Summary of purchases" at bounding box center [206, 89] width 343 height 18
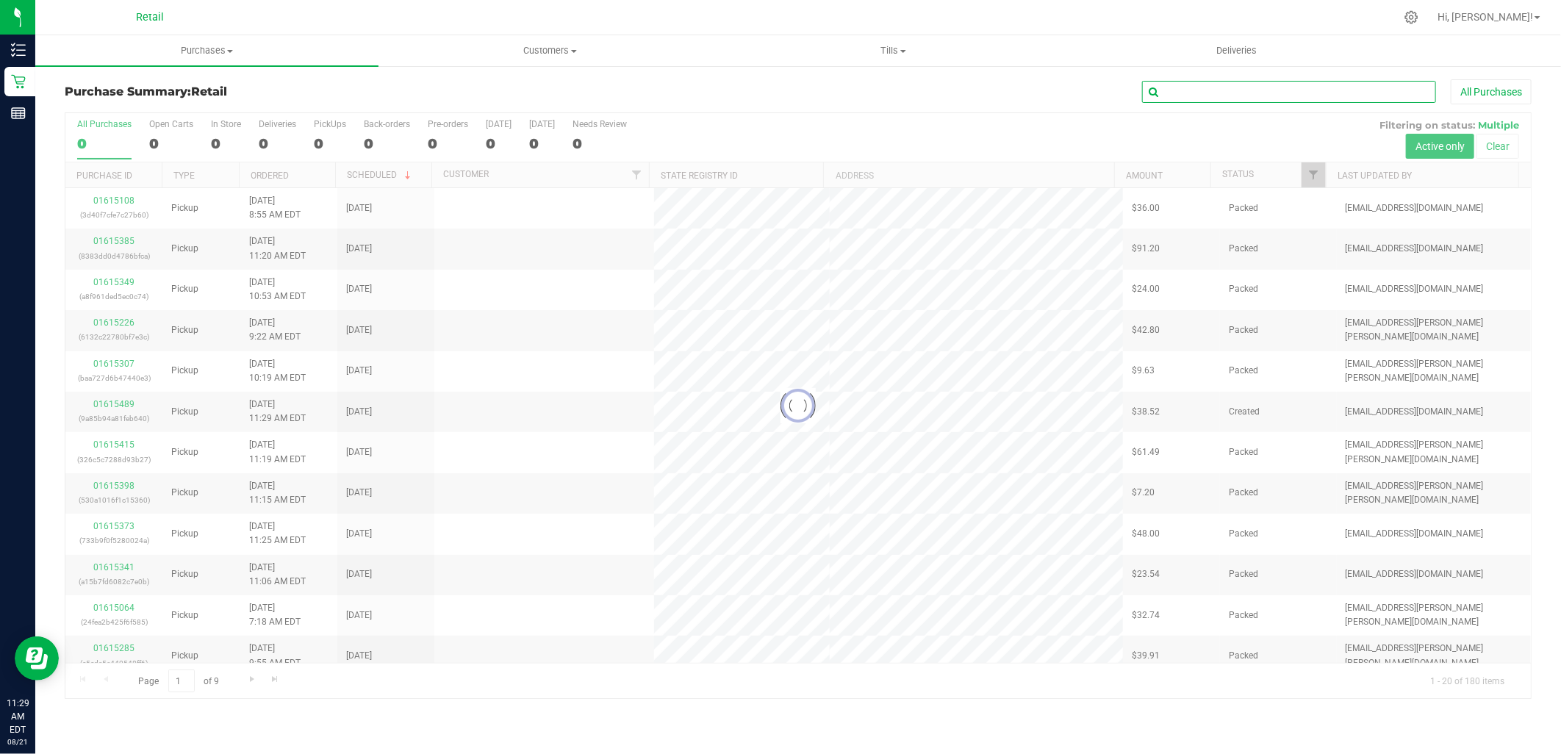
click at [1217, 93] on input "text" at bounding box center [1289, 92] width 294 height 22
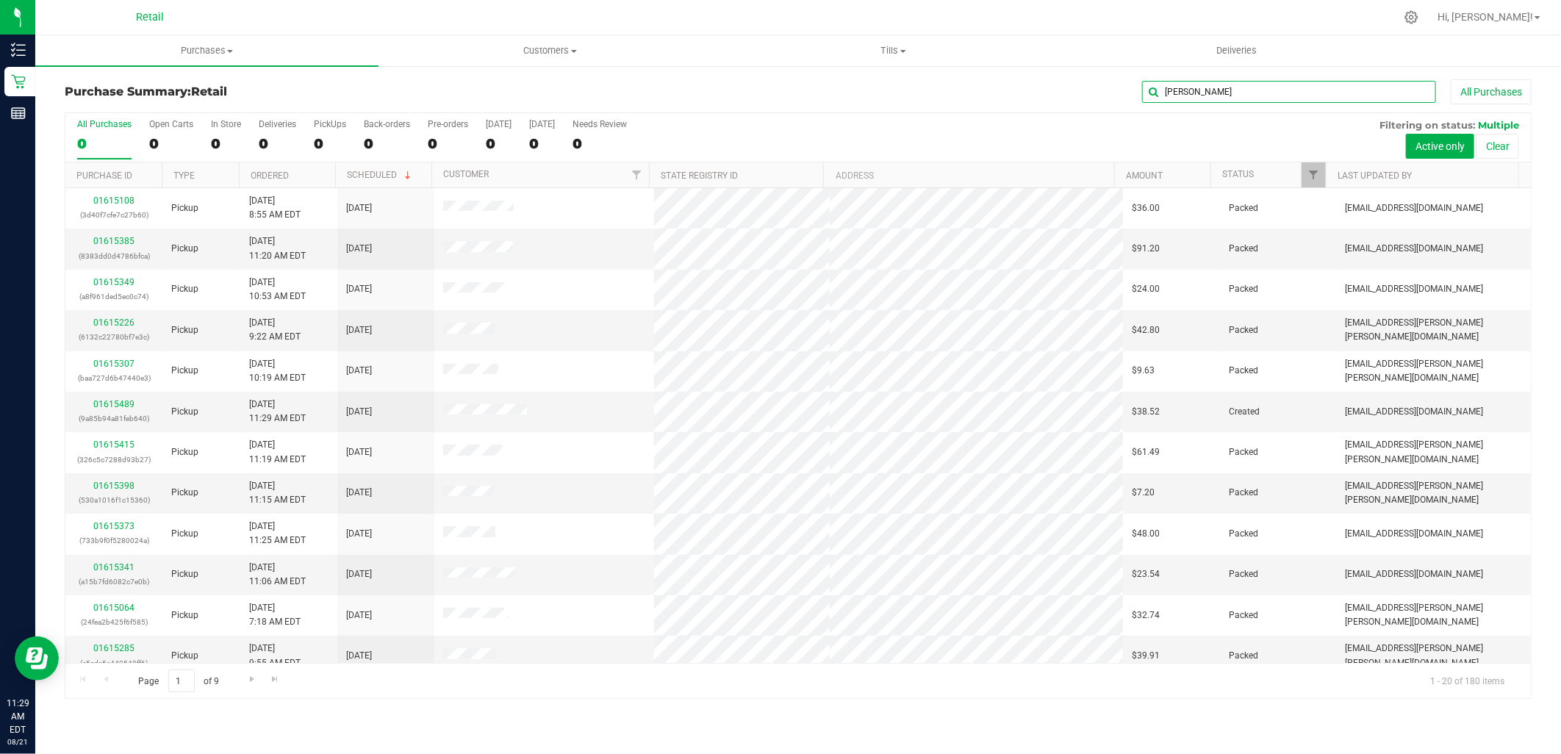
type input "carl"
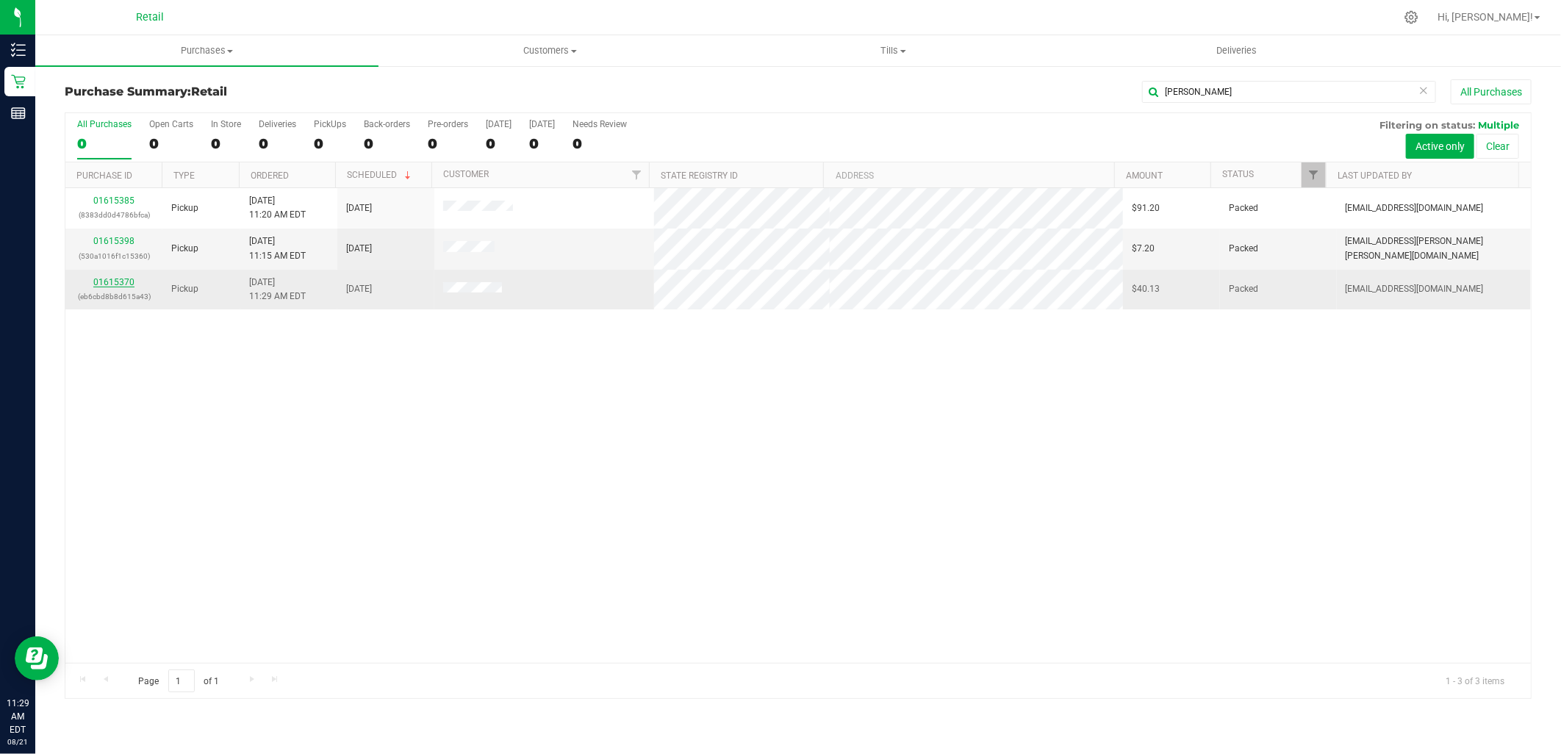
click at [123, 284] on link "01615370" at bounding box center [113, 282] width 41 height 10
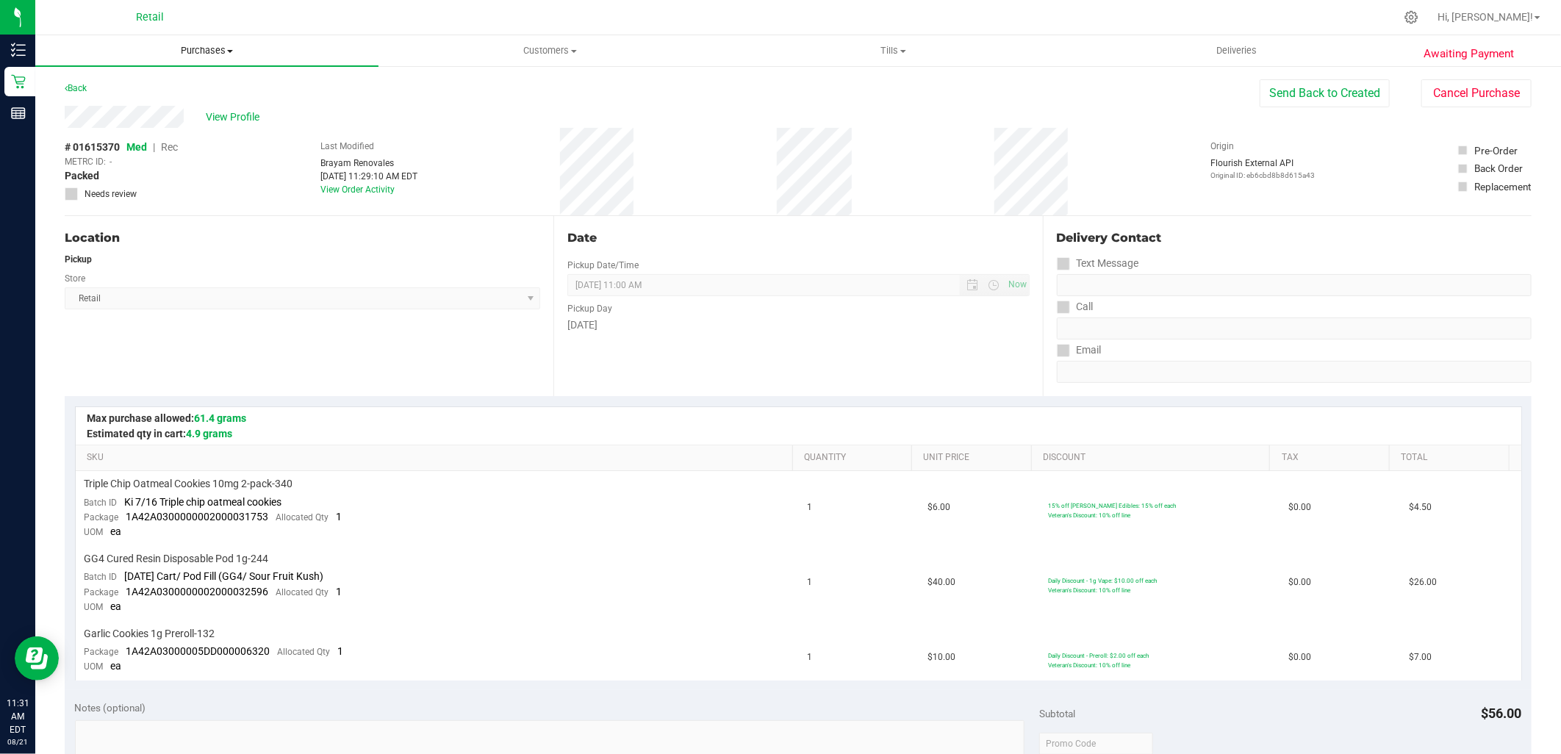
click at [203, 54] on span "Purchases" at bounding box center [206, 50] width 343 height 13
click at [193, 84] on li "Summary of purchases" at bounding box center [206, 89] width 343 height 18
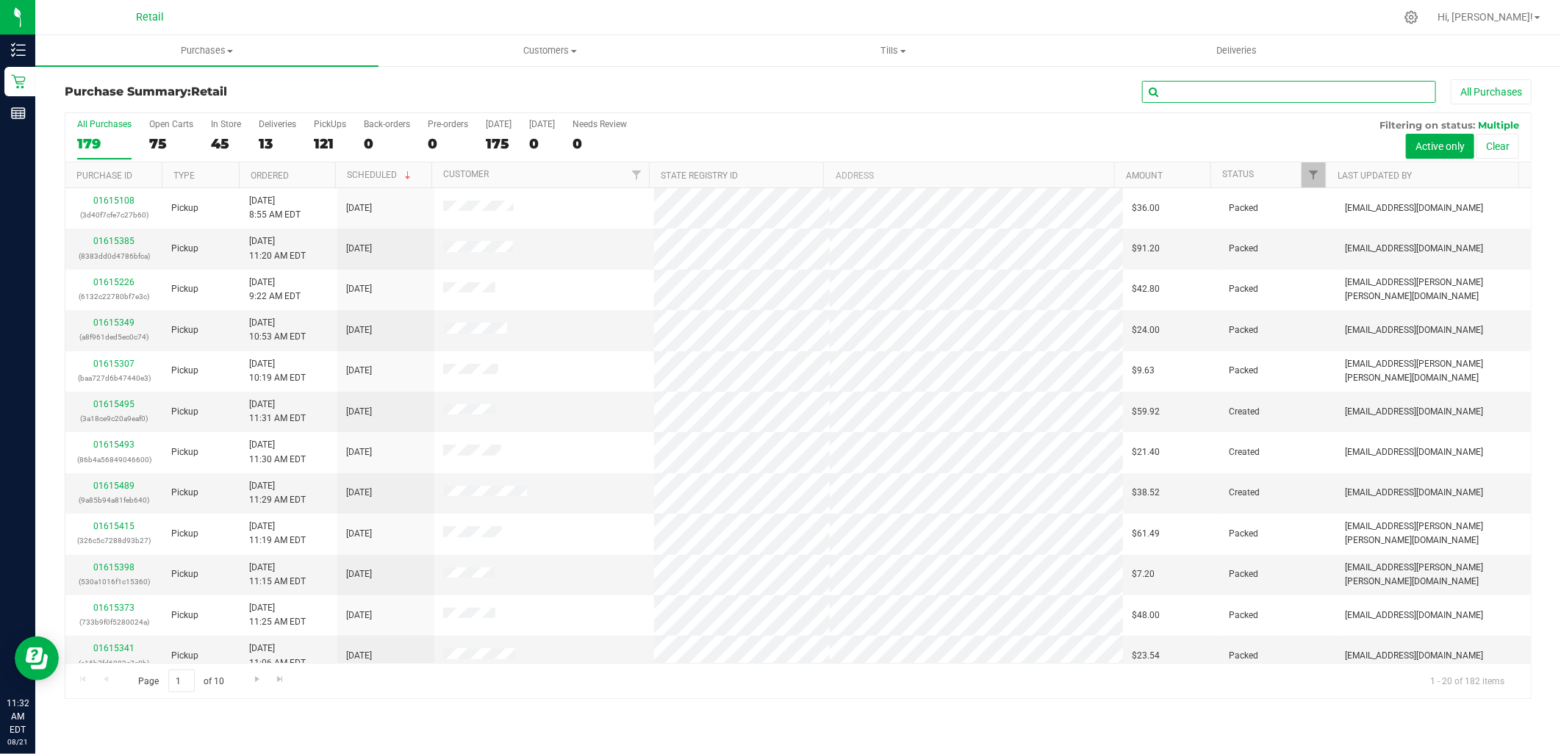
click at [1218, 89] on input "text" at bounding box center [1289, 92] width 294 height 22
type input "josep"
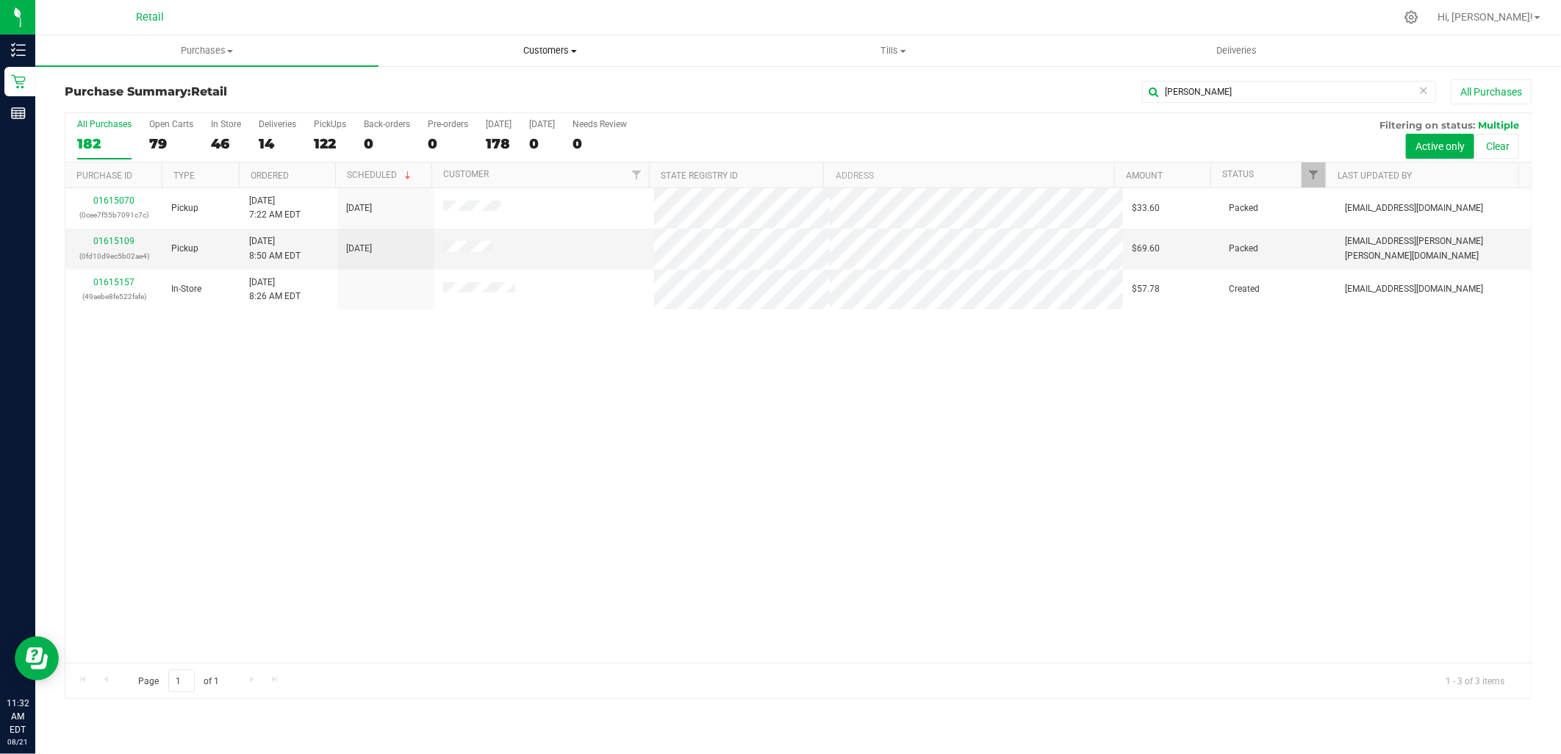
click at [575, 52] on span at bounding box center [574, 51] width 6 height 3
click at [447, 81] on li "All customers" at bounding box center [549, 89] width 343 height 18
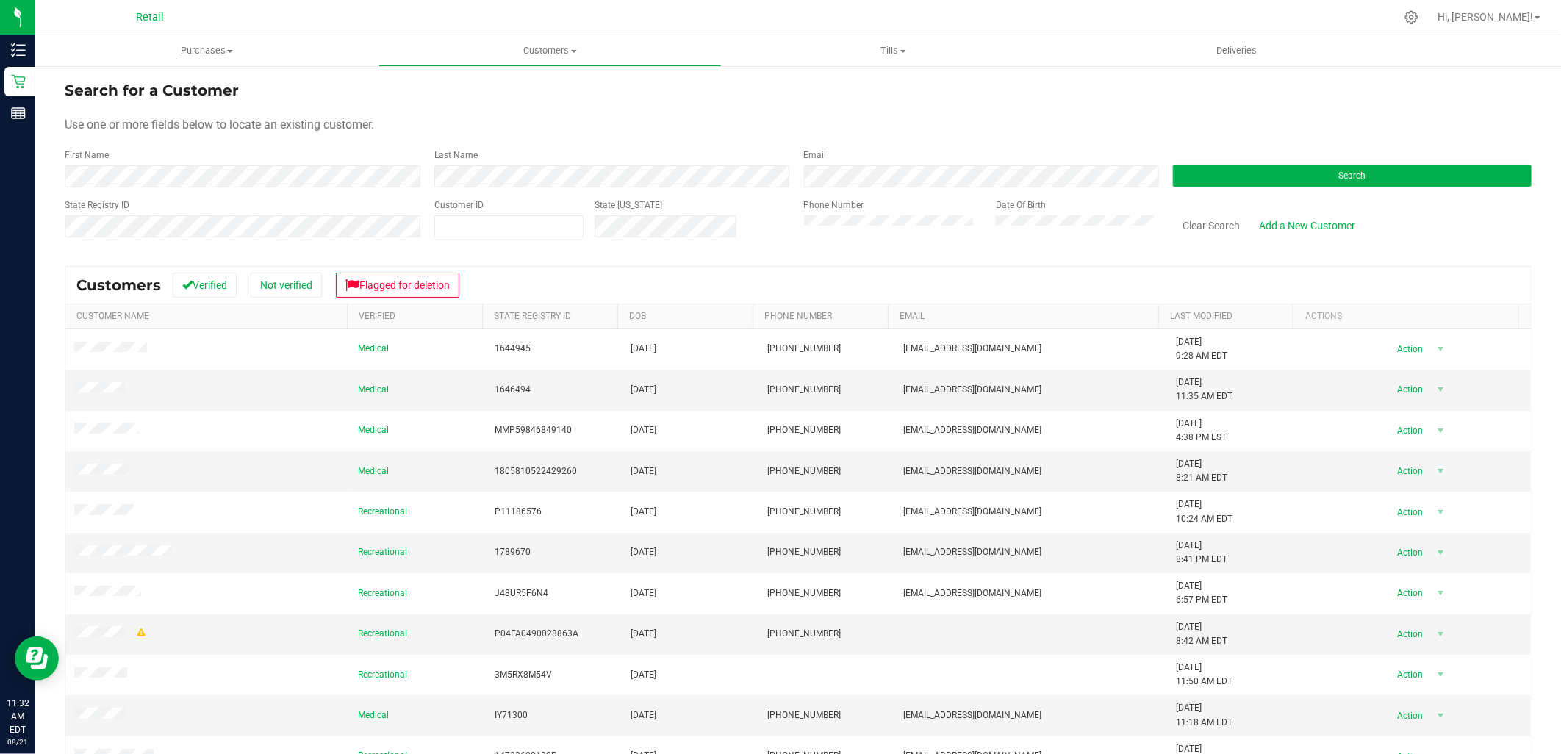
drag, startPoint x: 149, startPoint y: 195, endPoint x: 153, endPoint y: 188, distance: 8.2
click at [150, 193] on form "Search for a Customer Use one or more fields below to locate an existing custom…" at bounding box center [798, 164] width 1467 height 171
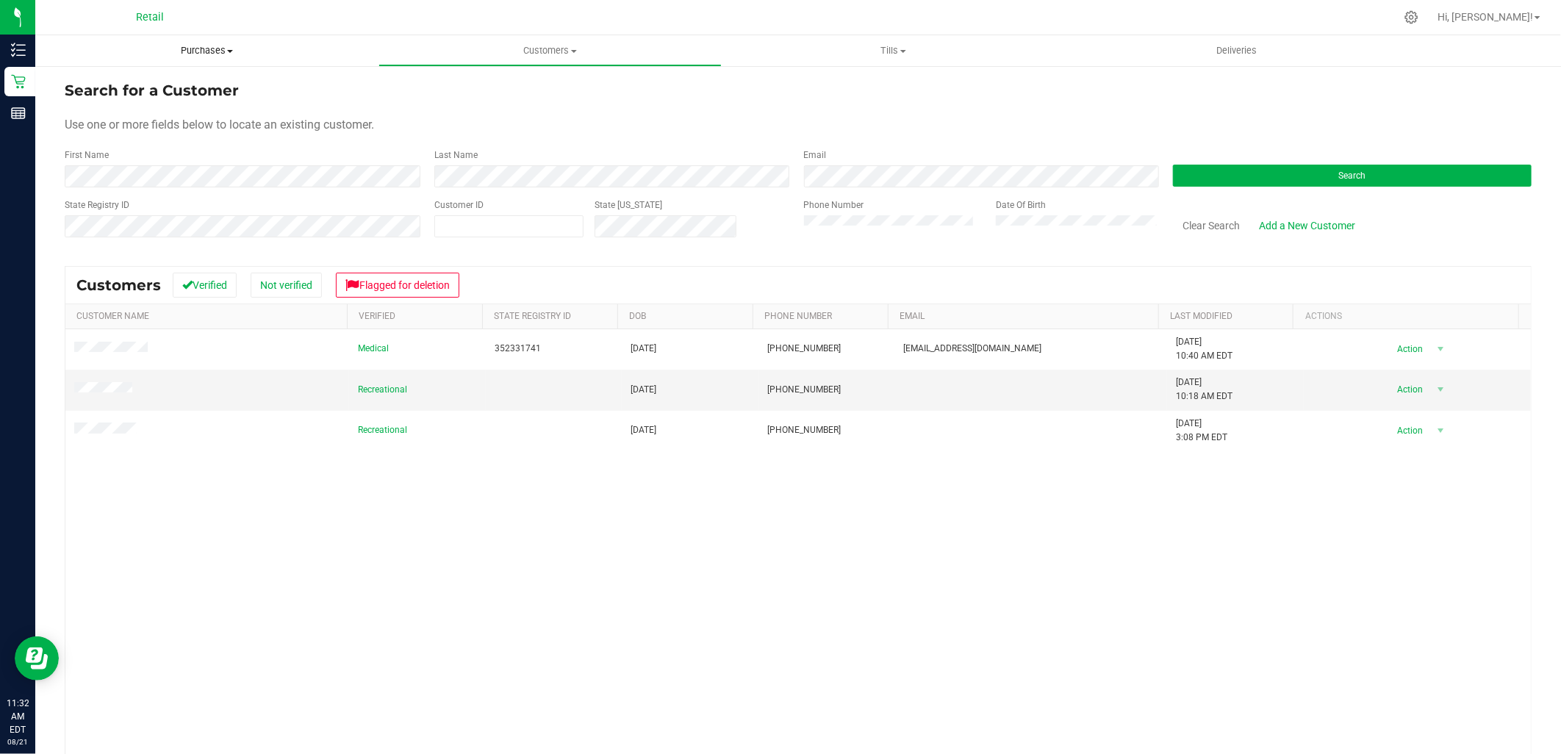
drag, startPoint x: 193, startPoint y: 48, endPoint x: 192, endPoint y: 74, distance: 26.5
click at [193, 48] on span "Purchases" at bounding box center [206, 50] width 343 height 13
click at [174, 94] on li "Summary of purchases" at bounding box center [206, 89] width 343 height 18
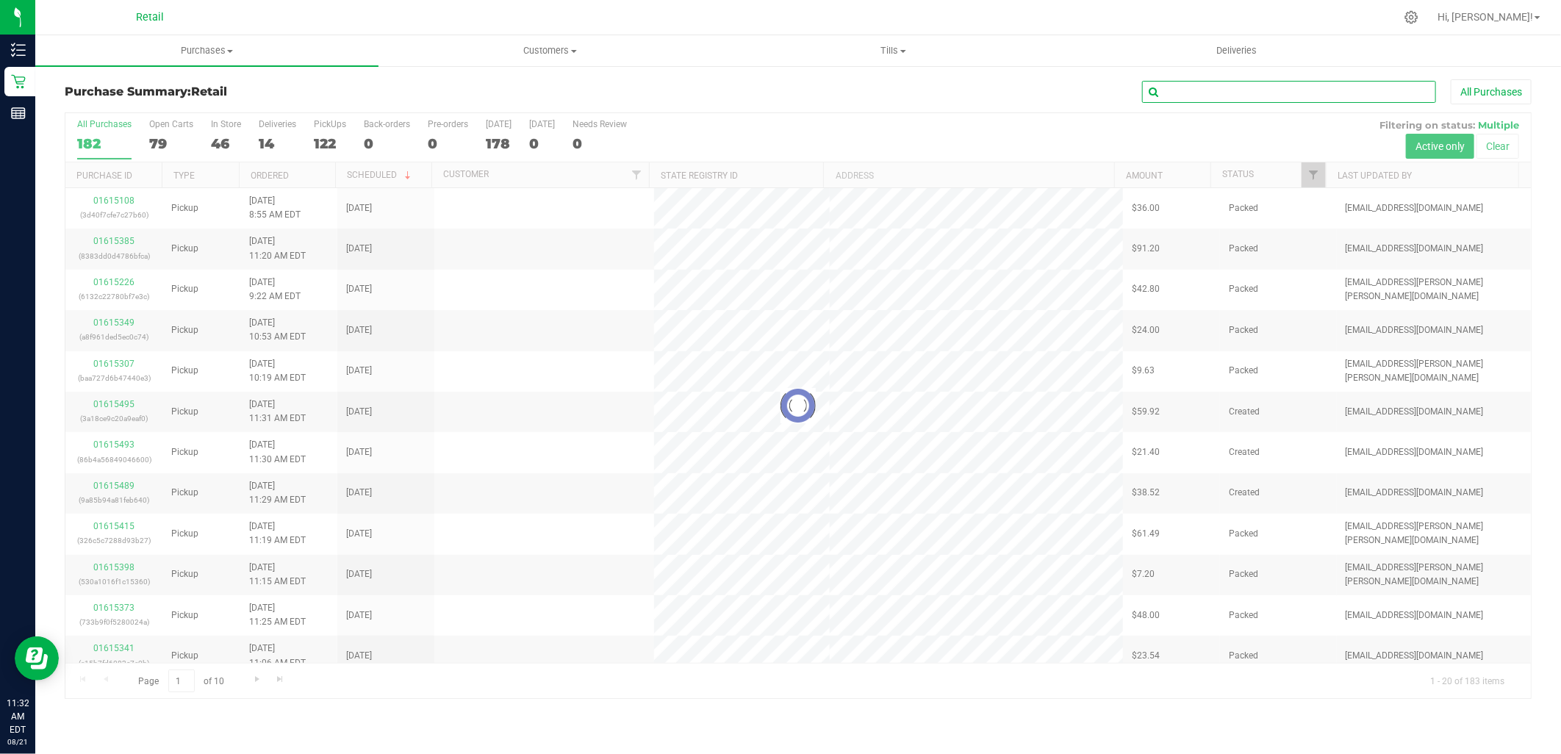
click at [1202, 98] on input "text" at bounding box center [1289, 92] width 294 height 22
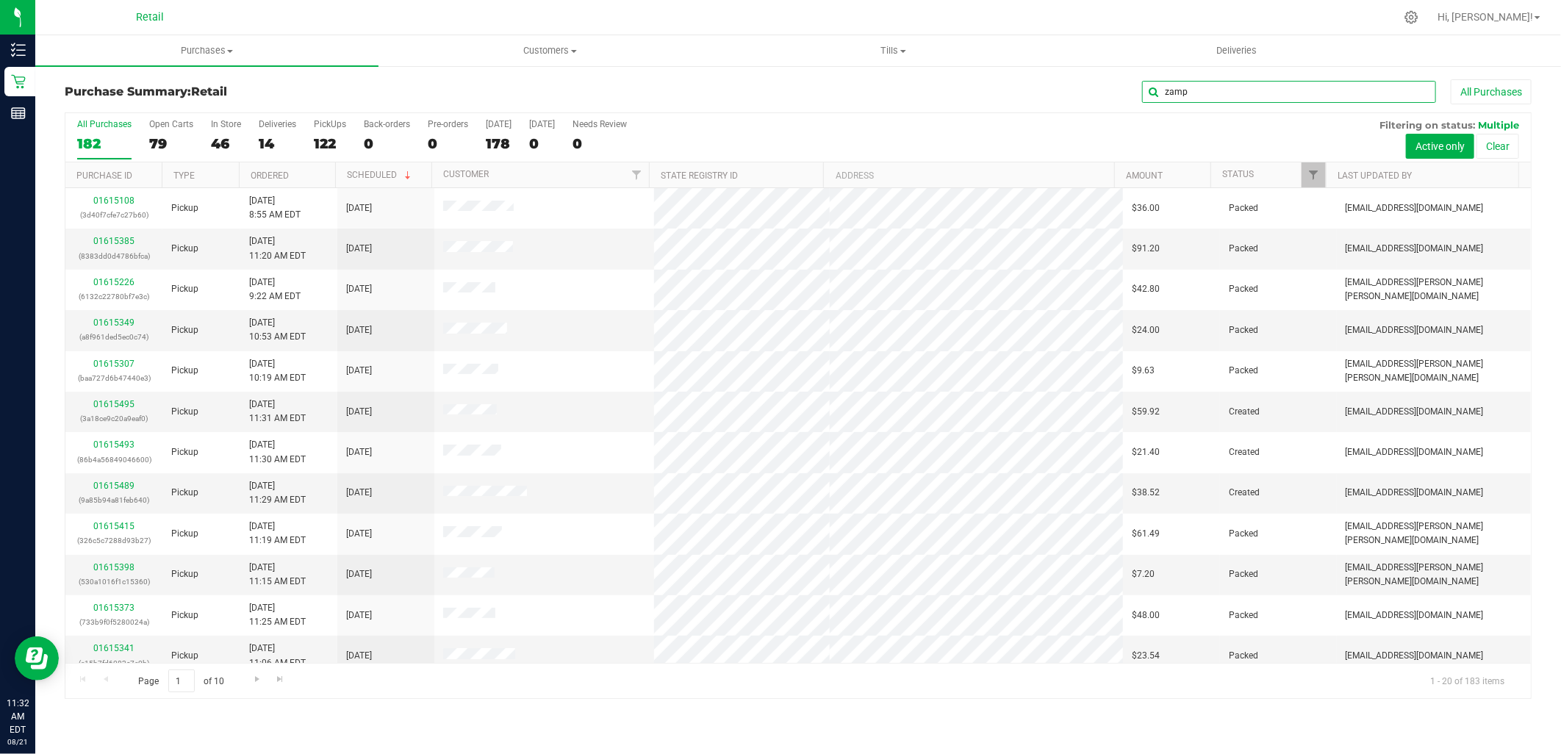
type input "zamp"
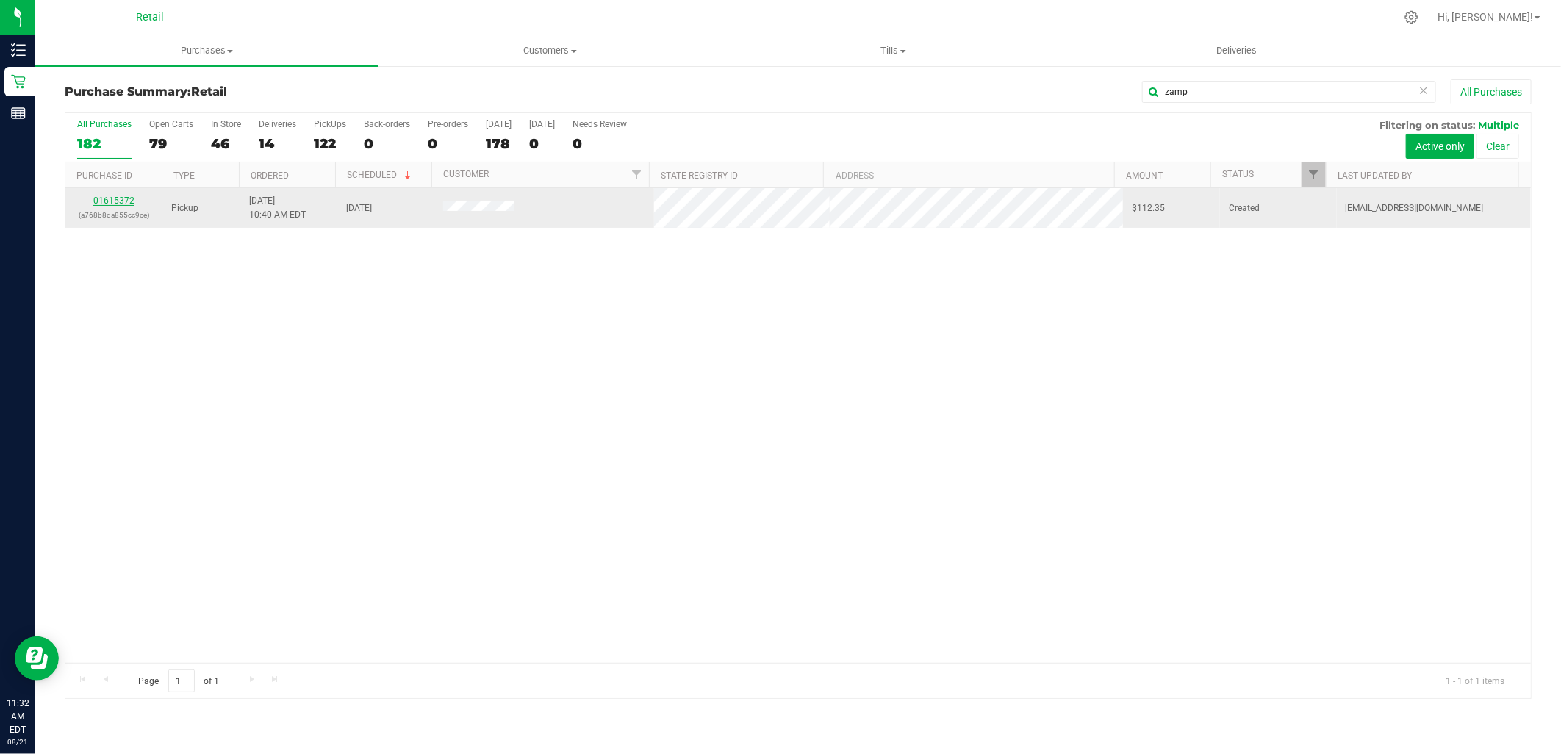
click at [130, 198] on link "01615372" at bounding box center [113, 200] width 41 height 10
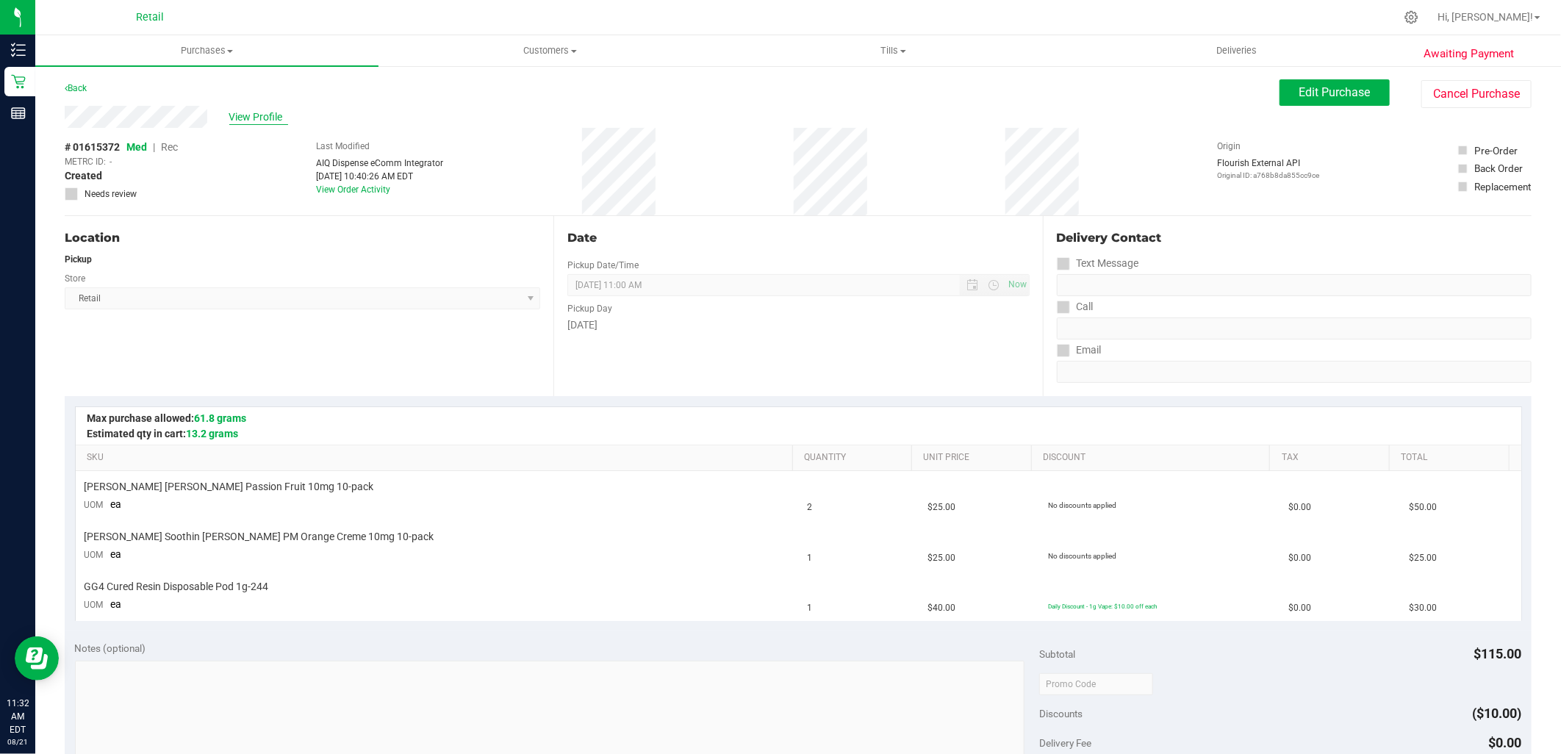
click at [262, 113] on span "View Profile" at bounding box center [258, 116] width 59 height 15
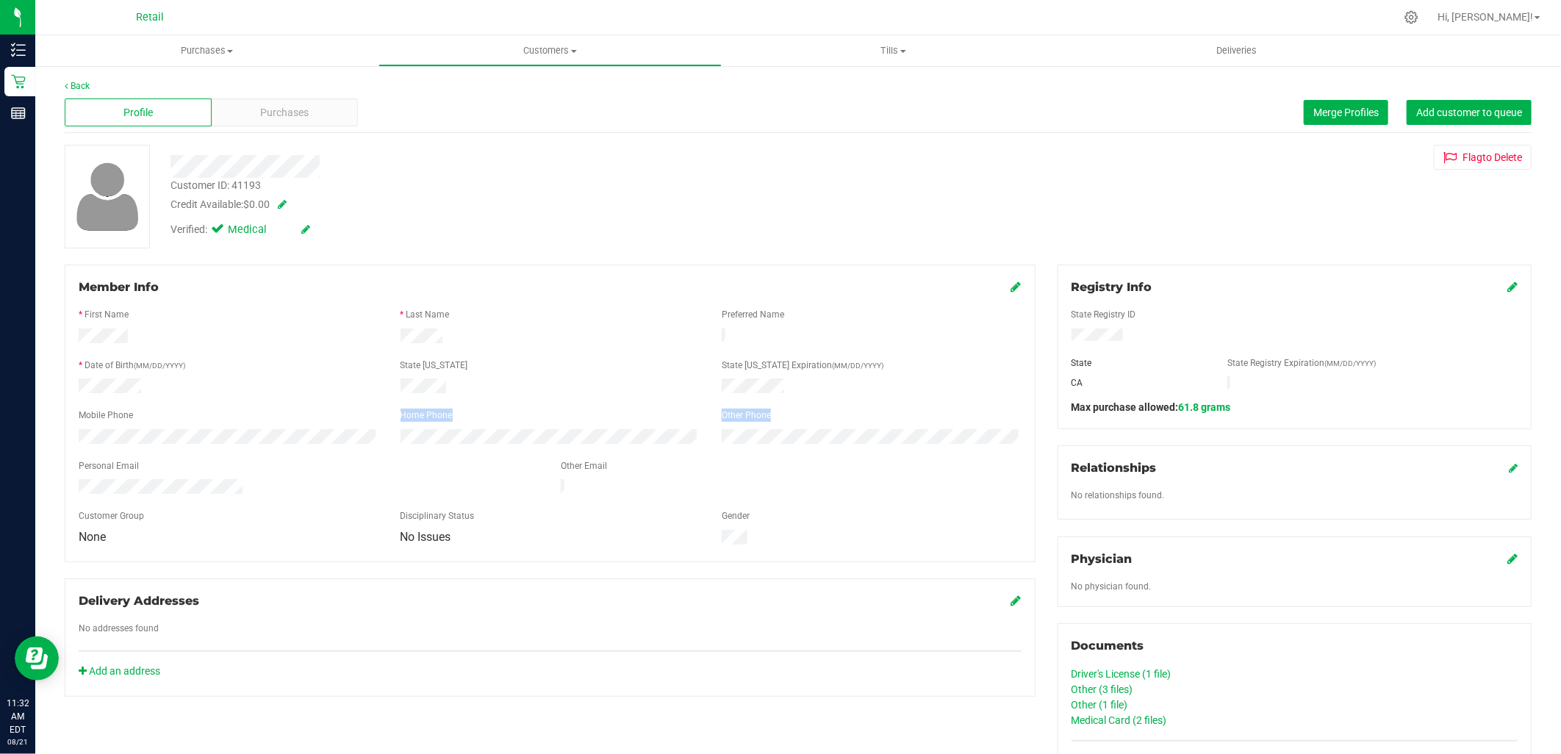
click at [148, 423] on form "Member Info * First Name * Last Name Preferred Name * Date of Birth (MM/DD/YYYY…" at bounding box center [550, 413] width 943 height 270
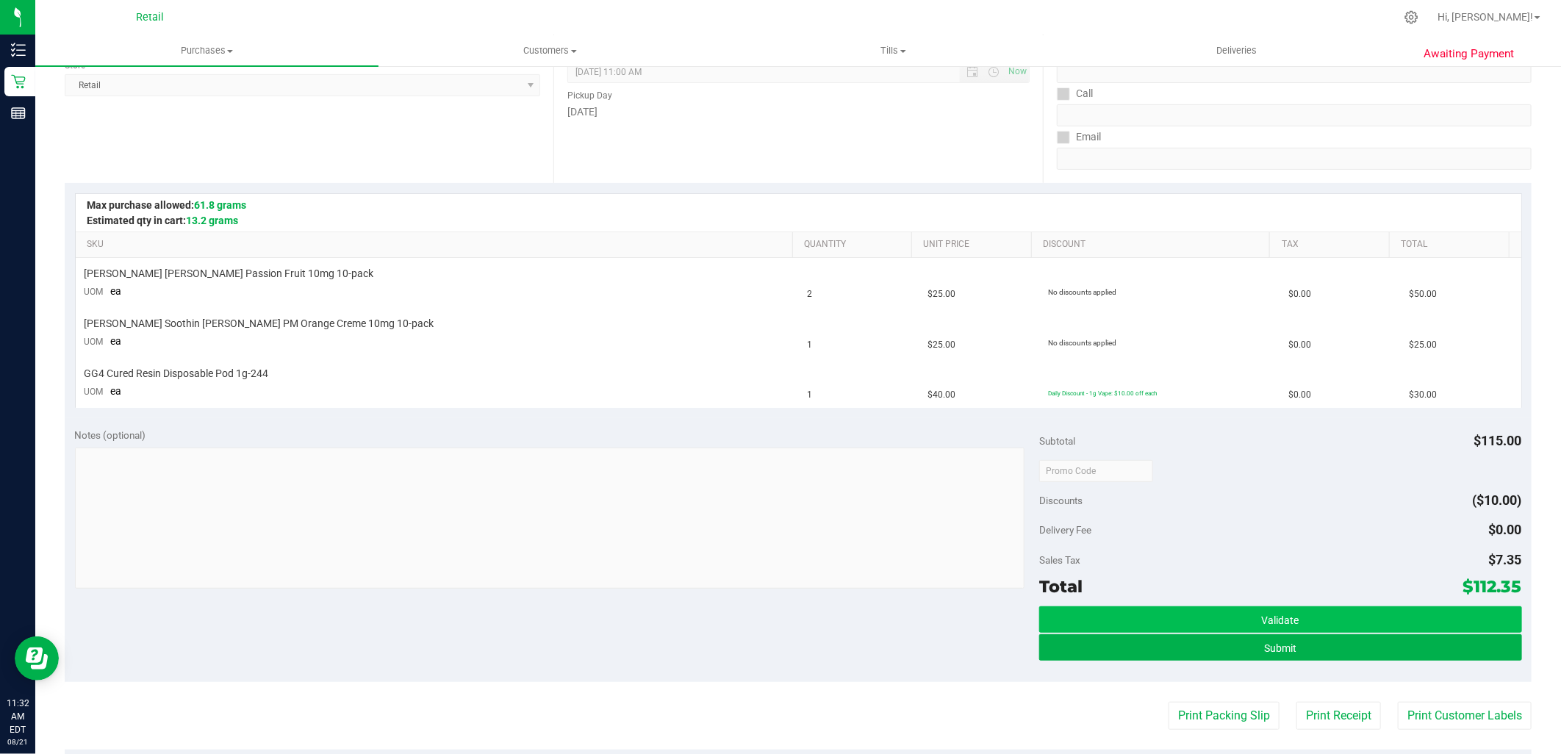
scroll to position [245, 0]
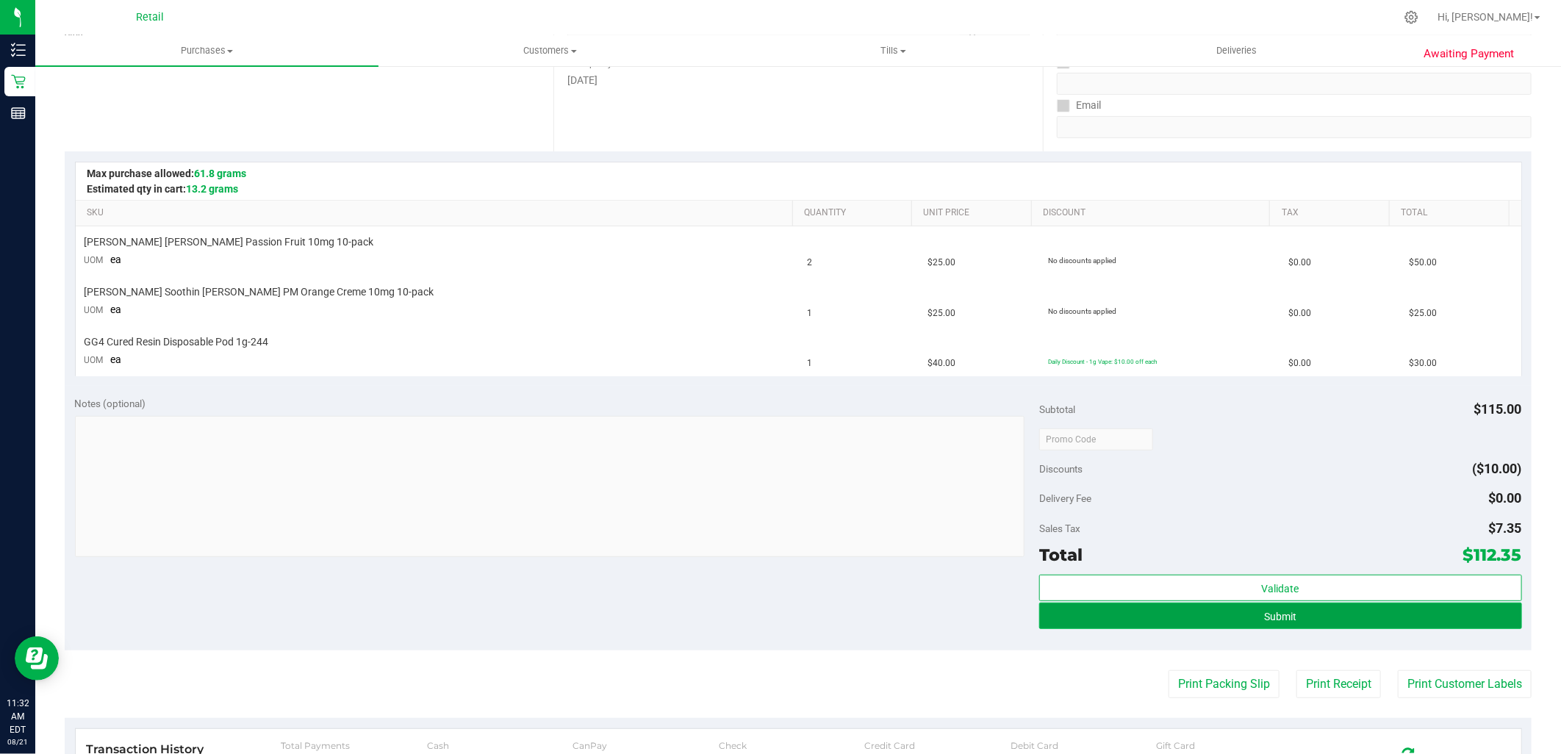
click at [1243, 615] on button "Submit" at bounding box center [1280, 616] width 482 height 26
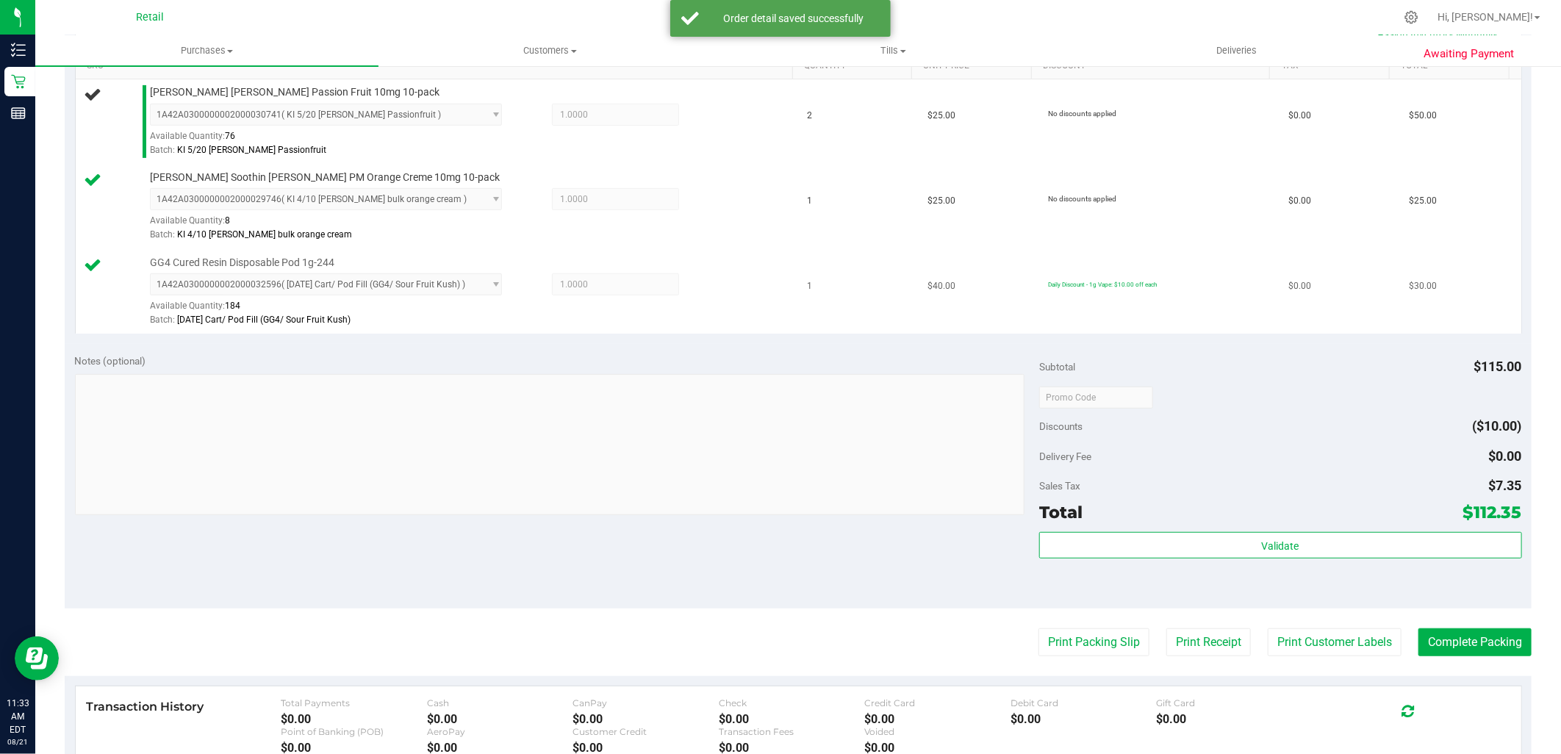
scroll to position [408, 0]
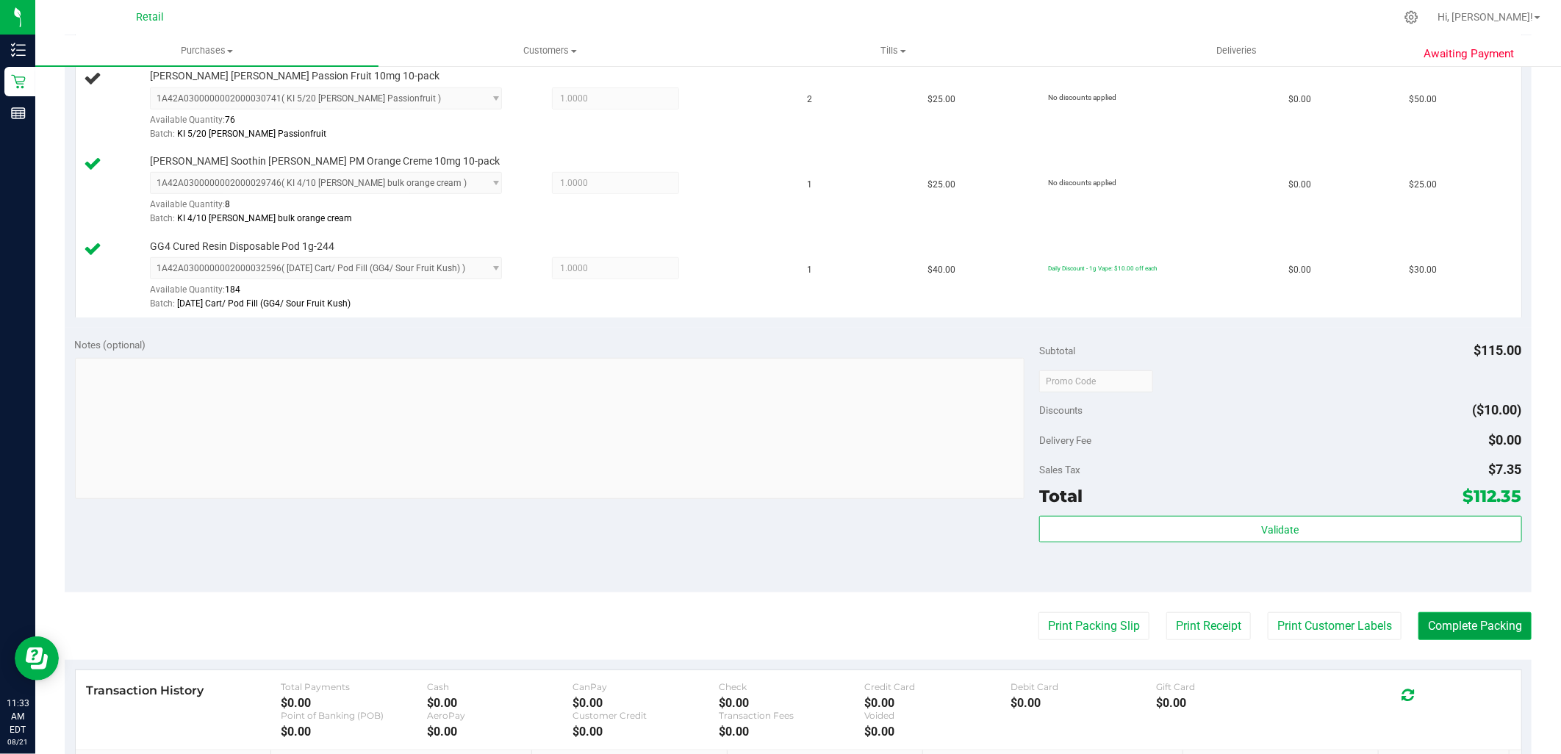
click at [1467, 632] on button "Complete Packing" at bounding box center [1474, 626] width 113 height 28
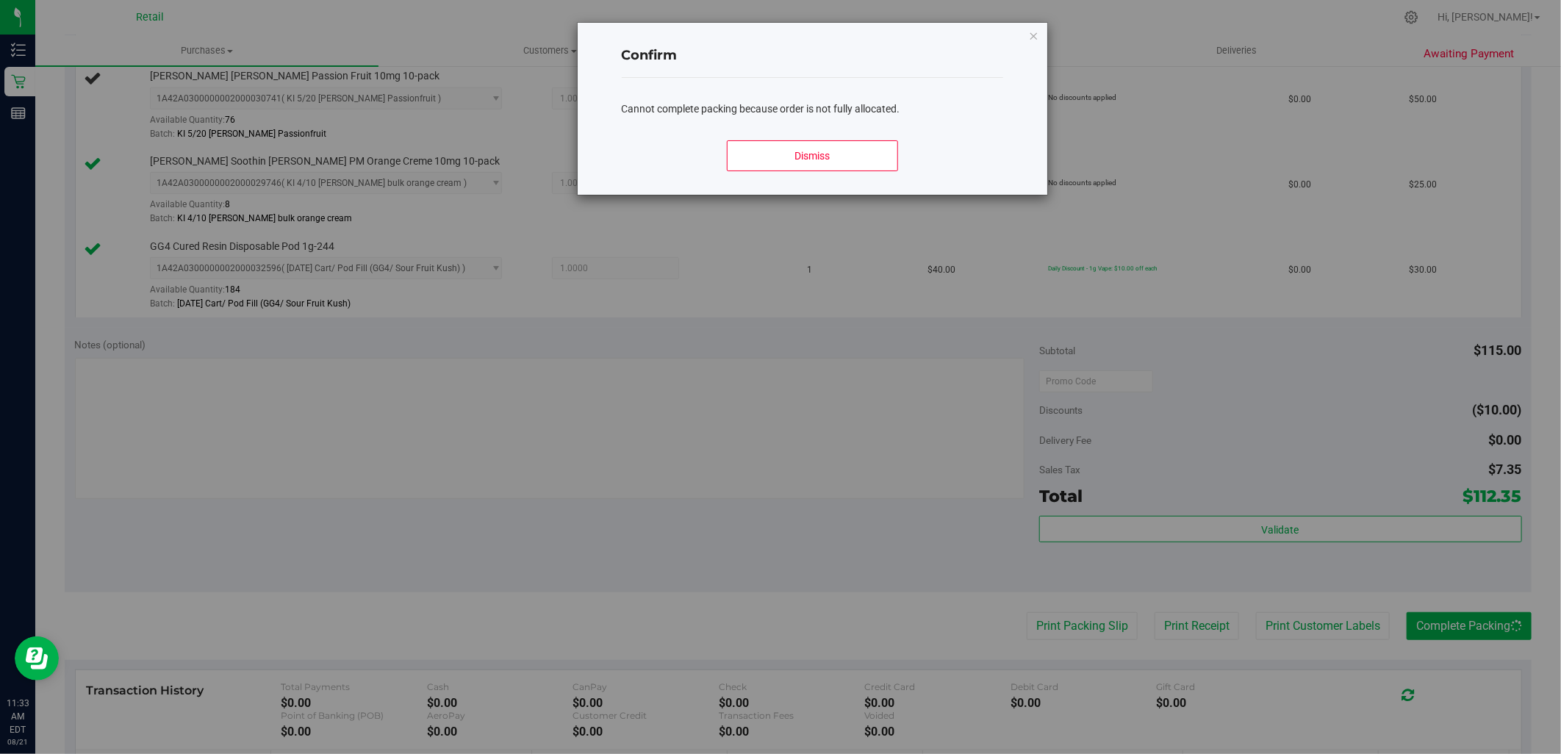
click at [874, 223] on div "Confirm Cannot complete packing because order is not fully allocated. Dismiss" at bounding box center [786, 377] width 1572 height 754
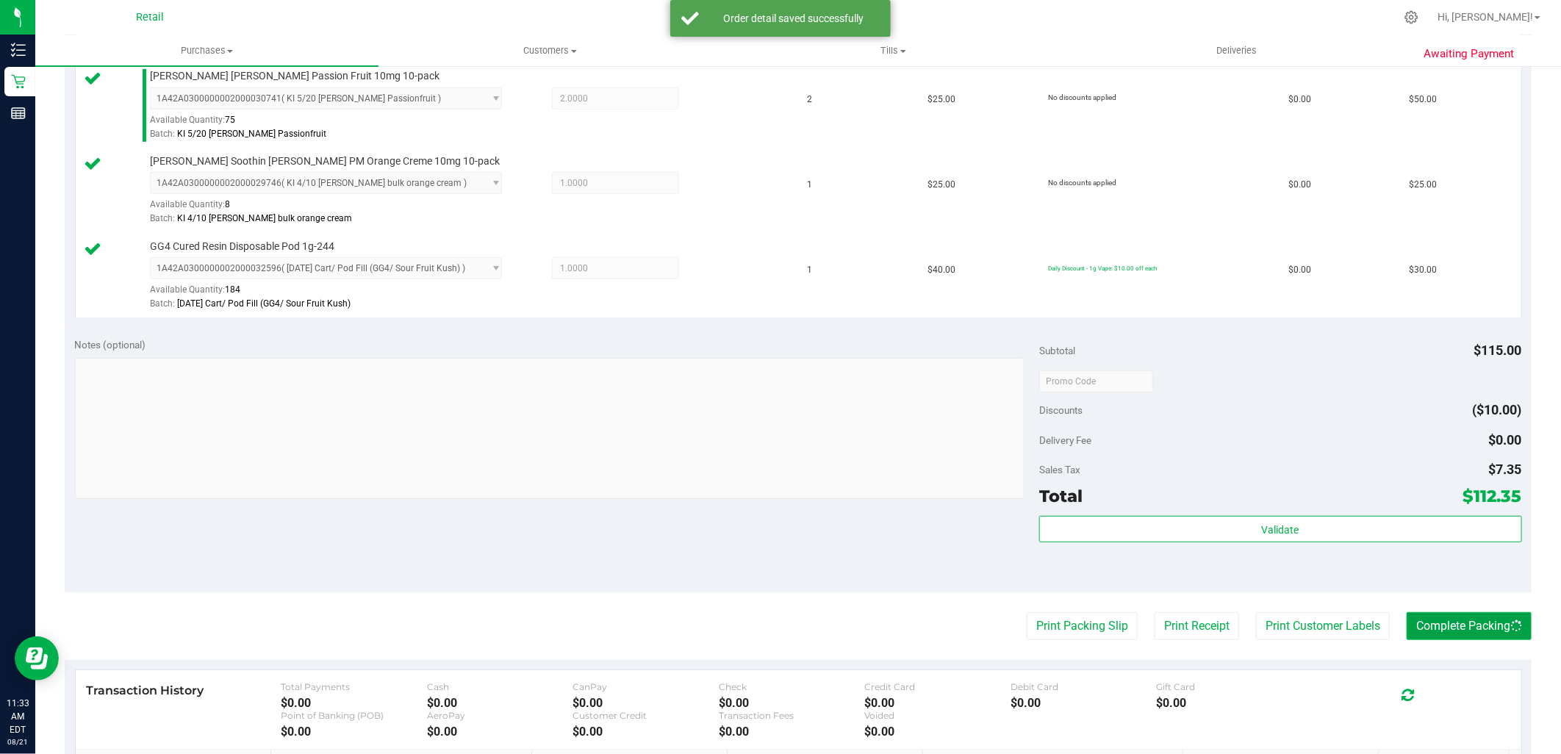
click at [1433, 619] on button "Complete Packing" at bounding box center [1468, 626] width 125 height 28
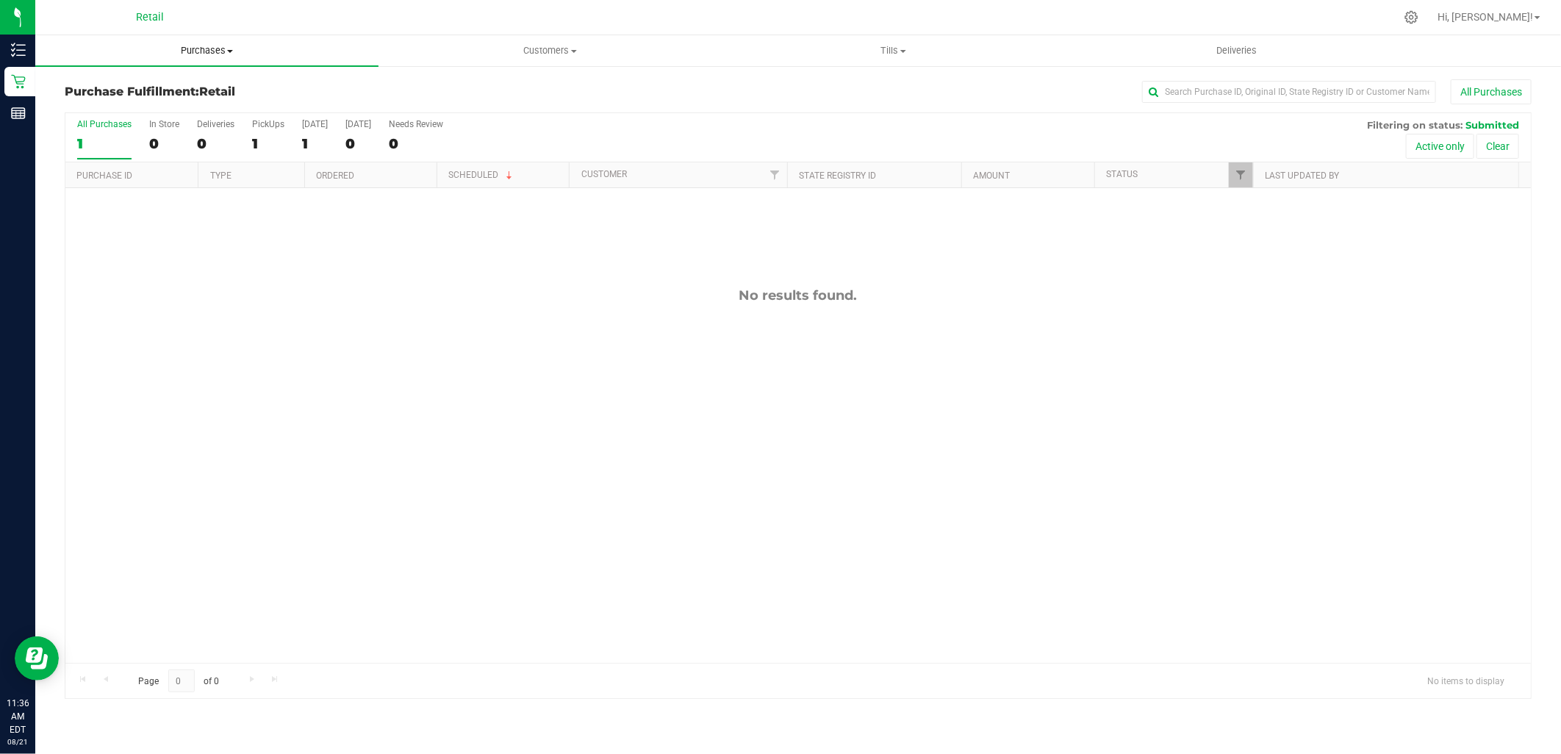
click at [218, 46] on span "Purchases" at bounding box center [206, 50] width 343 height 13
click at [35, 35] on link "Purchases Summary of purchases Fulfillment All purchases" at bounding box center [206, 50] width 343 height 31
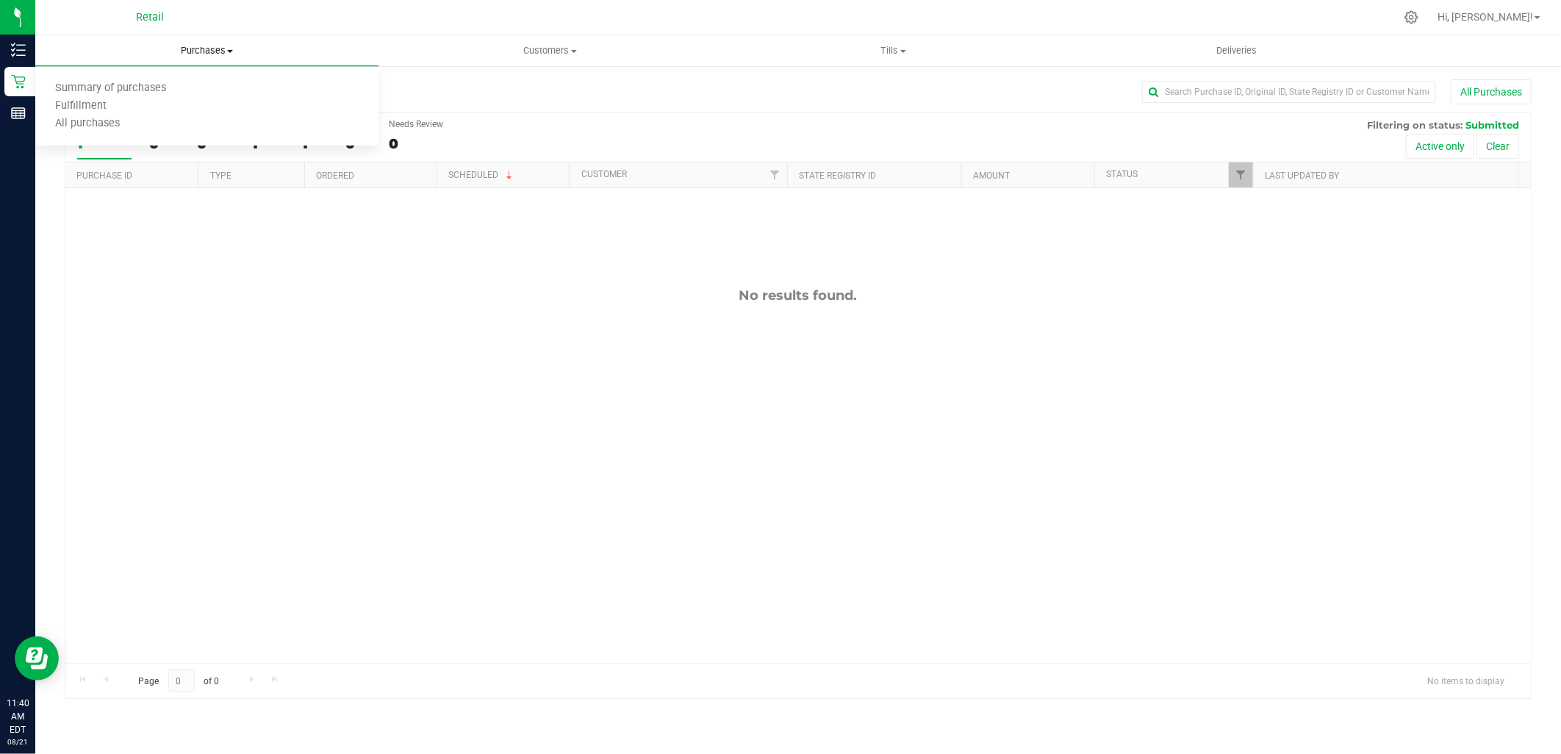
click at [215, 42] on uib-tab-heading "Purchases Summary of purchases Fulfillment All purchases" at bounding box center [206, 50] width 343 height 31
click at [226, 44] on span "Purchases" at bounding box center [206, 50] width 343 height 13
click at [145, 91] on span "Summary of purchases" at bounding box center [110, 88] width 151 height 12
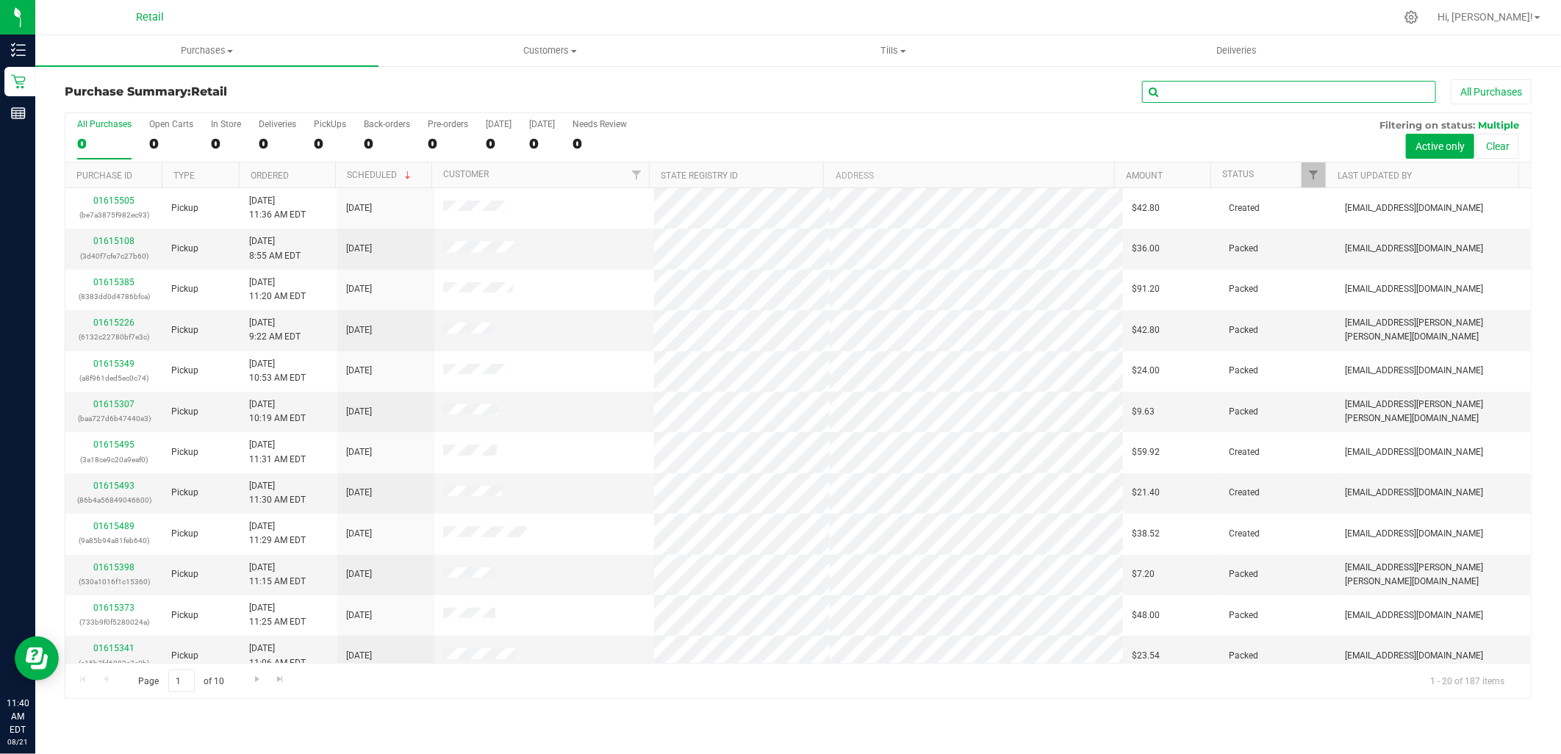
click at [1308, 91] on input "text" at bounding box center [1289, 92] width 294 height 22
type input "jason"
click at [1311, 104] on div "All Purchases" at bounding box center [1042, 91] width 978 height 25
click at [1330, 93] on input "text" at bounding box center [1289, 92] width 294 height 22
type input "jason"
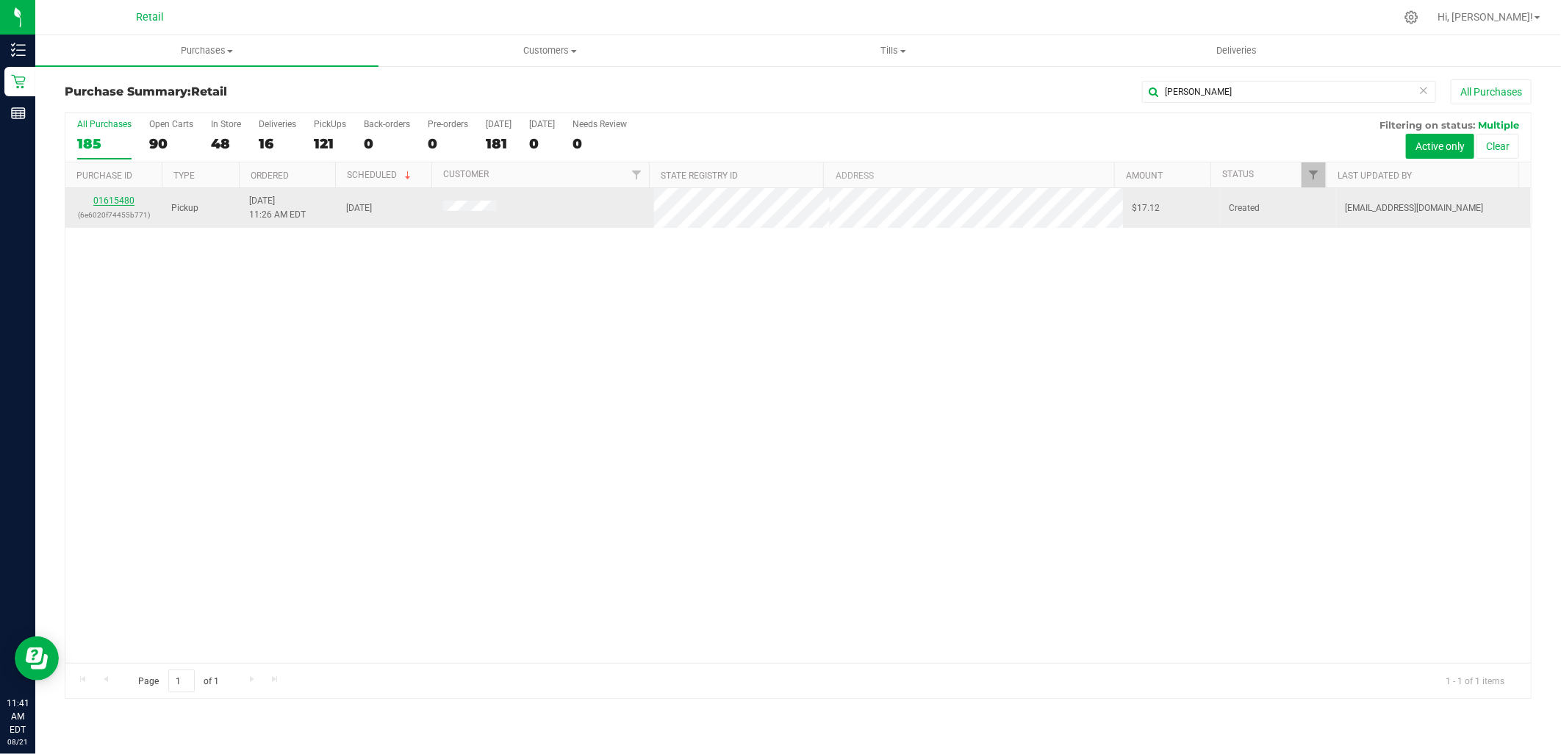
click at [128, 202] on link "01615480" at bounding box center [113, 200] width 41 height 10
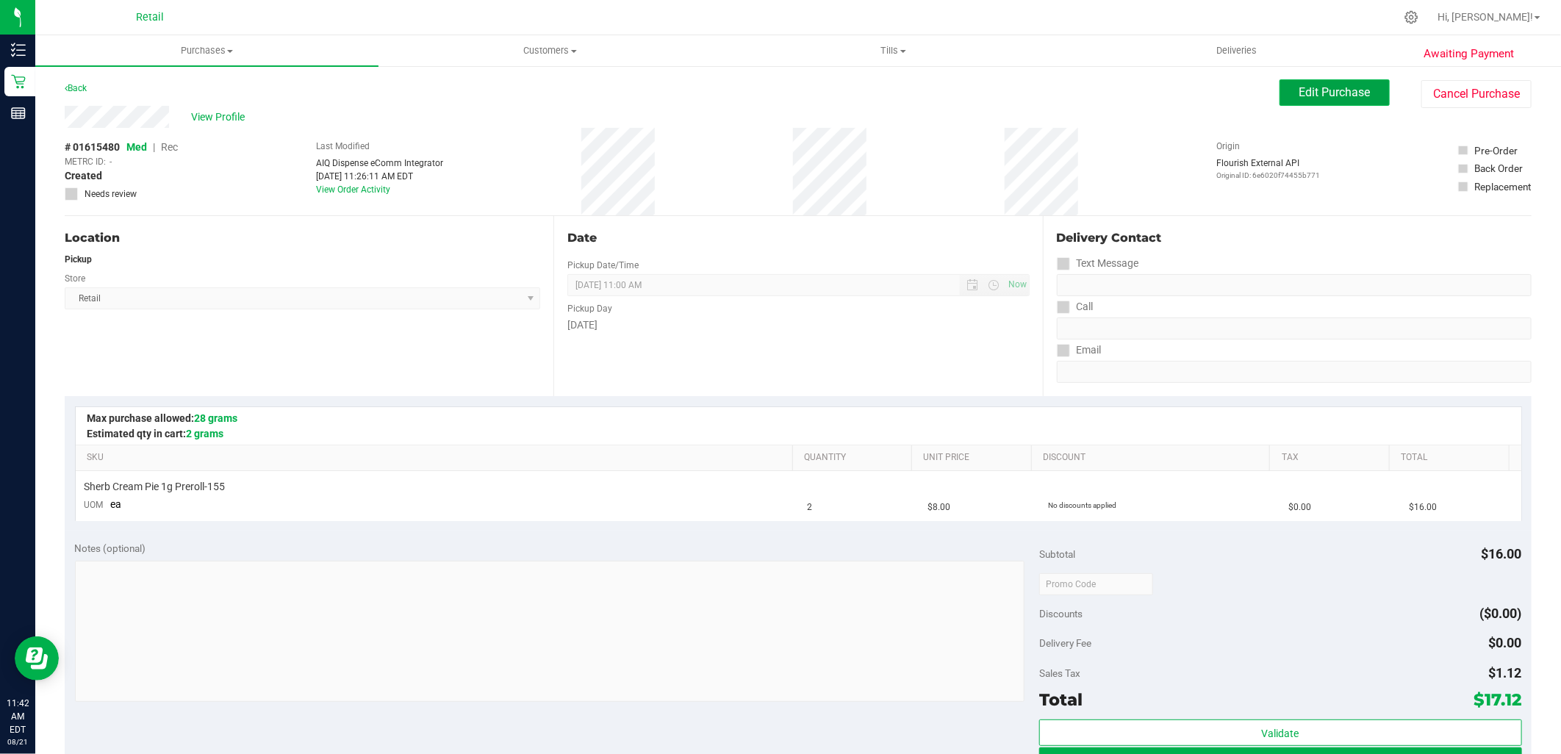
click at [1301, 96] on span "Edit Purchase" at bounding box center [1334, 92] width 71 height 14
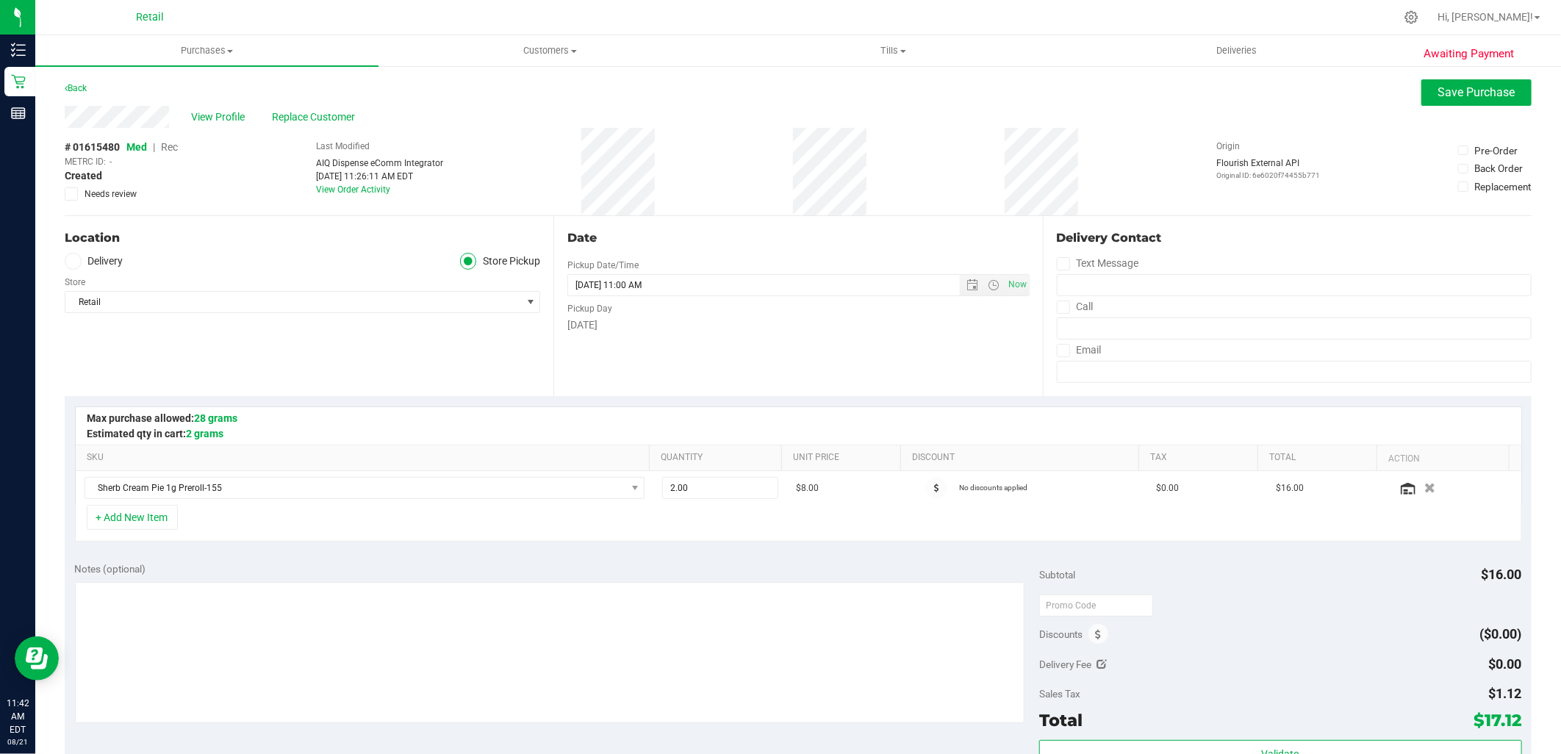
click at [173, 147] on span "Rec" at bounding box center [169, 147] width 17 height 12
click at [1444, 104] on button "Save Purchase" at bounding box center [1476, 92] width 110 height 26
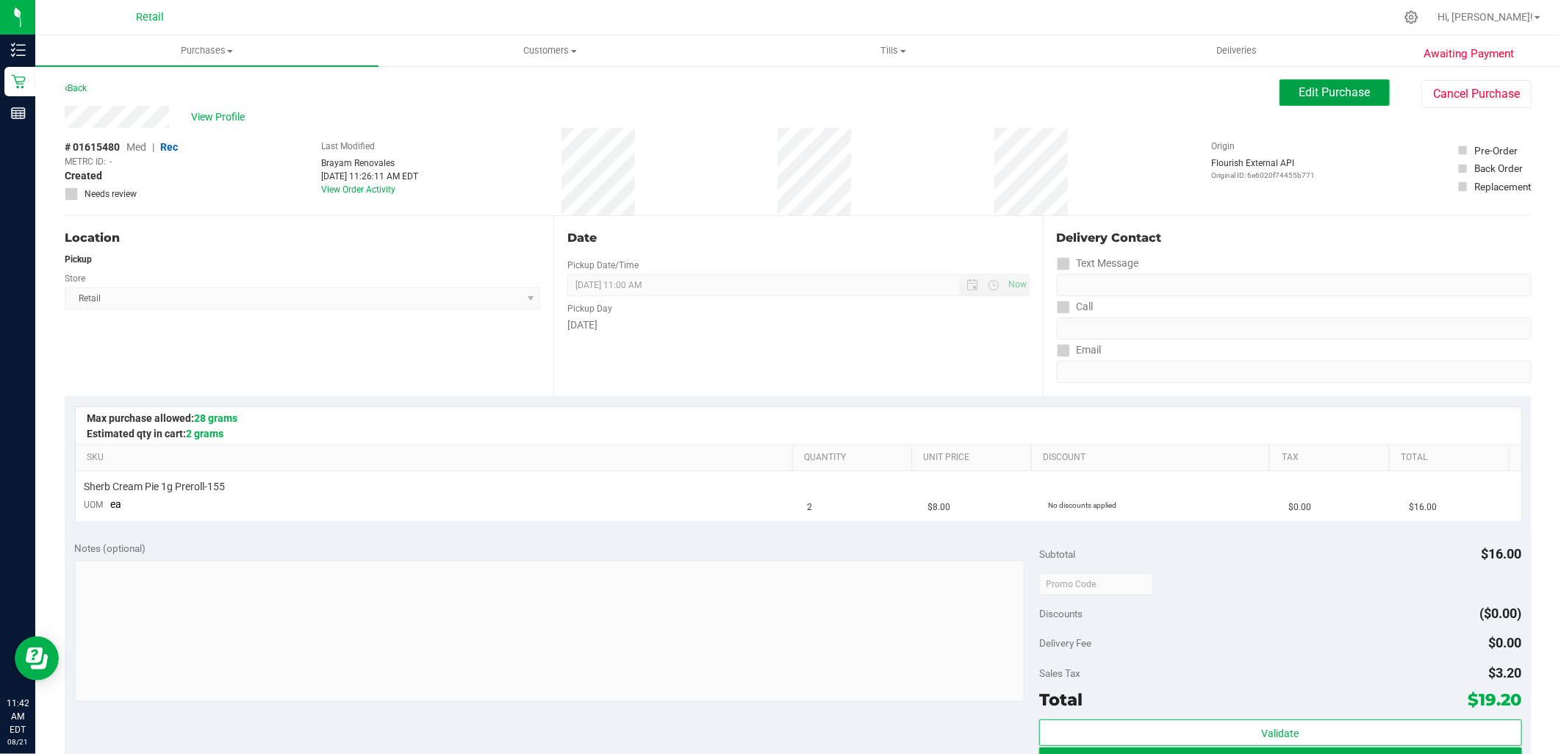
click at [1280, 101] on button "Edit Purchase" at bounding box center [1334, 92] width 110 height 26
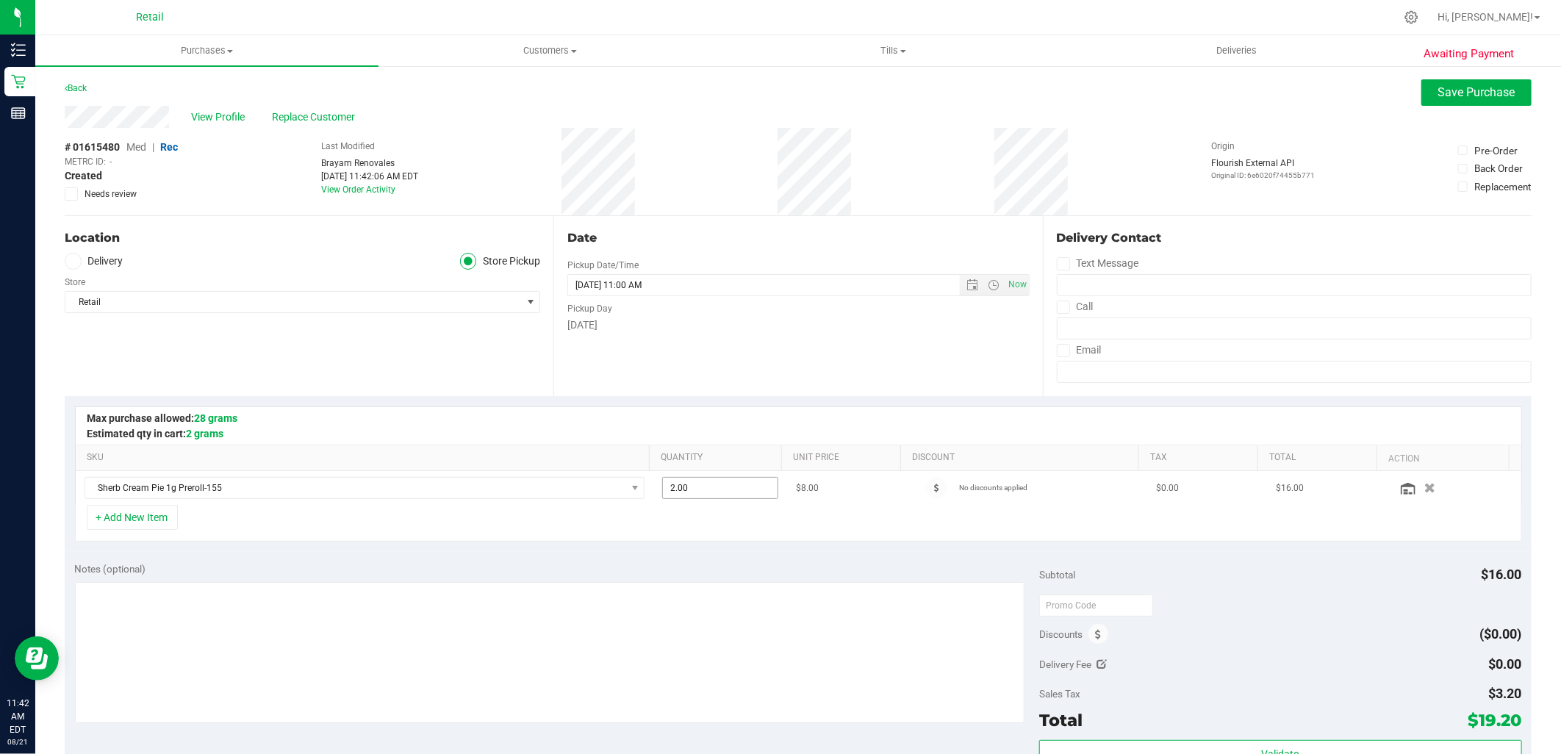
click at [750, 488] on span "2.00 2" at bounding box center [720, 488] width 116 height 22
click at [750, 488] on input "2" at bounding box center [720, 488] width 115 height 21
type input "1"
type input "1.00"
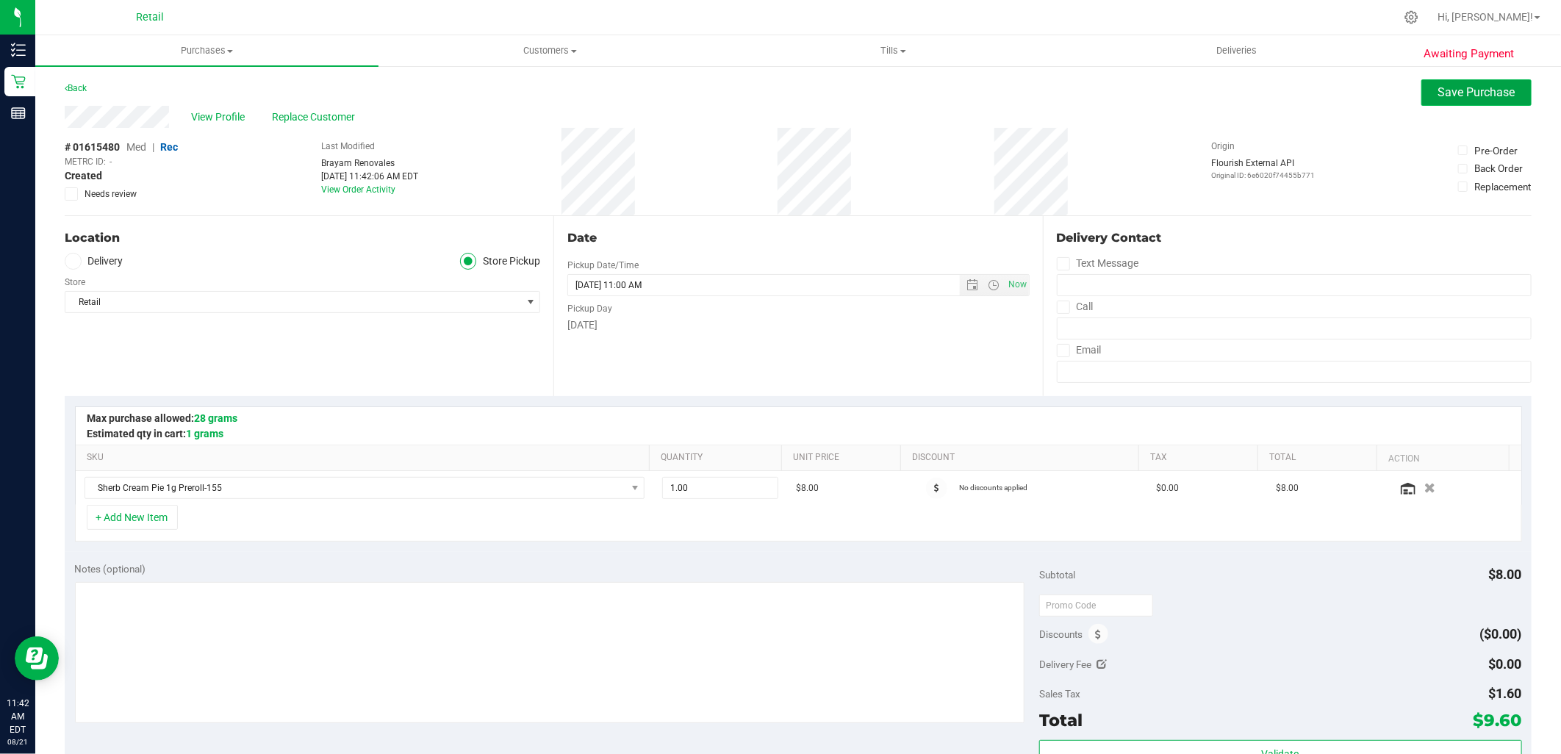
click at [1423, 90] on button "Save Purchase" at bounding box center [1476, 92] width 110 height 26
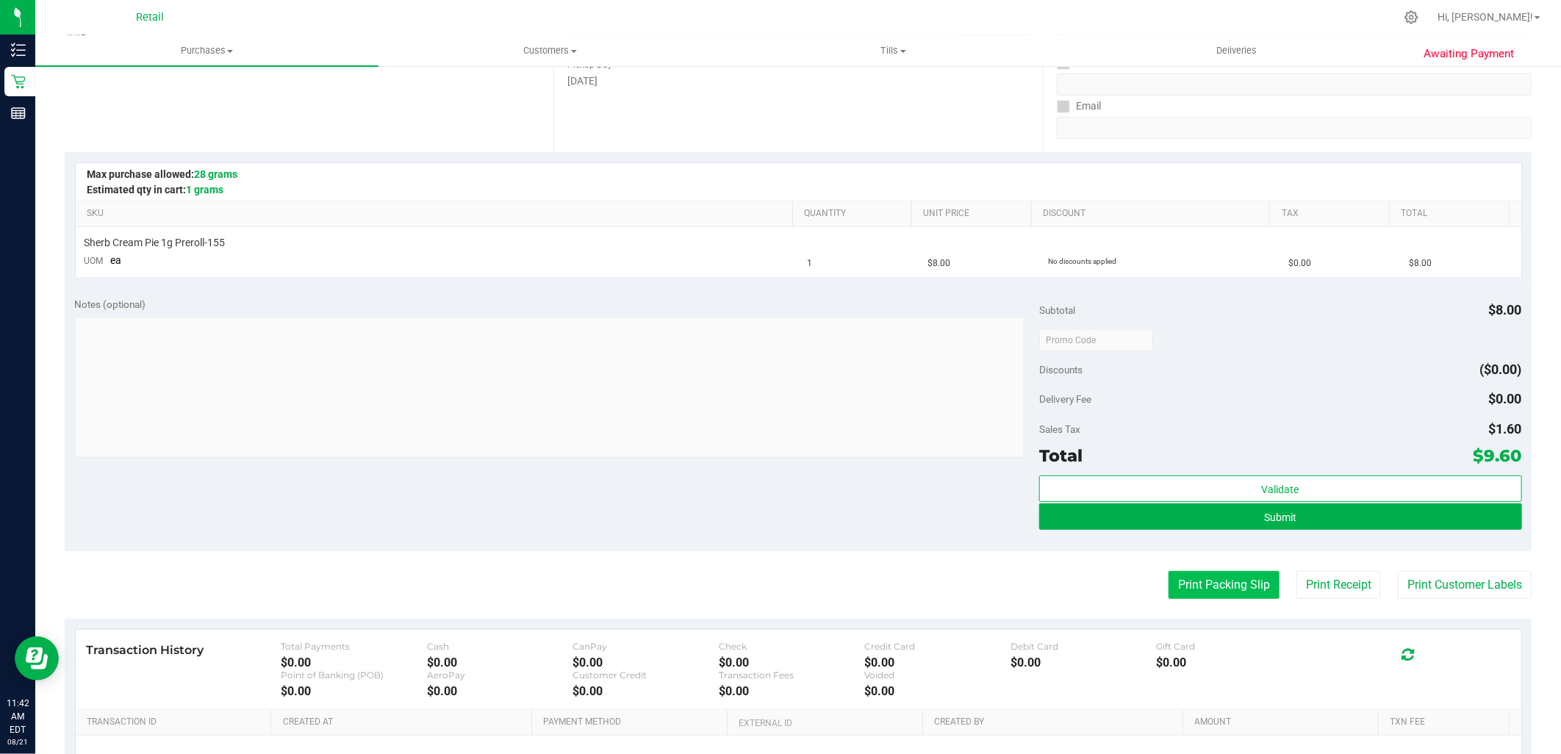
scroll to position [245, 0]
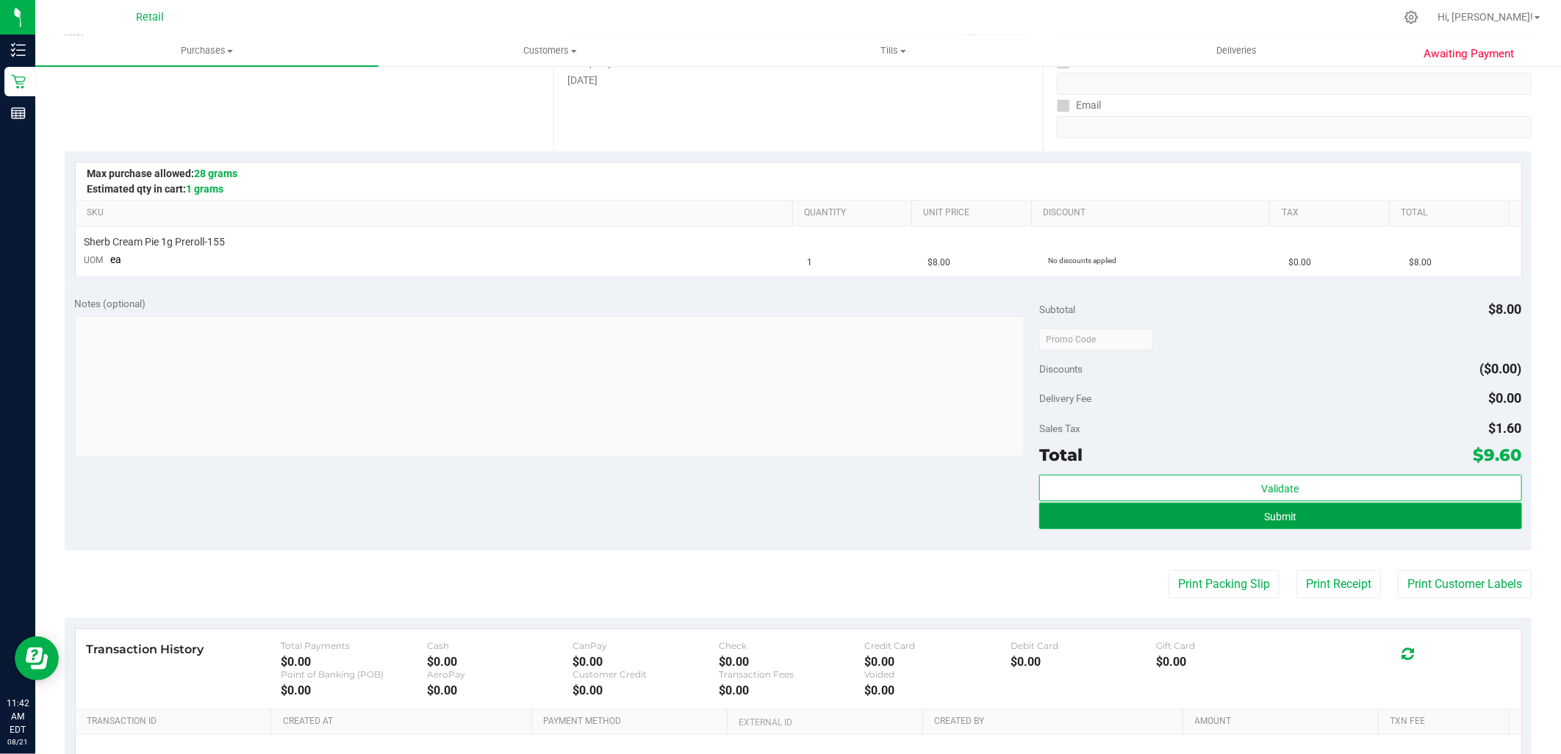
click at [1264, 511] on span "Submit" at bounding box center [1280, 517] width 32 height 12
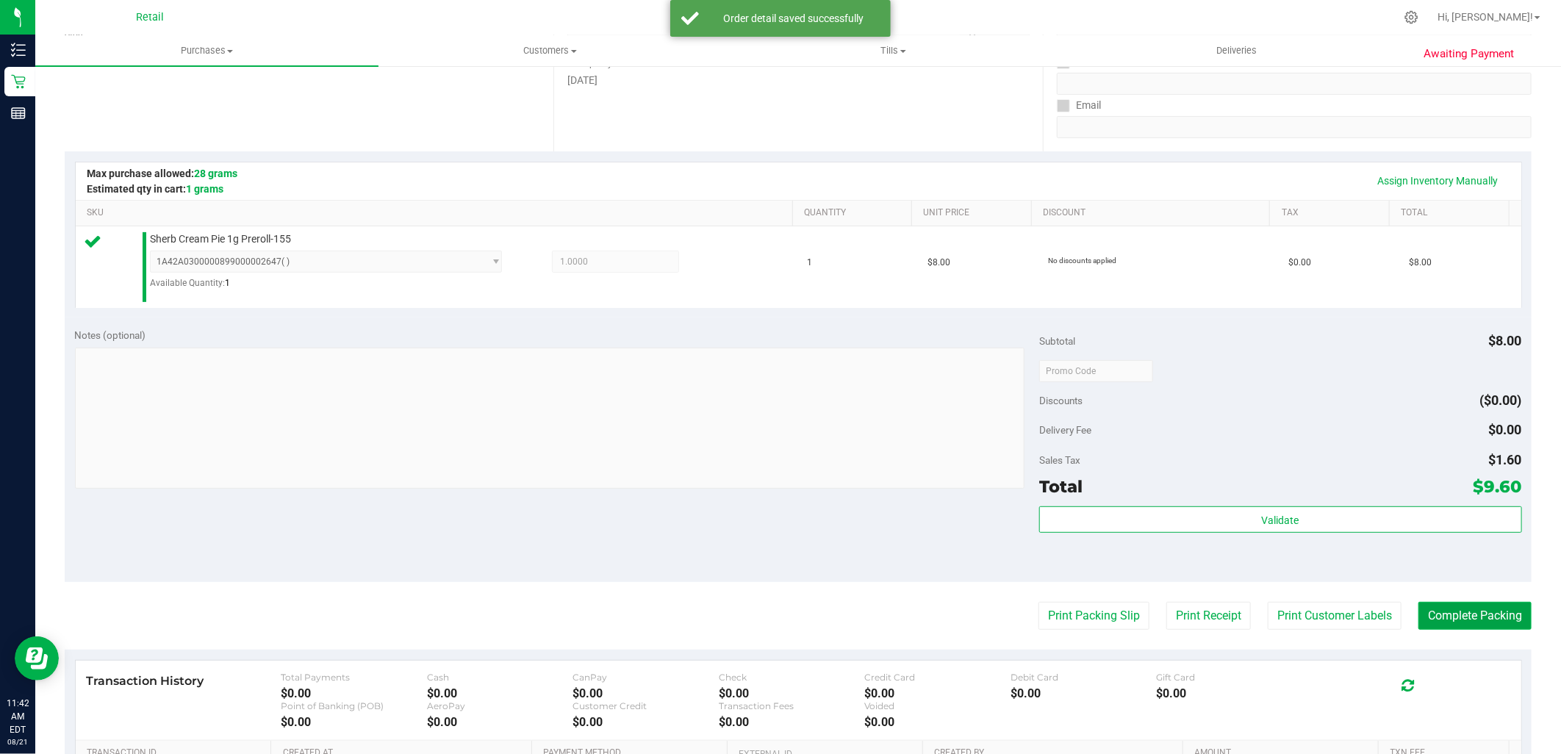
click at [1421, 608] on button "Complete Packing" at bounding box center [1474, 616] width 113 height 28
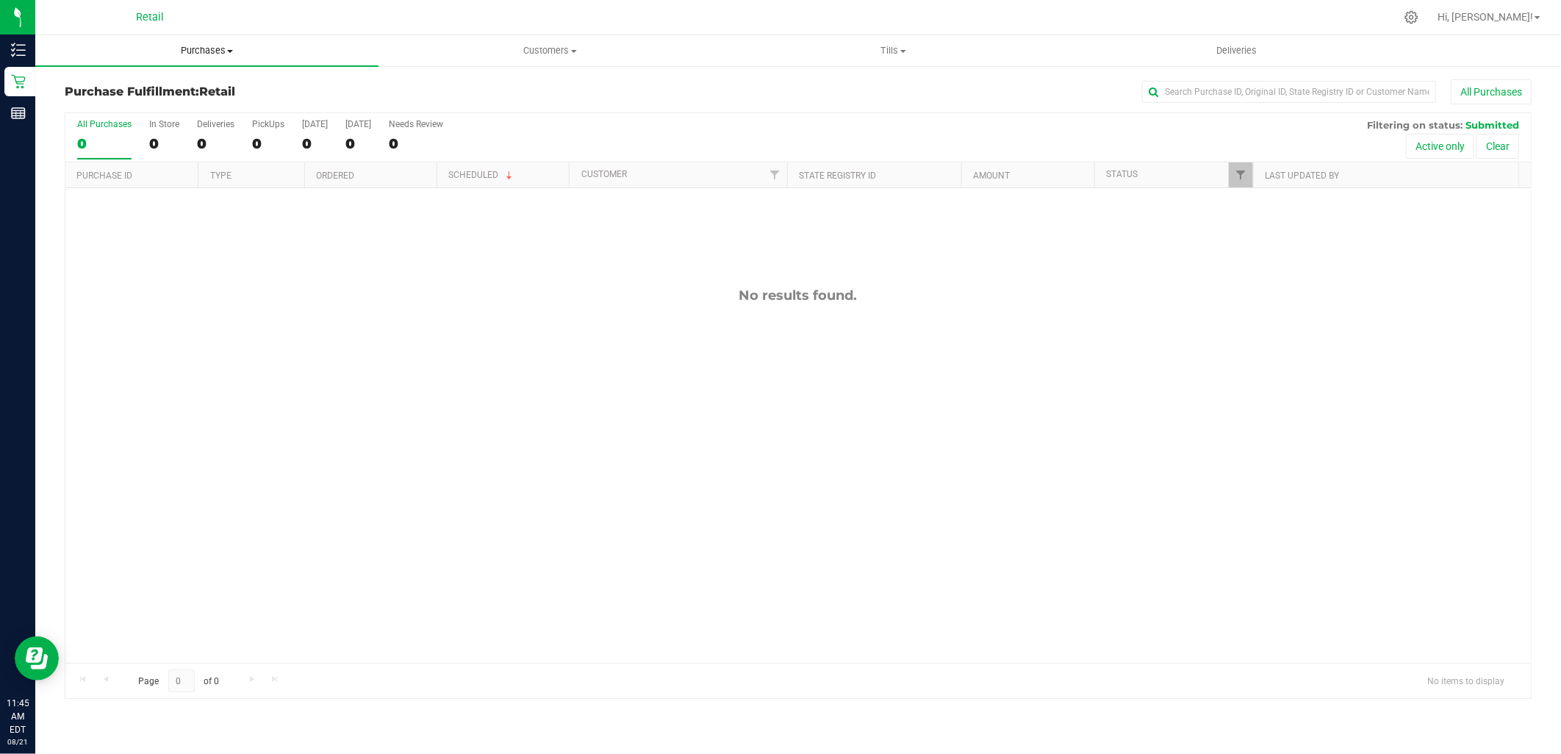
click at [192, 50] on span "Purchases" at bounding box center [206, 50] width 343 height 13
click at [201, 91] on li "Summary of purchases" at bounding box center [206, 89] width 343 height 18
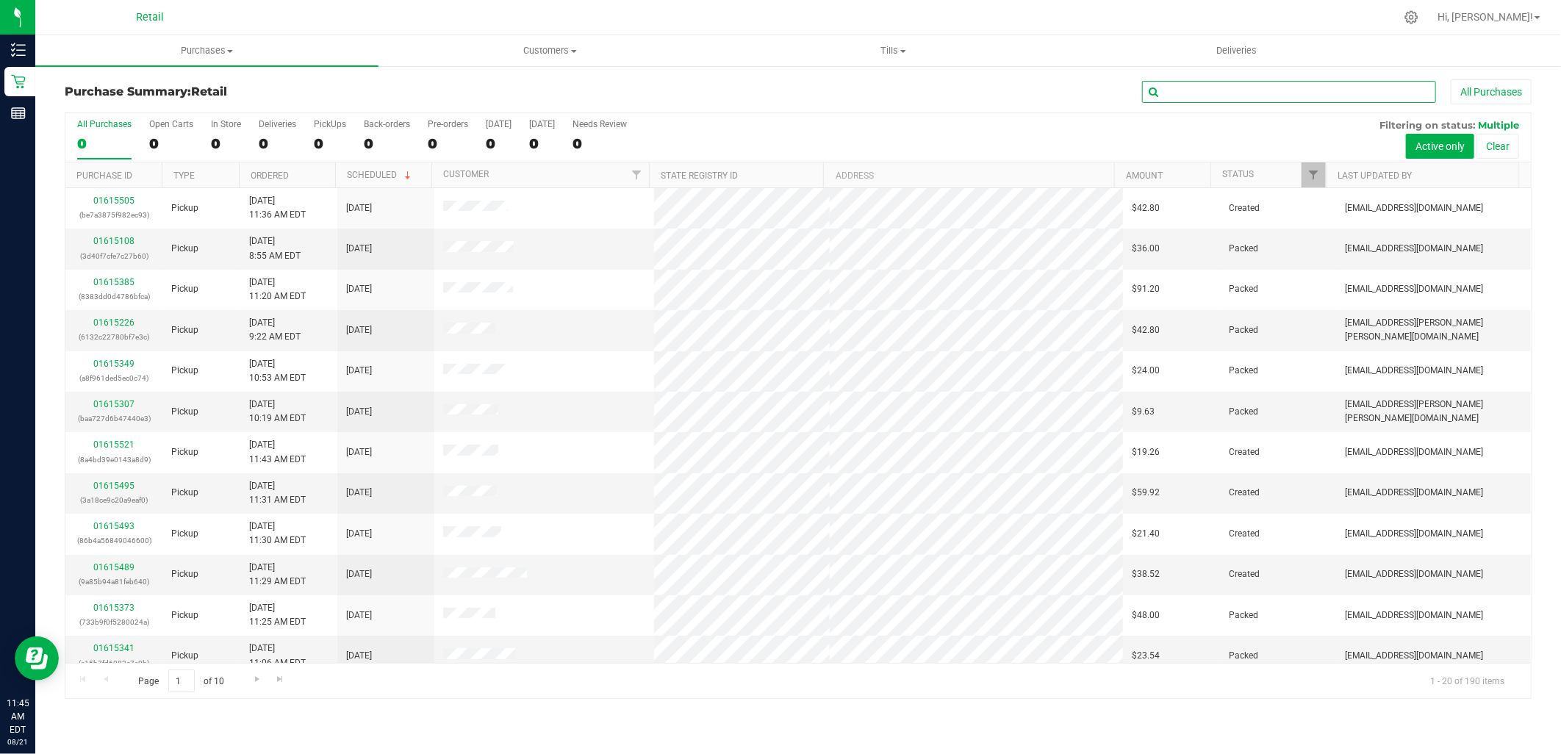
click at [1345, 90] on input "text" at bounding box center [1289, 92] width 294 height 22
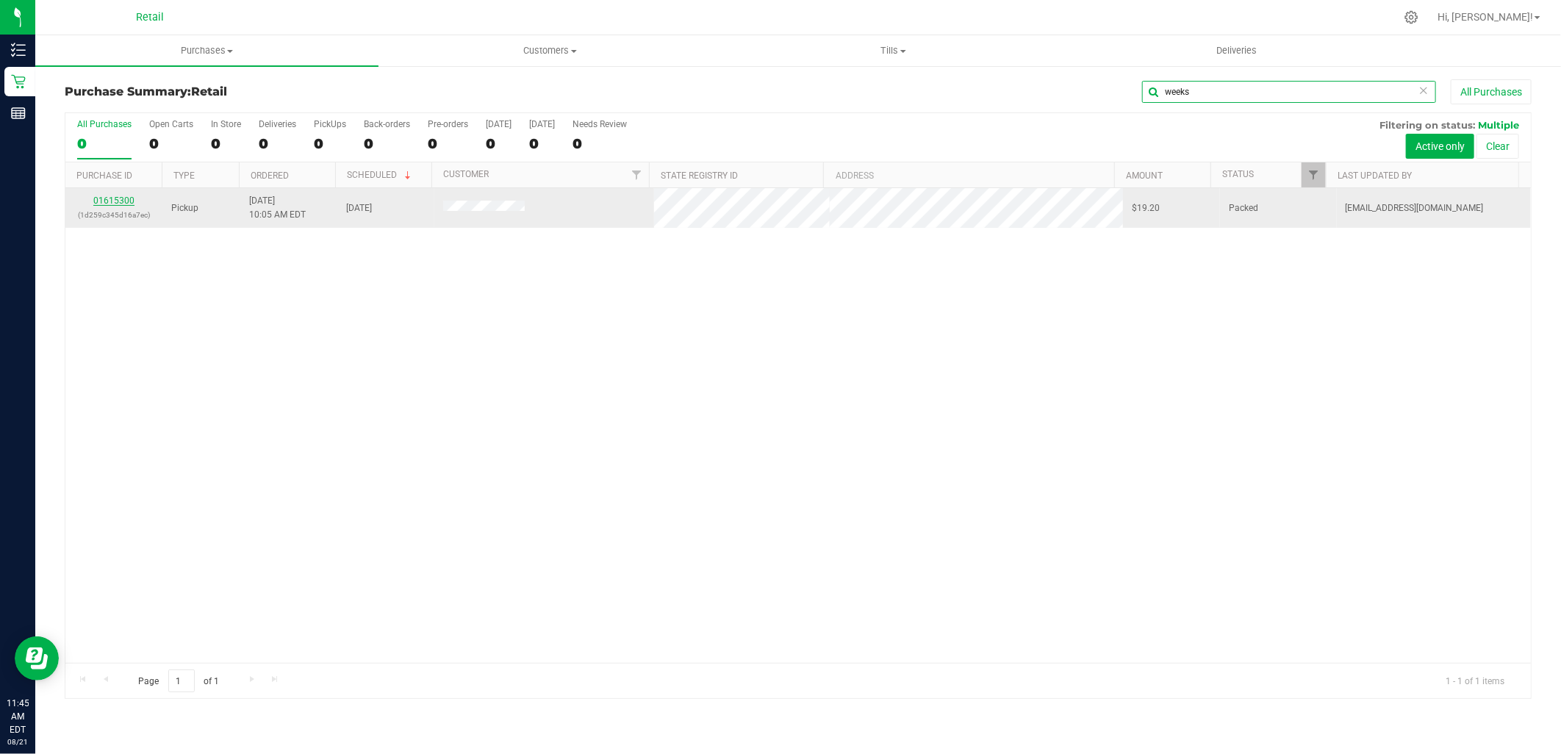
type input "weeks"
click at [105, 201] on link "01615300" at bounding box center [113, 200] width 41 height 10
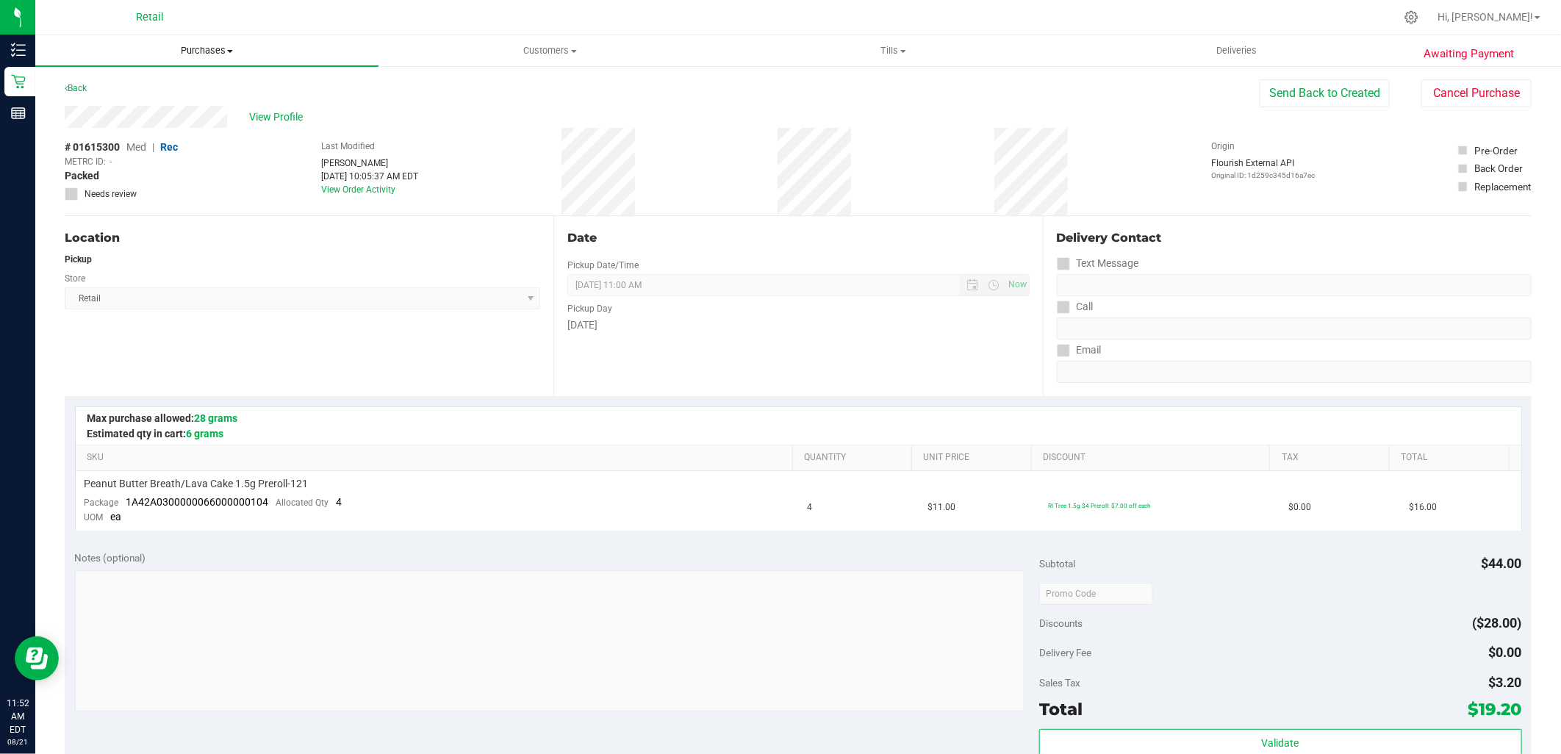
click at [228, 57] on span "Purchases" at bounding box center [206, 50] width 343 height 13
click at [147, 81] on li "Summary of purchases" at bounding box center [206, 89] width 343 height 18
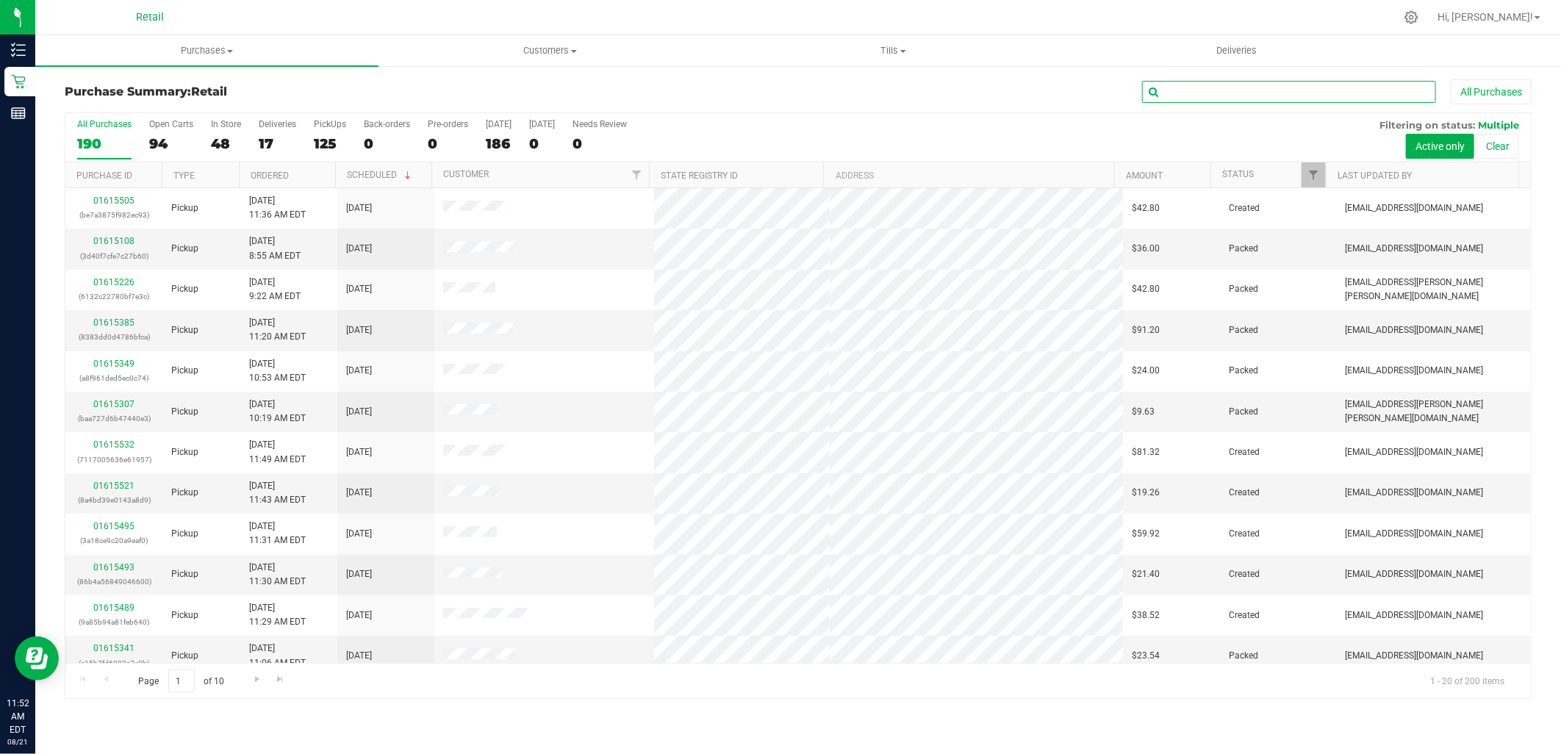
click at [1301, 97] on input "text" at bounding box center [1289, 92] width 294 height 22
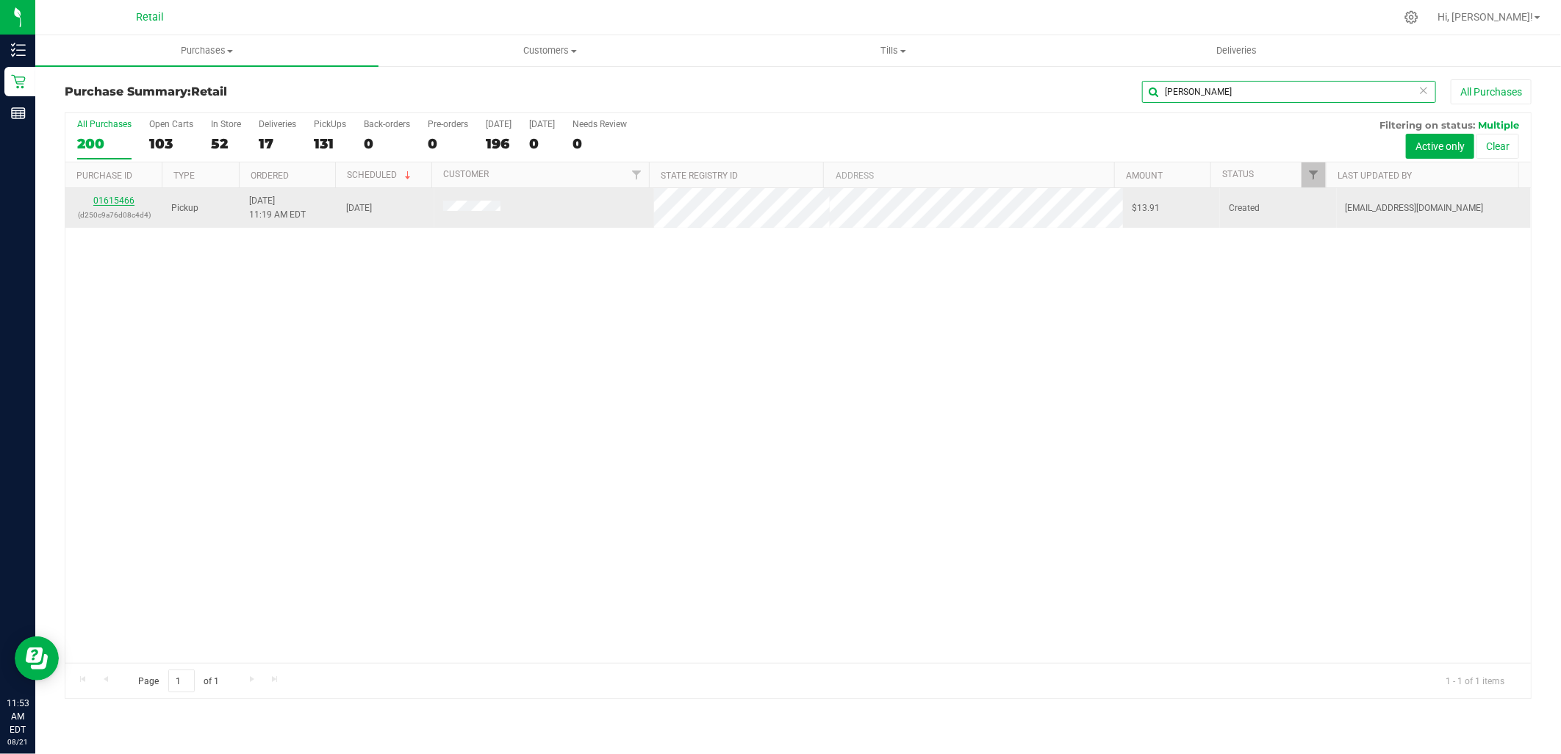
type input "jaime"
click at [111, 200] on link "01615466" at bounding box center [113, 200] width 41 height 10
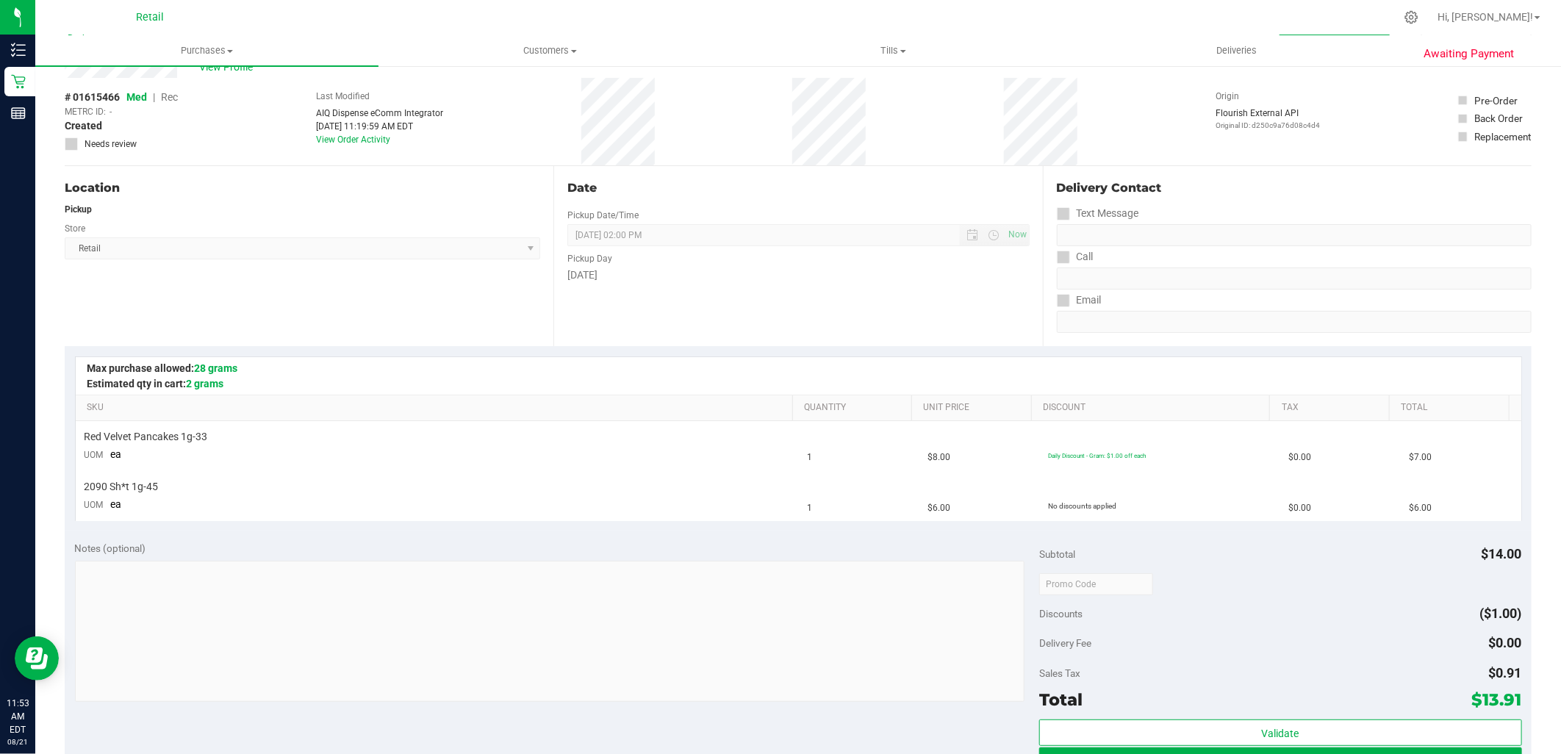
scroll to position [245, 0]
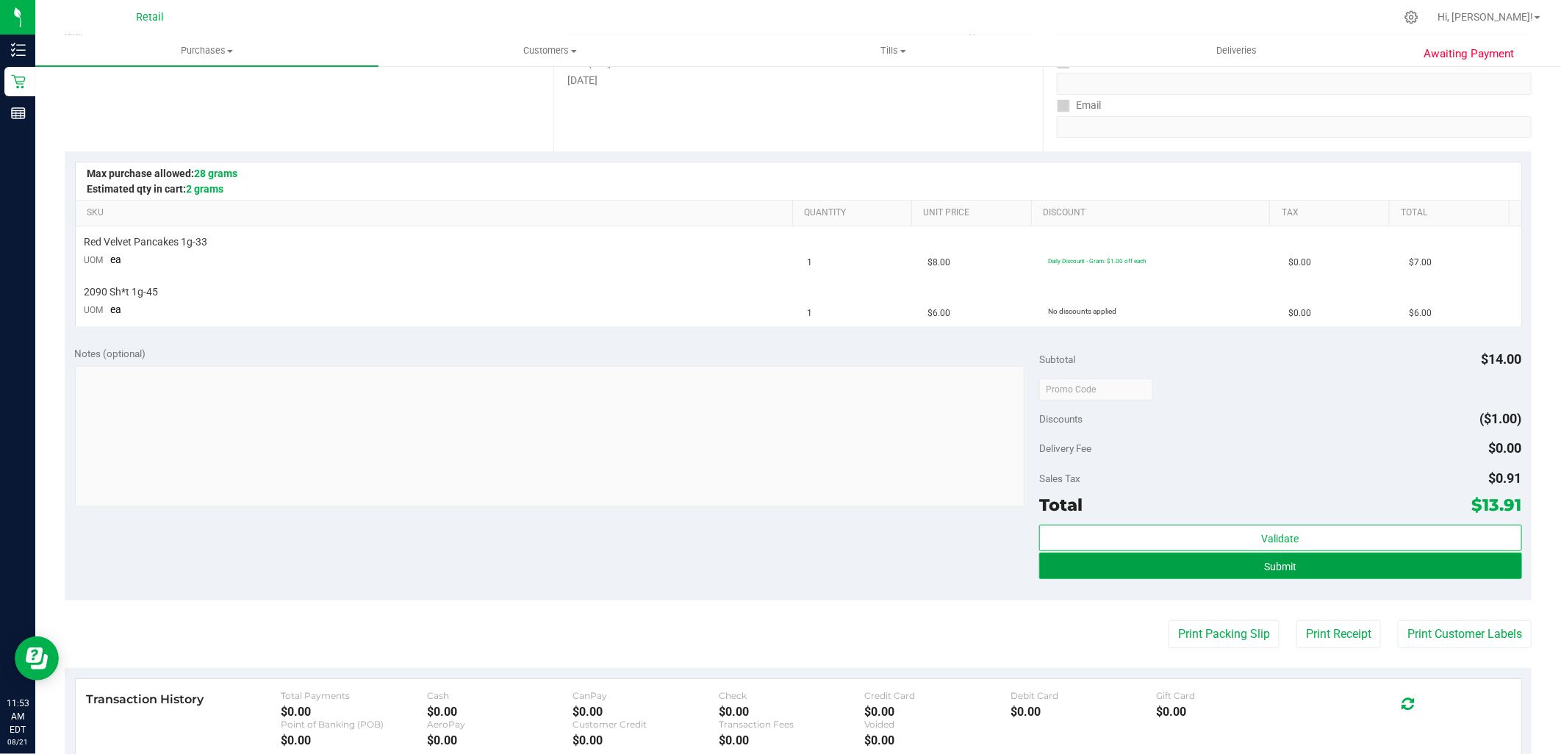
click at [1299, 562] on button "Submit" at bounding box center [1280, 566] width 482 height 26
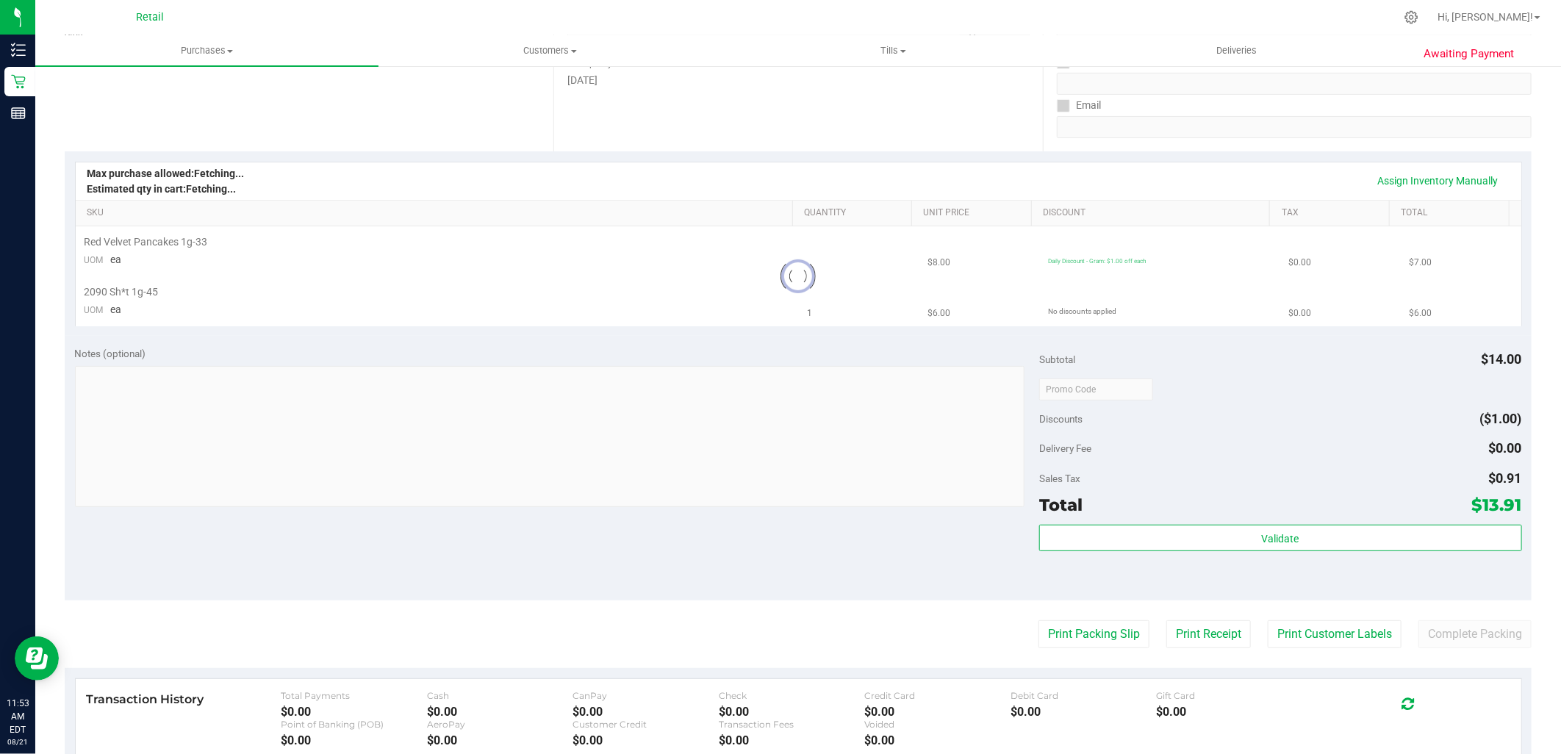
scroll to position [0, 0]
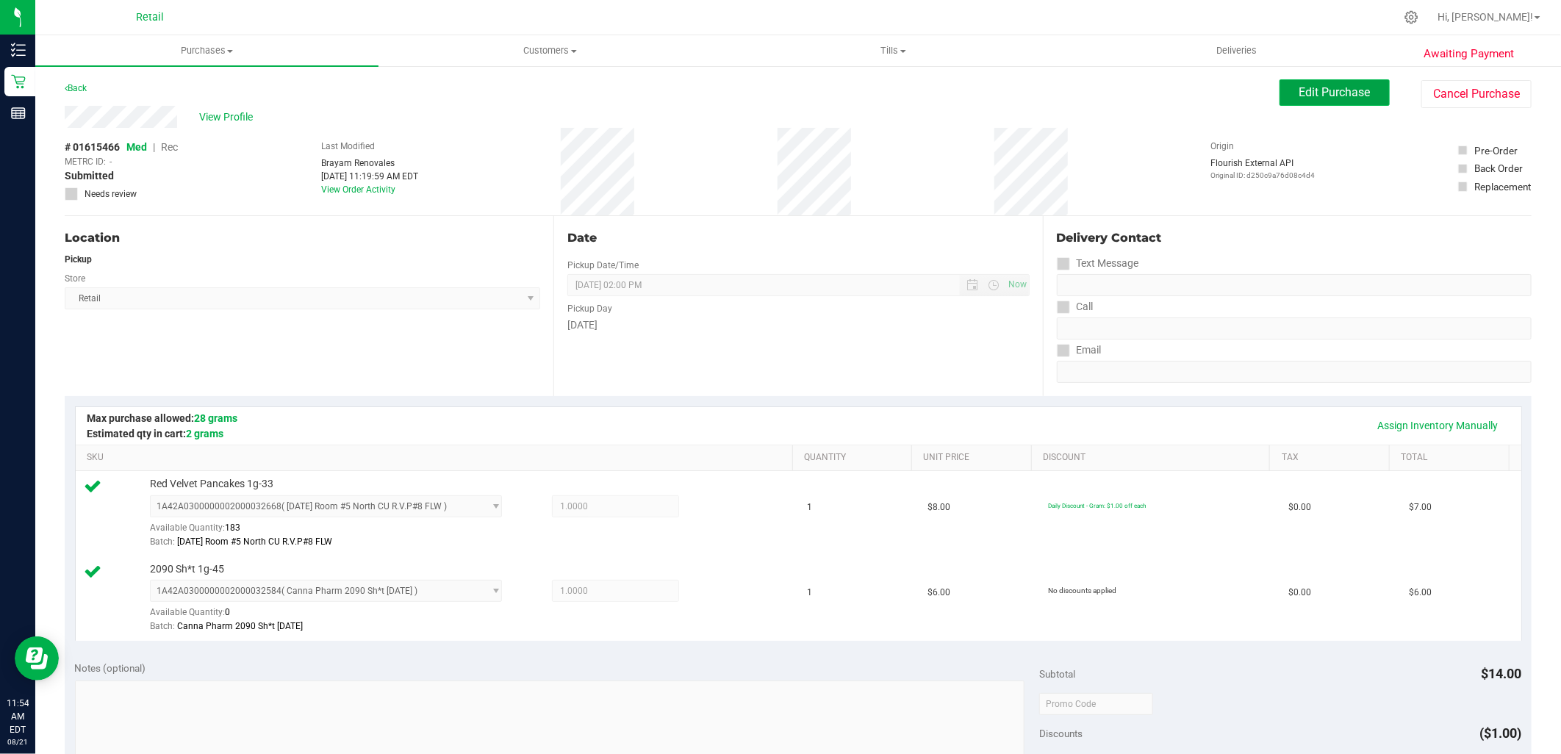
click at [1321, 89] on span "Edit Purchase" at bounding box center [1334, 92] width 71 height 14
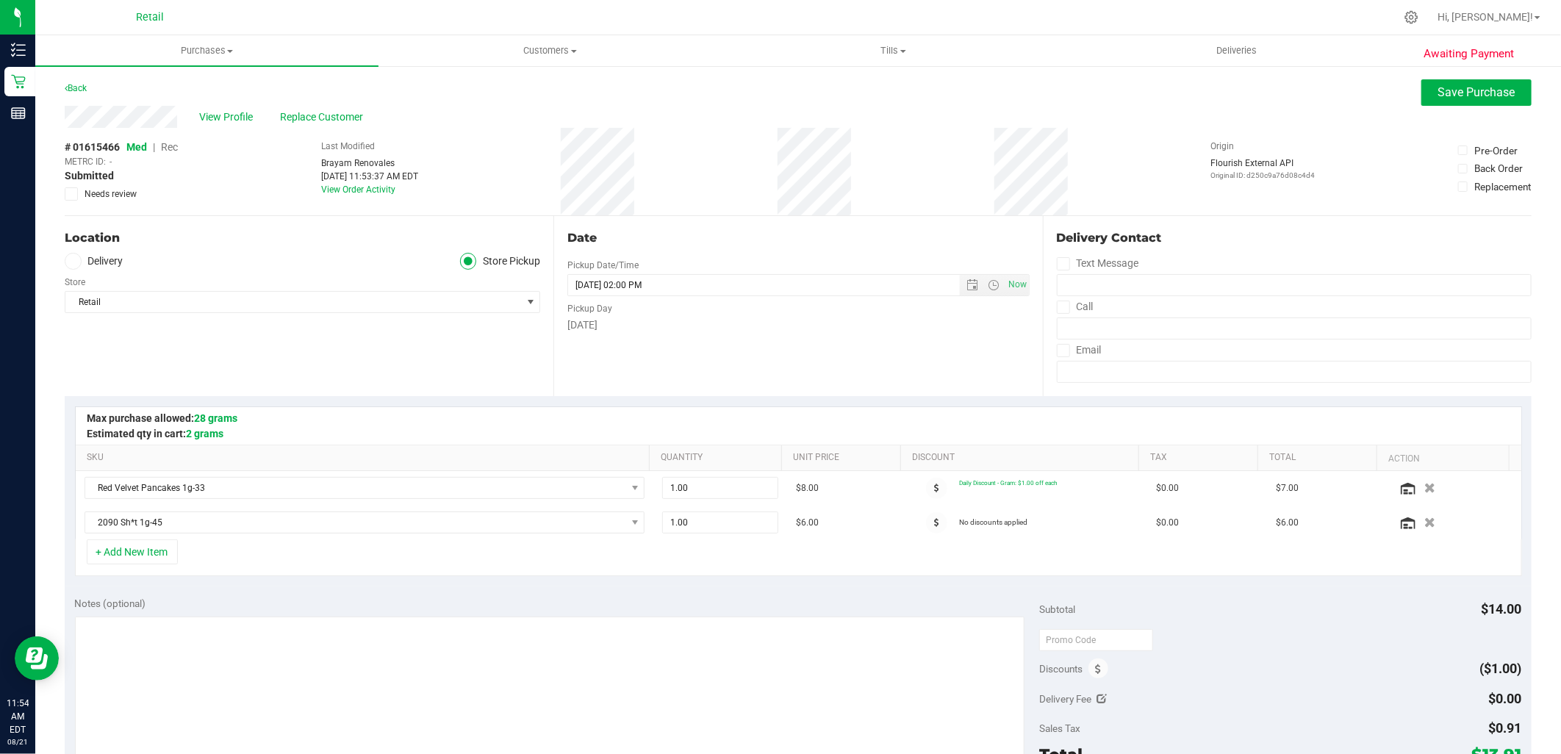
click at [170, 148] on span "Rec" at bounding box center [169, 147] width 17 height 12
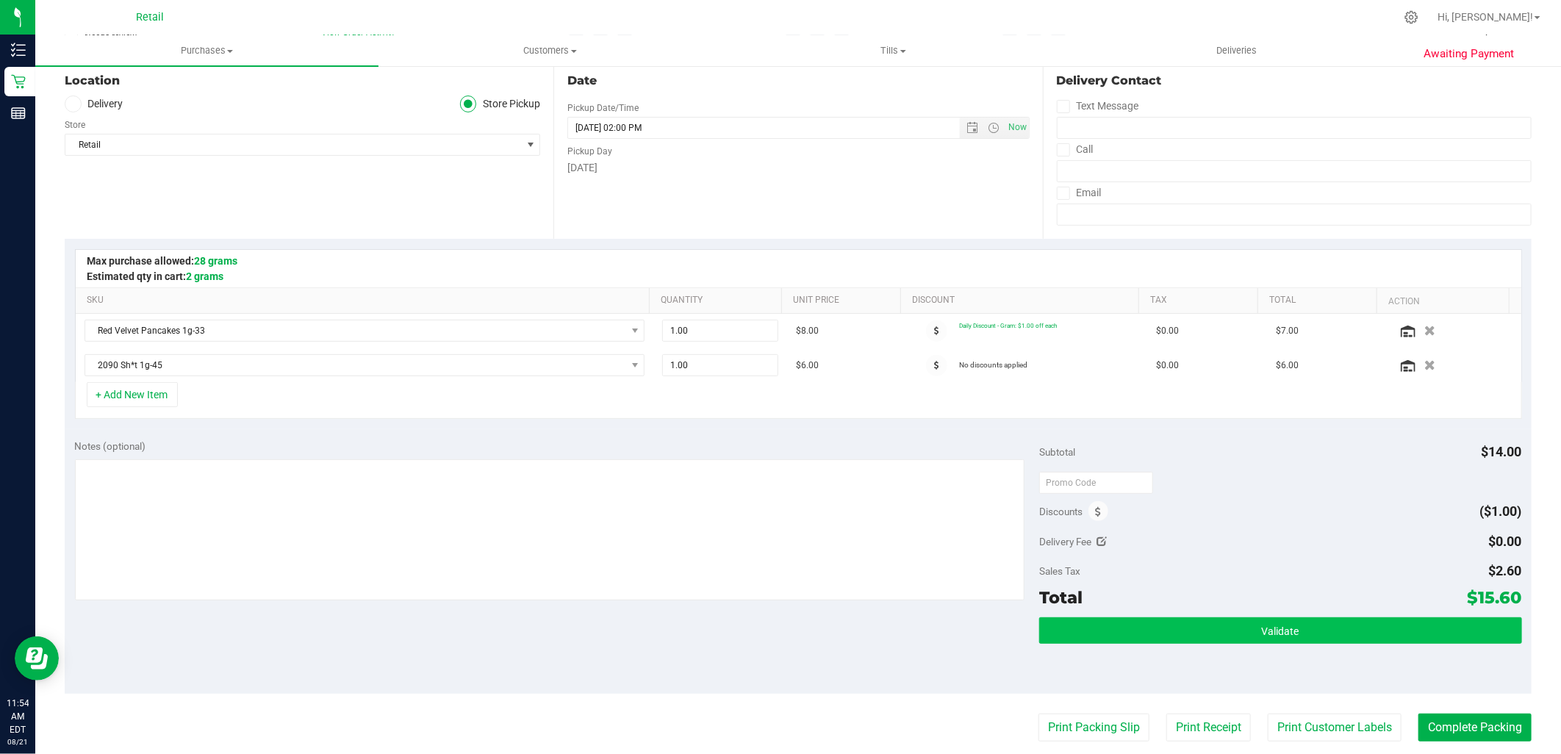
scroll to position [326, 0]
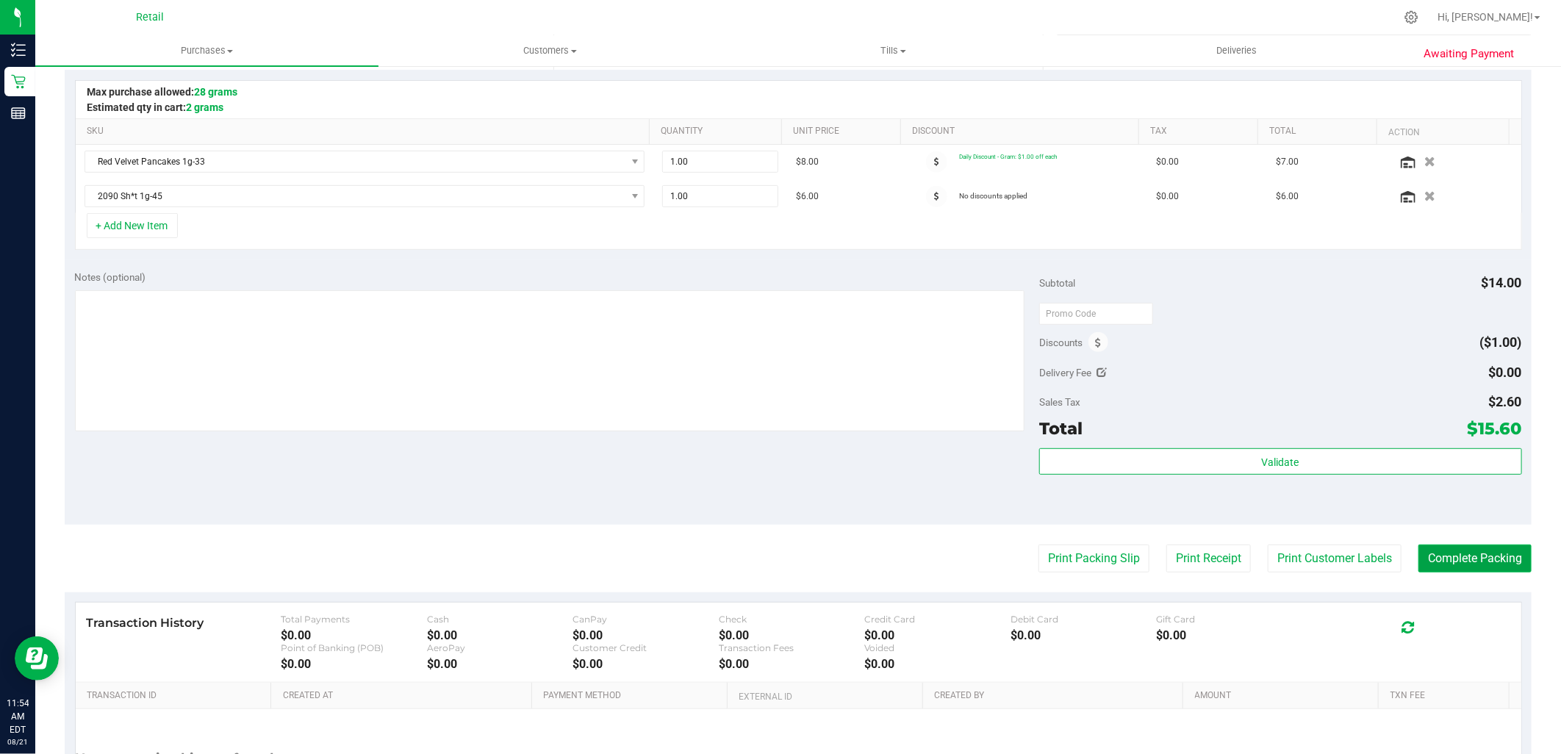
click at [1473, 549] on button "Complete Packing" at bounding box center [1474, 558] width 113 height 28
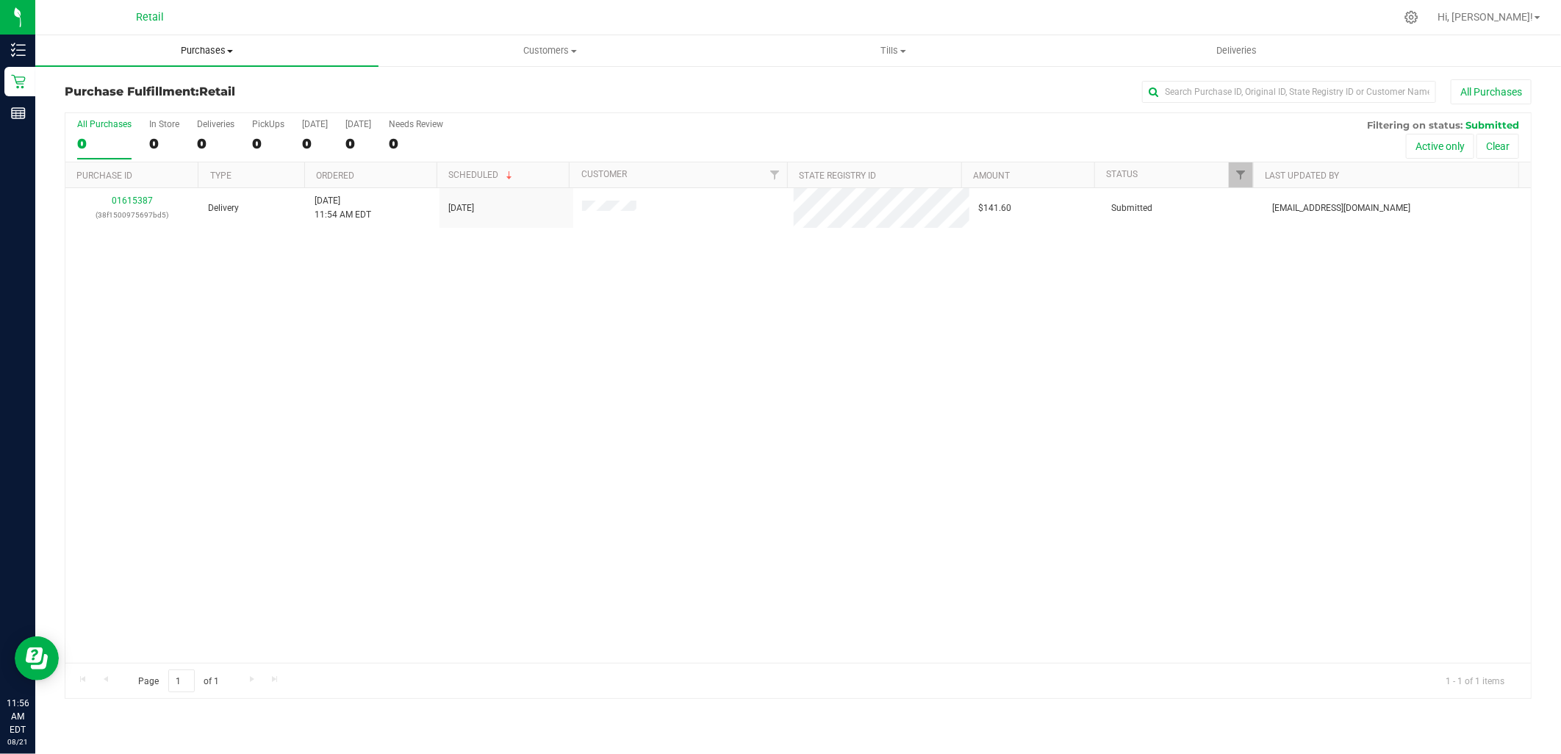
click at [184, 45] on span "Purchases" at bounding box center [206, 50] width 343 height 13
click at [171, 93] on span "Summary of purchases" at bounding box center [110, 88] width 151 height 12
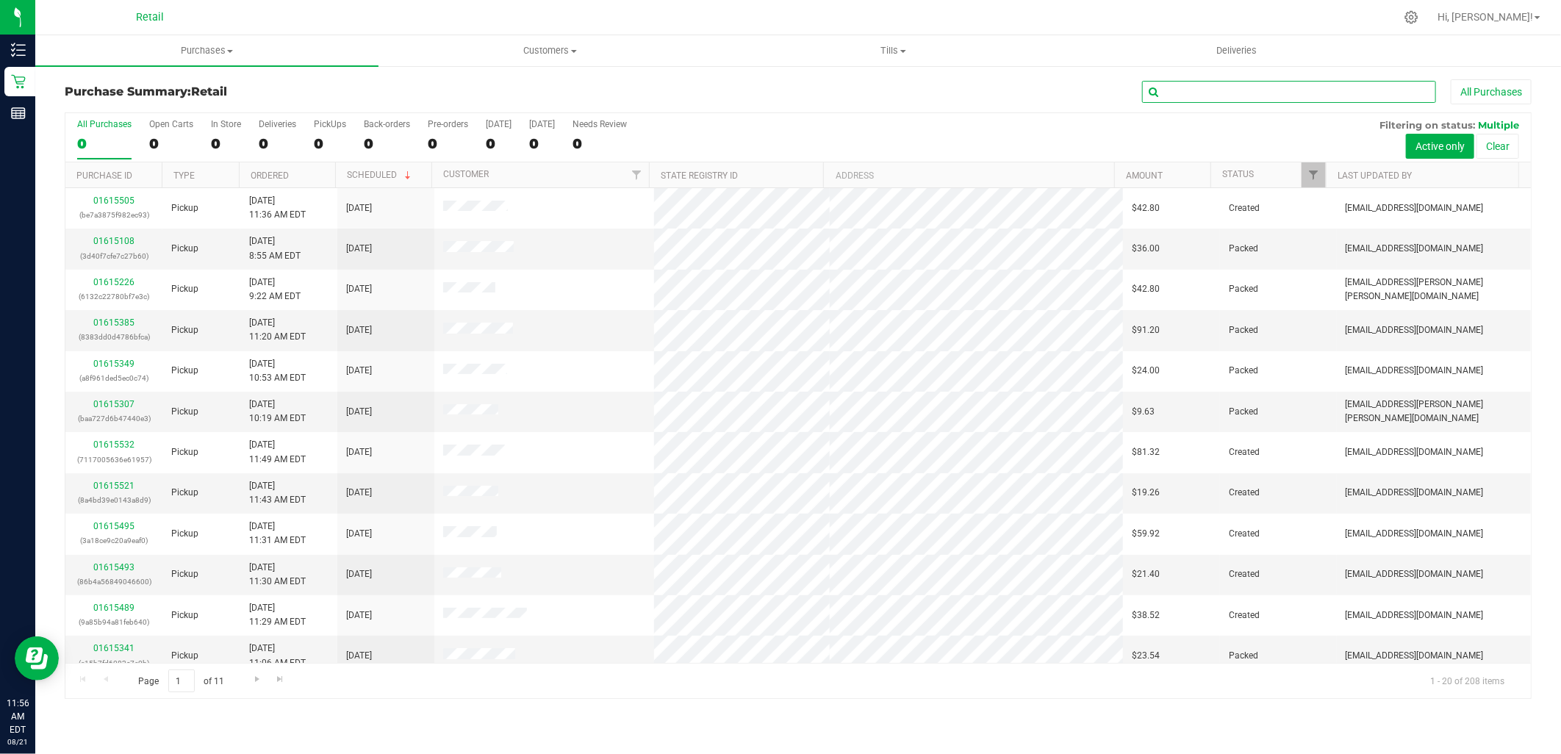
click at [1218, 94] on input "text" at bounding box center [1289, 92] width 294 height 22
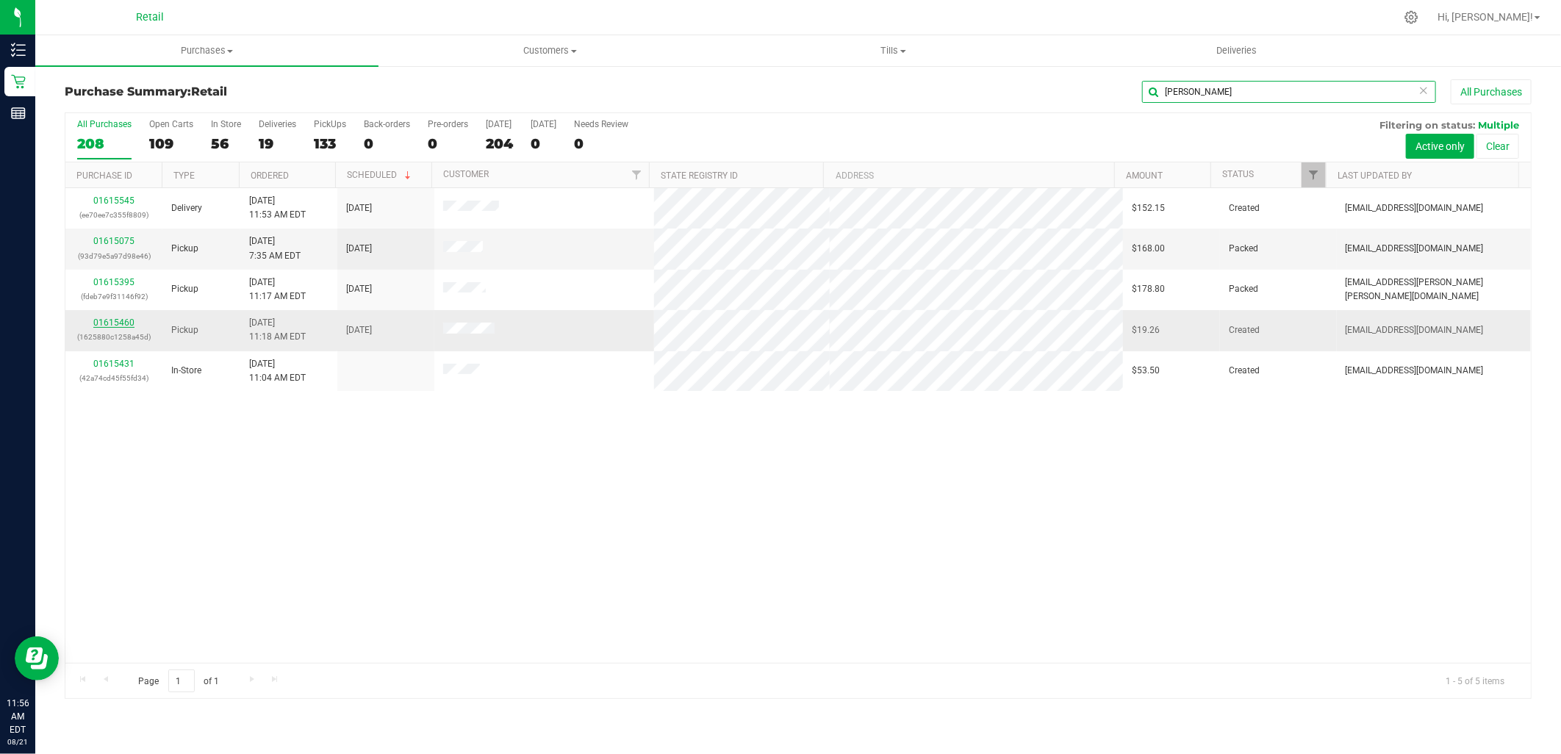
type input "david"
click at [107, 327] on link "01615460" at bounding box center [113, 322] width 41 height 10
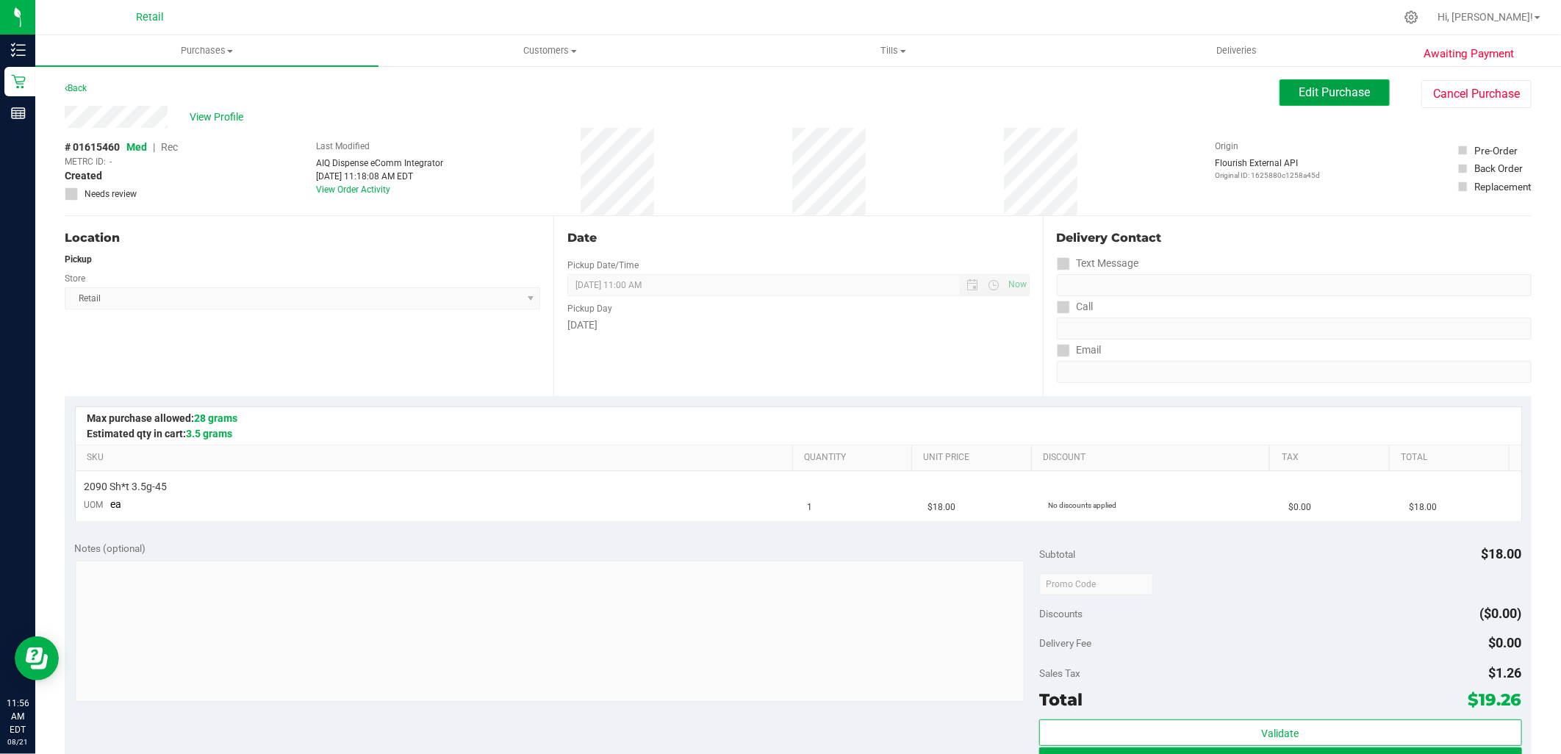
click at [1313, 87] on span "Edit Purchase" at bounding box center [1334, 92] width 71 height 14
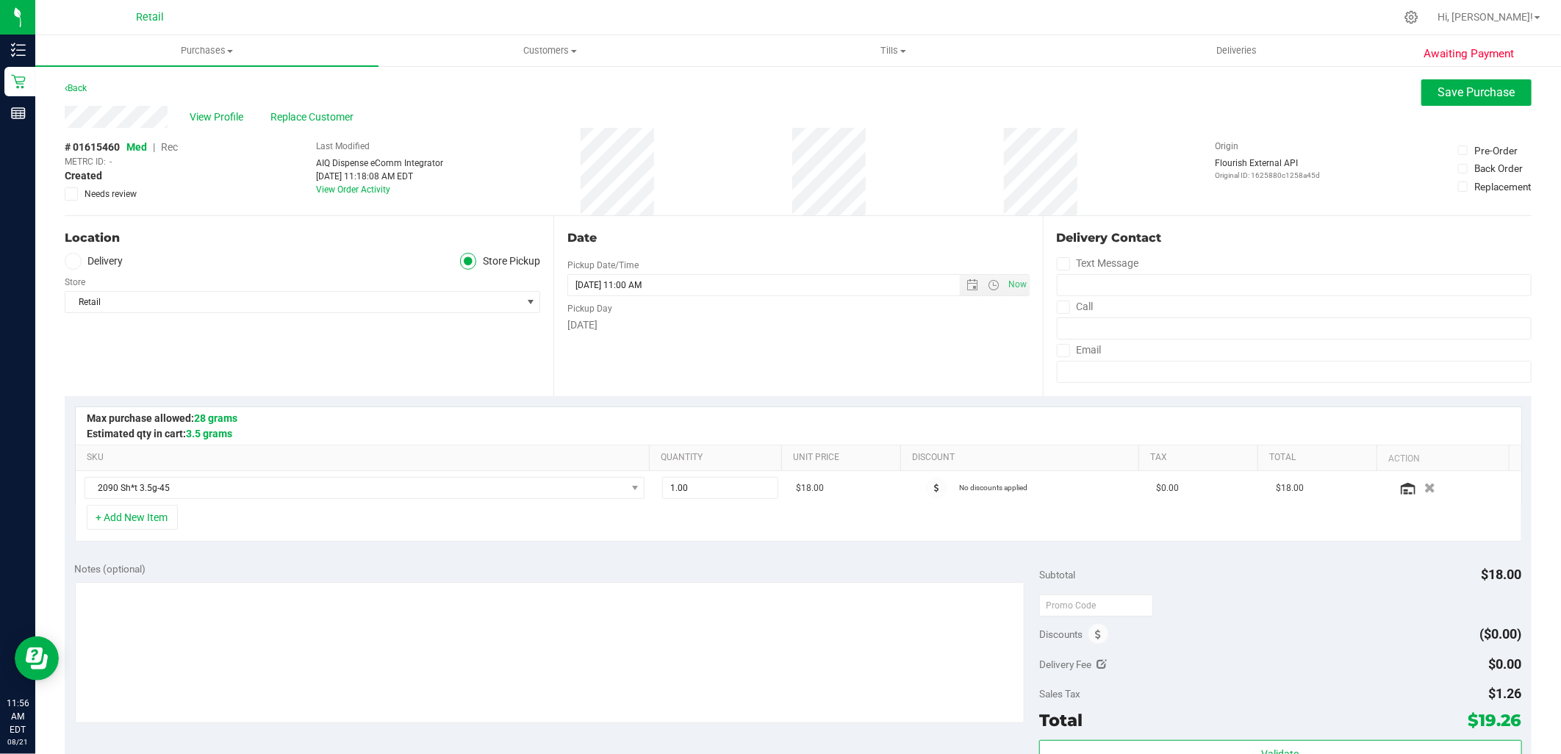
click at [167, 143] on span "Rec" at bounding box center [169, 147] width 17 height 12
click at [1475, 97] on span "Save Purchase" at bounding box center [1476, 92] width 77 height 14
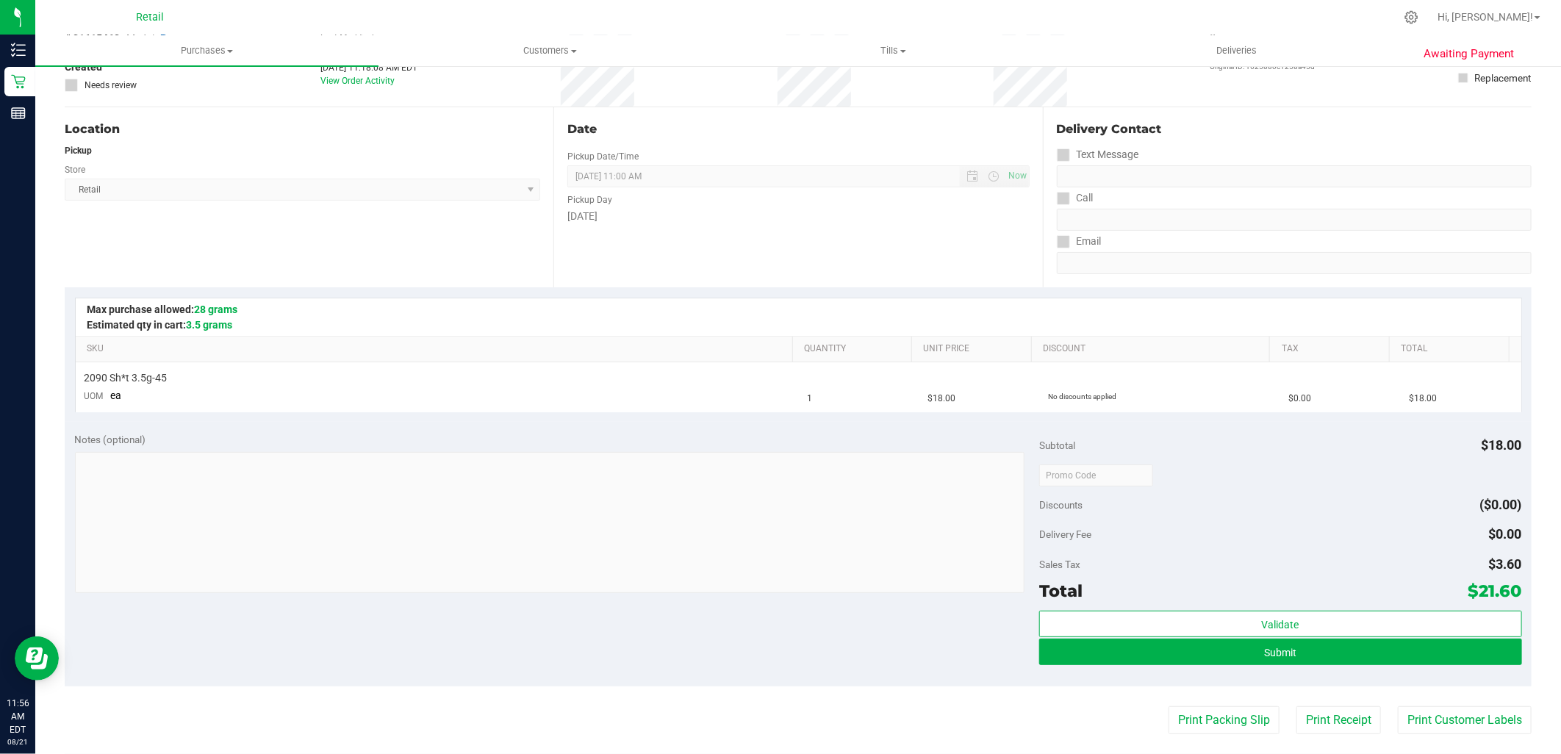
scroll to position [326, 0]
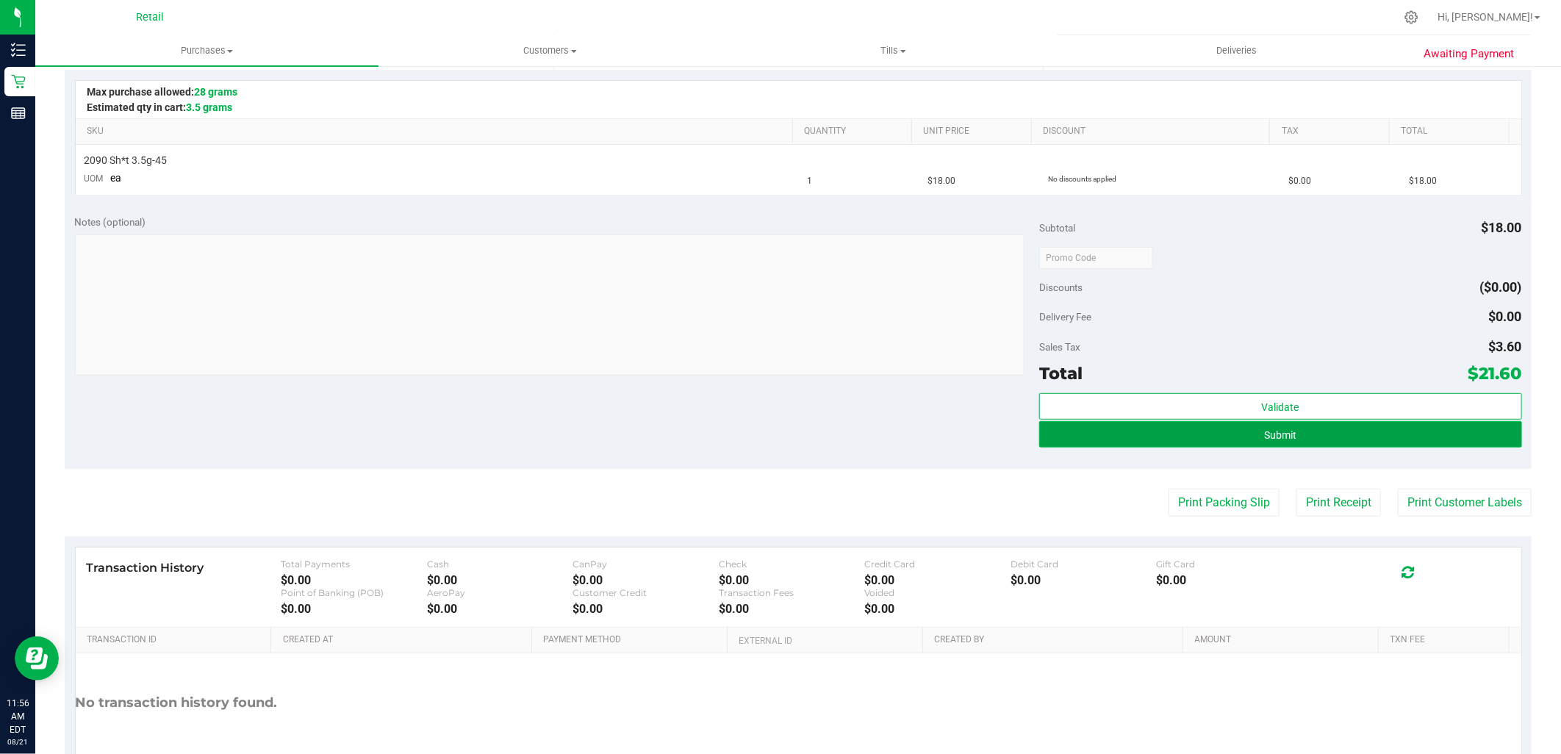
click at [1403, 431] on button "Submit" at bounding box center [1280, 434] width 482 height 26
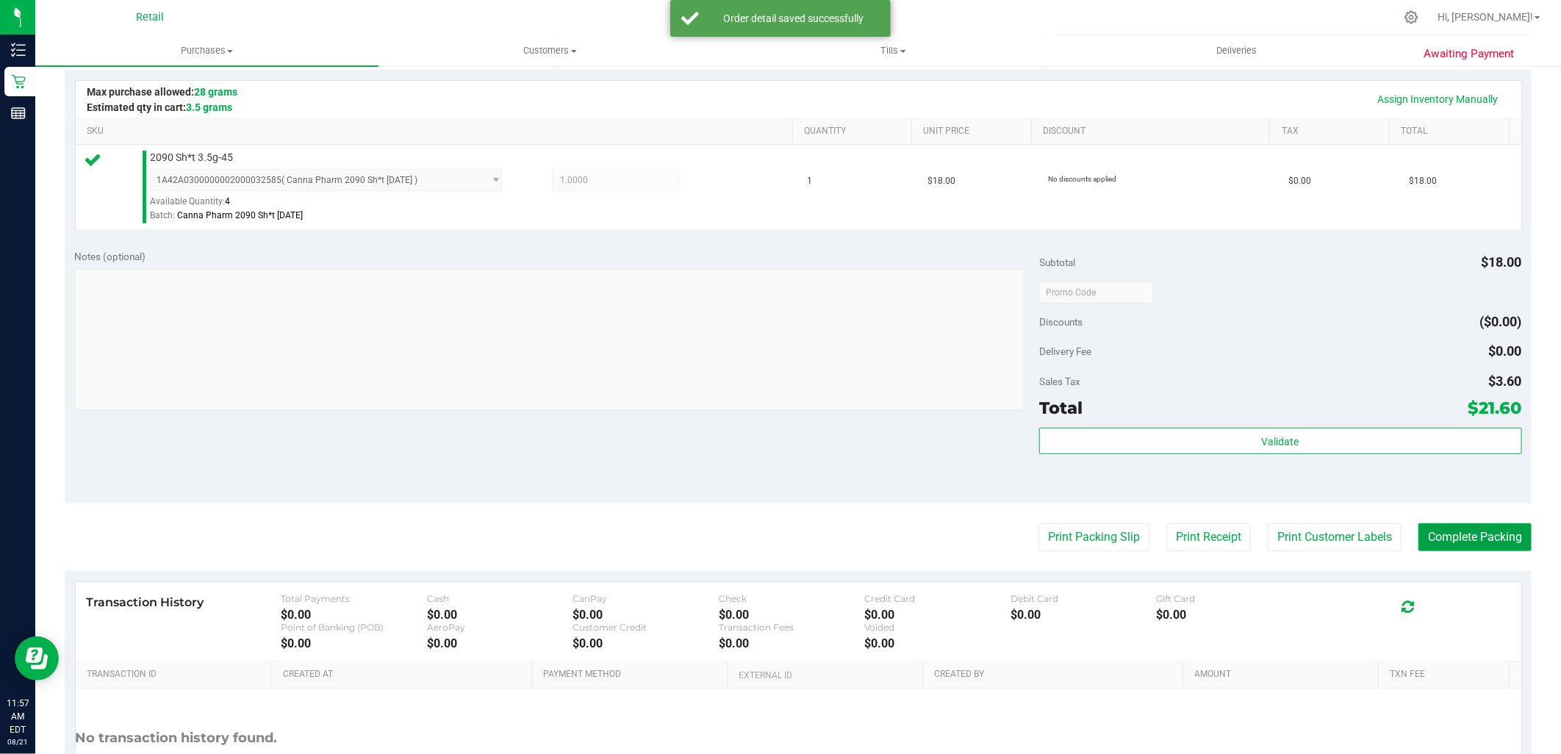
click at [1464, 538] on button "Complete Packing" at bounding box center [1474, 537] width 113 height 28
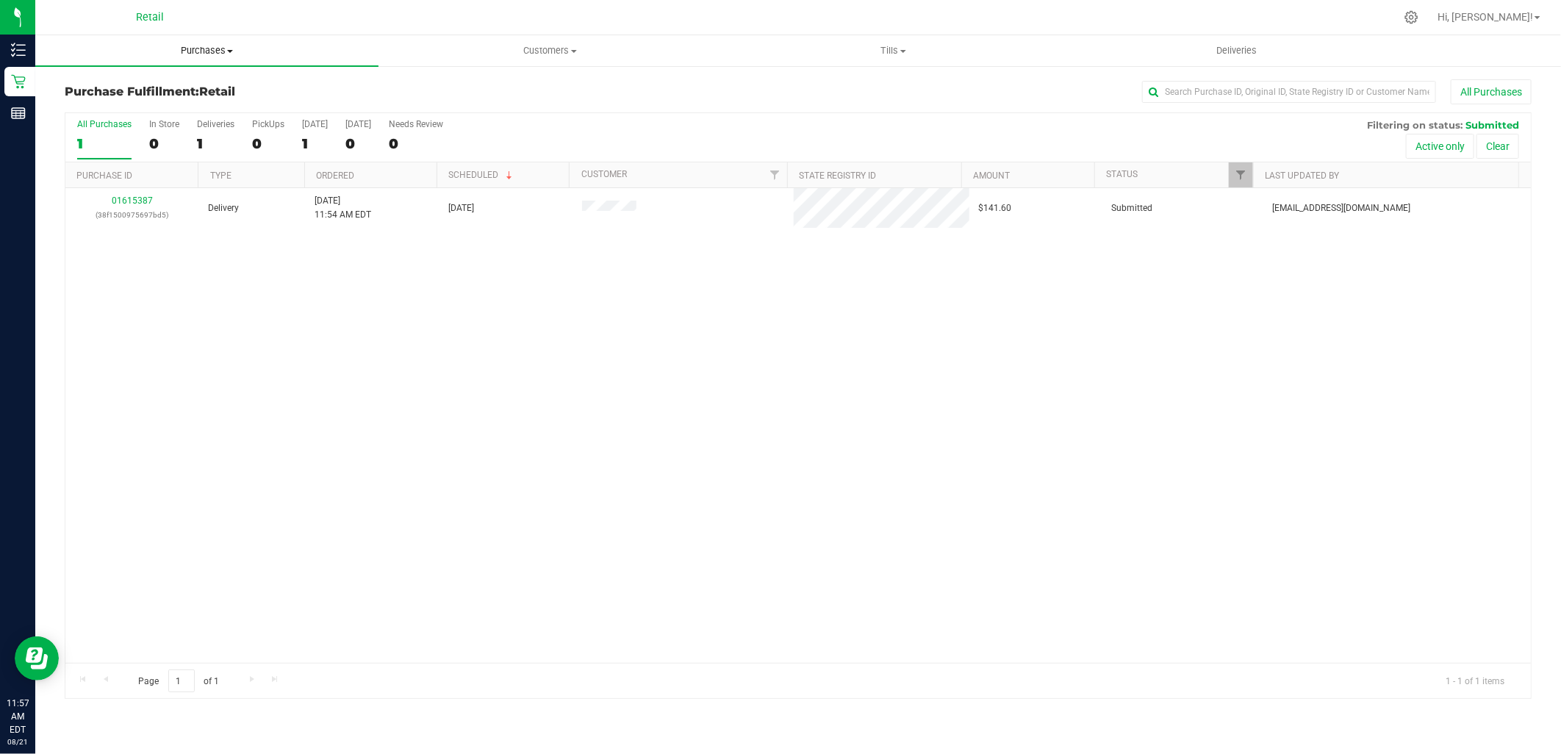
click at [199, 51] on span "Purchases" at bounding box center [206, 50] width 343 height 13
click at [166, 90] on span "Summary of purchases" at bounding box center [110, 88] width 151 height 12
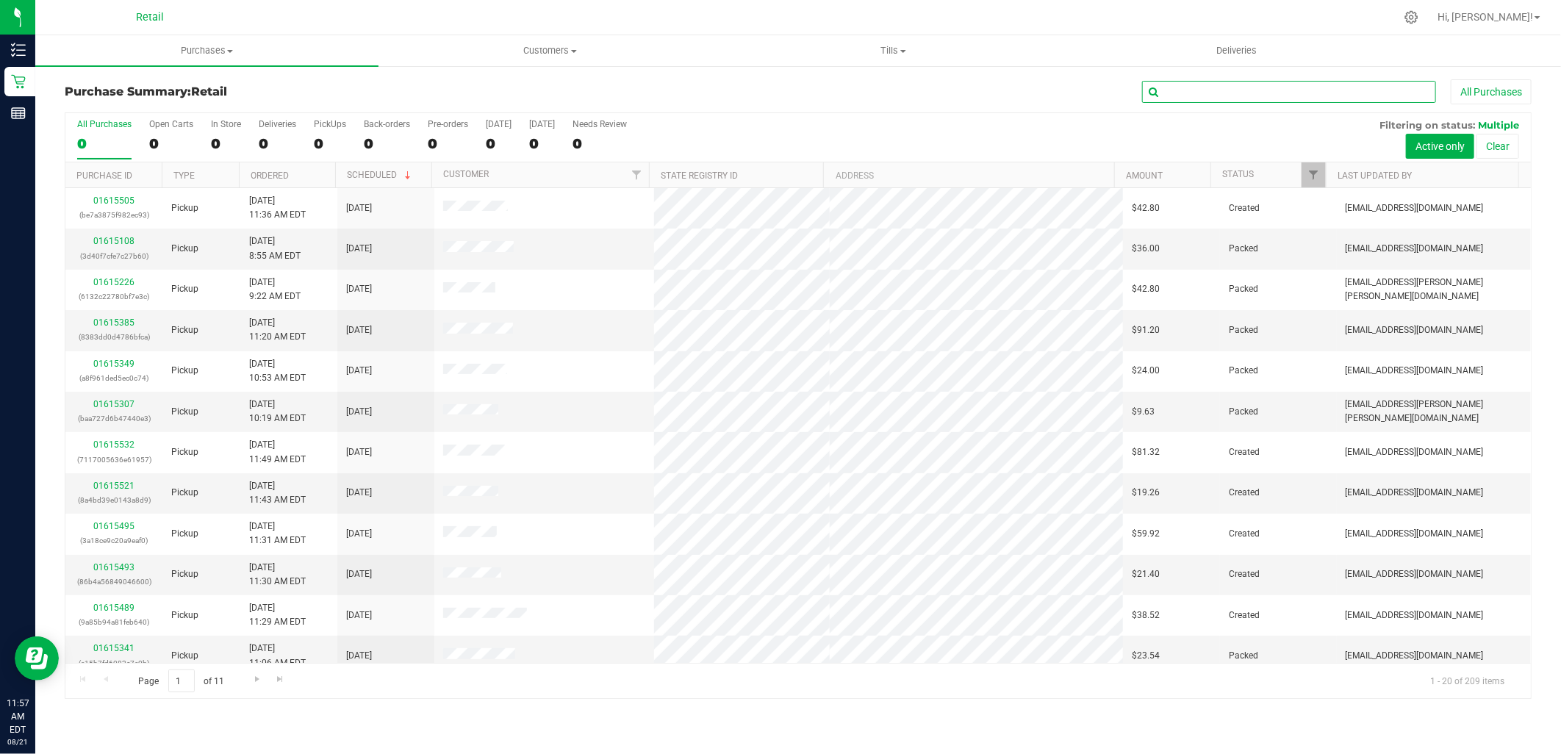
click at [1294, 98] on input "text" at bounding box center [1289, 92] width 294 height 22
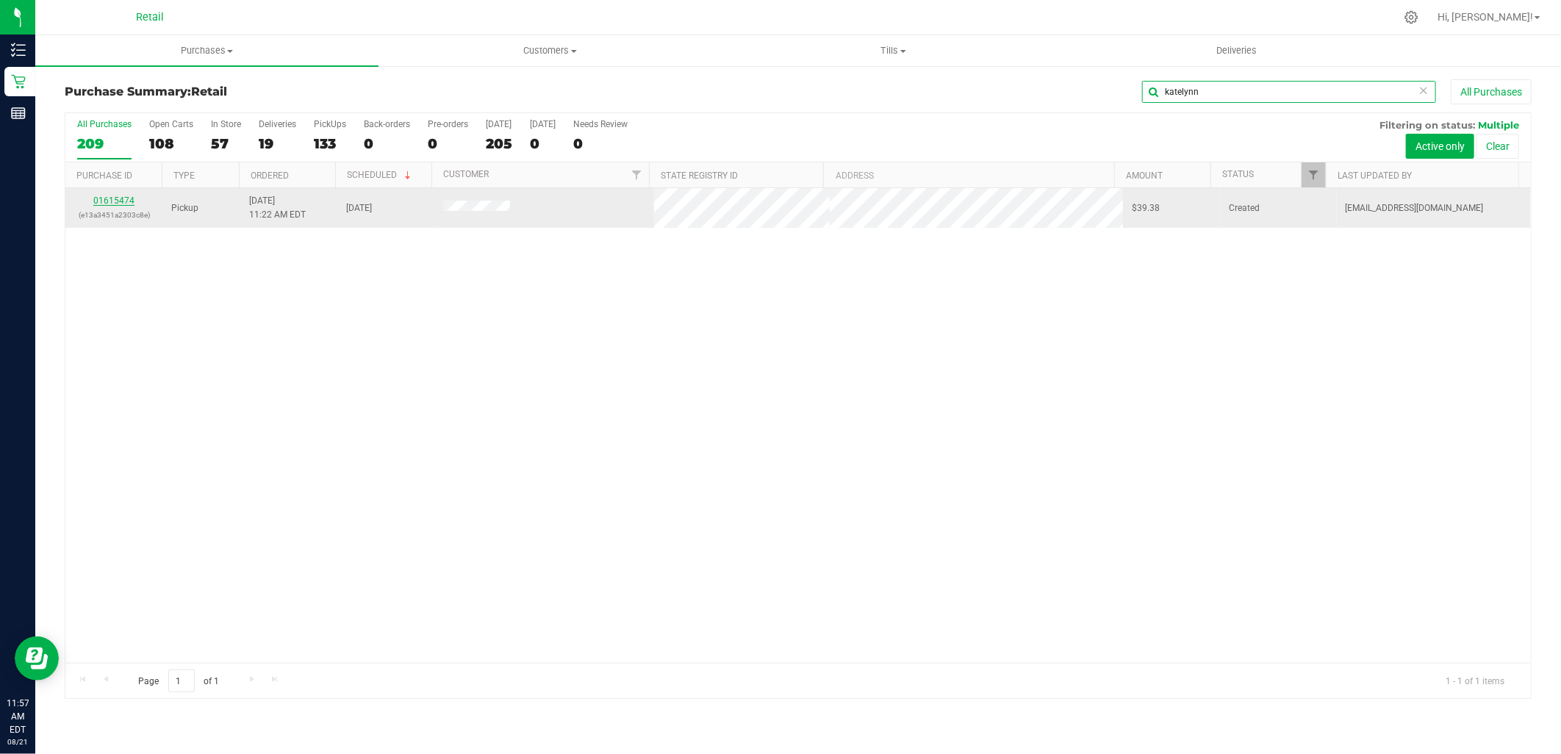
type input "katelynn"
click at [119, 198] on link "01615474" at bounding box center [113, 200] width 41 height 10
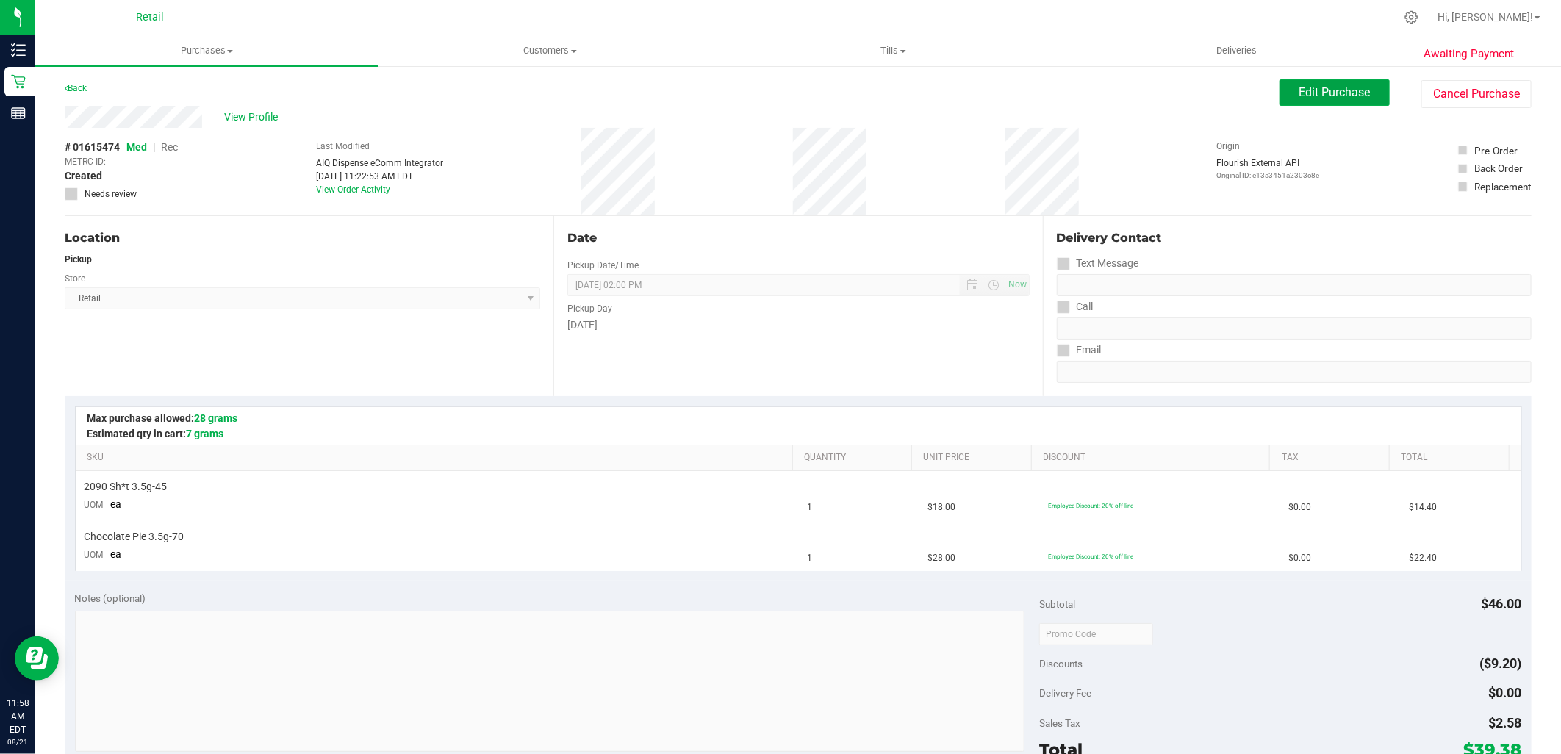
drag, startPoint x: 1338, startPoint y: 90, endPoint x: 1011, endPoint y: 100, distance: 327.2
click at [1338, 90] on span "Edit Purchase" at bounding box center [1334, 92] width 71 height 14
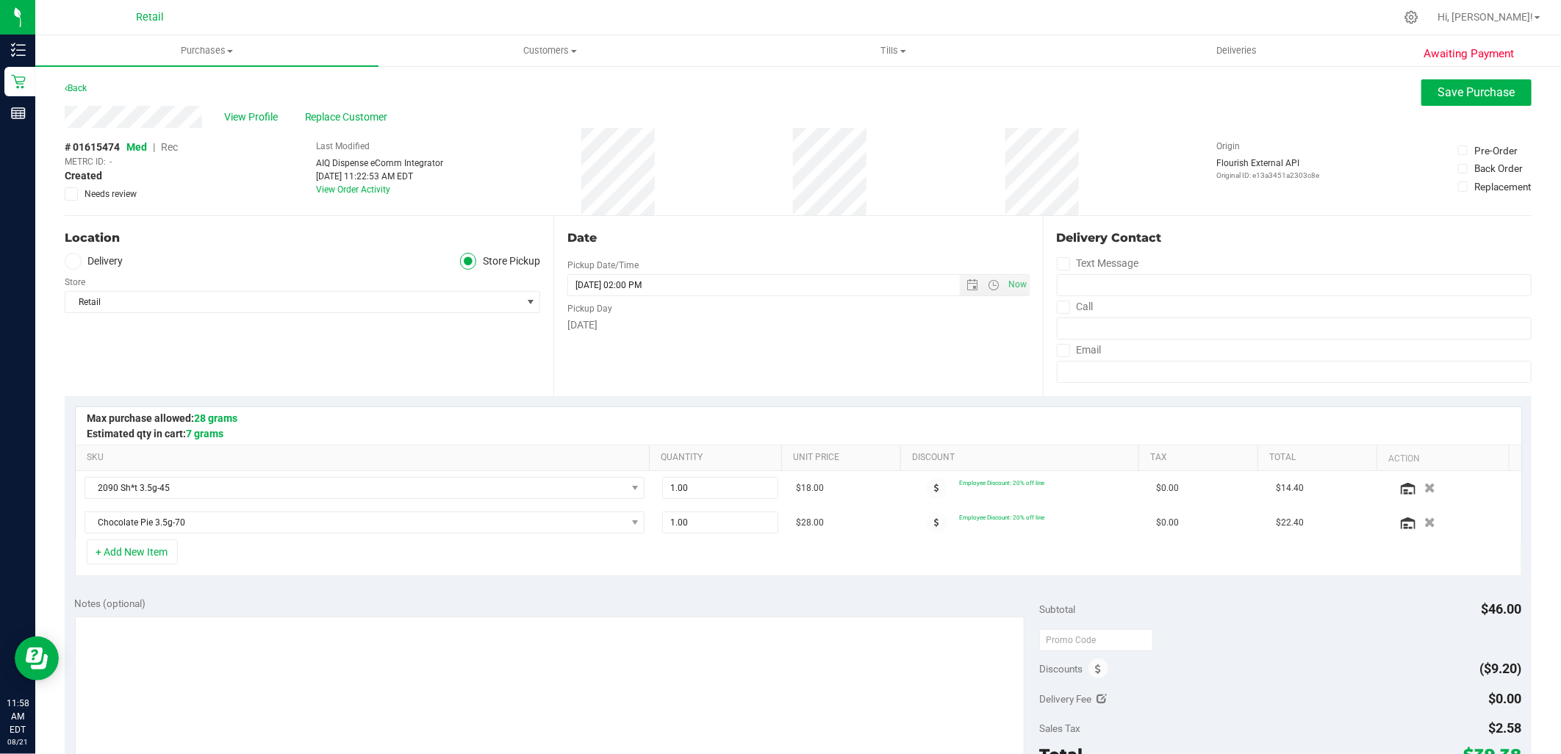
click at [168, 145] on span "Rec" at bounding box center [169, 147] width 17 height 12
click at [1511, 96] on button "Save Purchase" at bounding box center [1476, 92] width 110 height 26
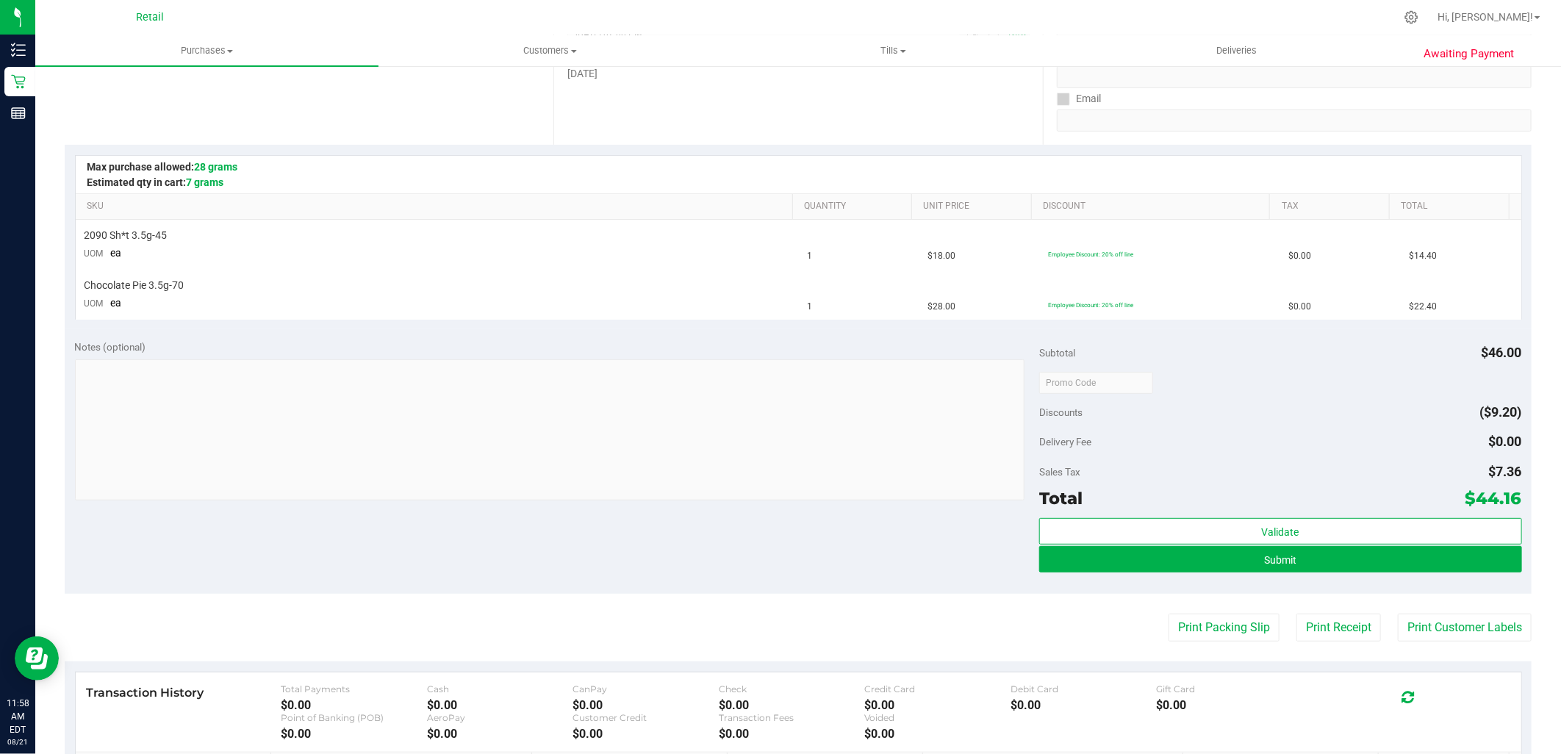
scroll to position [408, 0]
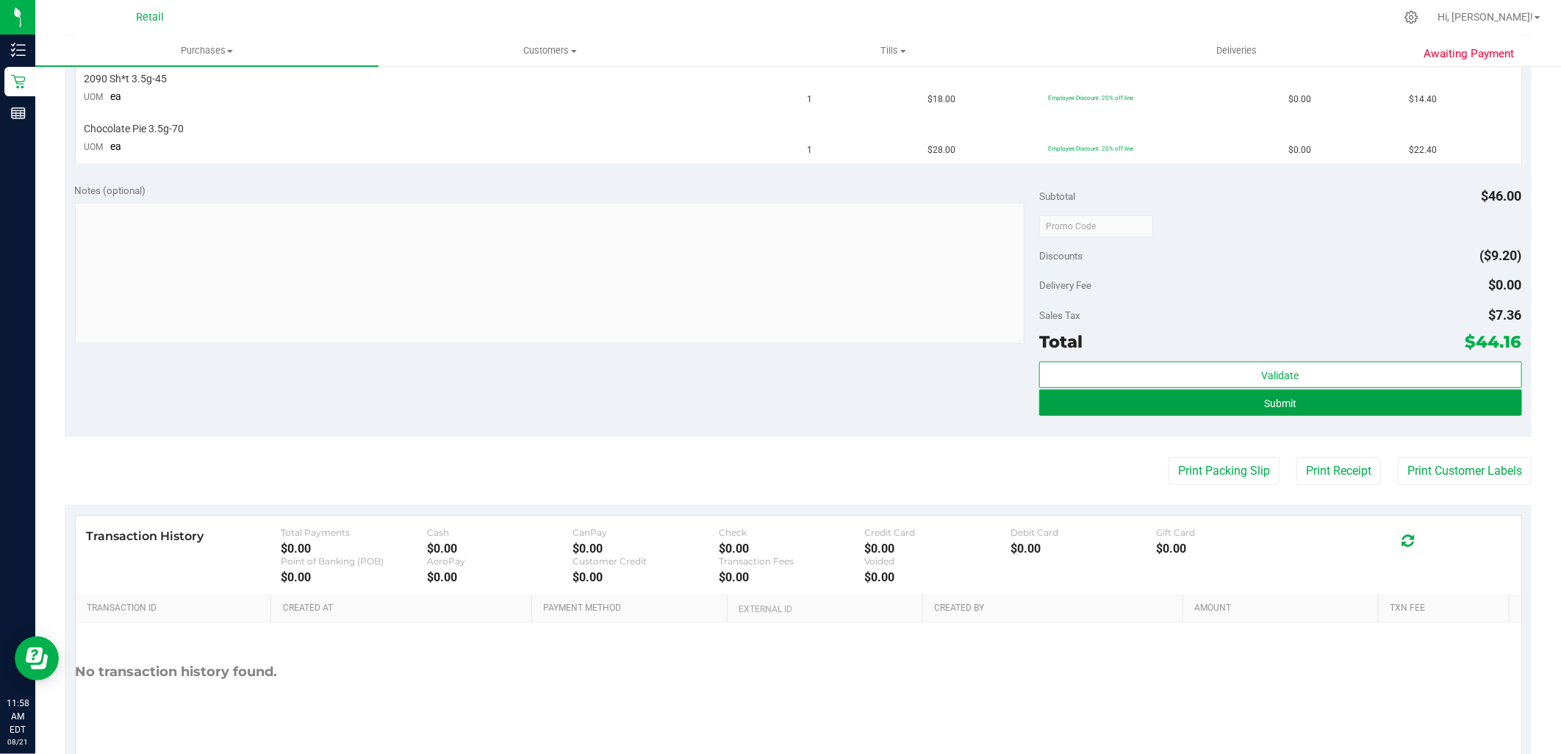
click at [1268, 409] on button "Submit" at bounding box center [1280, 402] width 482 height 26
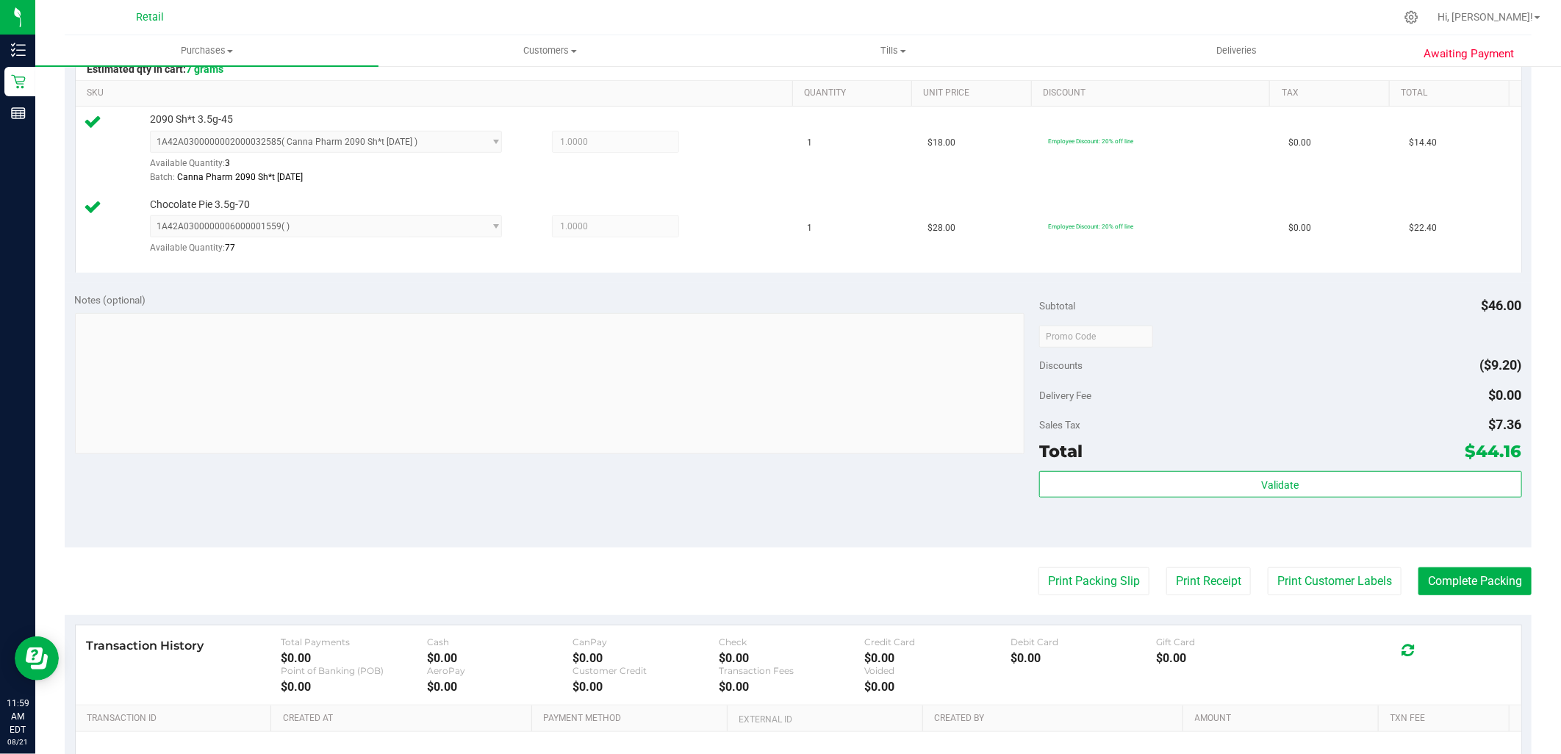
scroll to position [531, 0]
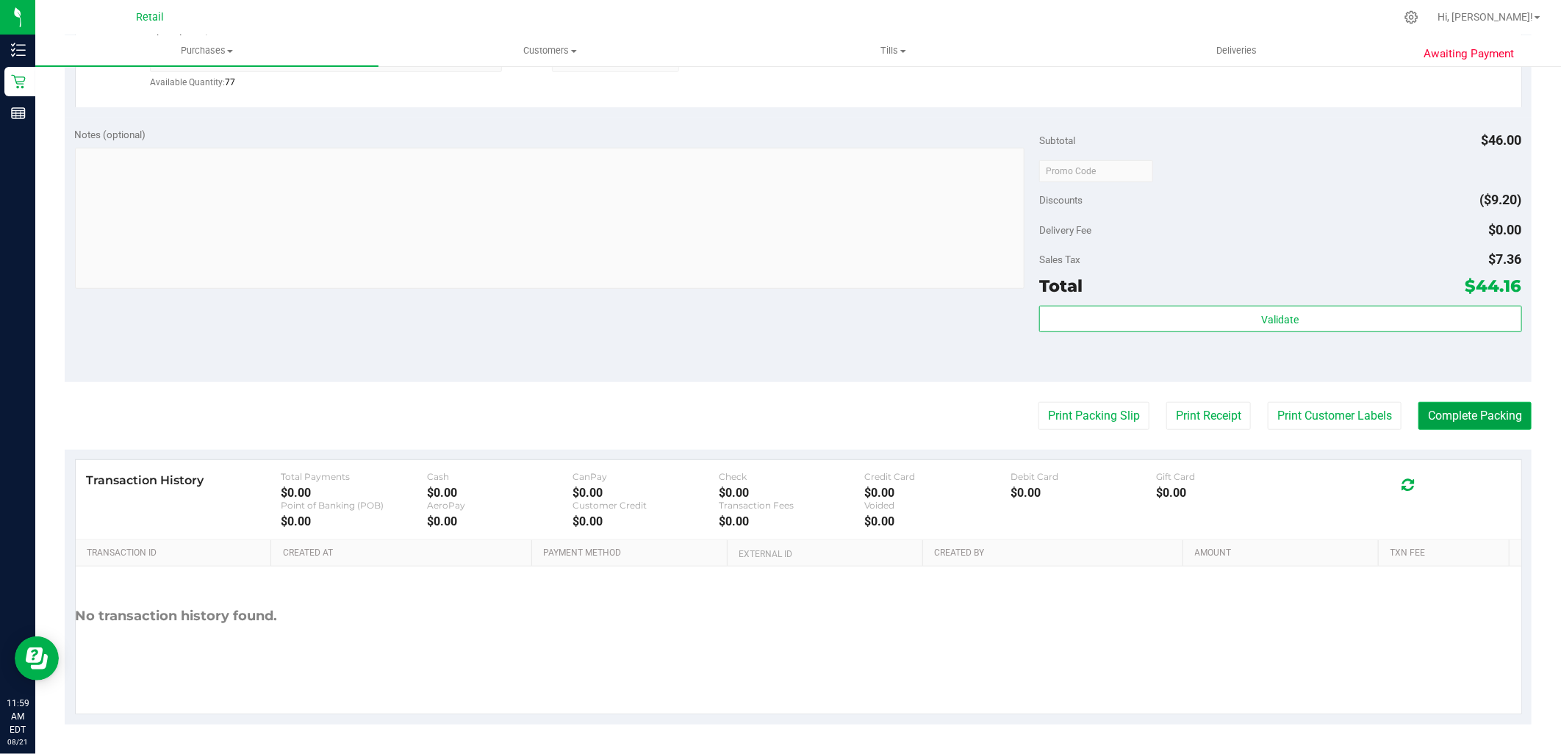
click at [1453, 422] on button "Complete Packing" at bounding box center [1474, 416] width 113 height 28
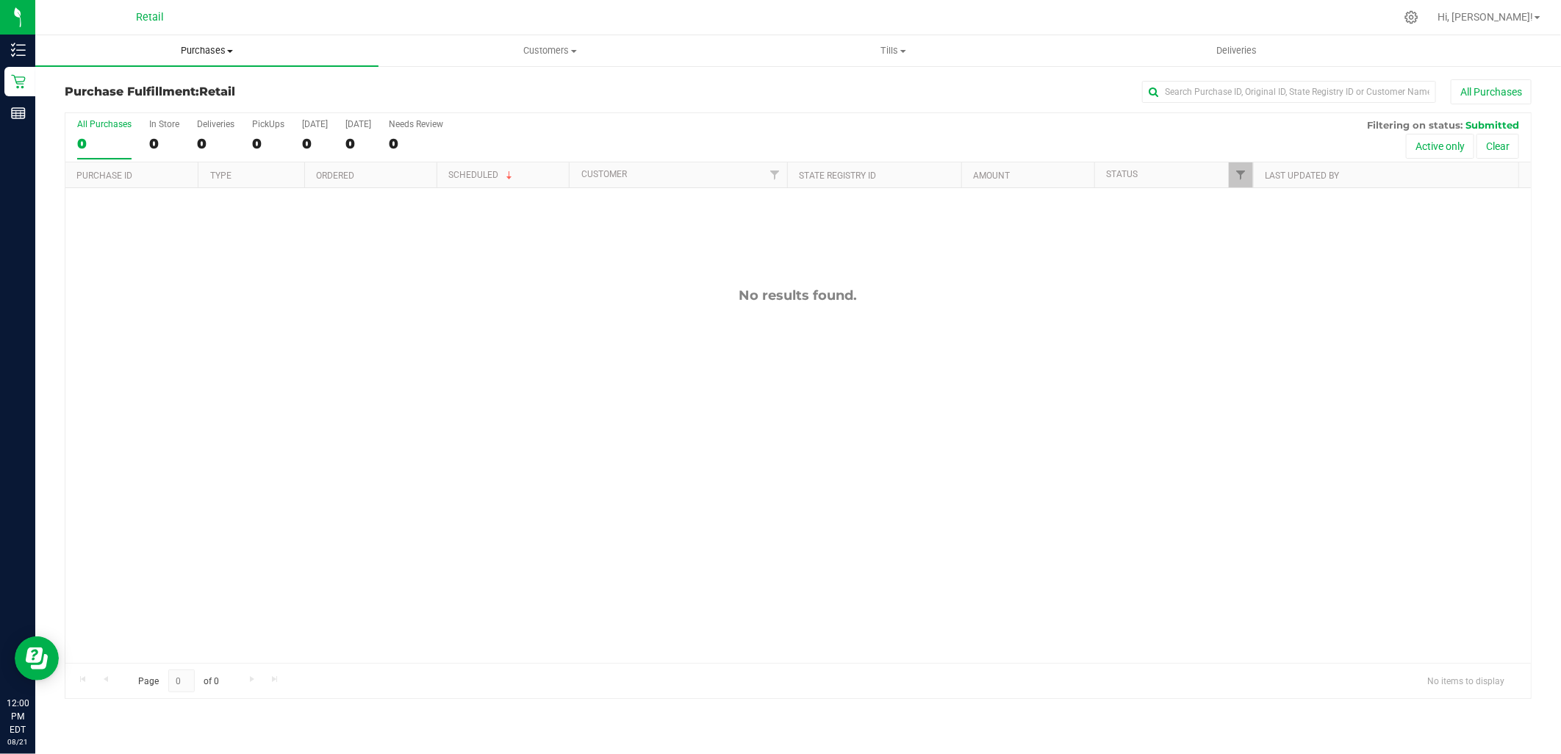
click at [212, 53] on span "Purchases" at bounding box center [206, 50] width 343 height 13
click at [141, 90] on span "Summary of purchases" at bounding box center [110, 88] width 151 height 12
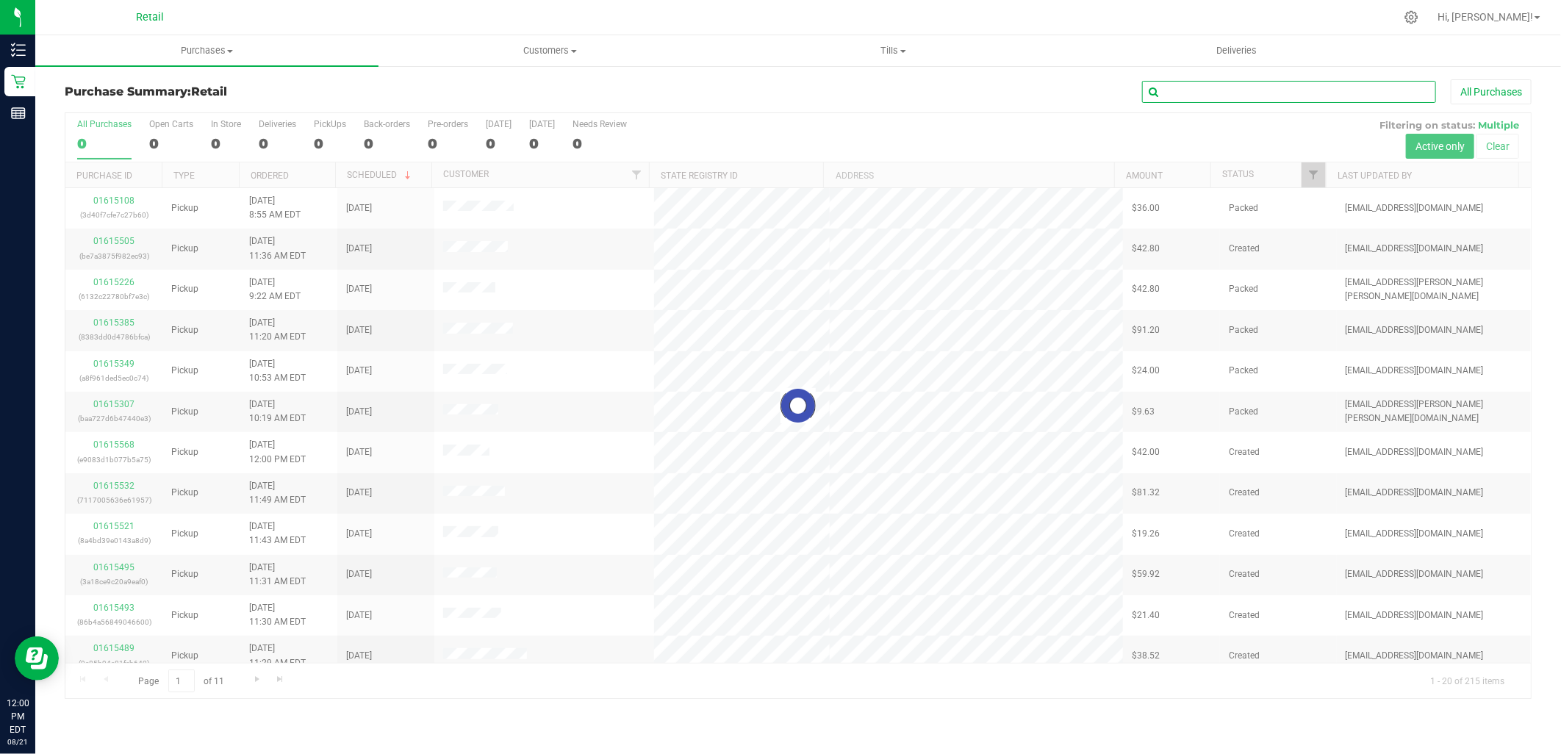
click at [1257, 86] on input "text" at bounding box center [1289, 92] width 294 height 22
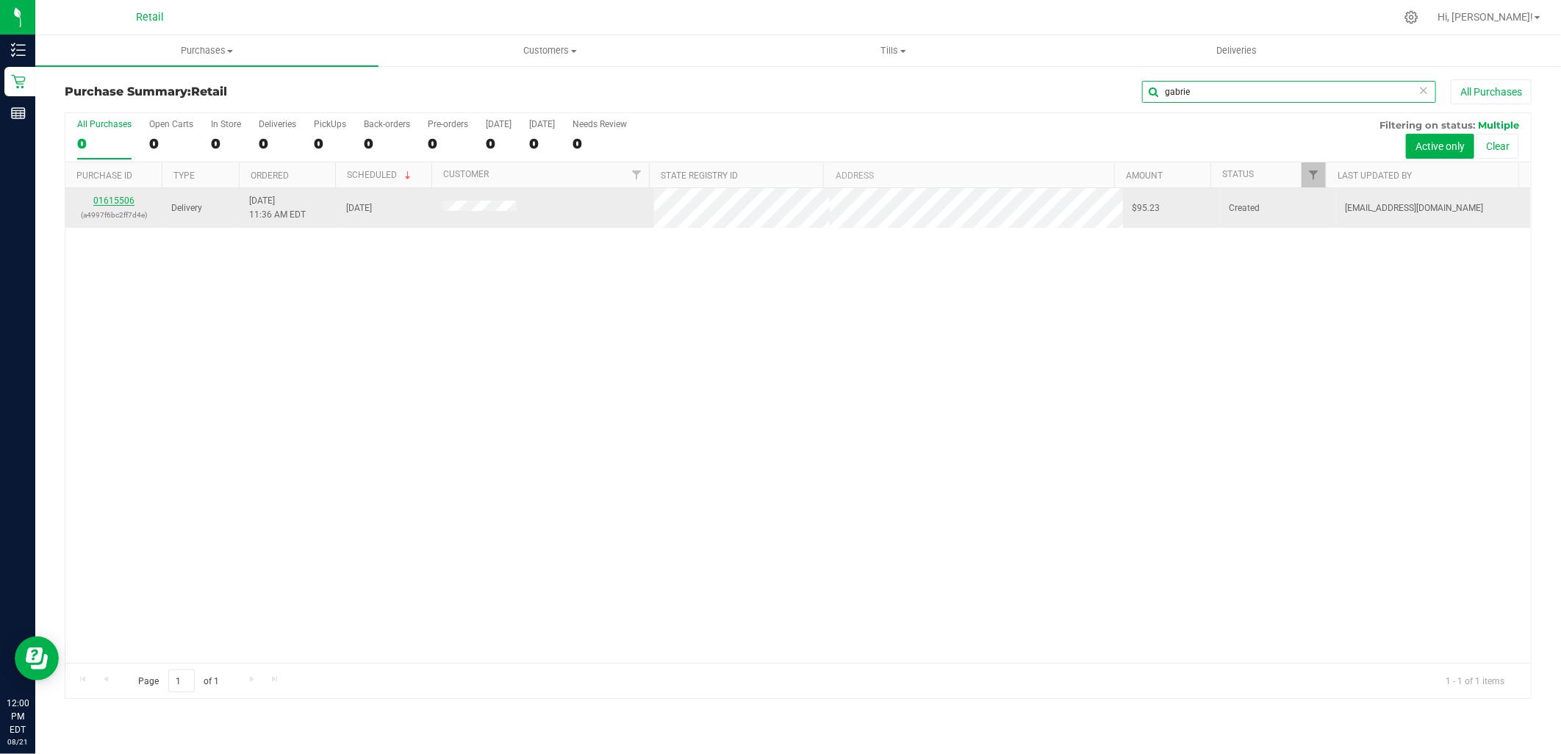
type input "gabrie"
click at [104, 196] on link "01615506" at bounding box center [113, 200] width 41 height 10
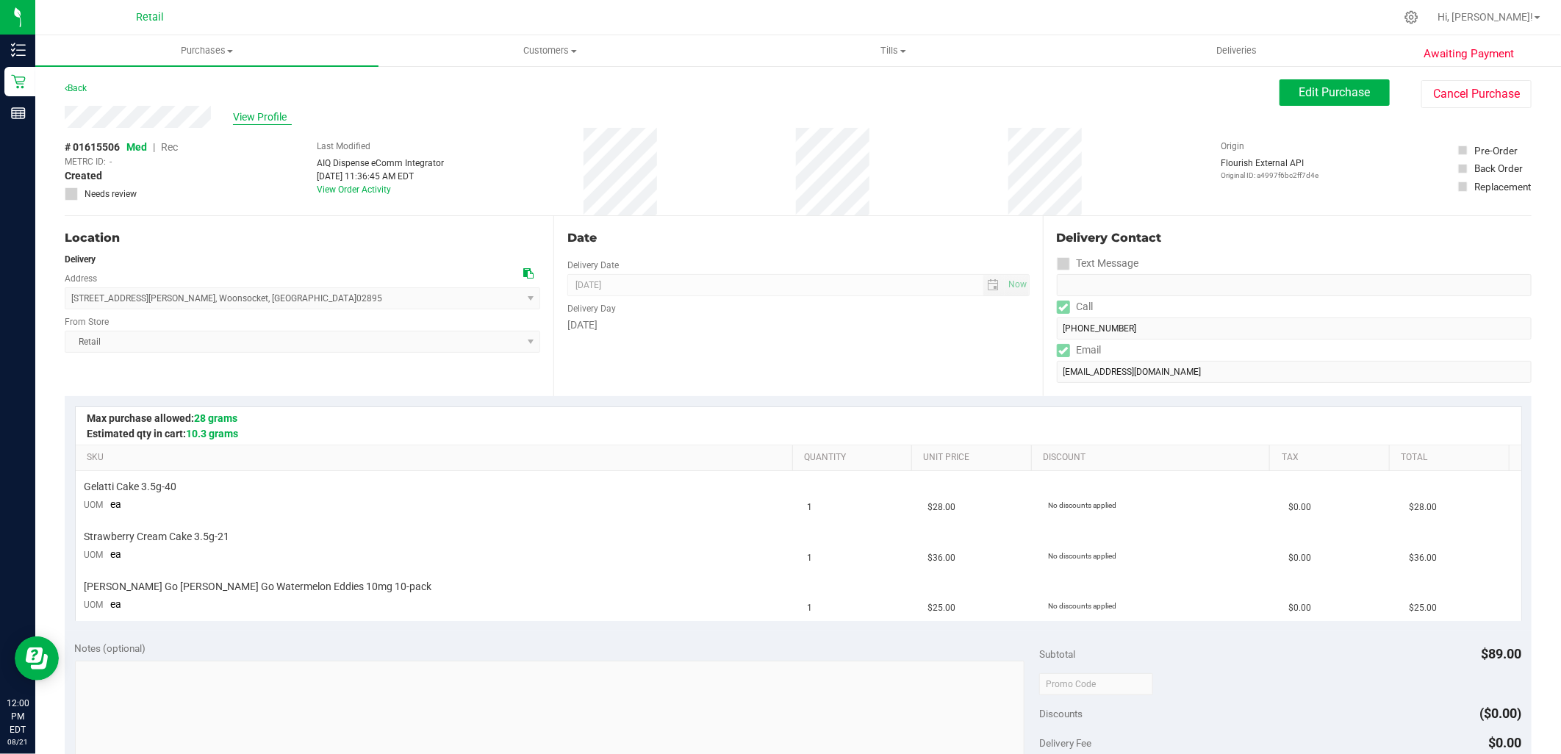
click at [254, 114] on span "View Profile" at bounding box center [262, 116] width 59 height 15
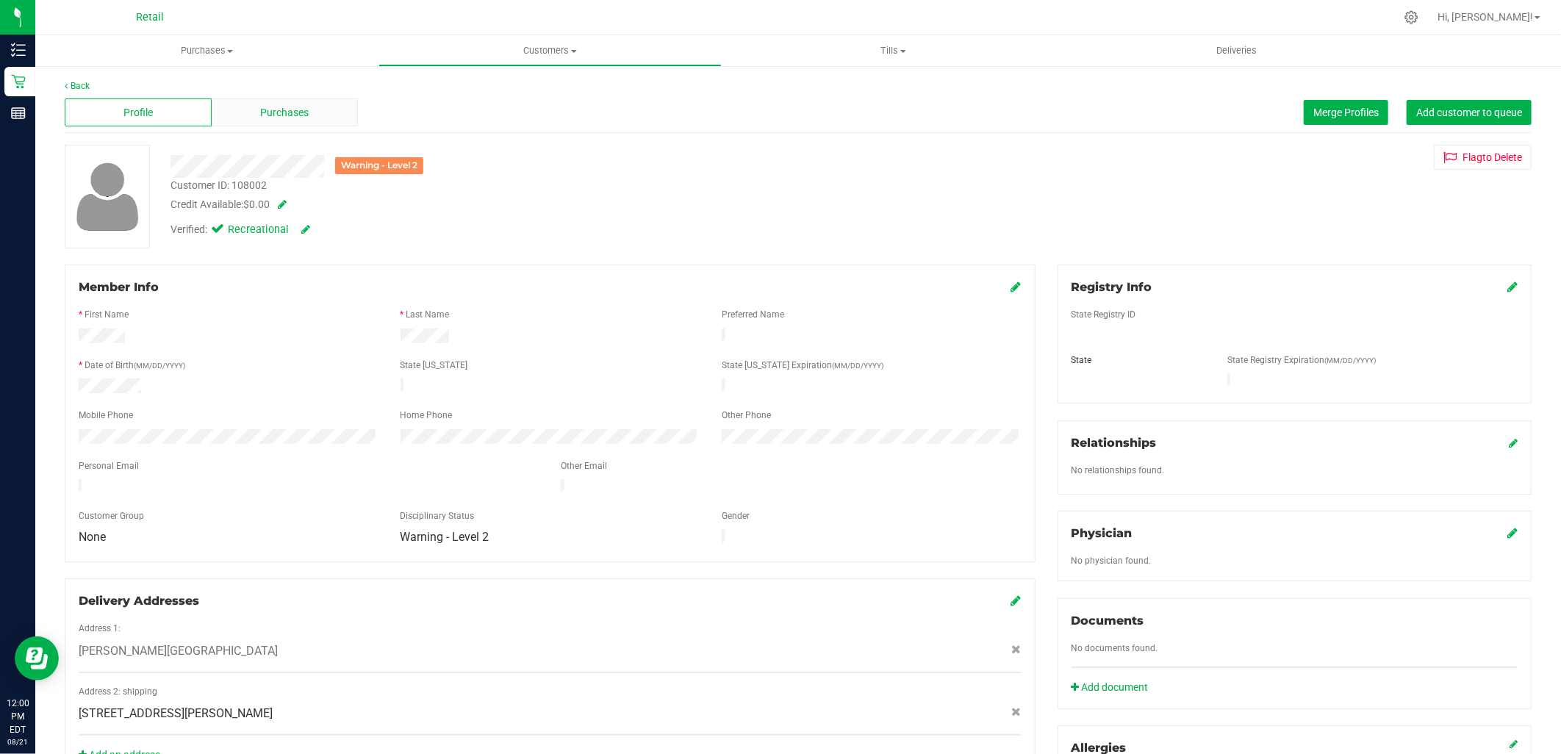
click at [314, 110] on div "Purchases" at bounding box center [285, 112] width 147 height 28
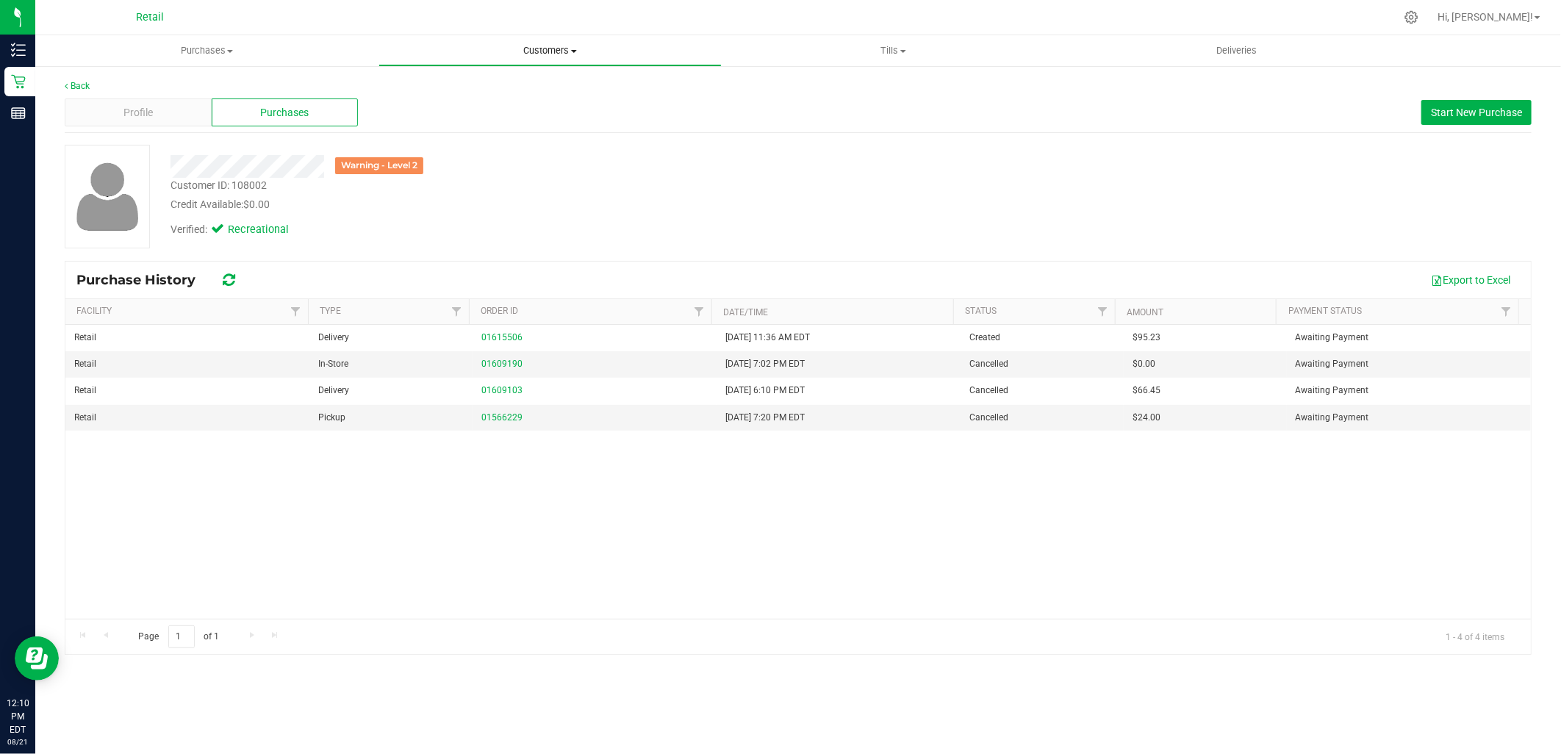
click at [545, 44] on span "Customers" at bounding box center [550, 50] width 342 height 13
click at [438, 88] on span "All customers" at bounding box center [431, 88] width 106 height 12
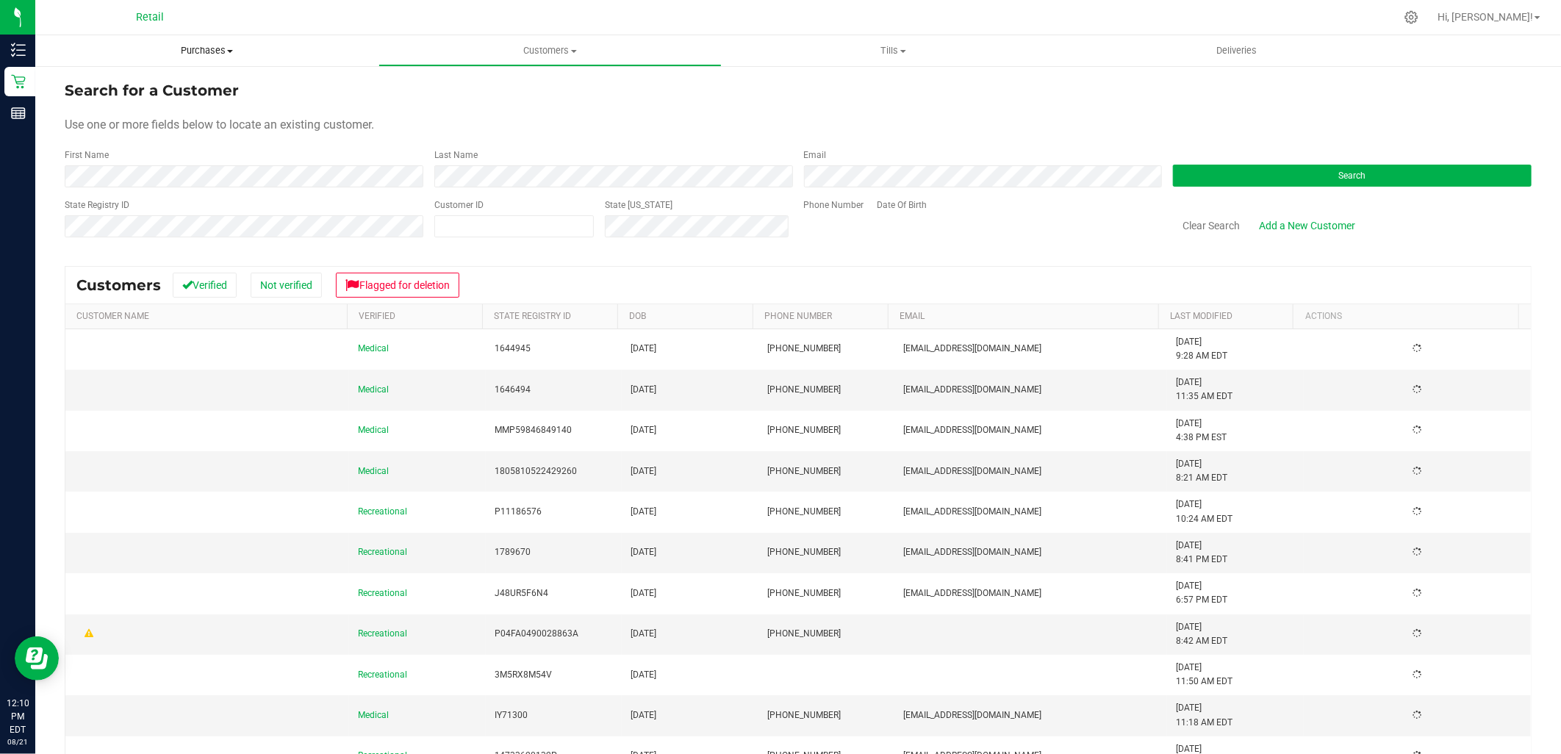
click at [209, 51] on span "Purchases" at bounding box center [206, 50] width 343 height 13
click at [181, 85] on span "Summary of purchases" at bounding box center [110, 88] width 151 height 12
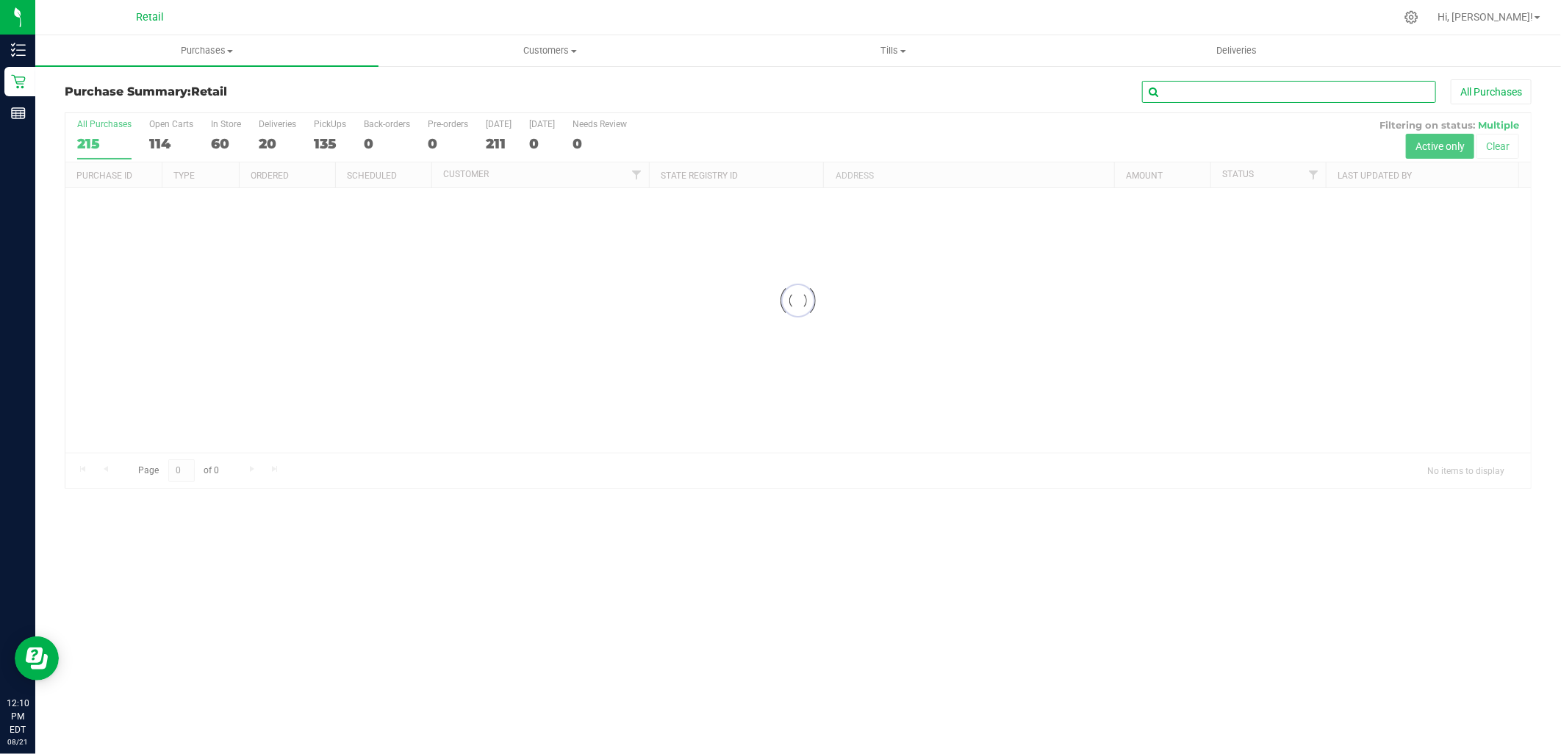
click at [1292, 83] on input "text" at bounding box center [1289, 92] width 294 height 22
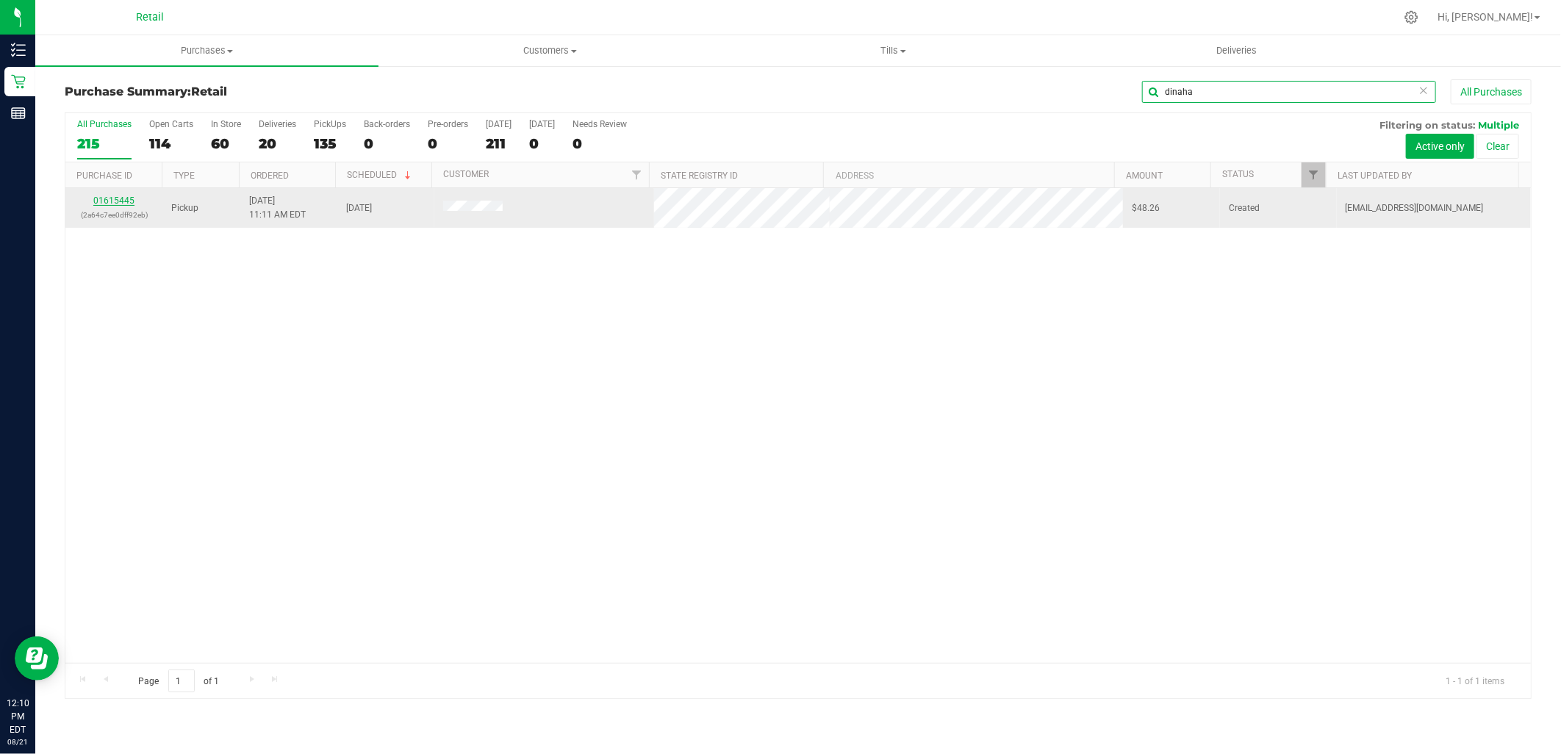
type input "dinaha"
click at [115, 200] on link "01615445" at bounding box center [113, 200] width 41 height 10
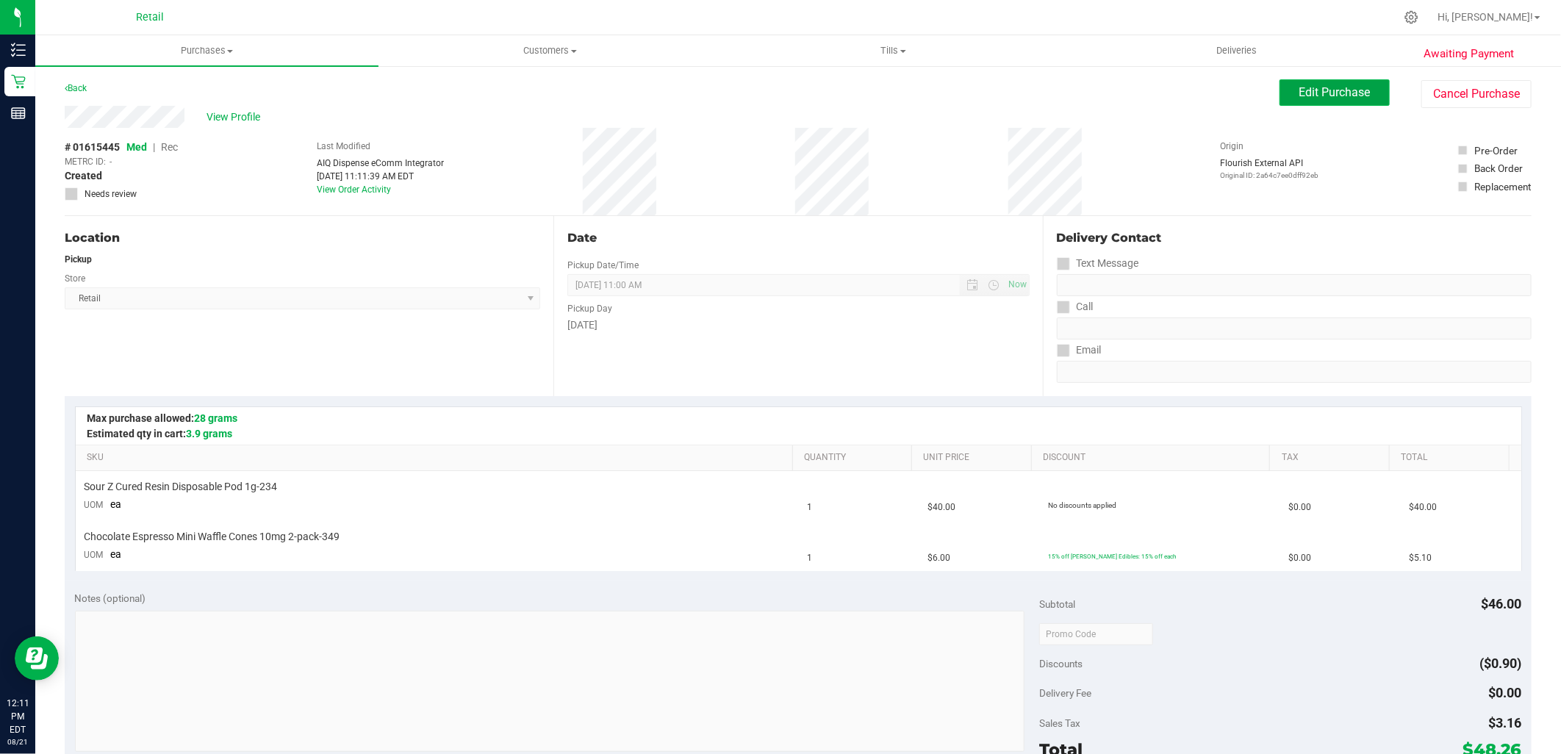
click at [1333, 93] on span "Edit Purchase" at bounding box center [1334, 92] width 71 height 14
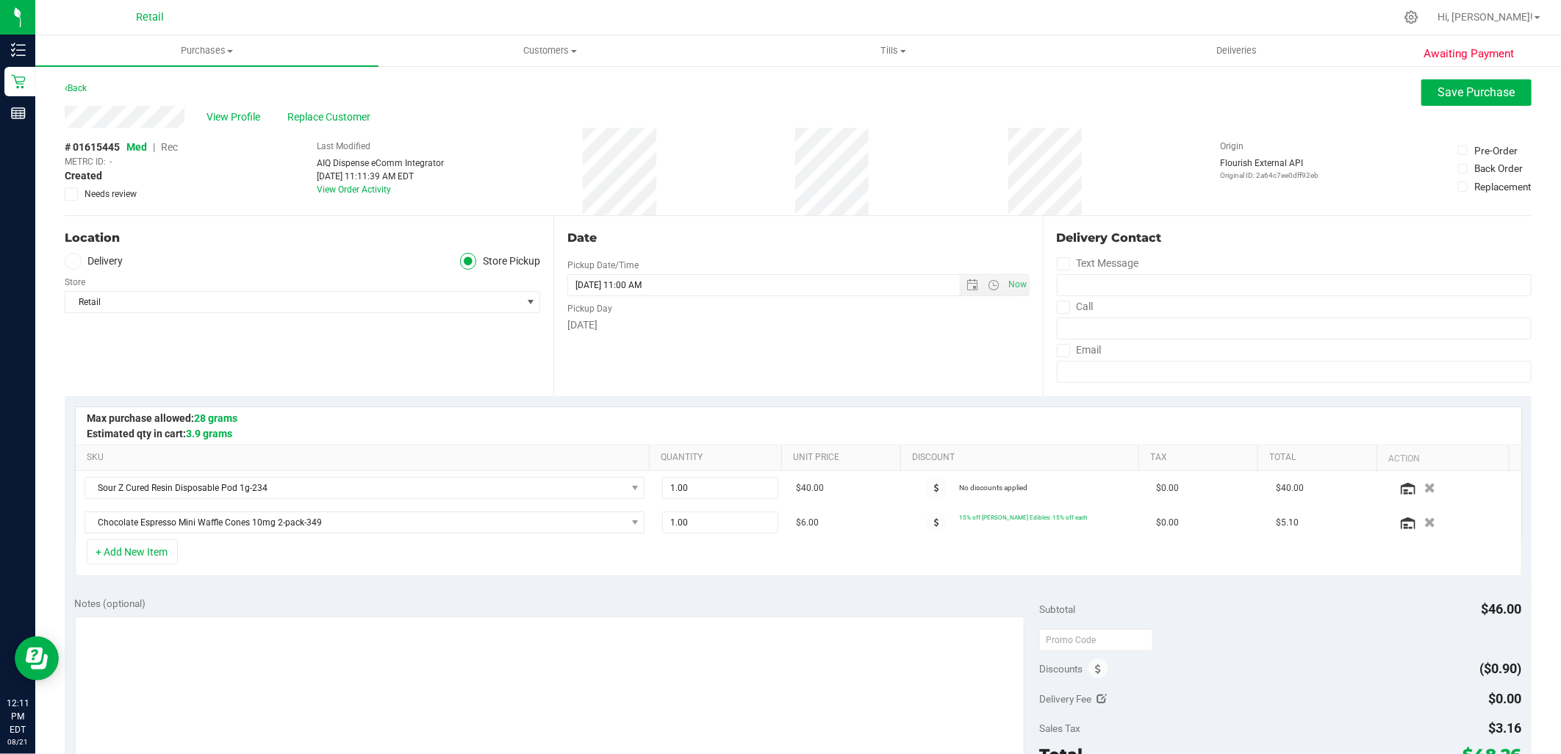
click at [171, 148] on span "Rec" at bounding box center [169, 147] width 17 height 12
click at [1505, 90] on button "Save Purchase" at bounding box center [1476, 92] width 110 height 26
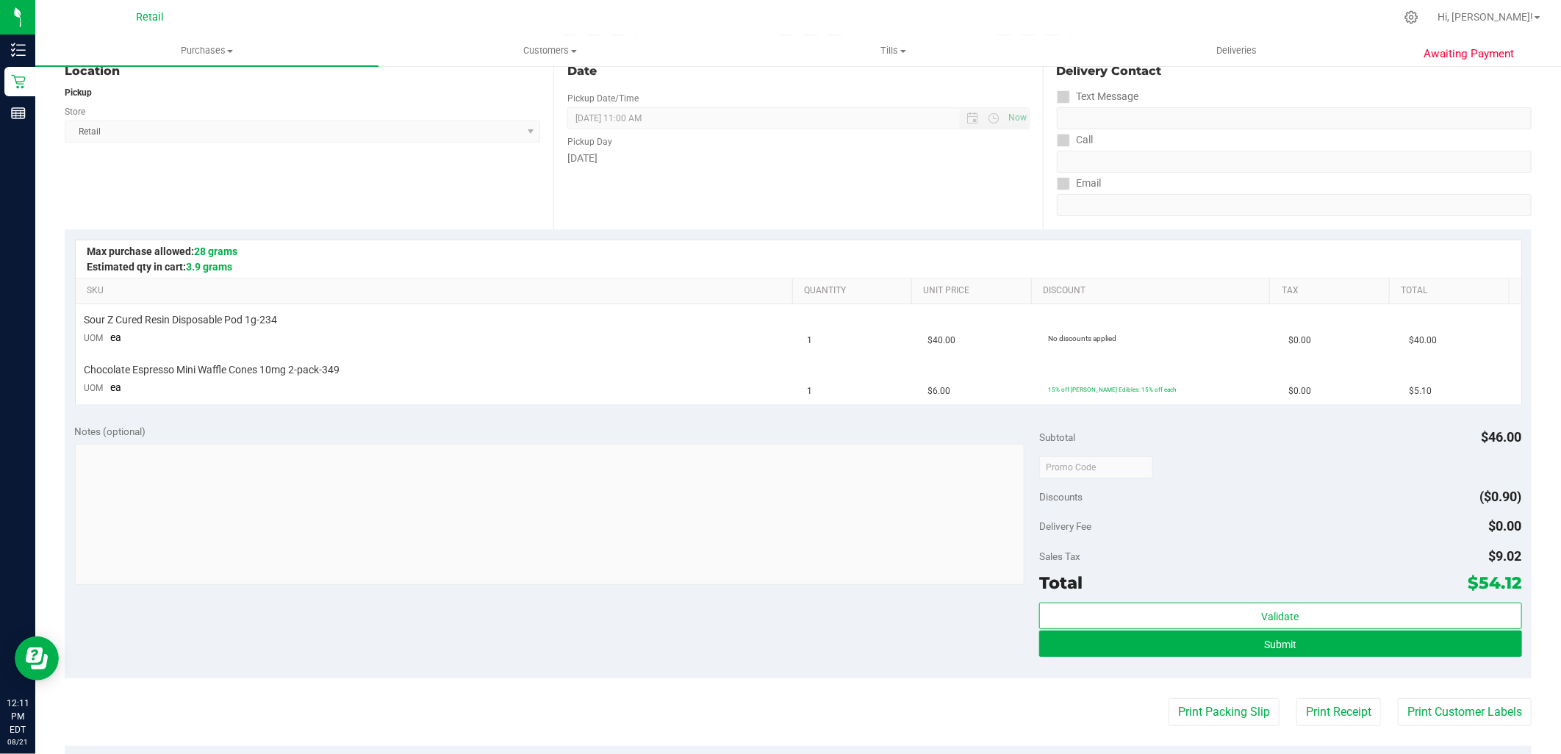
scroll to position [245, 0]
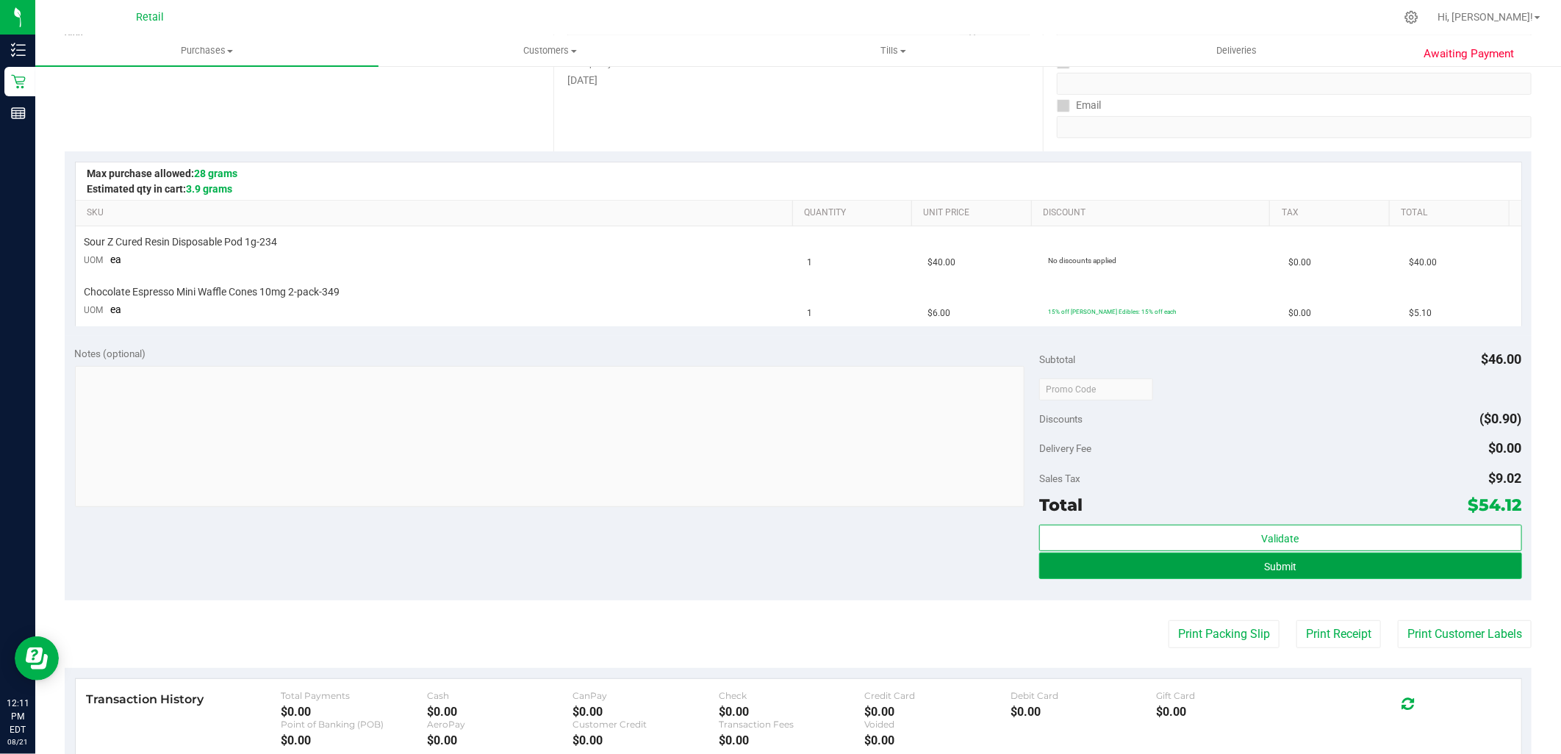
click at [1270, 564] on span "Submit" at bounding box center [1280, 567] width 32 height 12
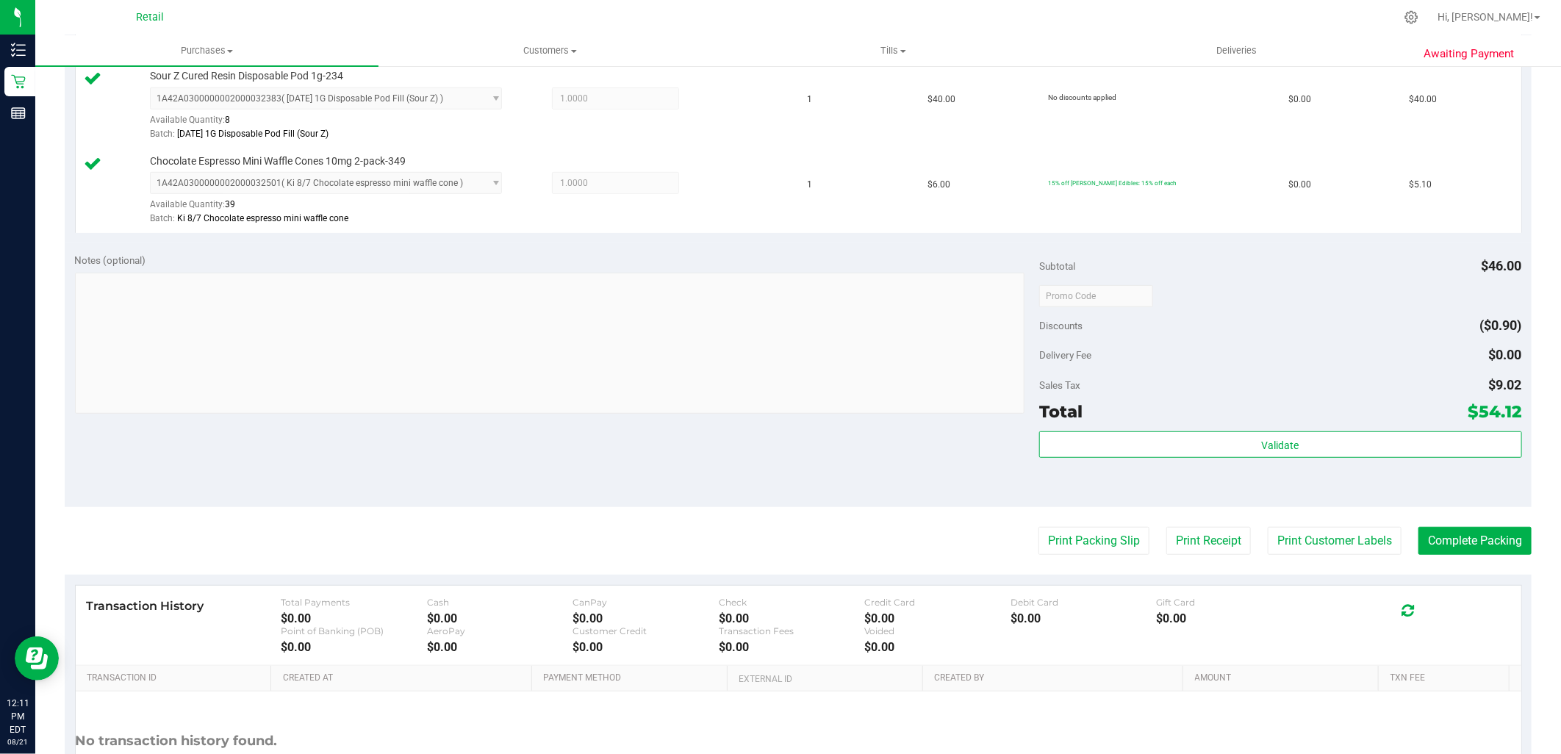
scroll to position [533, 0]
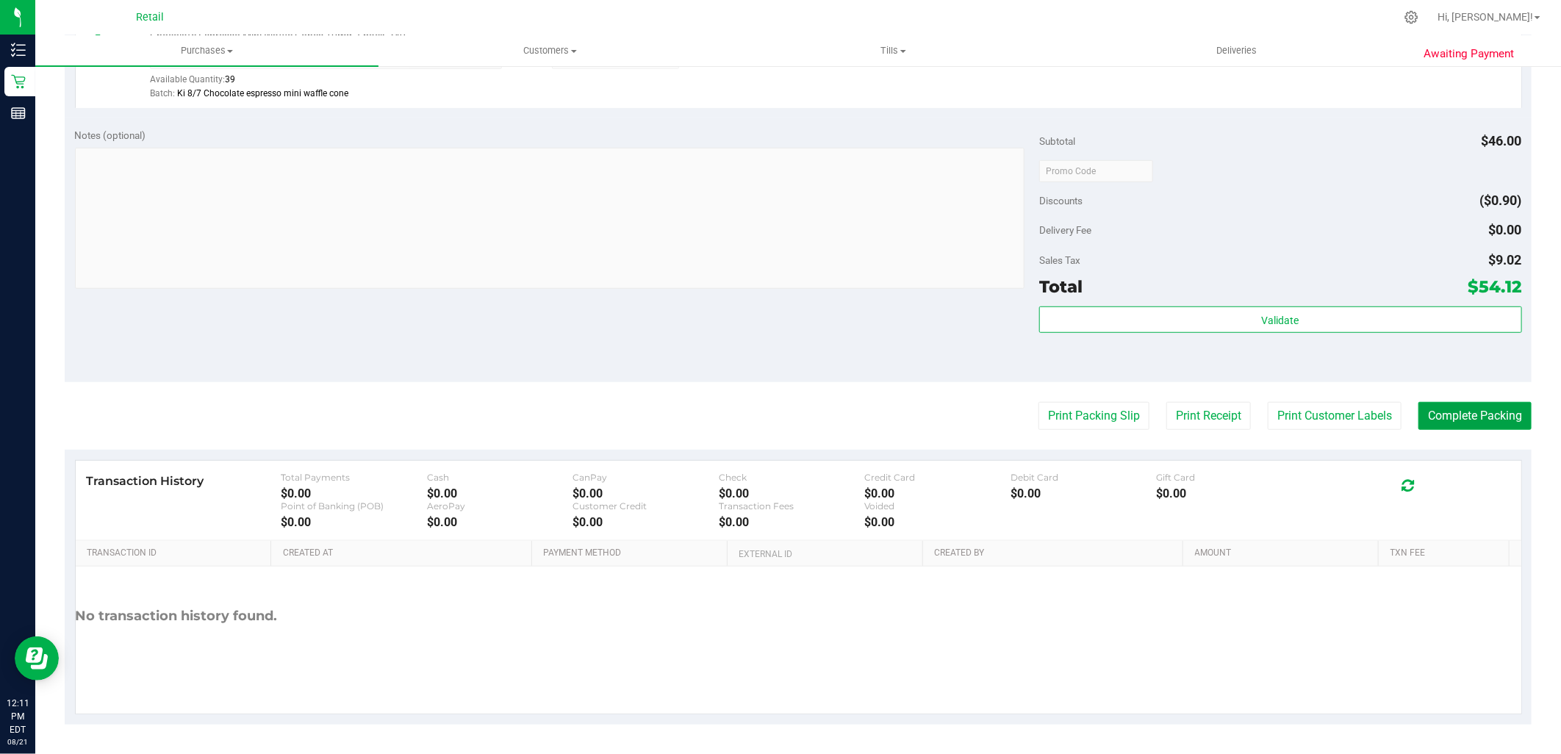
drag, startPoint x: 1500, startPoint y: 407, endPoint x: 1484, endPoint y: 380, distance: 31.3
click at [1499, 407] on button "Complete Packing" at bounding box center [1474, 416] width 113 height 28
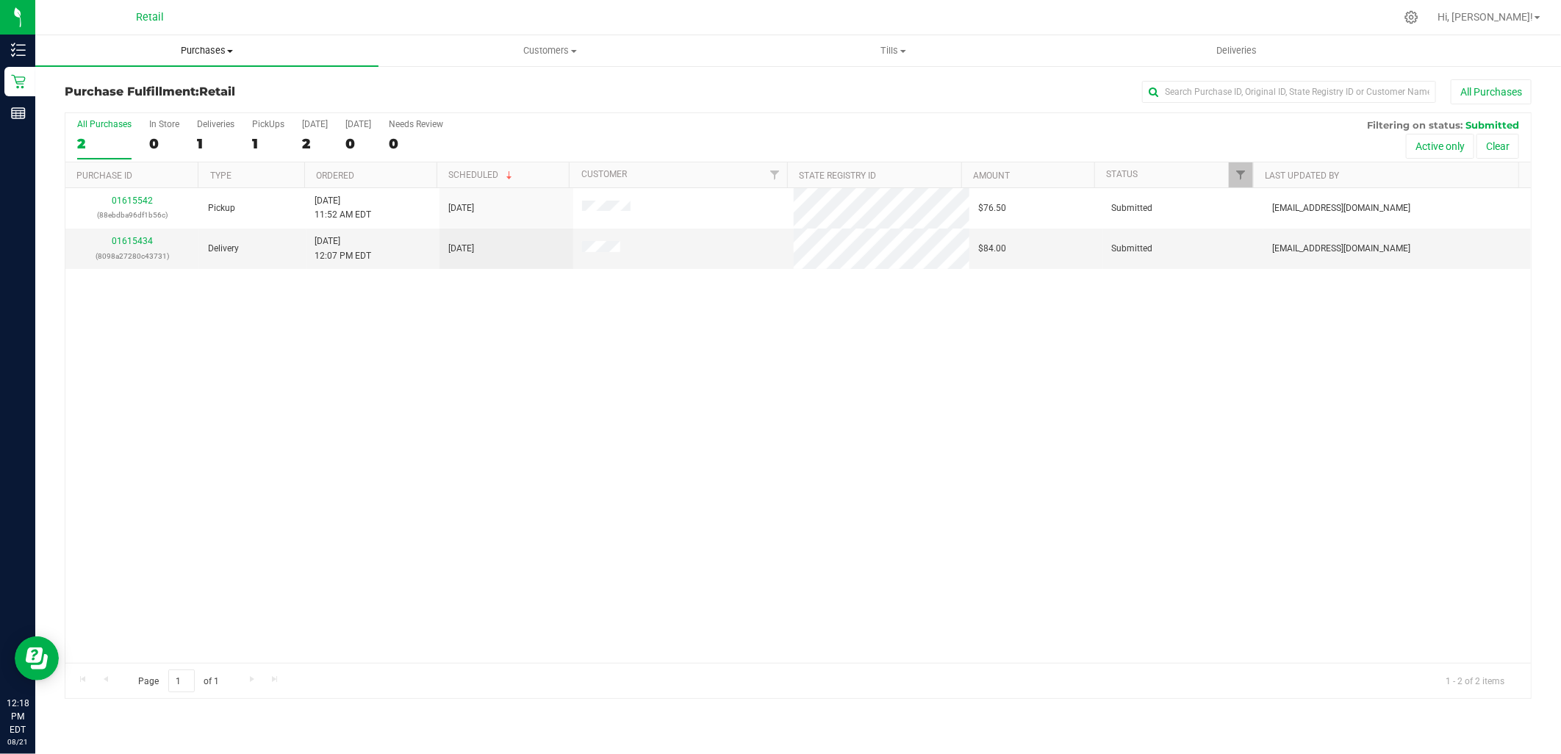
click at [193, 53] on span "Purchases" at bounding box center [206, 50] width 343 height 13
click at [122, 90] on span "Summary of purchases" at bounding box center [110, 88] width 151 height 12
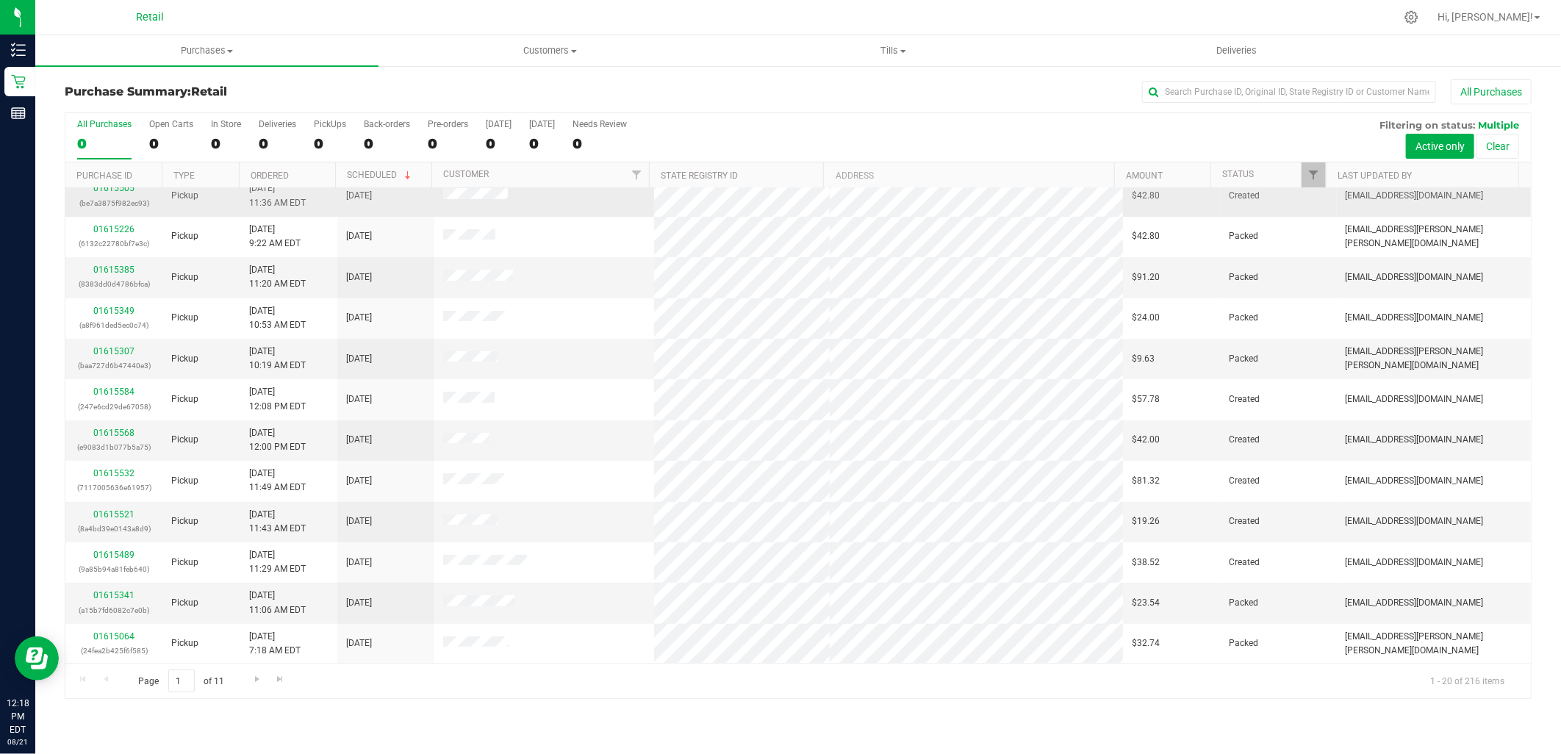
scroll to position [82, 0]
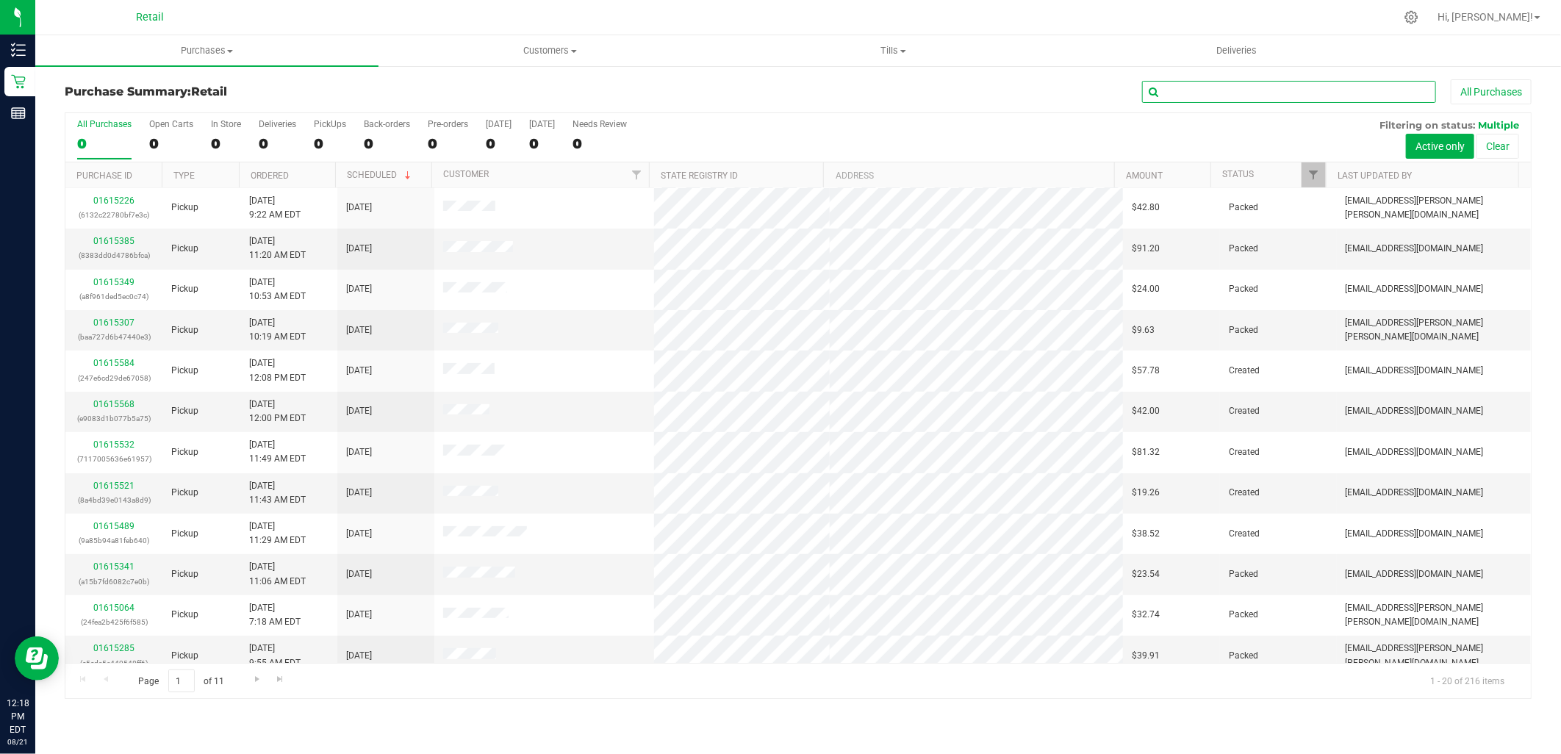
click at [1251, 96] on input "text" at bounding box center [1289, 92] width 294 height 22
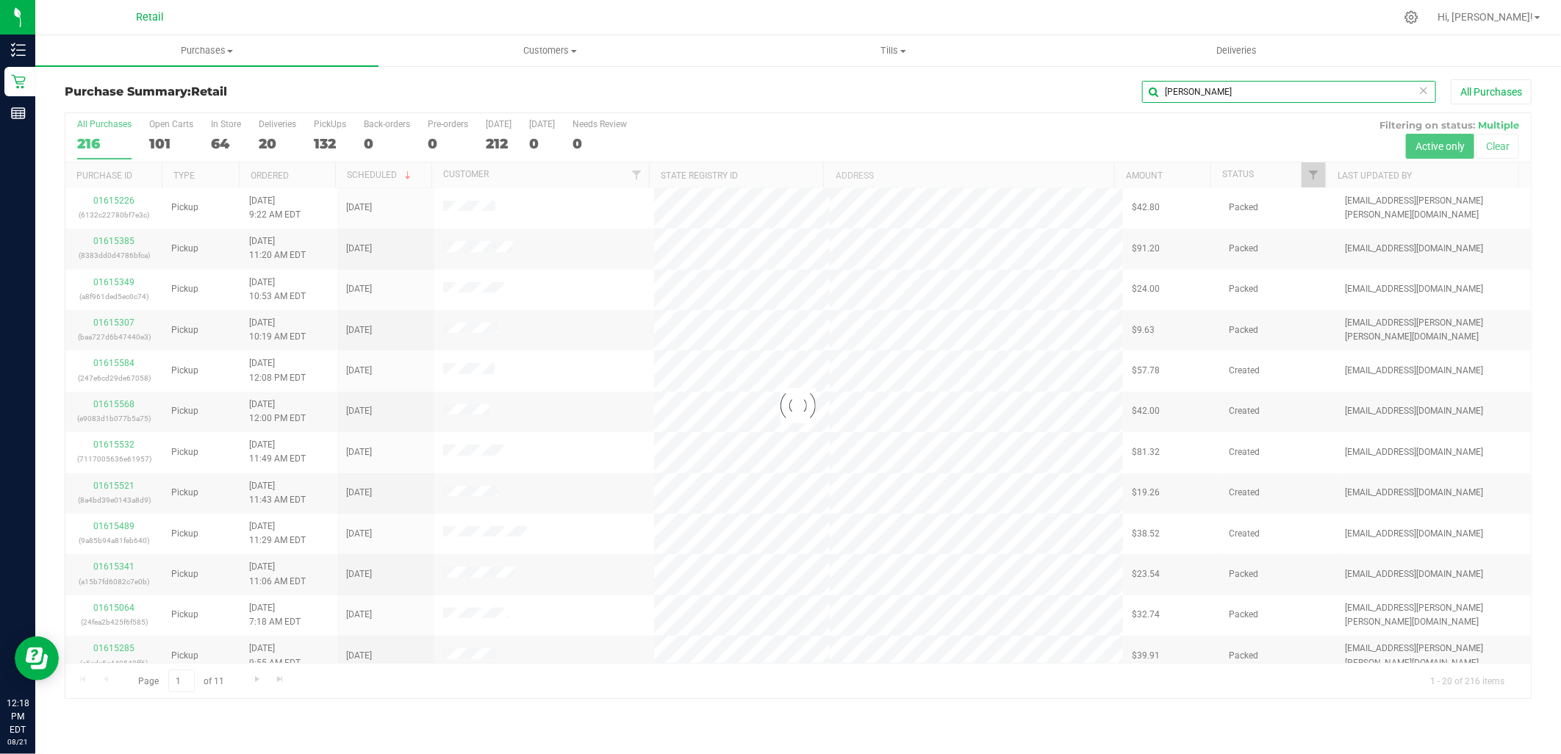
scroll to position [0, 0]
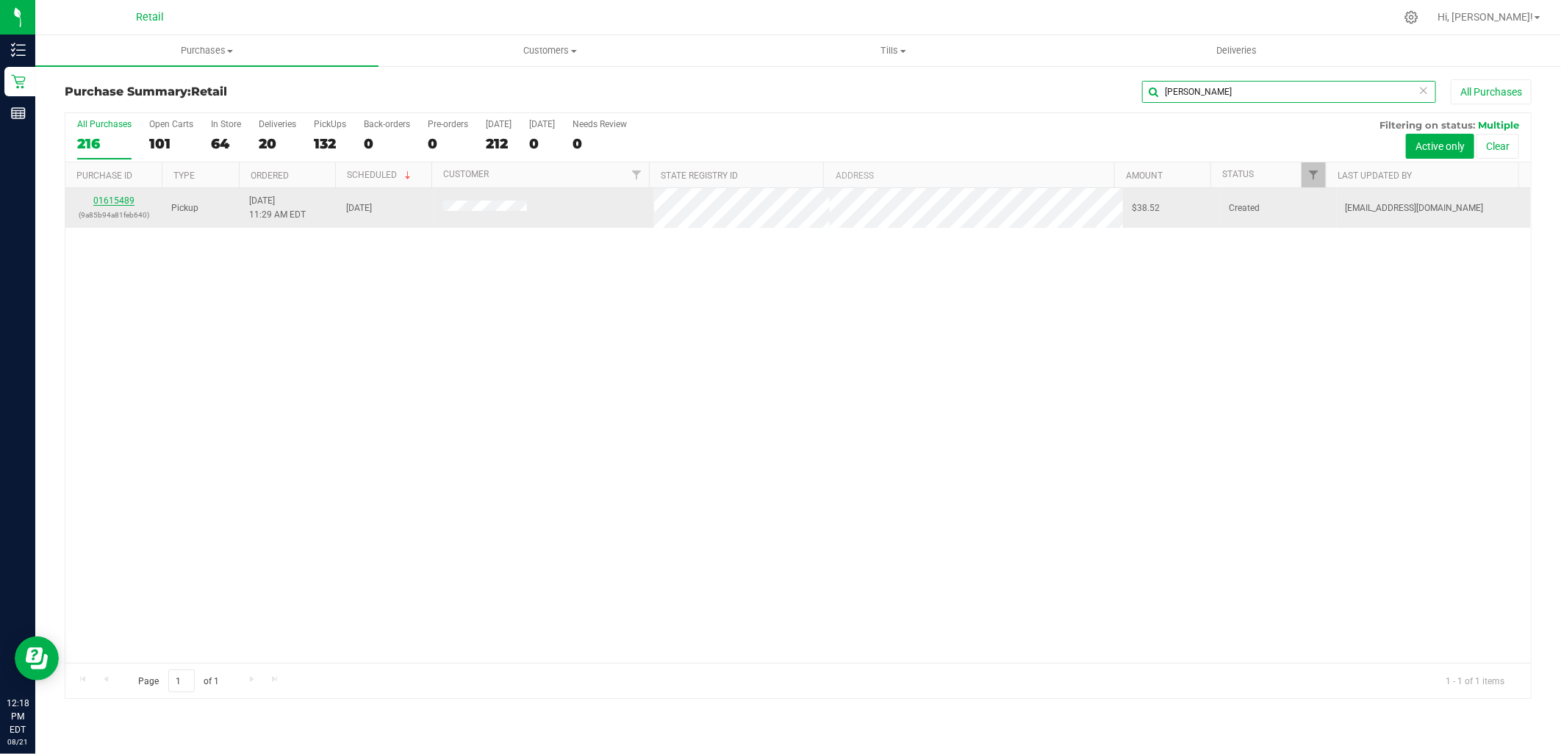
type input "marilyn"
click at [126, 200] on link "01615489" at bounding box center [113, 200] width 41 height 10
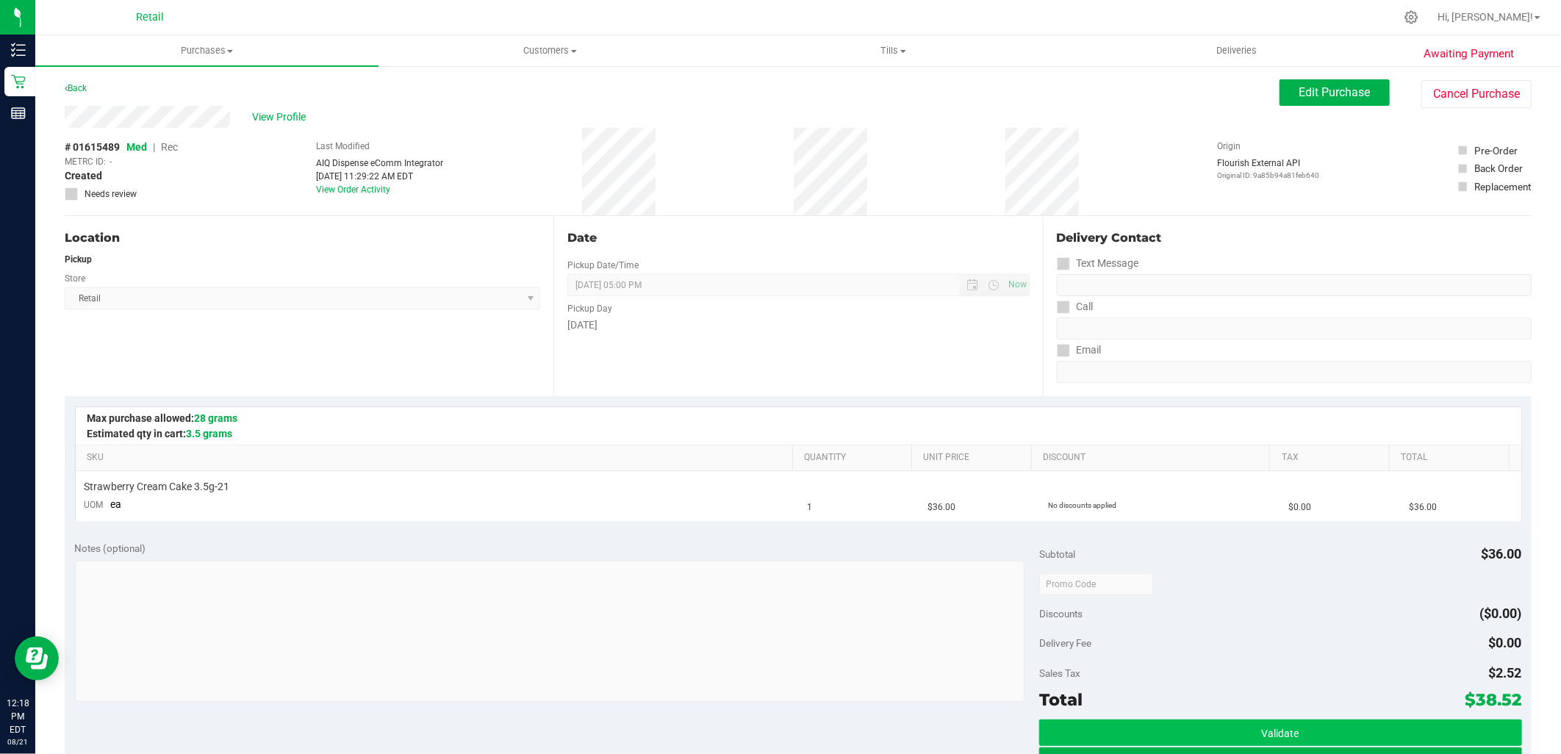
scroll to position [326, 0]
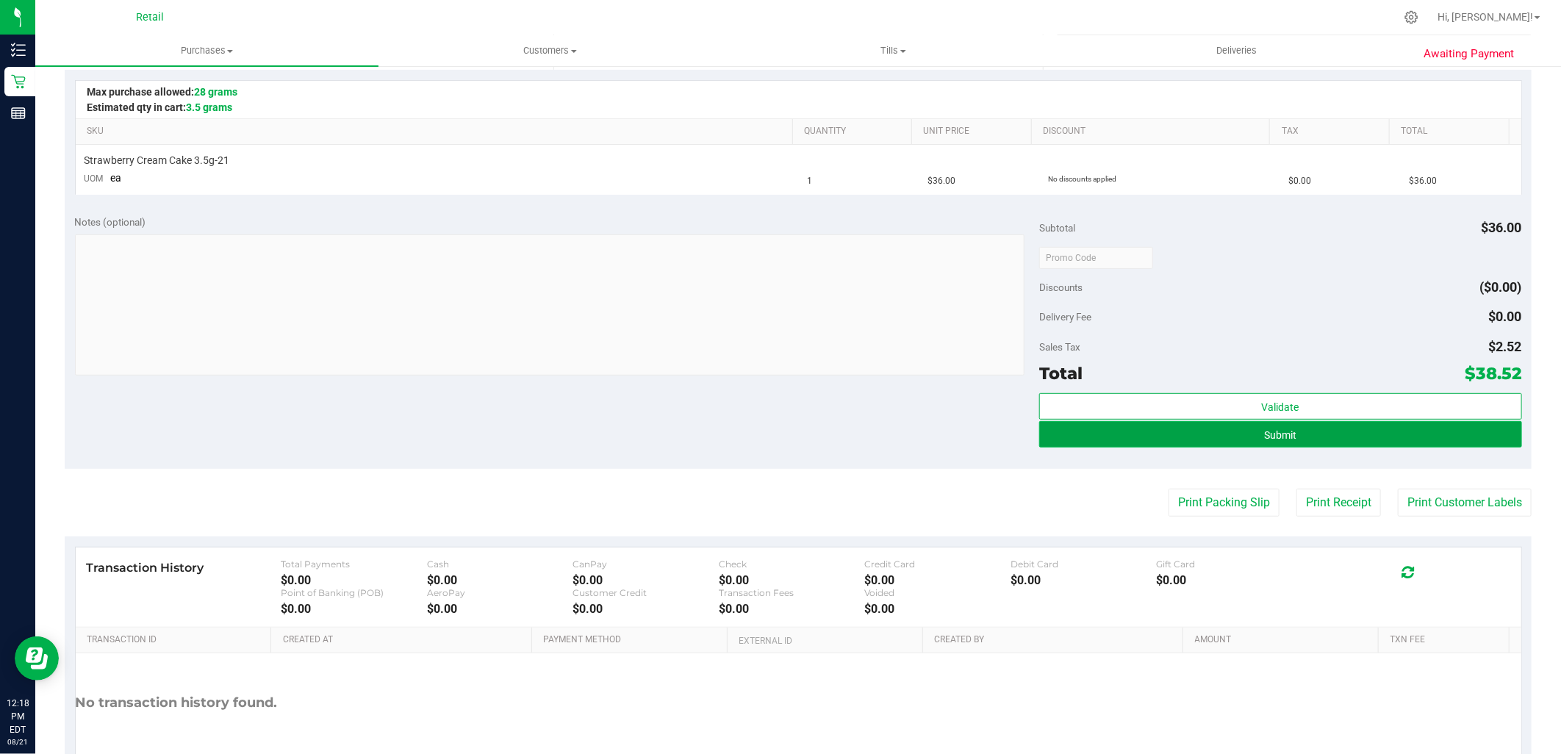
click at [1297, 428] on button "Submit" at bounding box center [1280, 434] width 482 height 26
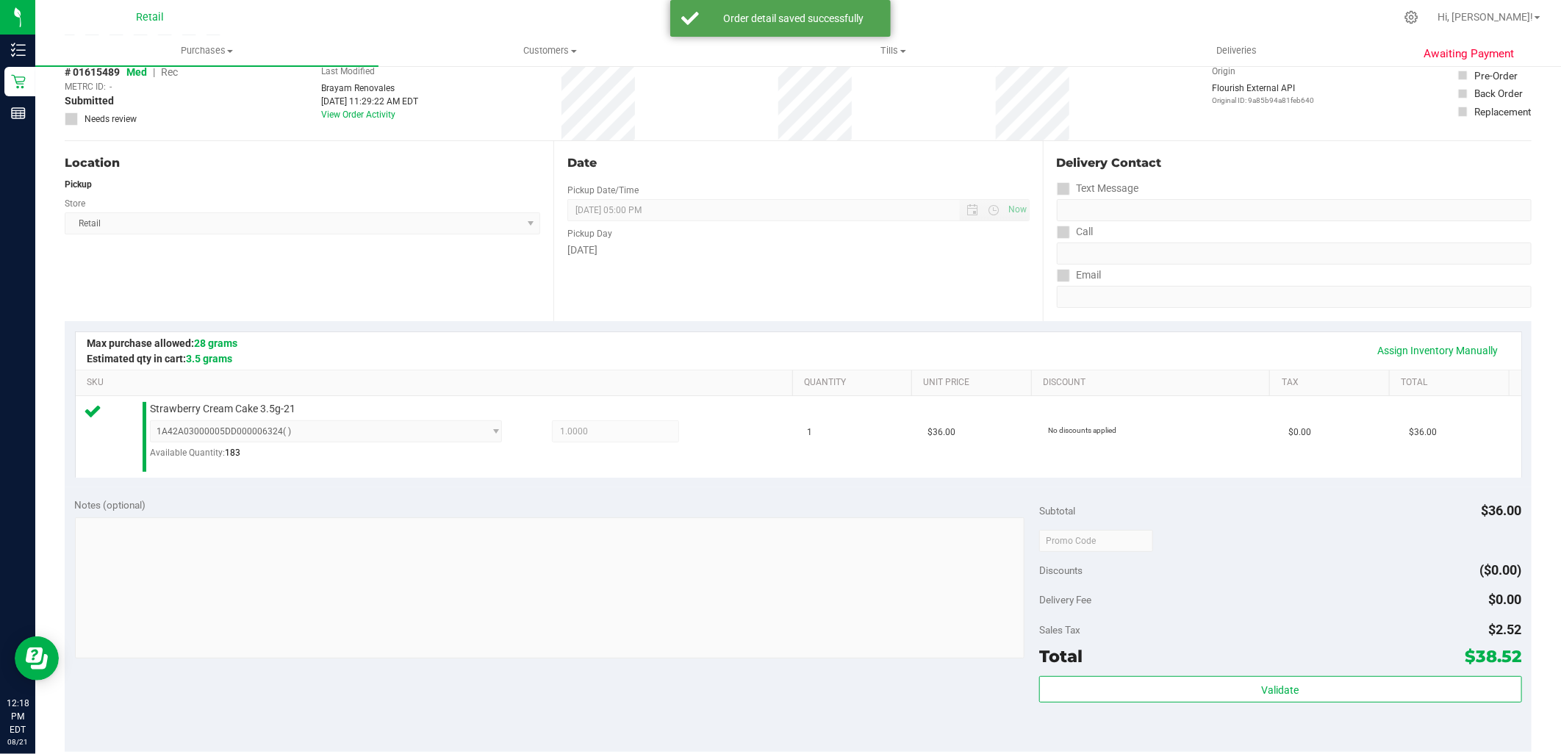
scroll to position [0, 0]
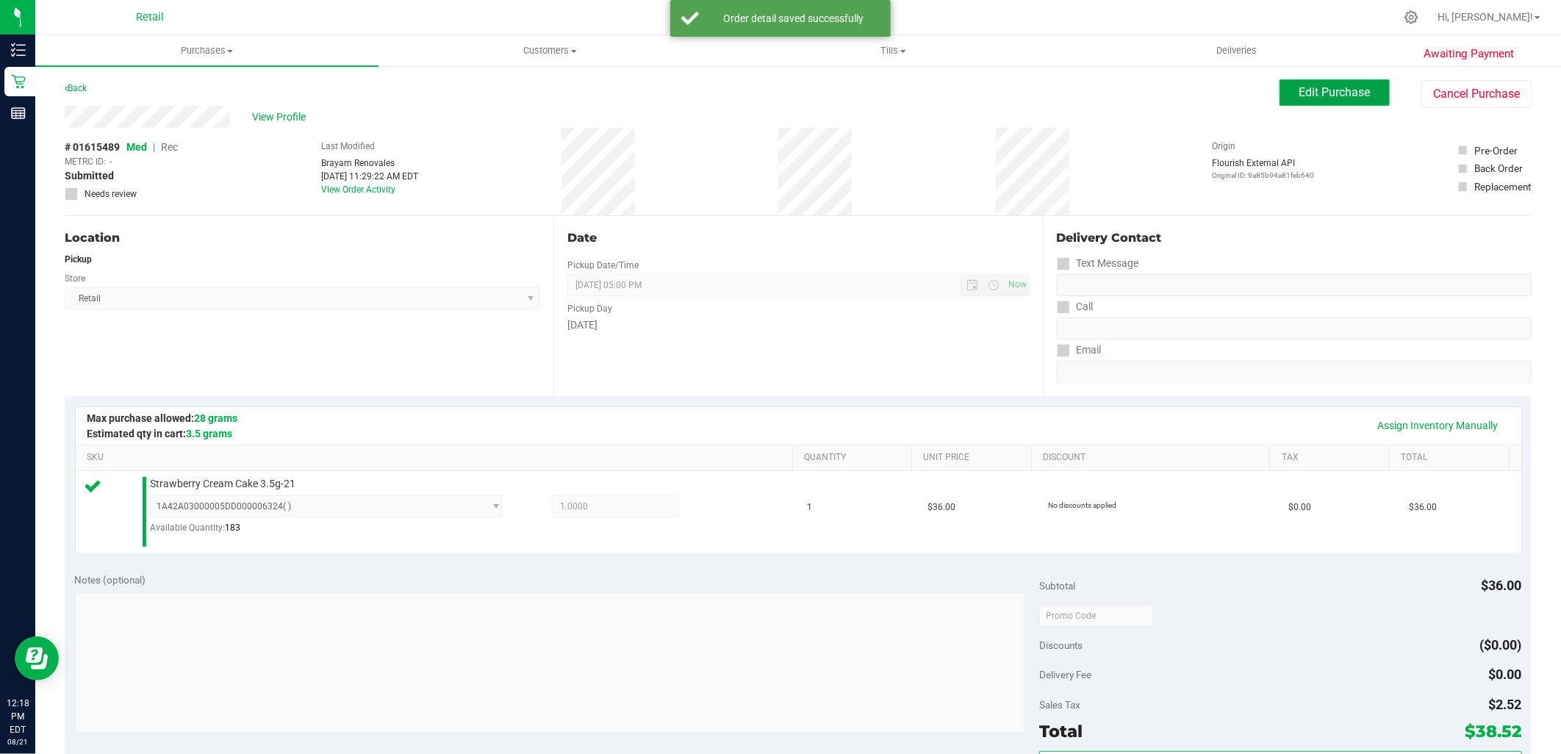
click at [1321, 96] on span "Edit Purchase" at bounding box center [1334, 92] width 71 height 14
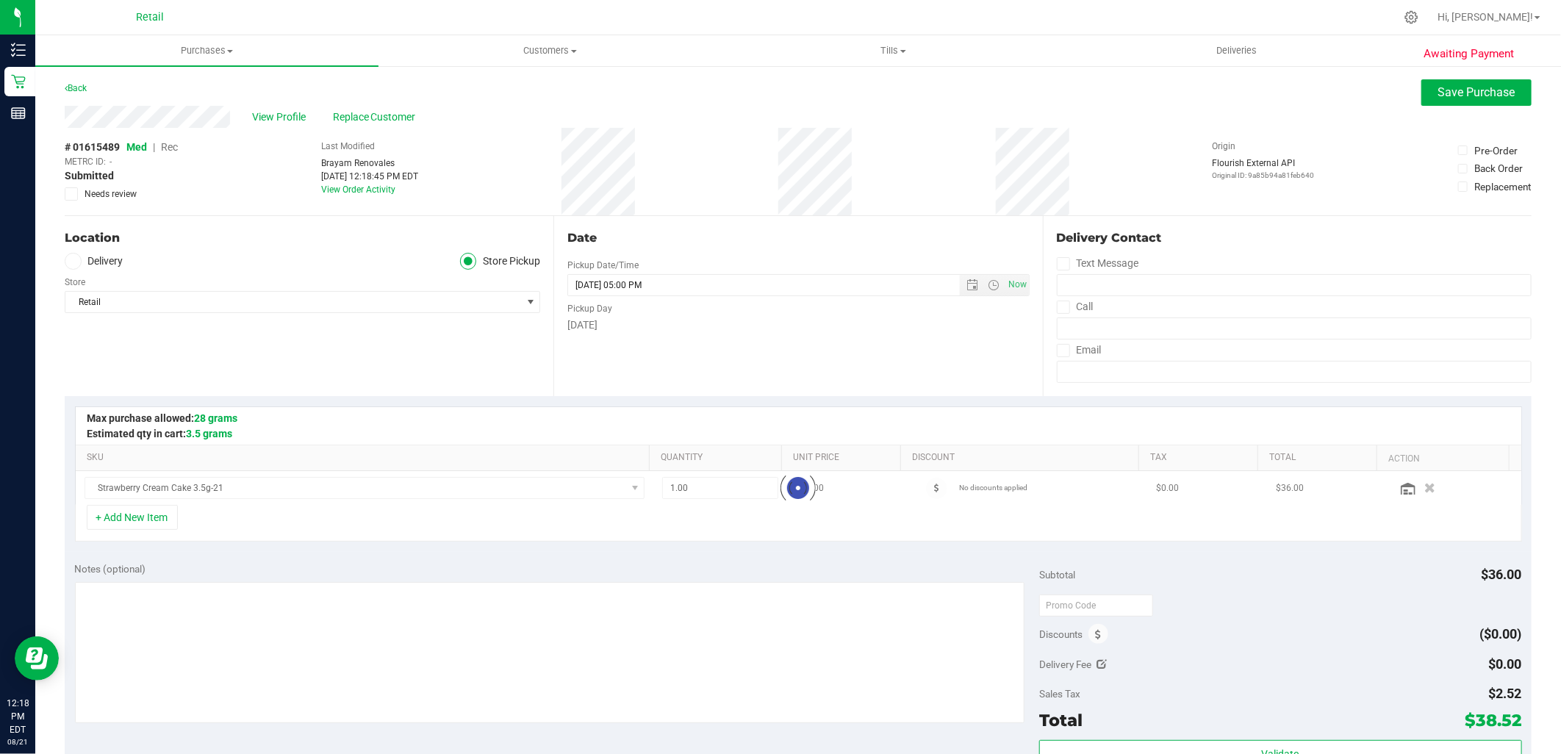
click at [169, 143] on span "Rec" at bounding box center [169, 147] width 17 height 12
click at [1464, 93] on span "Save Purchase" at bounding box center [1476, 92] width 77 height 14
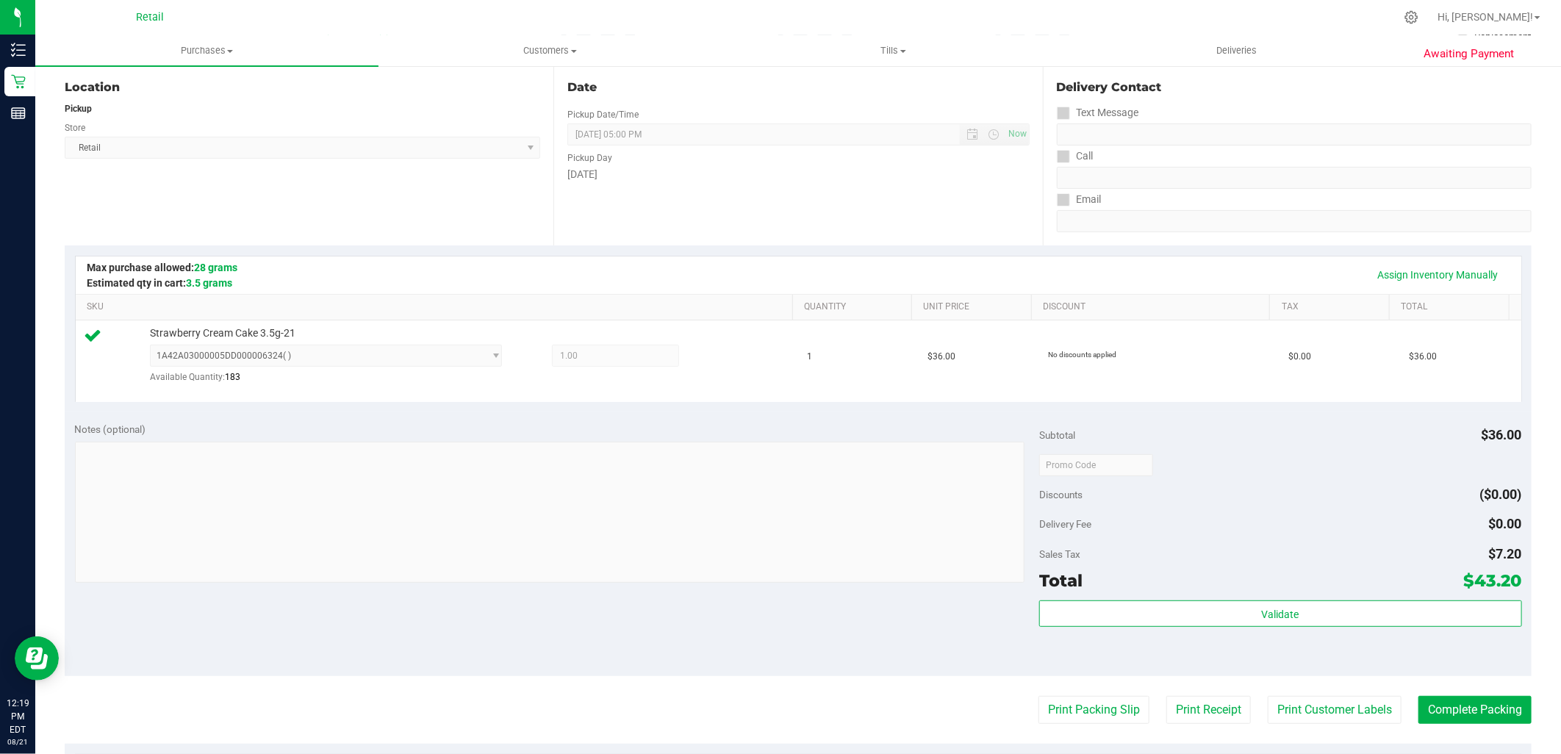
scroll to position [408, 0]
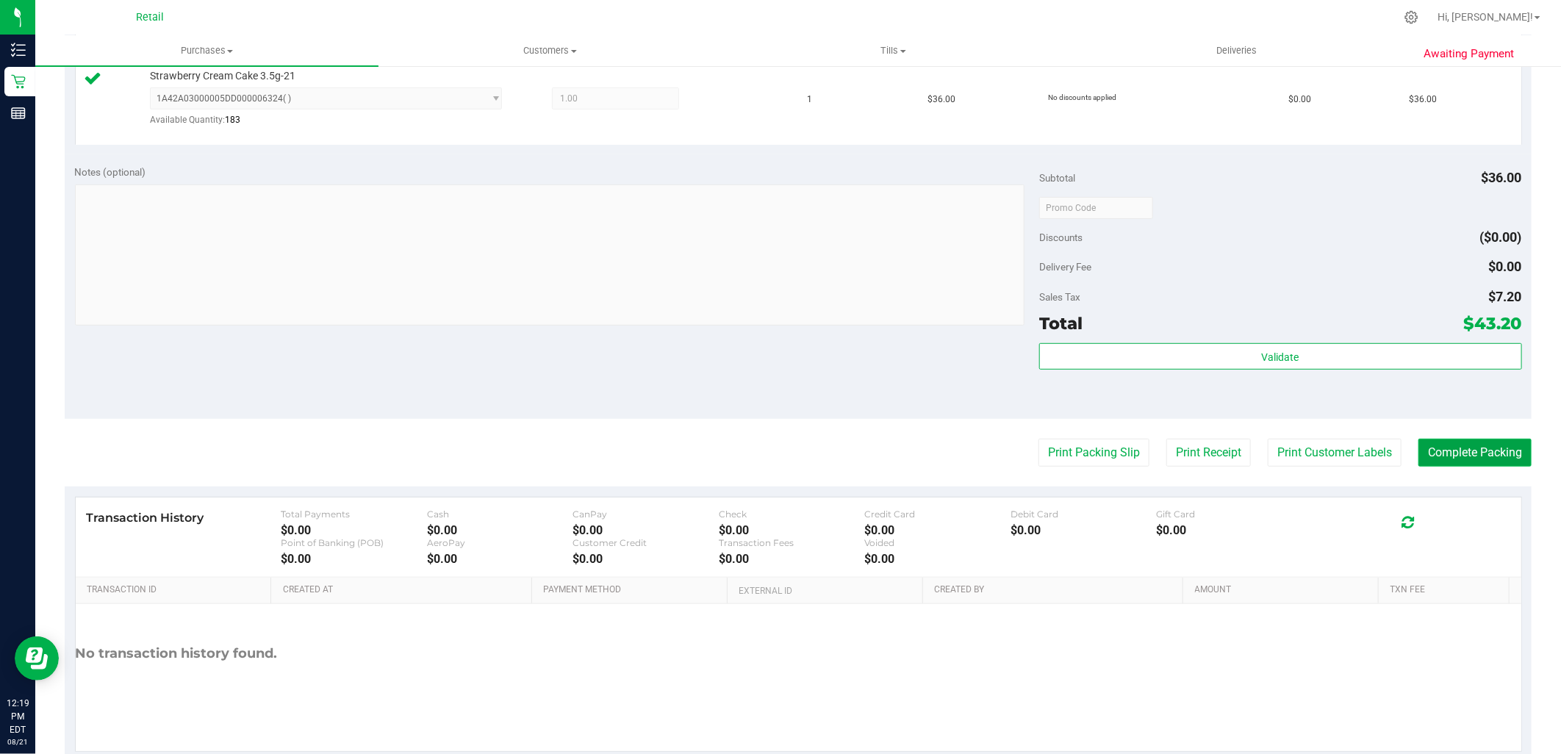
click at [1446, 448] on button "Complete Packing" at bounding box center [1474, 453] width 113 height 28
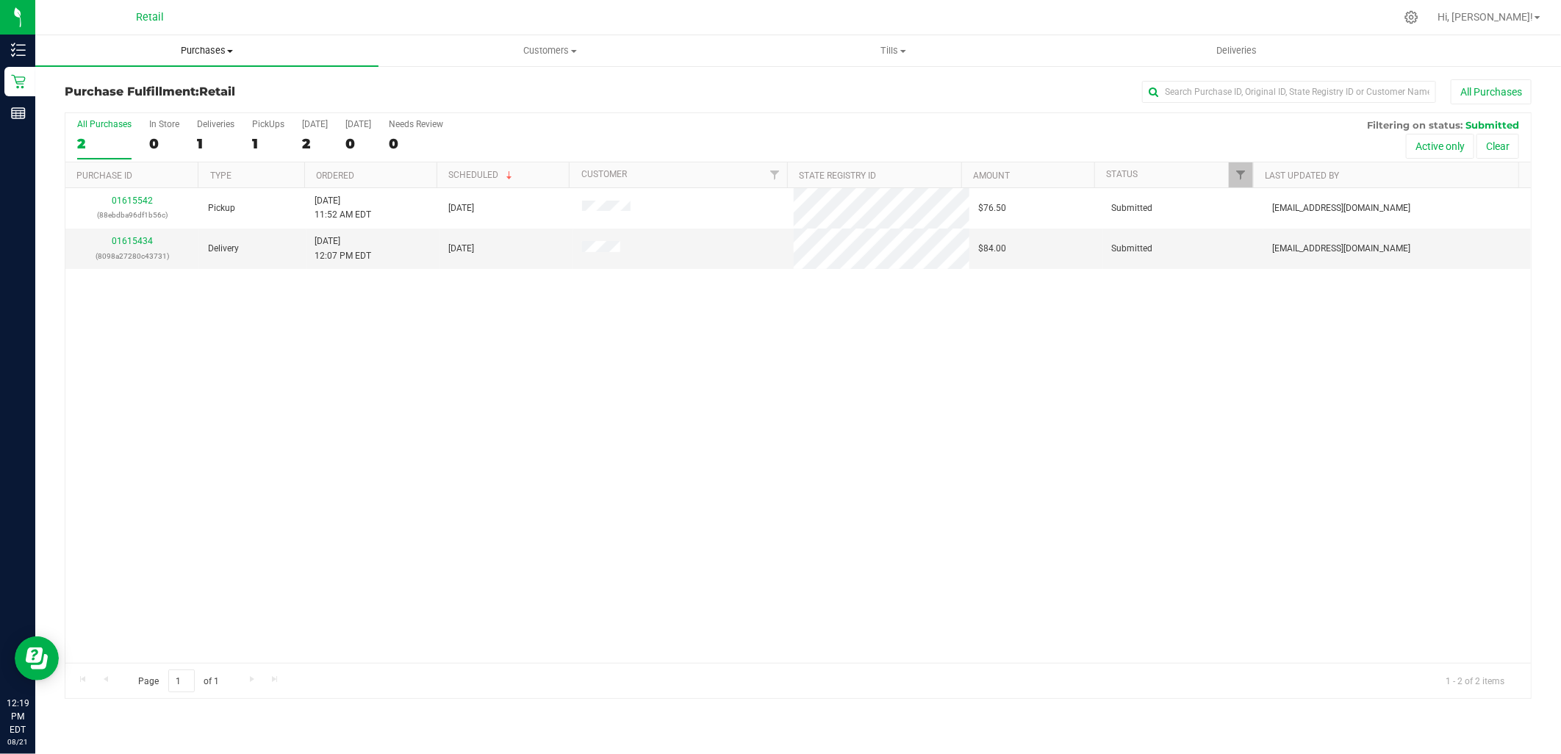
click at [216, 41] on uib-tab-heading "Purchases Summary of purchases Fulfillment All purchases" at bounding box center [206, 50] width 343 height 31
click at [141, 89] on span "Summary of purchases" at bounding box center [110, 88] width 151 height 12
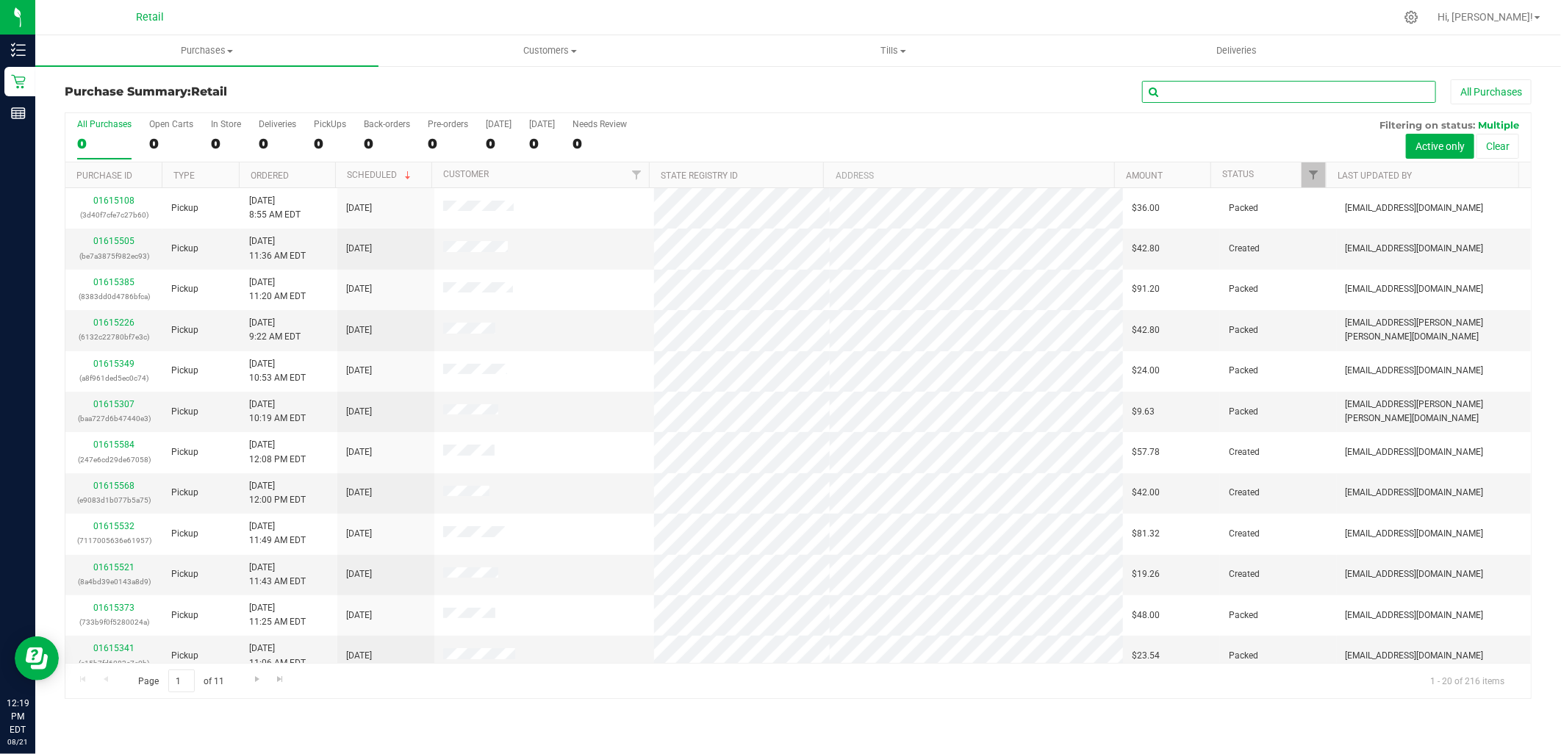
click at [1223, 97] on input "text" at bounding box center [1289, 92] width 294 height 22
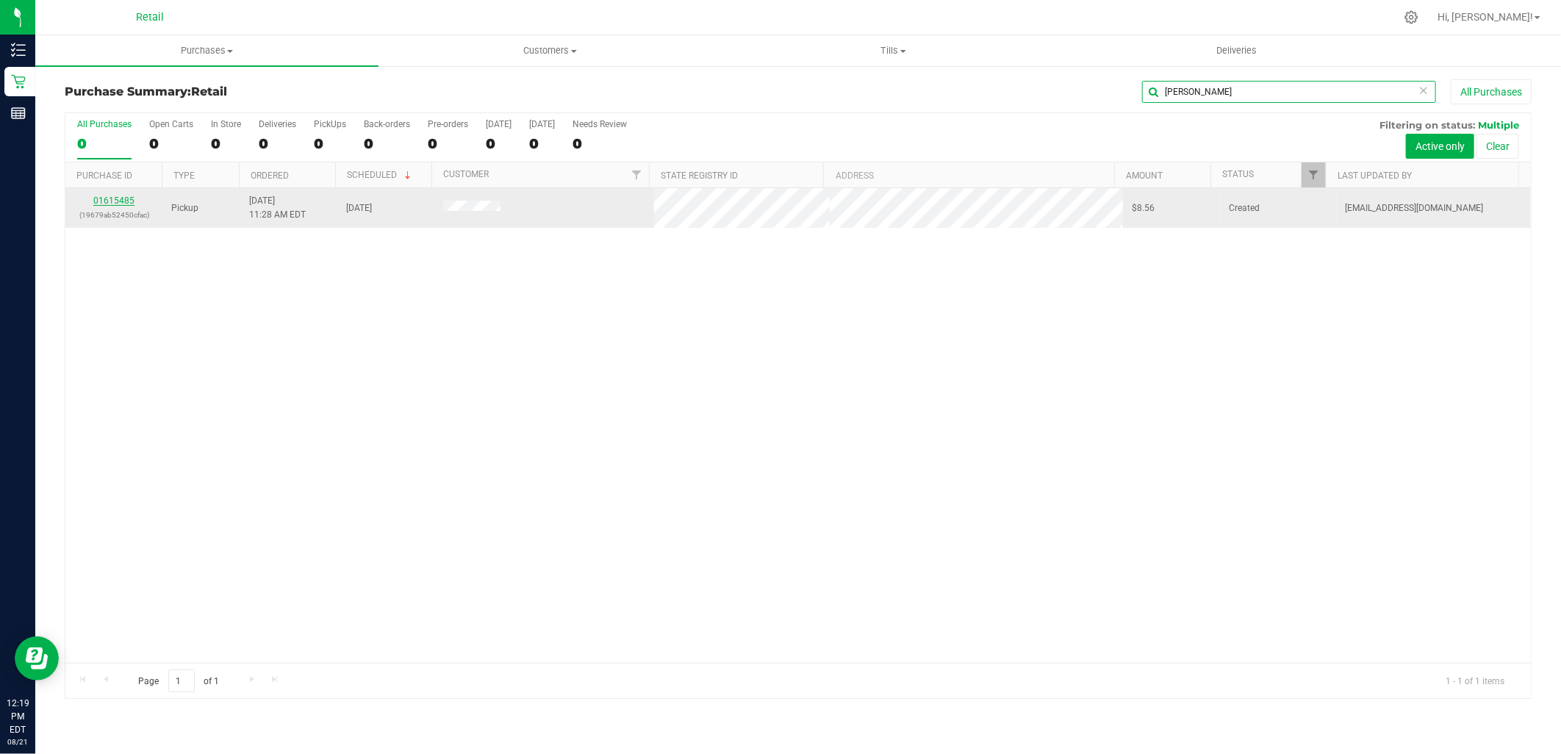
type input "mary"
click at [129, 206] on link "01615485" at bounding box center [113, 200] width 41 height 10
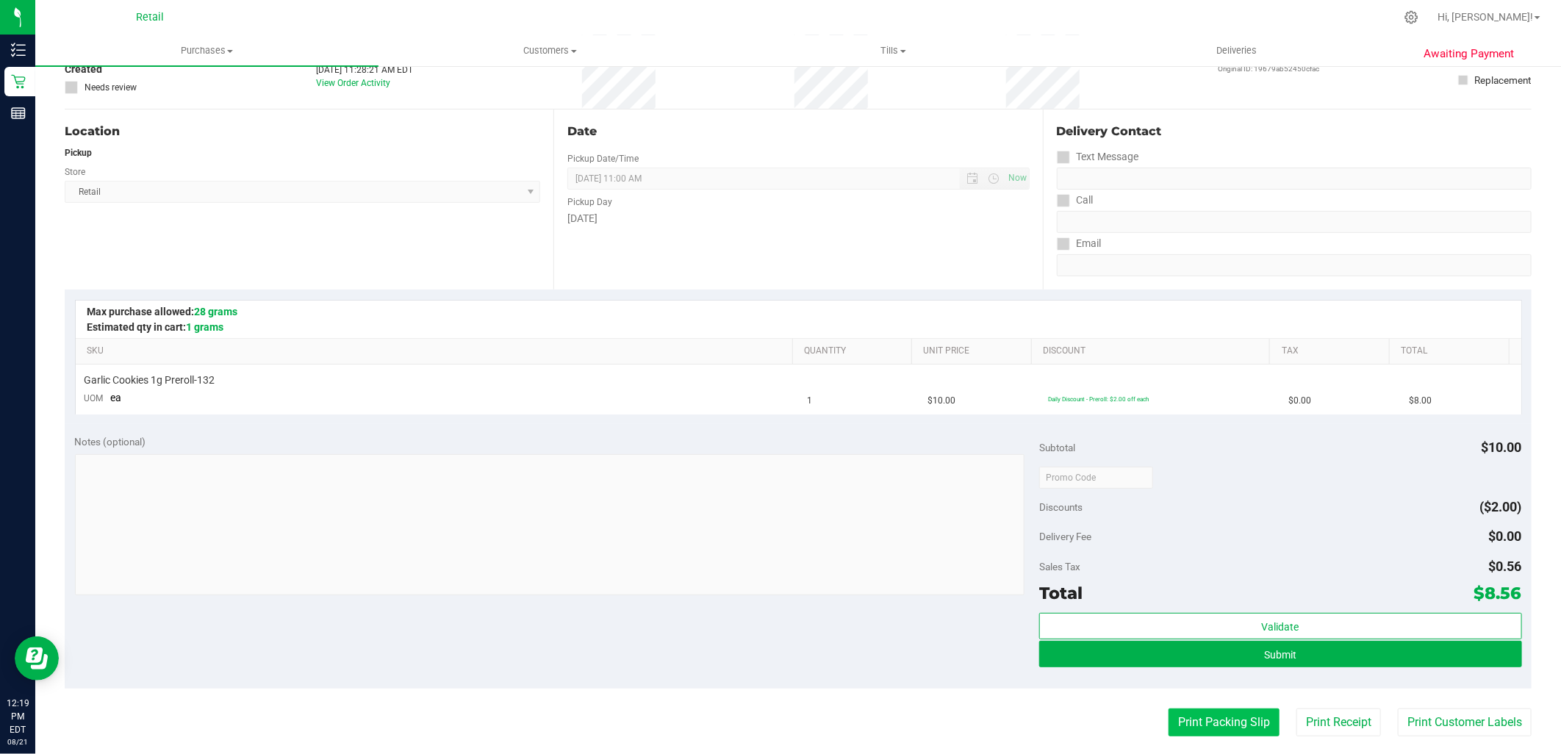
scroll to position [326, 0]
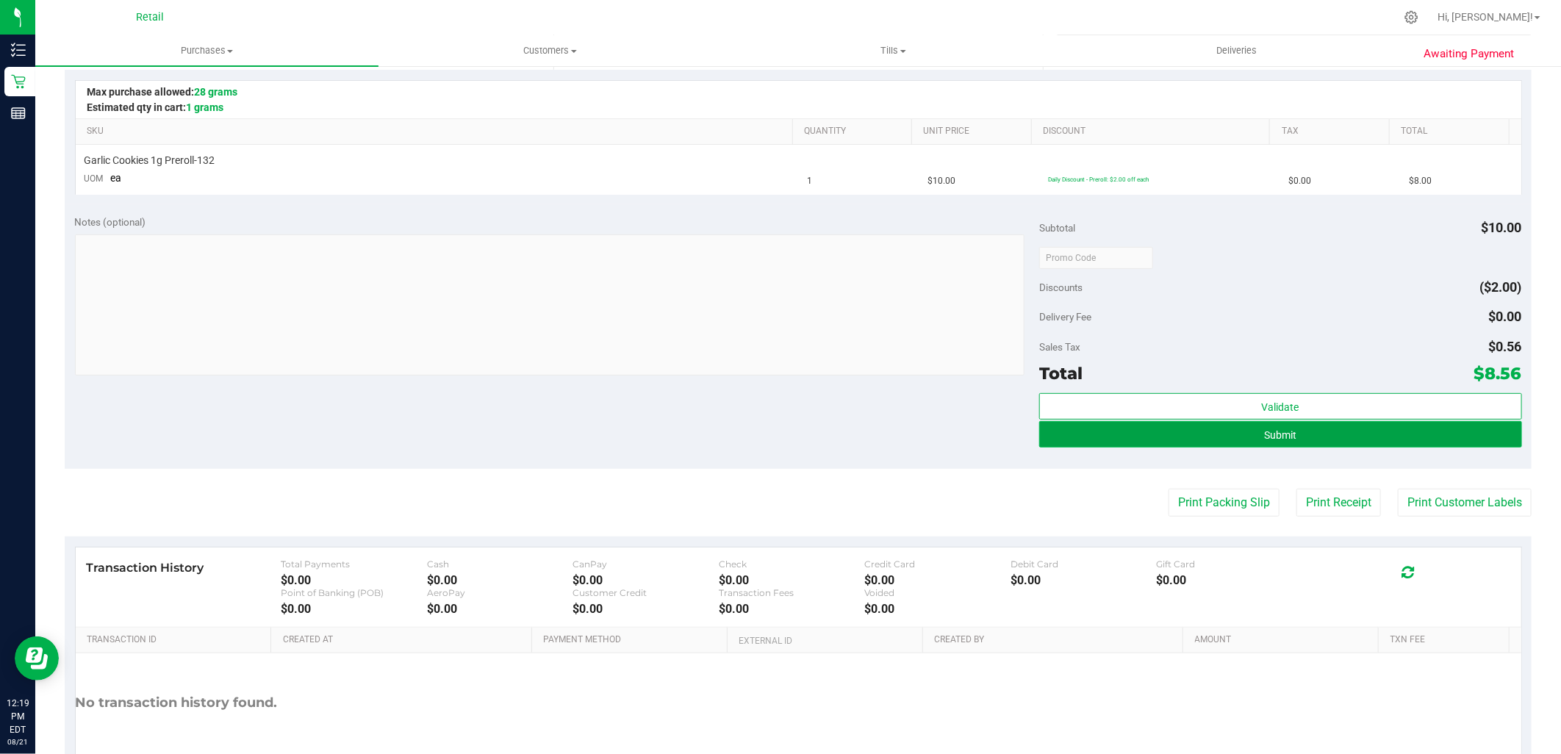
click at [1277, 424] on button "Submit" at bounding box center [1280, 434] width 482 height 26
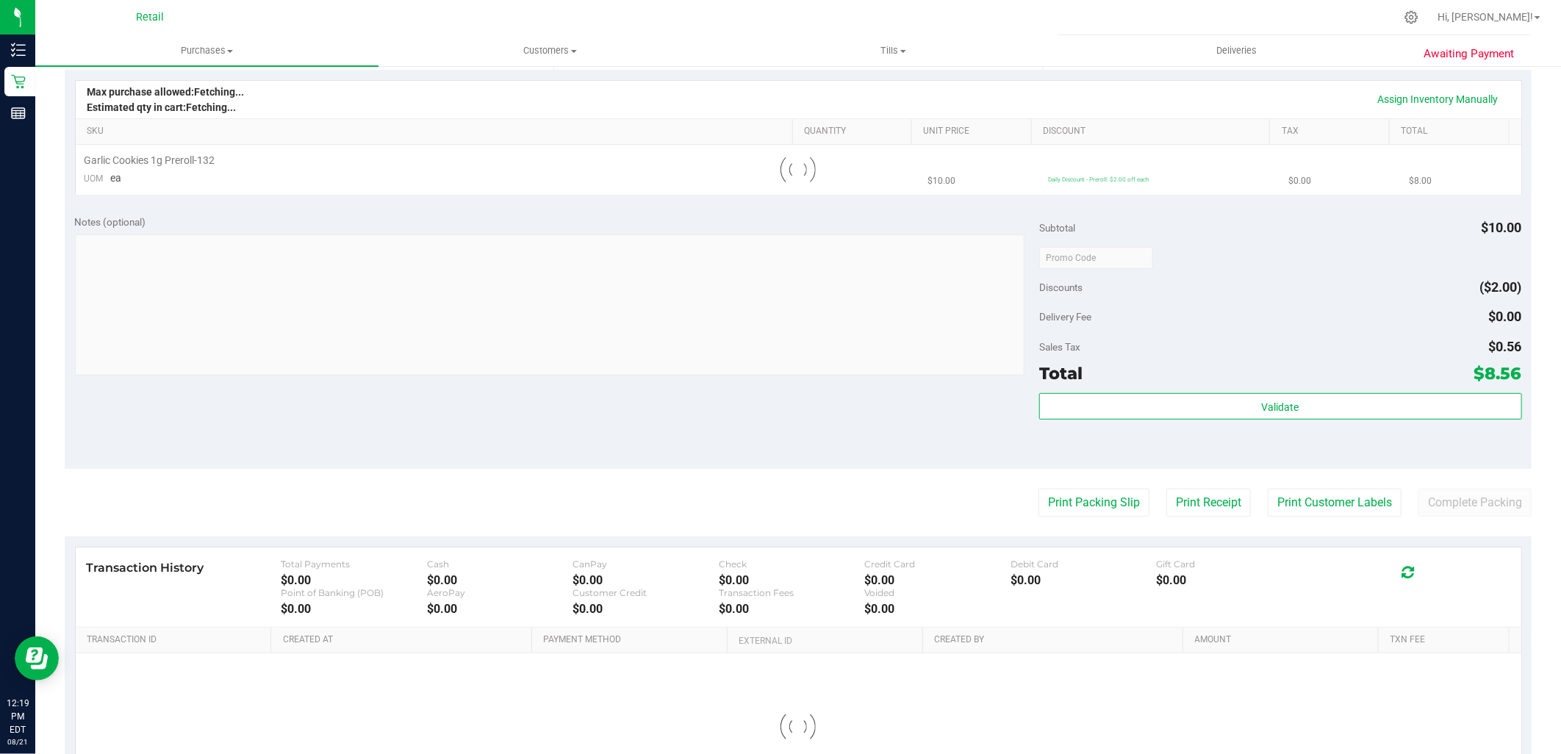
scroll to position [0, 0]
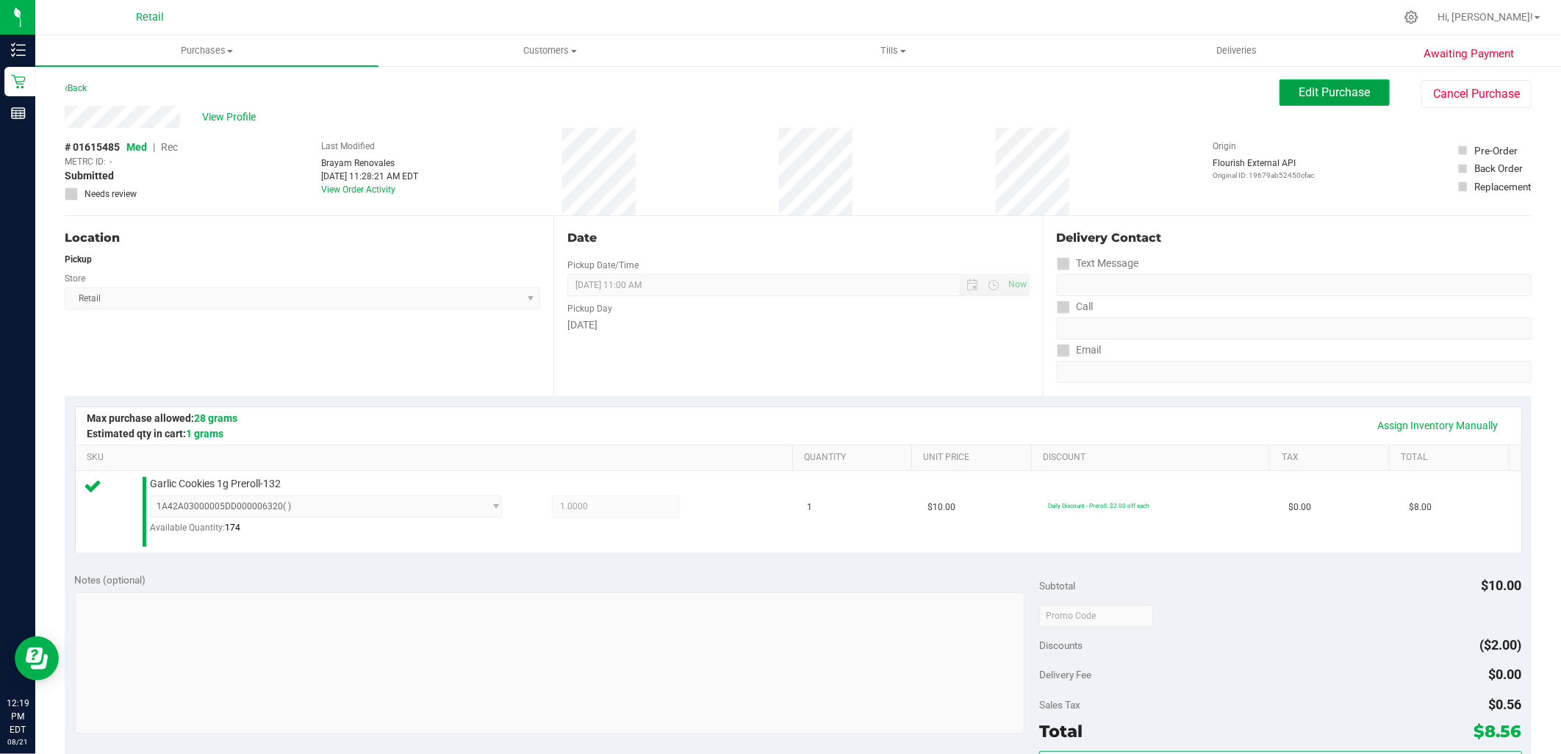
click at [1312, 81] on button "Edit Purchase" at bounding box center [1334, 92] width 110 height 26
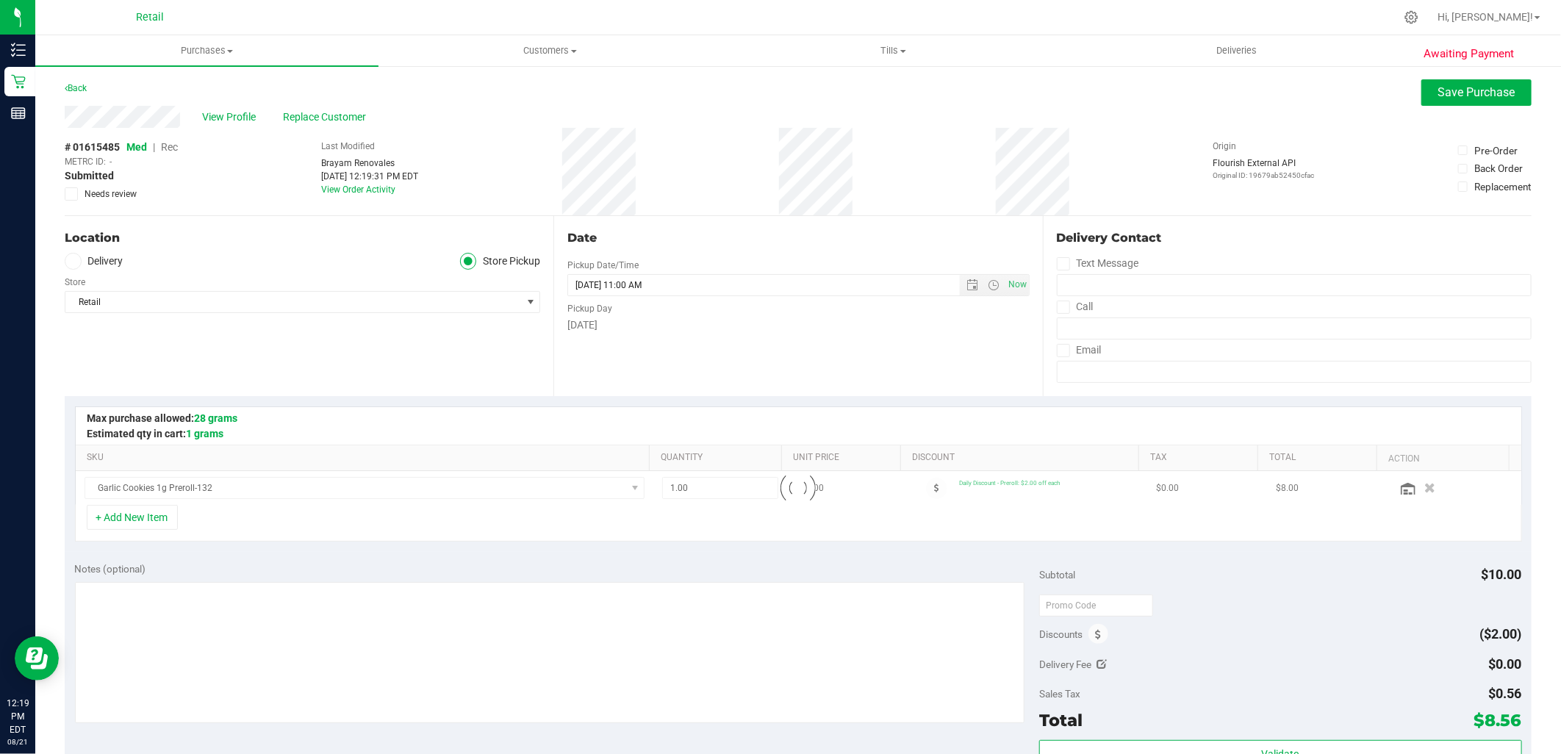
click at [175, 149] on span "Rec" at bounding box center [169, 147] width 17 height 12
click at [1476, 86] on span "Save Purchase" at bounding box center [1476, 92] width 77 height 14
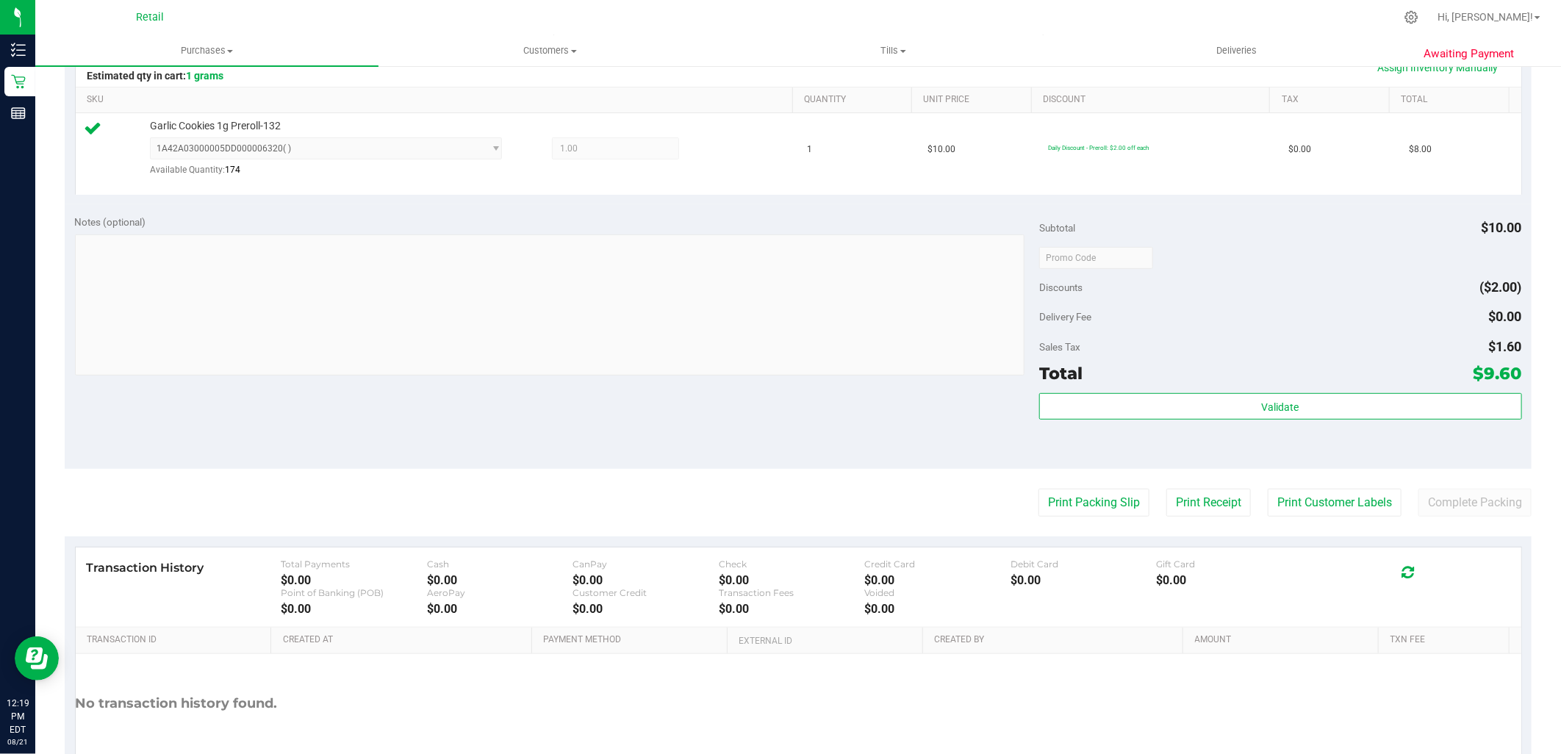
scroll to position [408, 0]
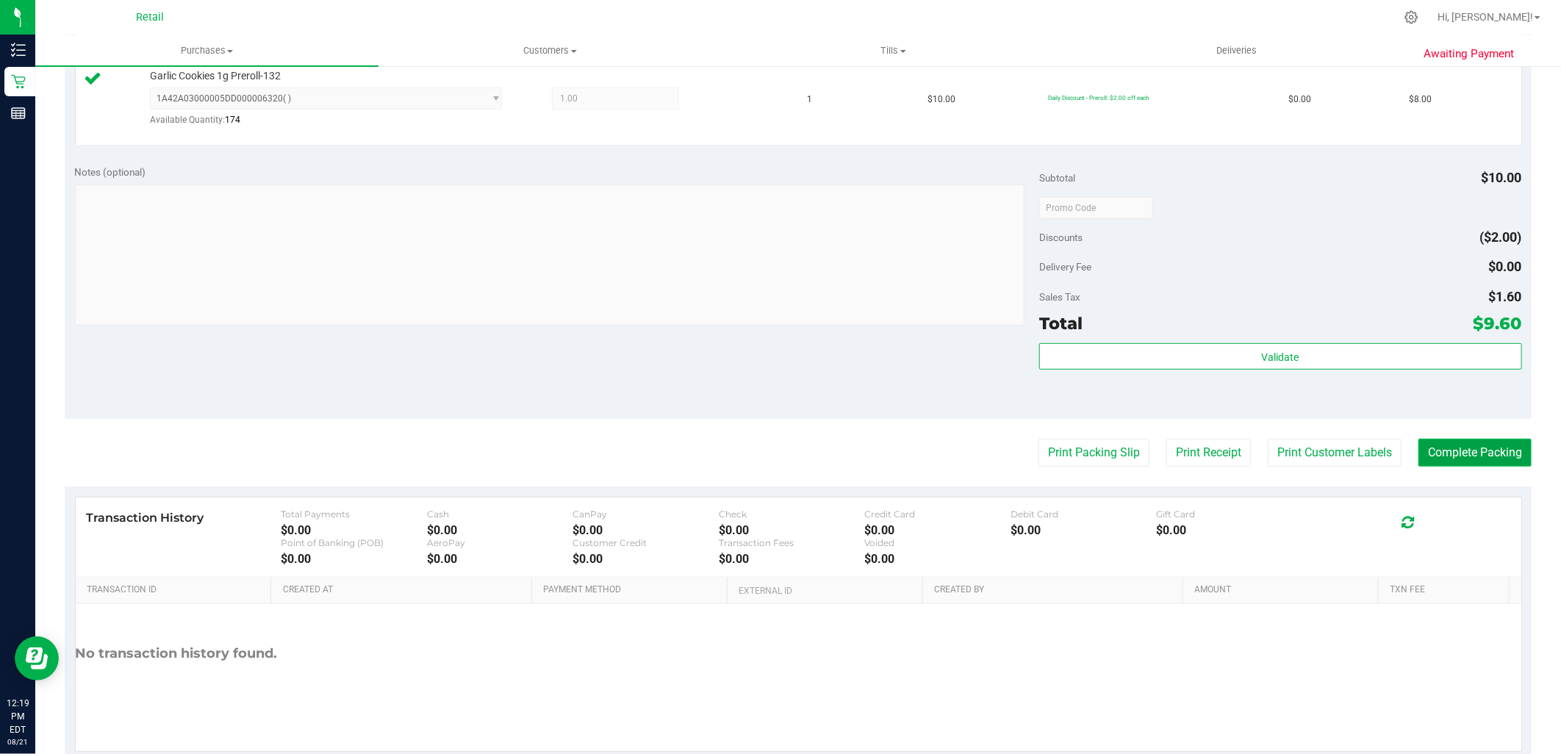
click at [1440, 456] on button "Complete Packing" at bounding box center [1474, 453] width 113 height 28
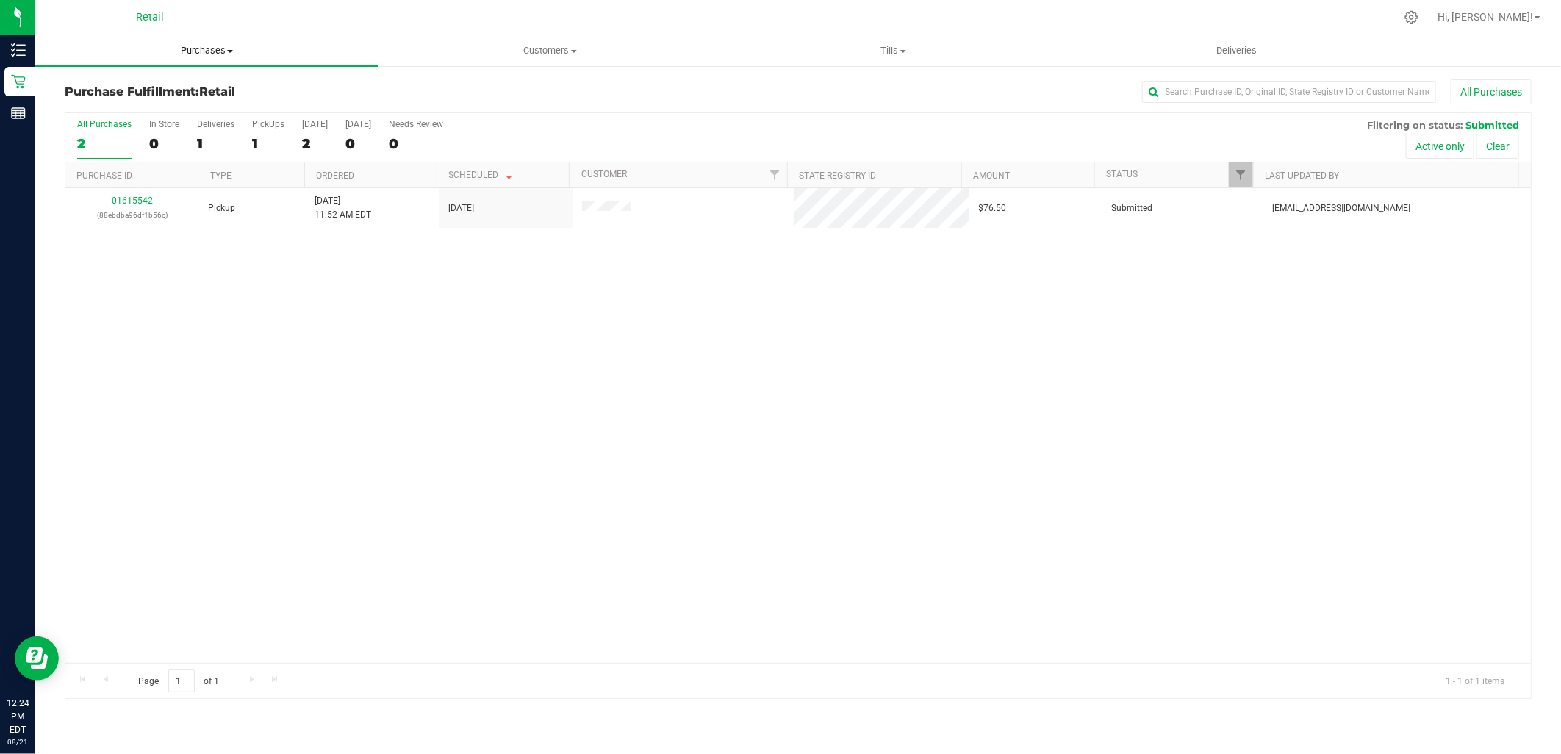
click at [189, 44] on span "Purchases" at bounding box center [206, 50] width 343 height 13
click at [193, 85] on li "Summary of purchases" at bounding box center [206, 89] width 343 height 18
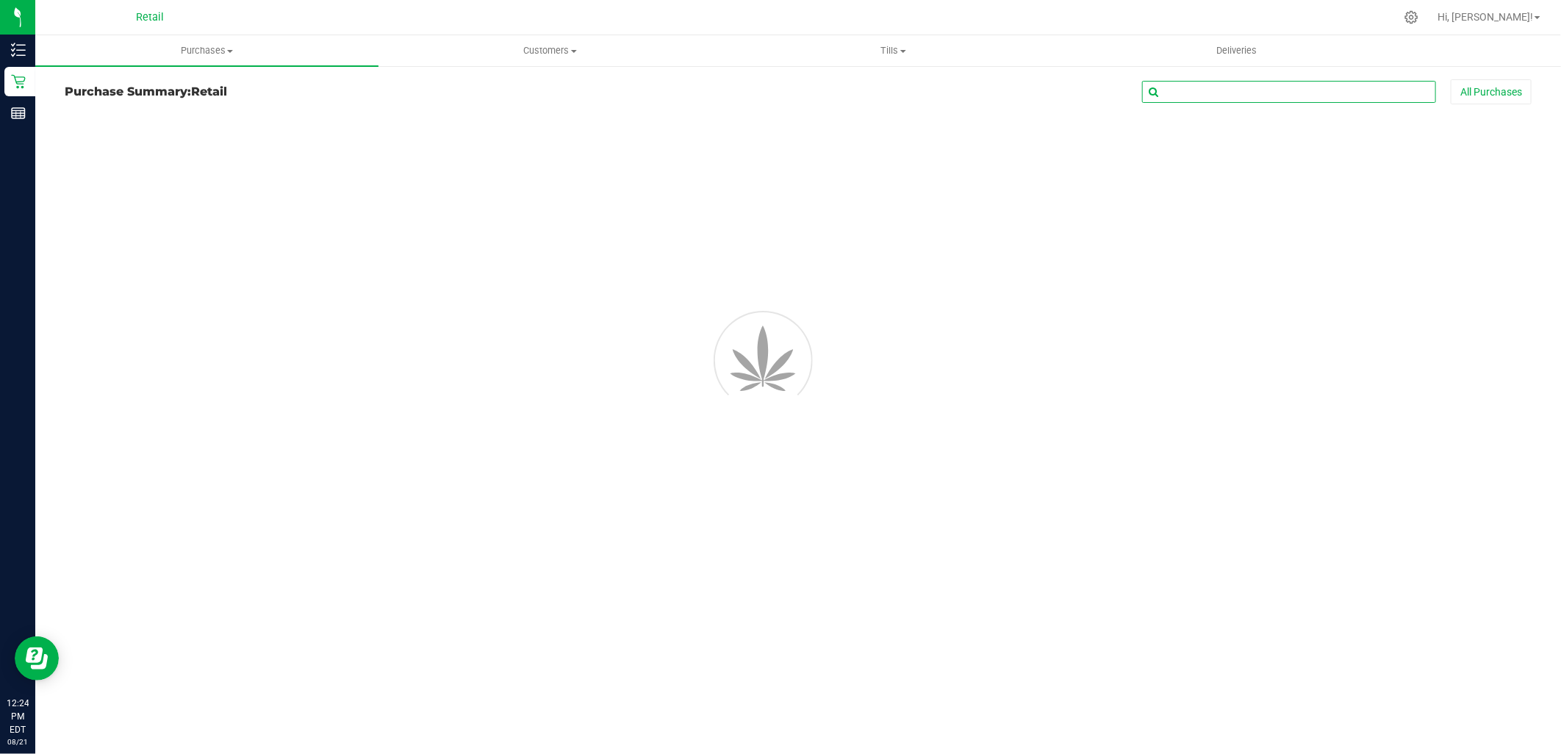
click at [1260, 85] on input "text" at bounding box center [1289, 92] width 294 height 22
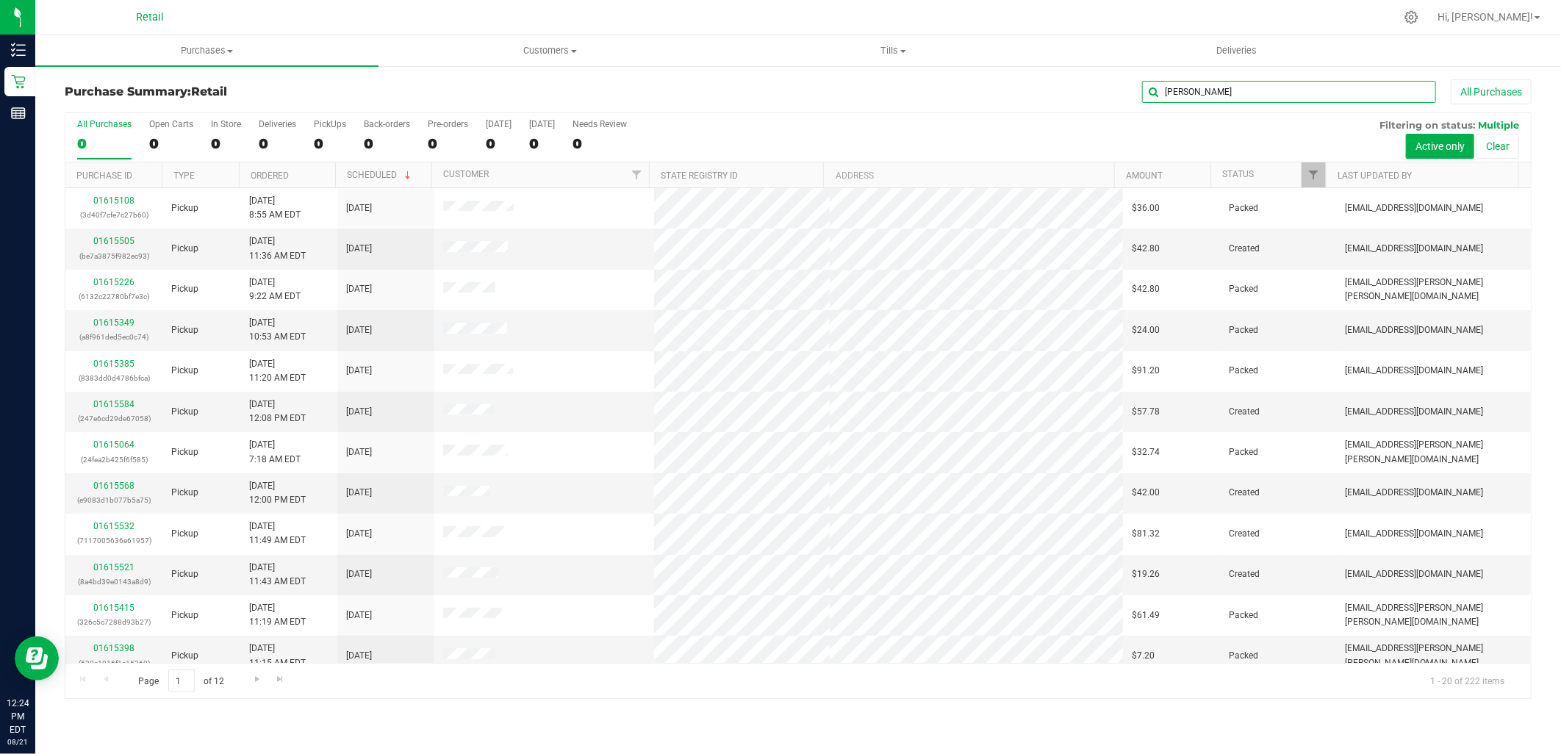
type input "thomas"
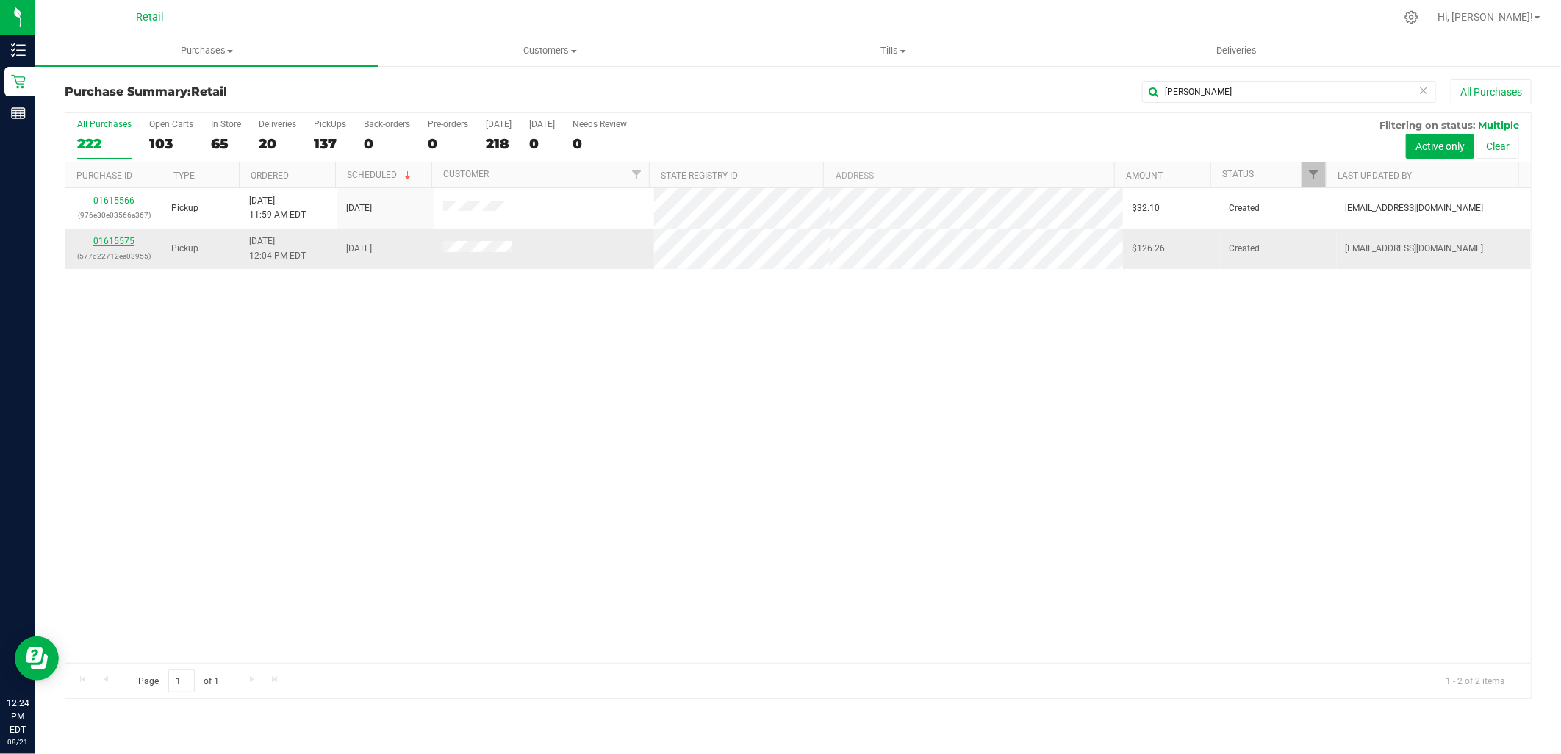
click at [104, 245] on link "01615575" at bounding box center [113, 241] width 41 height 10
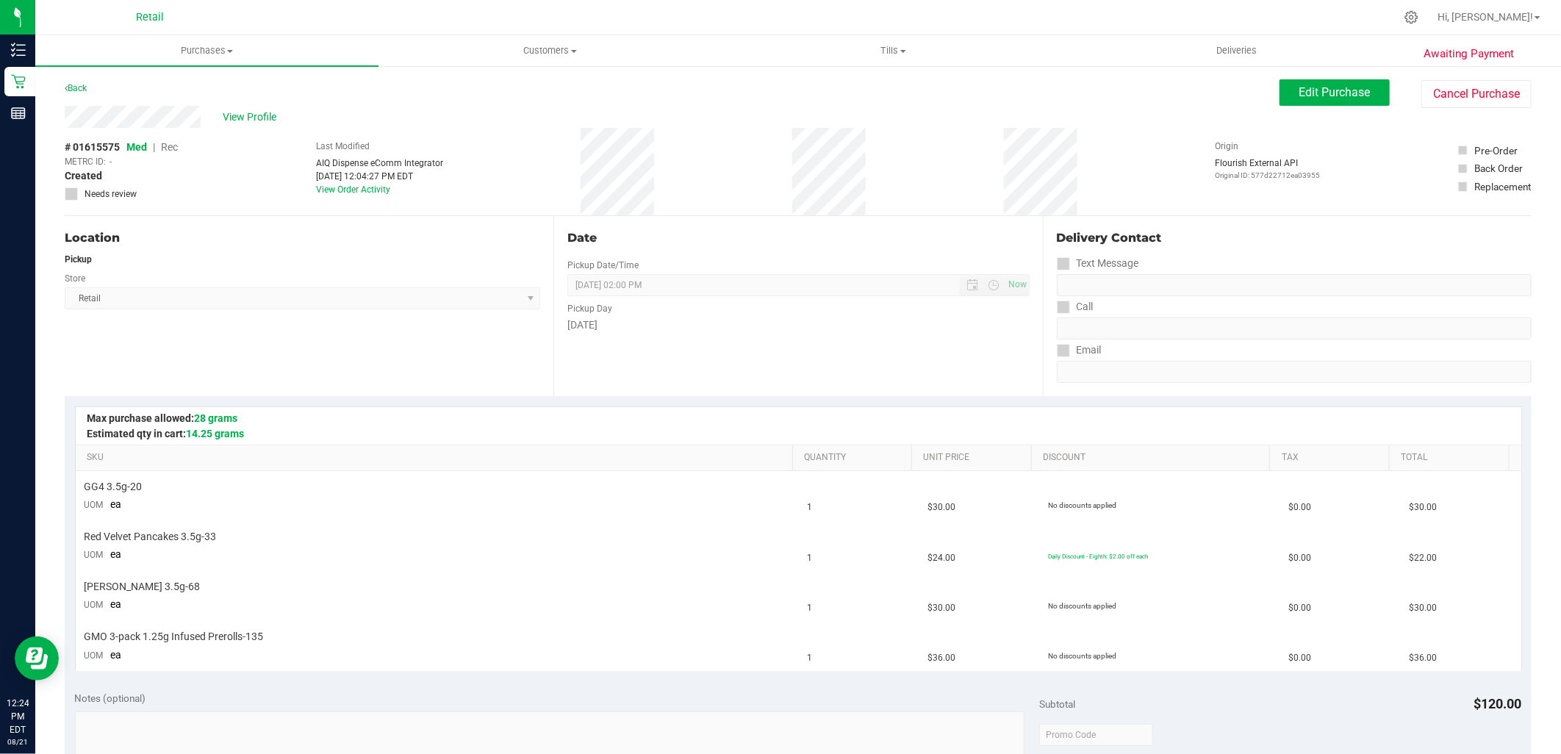
click at [1335, 71] on div "Awaiting Payment Back Edit Purchase Cancel Purchase View Profile # 01615575 Med…" at bounding box center [797, 691] width 1525 height 1253
click at [1335, 93] on span "Edit Purchase" at bounding box center [1334, 92] width 71 height 14
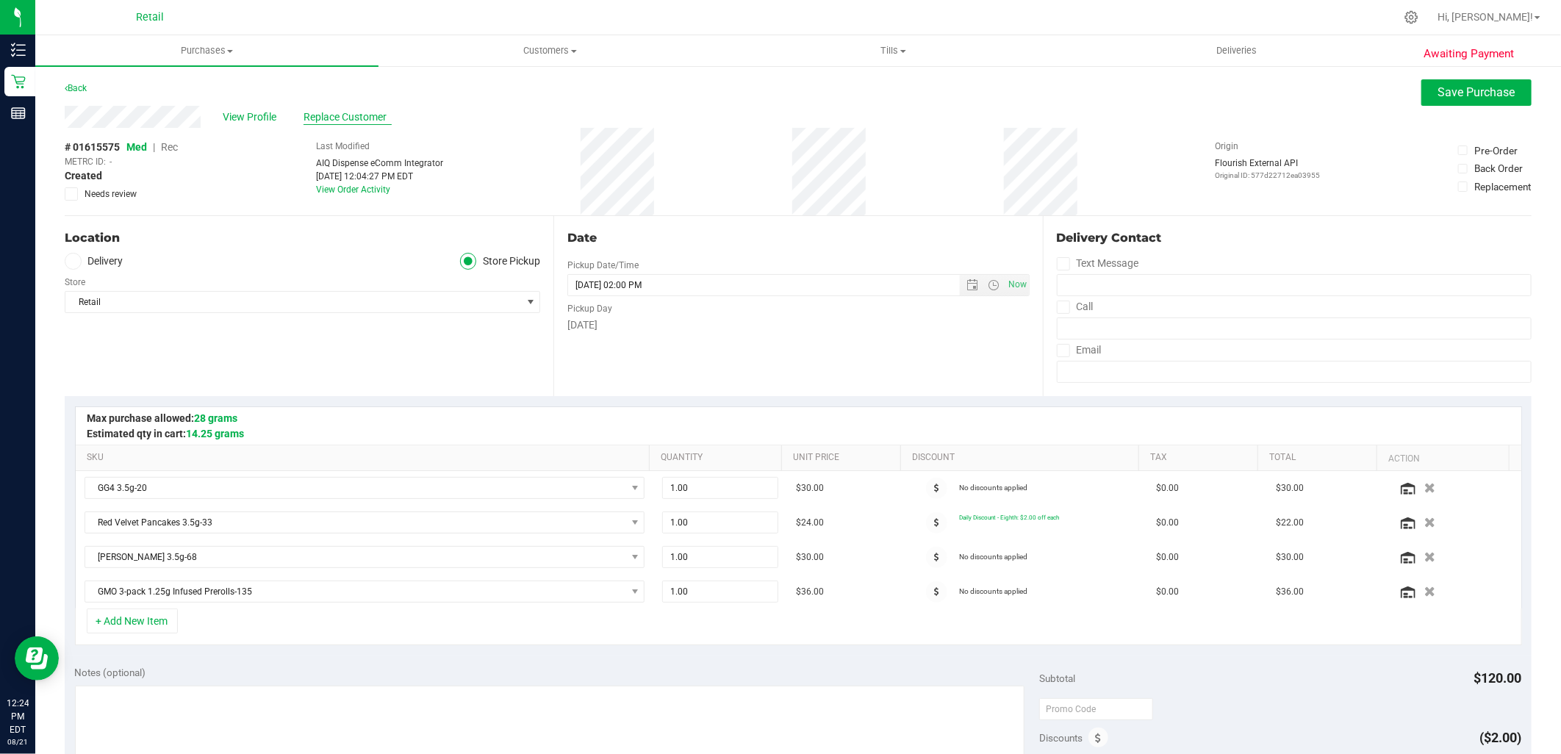
click at [348, 123] on span "Replace Customer" at bounding box center [347, 116] width 88 height 15
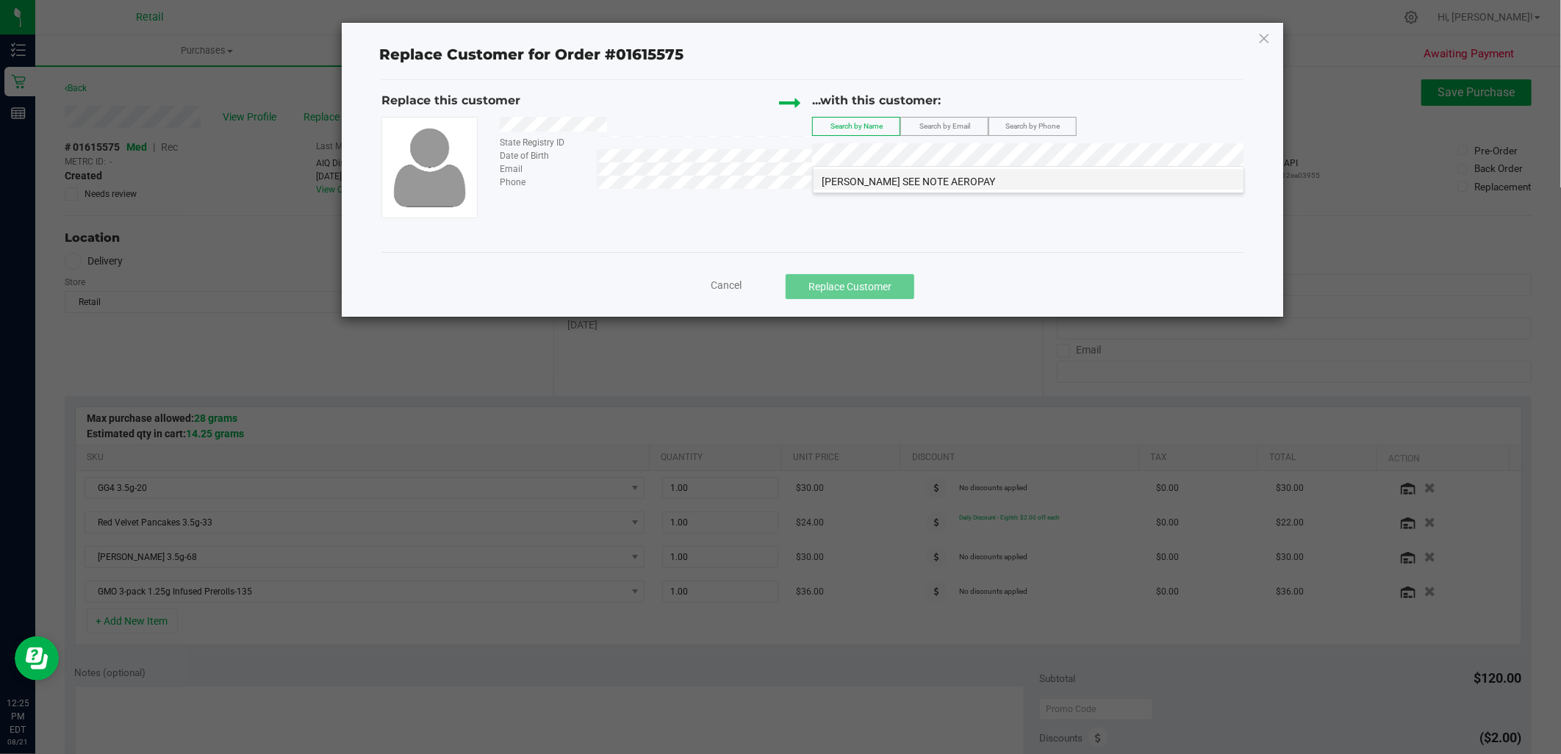
click at [955, 179] on span "Thomas Degroot SEE NOTE AEROPAY" at bounding box center [908, 182] width 173 height 12
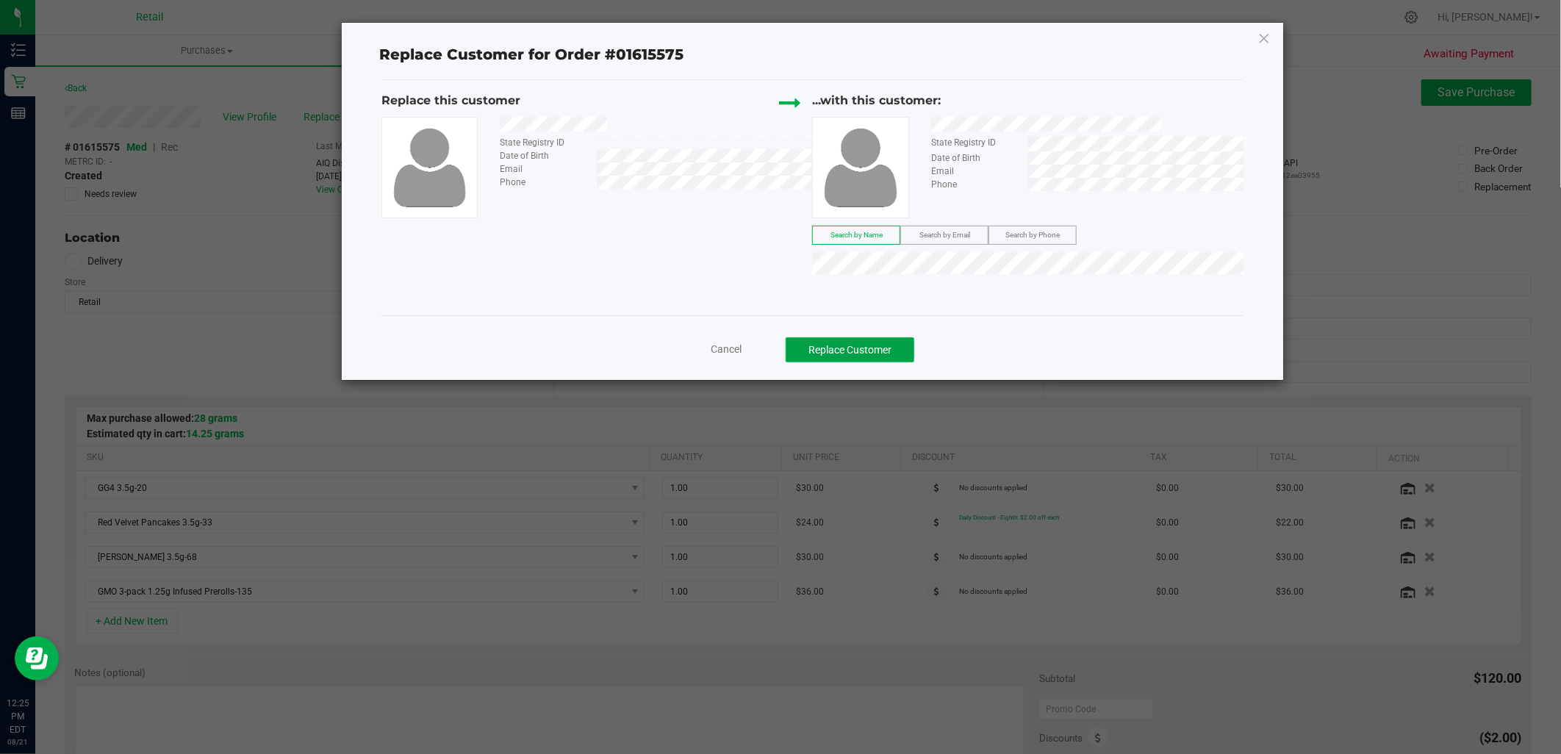
click at [865, 344] on button "Replace Customer" at bounding box center [850, 349] width 129 height 25
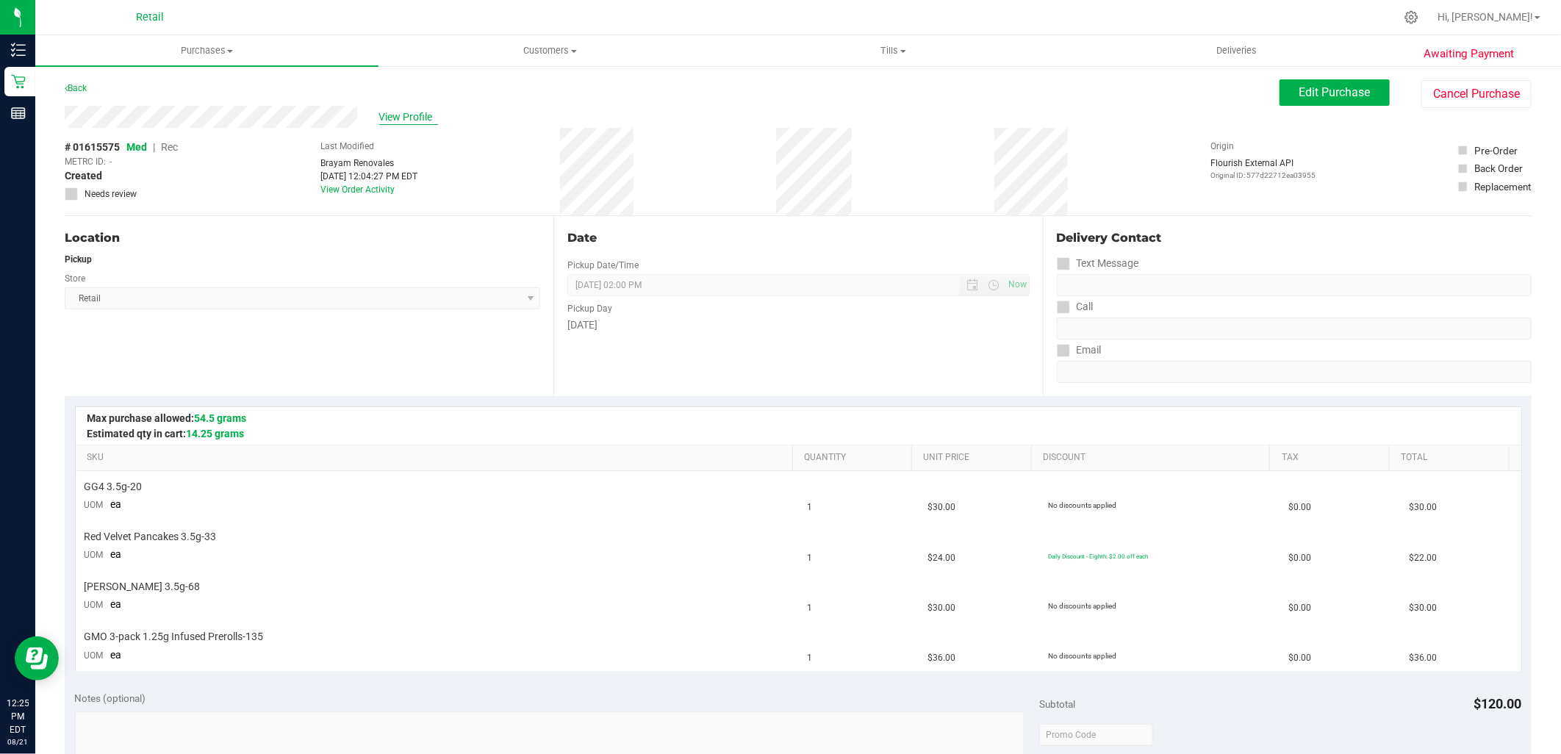
click at [408, 118] on span "View Profile" at bounding box center [408, 116] width 59 height 15
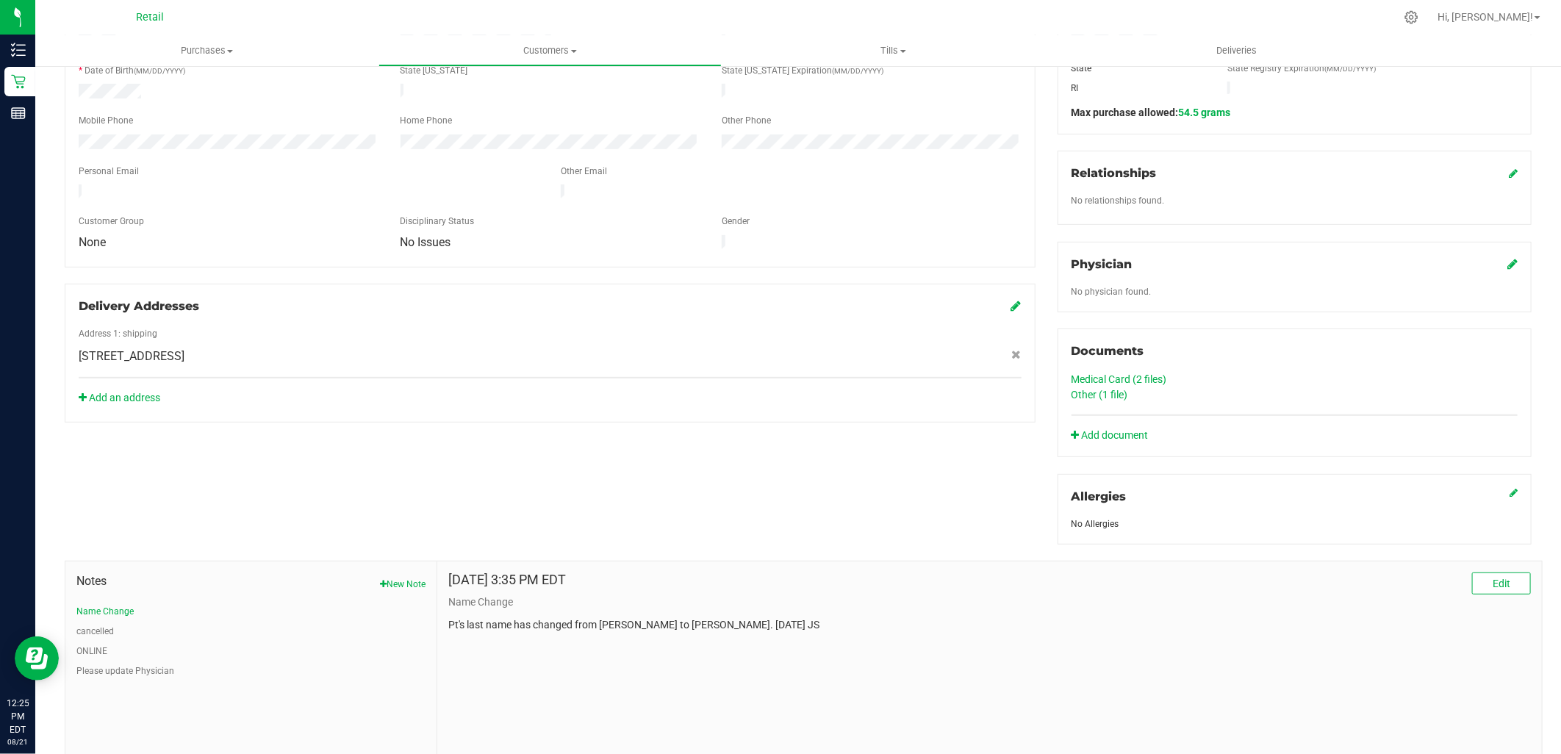
scroll to position [347, 0]
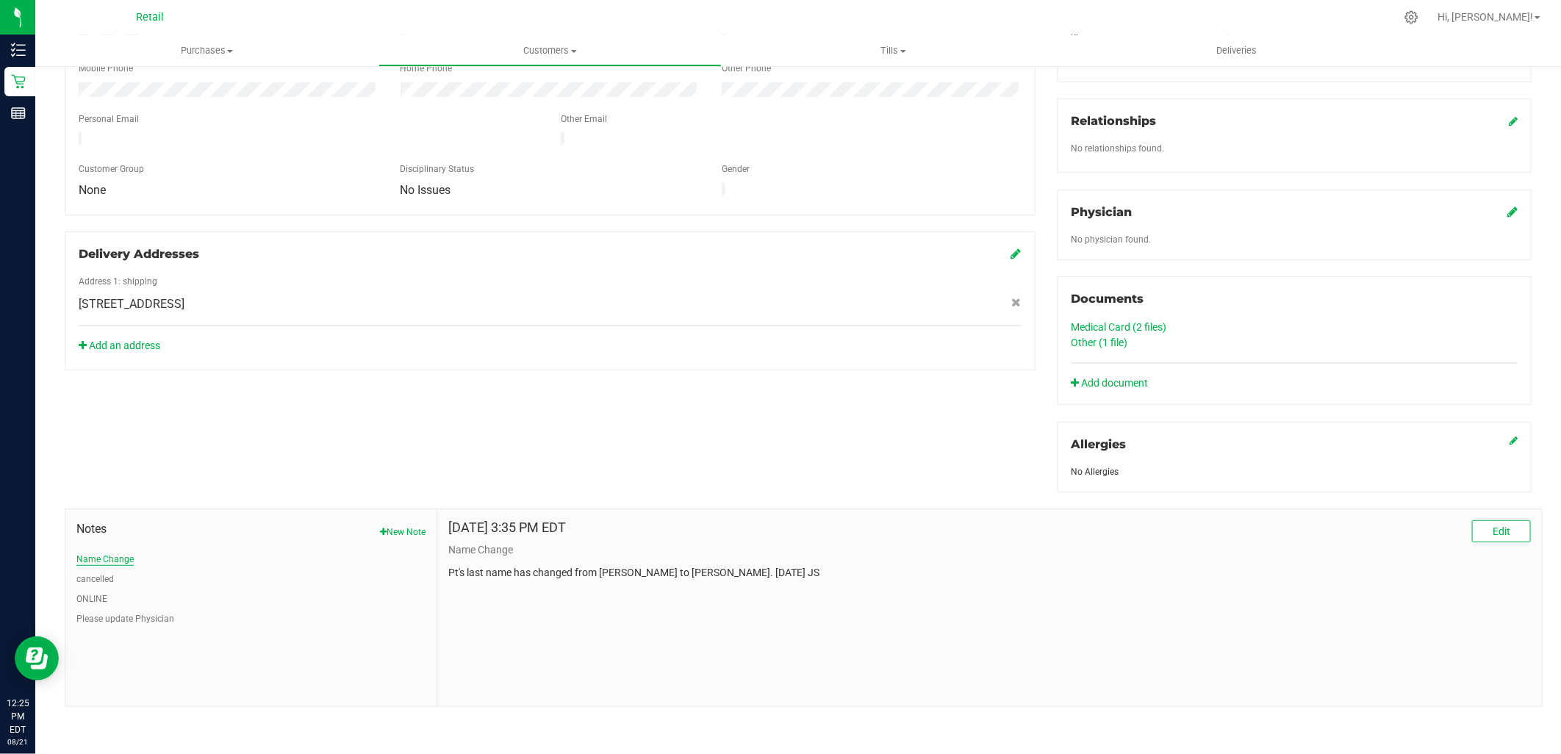
click at [115, 553] on button "Name Change" at bounding box center [104, 559] width 57 height 13
click at [115, 558] on button "Name Change" at bounding box center [104, 559] width 57 height 13
click at [670, 535] on div "May 29, 2025 3:35 PM EDT Edit" at bounding box center [989, 531] width 1082 height 22
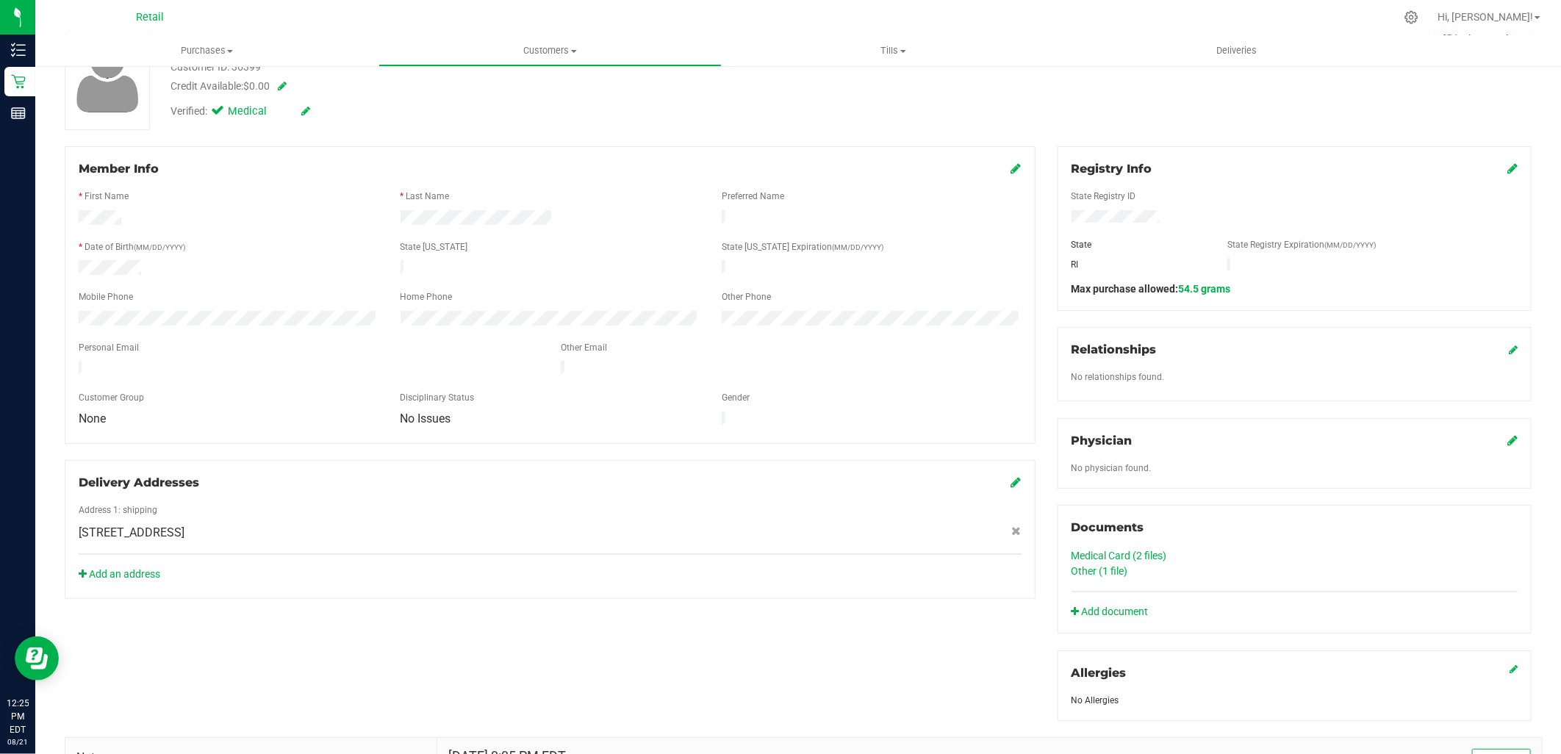
scroll to position [0, 0]
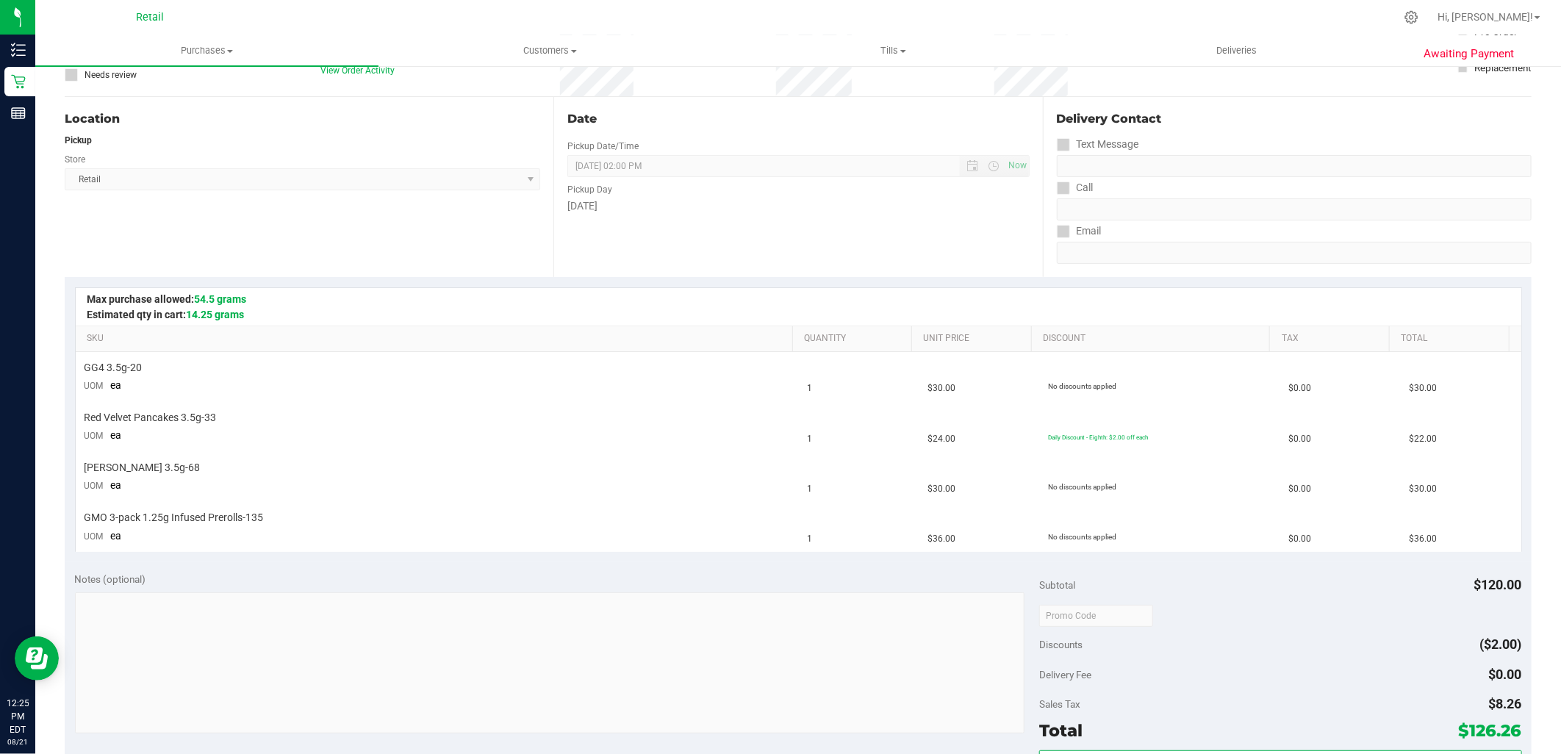
scroll to position [245, 0]
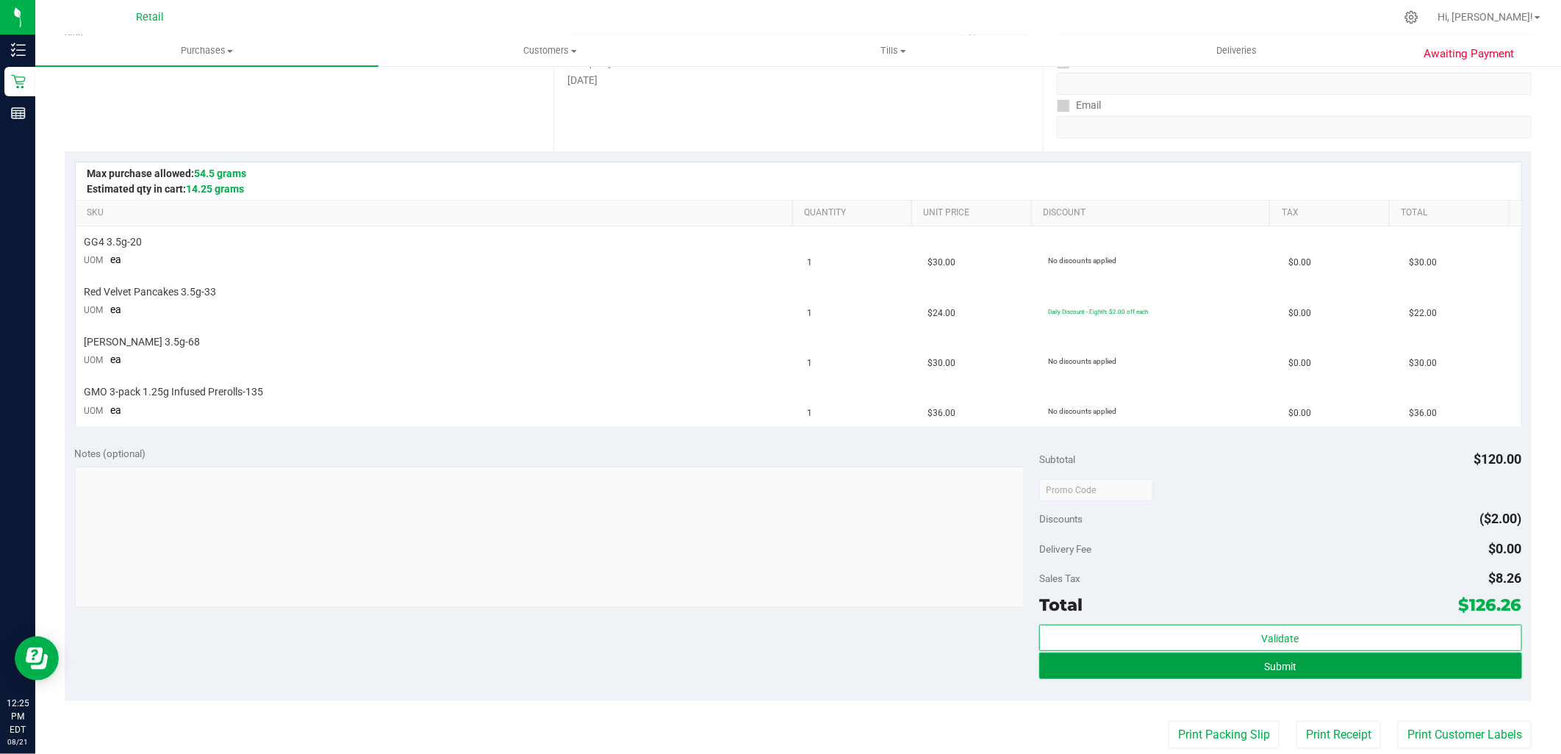
click at [1275, 666] on span "Submit" at bounding box center [1280, 667] width 32 height 12
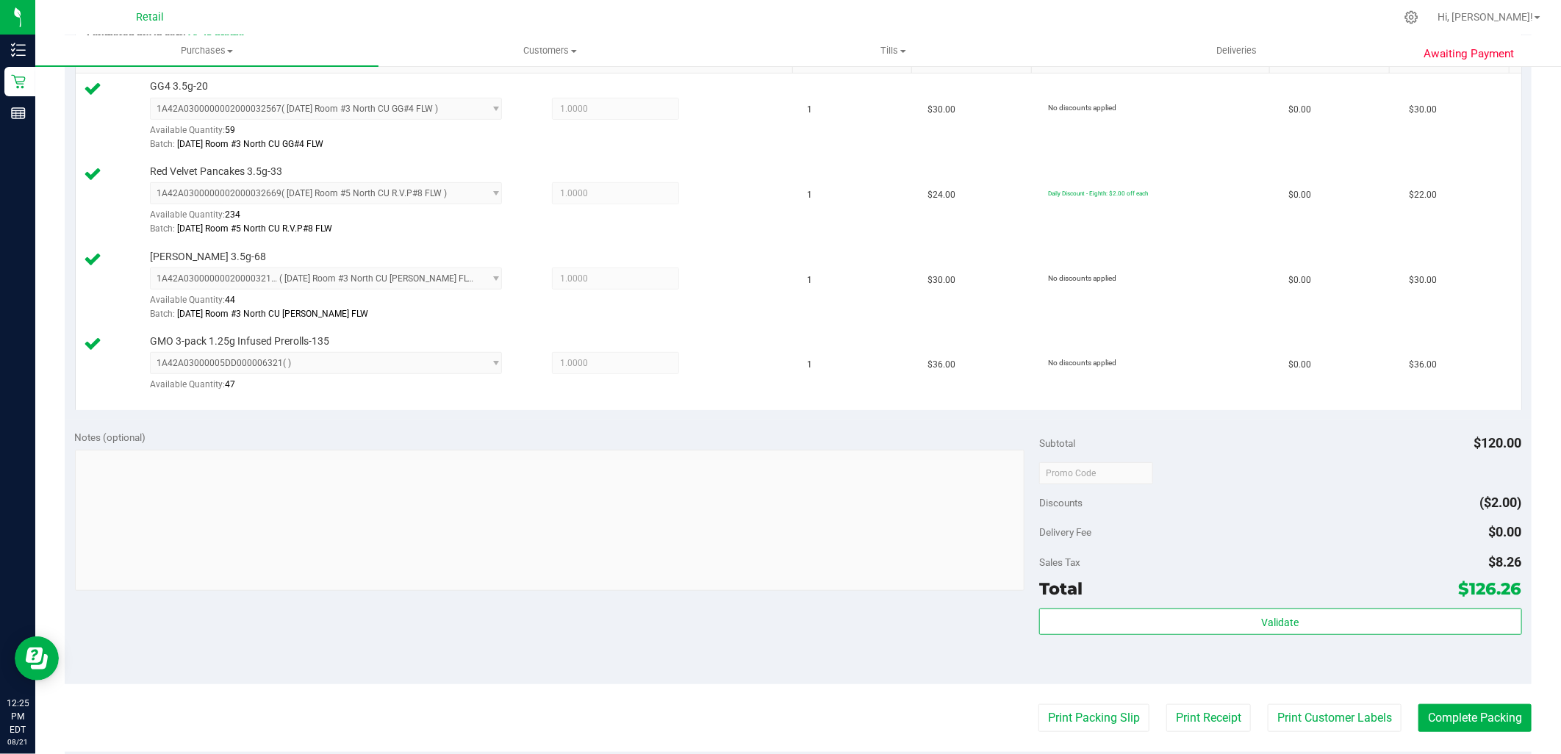
scroll to position [408, 0]
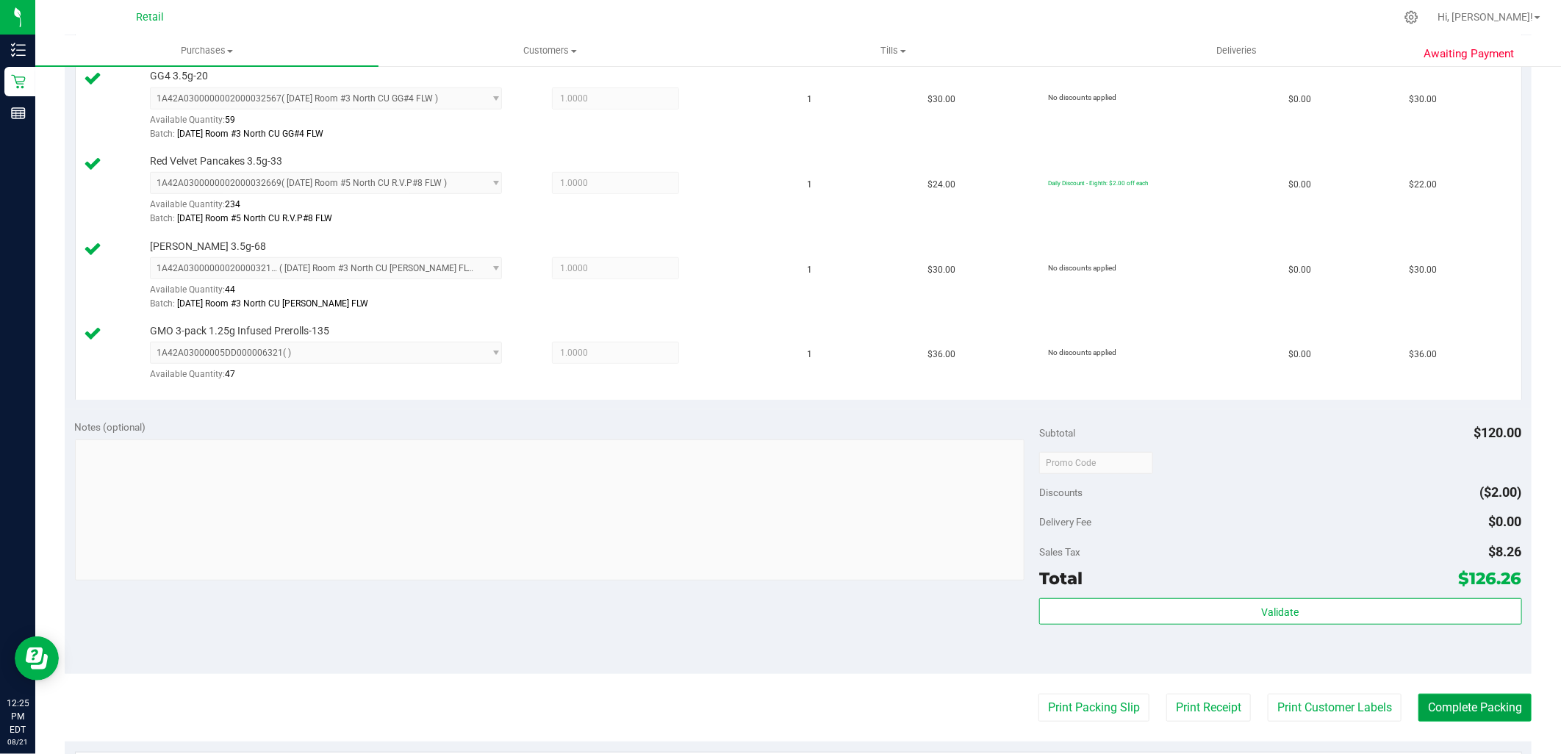
click at [1475, 711] on button "Complete Packing" at bounding box center [1474, 708] width 113 height 28
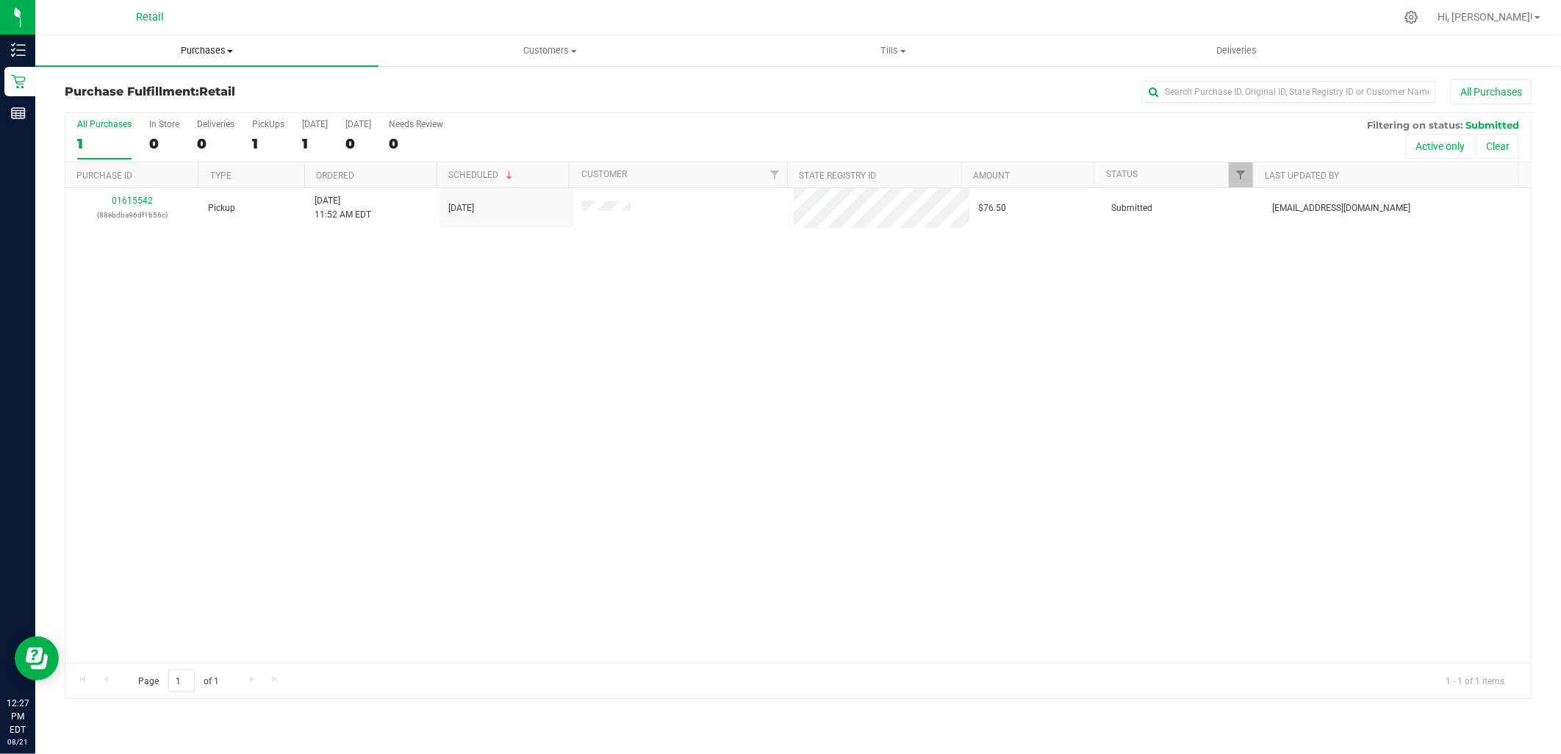
click at [214, 46] on span "Purchases" at bounding box center [206, 50] width 343 height 13
click at [576, 41] on uib-tab-heading "Customers All customers Add a new customer All physicians" at bounding box center [550, 50] width 342 height 29
click at [408, 88] on span "All customers" at bounding box center [431, 88] width 106 height 12
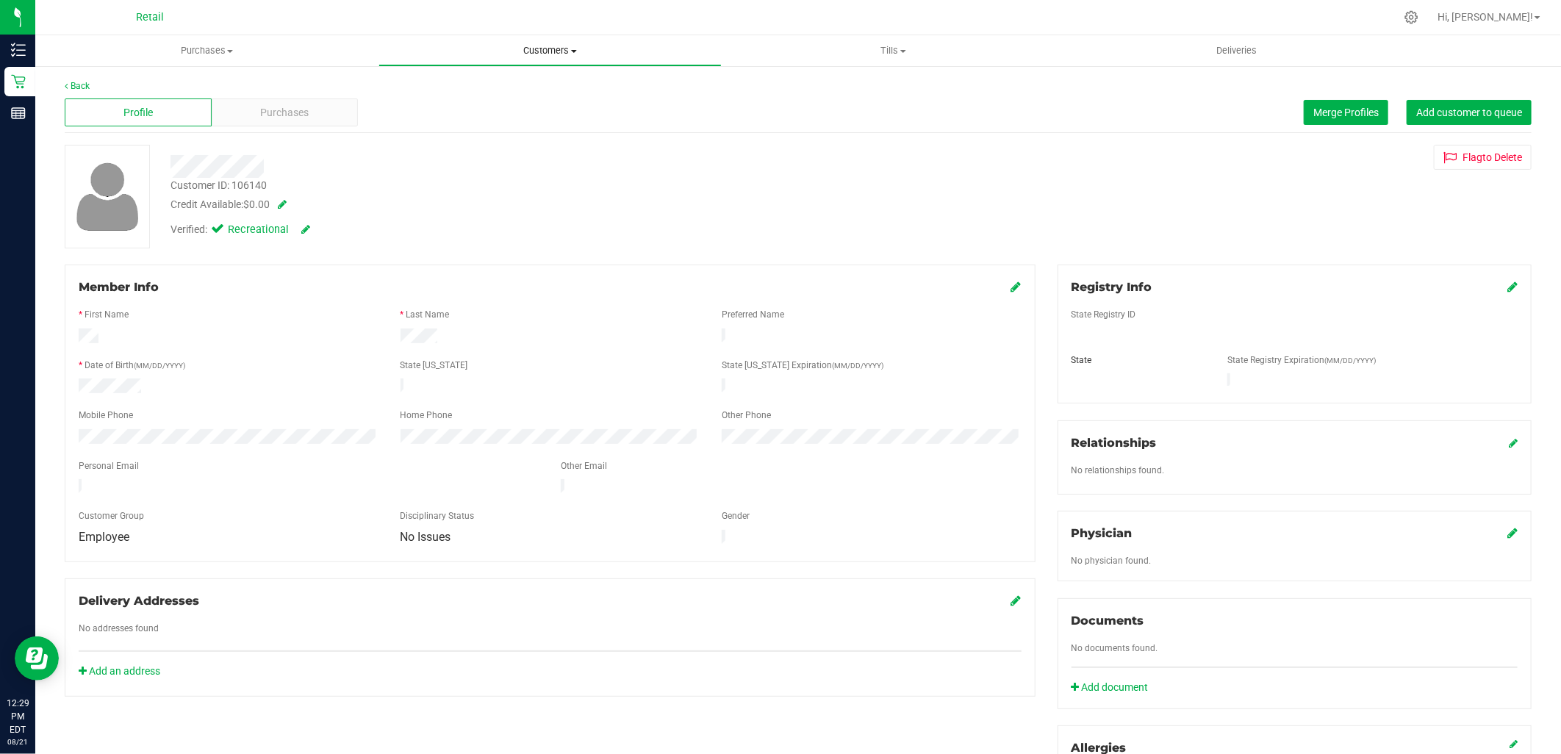
click at [544, 42] on uib-tab-heading "Customers All customers Add a new customer All physicians" at bounding box center [550, 50] width 342 height 29
click at [427, 82] on span "All customers" at bounding box center [431, 88] width 106 height 12
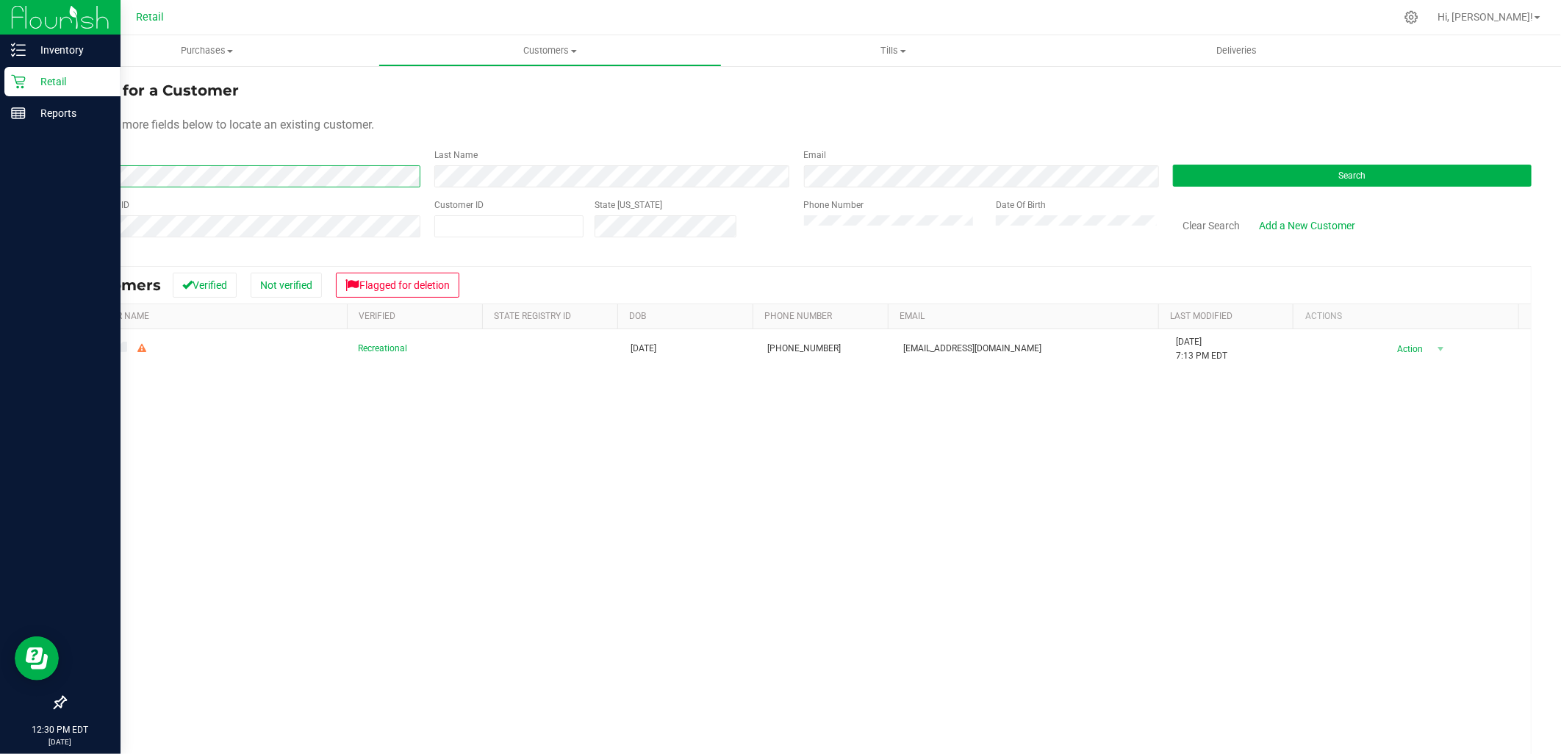
click at [24, 154] on div "Inventory Retail Reports 12:30 PM EDT 08/21/2025 08/21 Retail Hi, Brayam! Purch…" at bounding box center [780, 377] width 1561 height 754
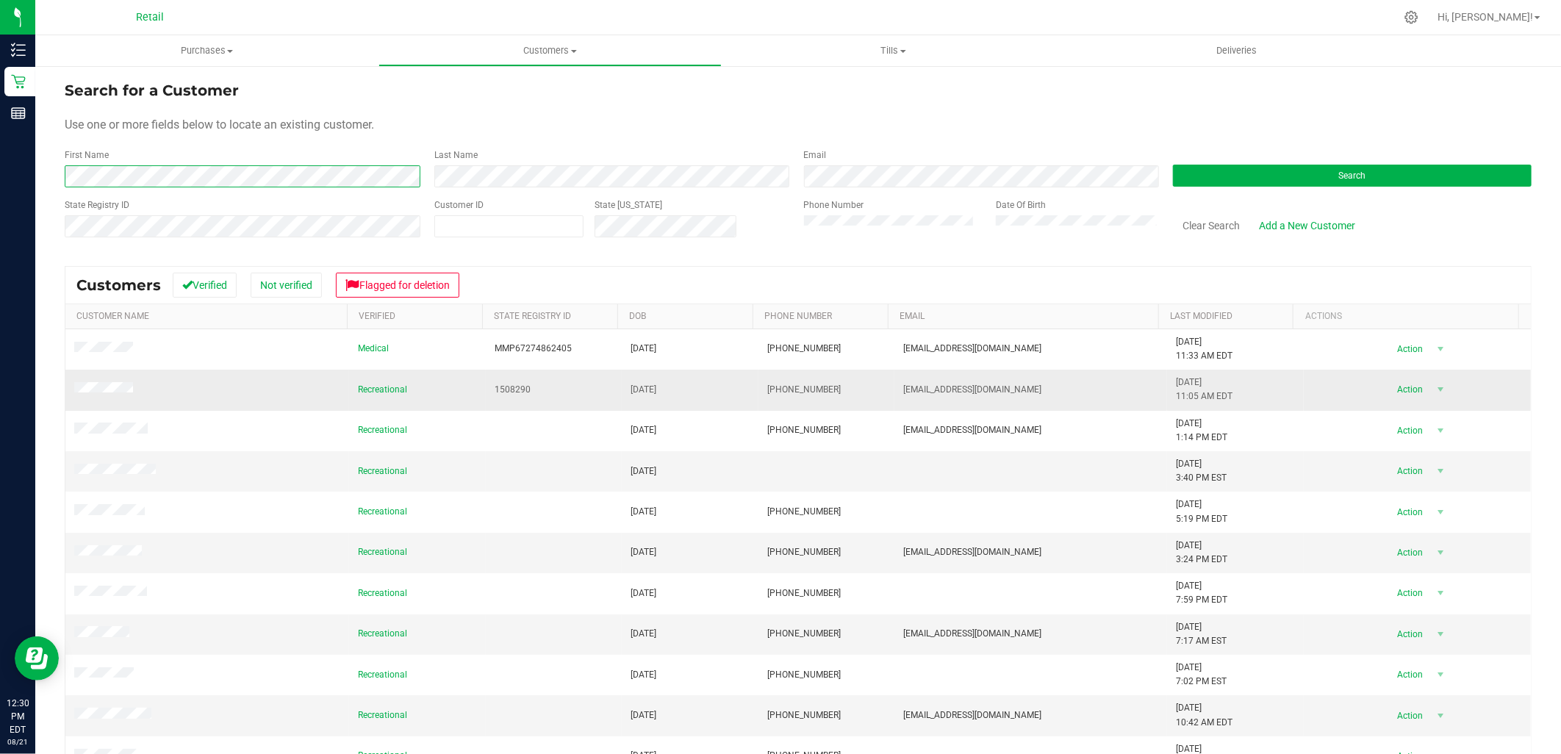
scroll to position [82, 0]
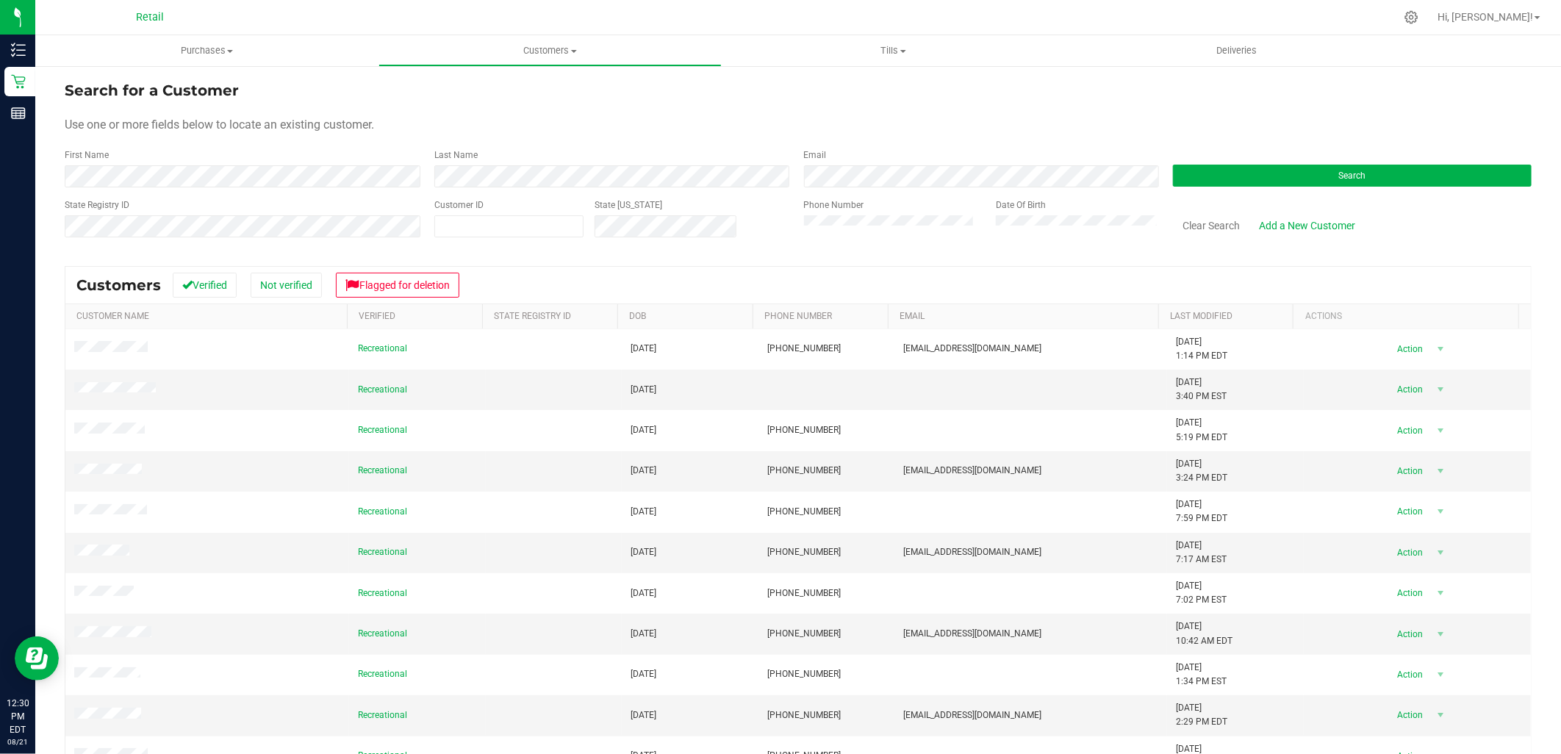
click at [503, 158] on div "Last Name" at bounding box center [608, 167] width 370 height 39
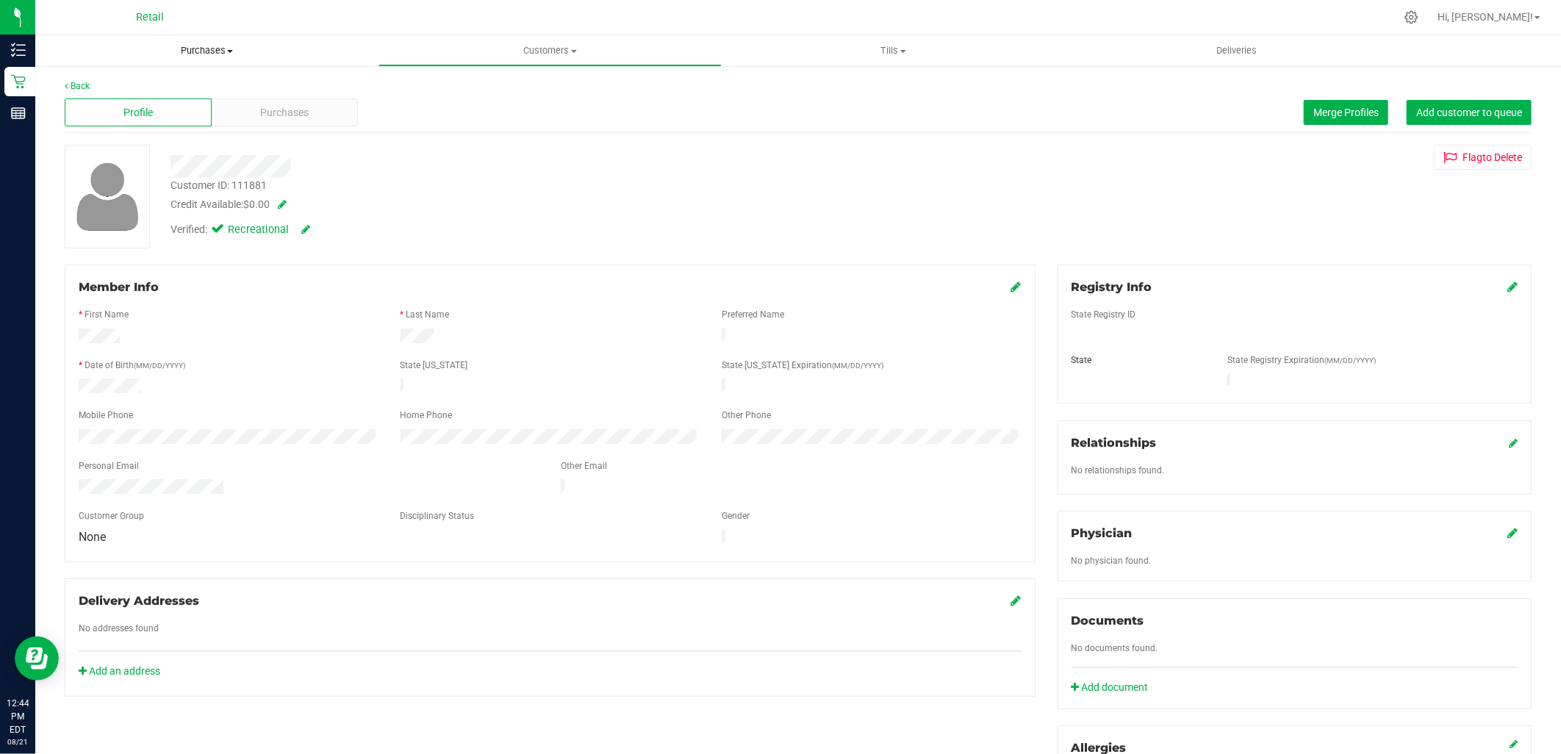
click at [209, 50] on span "Purchases" at bounding box center [206, 50] width 343 height 13
click at [187, 98] on li "Fulfillment" at bounding box center [206, 107] width 343 height 18
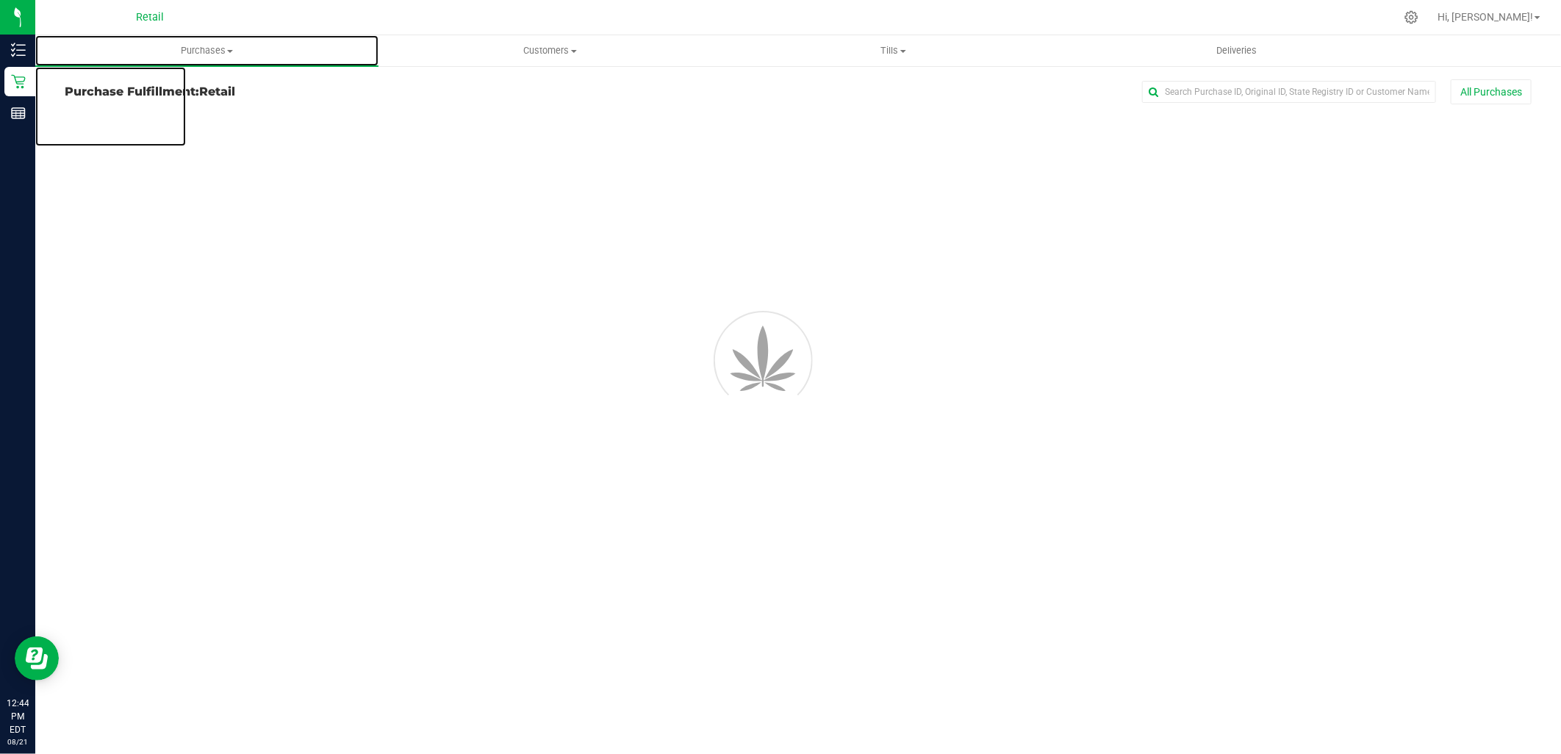
click at [221, 46] on span "Purchases" at bounding box center [206, 50] width 343 height 13
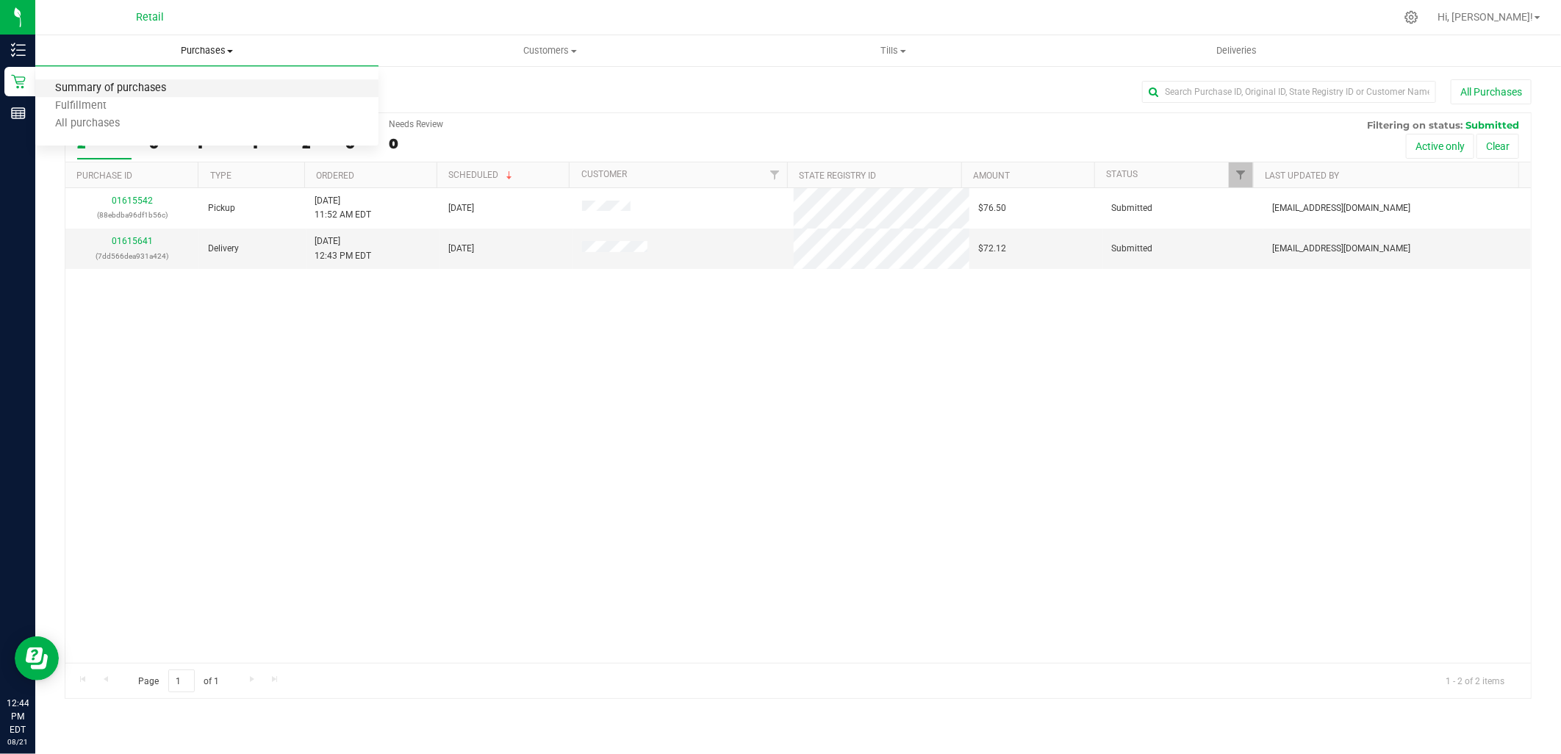
click at [181, 85] on span "Summary of purchases" at bounding box center [110, 88] width 151 height 12
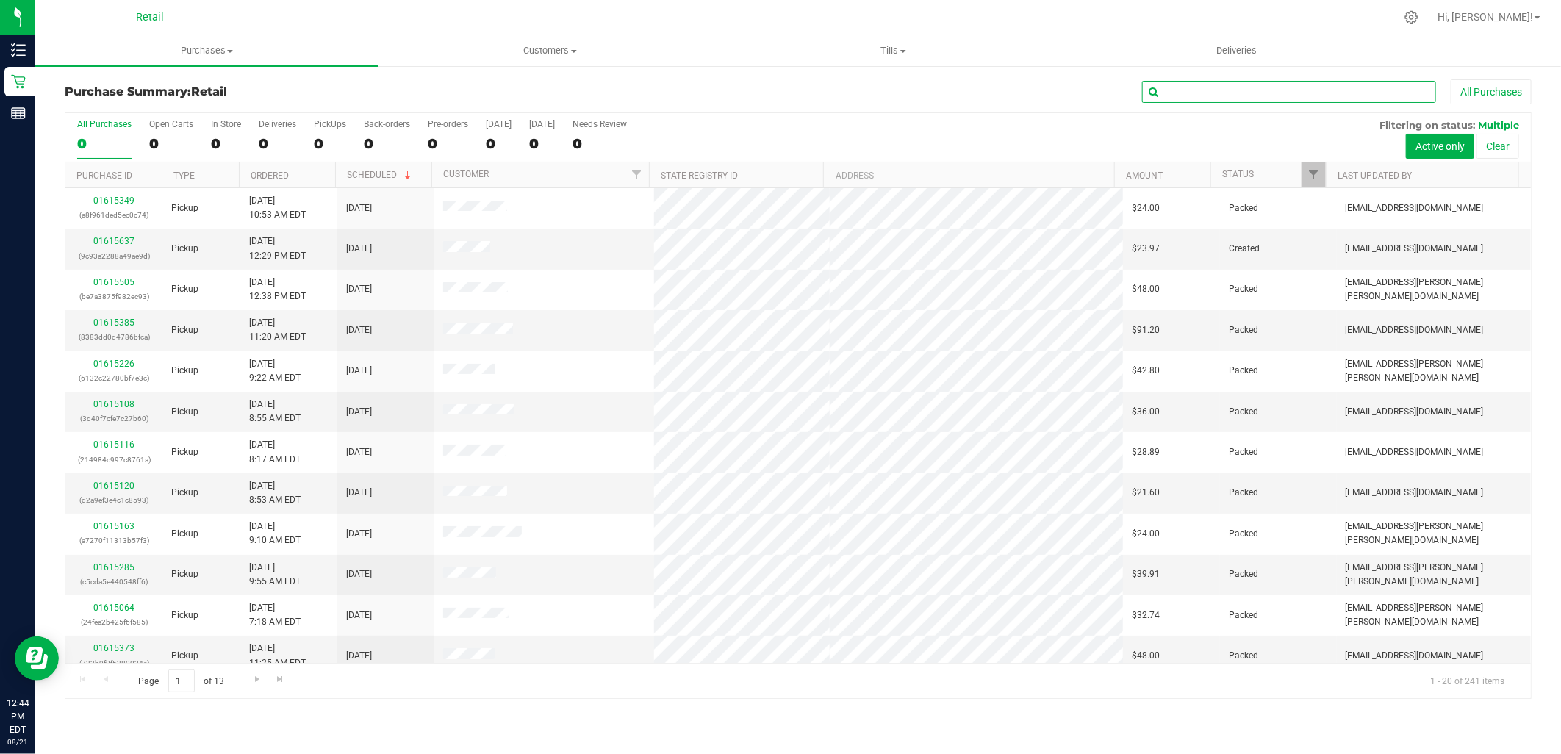
click at [1270, 100] on input "text" at bounding box center [1289, 92] width 294 height 22
type input "john"
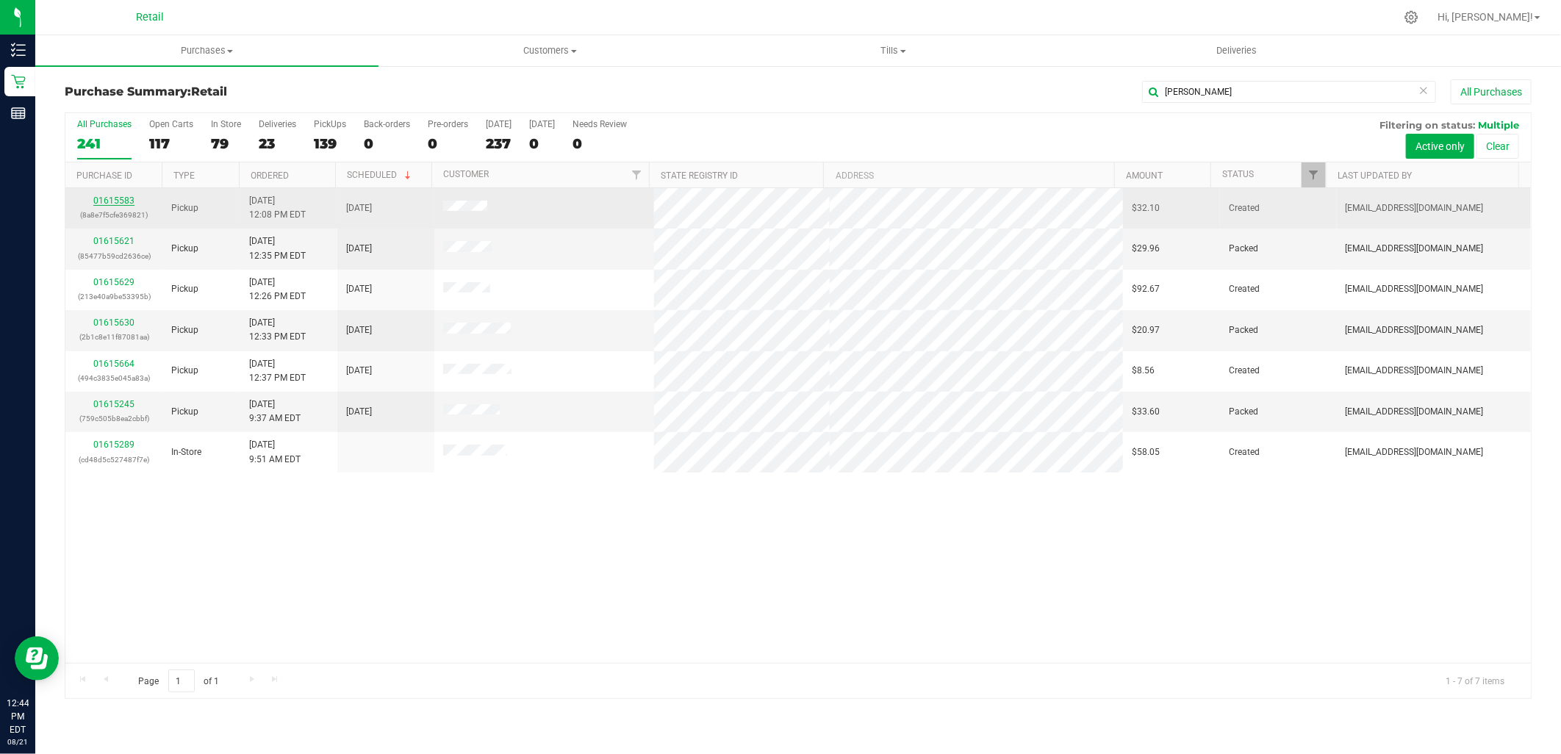
click at [103, 200] on link "01615583" at bounding box center [113, 200] width 41 height 10
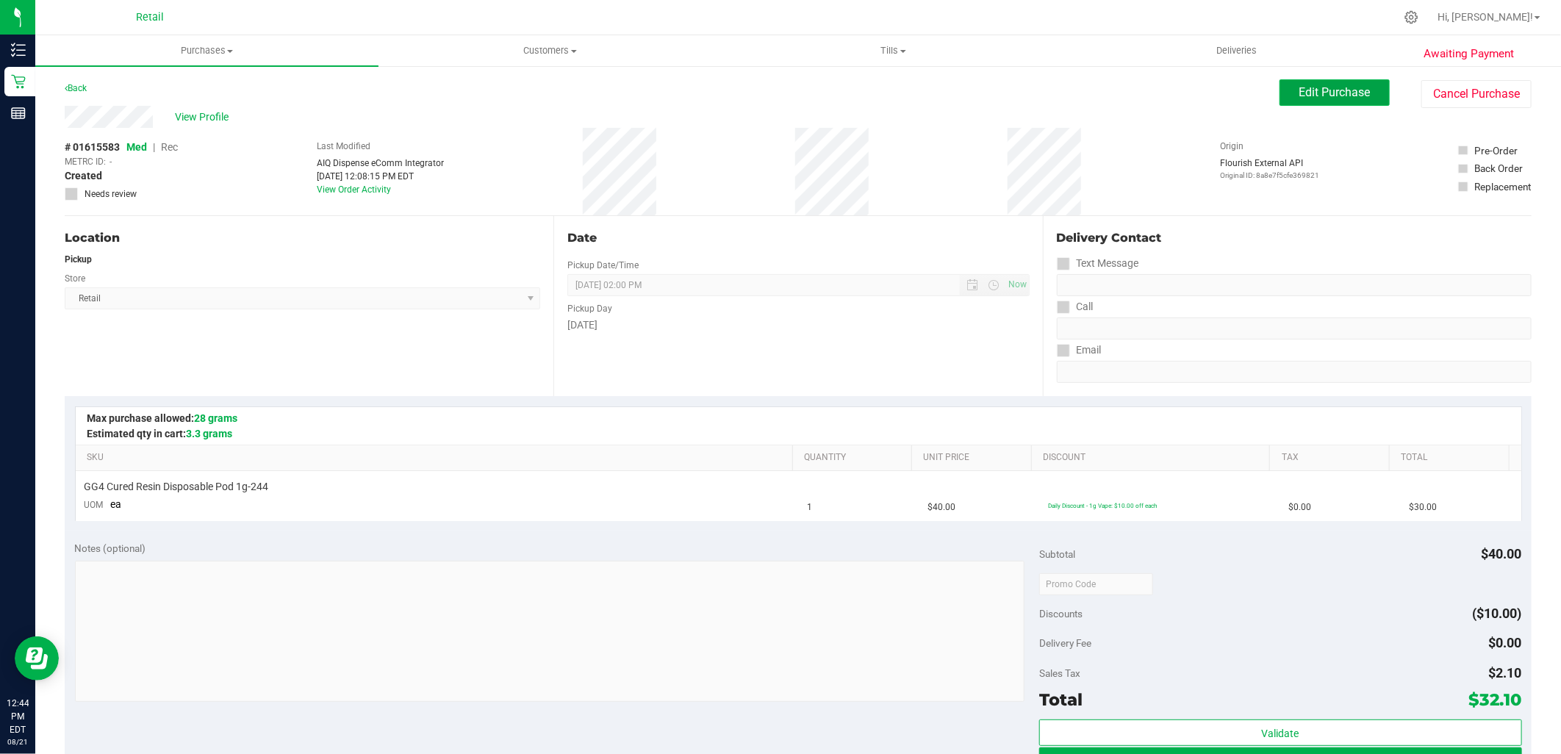
click at [1334, 93] on span "Edit Purchase" at bounding box center [1334, 92] width 71 height 14
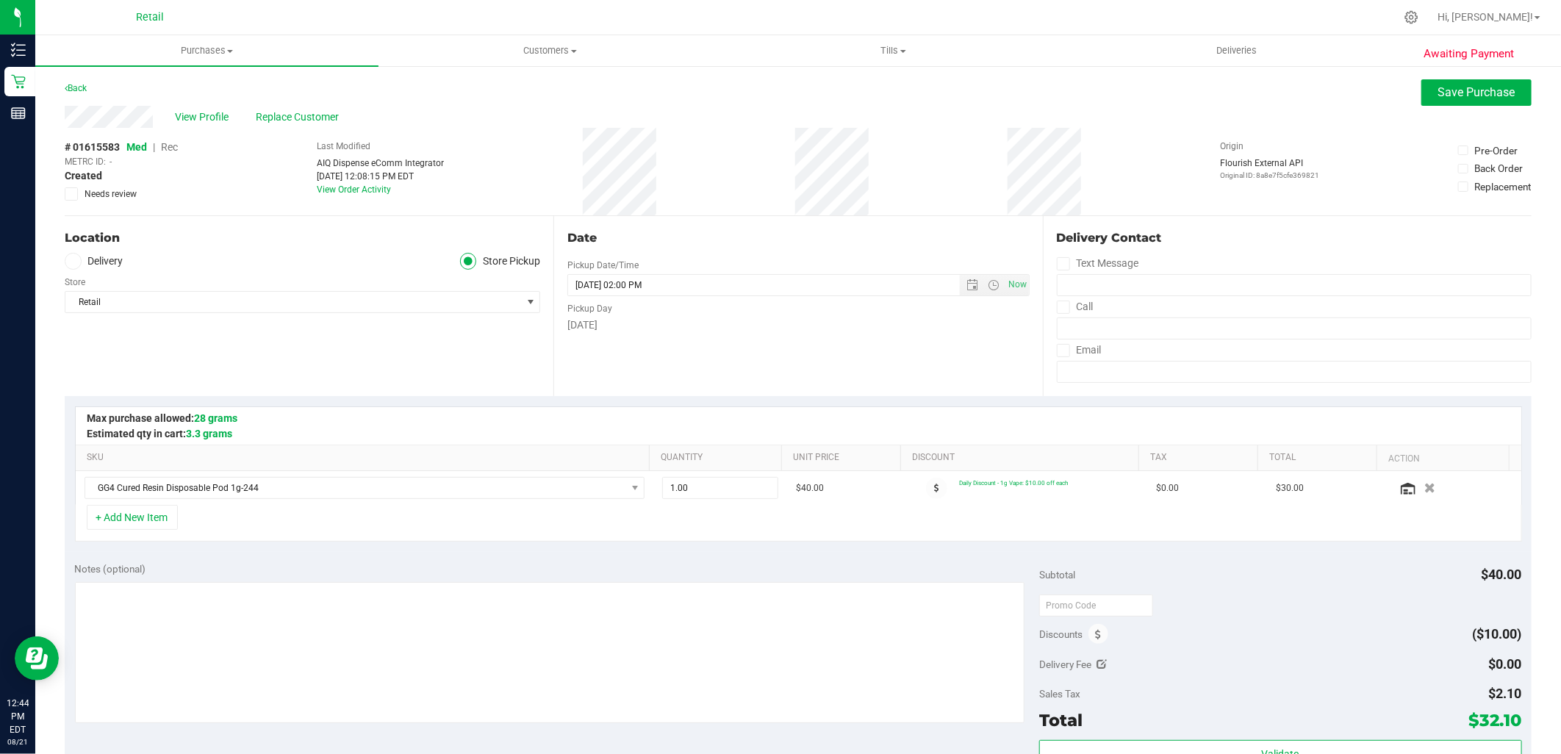
click at [171, 143] on span "Rec" at bounding box center [169, 147] width 17 height 12
click at [1443, 90] on span "Save Purchase" at bounding box center [1476, 92] width 77 height 14
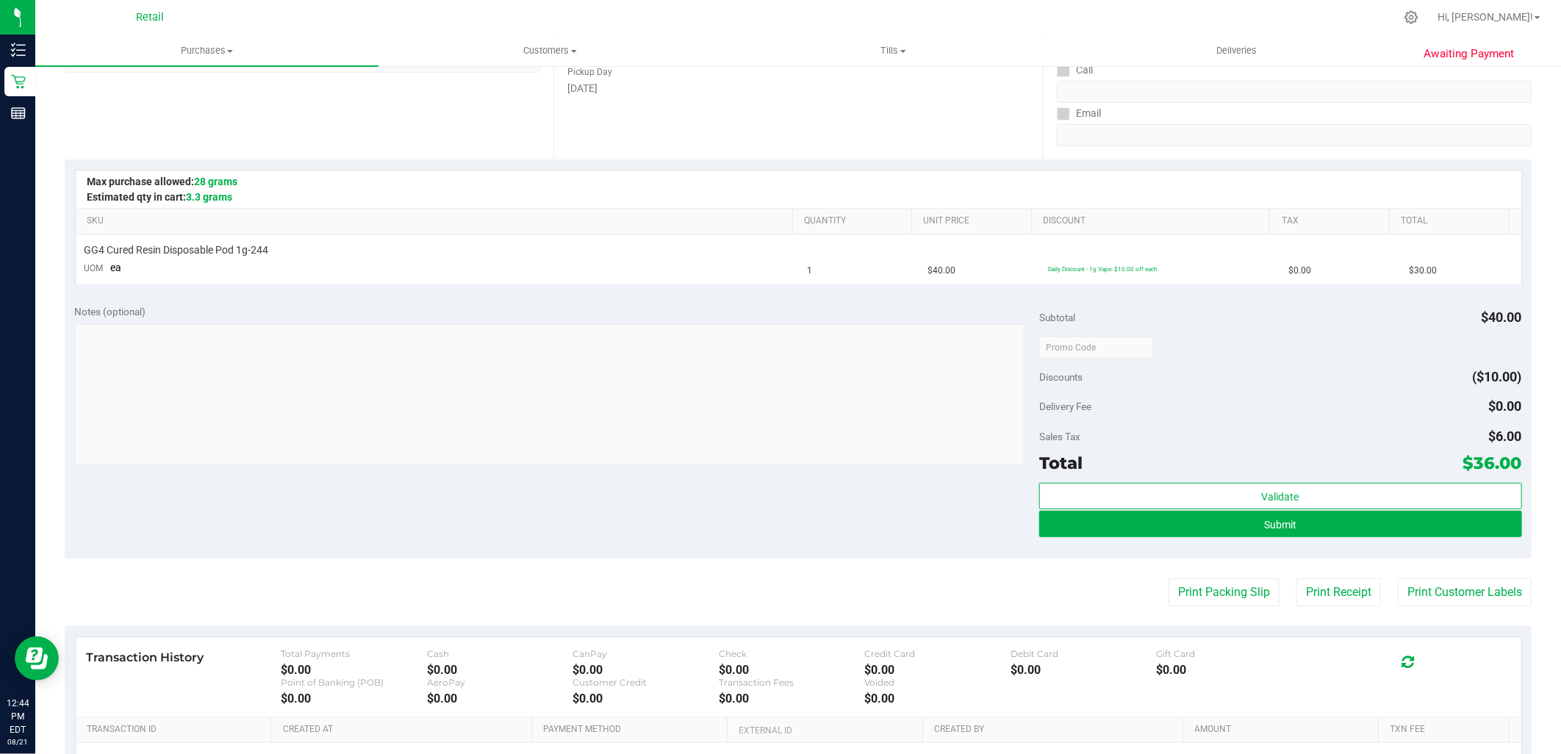
scroll to position [245, 0]
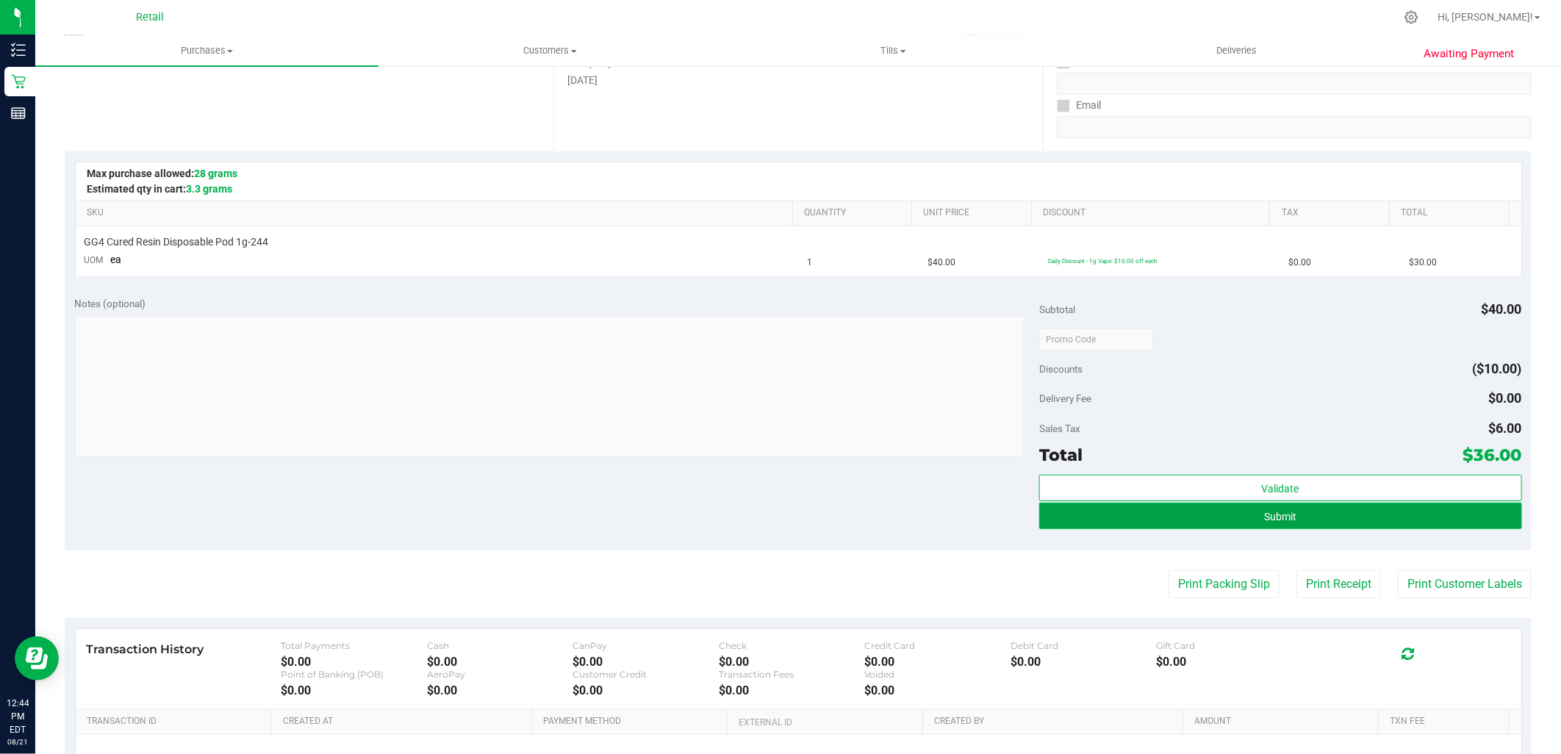
click at [1214, 517] on button "Submit" at bounding box center [1280, 516] width 482 height 26
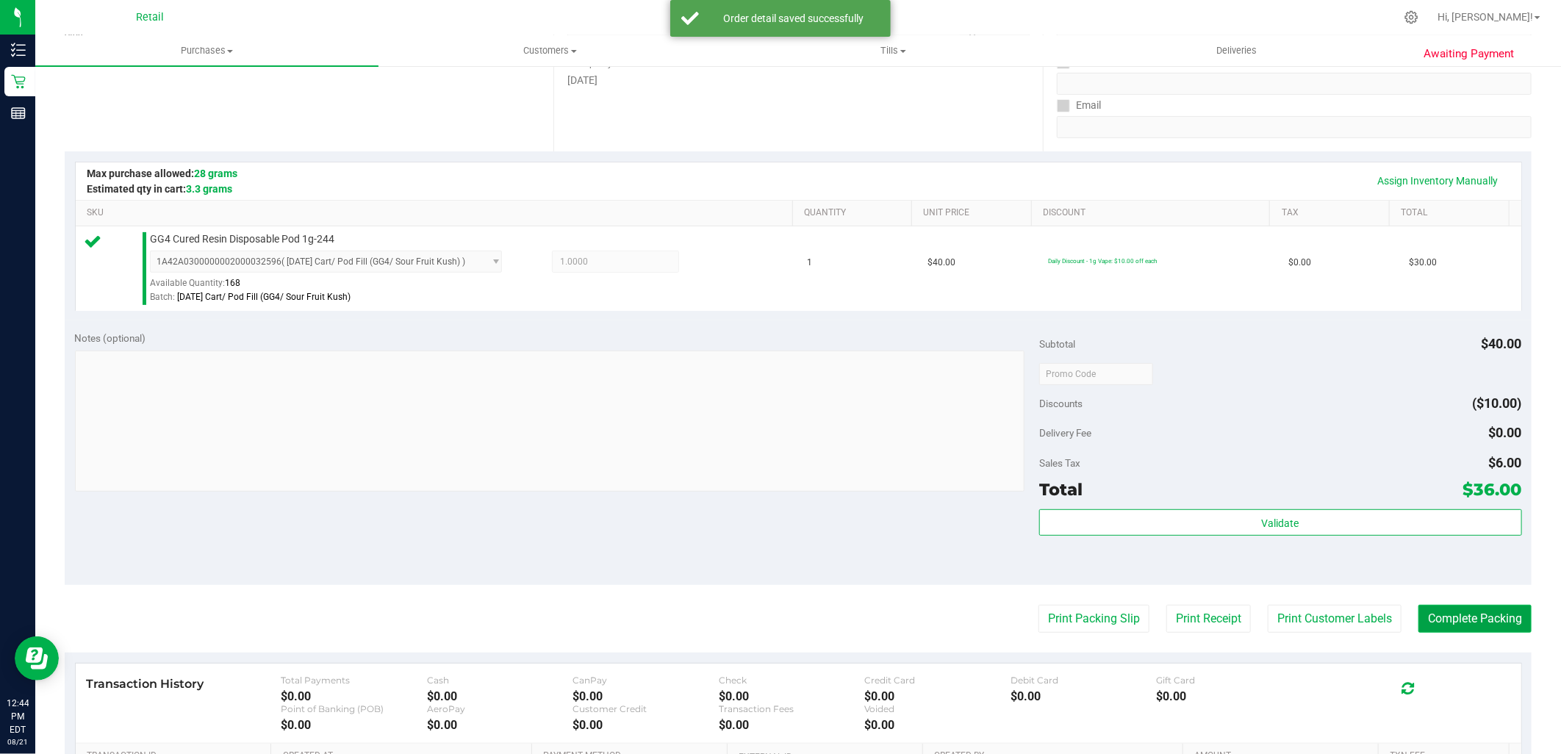
click at [1456, 617] on button "Complete Packing" at bounding box center [1474, 619] width 113 height 28
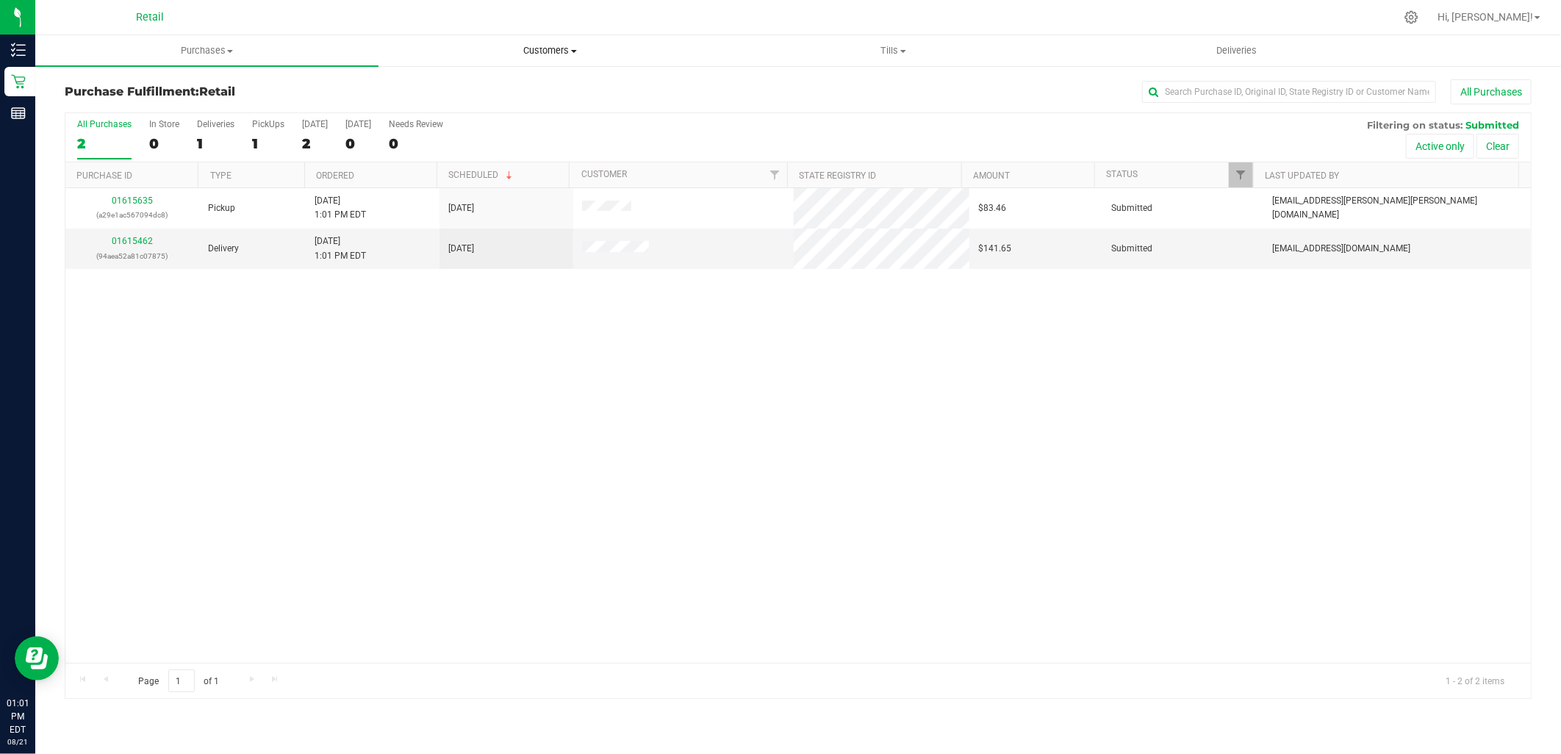
click at [554, 54] on span "Customers" at bounding box center [550, 50] width 342 height 13
click at [457, 93] on span "All customers" at bounding box center [431, 88] width 106 height 12
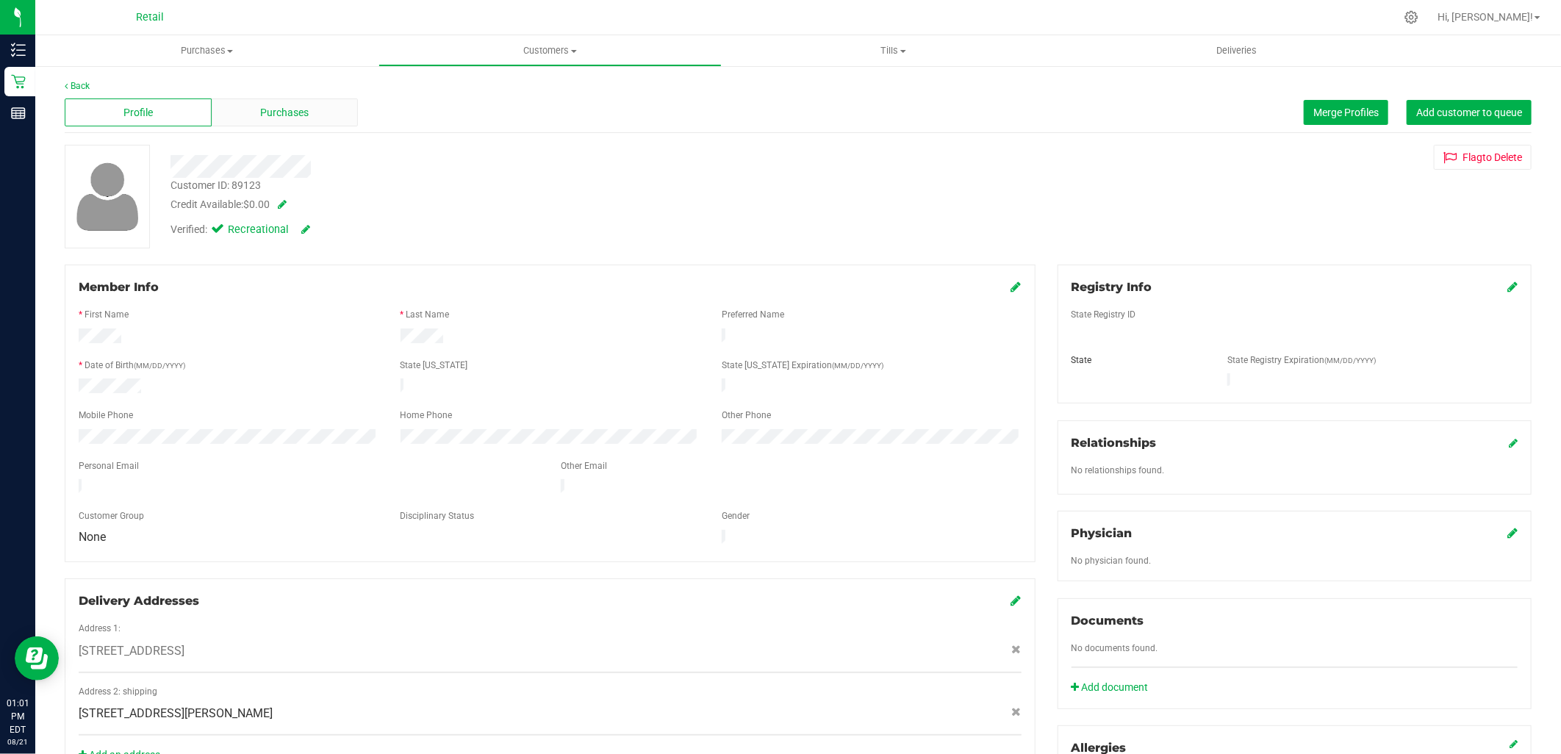
click at [312, 112] on div "Purchases" at bounding box center [285, 112] width 147 height 28
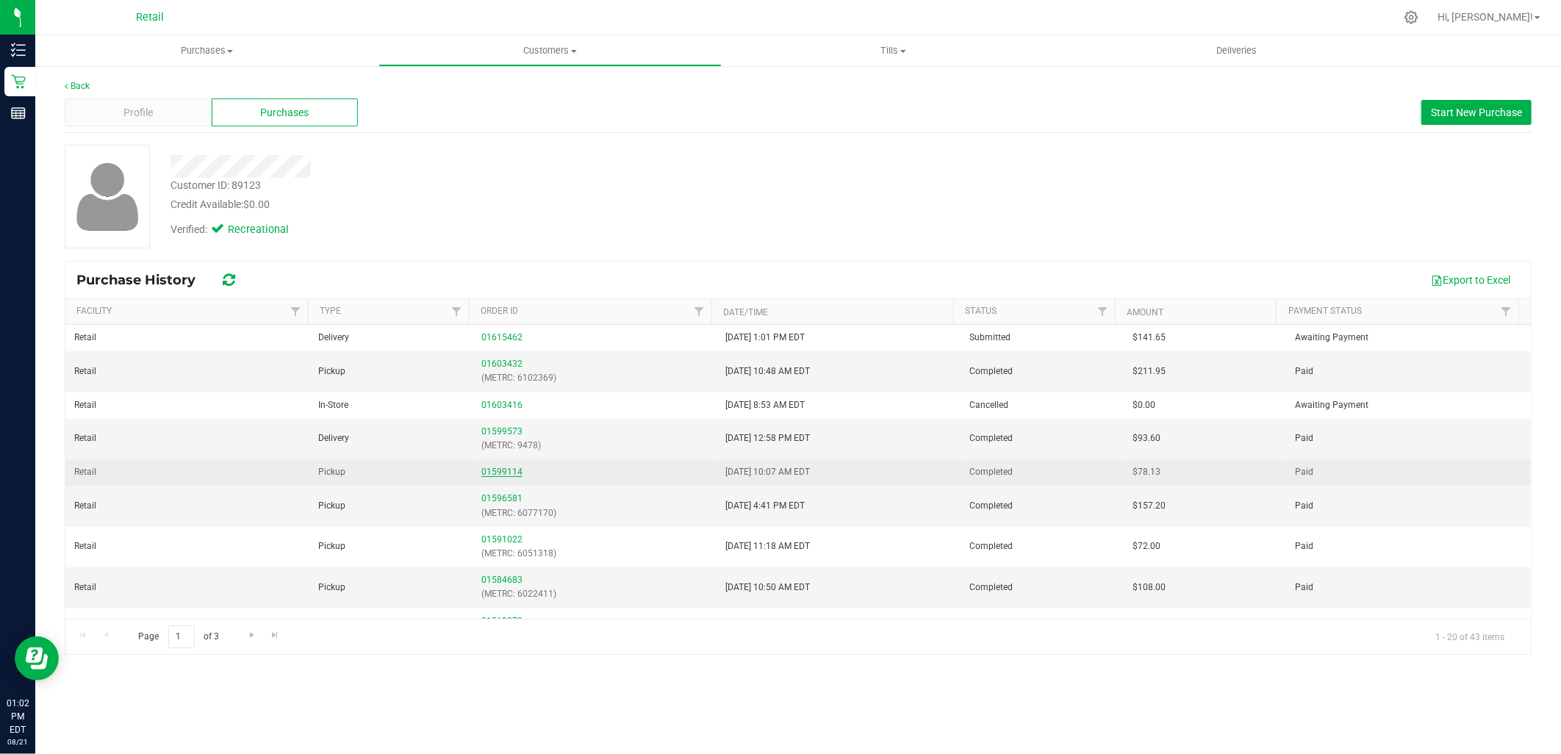
click at [496, 468] on link "01599114" at bounding box center [501, 472] width 41 height 10
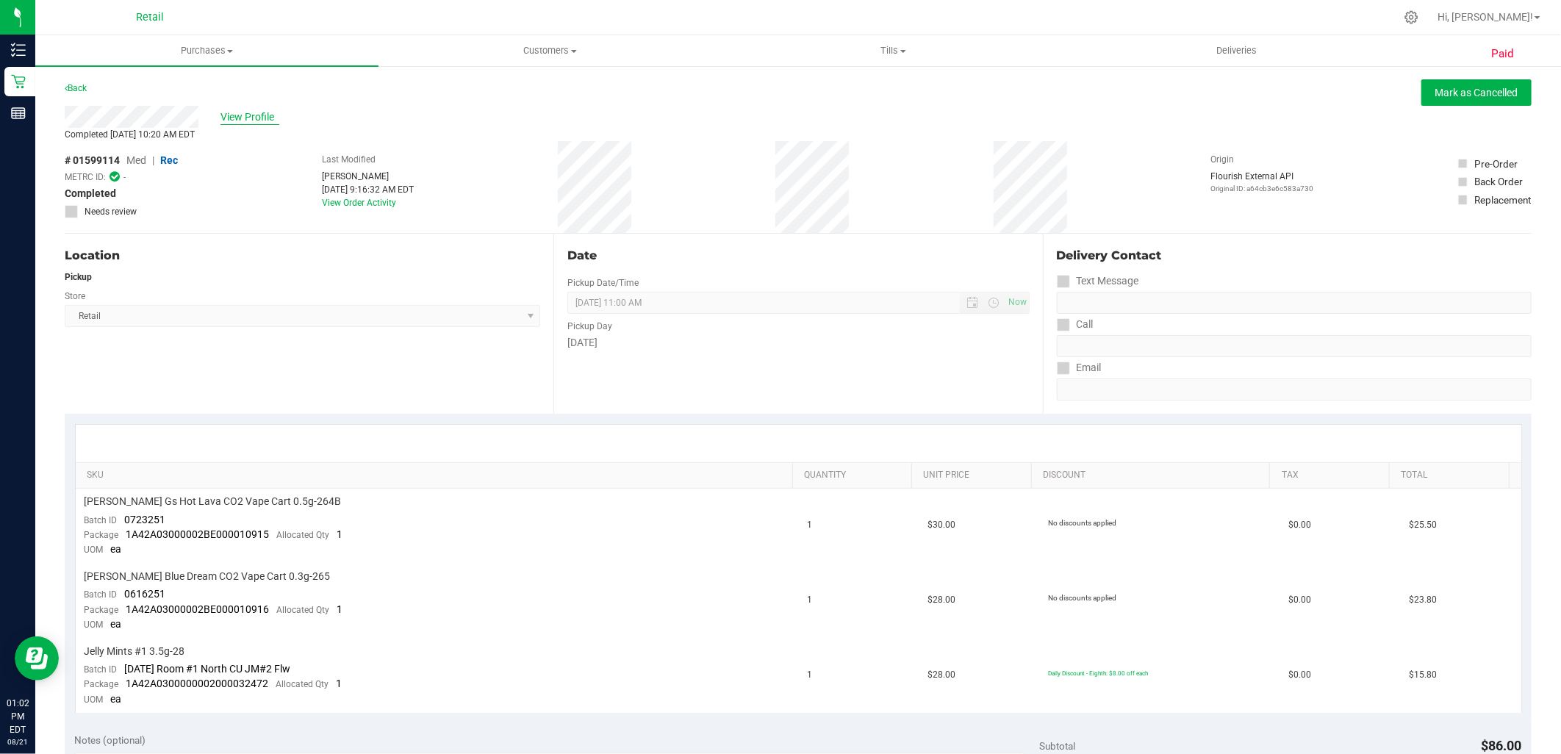
click at [246, 110] on span "View Profile" at bounding box center [249, 116] width 59 height 15
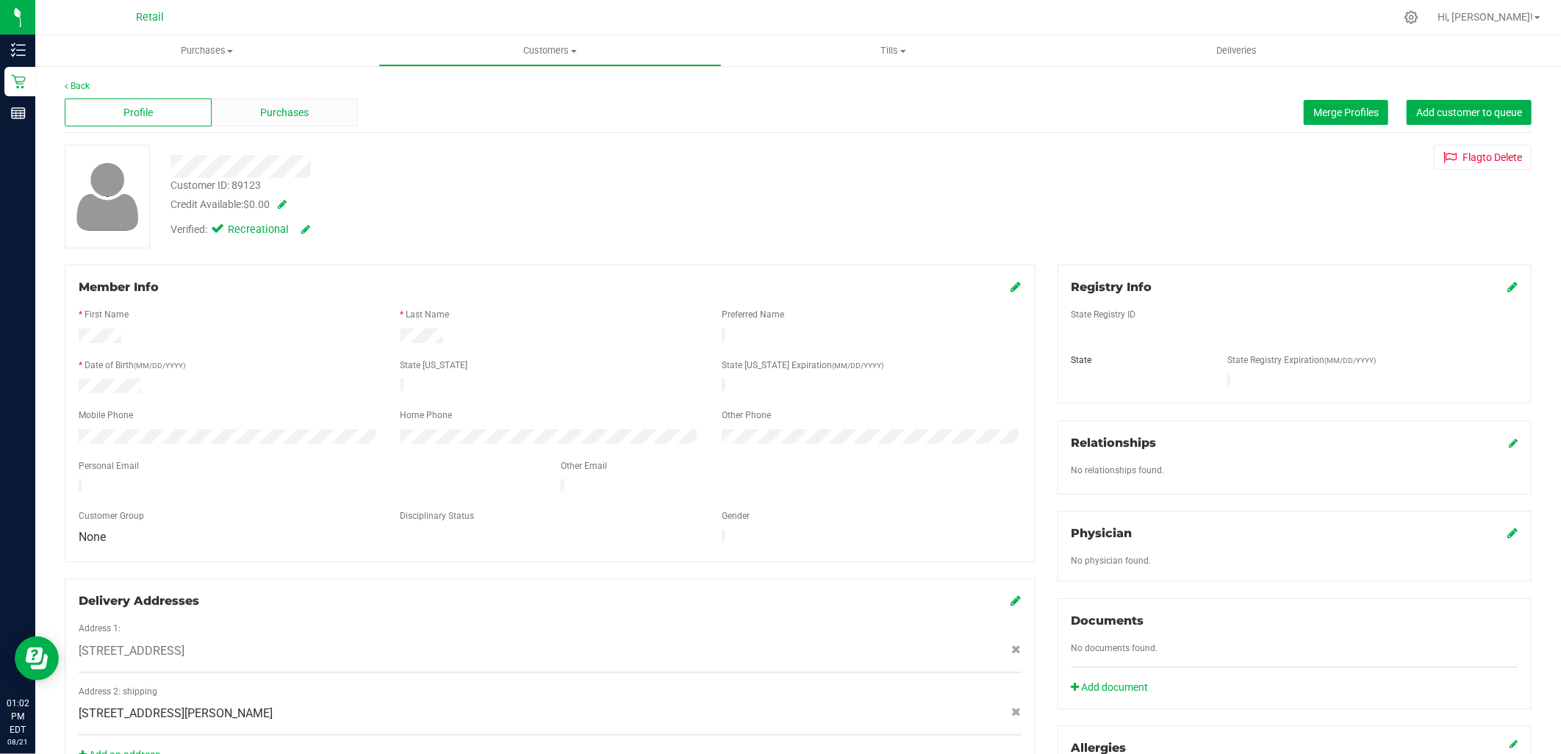
click at [273, 105] on span "Purchases" at bounding box center [284, 112] width 48 height 15
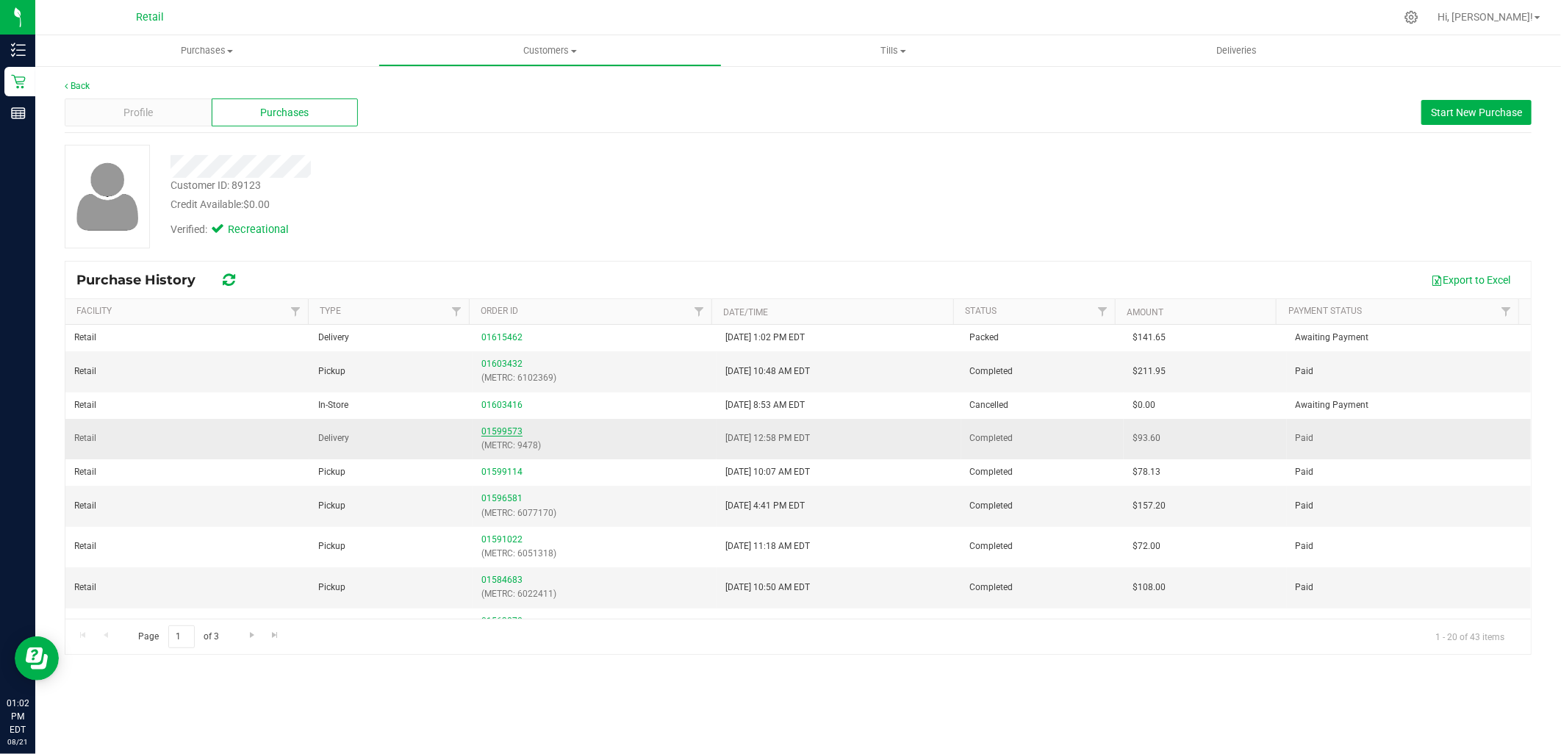
click at [492, 430] on link "01599573" at bounding box center [501, 431] width 41 height 10
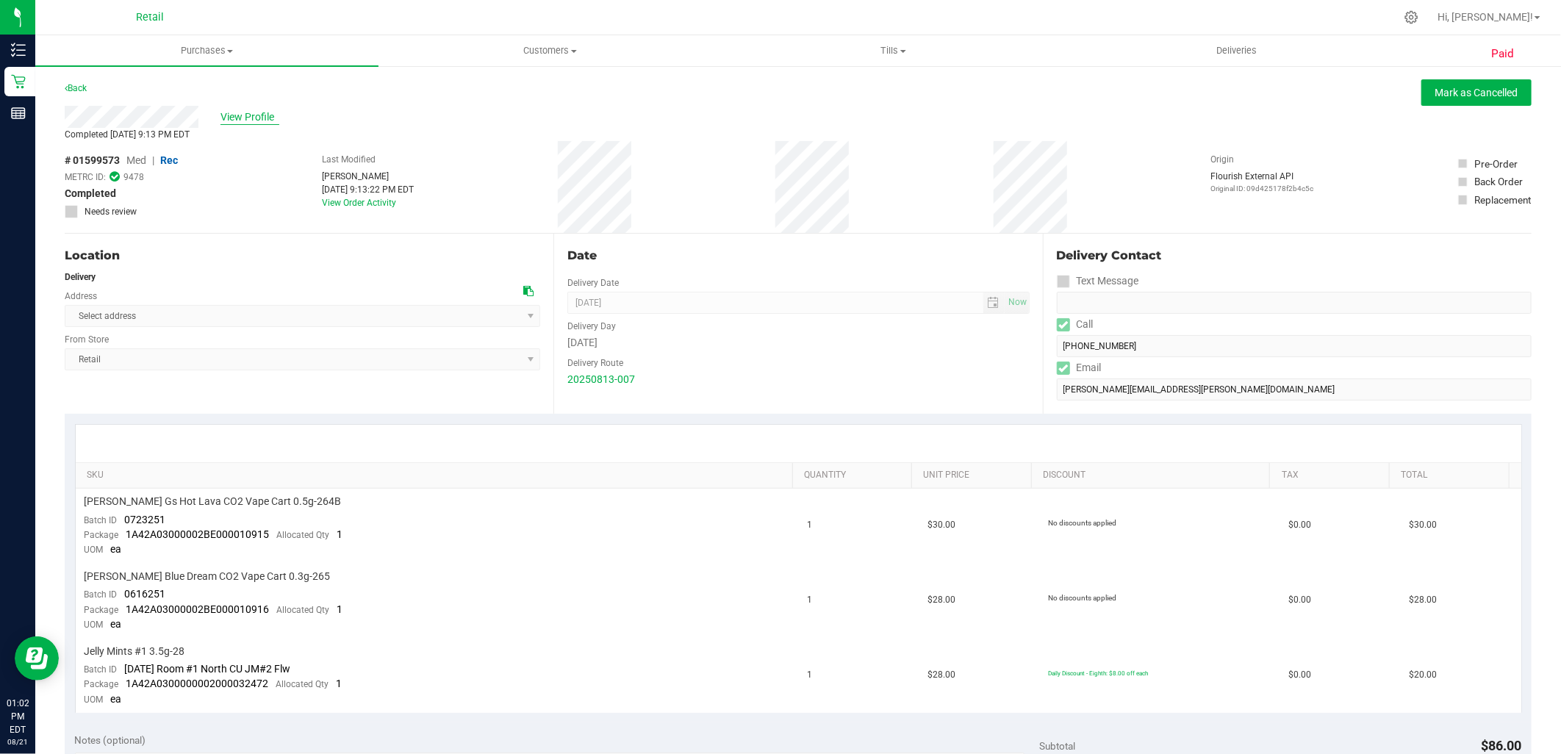
click at [256, 115] on span "View Profile" at bounding box center [249, 116] width 59 height 15
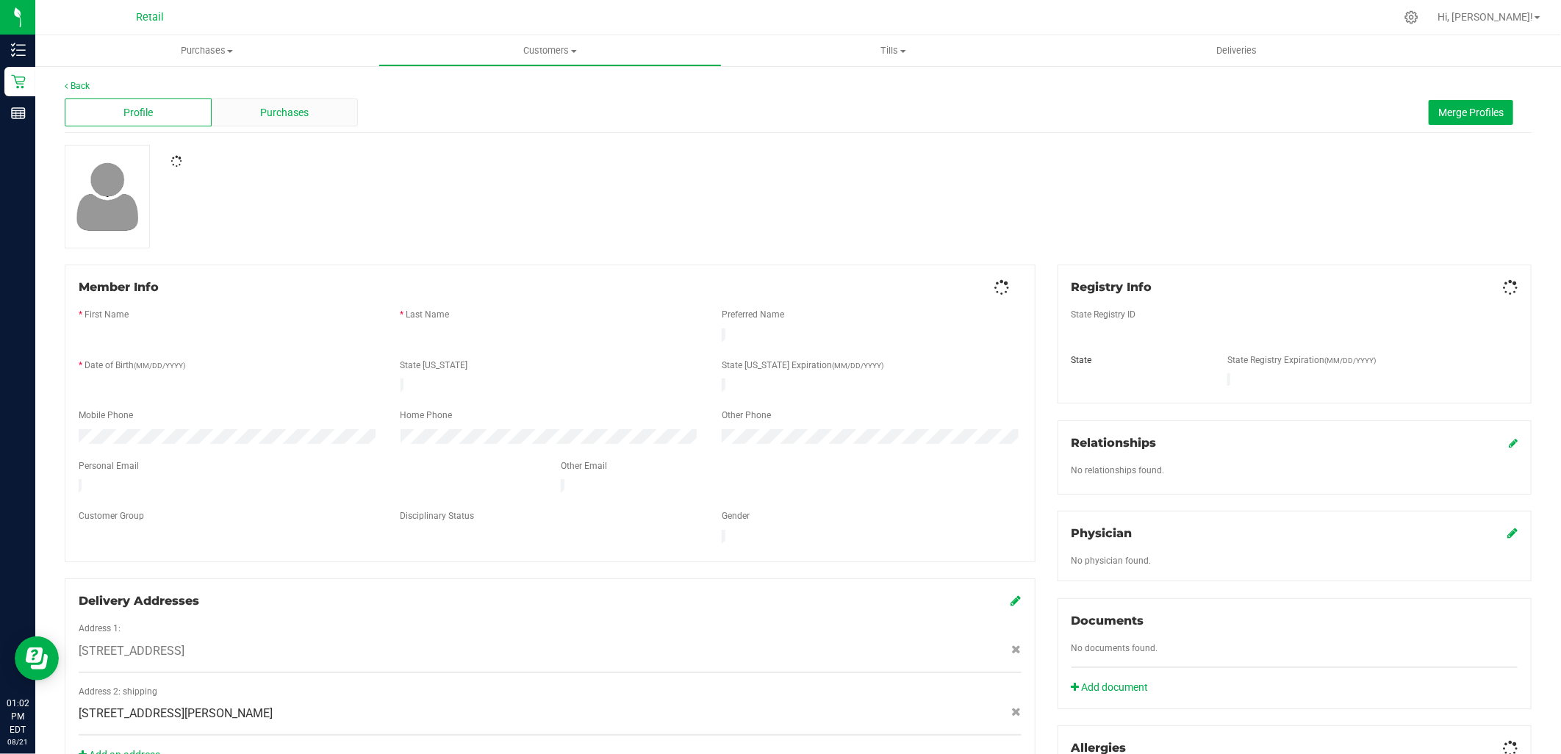
click at [260, 111] on span "Purchases" at bounding box center [284, 112] width 48 height 15
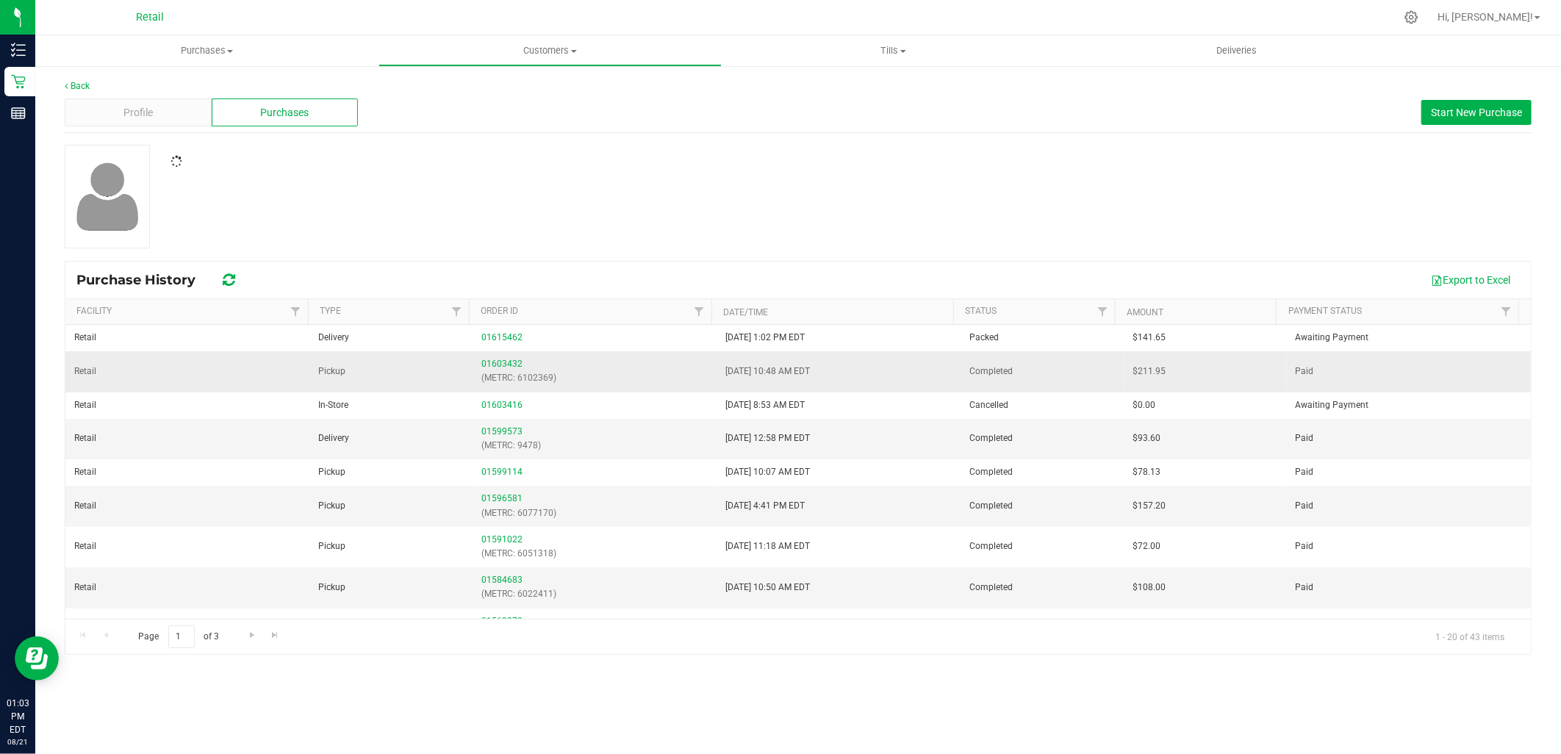
click at [508, 354] on td "01603432 (METRC: 6102369)" at bounding box center [594, 371] width 244 height 40
click at [507, 358] on div "01603432 (METRC: 6102369)" at bounding box center [594, 371] width 226 height 28
click at [507, 362] on link "01603432" at bounding box center [501, 364] width 41 height 10
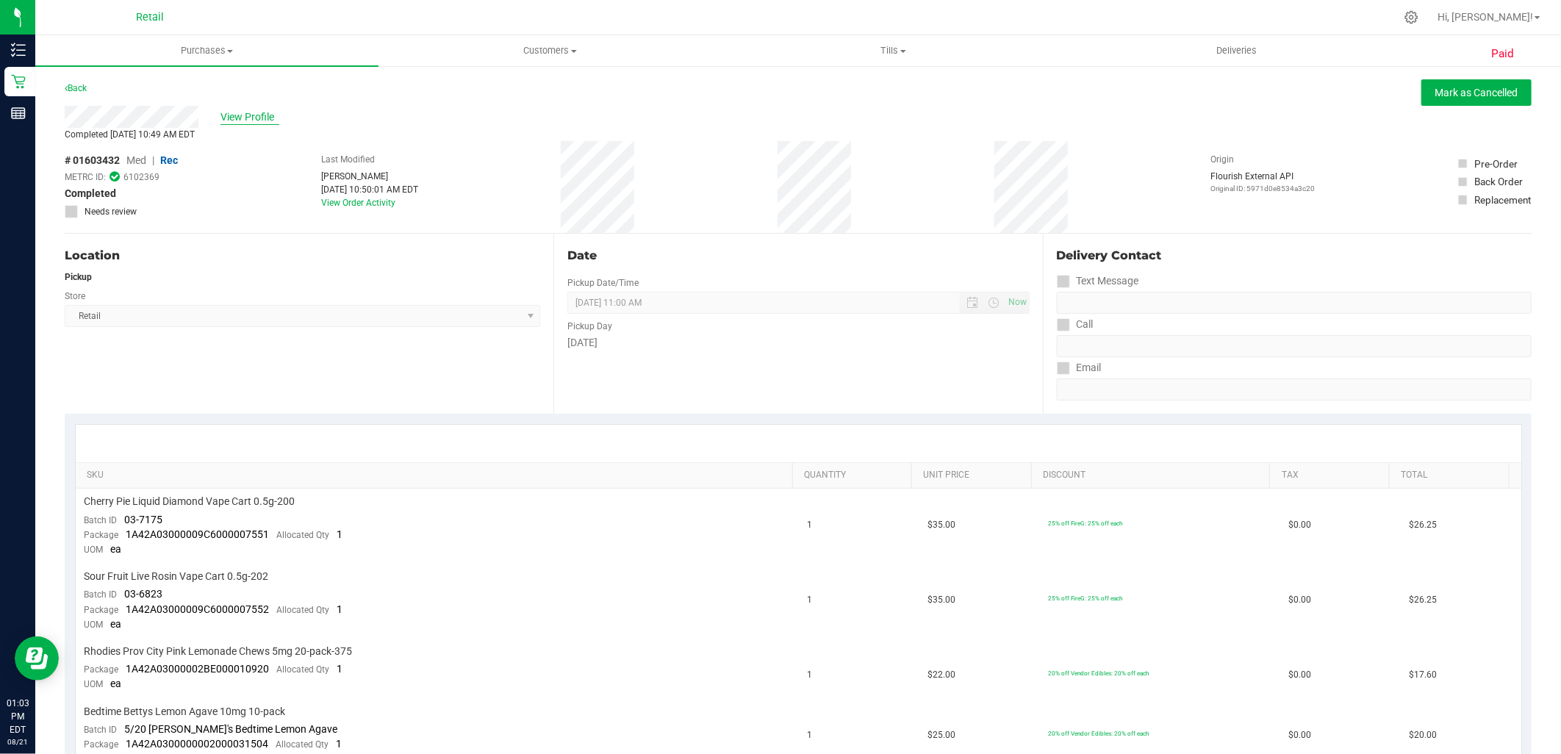
click at [267, 115] on span "View Profile" at bounding box center [249, 116] width 59 height 15
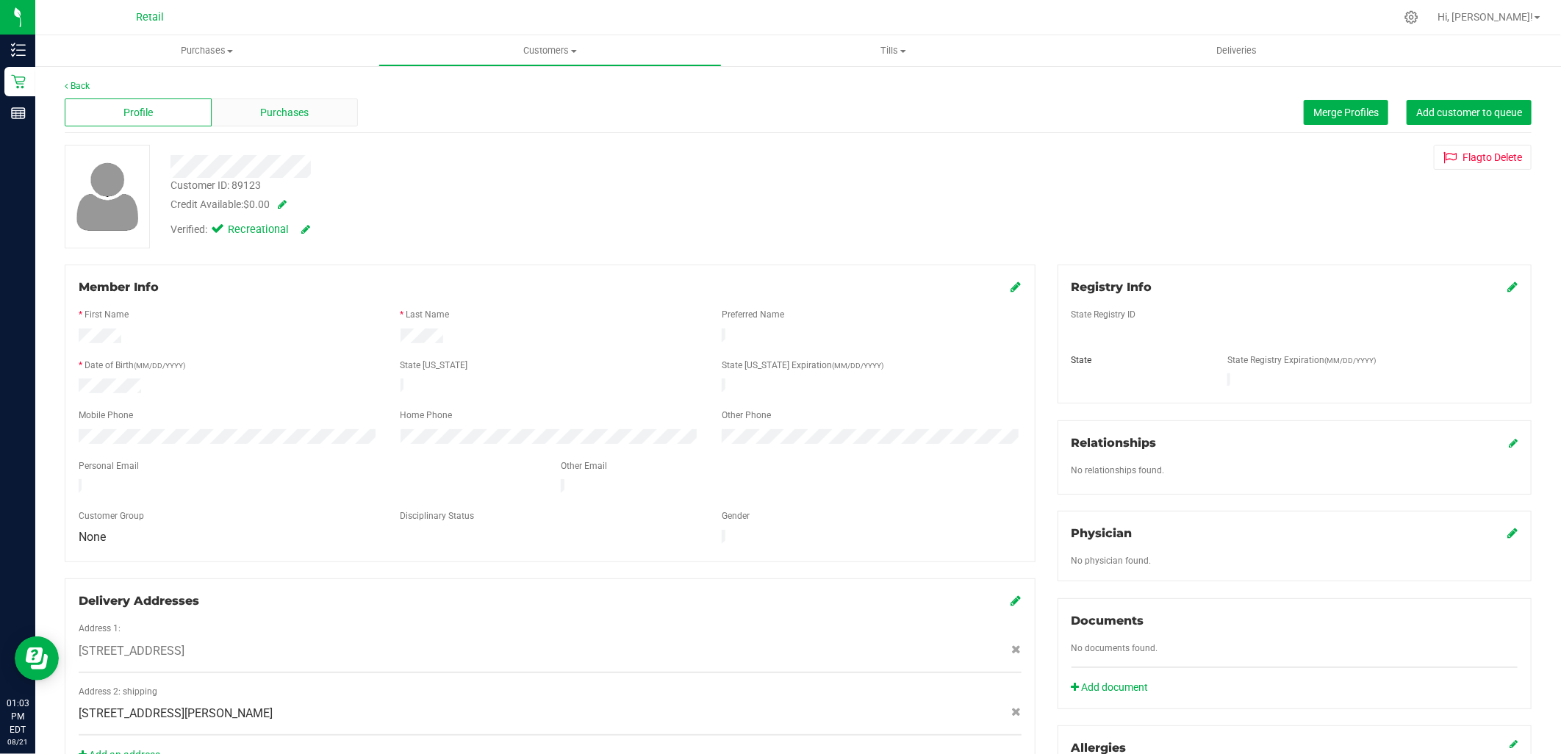
click at [267, 108] on span "Purchases" at bounding box center [284, 112] width 48 height 15
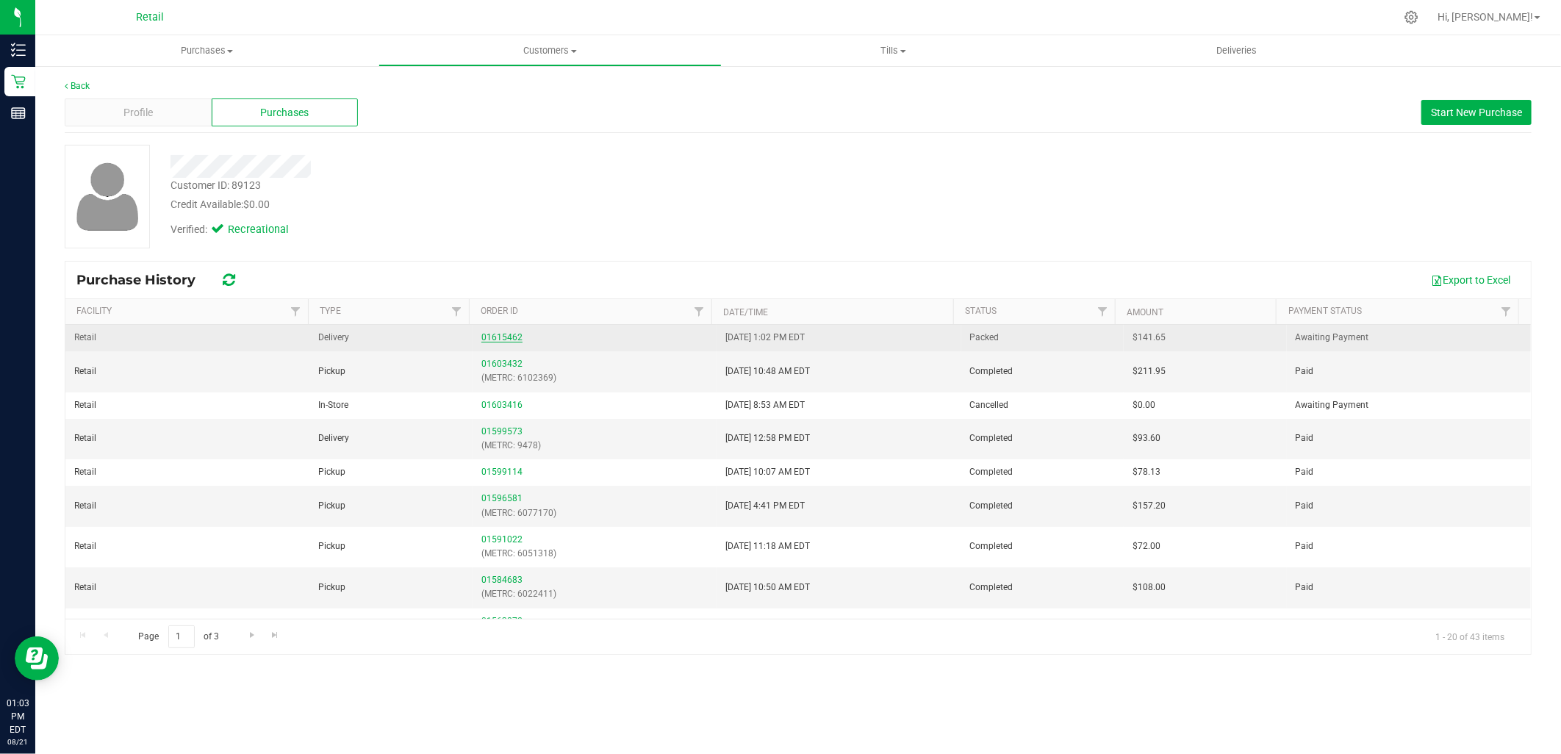
click at [511, 334] on link "01615462" at bounding box center [501, 337] width 41 height 10
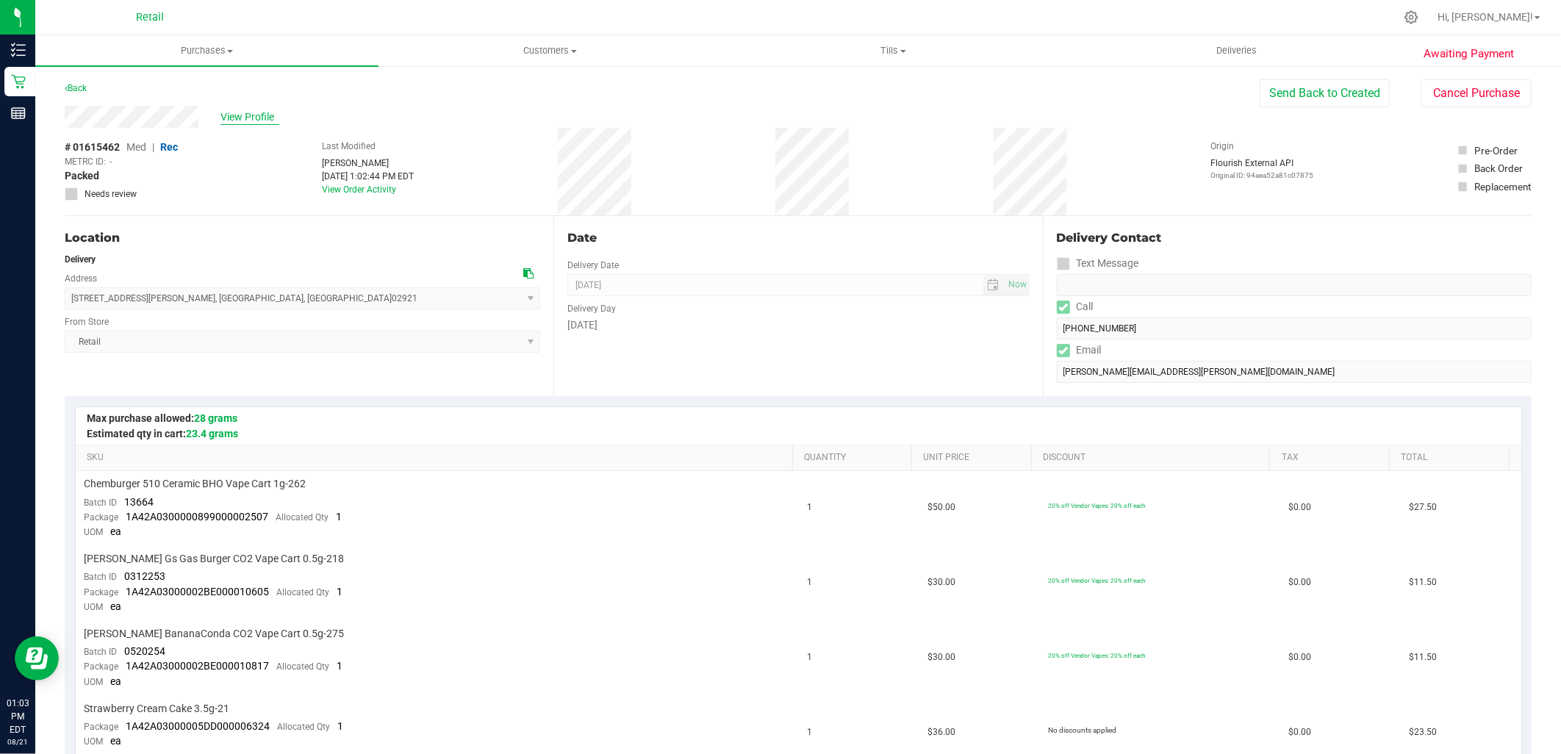
click at [237, 112] on span "View Profile" at bounding box center [249, 116] width 59 height 15
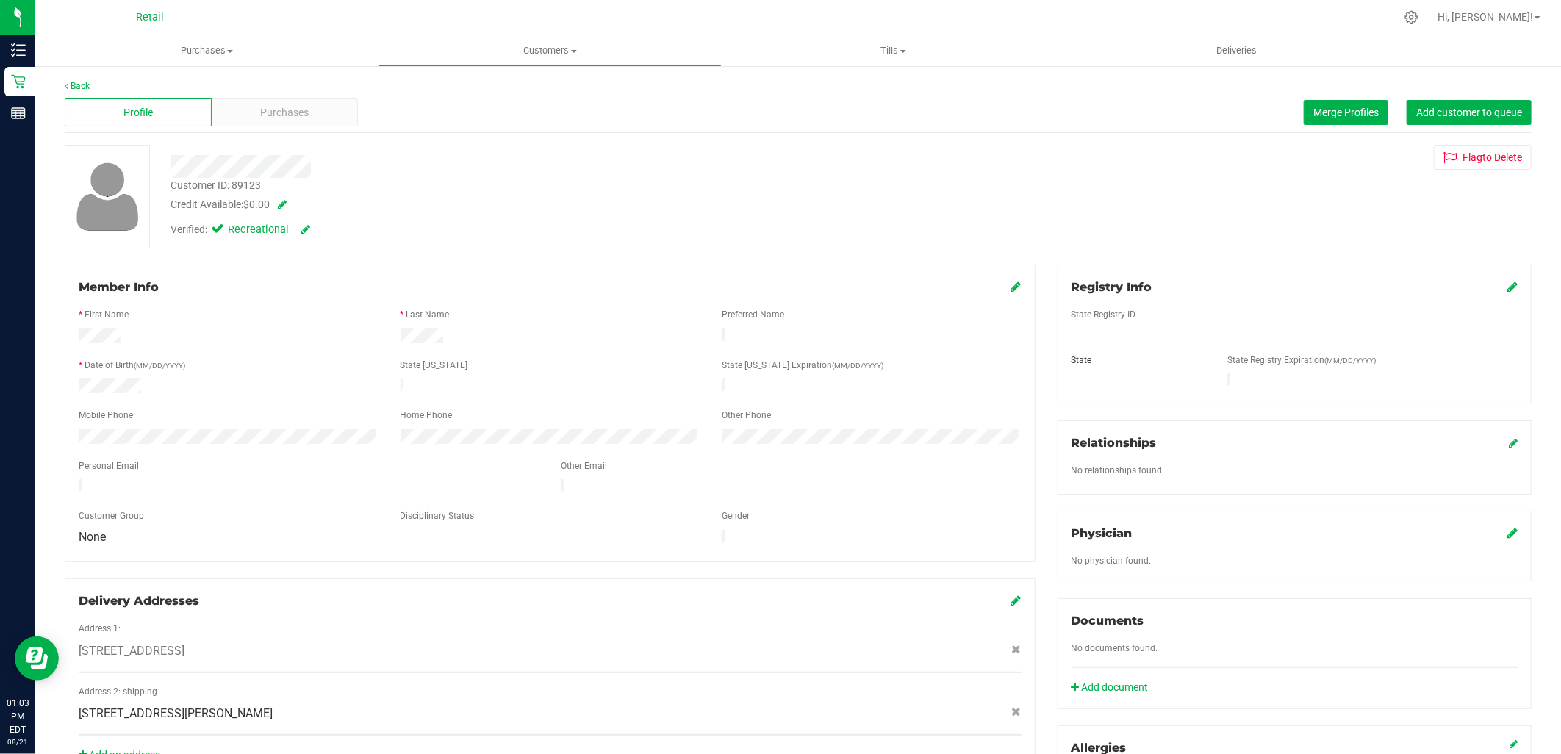
click at [283, 208] on span at bounding box center [279, 204] width 15 height 10
click at [270, 206] on span "$0.00 0" at bounding box center [299, 208] width 109 height 22
type input "0"
type input "78.13"
type input "$78.13"
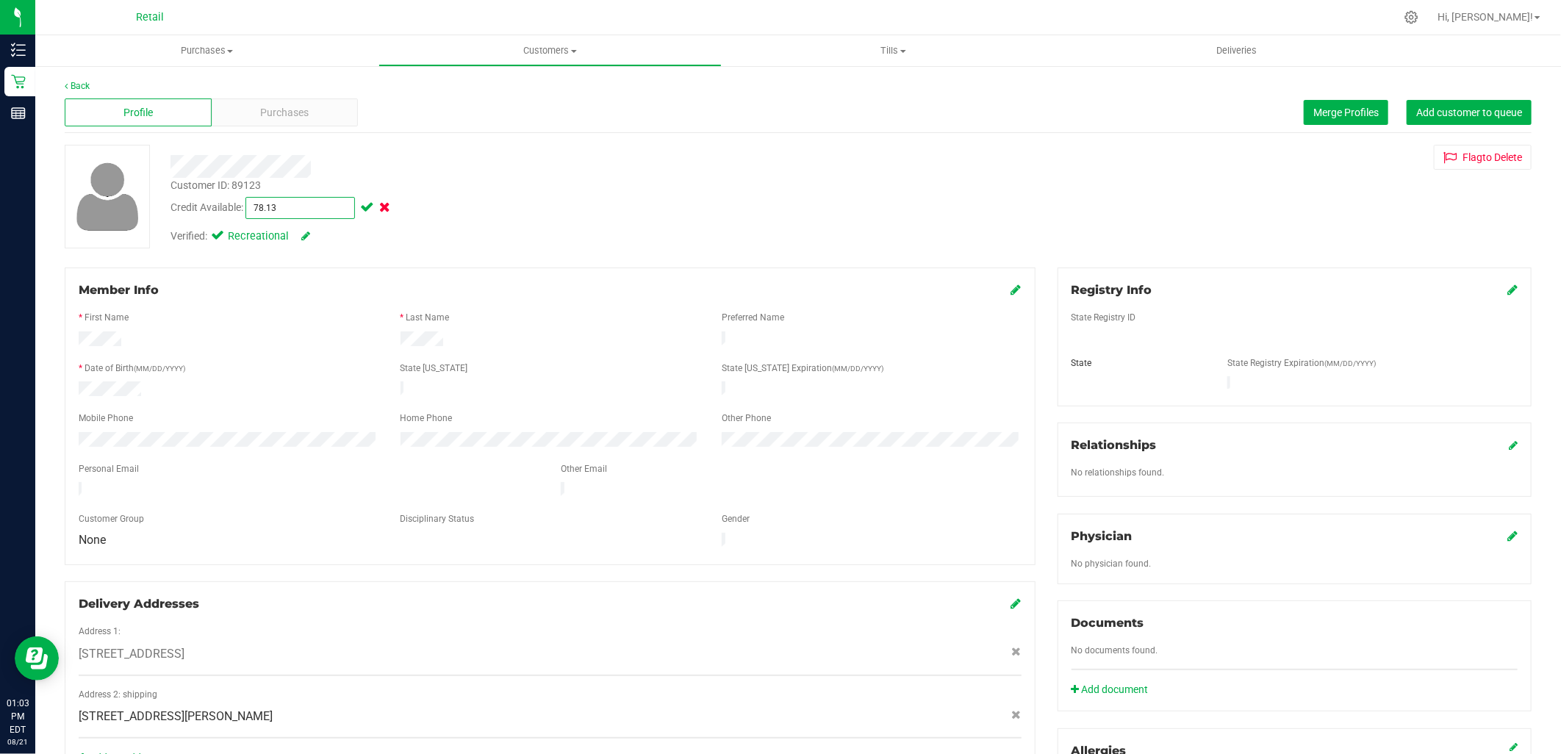
click at [369, 208] on span at bounding box center [365, 207] width 17 height 10
click at [295, 107] on span "Purchases" at bounding box center [284, 112] width 48 height 15
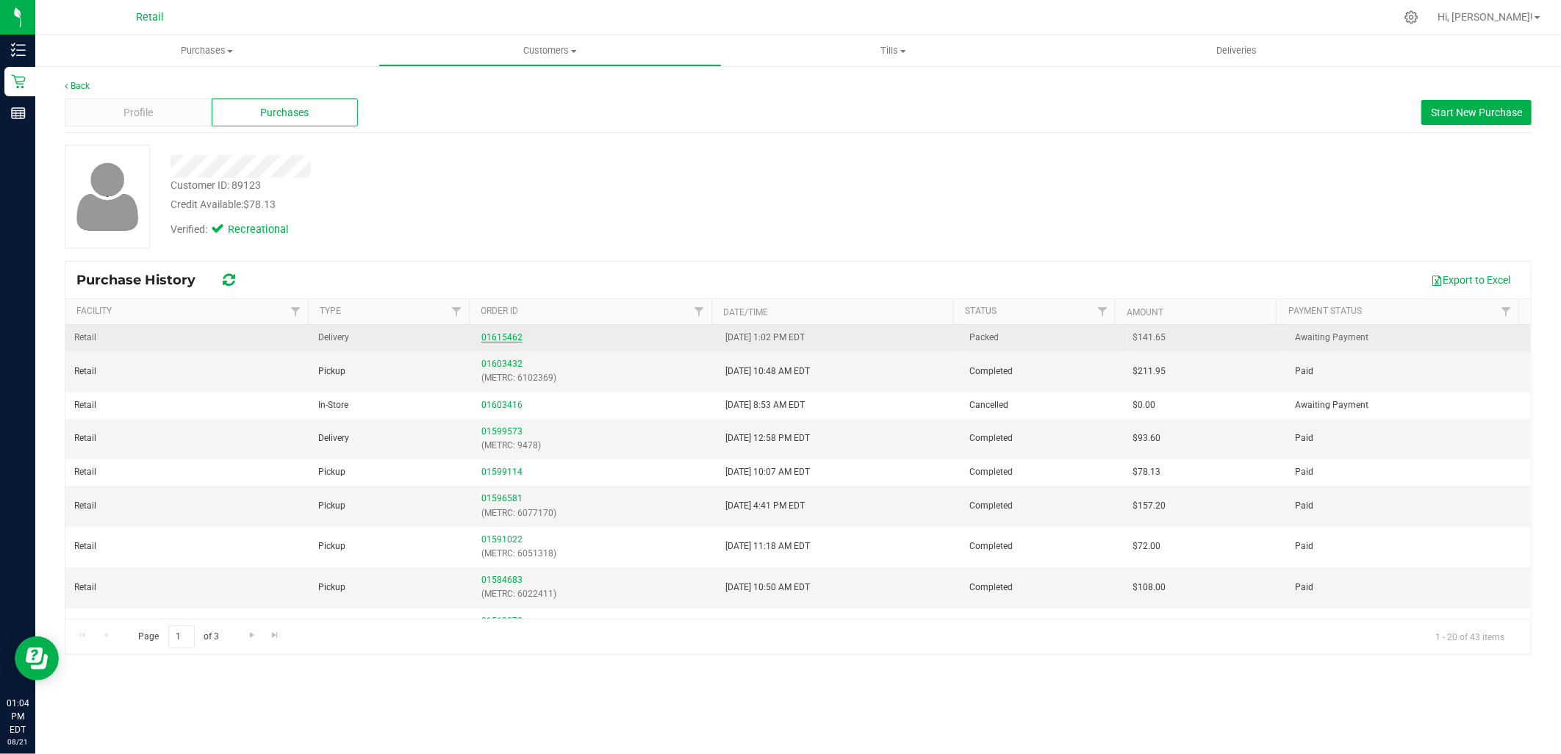
click at [506, 336] on link "01615462" at bounding box center [501, 337] width 41 height 10
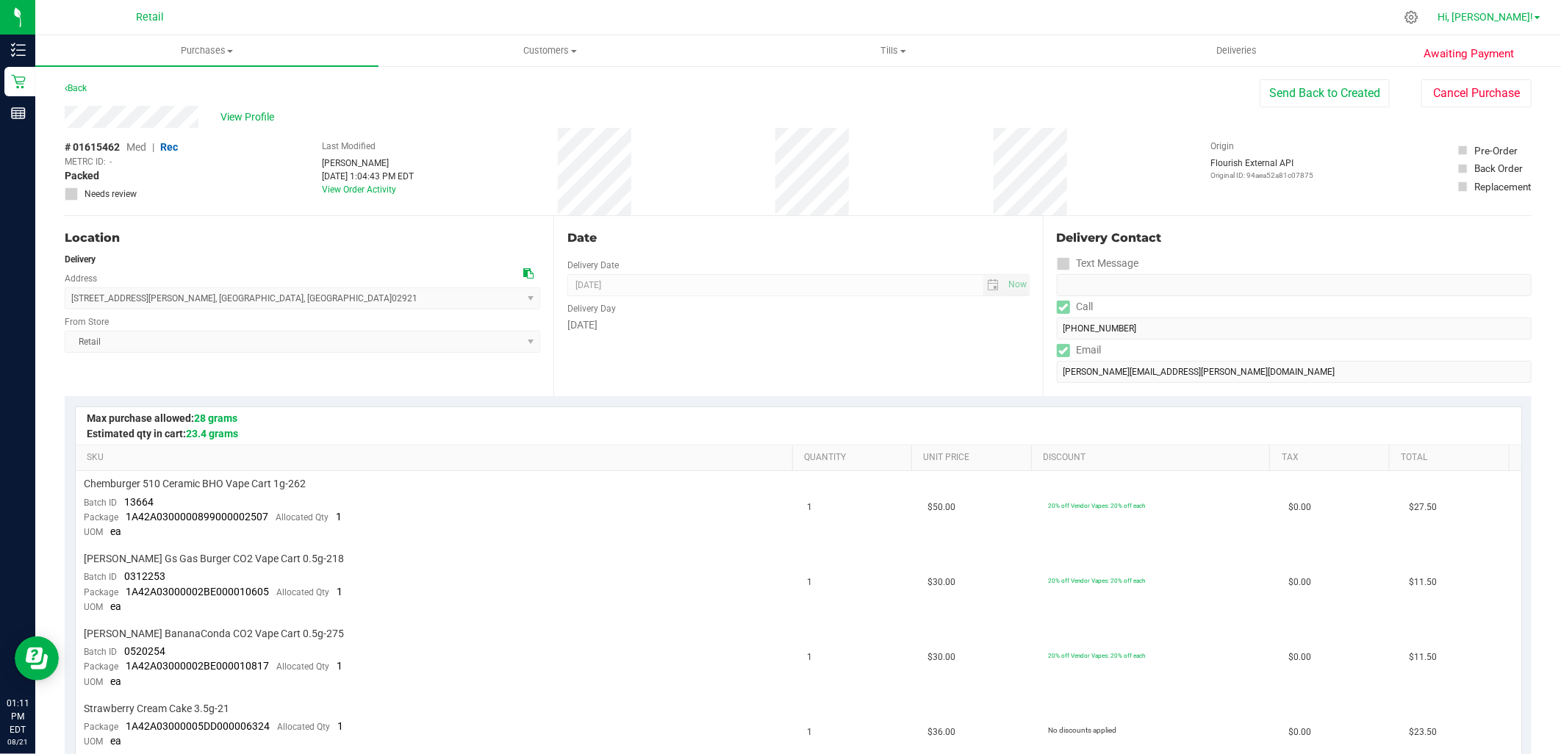
click at [1503, 17] on span "Hi, Brayam!" at bounding box center [1485, 17] width 96 height 12
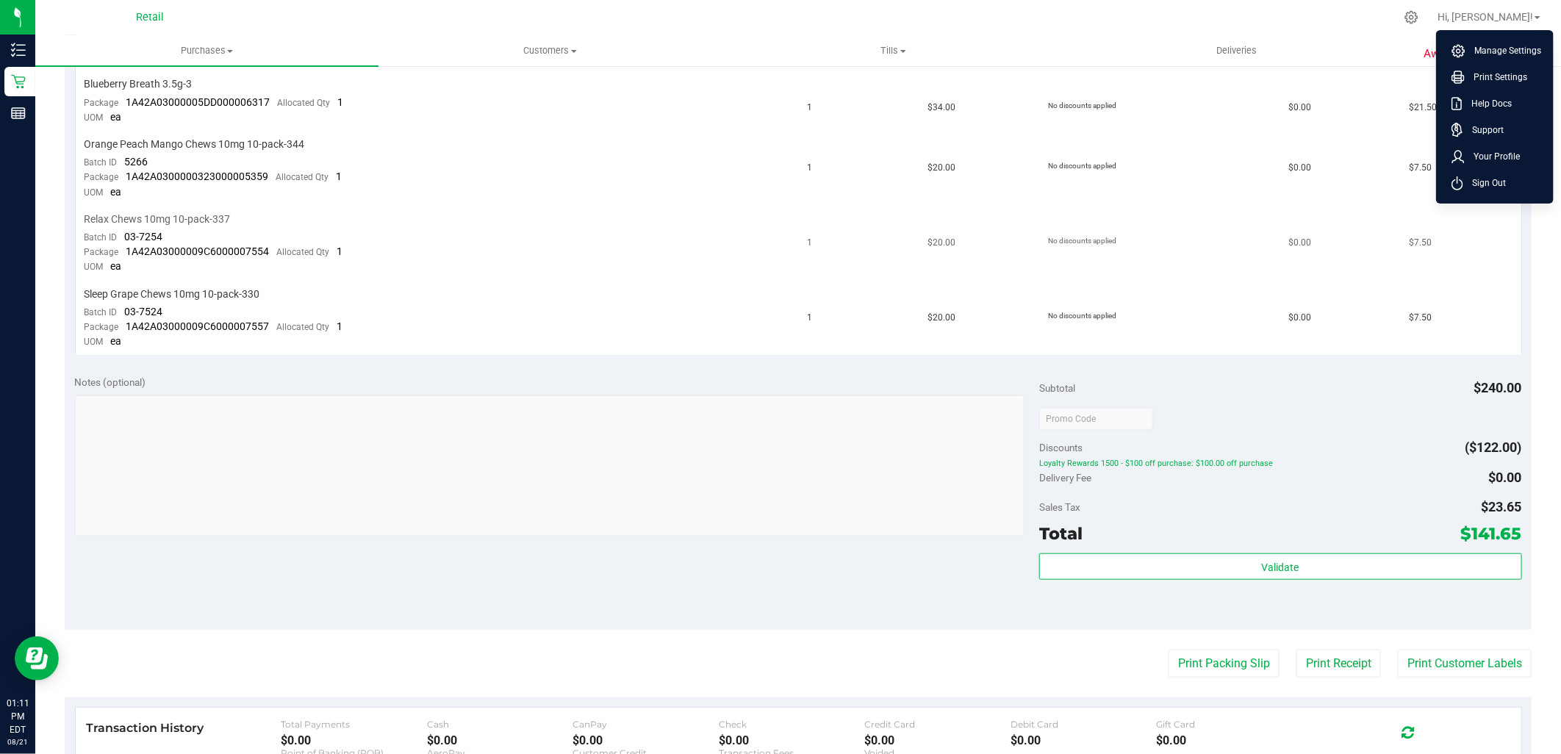
scroll to position [735, 0]
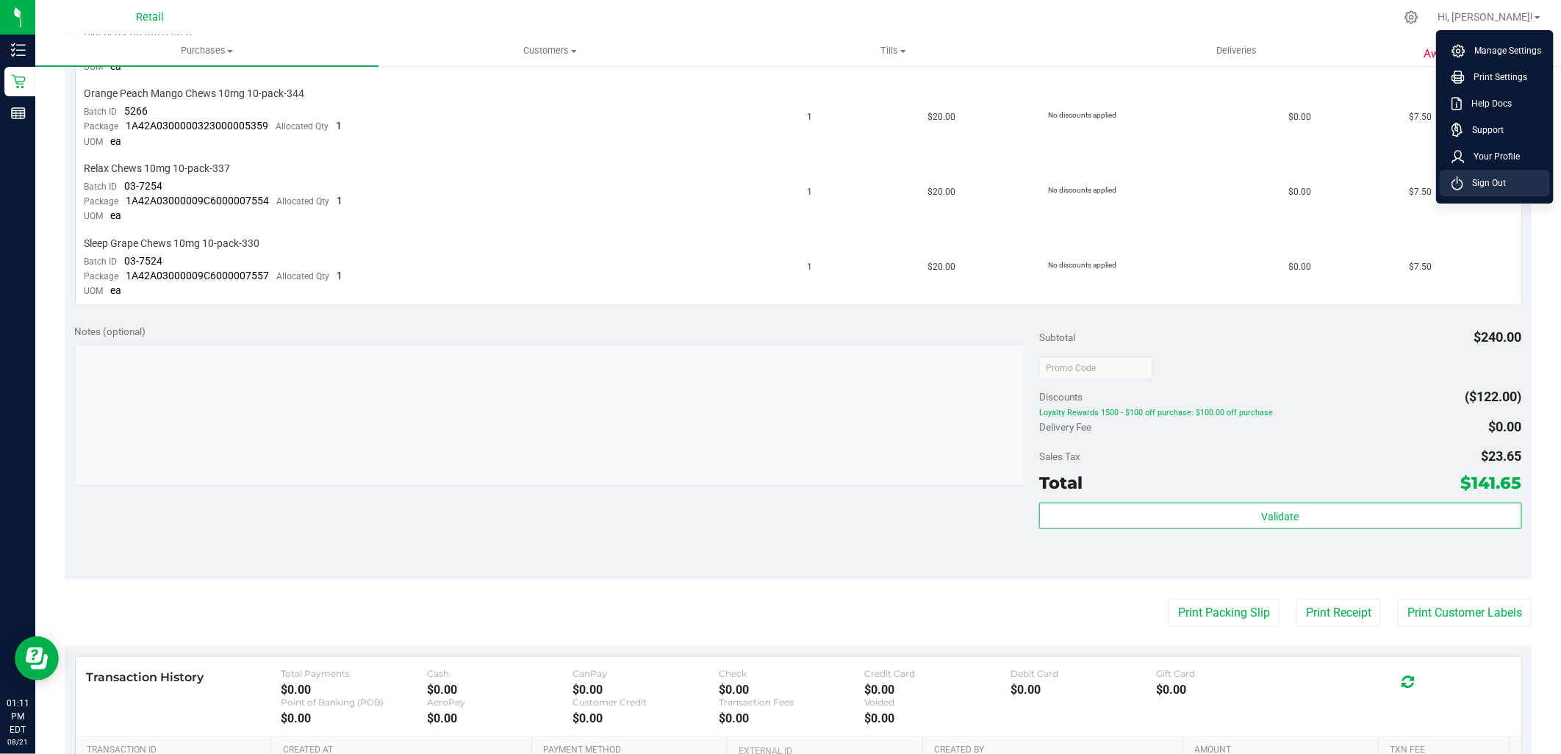
click at [1511, 188] on li "Sign Out" at bounding box center [1495, 183] width 110 height 26
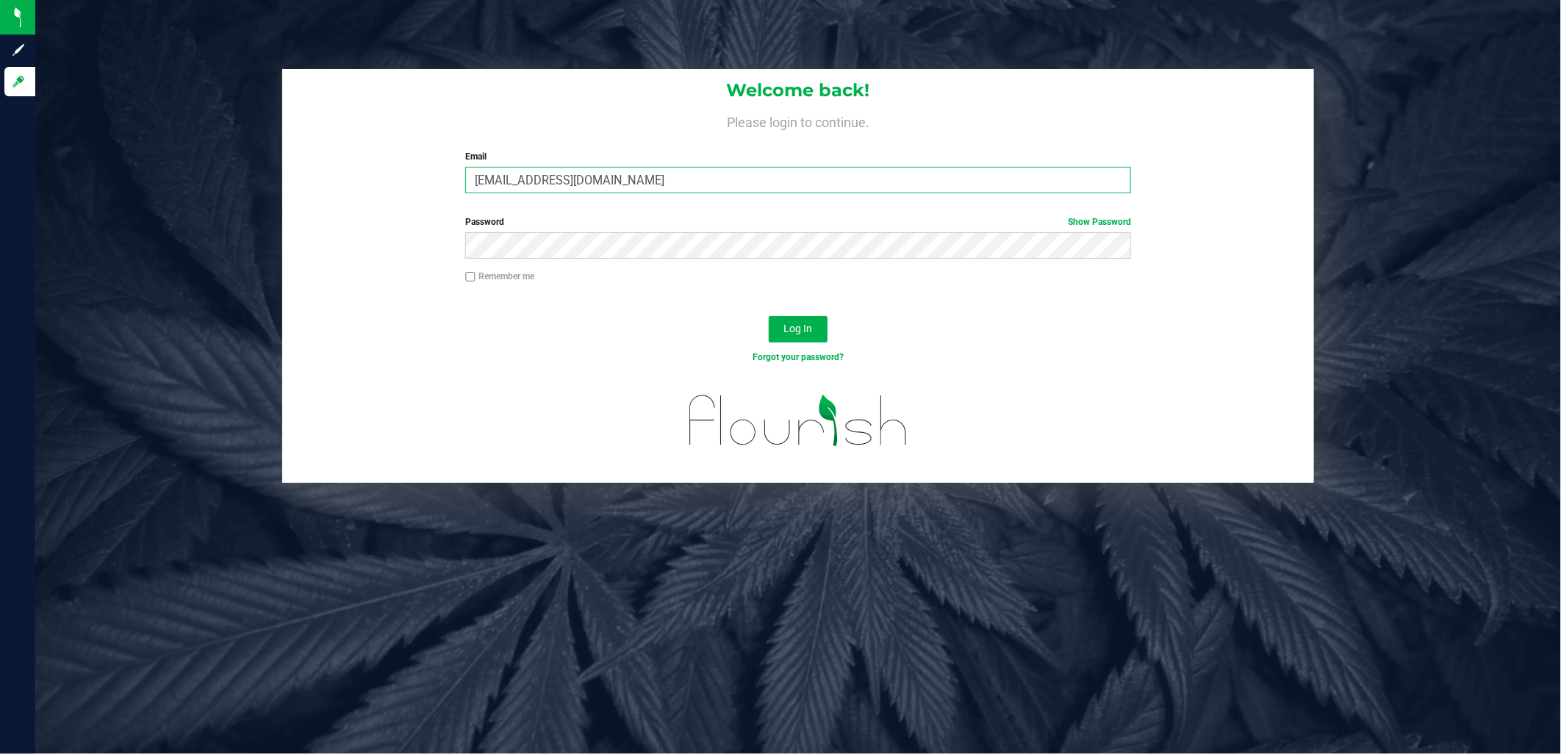
click at [799, 174] on input "[EMAIL_ADDRESS][DOMAIN_NAME]" at bounding box center [798, 180] width 666 height 26
type input "[EMAIL_ADDRESS][PERSON_NAME][PERSON_NAME][DOMAIN_NAME]"
click at [769, 316] on button "Log In" at bounding box center [798, 329] width 59 height 26
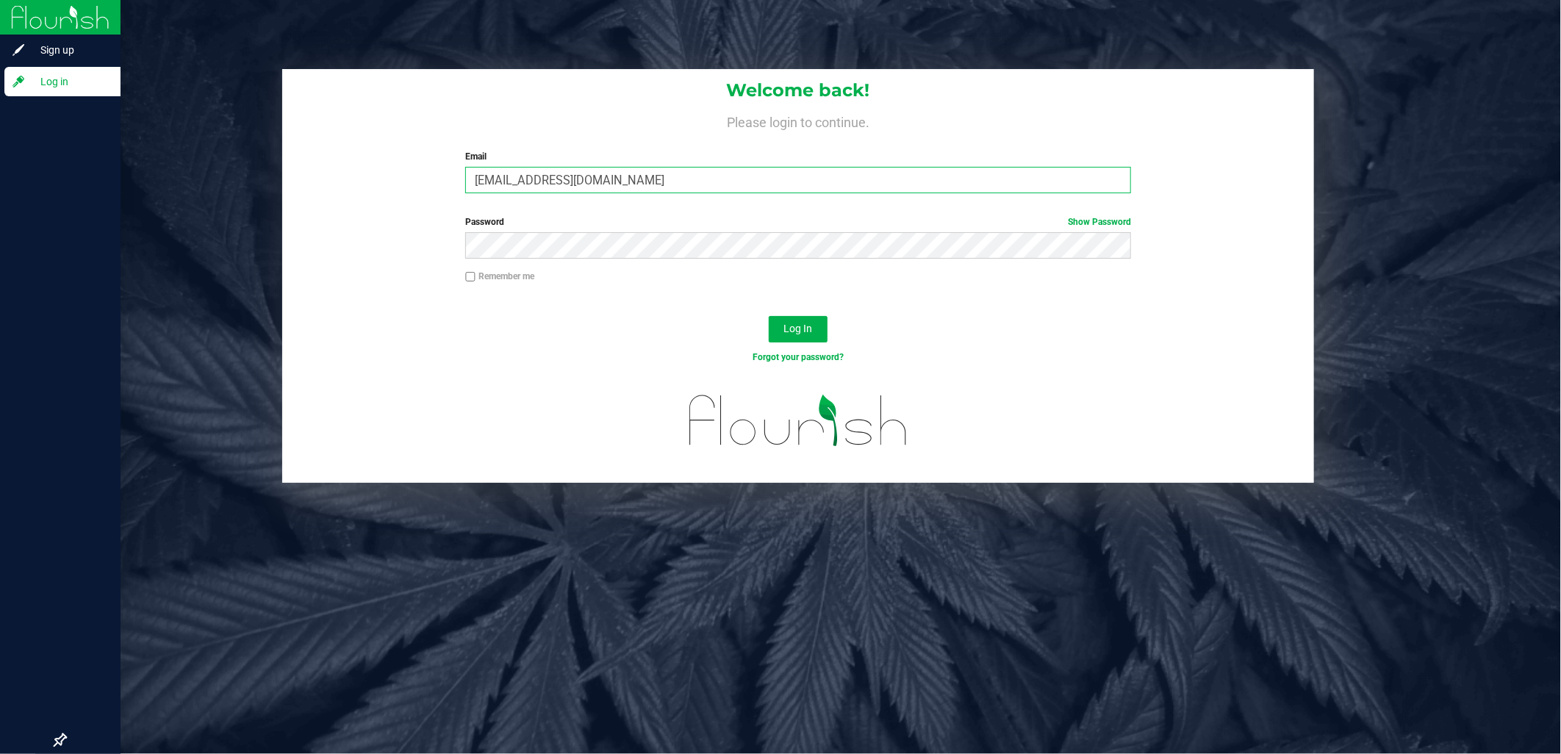
drag, startPoint x: 642, startPoint y: 182, endPoint x: 0, endPoint y: 218, distance: 643.2
click at [0, 222] on html "Sign up Log in Welcome back! Please login to continue. Email [EMAIL_ADDRESS][DO…" at bounding box center [780, 377] width 1561 height 754
type input "="
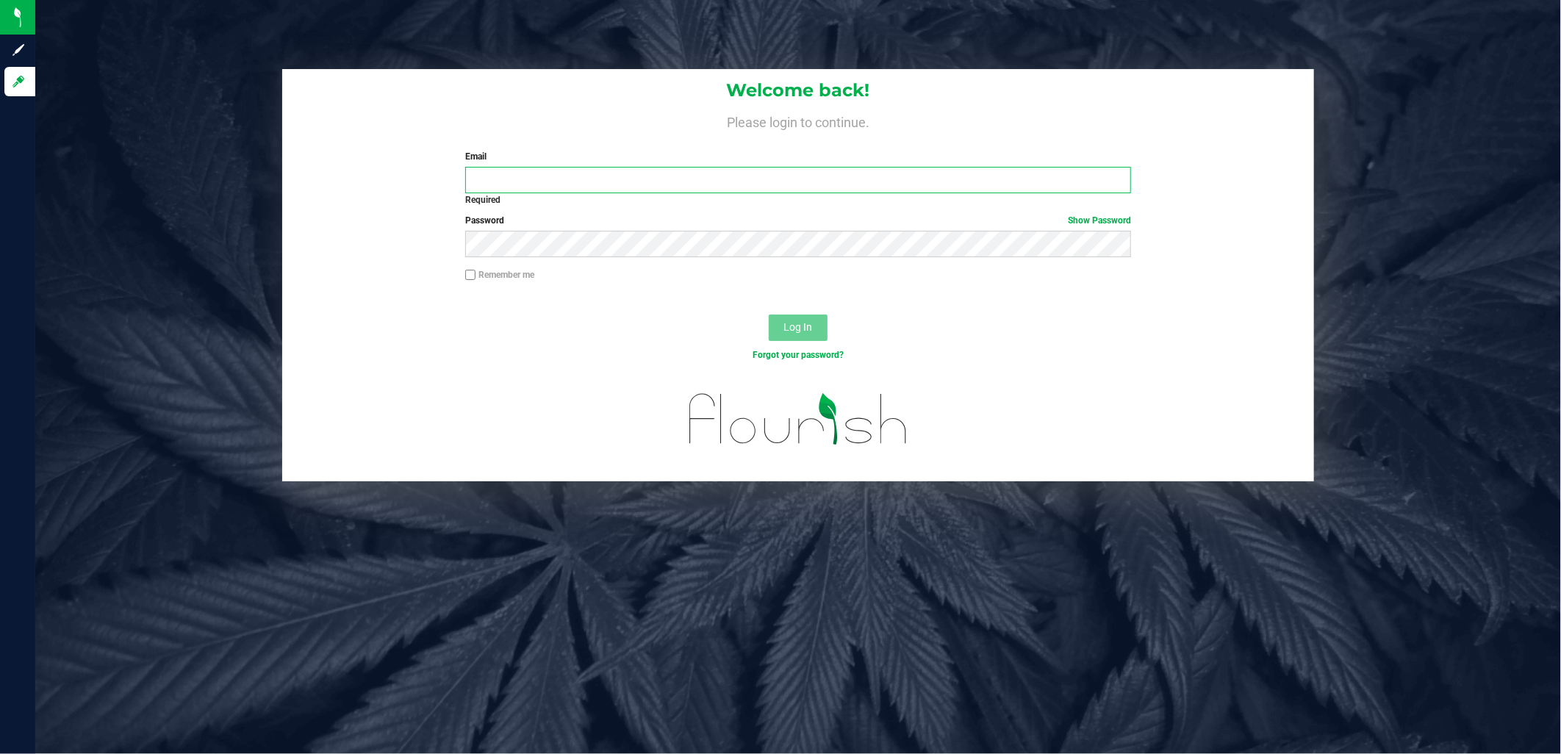
click at [567, 179] on input "Email" at bounding box center [798, 180] width 666 height 26
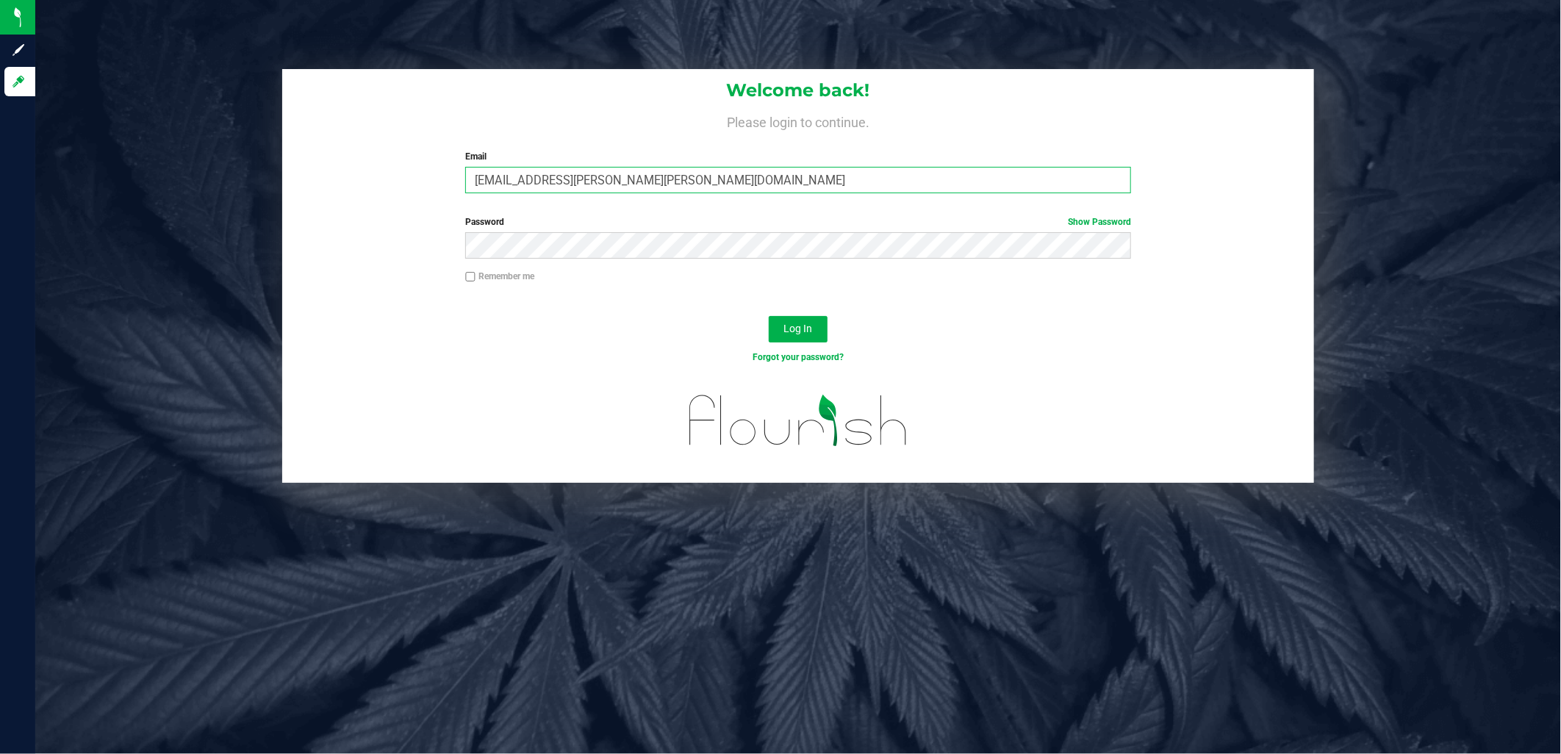
type input "[EMAIL_ADDRESS][PERSON_NAME][PERSON_NAME][DOMAIN_NAME]"
click at [769, 316] on button "Log In" at bounding box center [798, 329] width 59 height 26
